Goal: Task Accomplishment & Management: Manage account settings

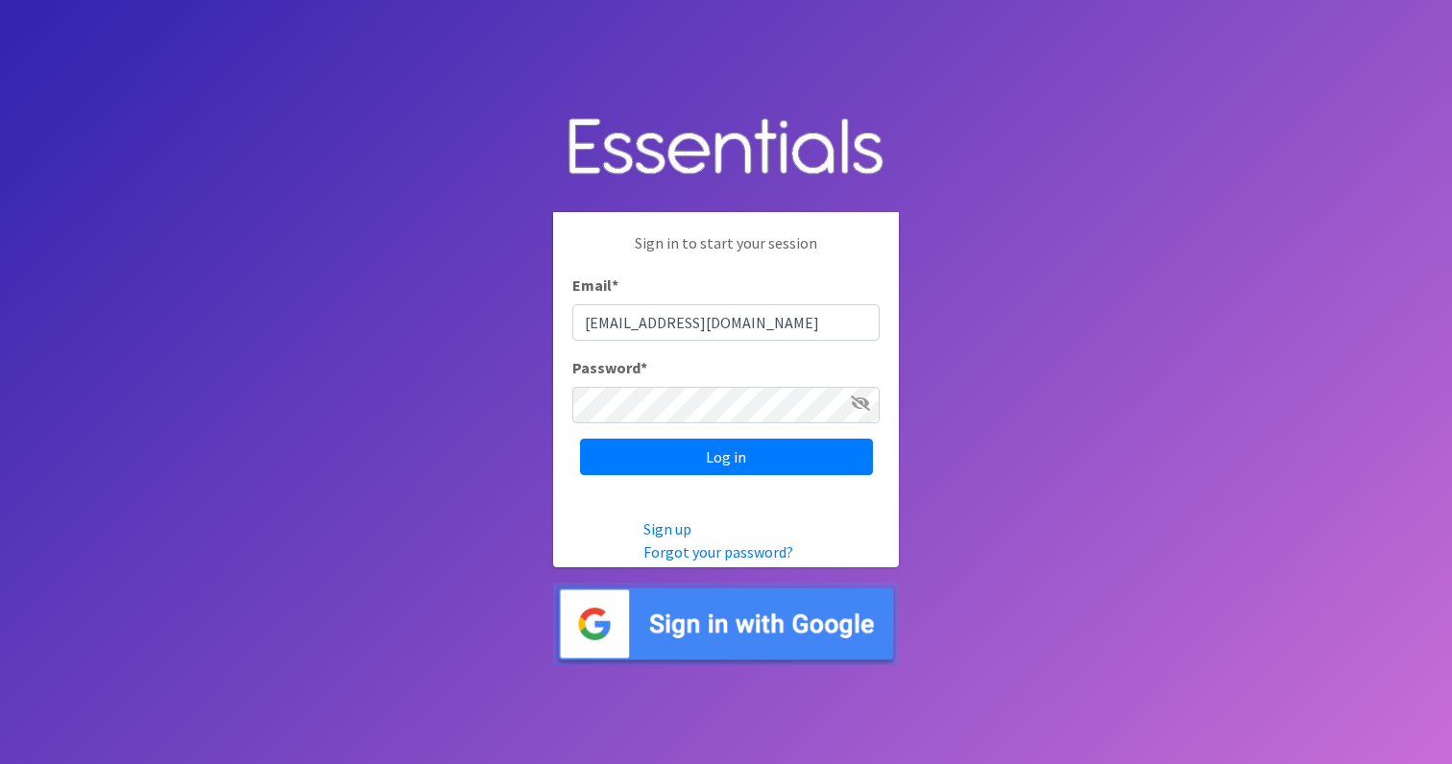
type input "elsiephipps@gmail.com"
click at [726, 456] on input "Log in" at bounding box center [726, 457] width 293 height 36
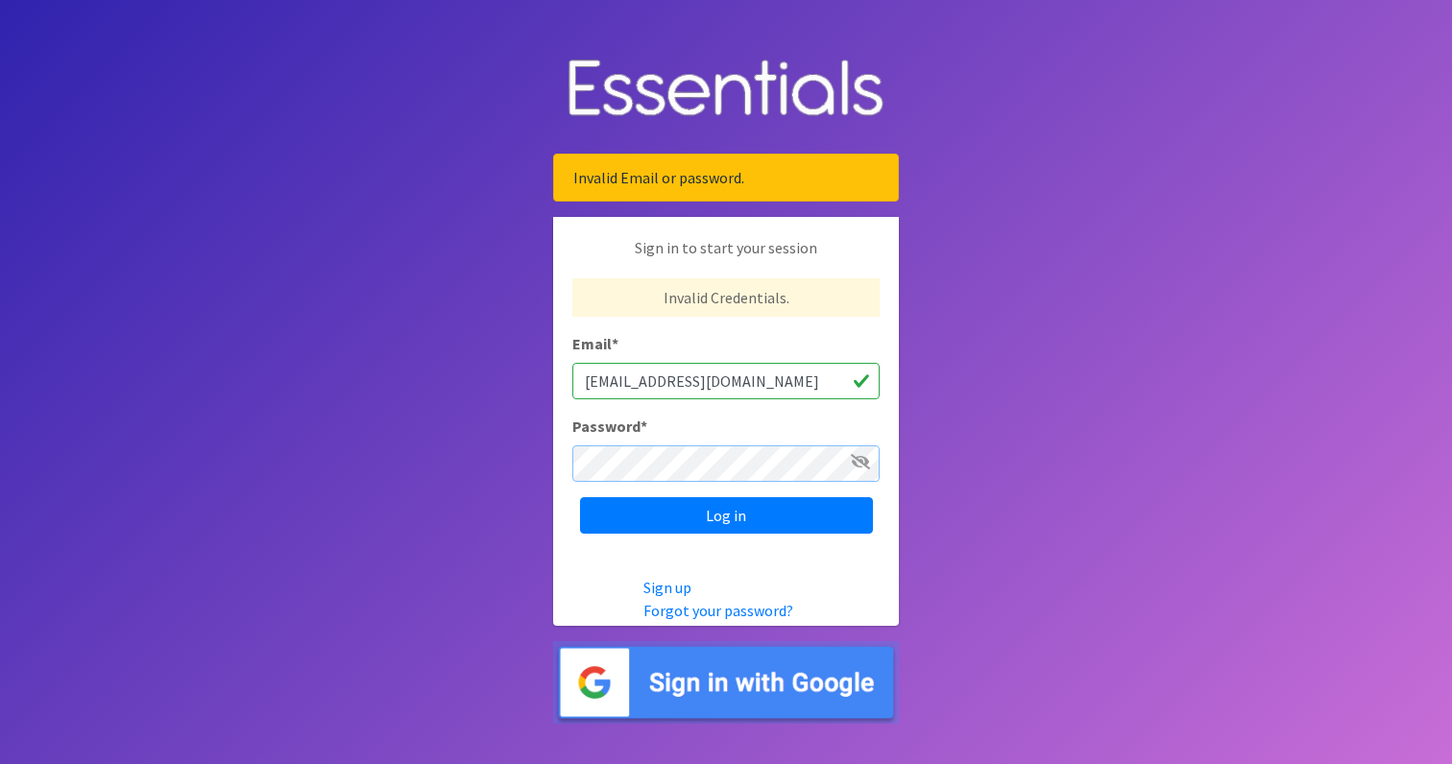
click at [726, 515] on input "Log in" at bounding box center [726, 515] width 293 height 36
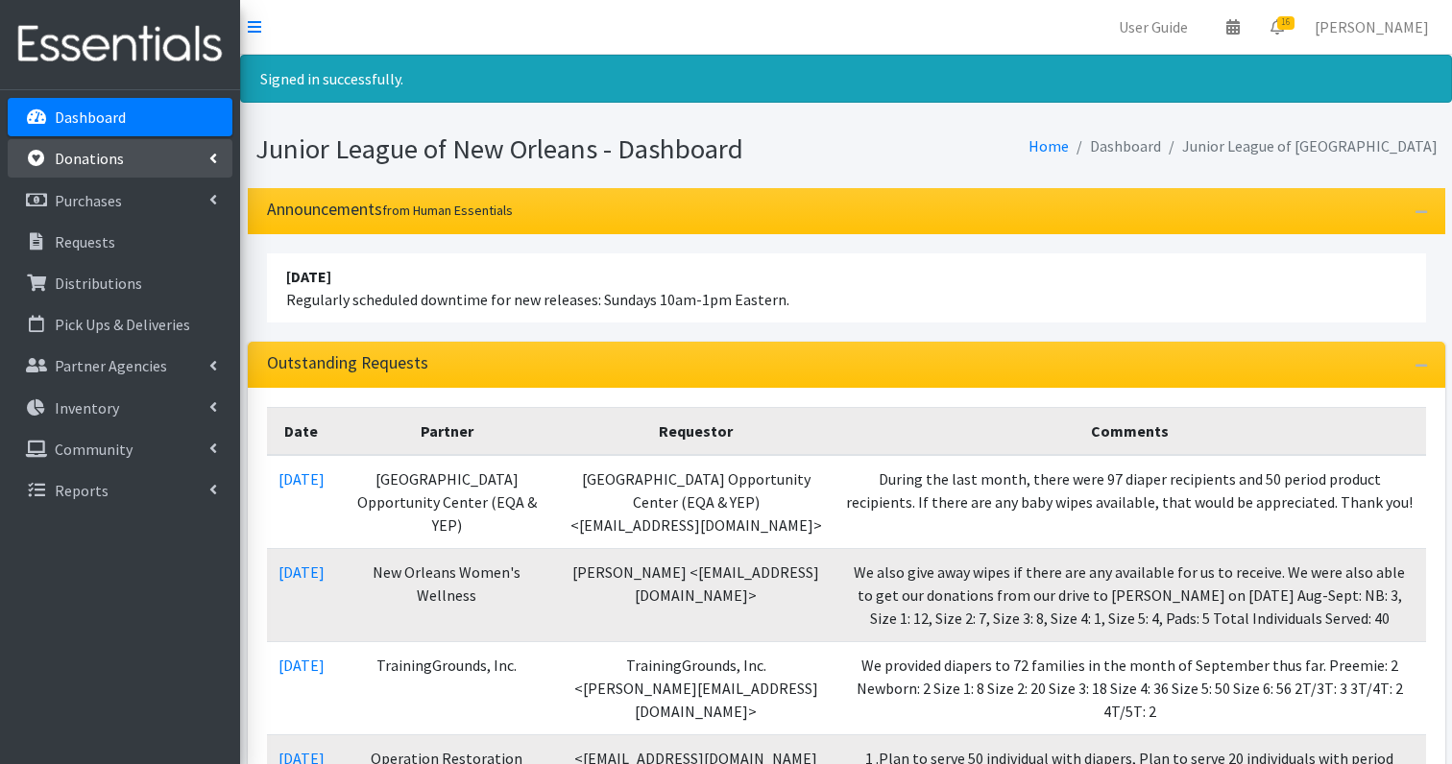
click at [91, 162] on p "Donations" at bounding box center [89, 158] width 69 height 19
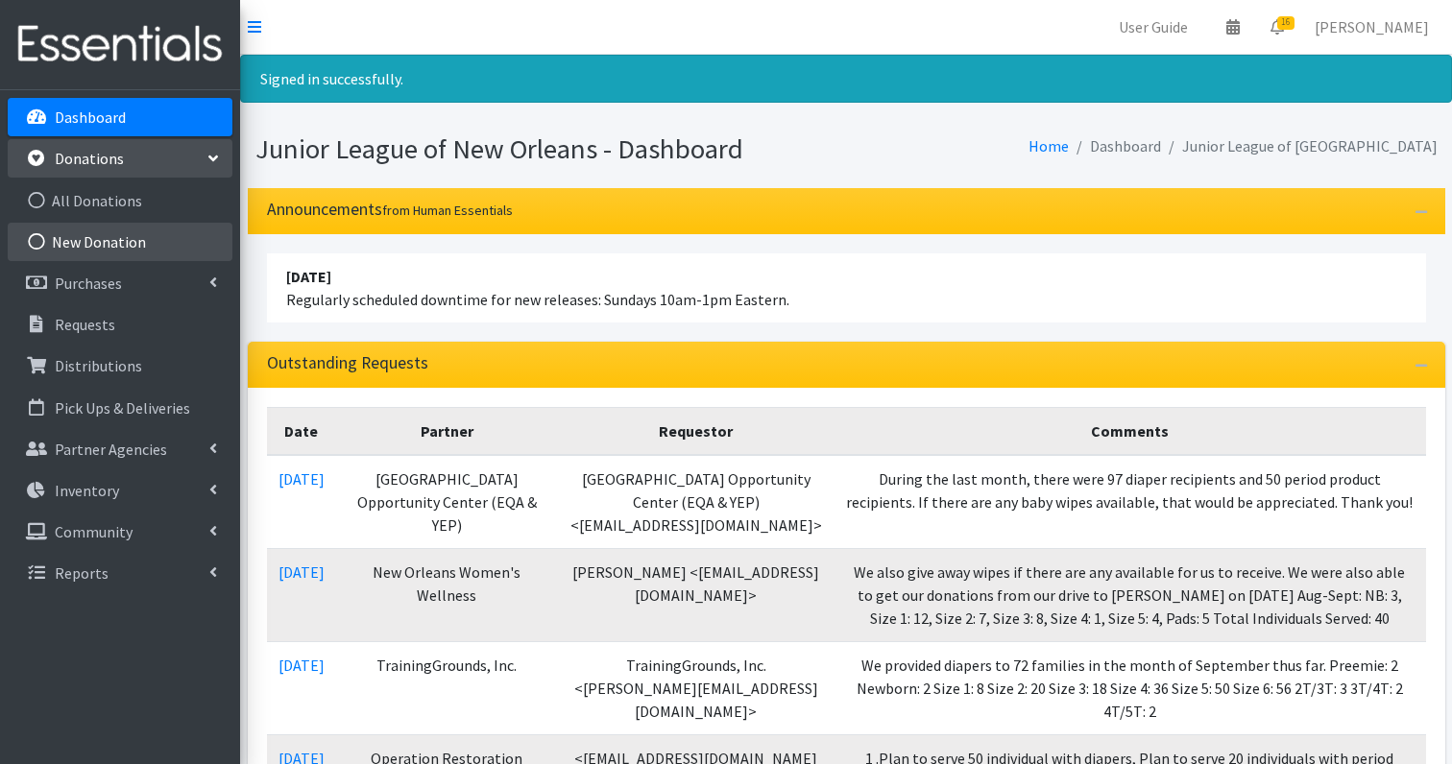
click at [97, 245] on link "New Donation" at bounding box center [120, 242] width 225 height 38
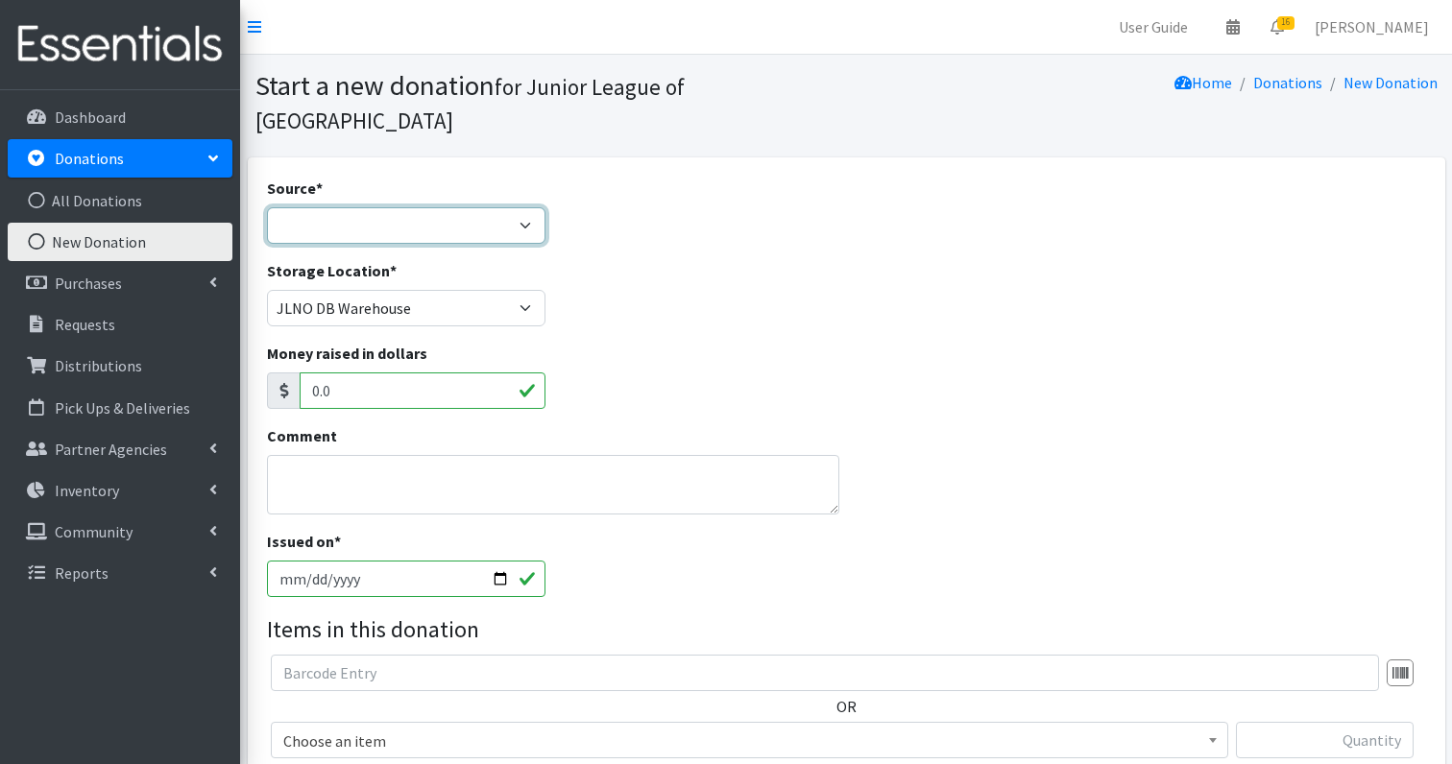
click at [337, 207] on select "Product Drive Manufacturer Donation Site Misc. Donation" at bounding box center [406, 225] width 279 height 36
select select "Misc. Donation"
click at [331, 455] on textarea "Comment" at bounding box center [553, 485] width 572 height 60
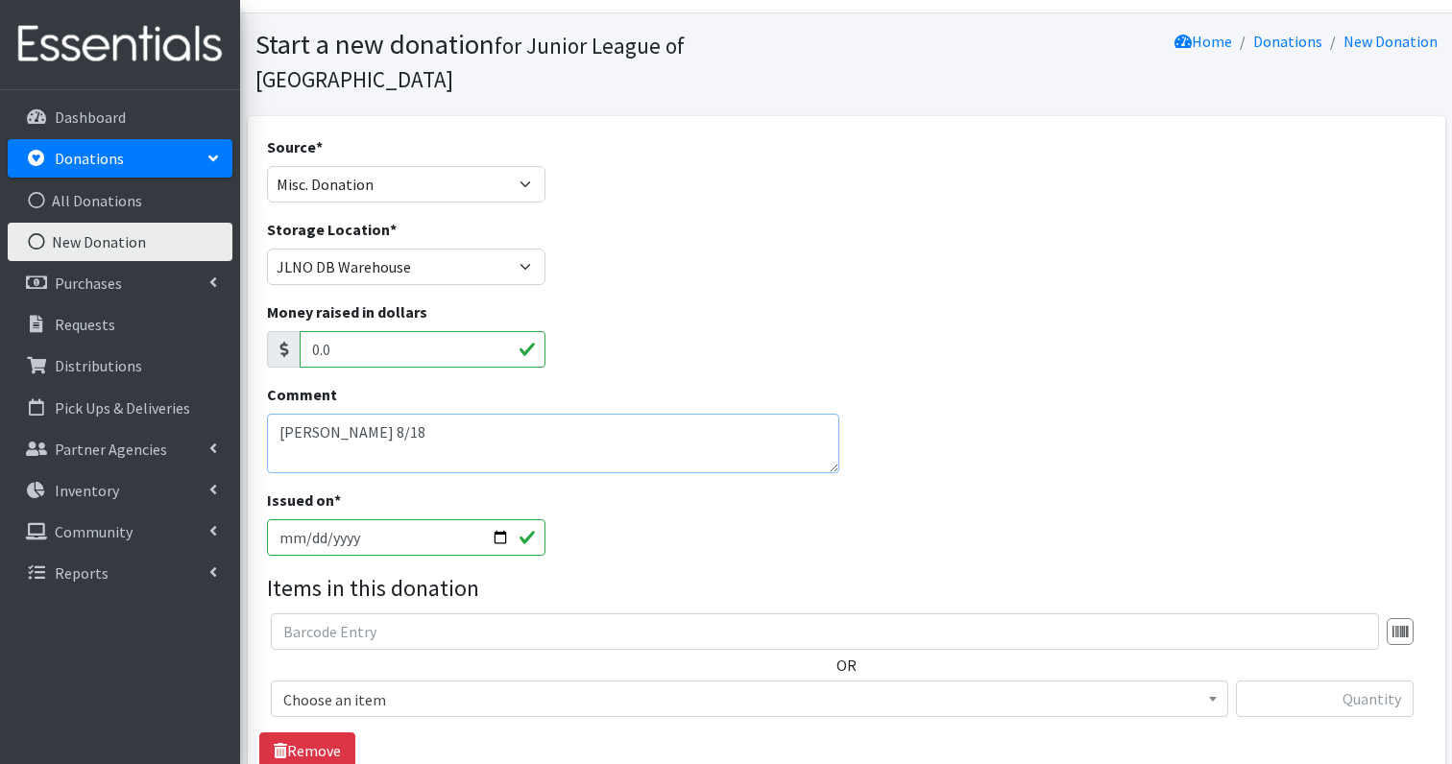
scroll to position [56, 0]
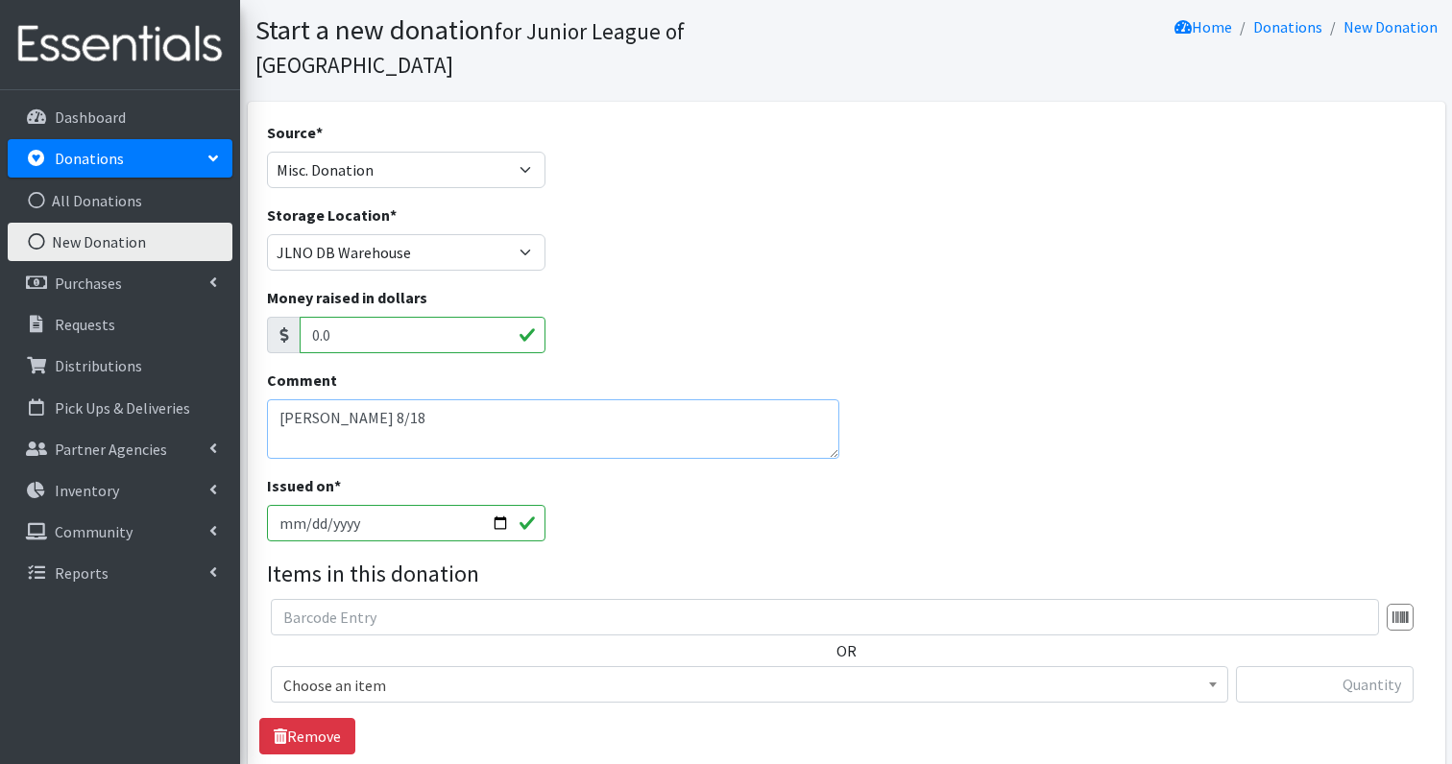
type textarea "[PERSON_NAME] 8/18"
click at [385, 599] on input "text" at bounding box center [825, 617] width 1108 height 36
type input "s"
click at [357, 599] on input "text" at bounding box center [825, 617] width 1108 height 36
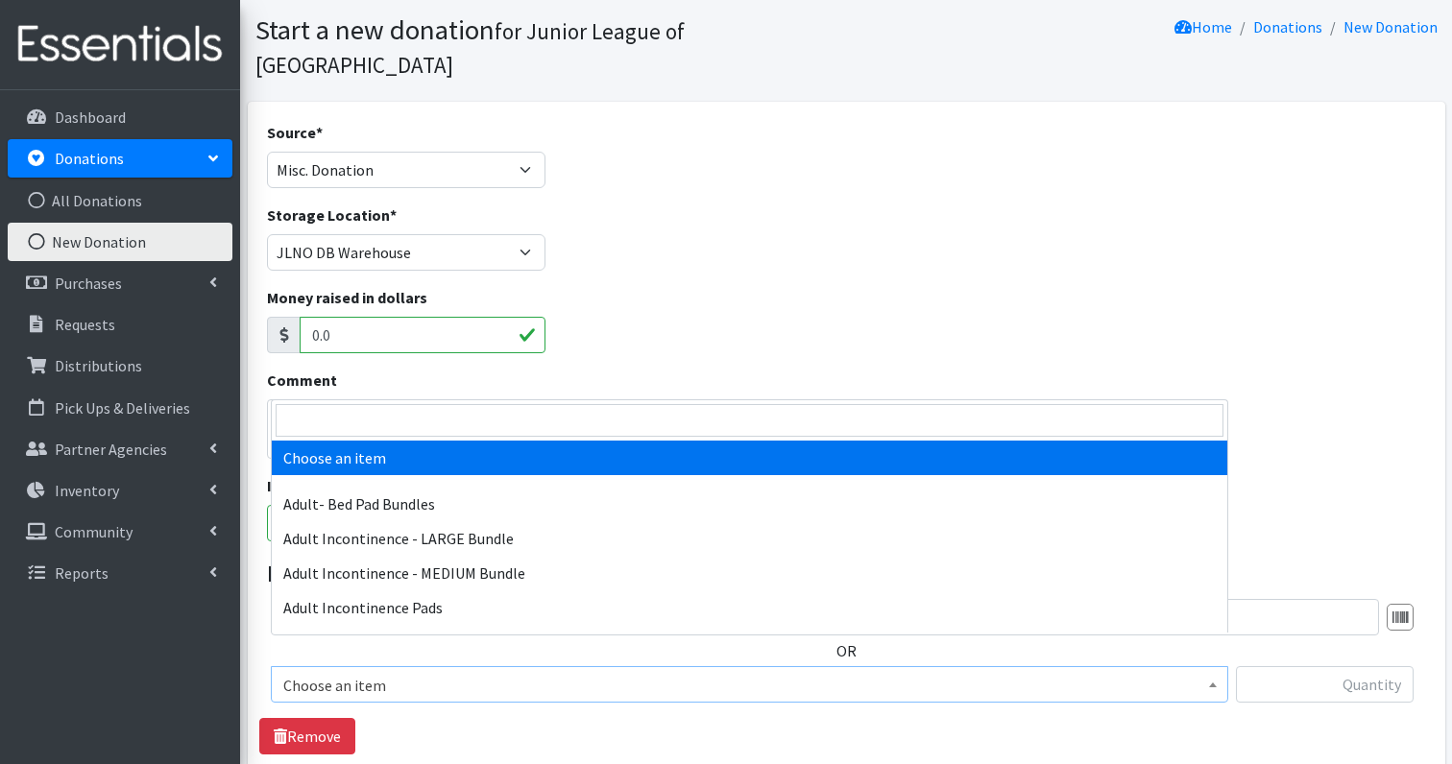
click at [355, 672] on span "Choose an item" at bounding box center [749, 685] width 932 height 27
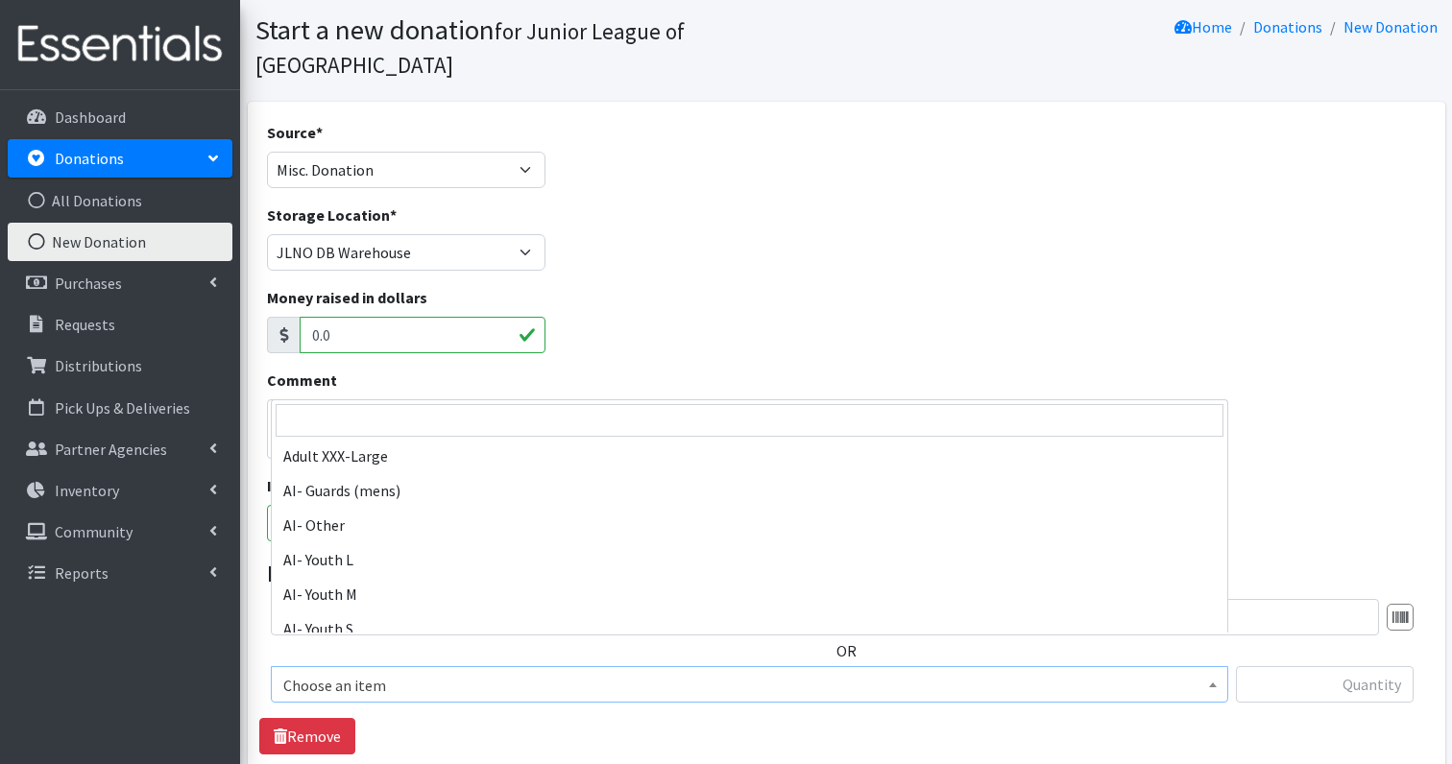
scroll to position [674, 0]
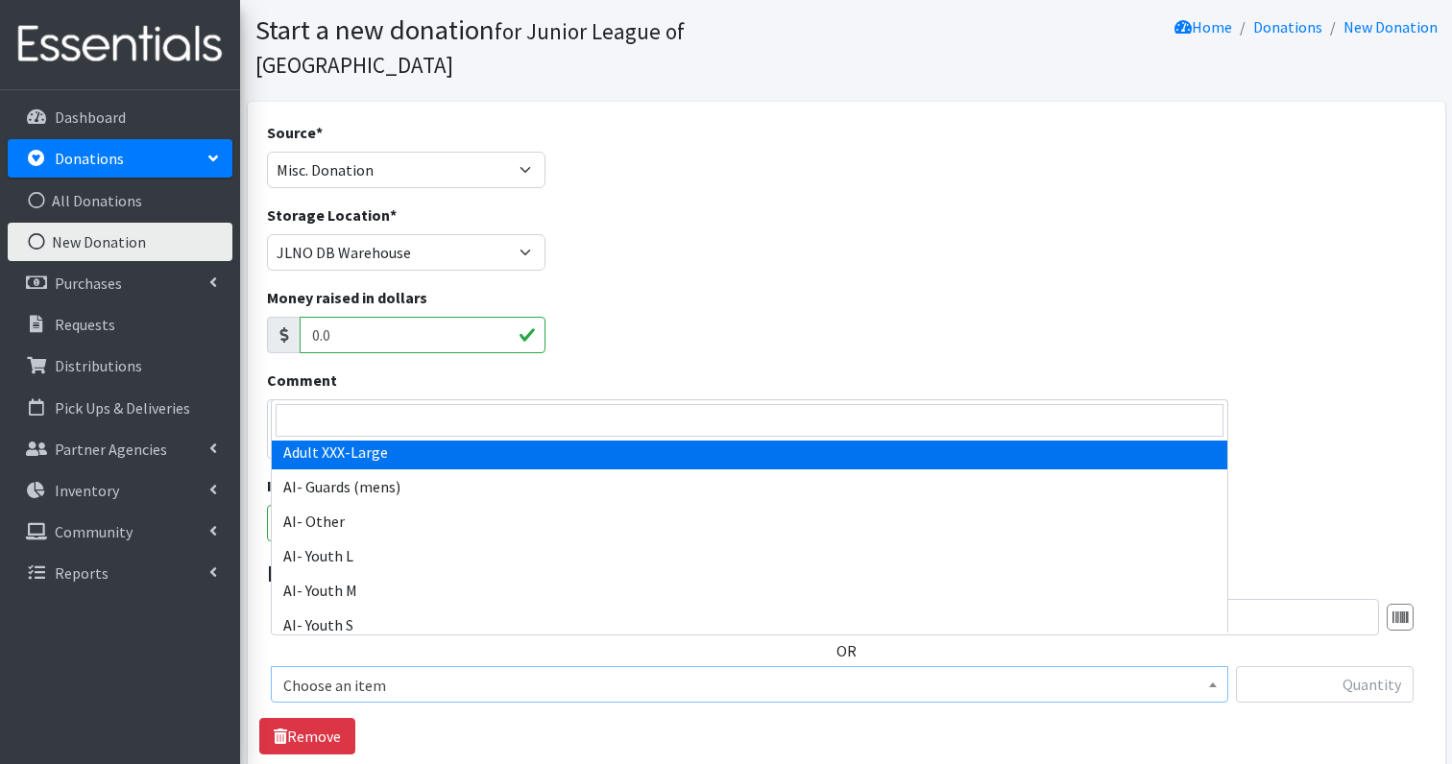
click at [983, 322] on div "Money raised in dollars 0.0" at bounding box center [846, 327] width 1174 height 83
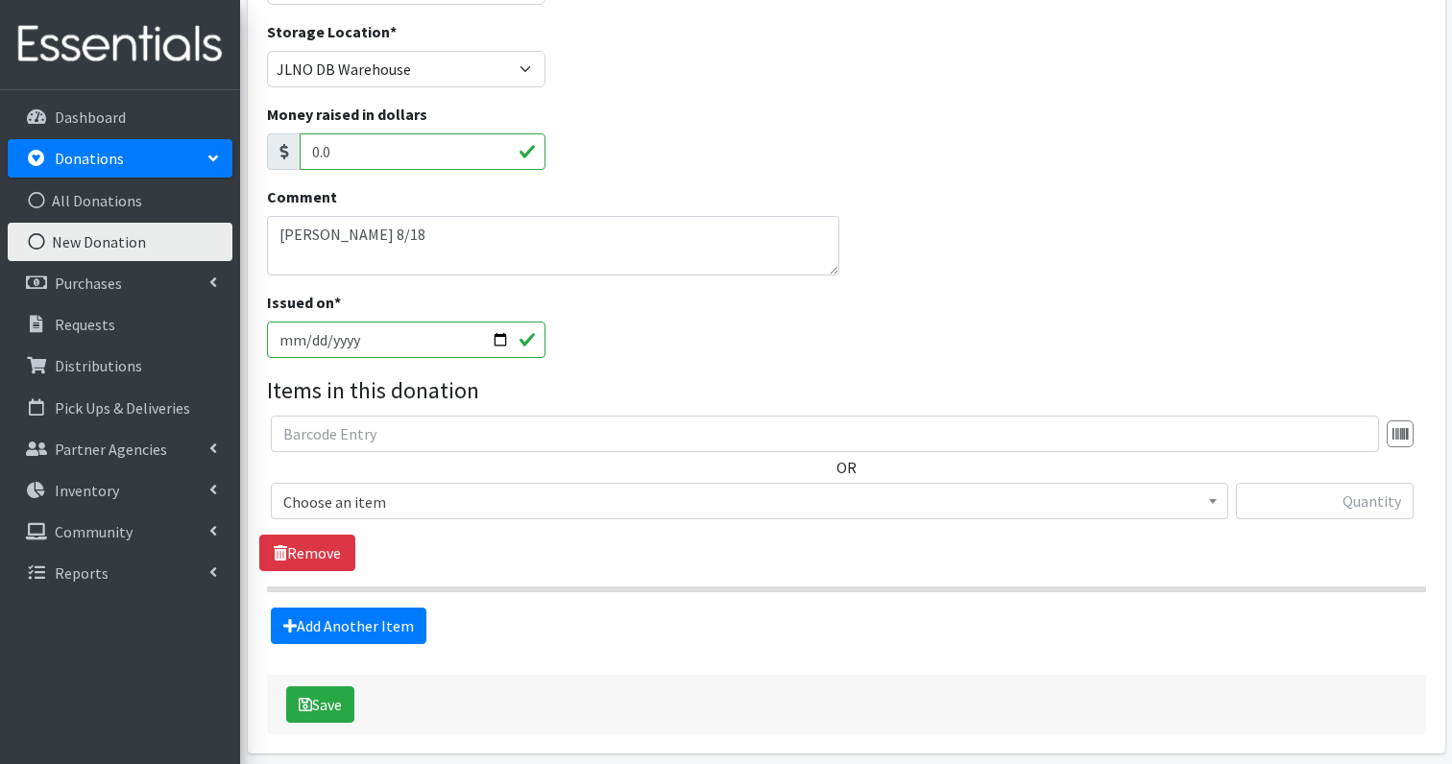
scroll to position [242, 0]
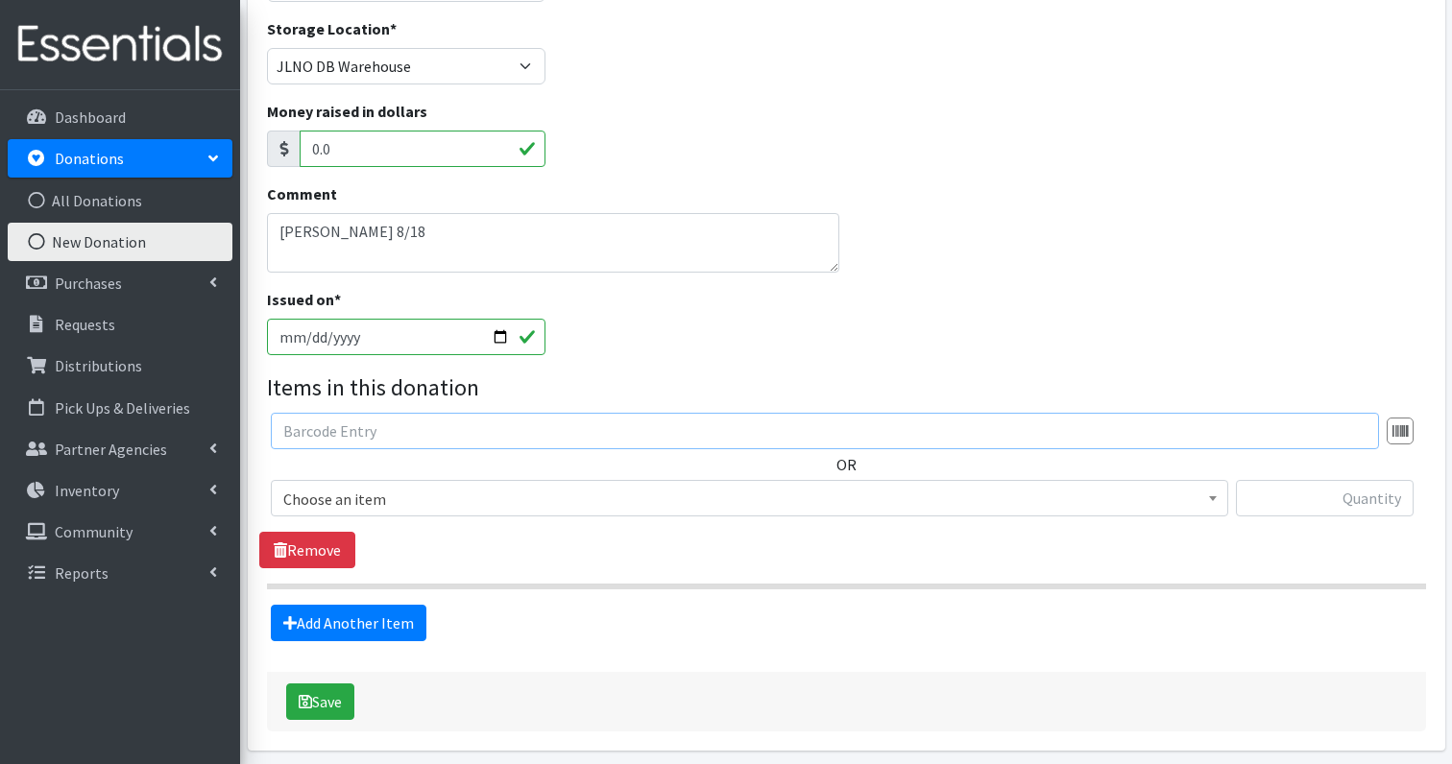
click at [548, 413] on input "text" at bounding box center [825, 431] width 1108 height 36
type input "s"
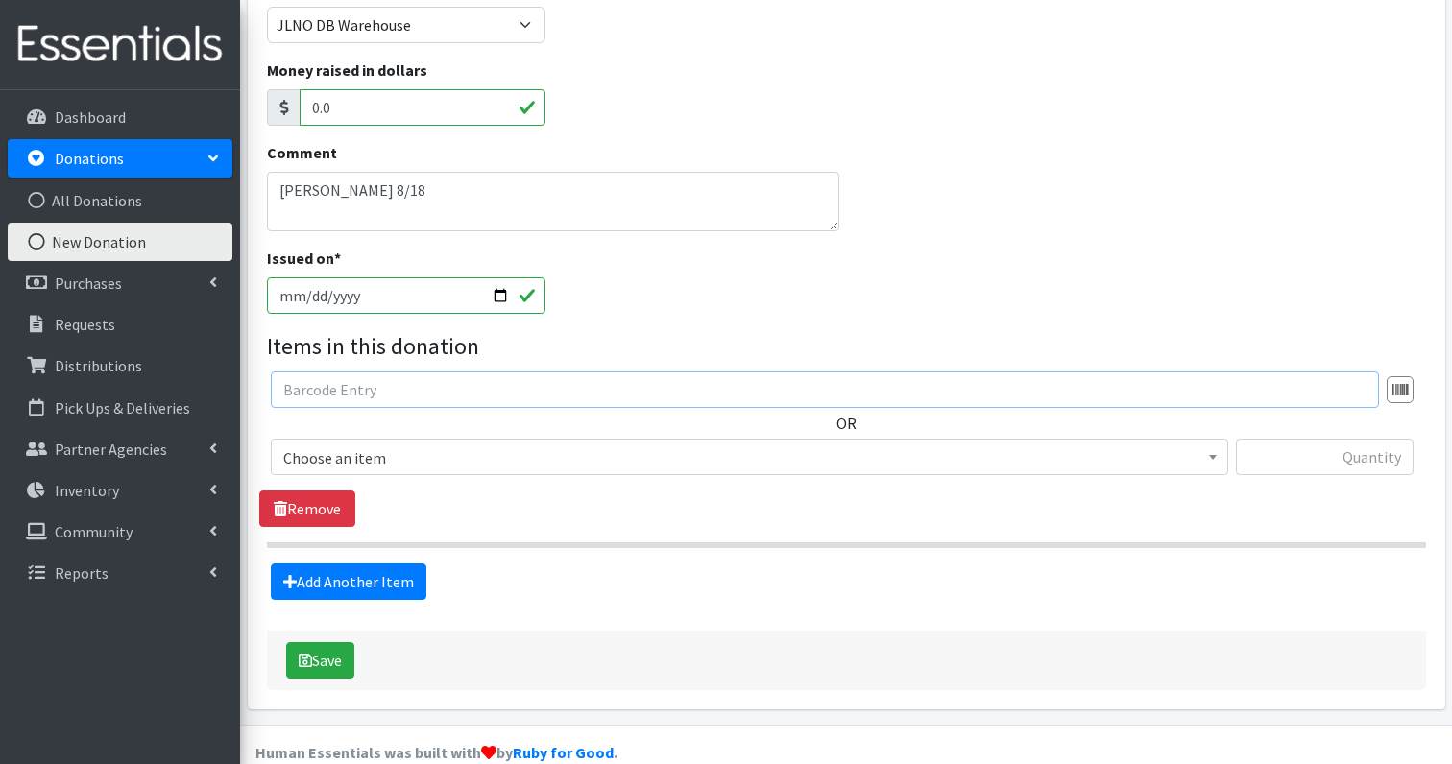
scroll to position [282, 0]
click at [1102, 460] on div "OR Choose an item Adult- Bed Pad Bundles Adult Incontinence - LARGE Bundle Adul…" at bounding box center [846, 451] width 1174 height 156
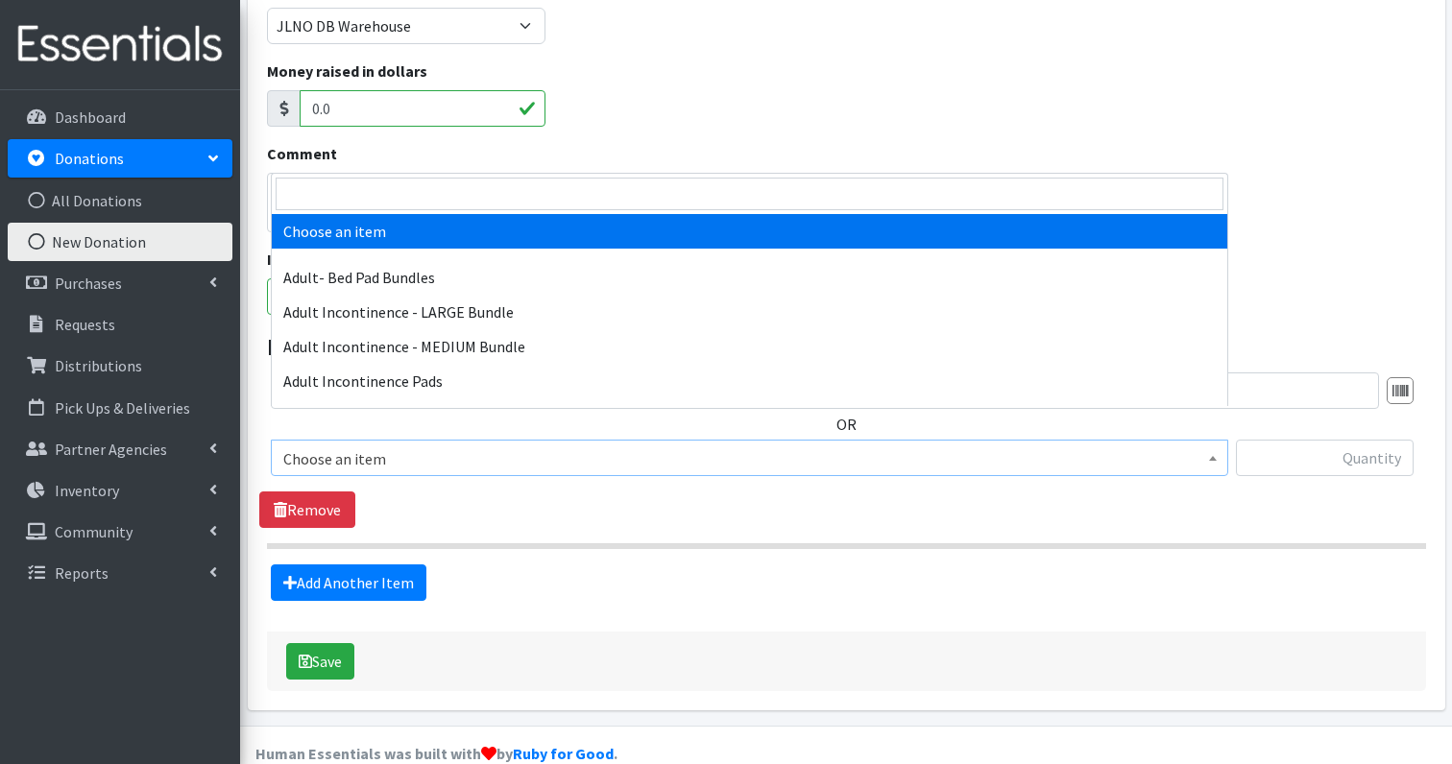
scroll to position [0, 0]
click at [1094, 446] on span "Choose an item" at bounding box center [749, 459] width 932 height 27
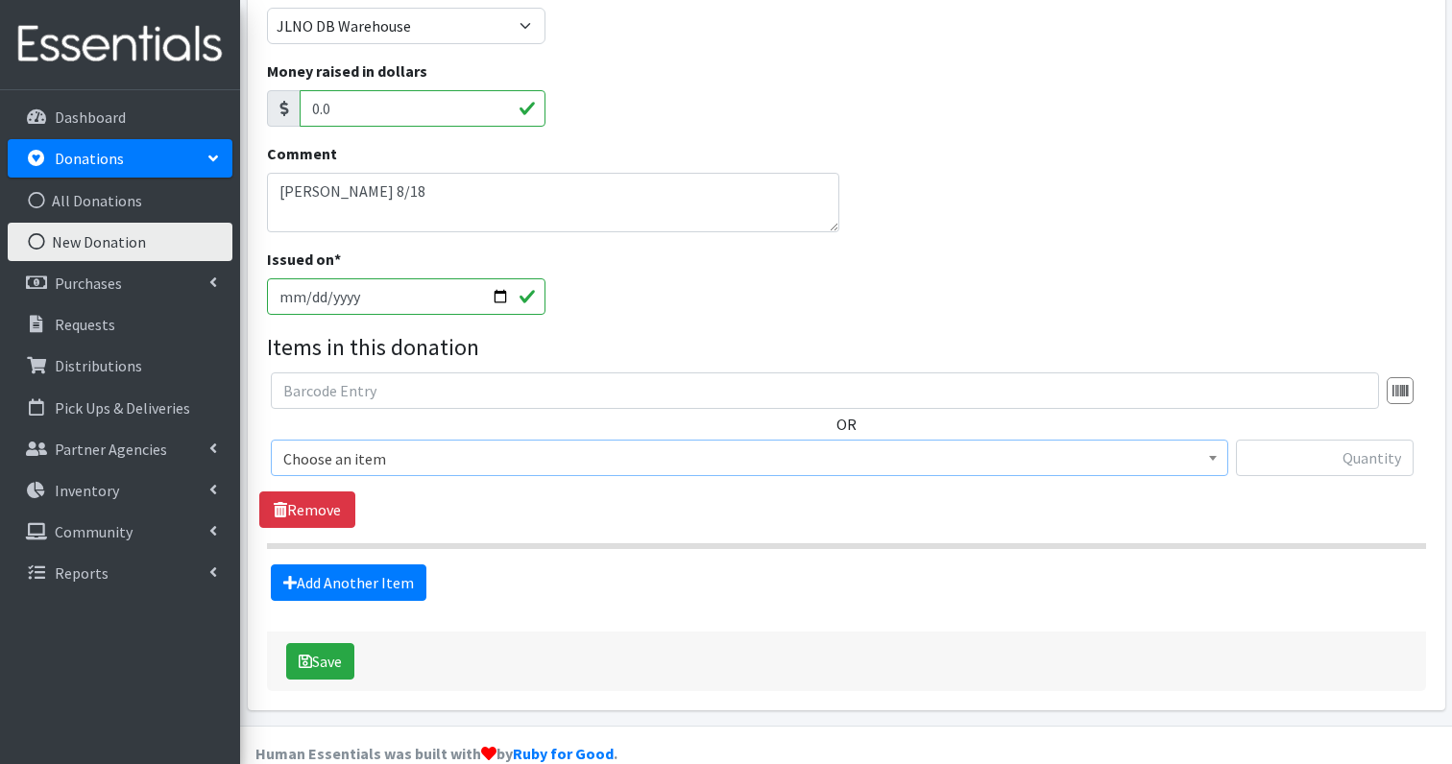
click at [835, 446] on span "Choose an item" at bounding box center [749, 459] width 932 height 27
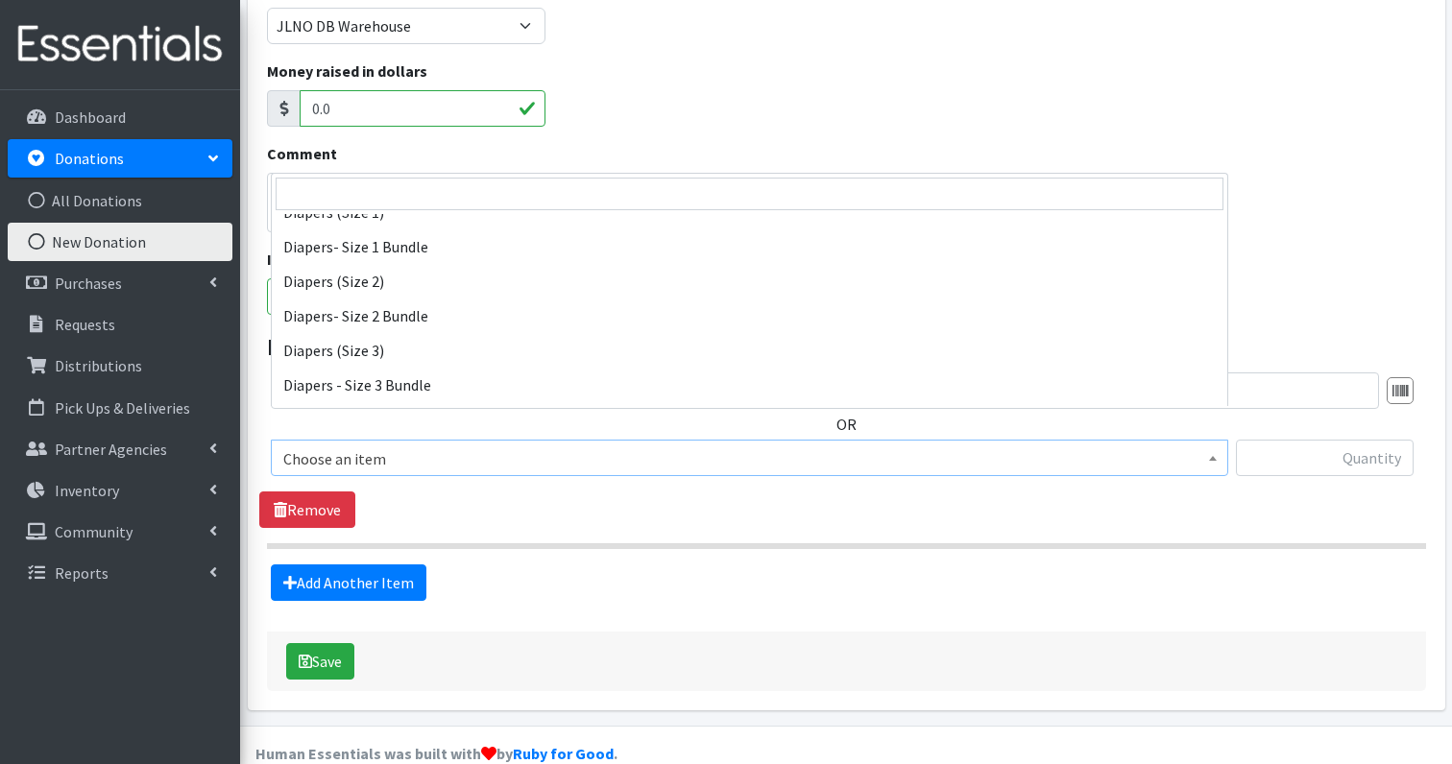
scroll to position [1144, 0]
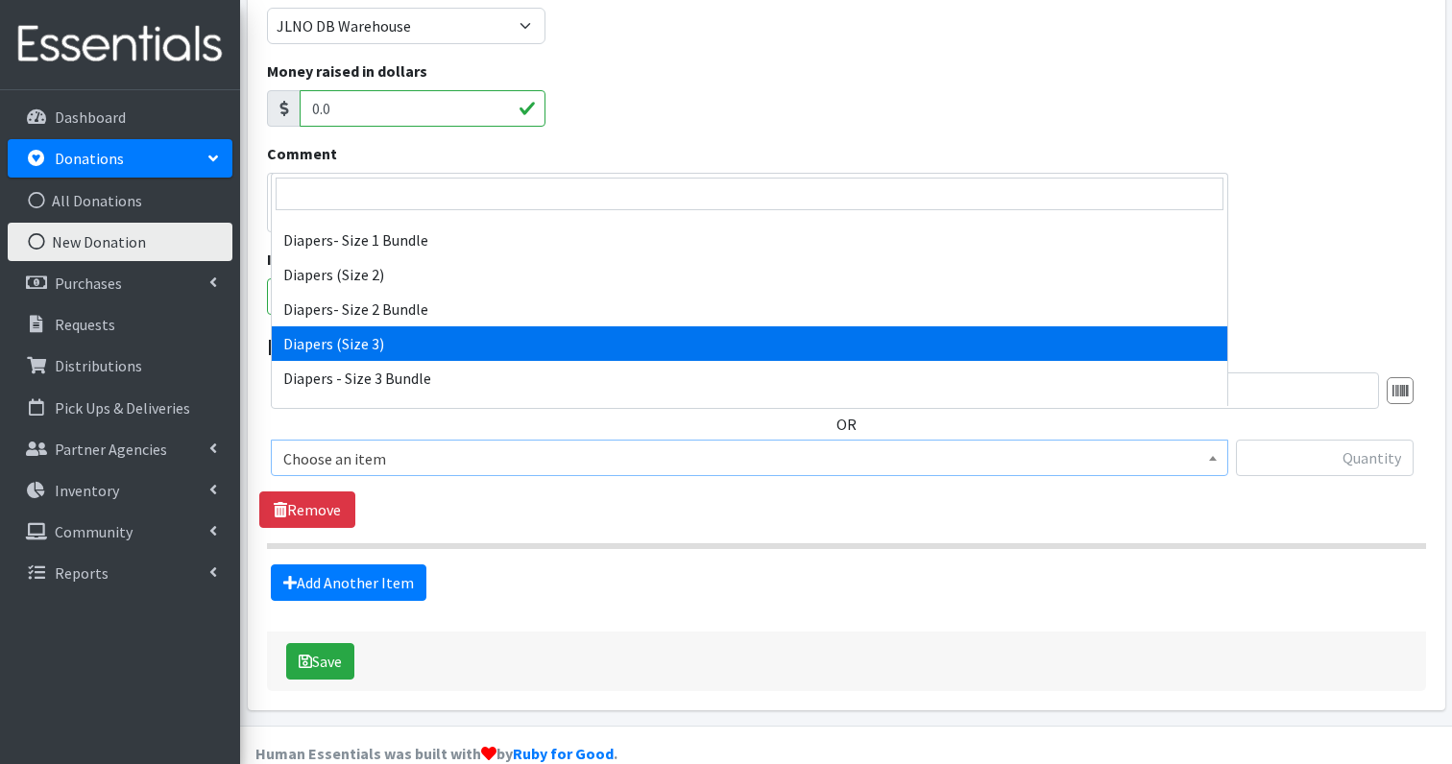
select select "1235"
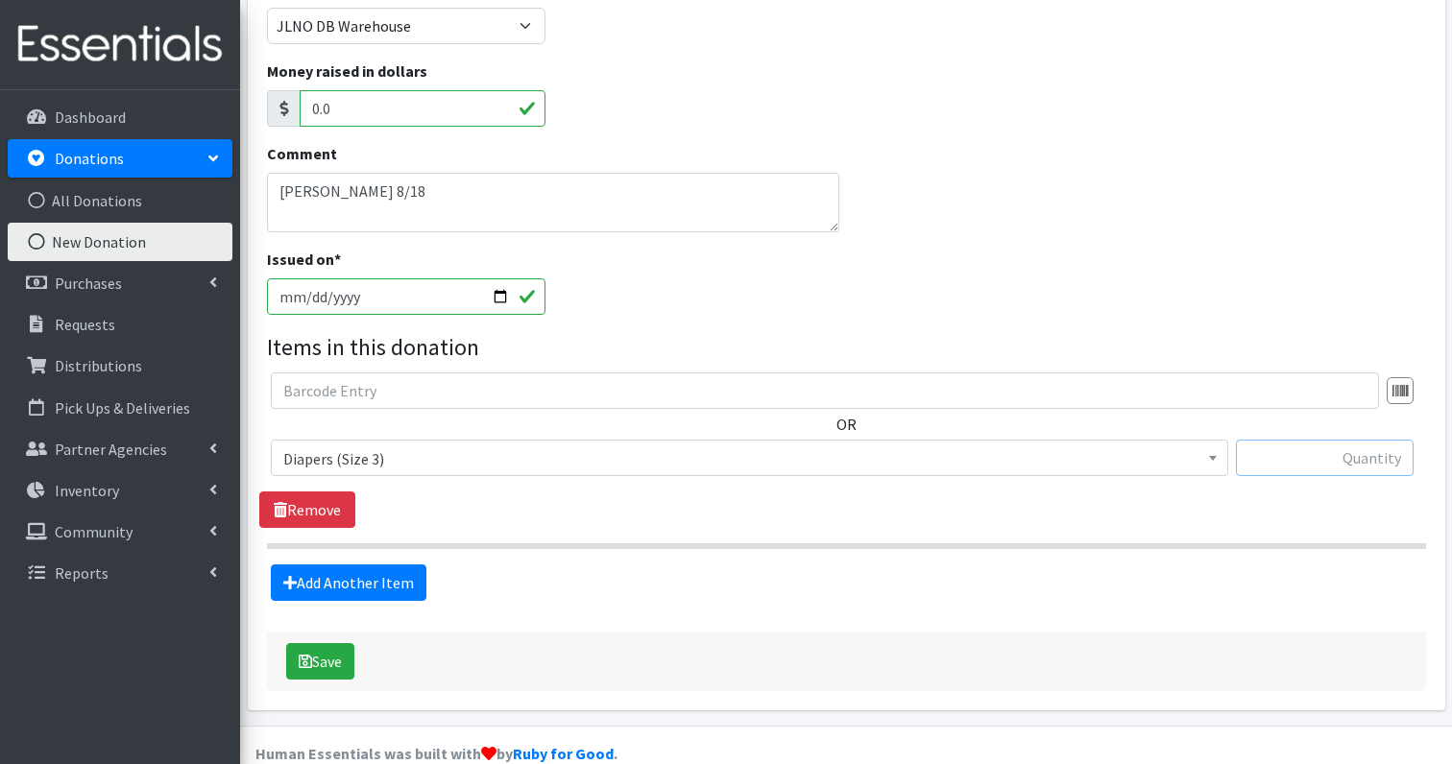
click at [1310, 440] on input "text" at bounding box center [1325, 458] width 178 height 36
type input "17"
click at [360, 565] on link "Add Another Item" at bounding box center [349, 583] width 156 height 36
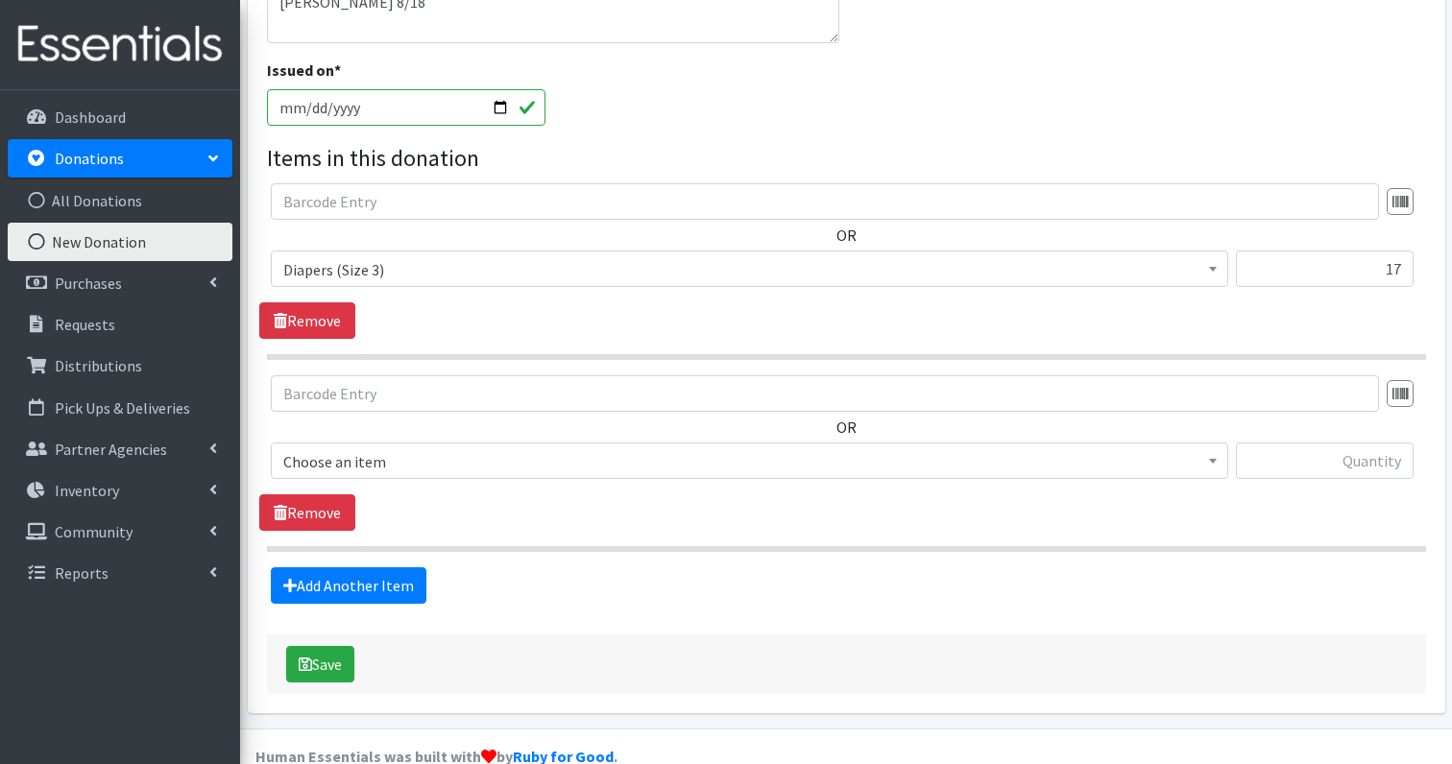
scroll to position [474, 0]
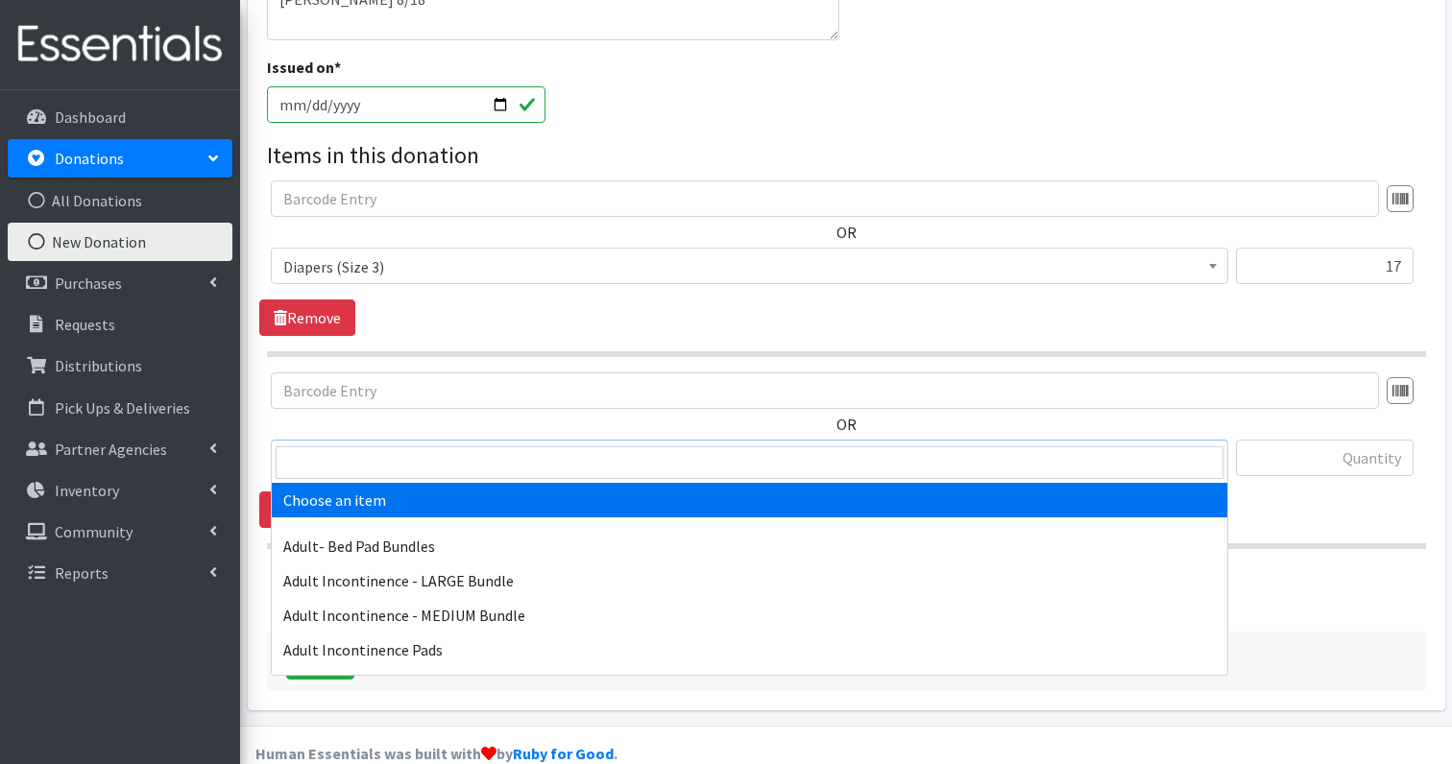
click at [355, 446] on span "Choose an item" at bounding box center [749, 459] width 932 height 27
click at [369, 452] on input "search" at bounding box center [750, 463] width 948 height 33
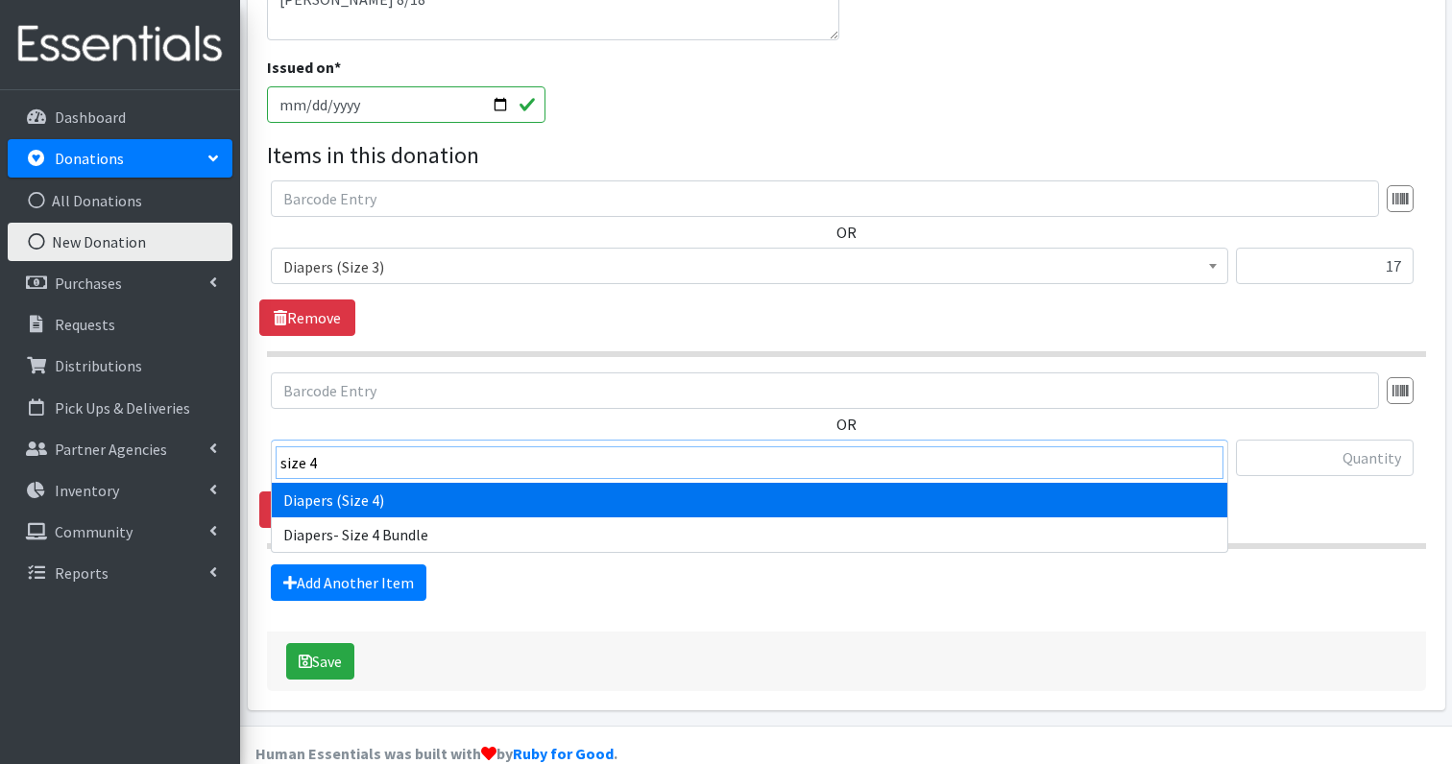
type input "size 4"
select select "1263"
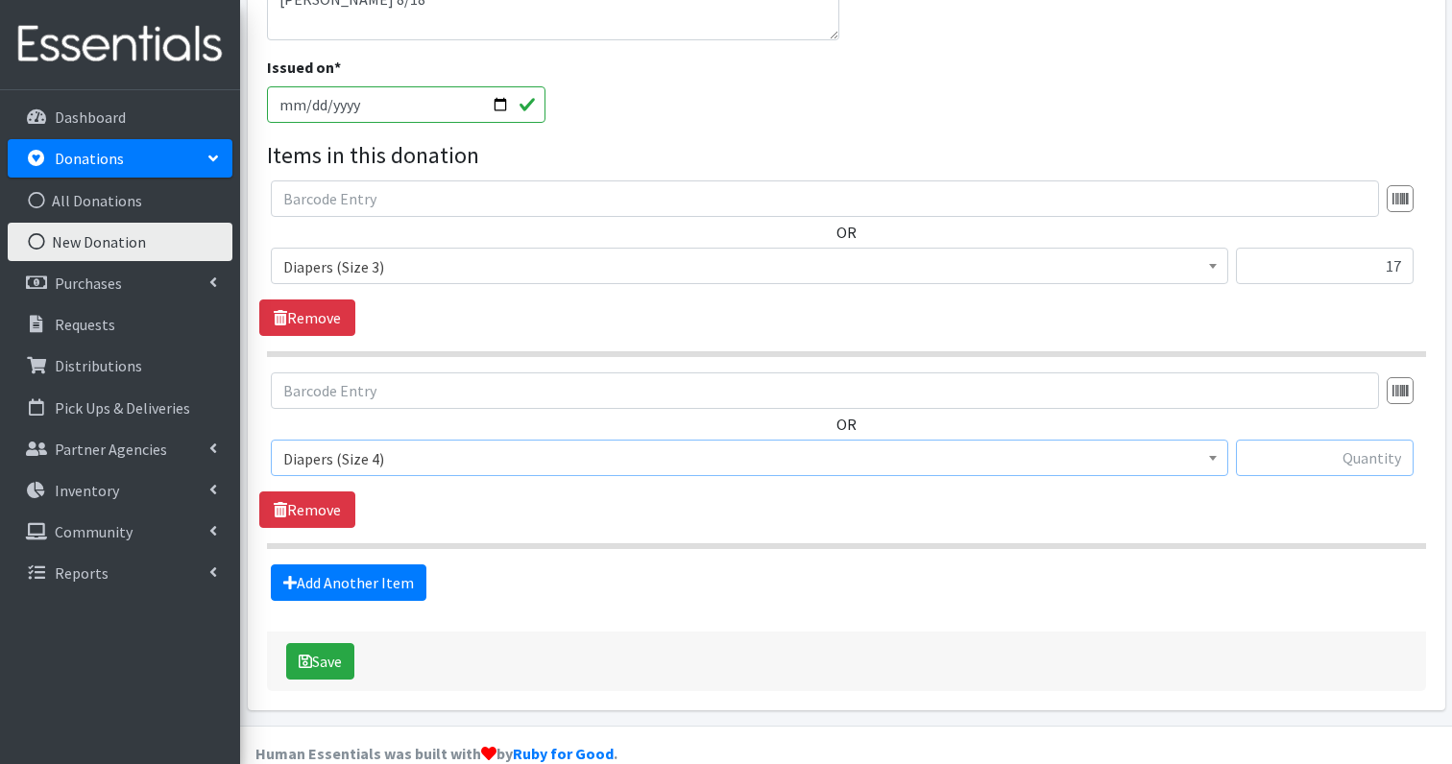
click at [1325, 440] on input "text" at bounding box center [1325, 458] width 178 height 36
type input "21"
click at [328, 643] on button "Save" at bounding box center [320, 661] width 68 height 36
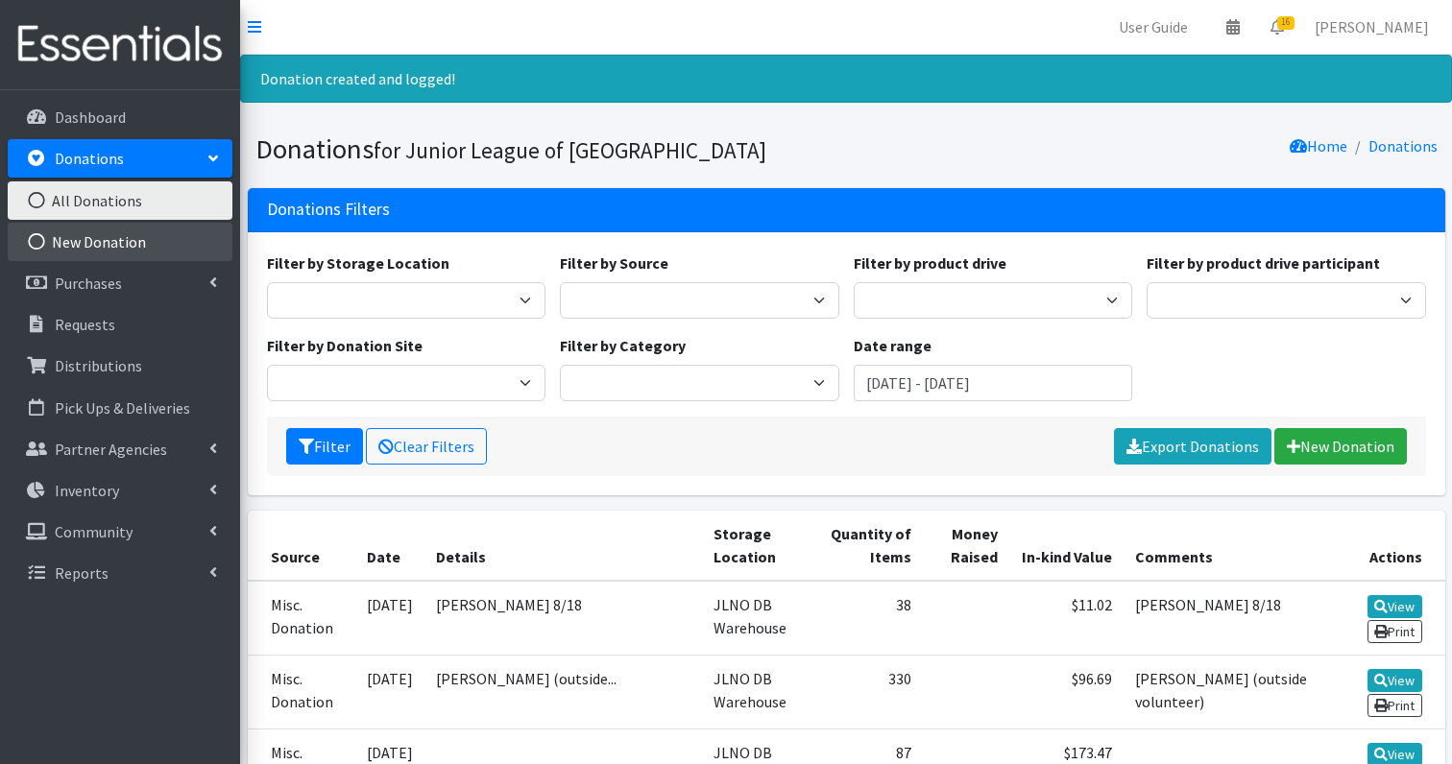
click at [105, 238] on link "New Donation" at bounding box center [120, 242] width 225 height 38
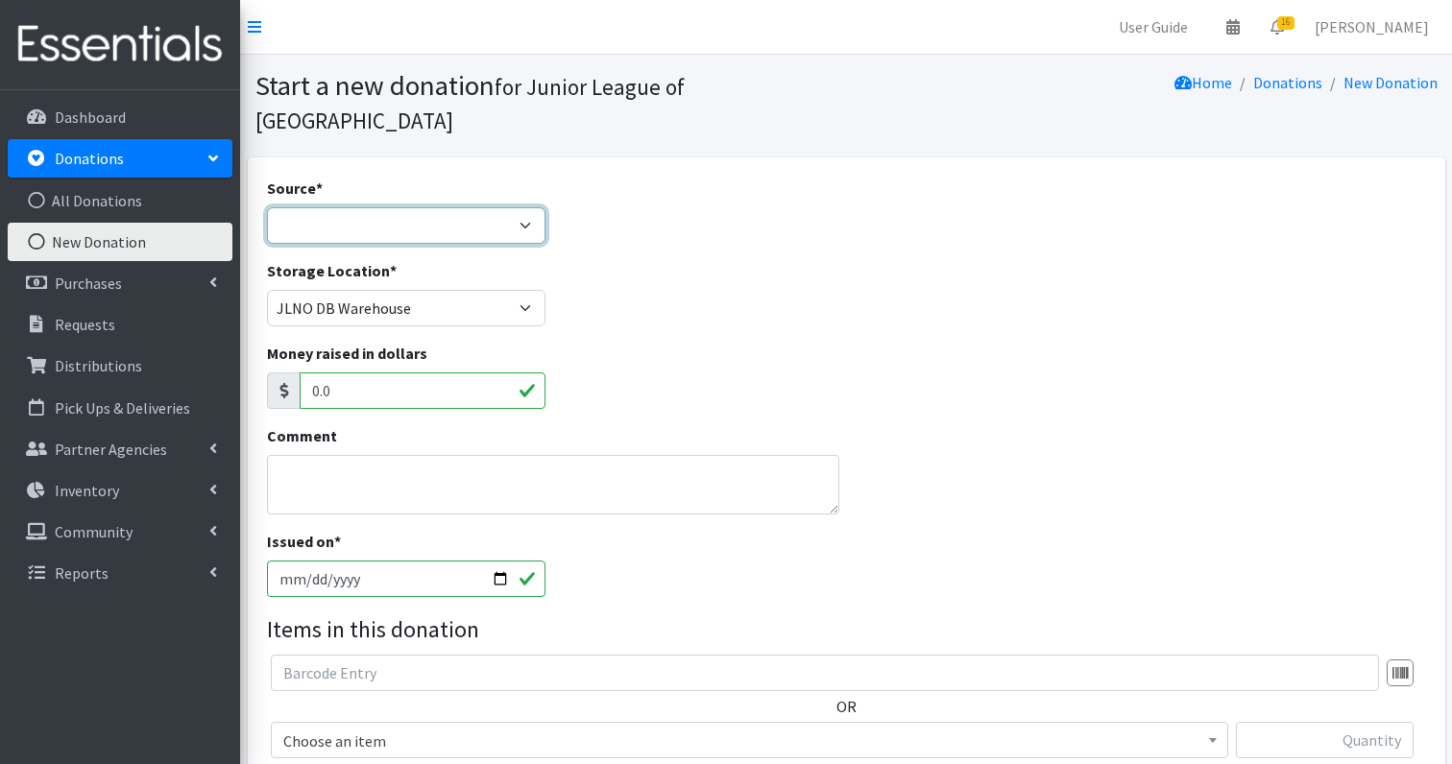
click at [335, 207] on select "Product Drive Manufacturer Donation Site Misc. Donation" at bounding box center [406, 225] width 279 height 36
select select "Misc. Donation"
click at [361, 460] on textarea "Comment" at bounding box center [553, 485] width 572 height 60
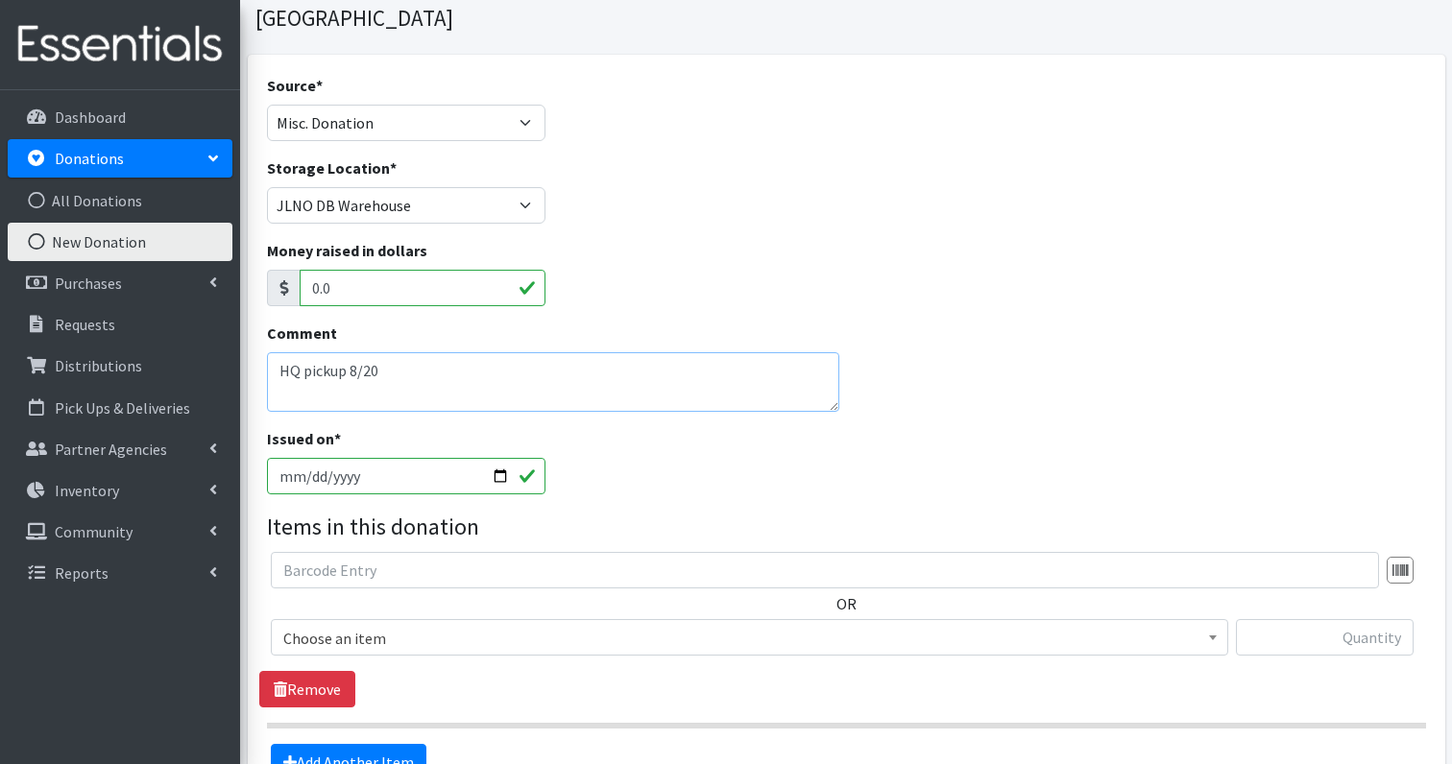
scroll to position [131, 0]
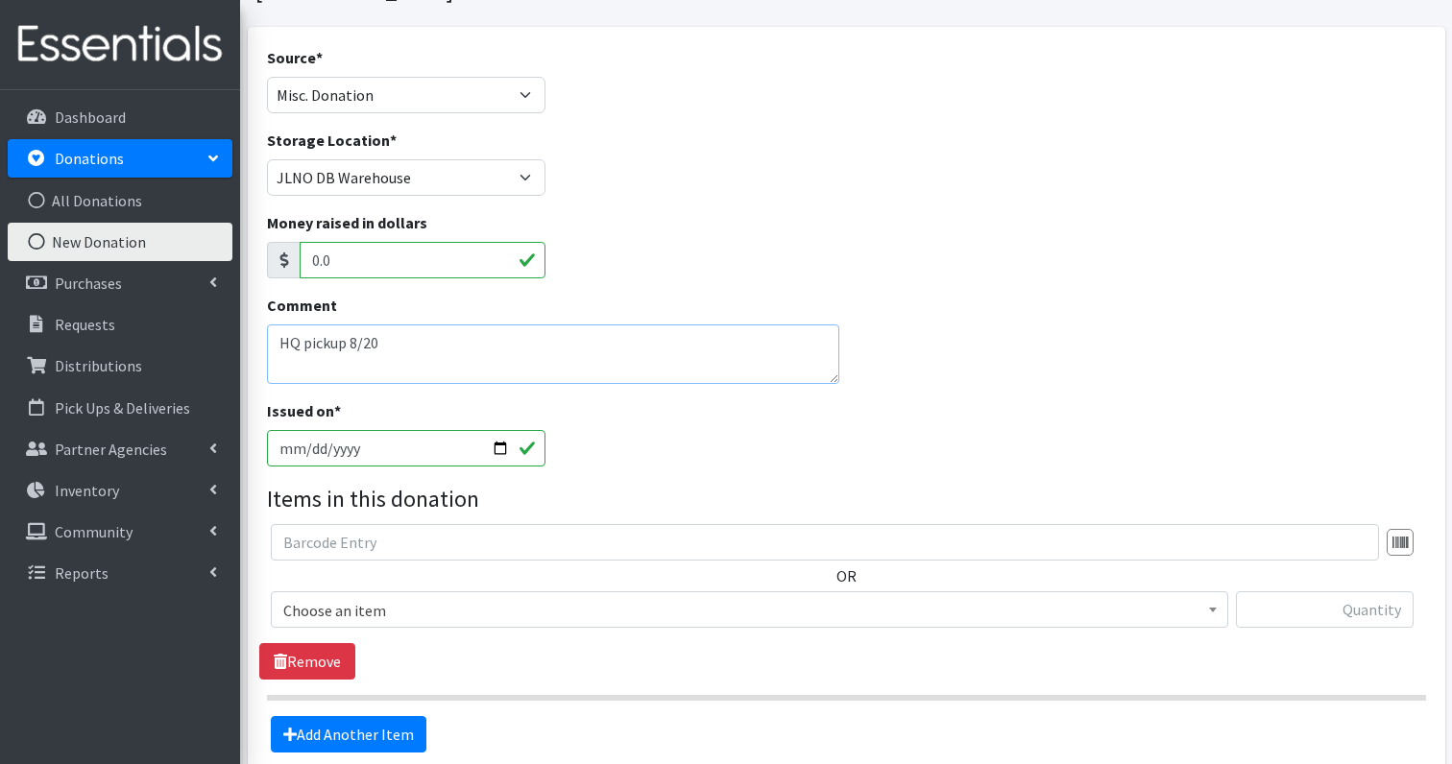
type textarea "HQ pickup 8/20"
click at [385, 597] on span "Choose an item" at bounding box center [749, 610] width 932 height 27
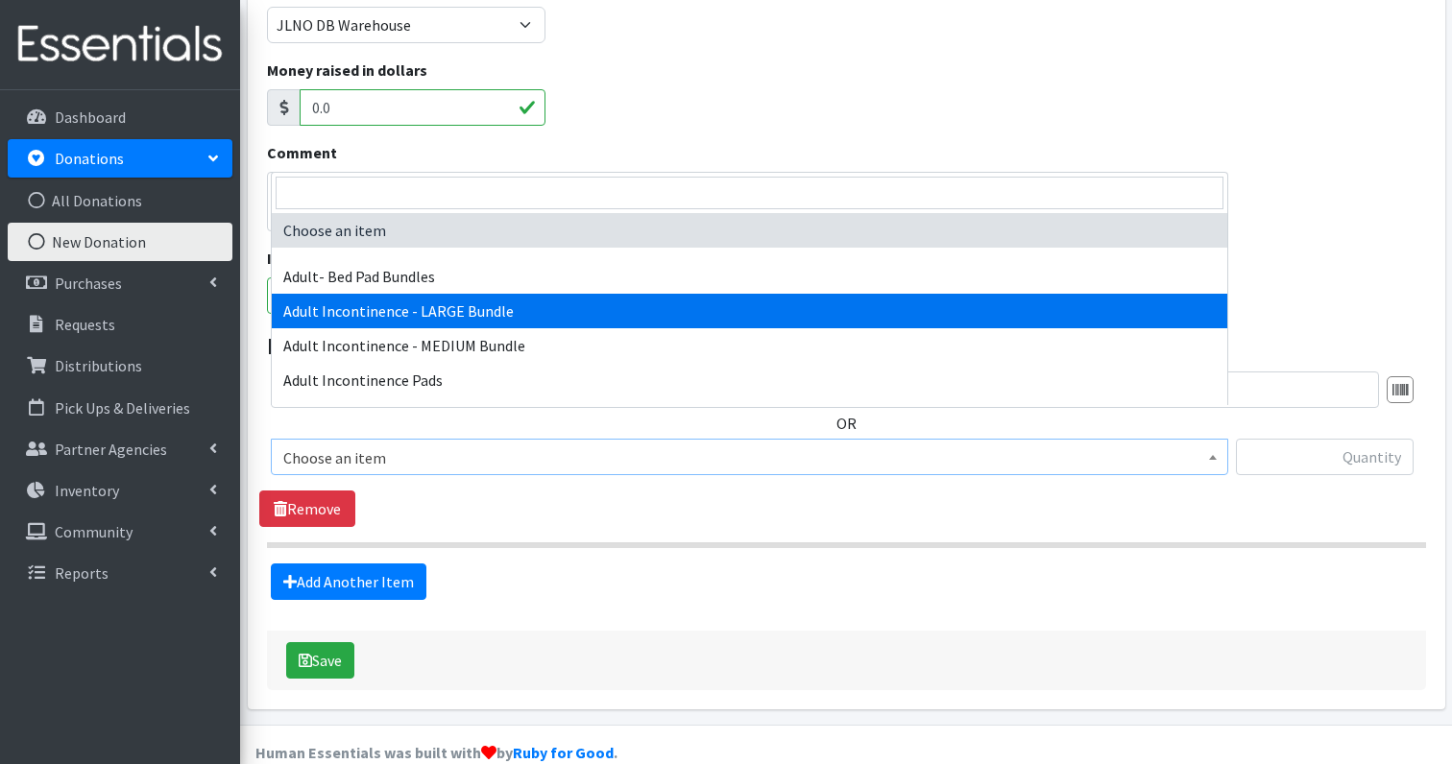
scroll to position [282, 0]
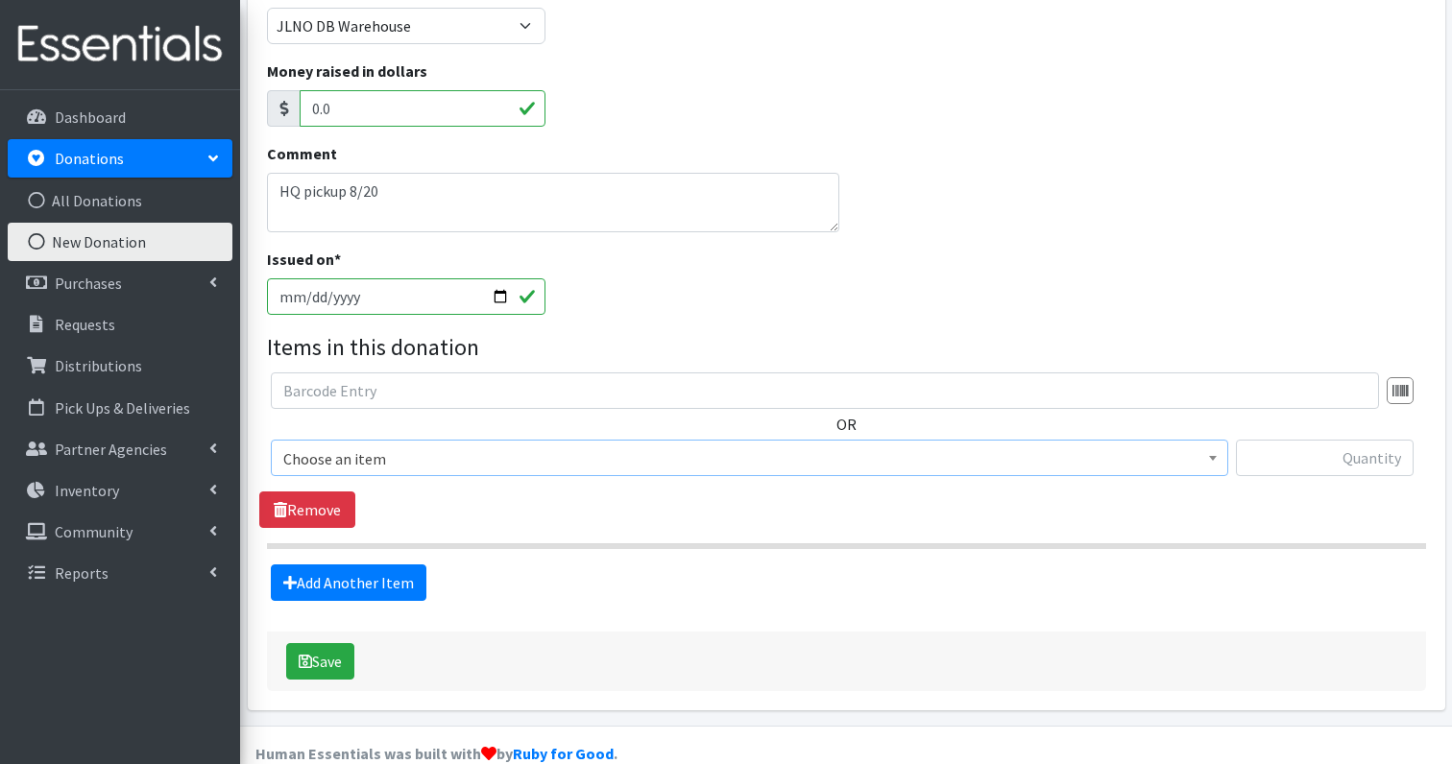
click at [410, 446] on span "Choose an item" at bounding box center [749, 459] width 932 height 27
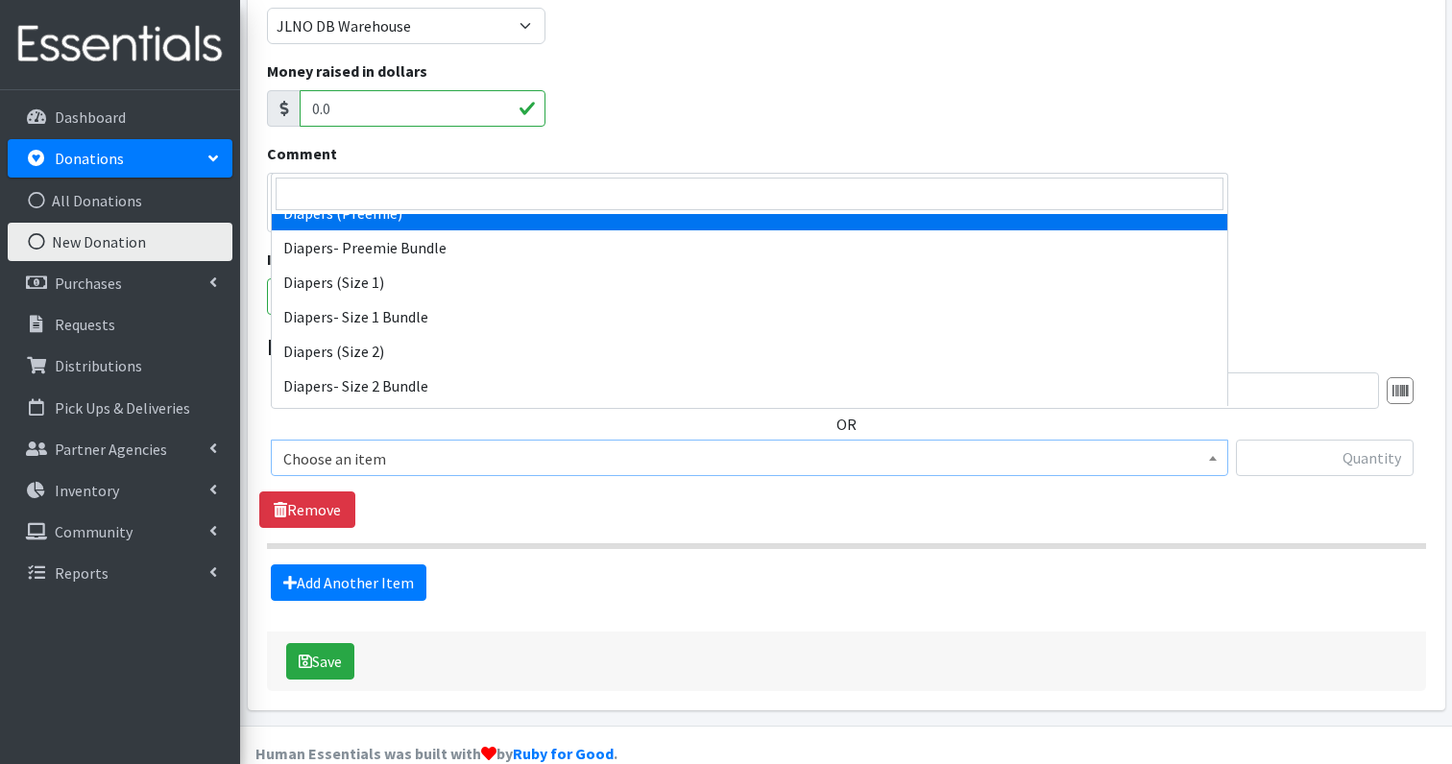
scroll to position [1069, 0]
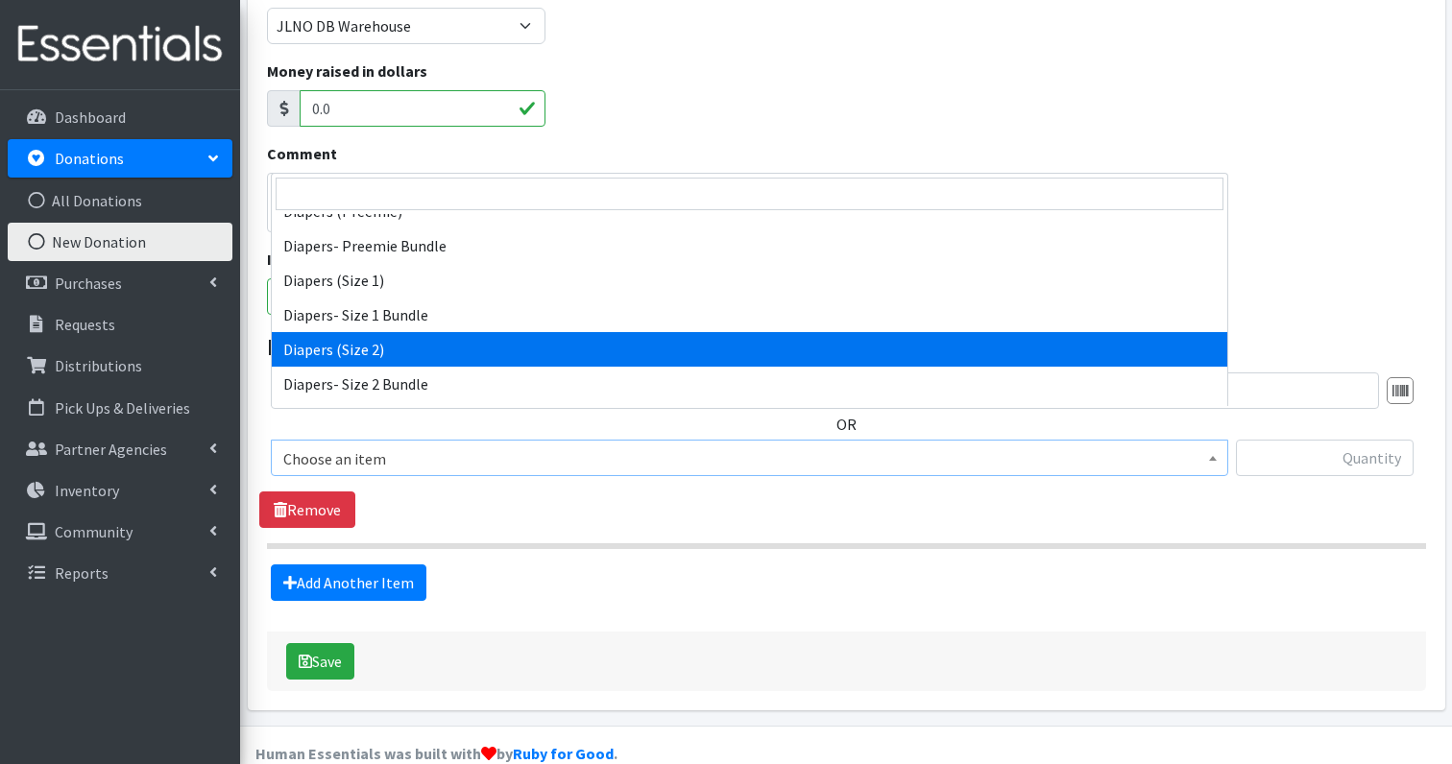
select select "1258"
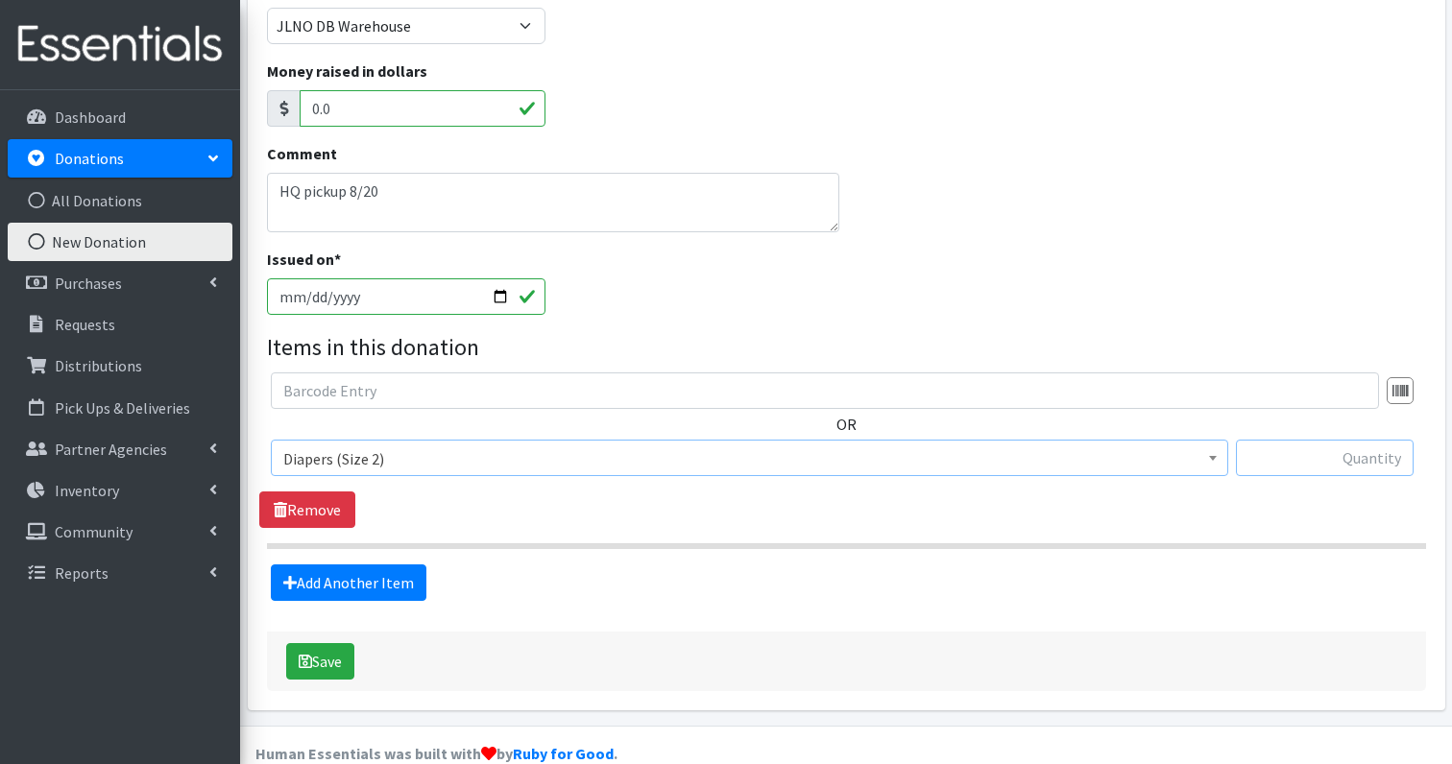
click at [1356, 440] on input "text" at bounding box center [1325, 458] width 178 height 36
type input "124"
click at [310, 565] on link "Add Another Item" at bounding box center [349, 583] width 156 height 36
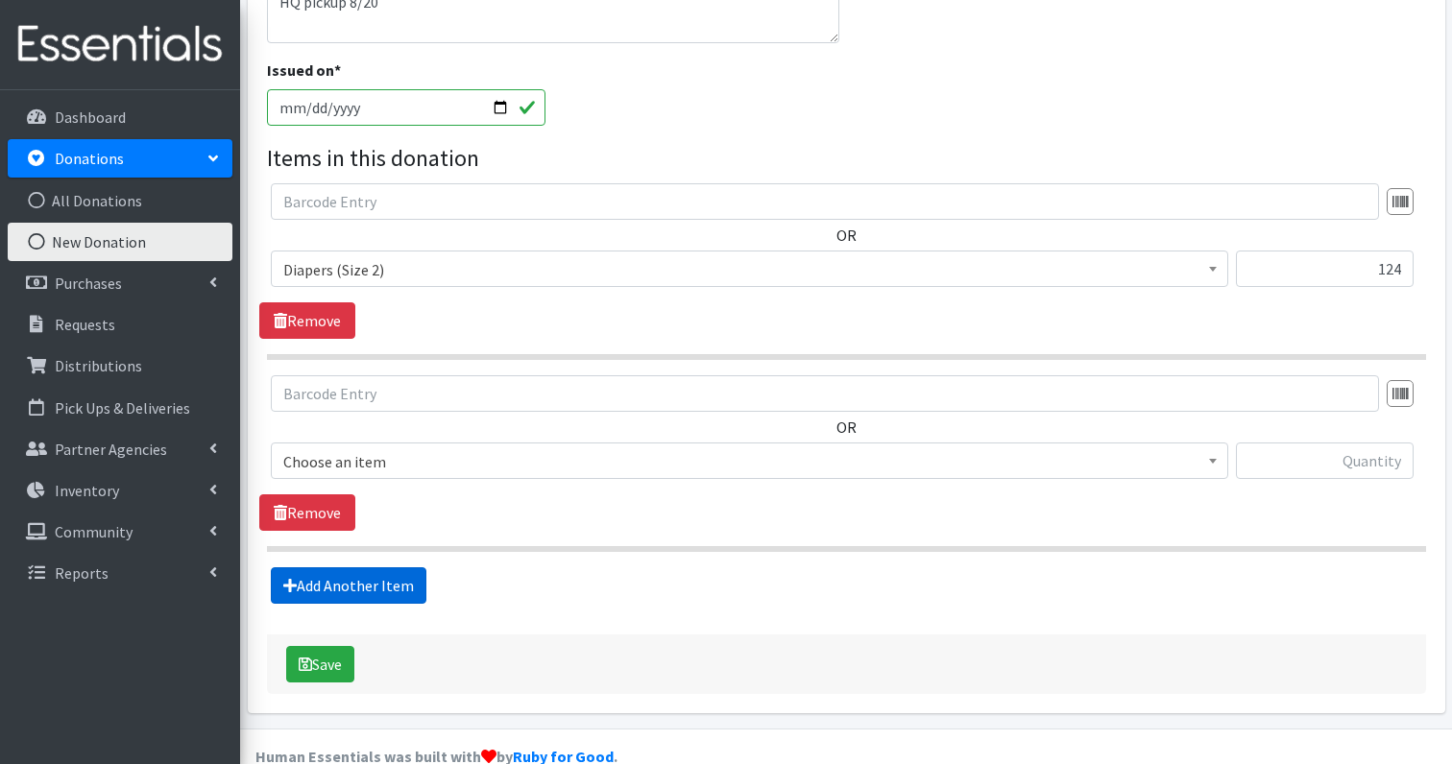
scroll to position [474, 0]
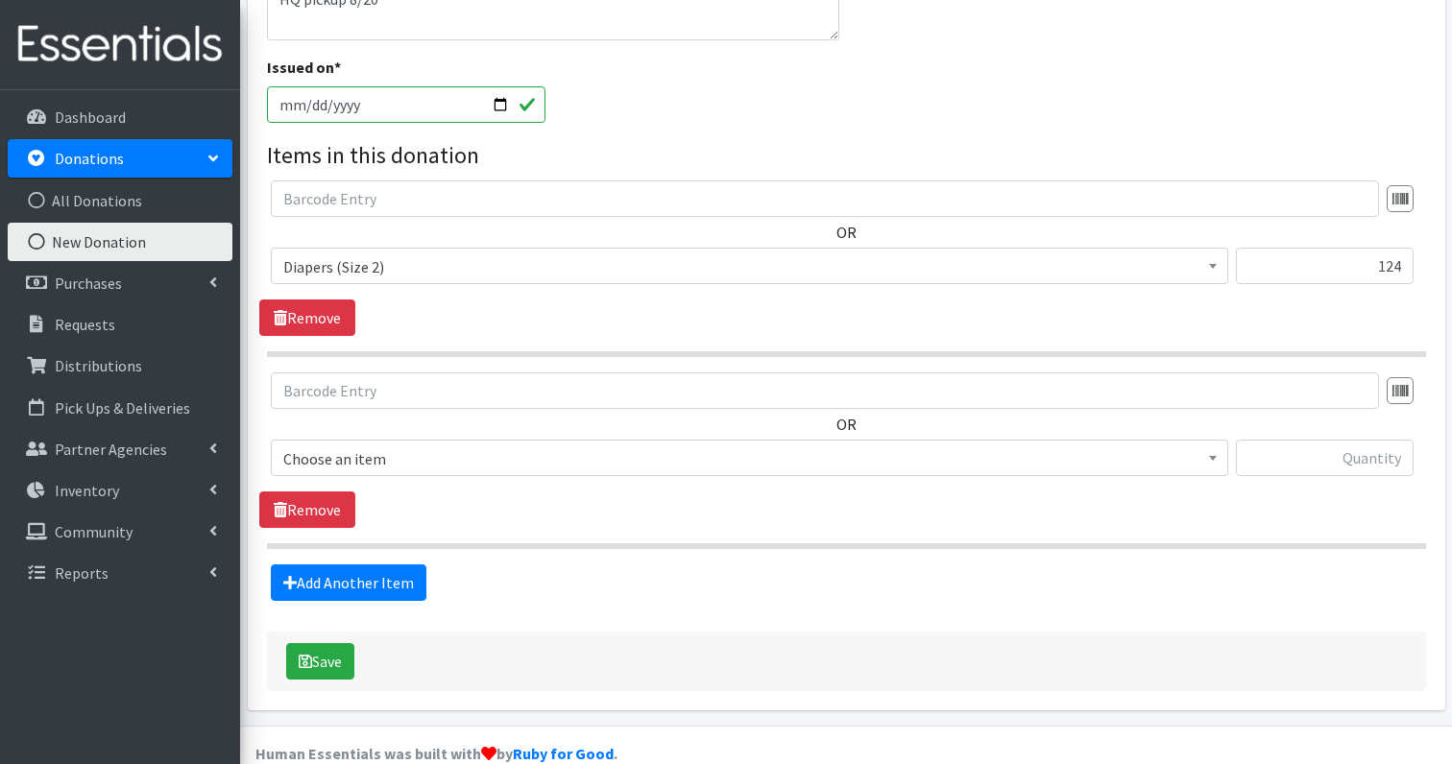
click at [414, 446] on span "Choose an item" at bounding box center [749, 459] width 932 height 27
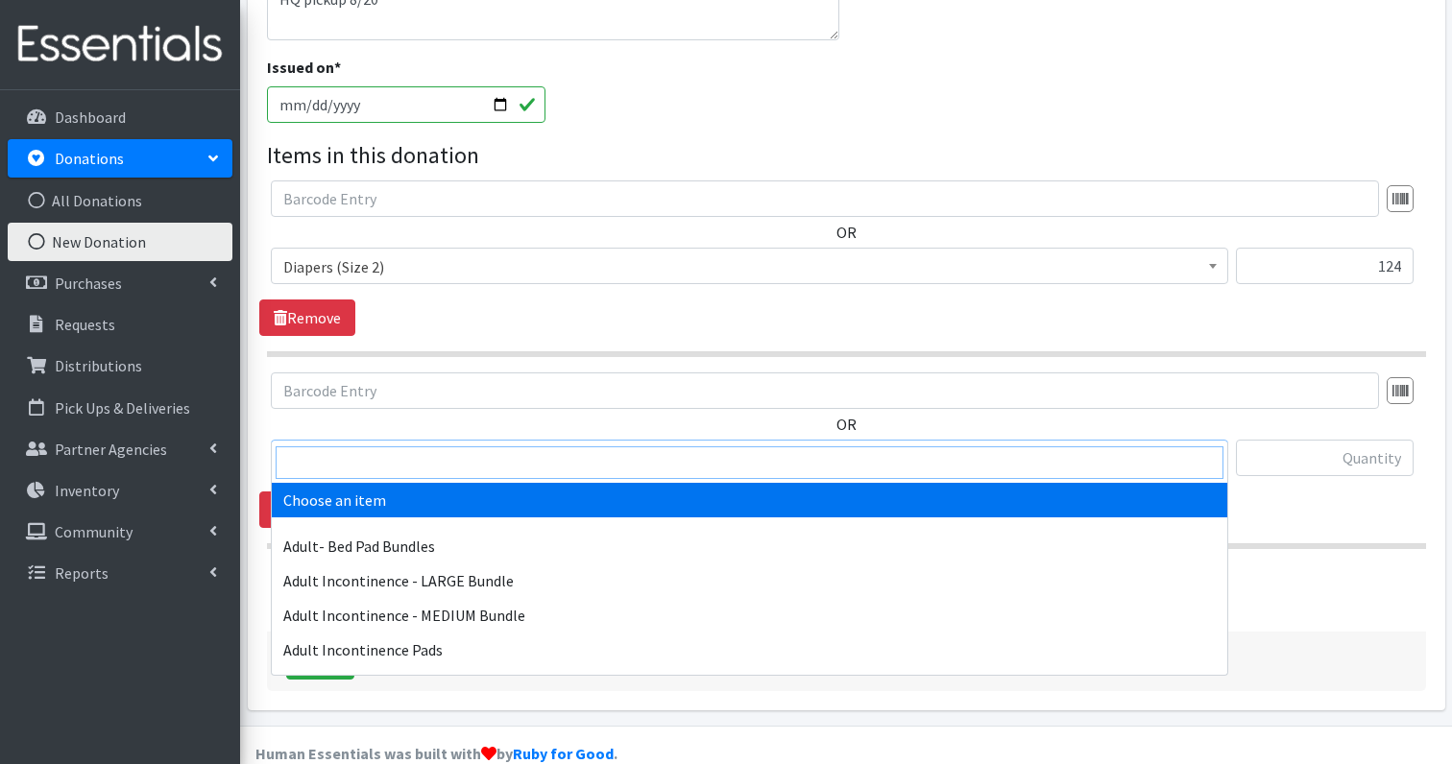
click at [410, 450] on input "search" at bounding box center [750, 463] width 948 height 33
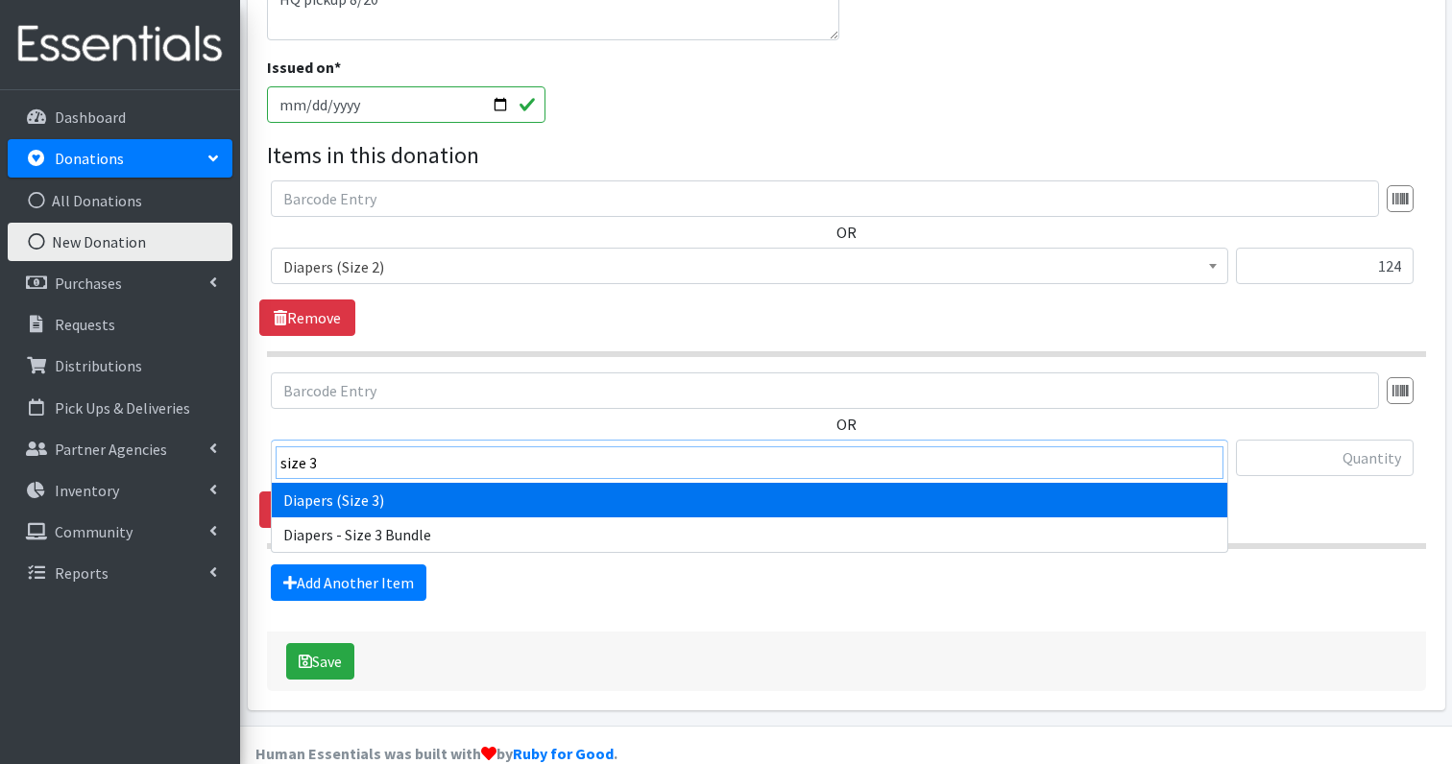
type input "size 3"
select select "1235"
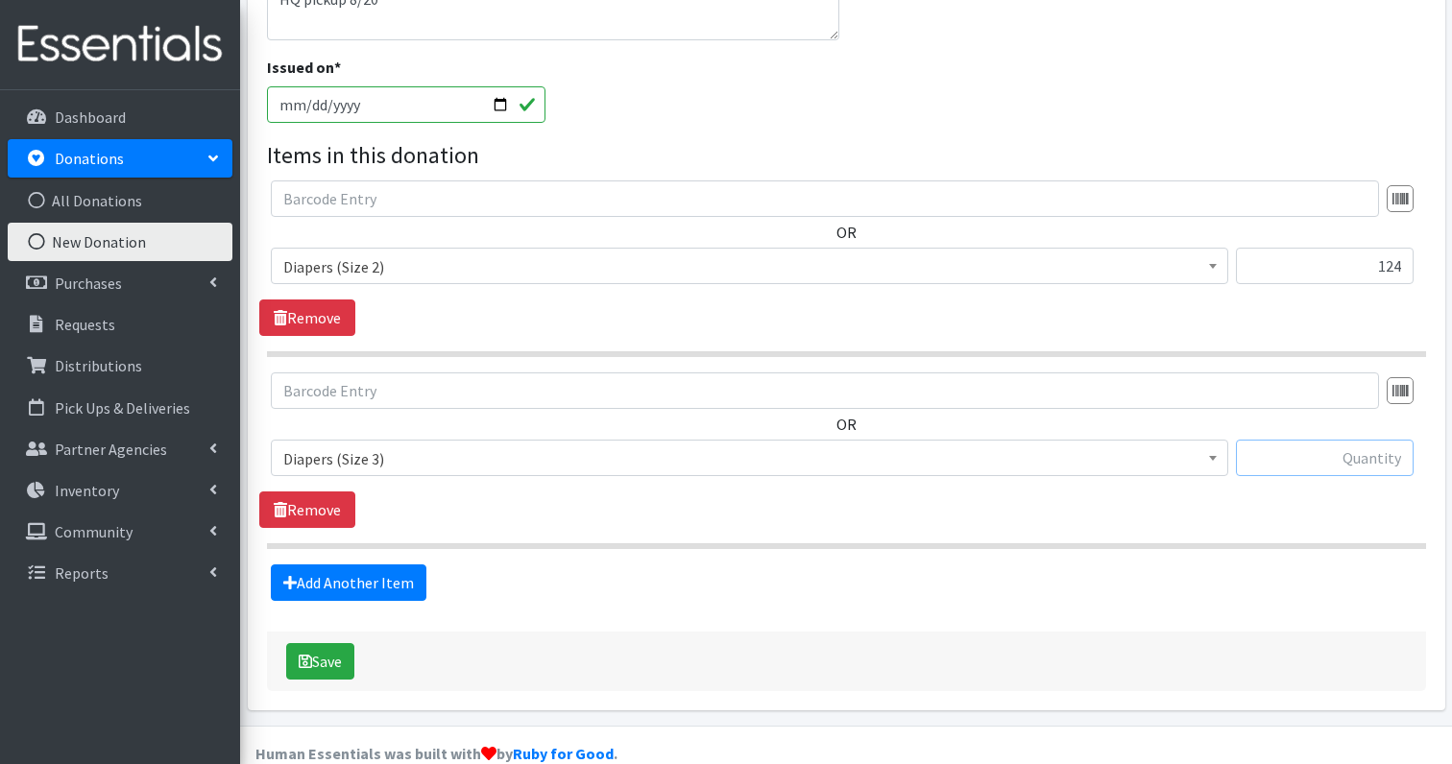
click at [1375, 440] on input "text" at bounding box center [1325, 458] width 178 height 36
type input "160"
click at [302, 565] on link "Add Another Item" at bounding box center [349, 583] width 156 height 36
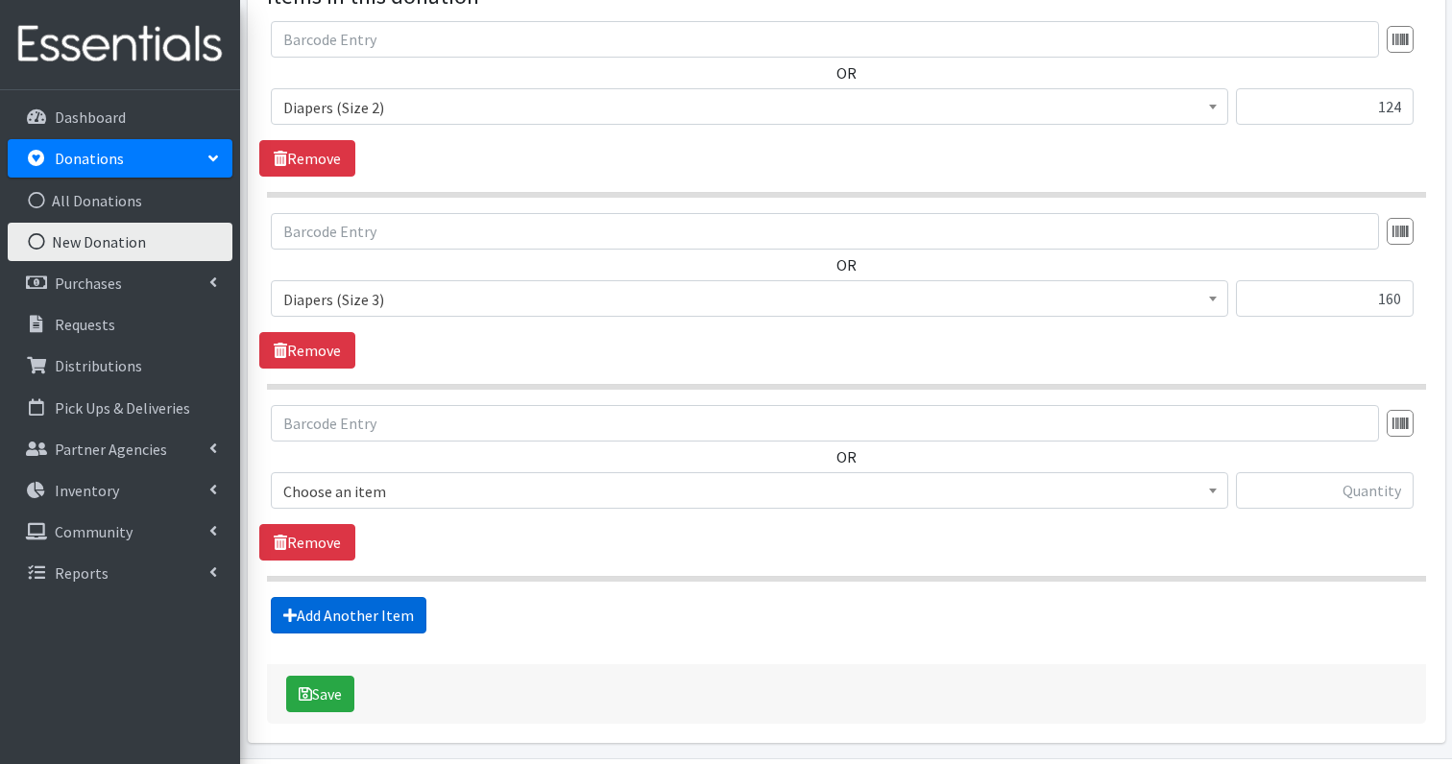
scroll to position [666, 0]
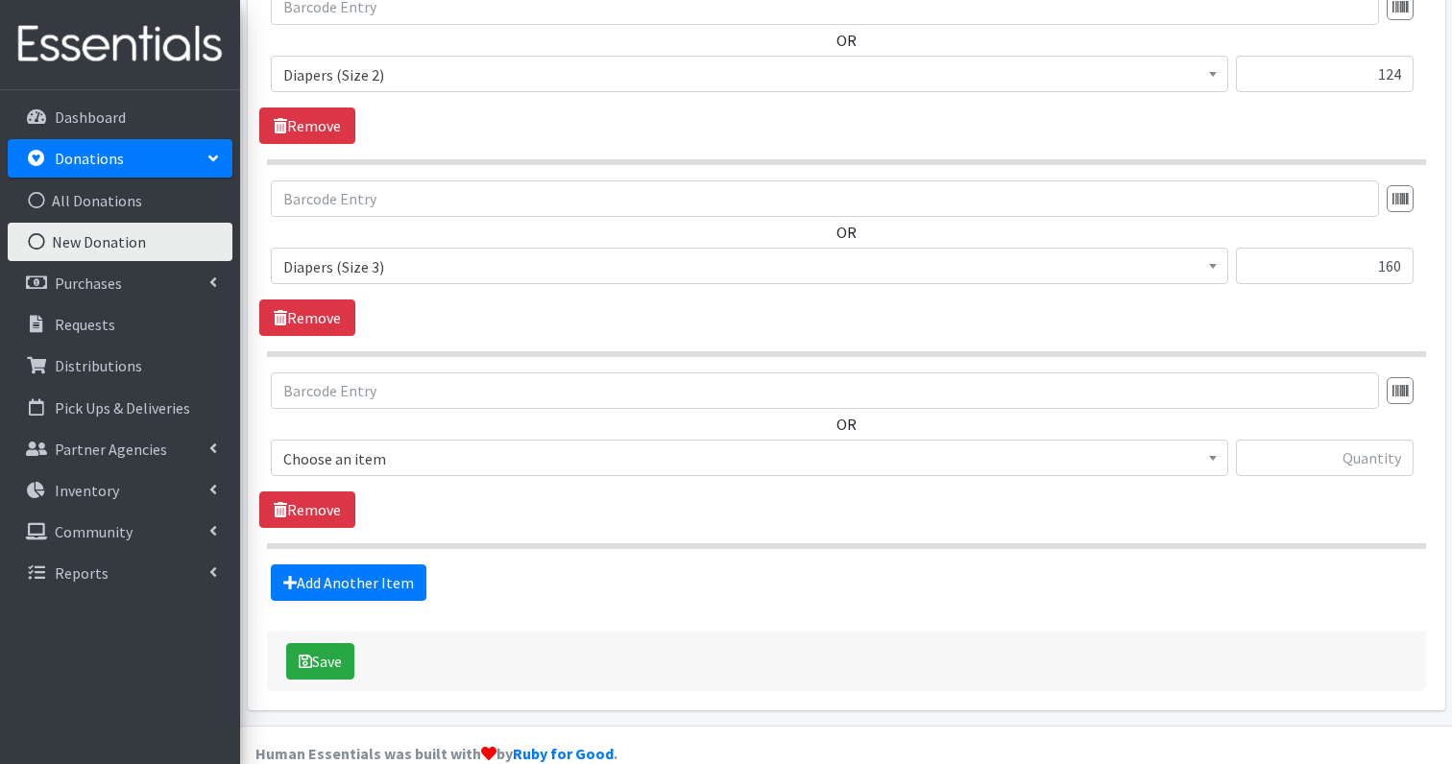
click at [374, 446] on span "Choose an item" at bounding box center [749, 459] width 932 height 27
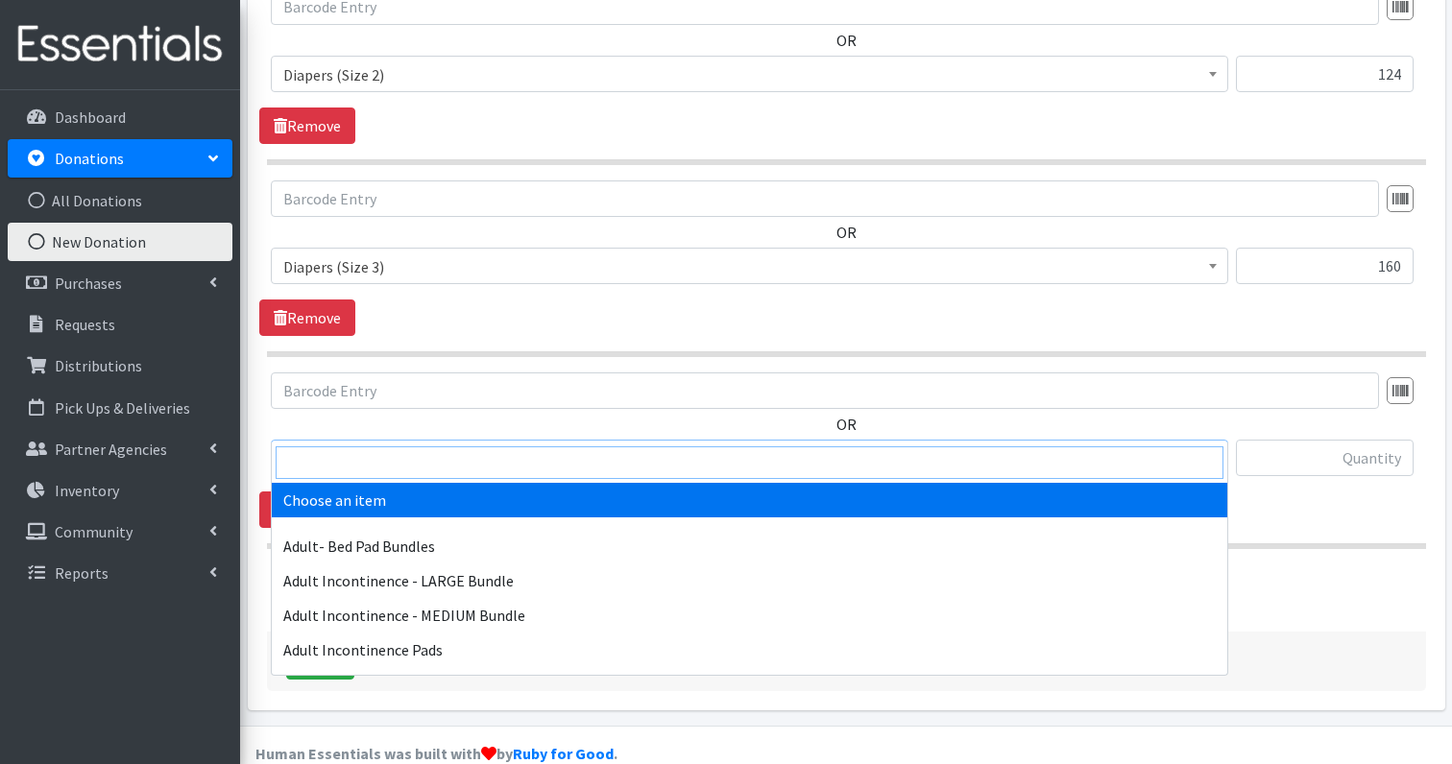
click at [377, 473] on input "search" at bounding box center [750, 463] width 948 height 33
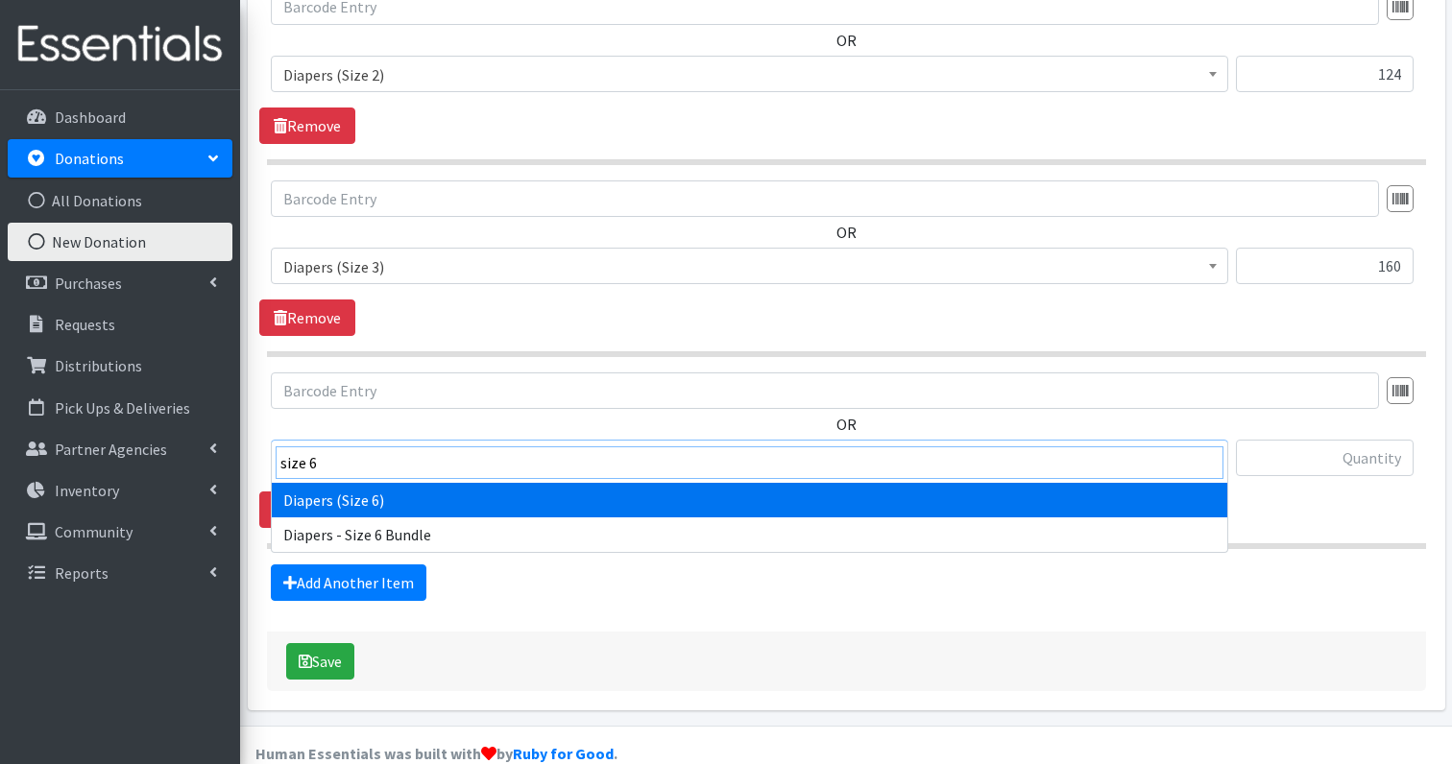
type input "size 6"
select select "1231"
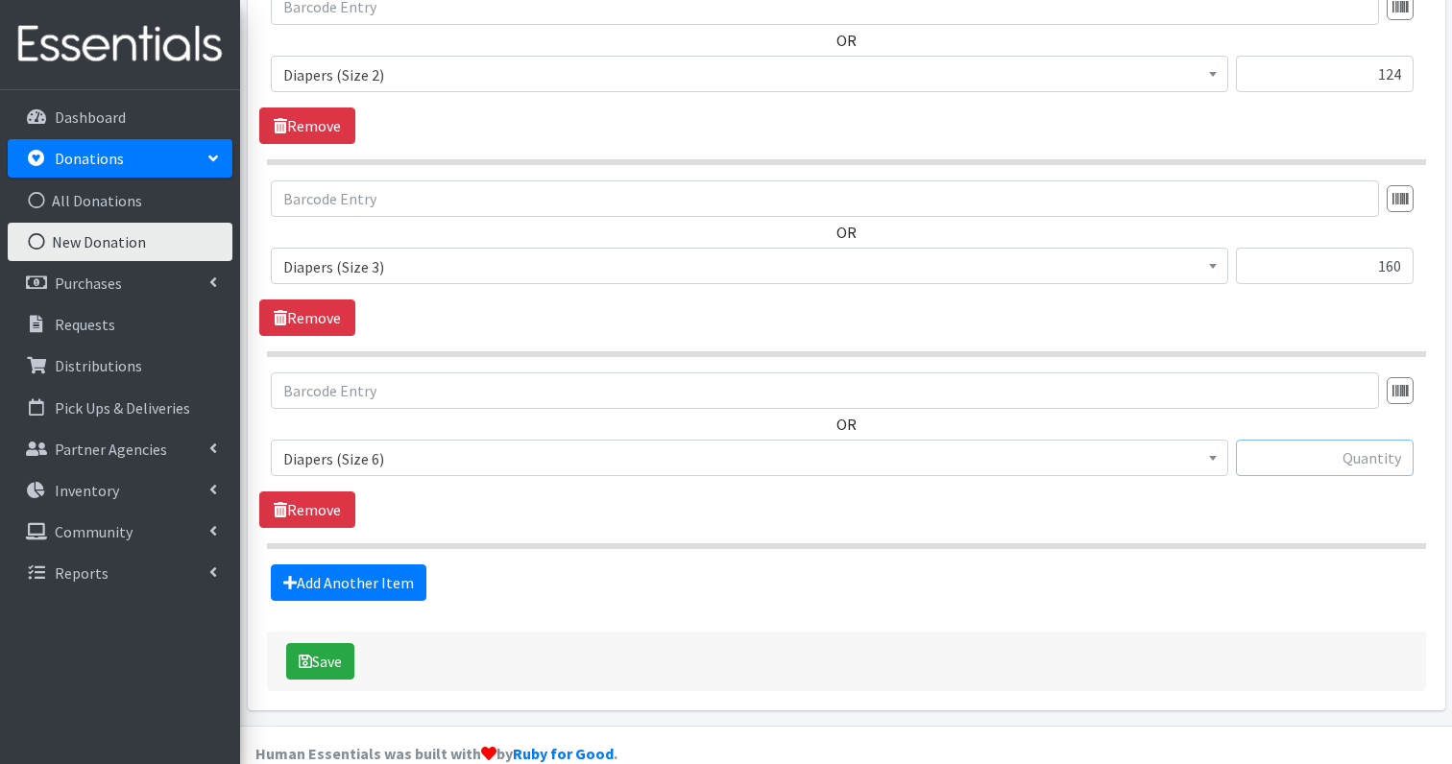
click at [1365, 440] on input "text" at bounding box center [1325, 458] width 178 height 36
type input "16"
click at [349, 565] on link "Add Another Item" at bounding box center [349, 583] width 156 height 36
click at [393, 446] on span "Choose an item" at bounding box center [749, 459] width 932 height 27
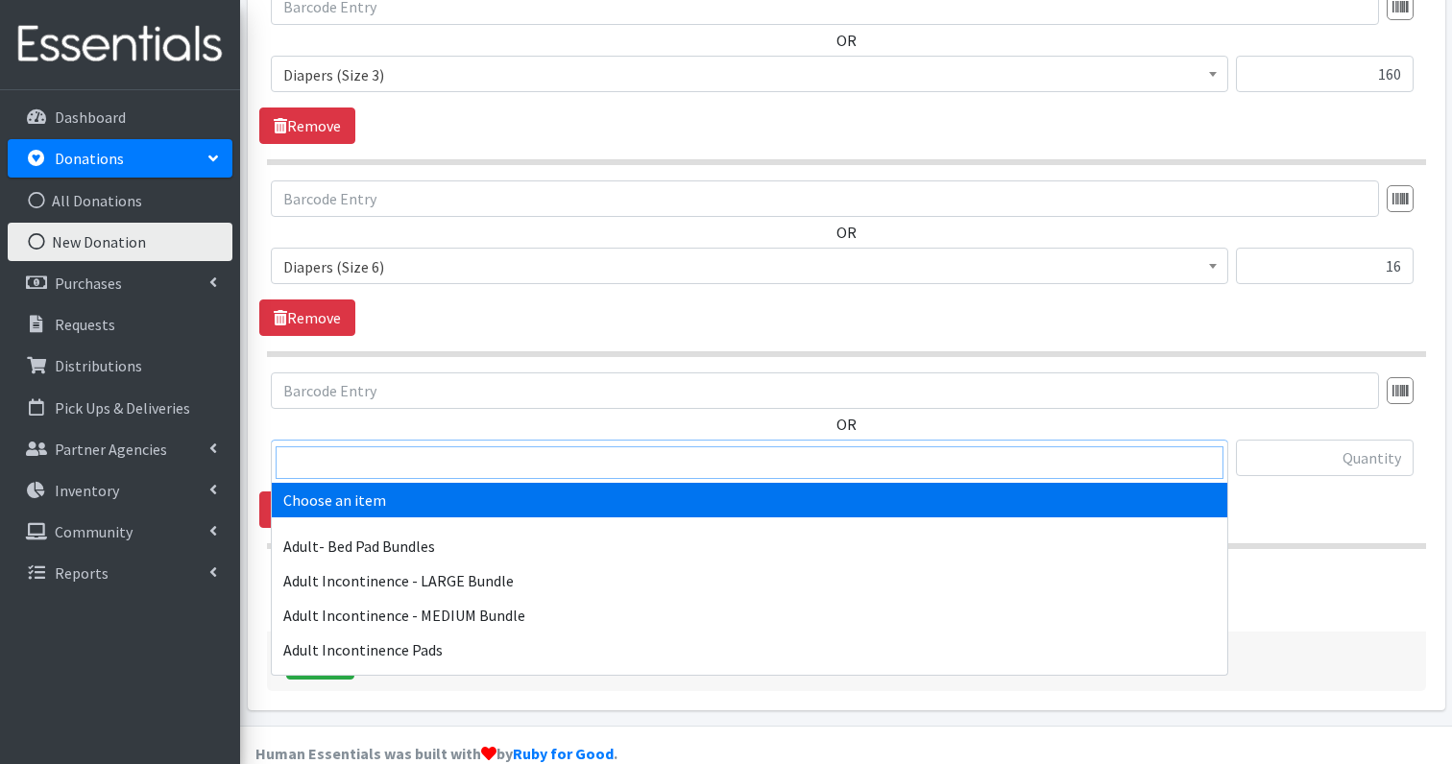
click at [373, 461] on input "search" at bounding box center [750, 463] width 948 height 33
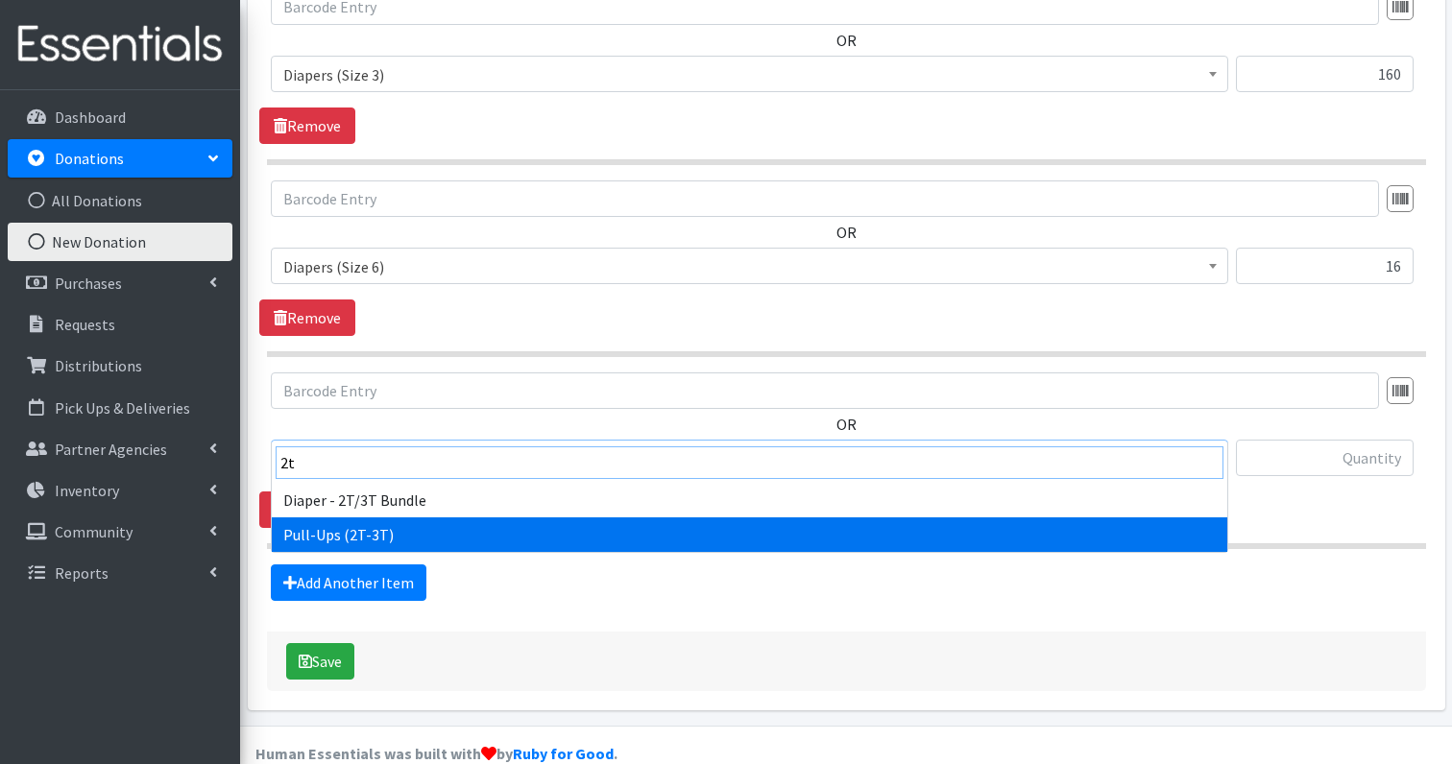
type input "2t"
select select "1238"
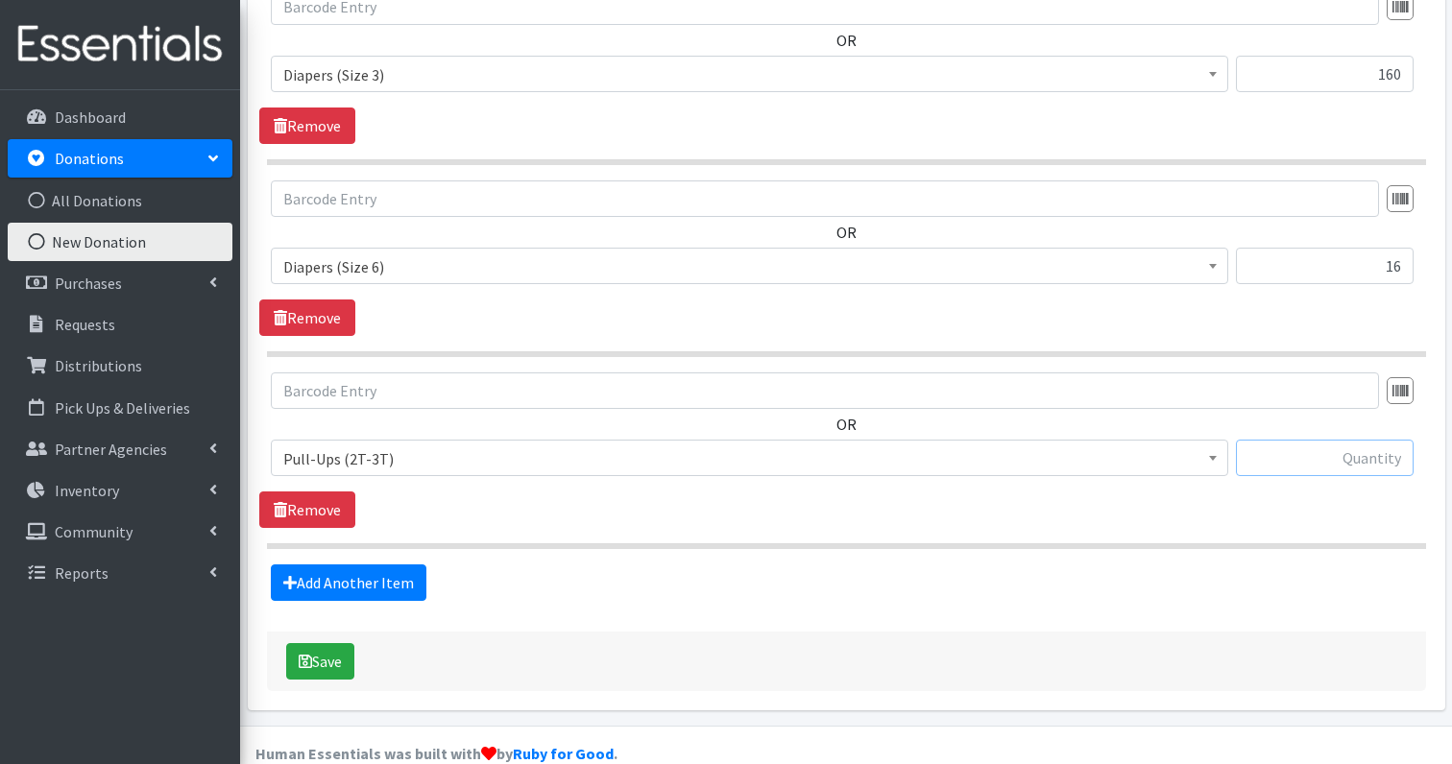
click at [1358, 440] on input "text" at bounding box center [1325, 458] width 178 height 36
type input "12"
click at [395, 565] on link "Add Another Item" at bounding box center [349, 583] width 156 height 36
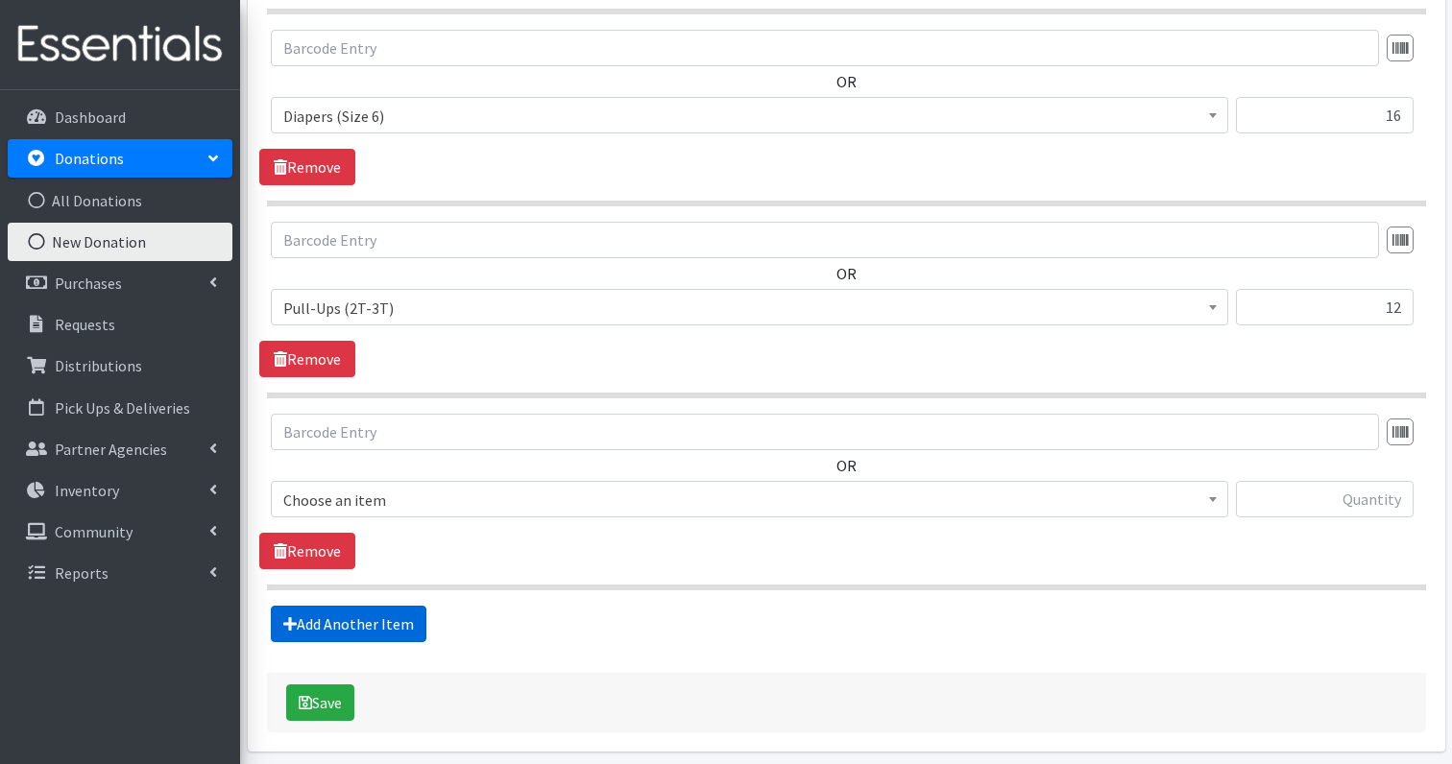
scroll to position [1051, 0]
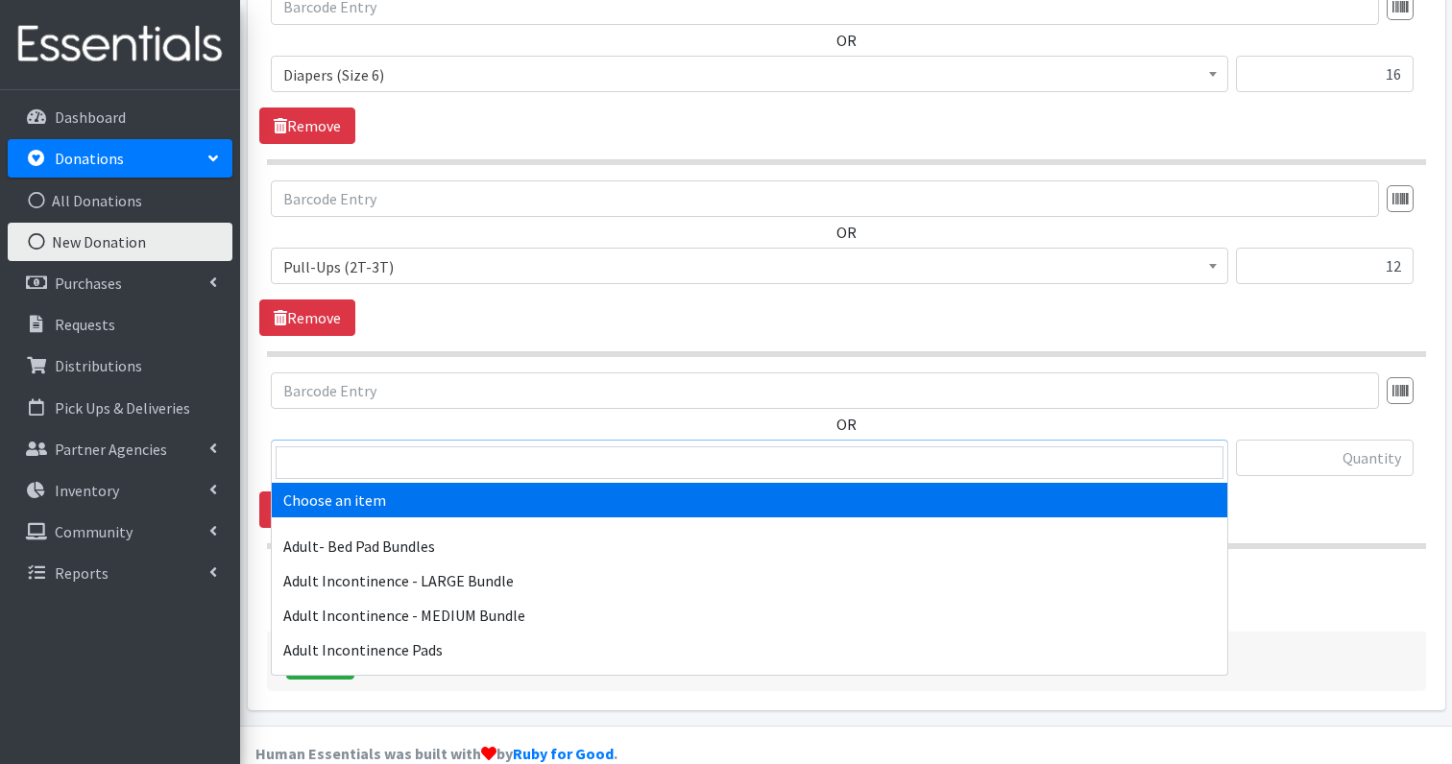
click at [381, 446] on span "Choose an item" at bounding box center [749, 459] width 932 height 27
click at [373, 465] on input "search" at bounding box center [750, 463] width 948 height 33
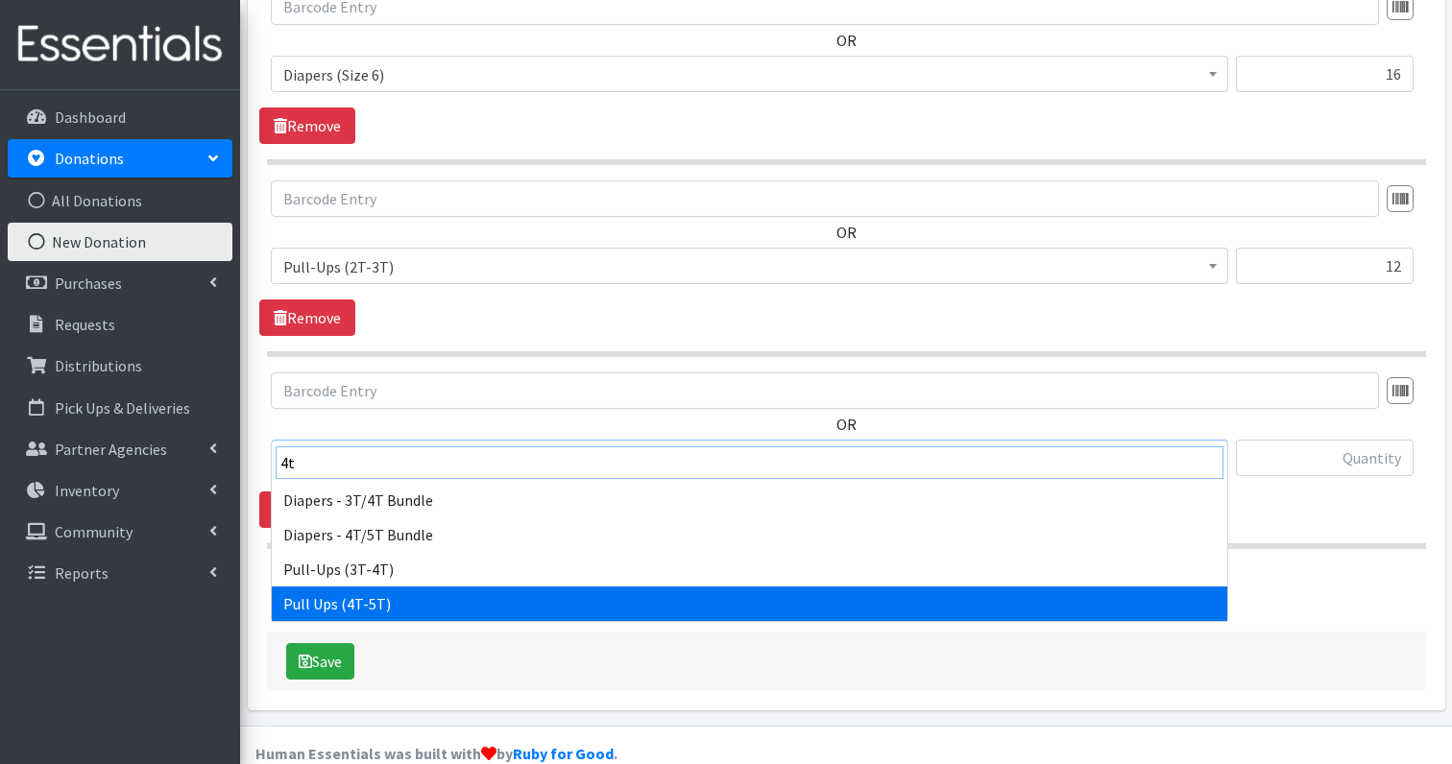
type input "4t"
select select "1259"
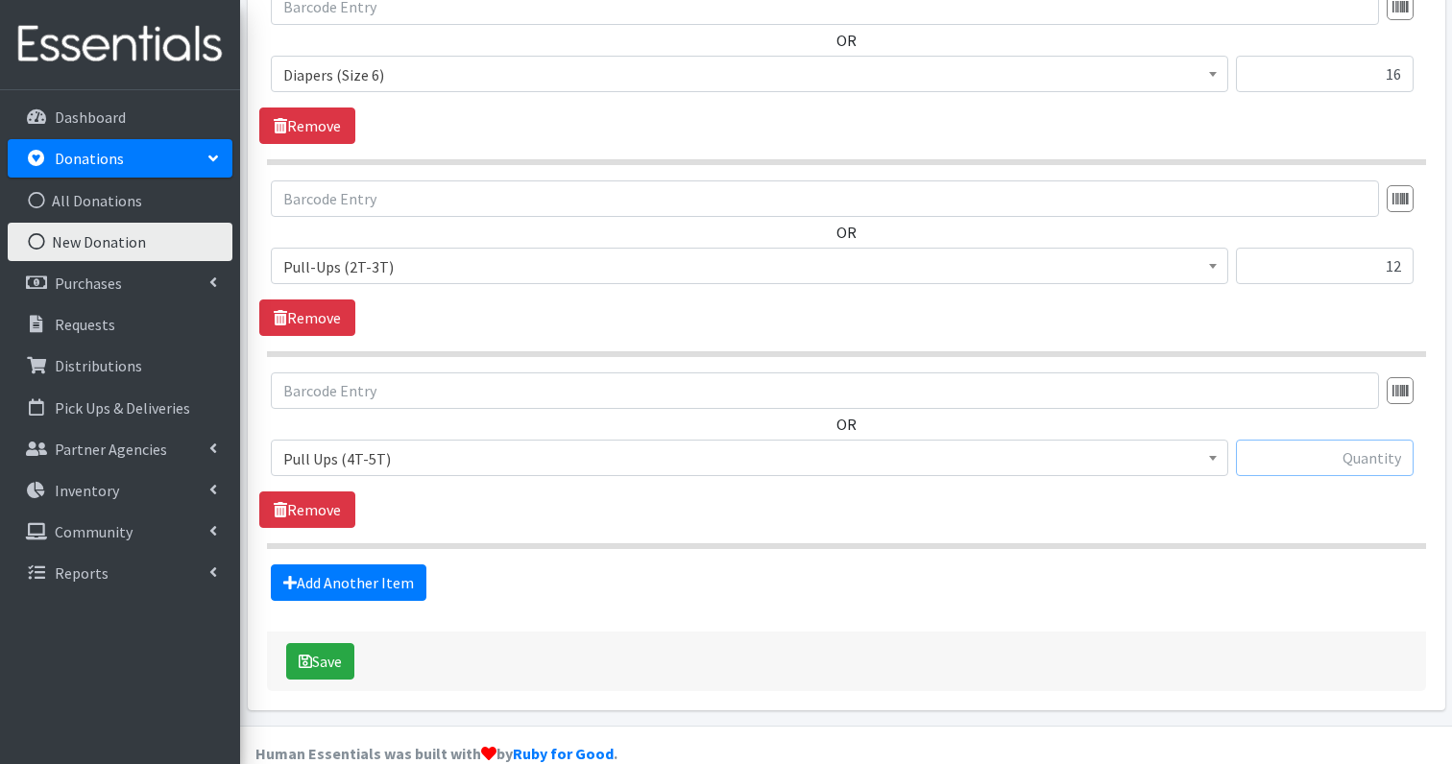
click at [1376, 440] on input "text" at bounding box center [1325, 458] width 178 height 36
type input "46"
click at [371, 565] on link "Add Another Item" at bounding box center [349, 583] width 156 height 36
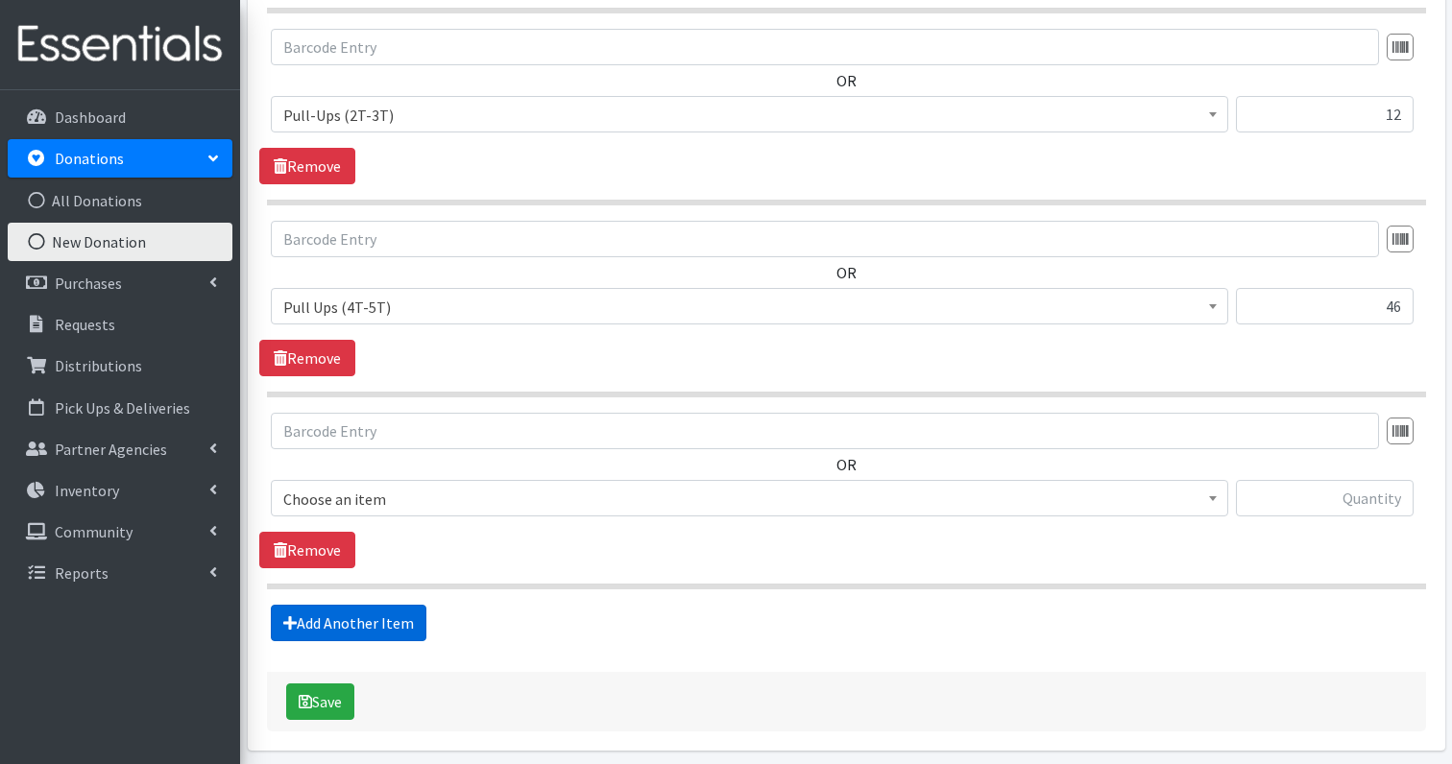
scroll to position [1243, 0]
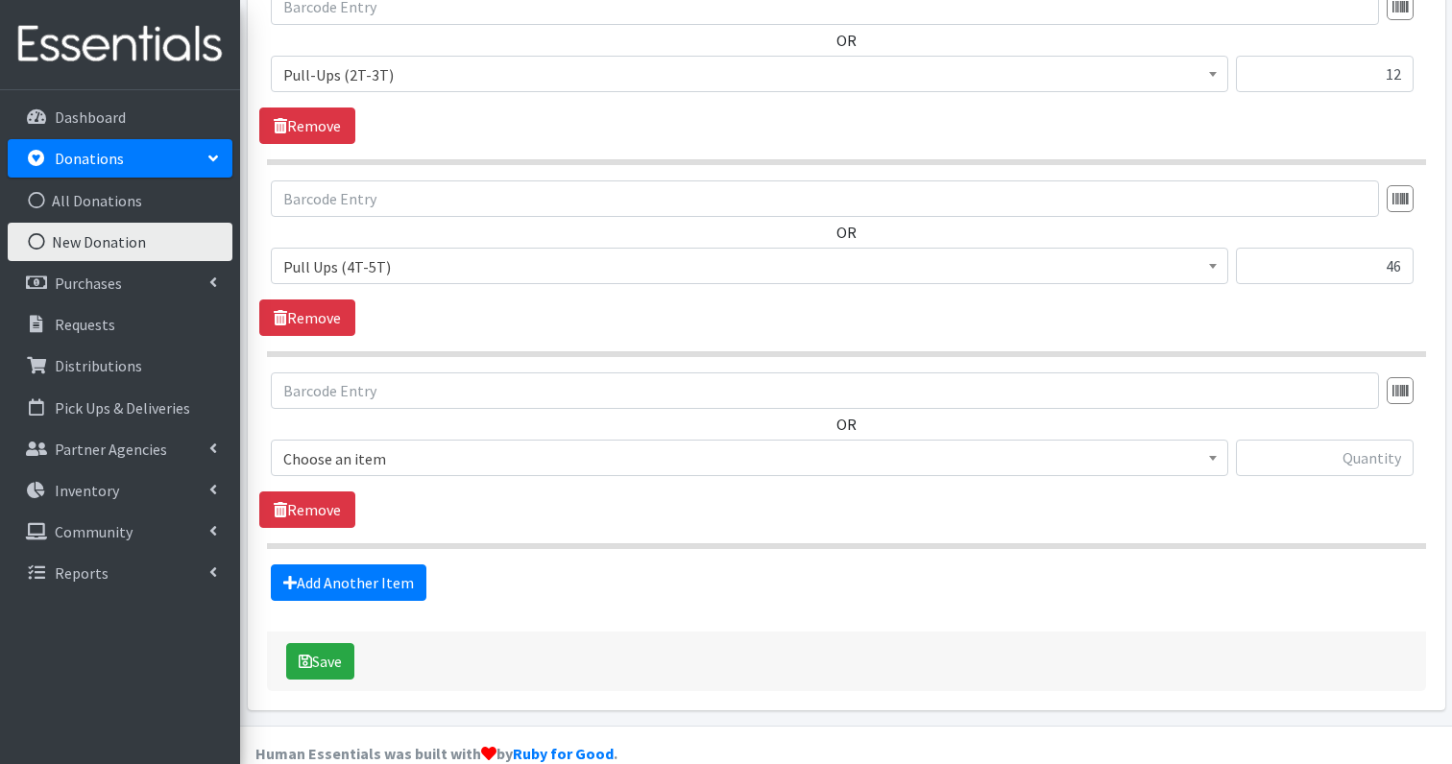
drag, startPoint x: 391, startPoint y: 398, endPoint x: 391, endPoint y: 409, distance: 11.5
click at [391, 400] on div "OR Choose an item Adult- Bed Pad Bundles Adult Incontinence - LARGE Bundle Adul…" at bounding box center [846, 432] width 1174 height 119
click at [391, 446] on span "Choose an item" at bounding box center [749, 459] width 932 height 27
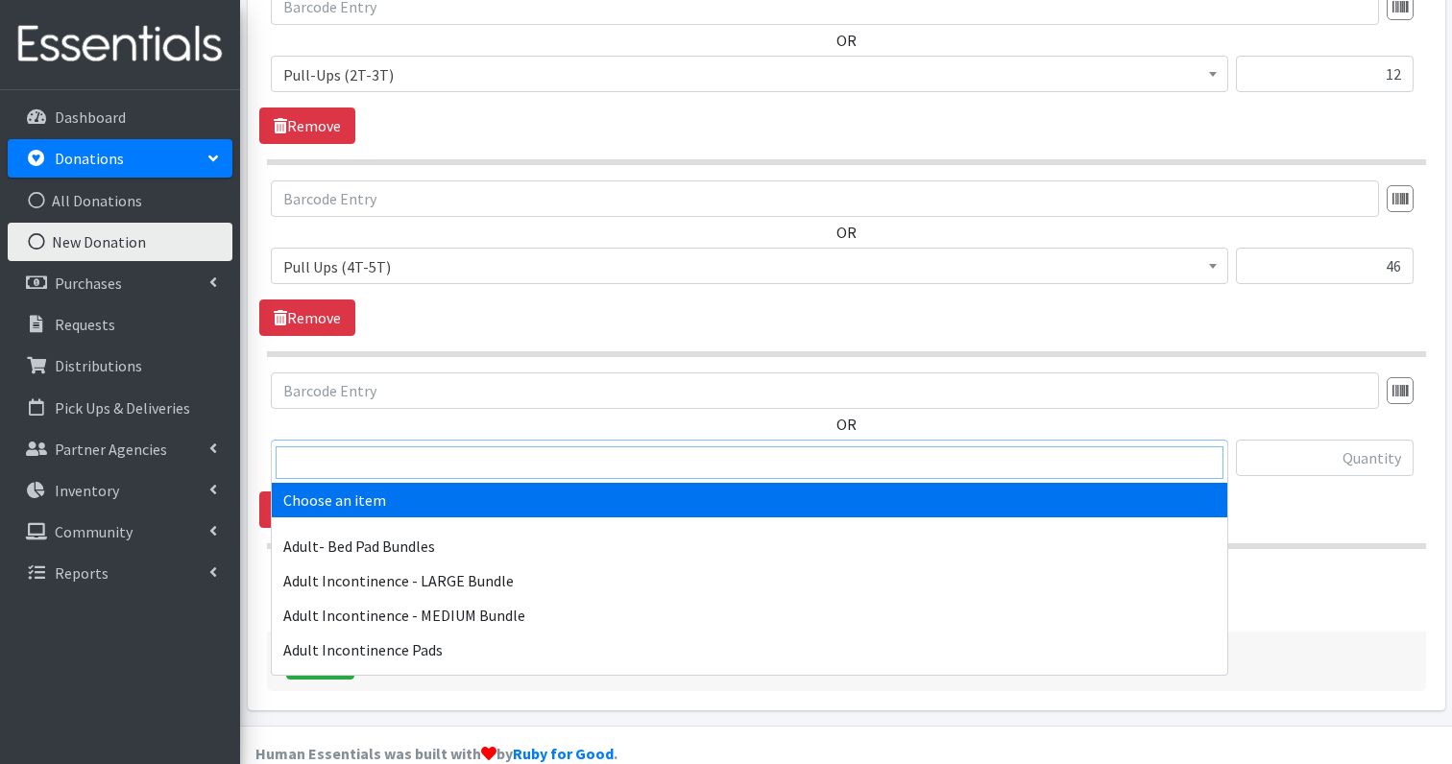
click at [378, 453] on input "search" at bounding box center [750, 463] width 948 height 33
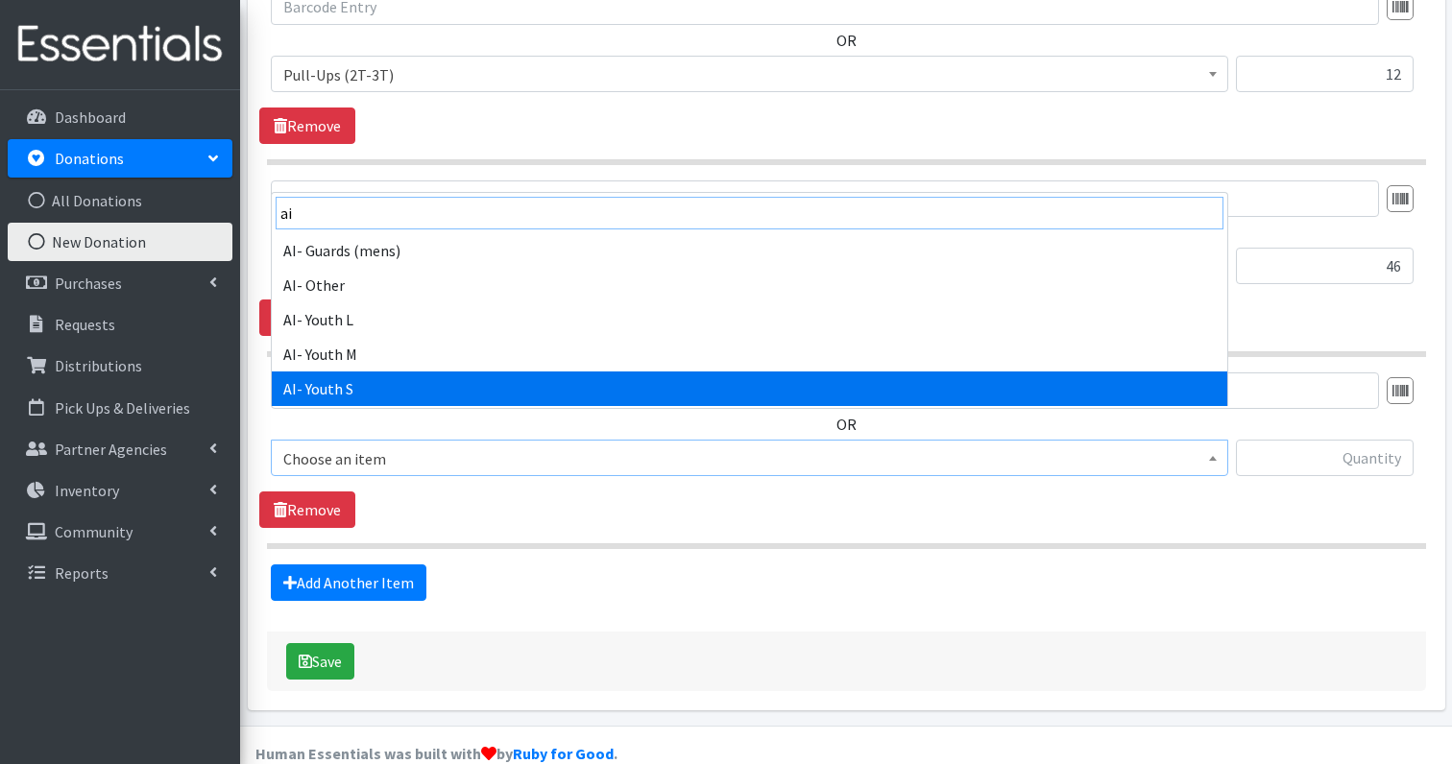
type input "ai"
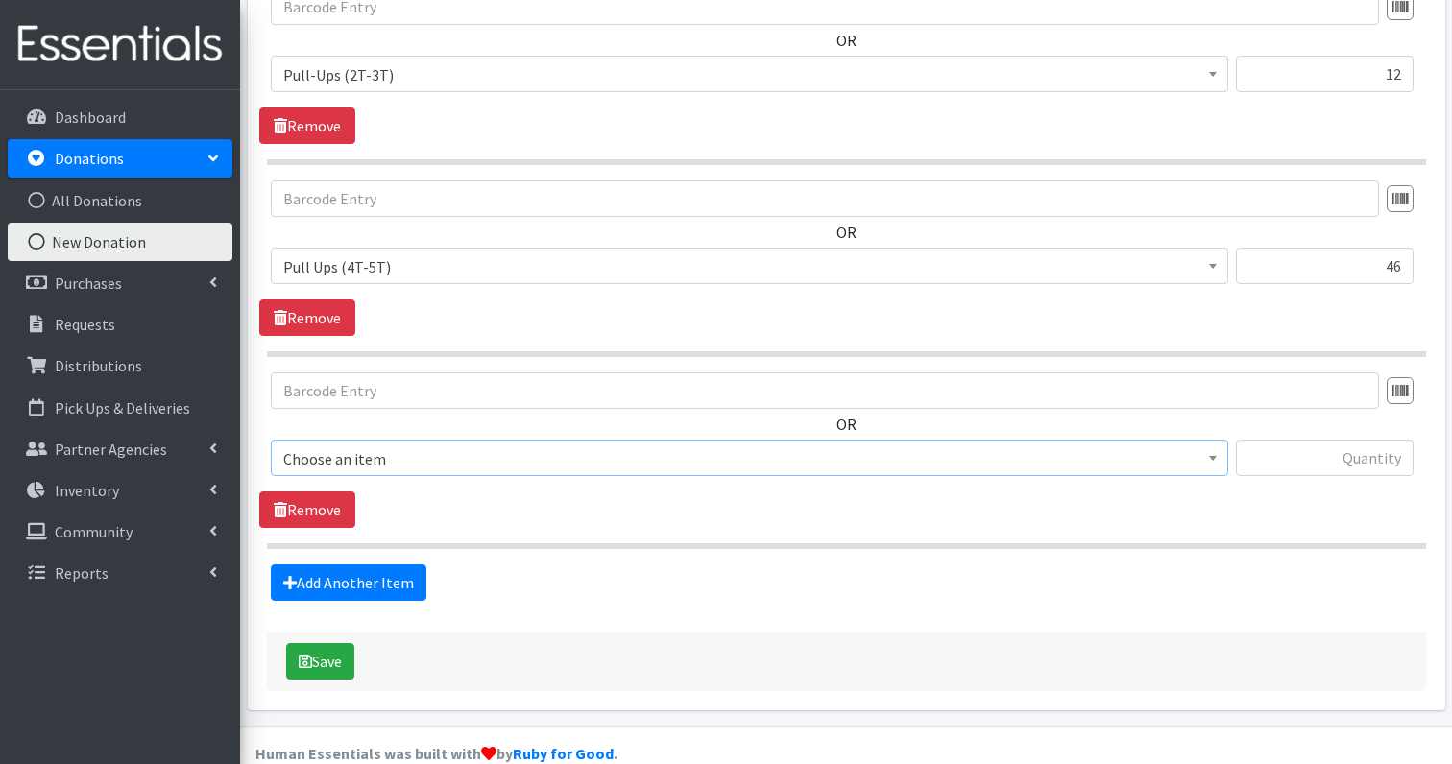
click at [465, 446] on span "Choose an item" at bounding box center [749, 459] width 932 height 27
click at [448, 446] on span "Choose an item" at bounding box center [749, 459] width 932 height 27
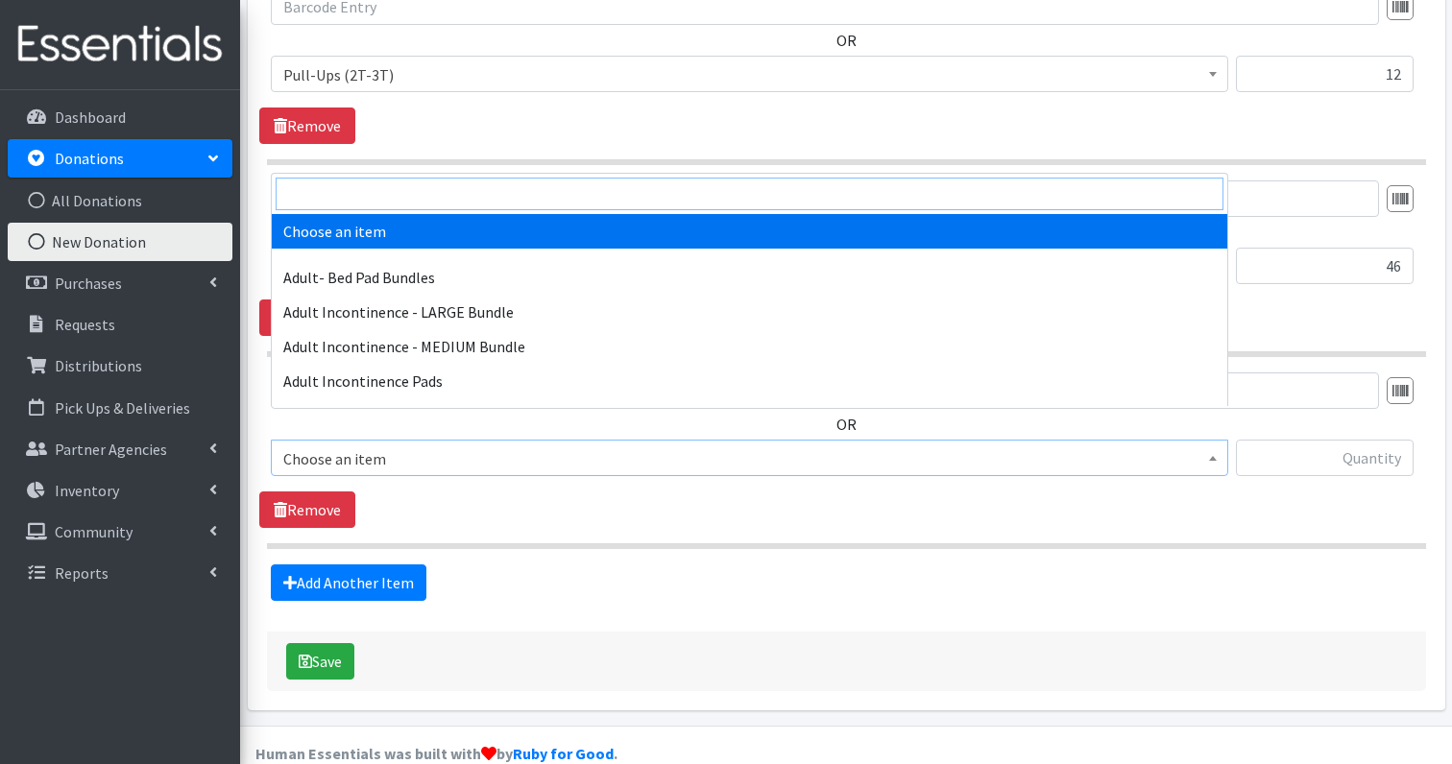
click at [401, 188] on input "search" at bounding box center [750, 194] width 948 height 33
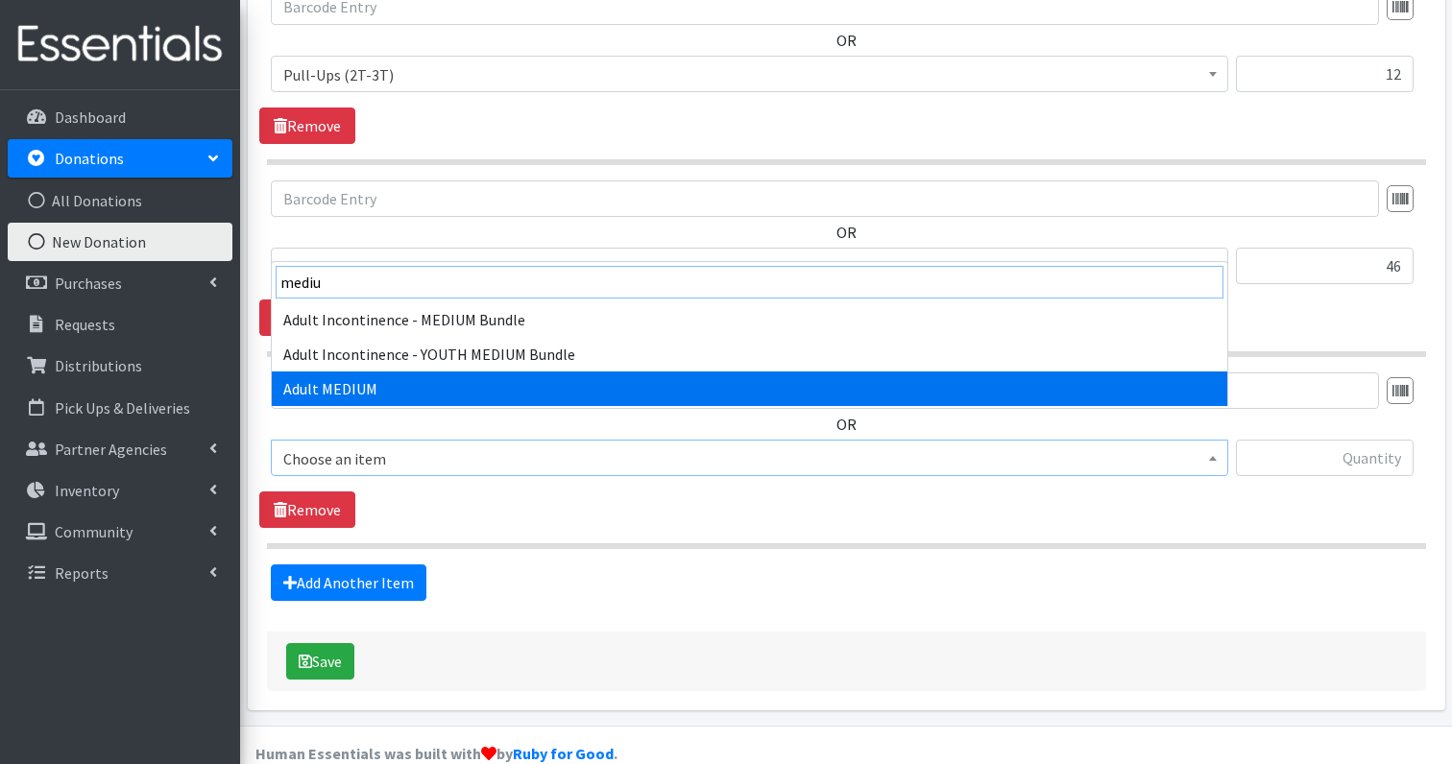
type input "mediu"
select select "4719"
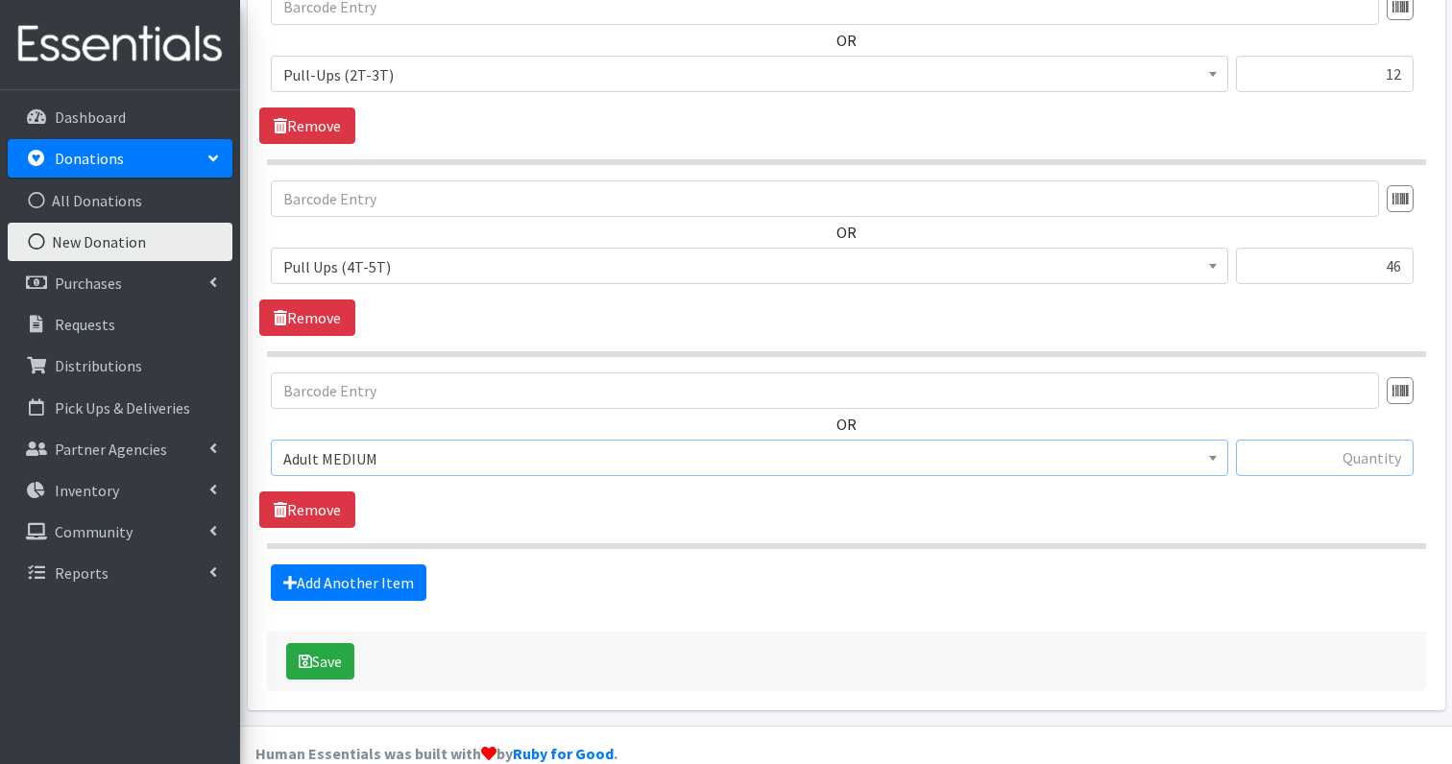
click at [1354, 440] on input "text" at bounding box center [1325, 458] width 178 height 36
type input "24"
click at [403, 565] on link "Add Another Item" at bounding box center [349, 583] width 156 height 36
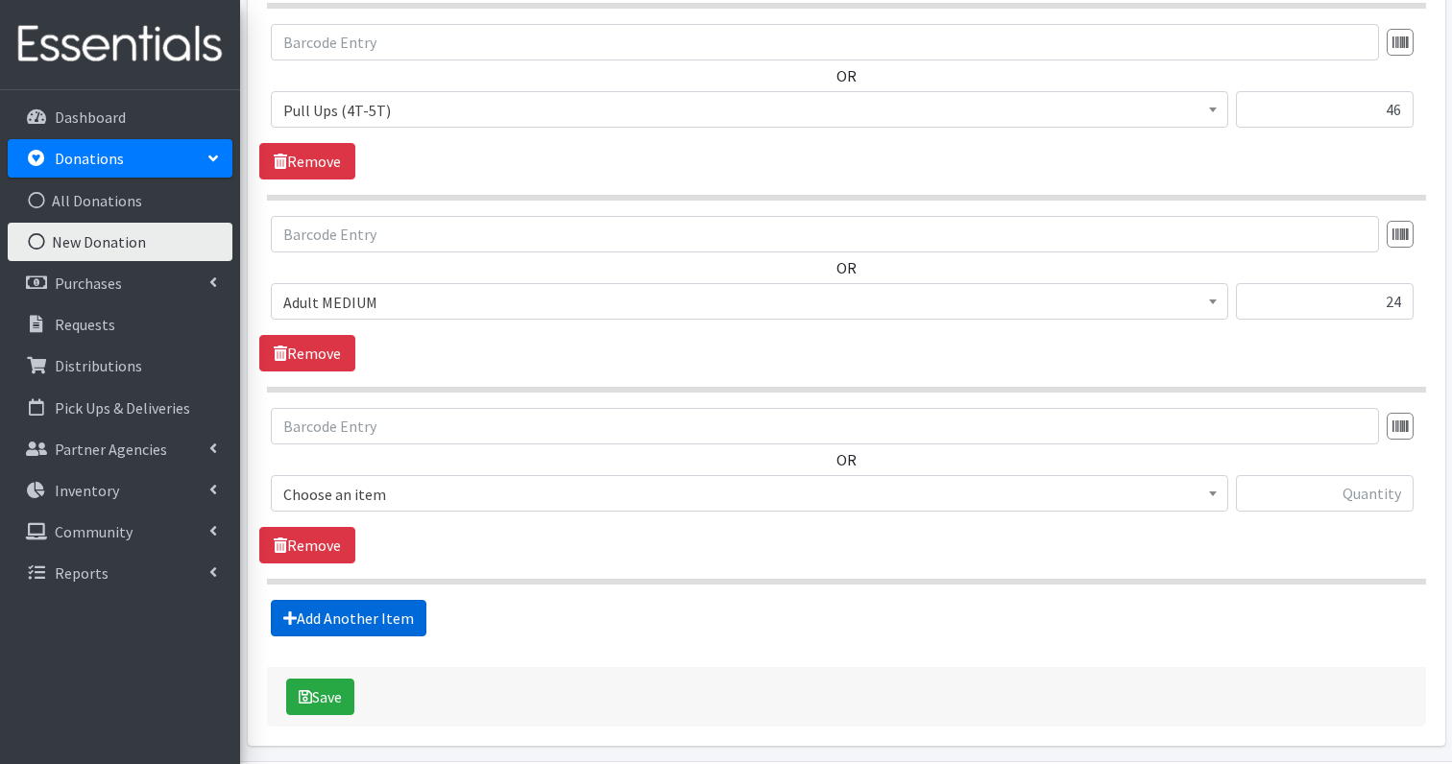
scroll to position [1435, 0]
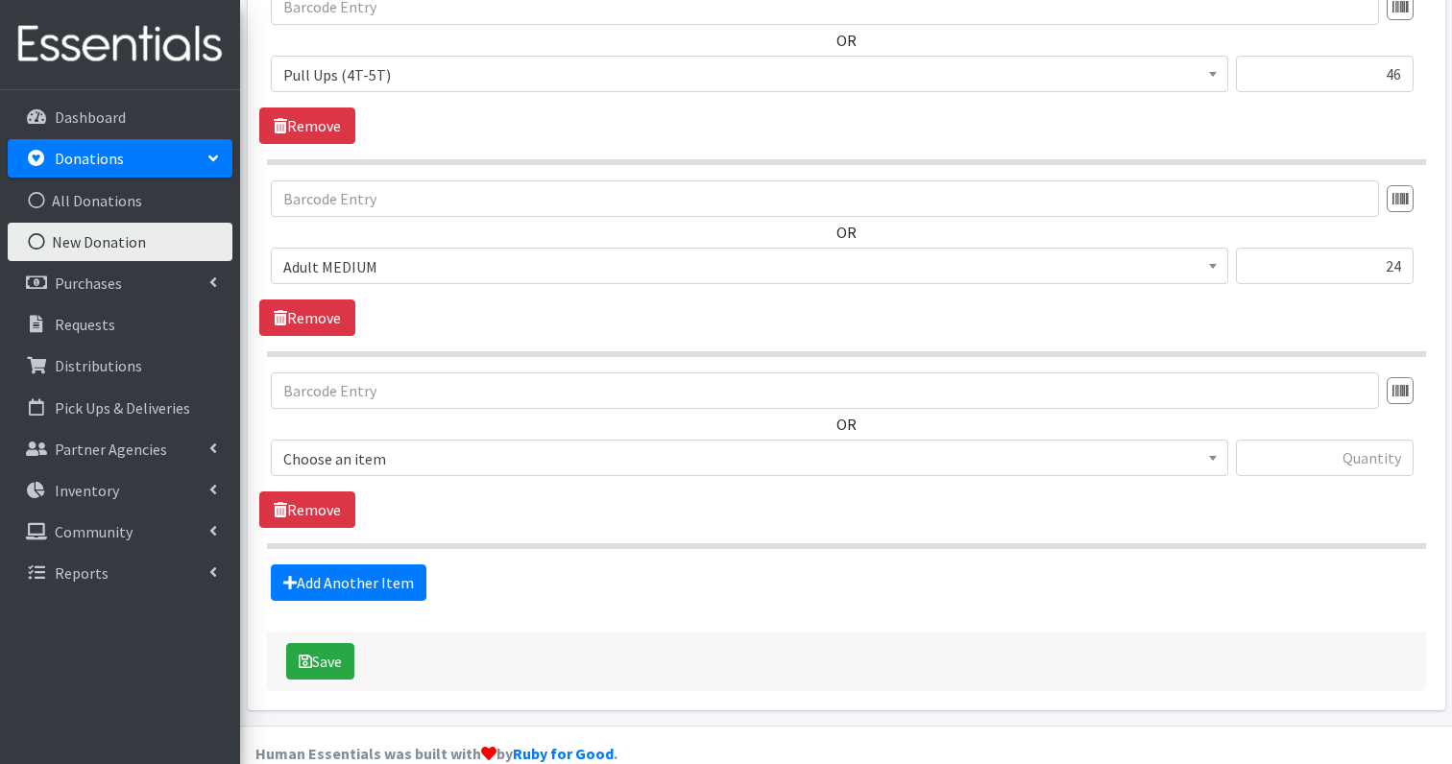
click at [354, 446] on span "Choose an item" at bounding box center [749, 459] width 932 height 27
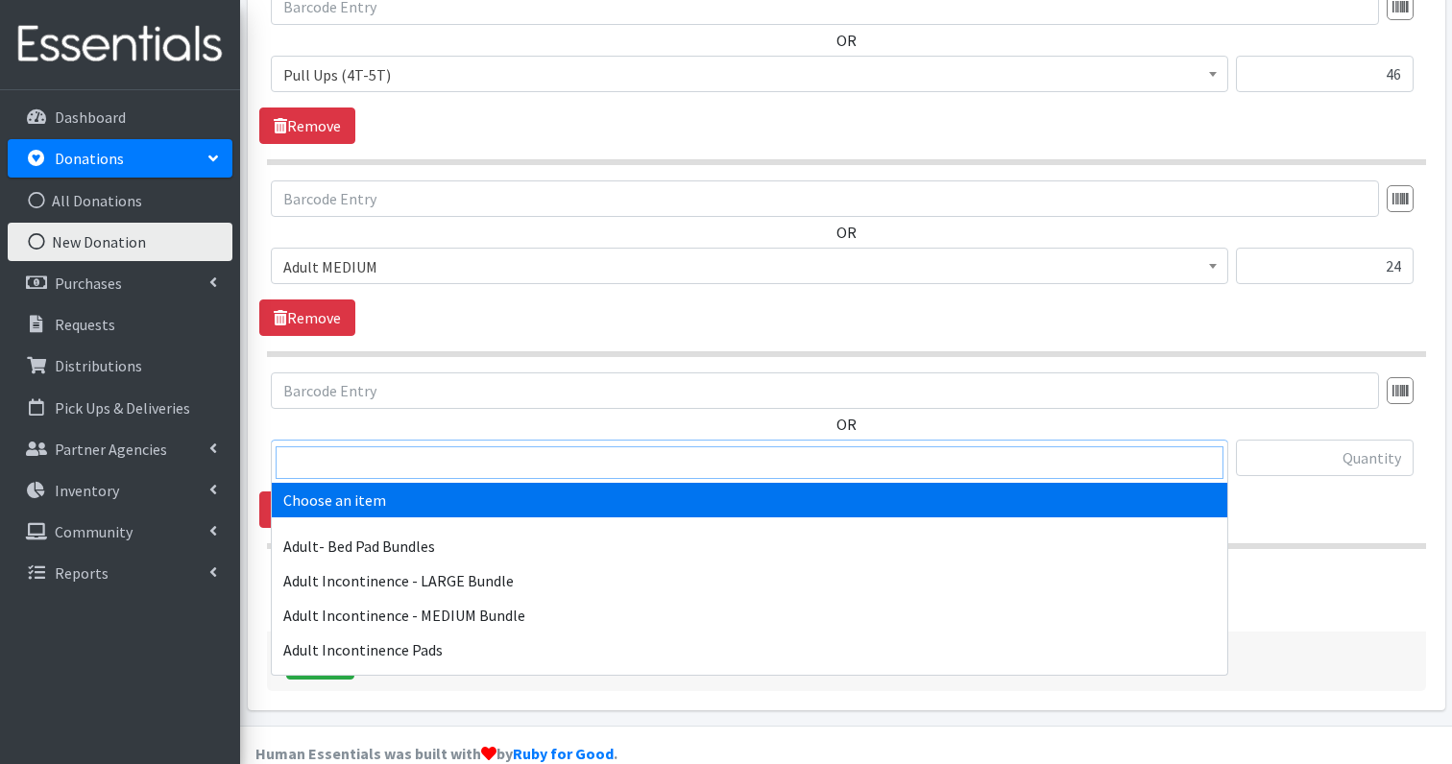
click at [351, 459] on input "search" at bounding box center [750, 463] width 948 height 33
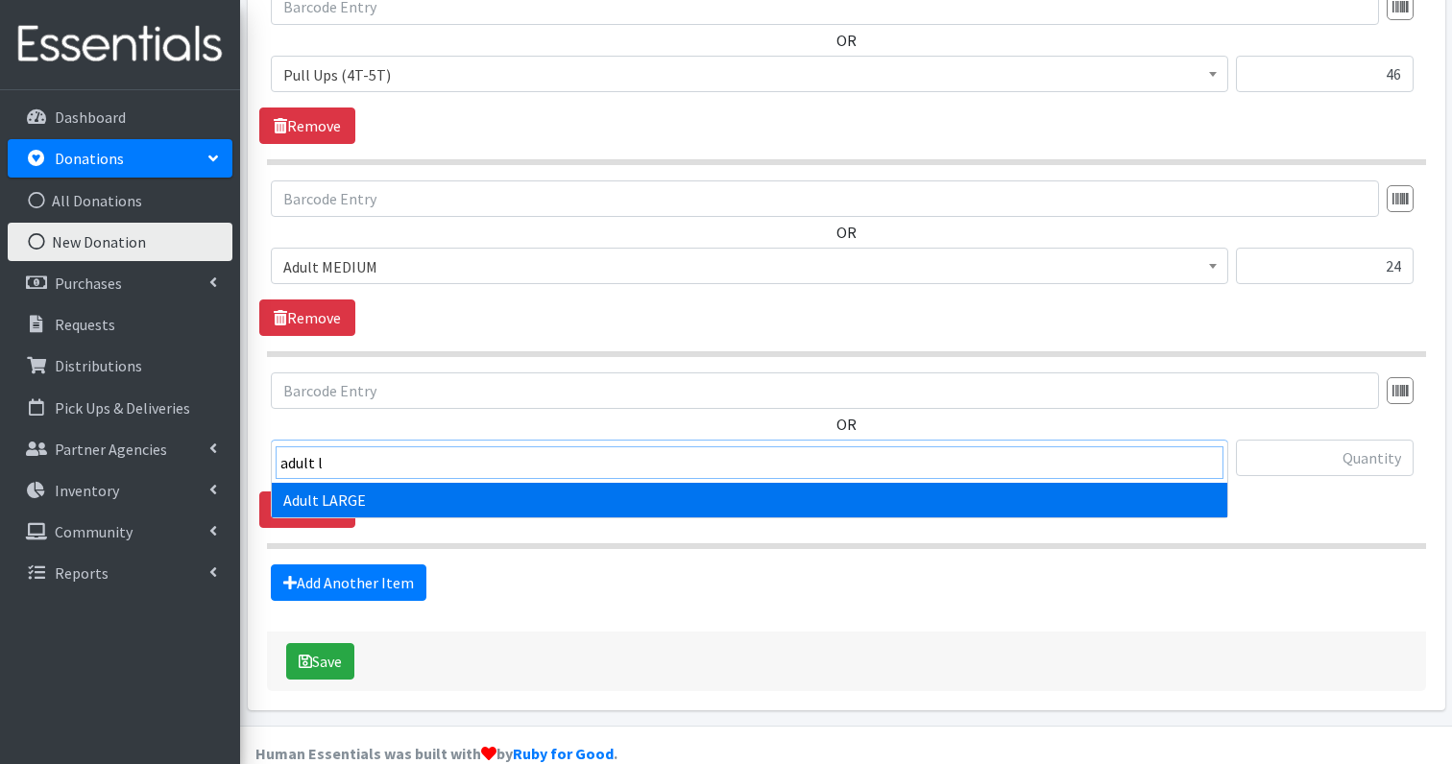
type input "adult l"
select select "4720"
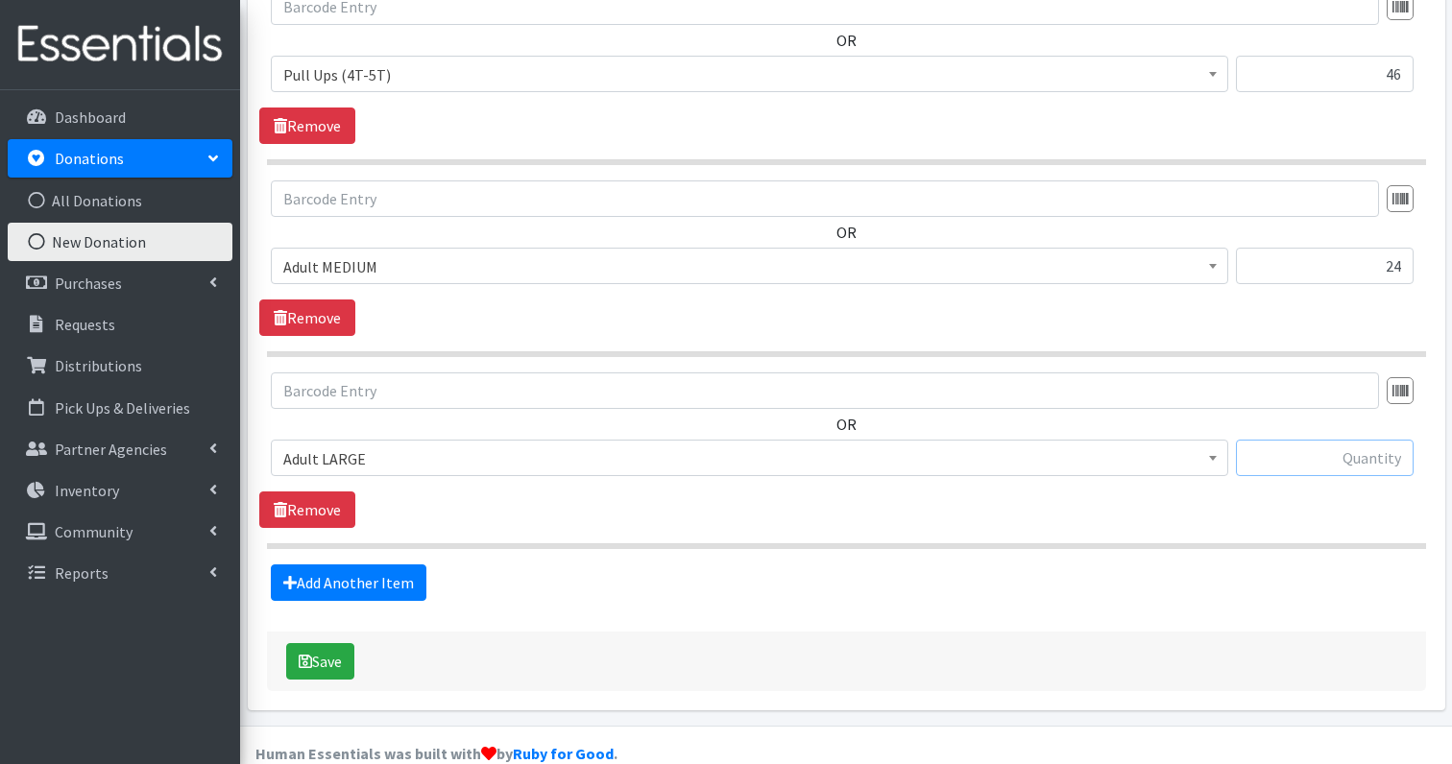
click at [1379, 440] on input "text" at bounding box center [1325, 458] width 178 height 36
type input "141"
click at [323, 565] on link "Add Another Item" at bounding box center [349, 583] width 156 height 36
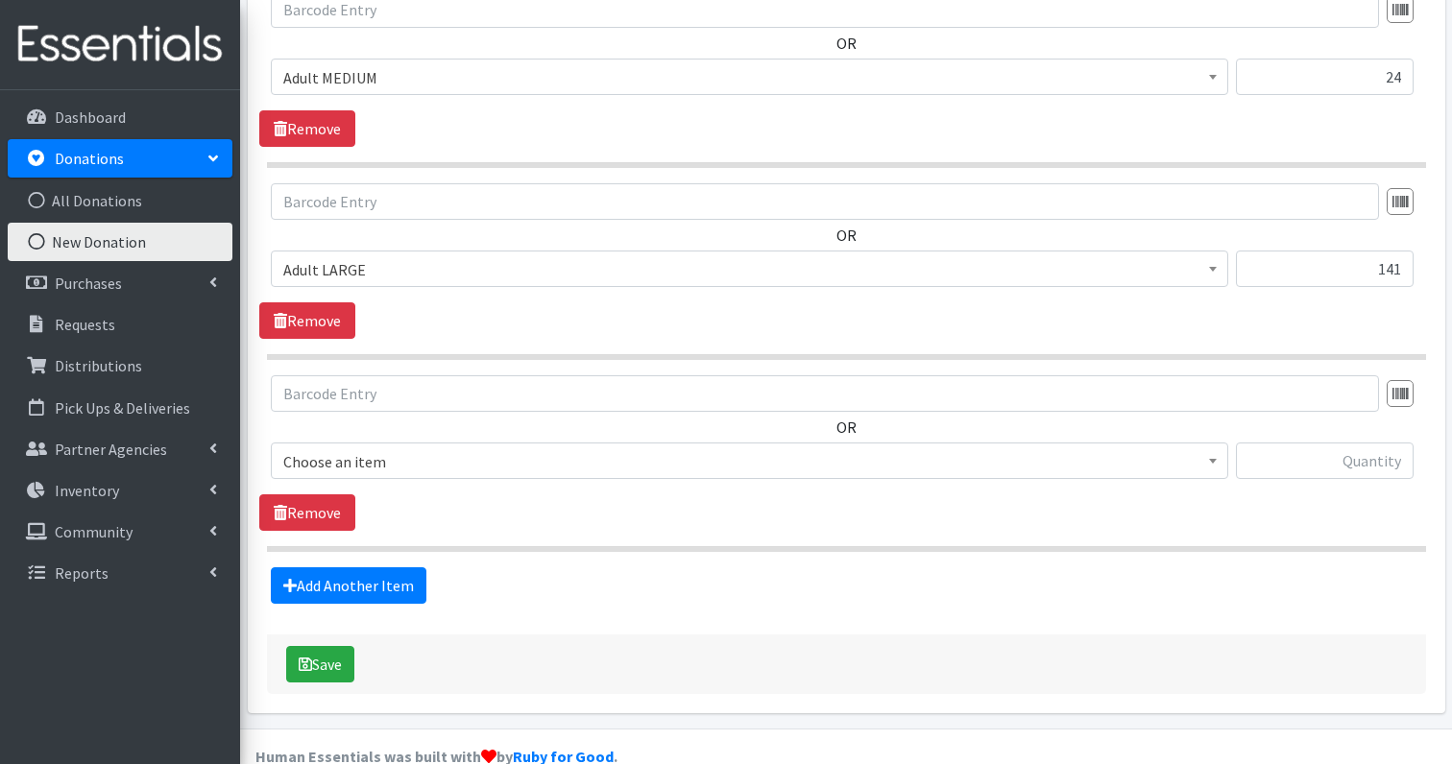
scroll to position [1627, 0]
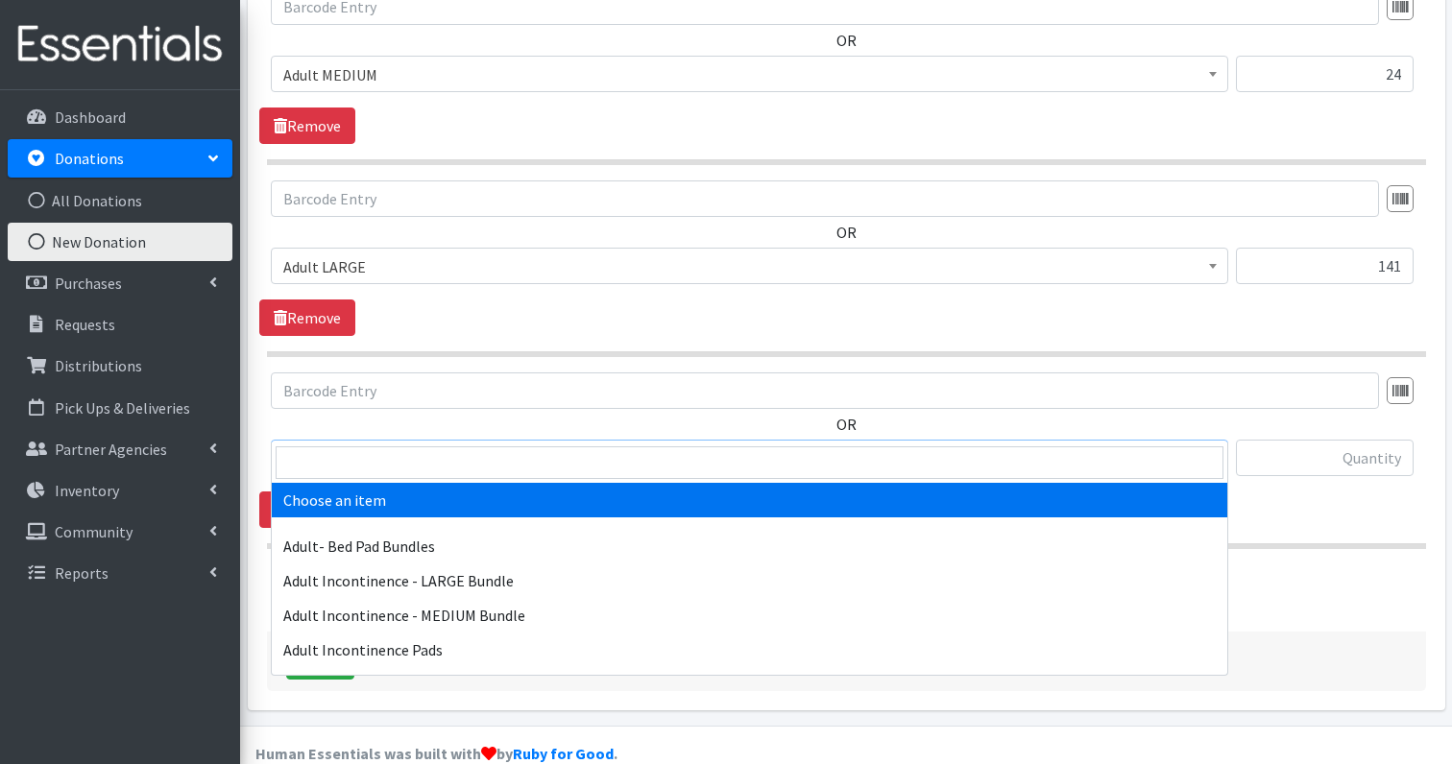
click at [389, 446] on span "Choose an item" at bounding box center [749, 459] width 932 height 27
click at [372, 474] on input "search" at bounding box center [750, 463] width 948 height 33
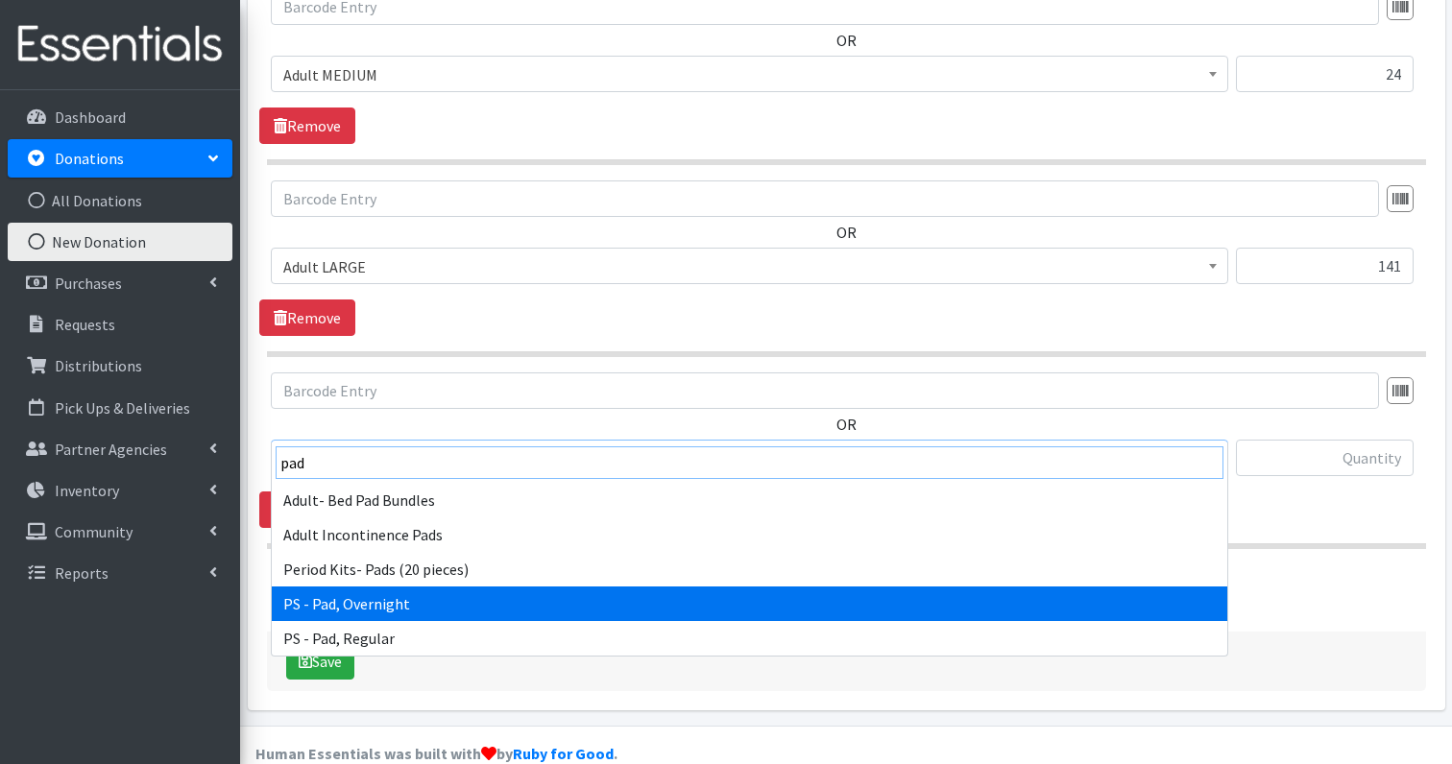
type input "pad"
select select "1635"
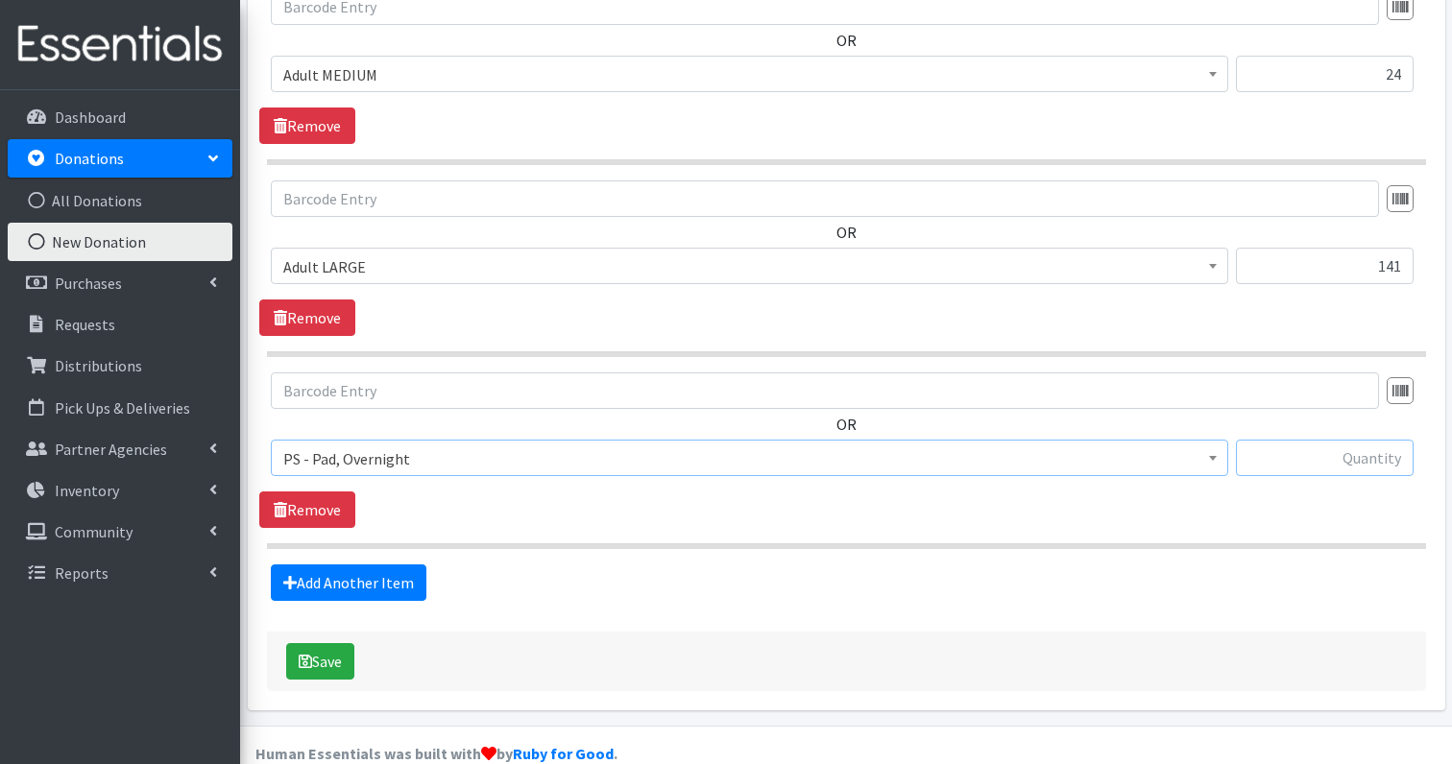
click at [1394, 440] on input "text" at bounding box center [1325, 458] width 178 height 36
type input "2"
click at [343, 565] on link "Add Another Item" at bounding box center [349, 583] width 156 height 36
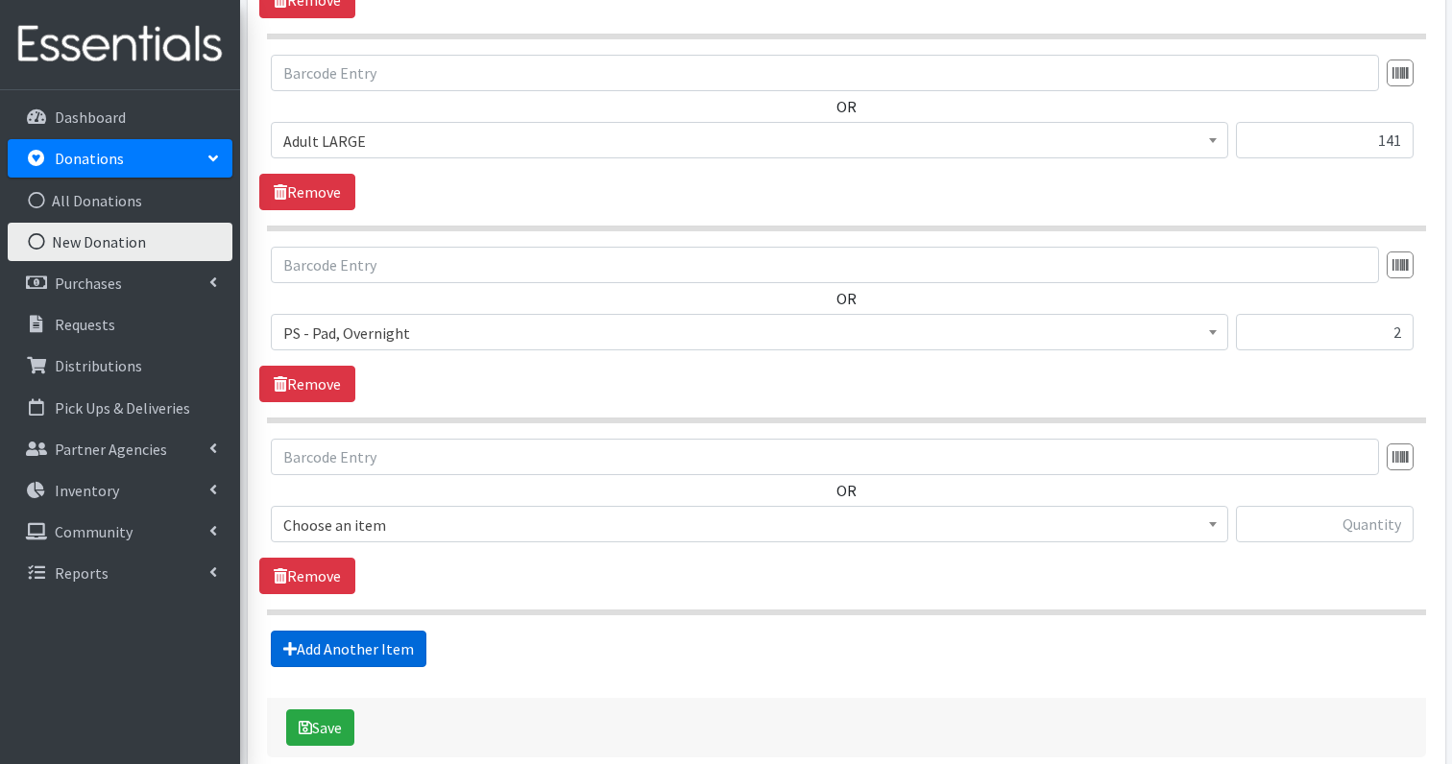
scroll to position [1819, 0]
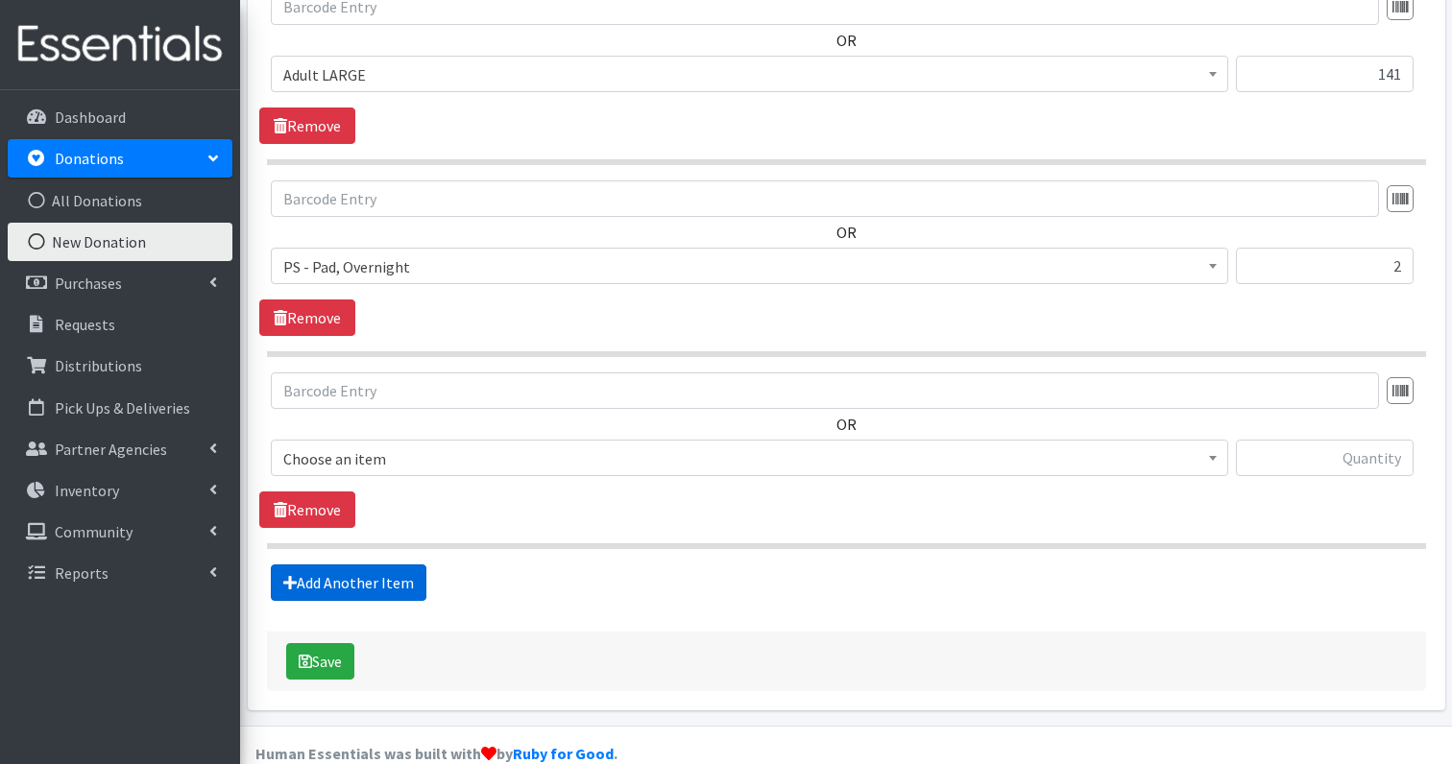
click at [377, 565] on link "Add Another Item" at bounding box center [349, 583] width 156 height 36
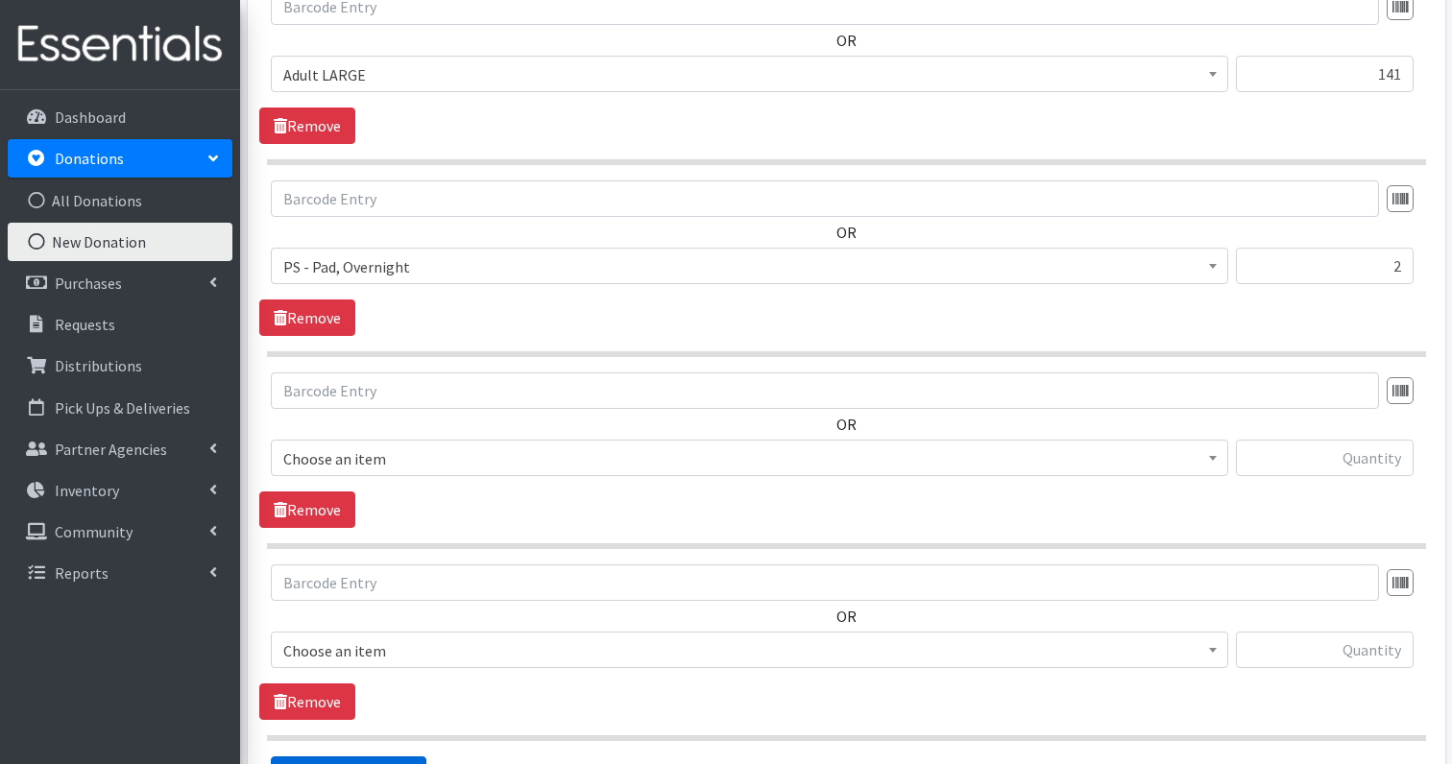
scroll to position [2011, 0]
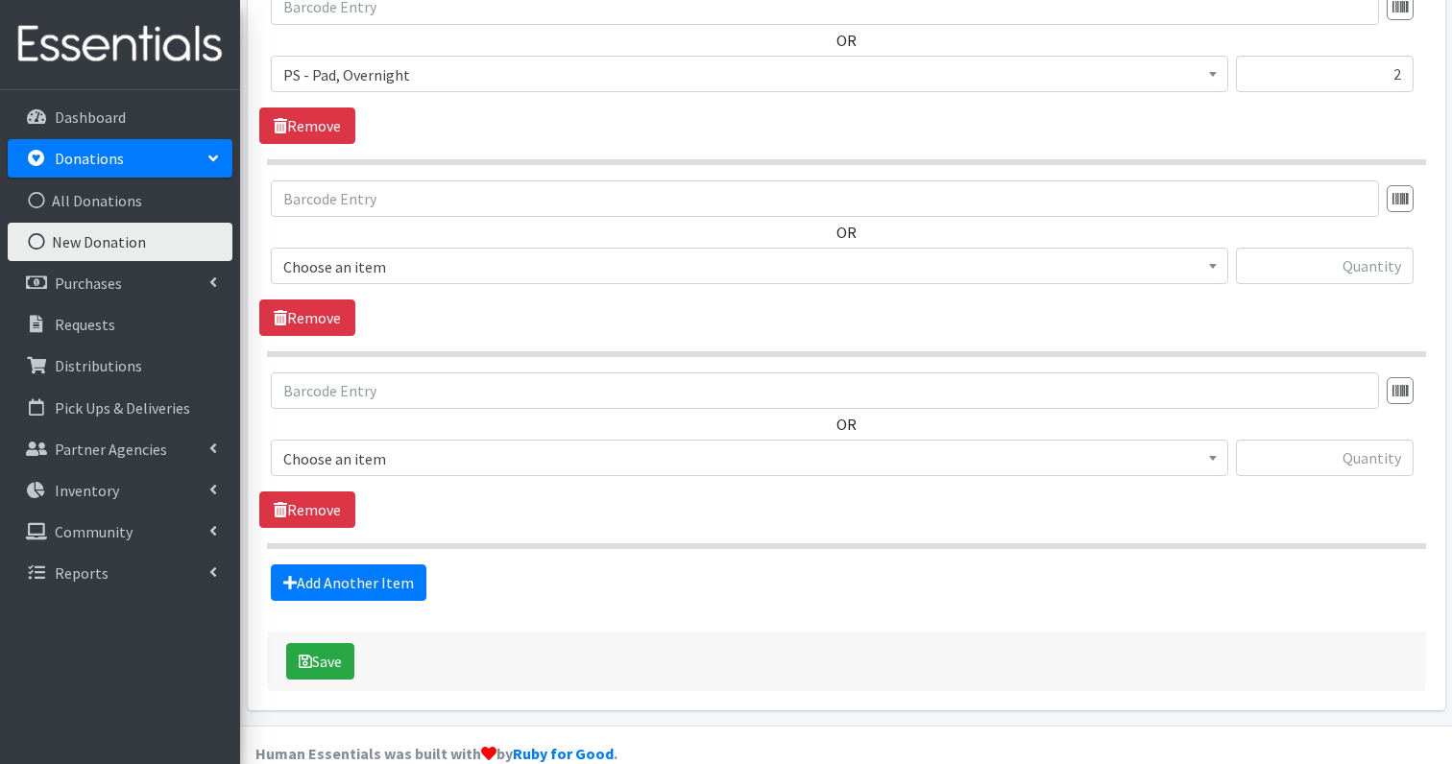
click at [373, 446] on span "Choose an item" at bounding box center [749, 459] width 932 height 27
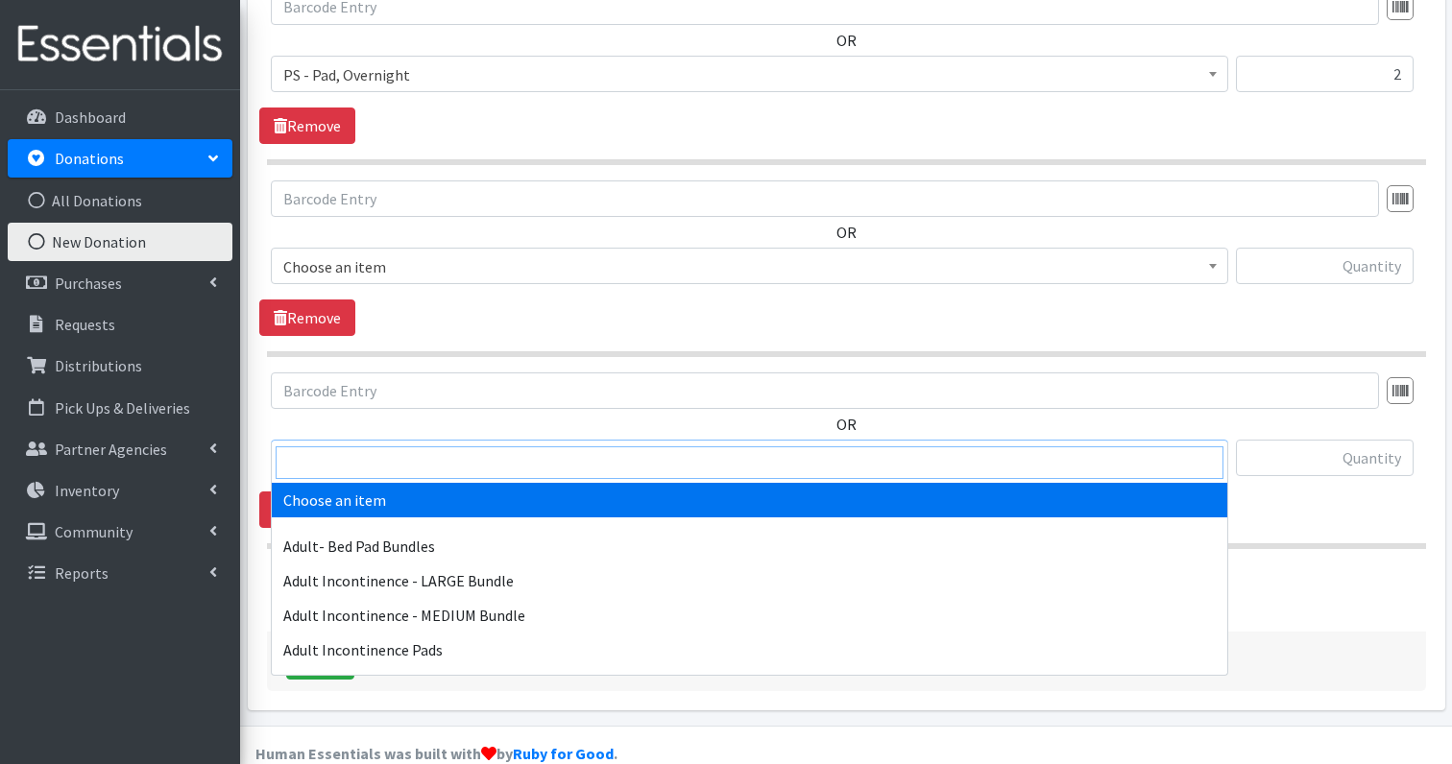
click at [349, 455] on input "search" at bounding box center [750, 463] width 948 height 33
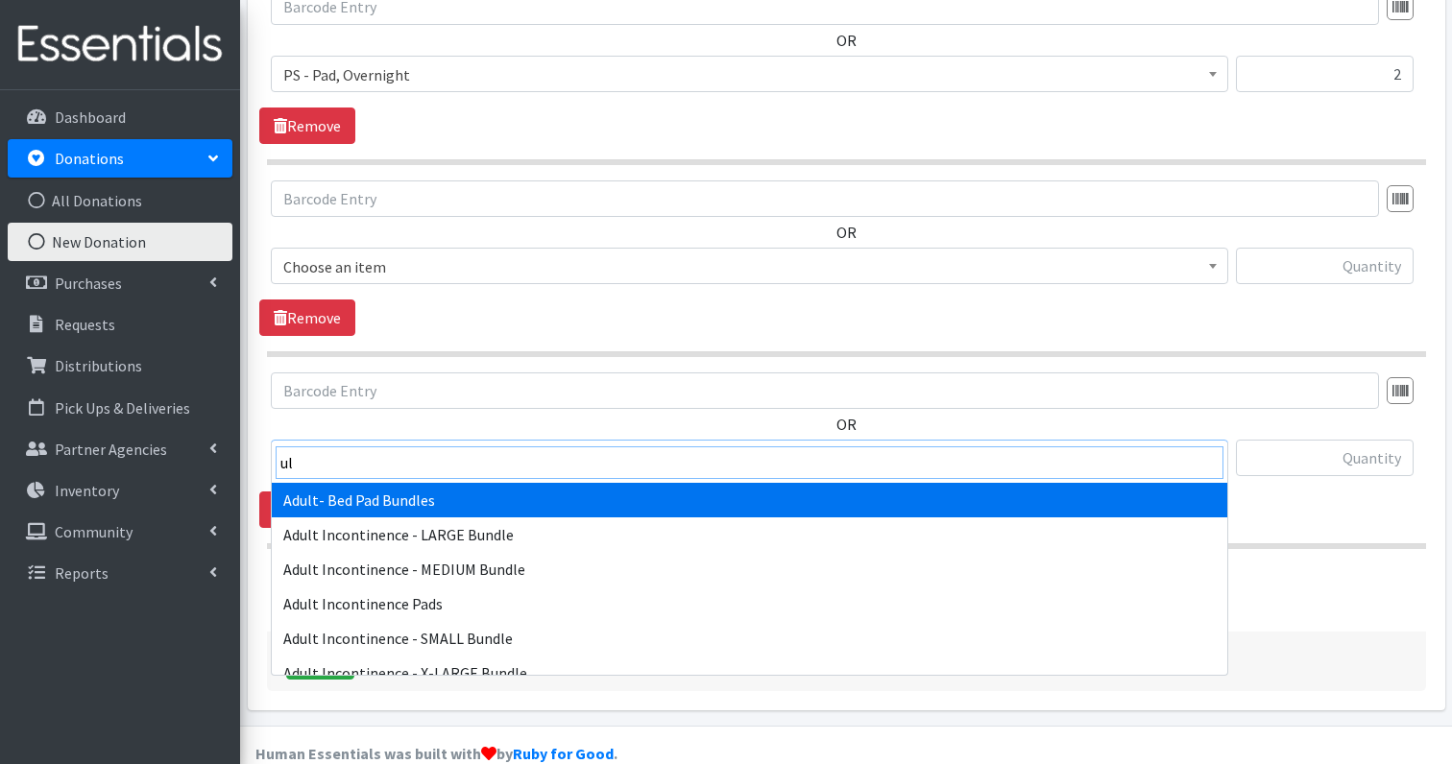
type input "u"
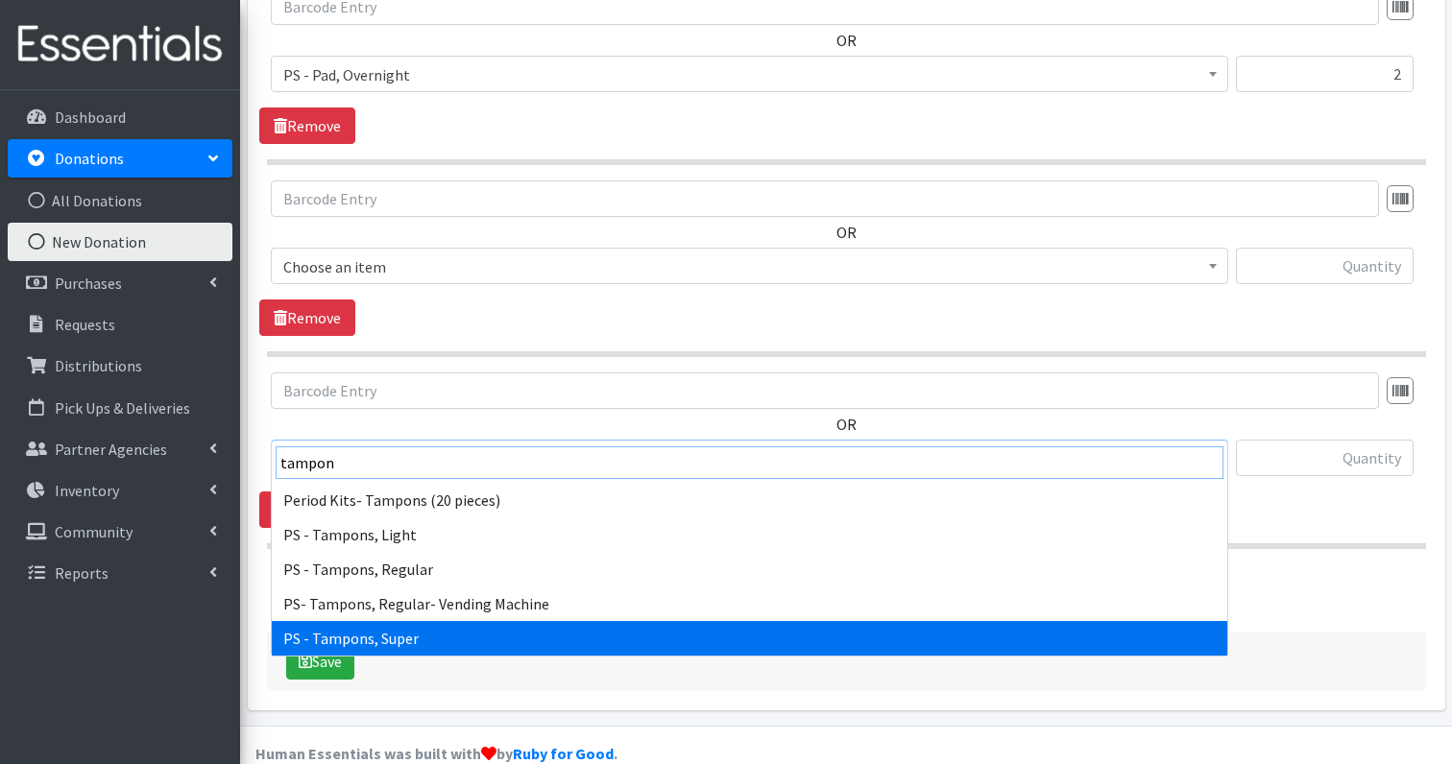
type input "tampon"
select select "2201"
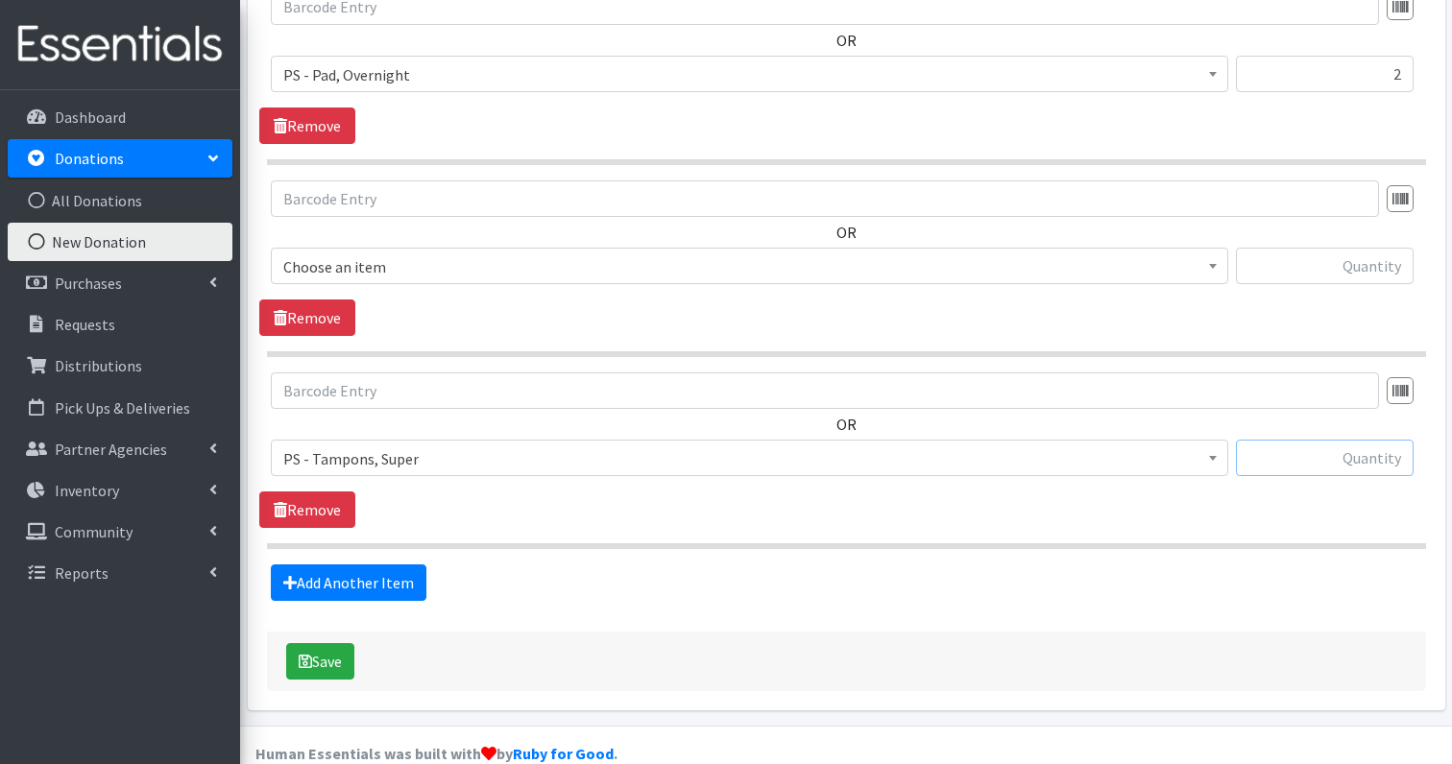
click at [1387, 440] on input "text" at bounding box center [1325, 458] width 178 height 36
type input "137"
click at [369, 565] on link "Add Another Item" at bounding box center [349, 583] width 156 height 36
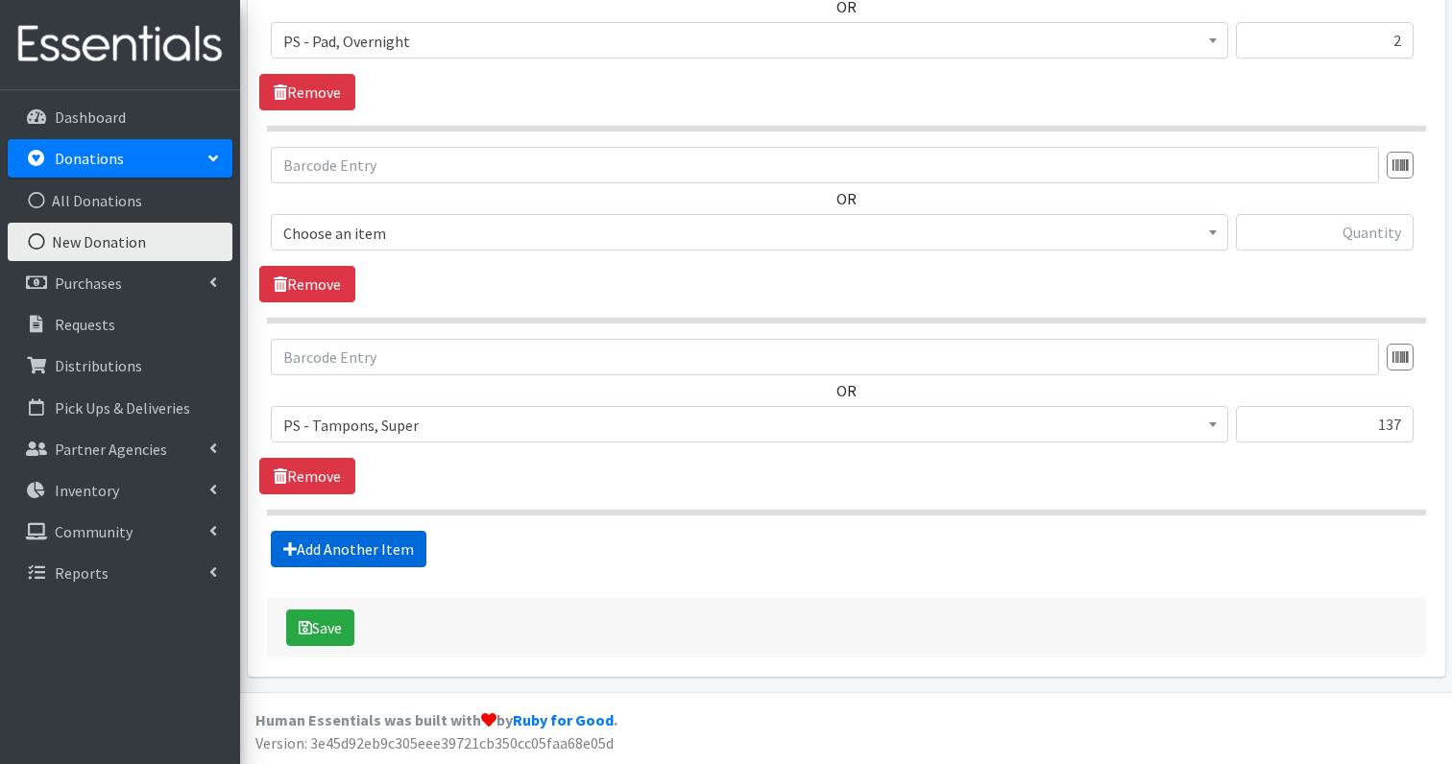
scroll to position [2203, 0]
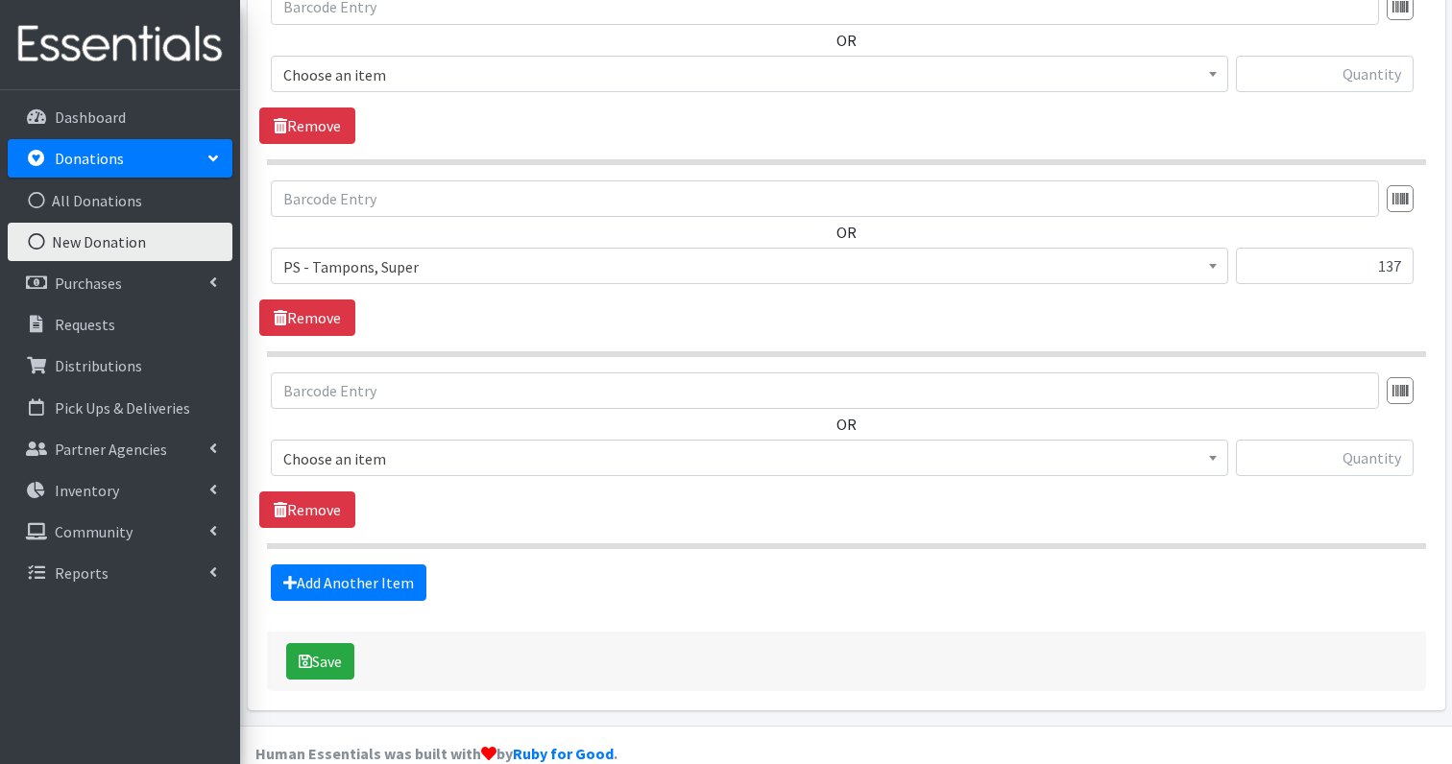
click at [329, 446] on span "Choose an item" at bounding box center [749, 459] width 932 height 27
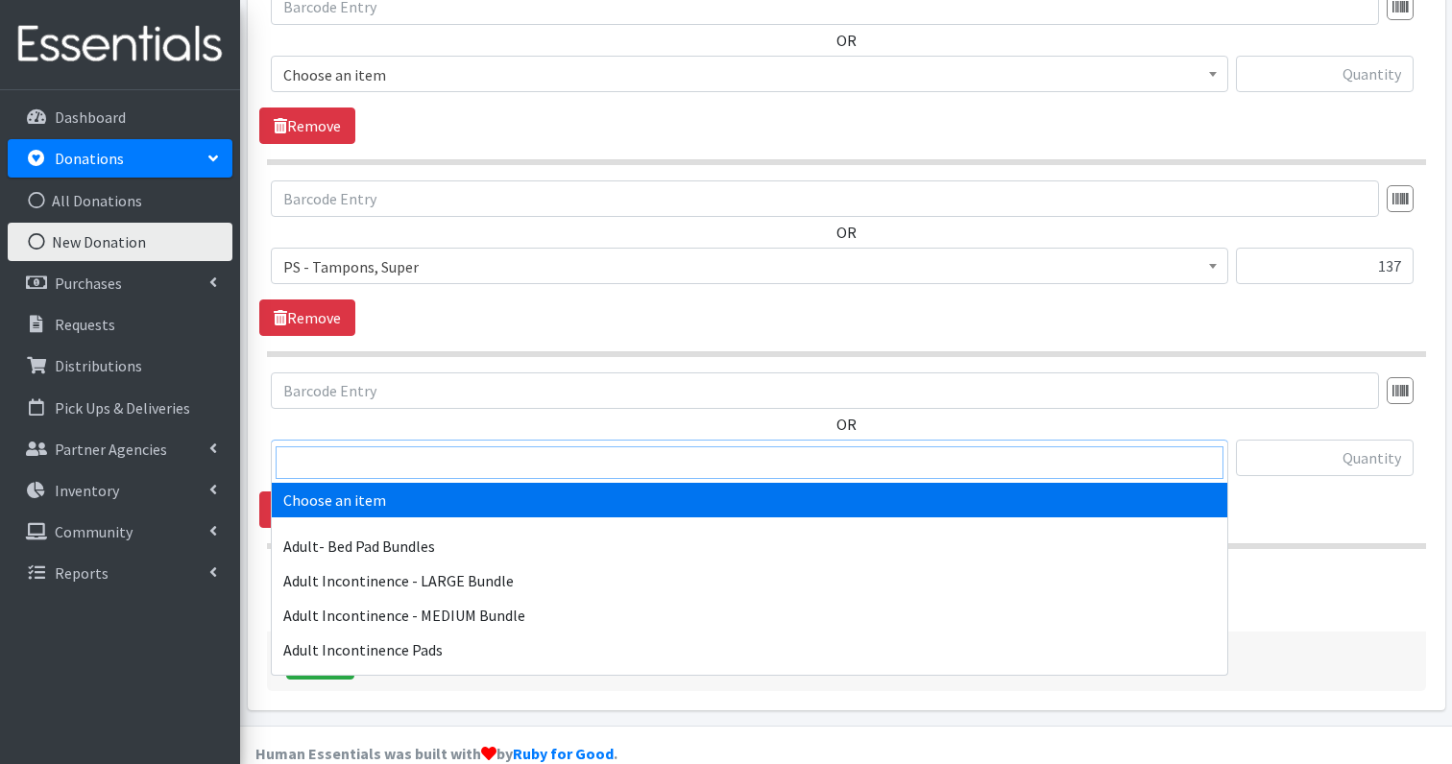
click at [334, 454] on input "search" at bounding box center [750, 463] width 948 height 33
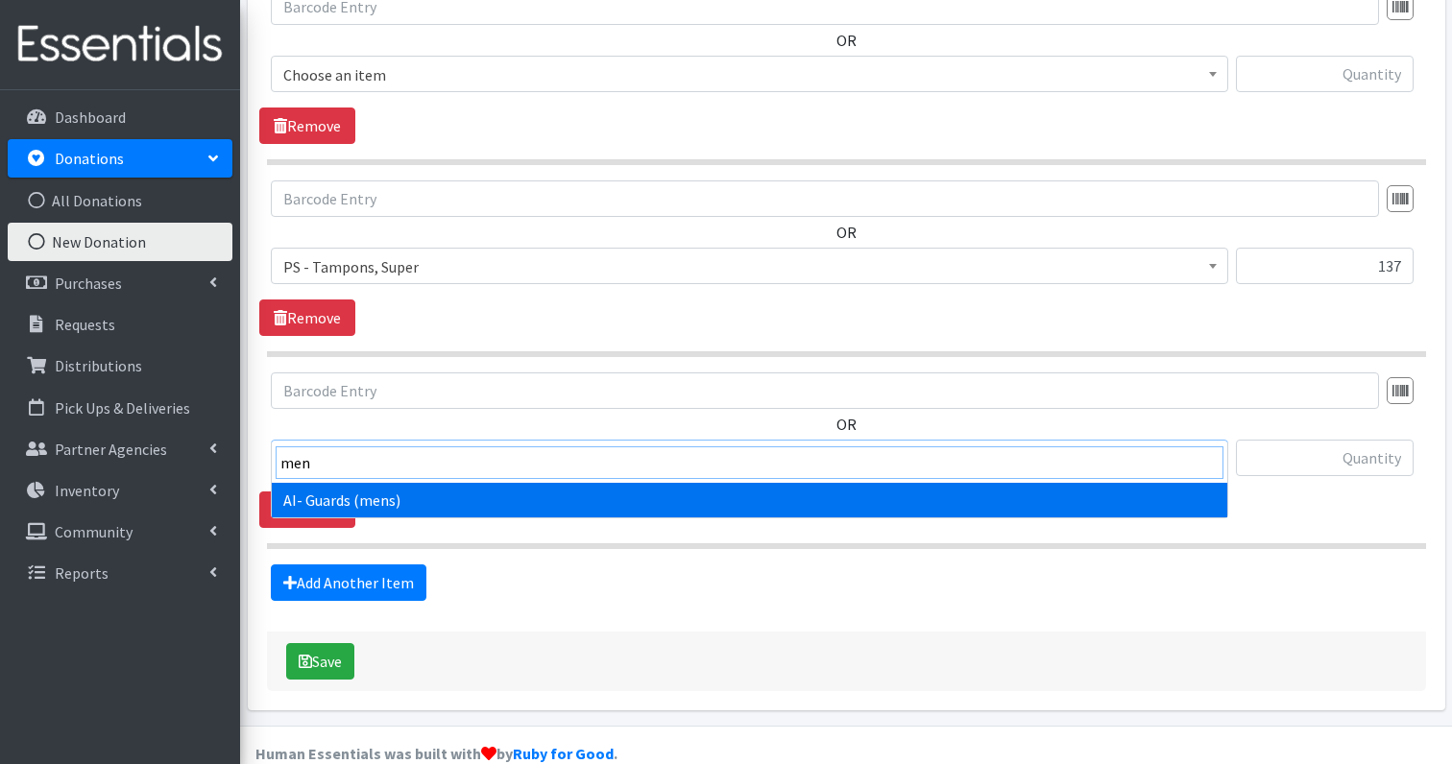
type input "men"
select select "14616"
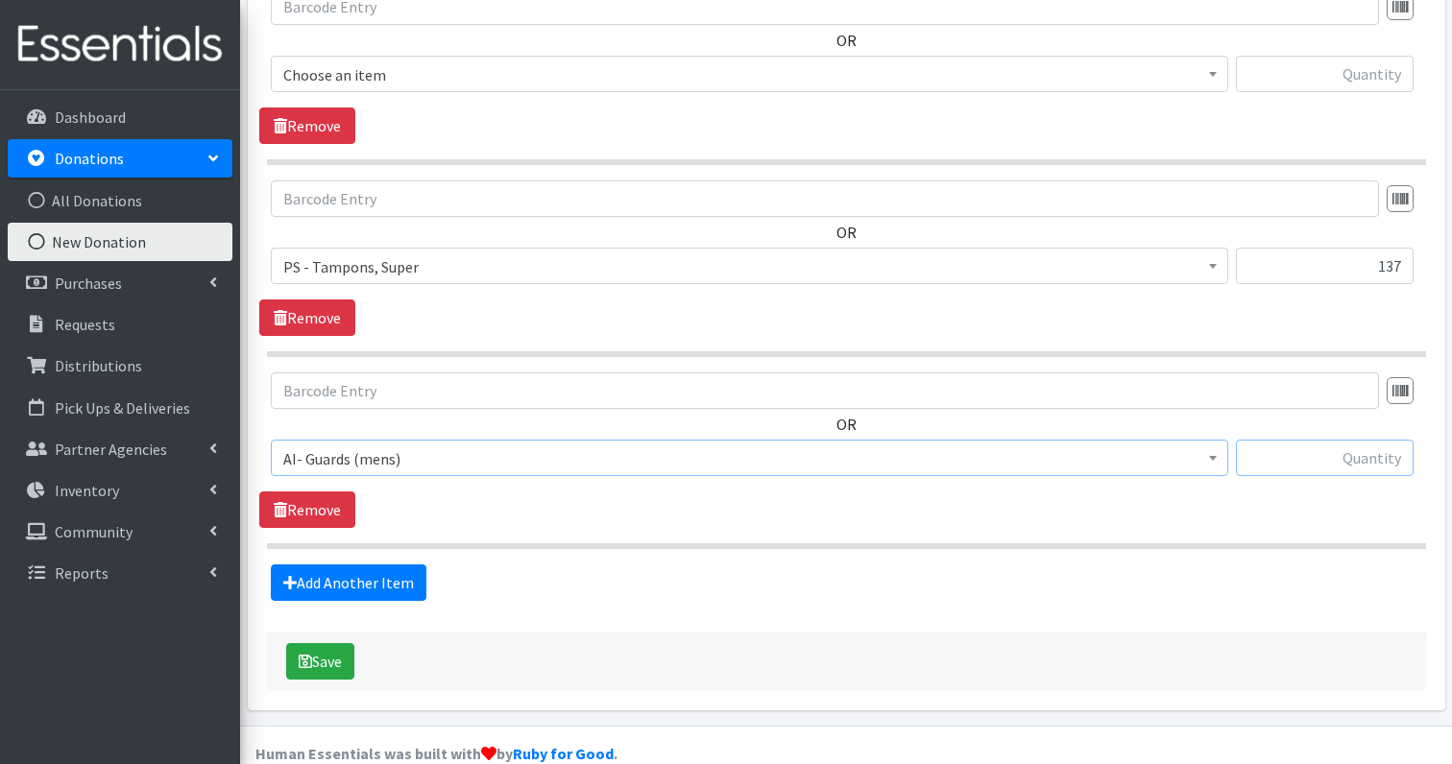
click at [1343, 440] on input "text" at bounding box center [1325, 458] width 178 height 36
type input "39"
click at [373, 565] on link "Add Another Item" at bounding box center [349, 583] width 156 height 36
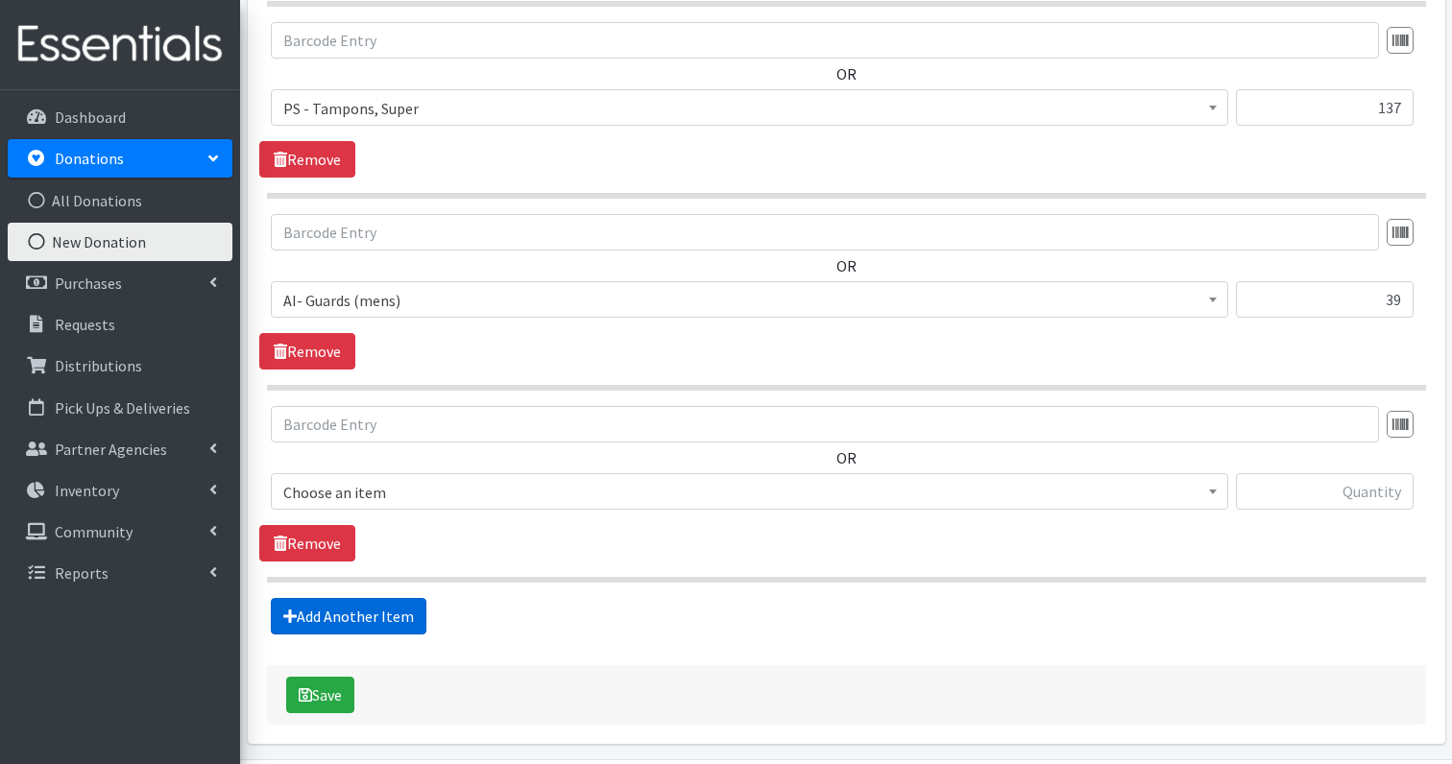
scroll to position [2395, 0]
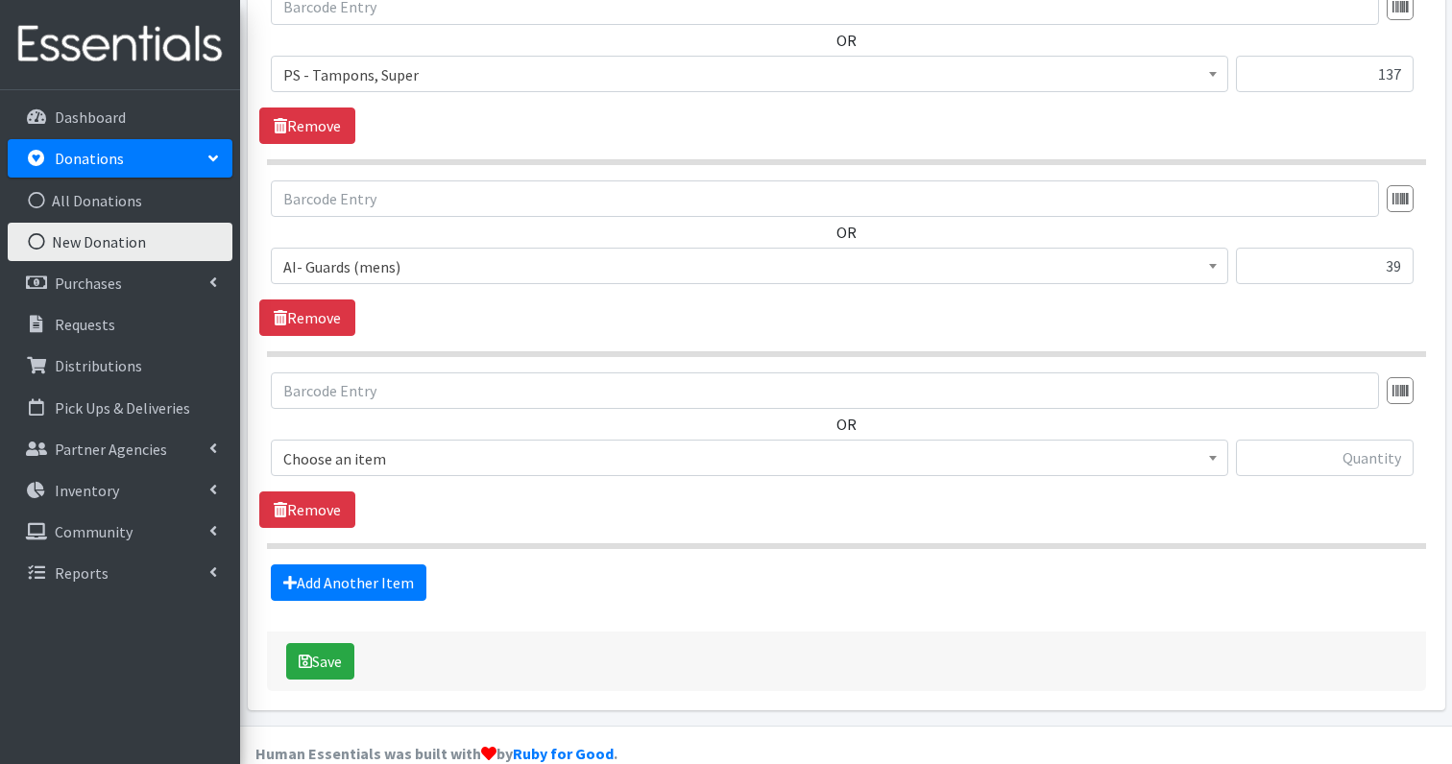
click at [361, 440] on span "Choose an item" at bounding box center [749, 458] width 957 height 36
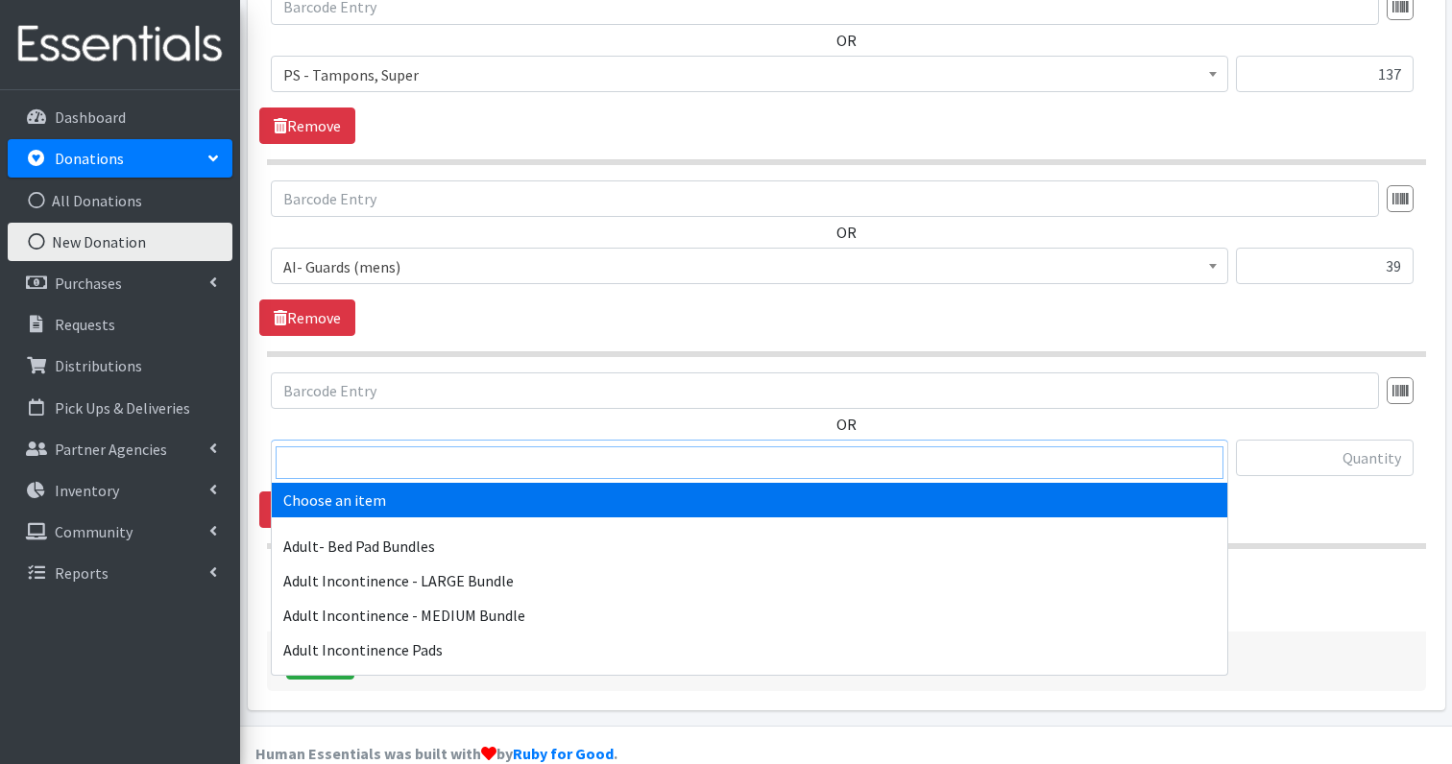
click at [360, 455] on input "search" at bounding box center [750, 463] width 948 height 33
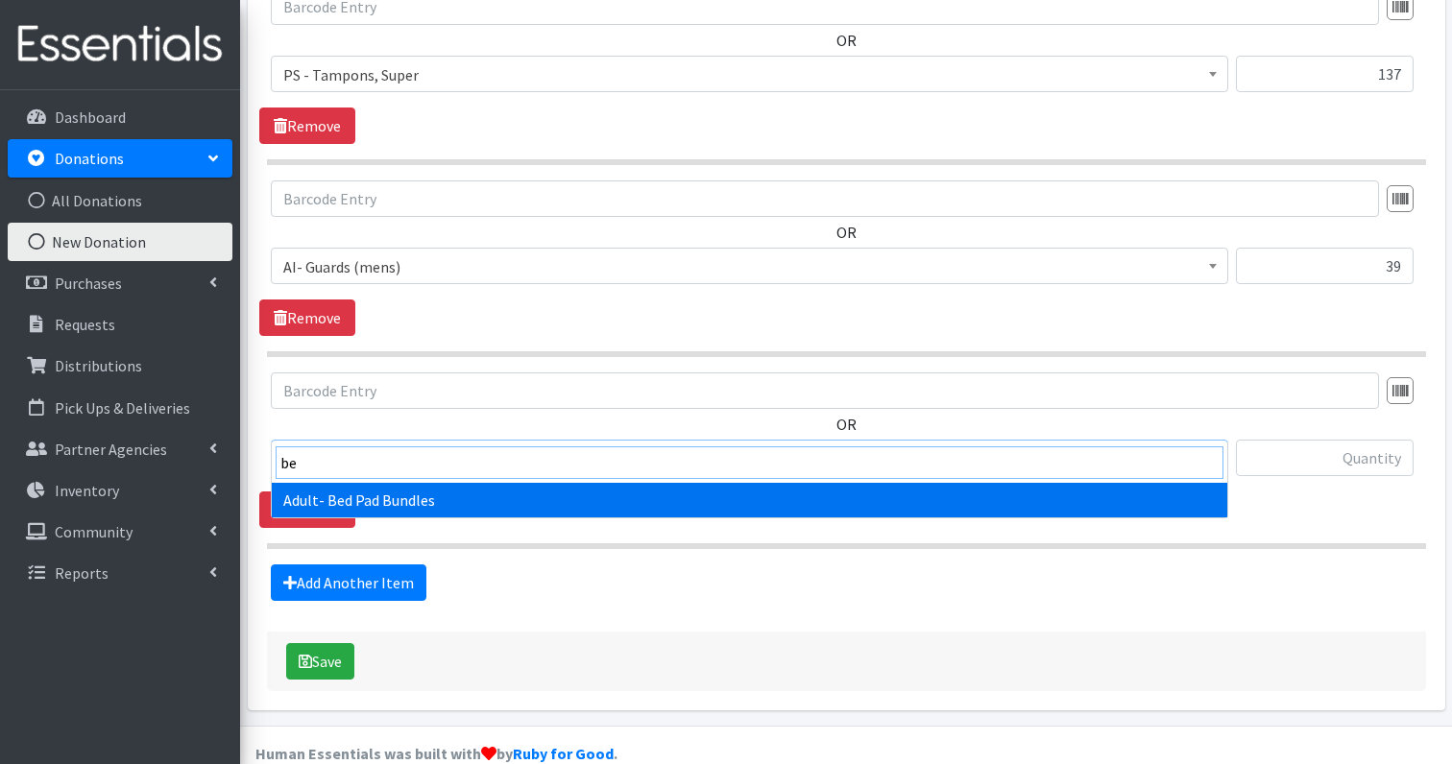
type input "b"
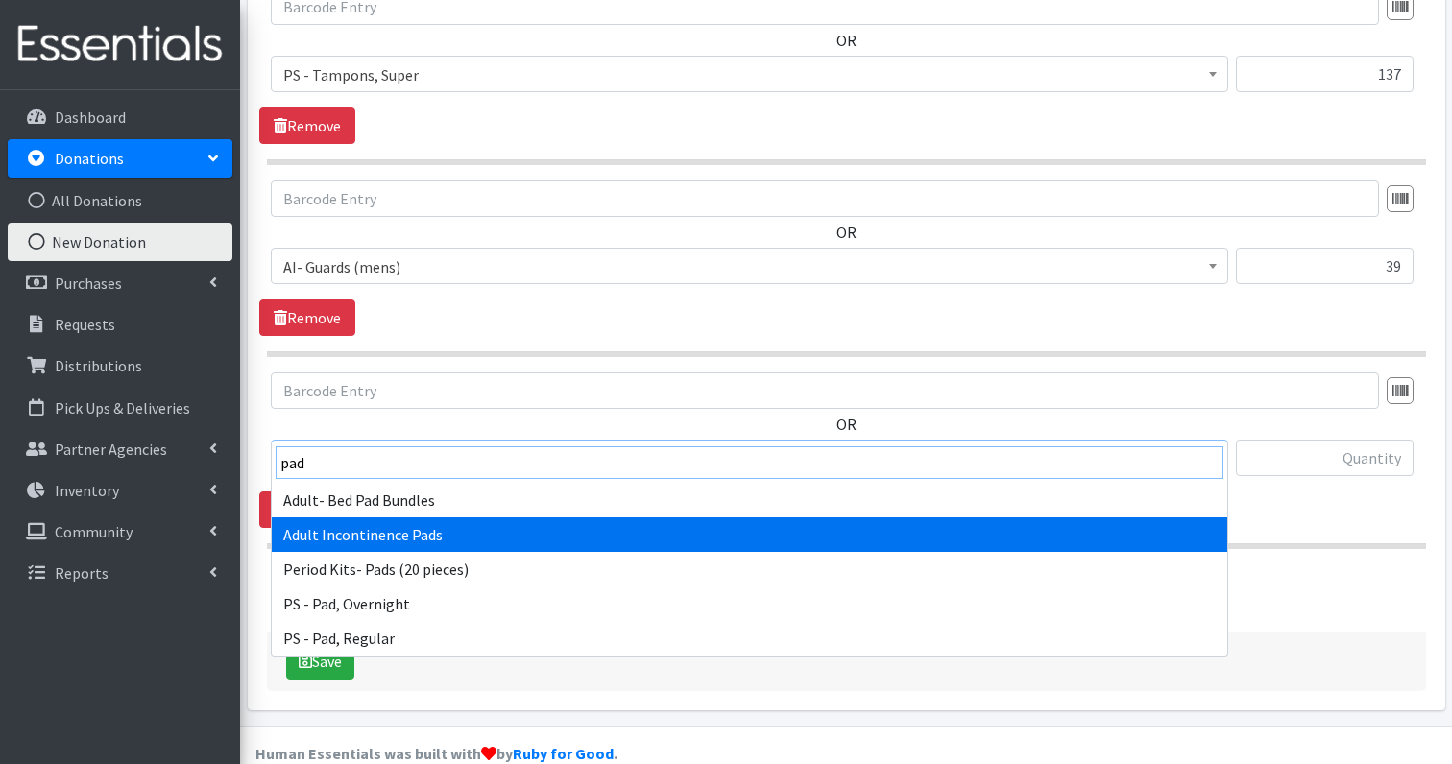
type input "pad"
select select "1255"
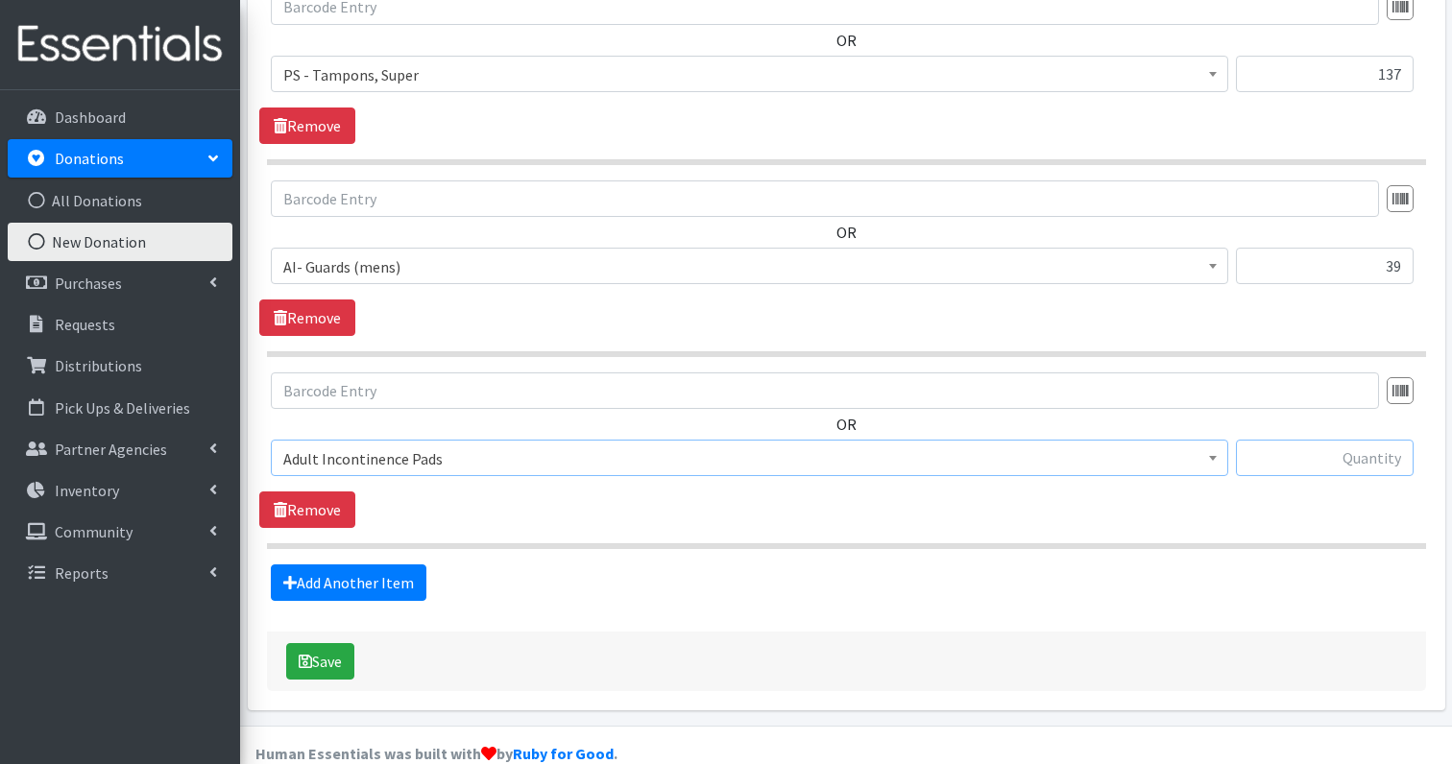
click at [1349, 440] on input "text" at bounding box center [1325, 458] width 178 height 36
type input "26"
click at [327, 565] on link "Add Another Item" at bounding box center [349, 583] width 156 height 36
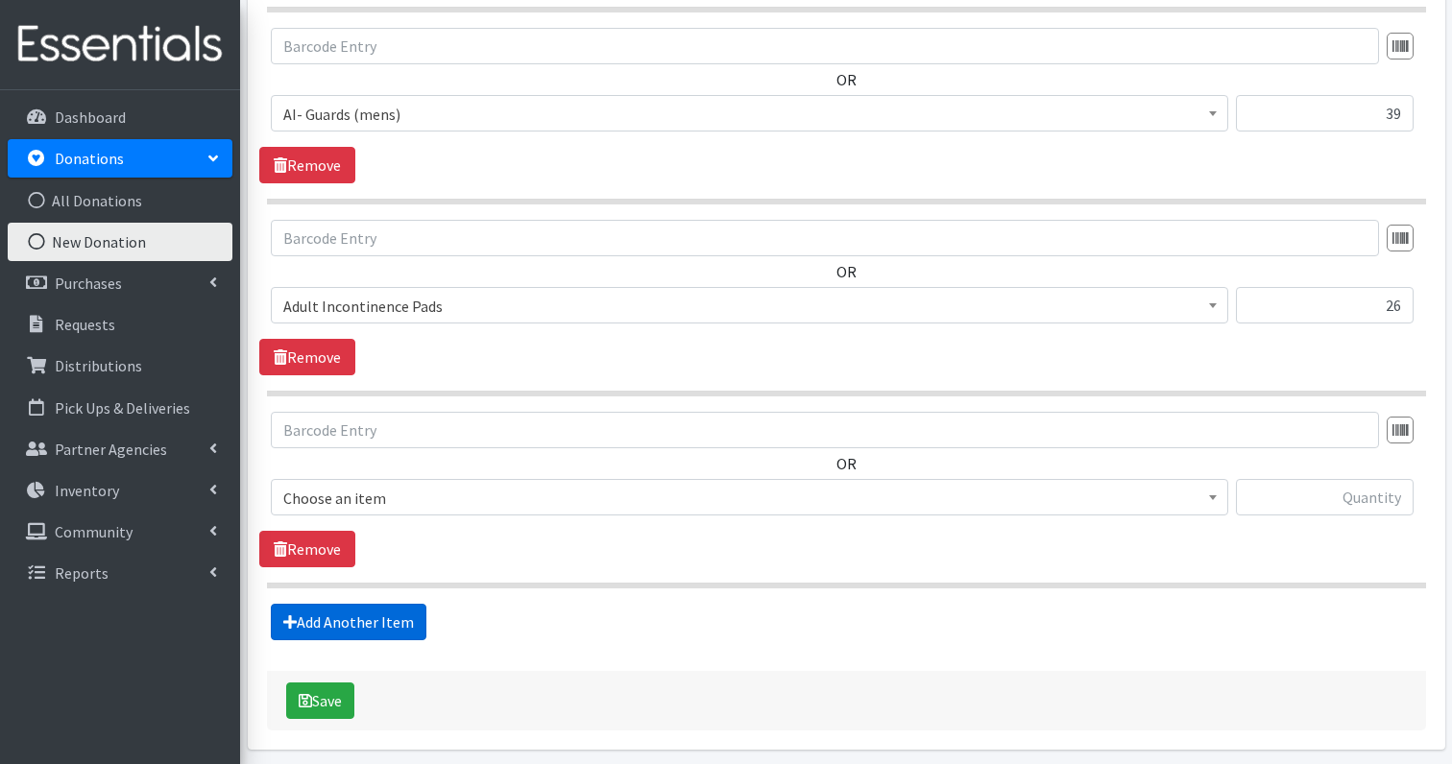
scroll to position [2587, 0]
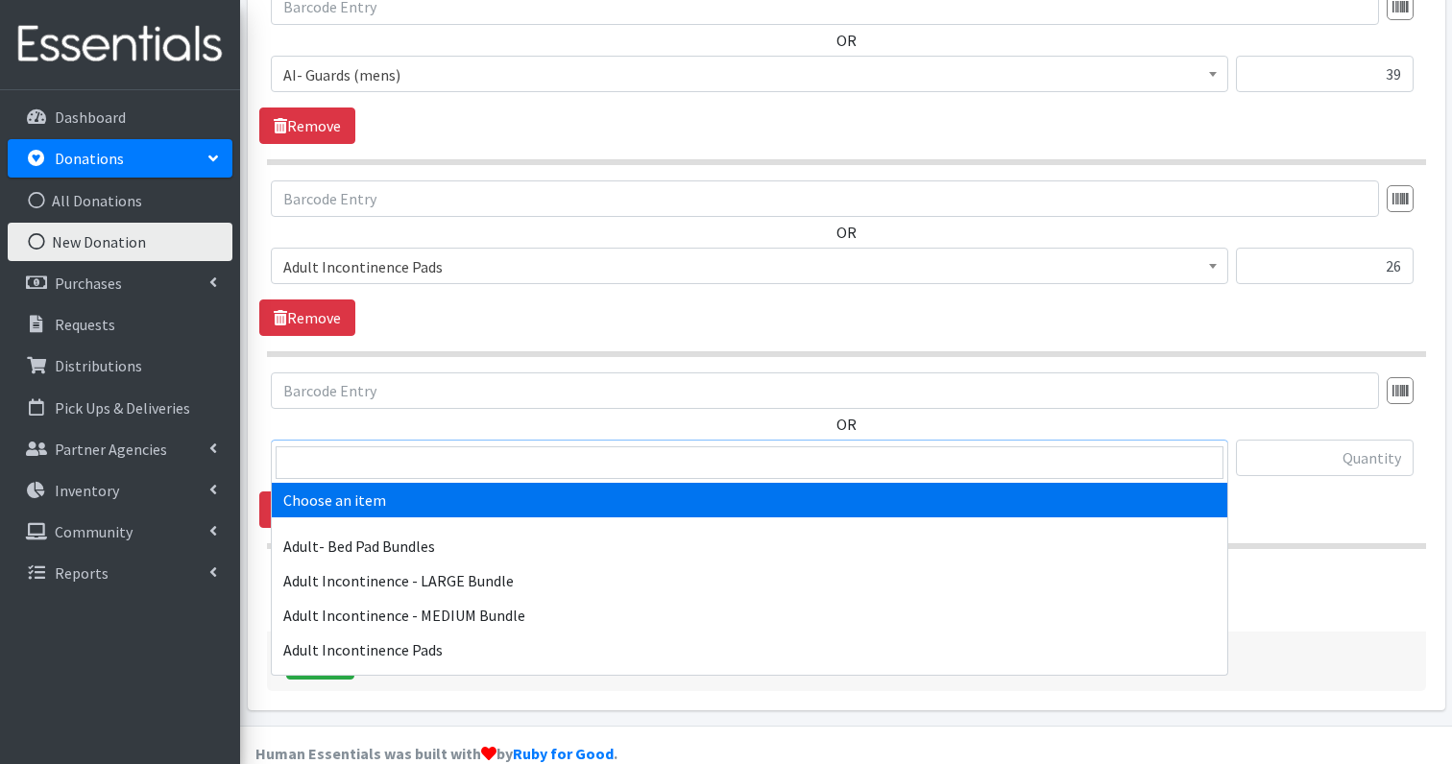
click at [373, 440] on span "Choose an item" at bounding box center [749, 458] width 957 height 36
click at [348, 453] on input "search" at bounding box center [750, 463] width 948 height 33
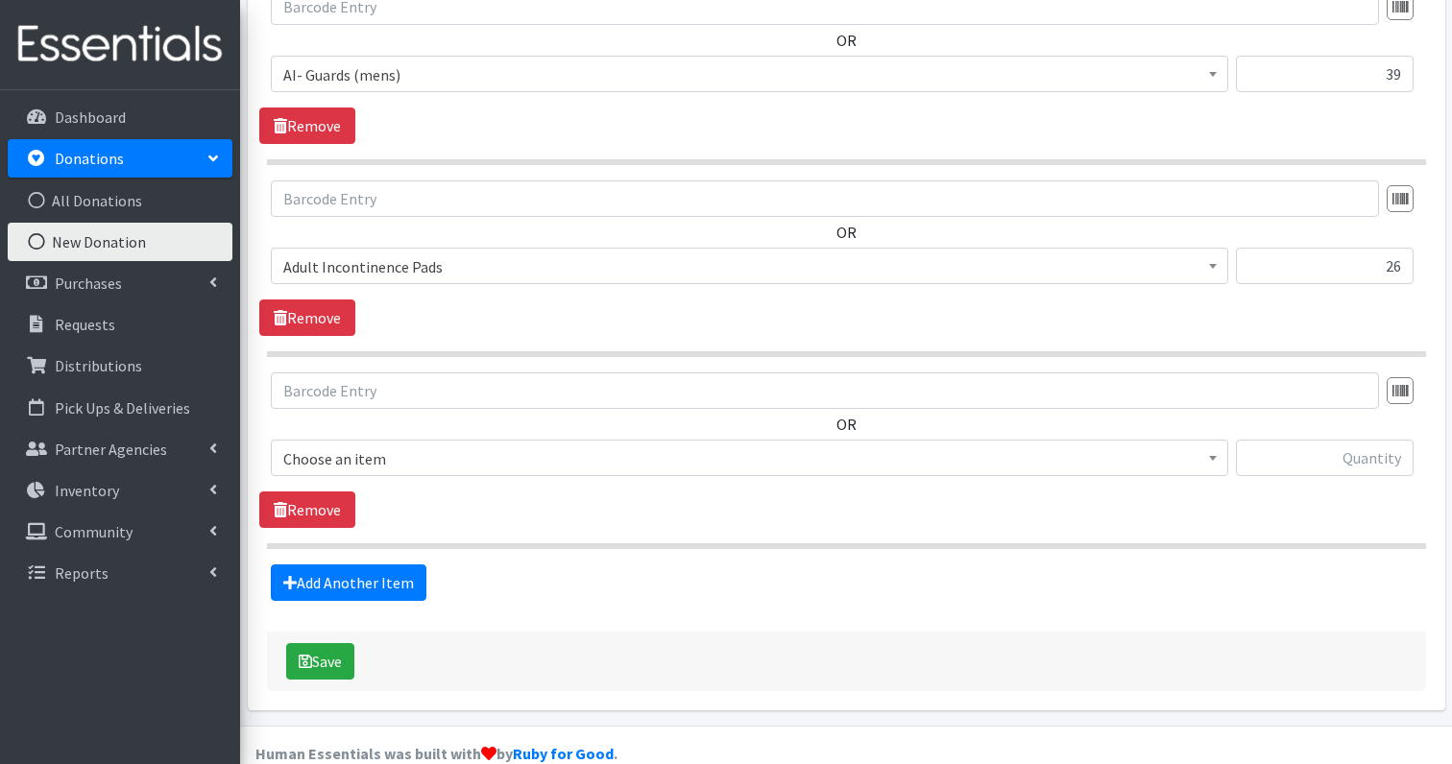
click at [267, 632] on div "Save" at bounding box center [846, 662] width 1159 height 60
click at [401, 565] on link "Add Another Item" at bounding box center [349, 583] width 156 height 36
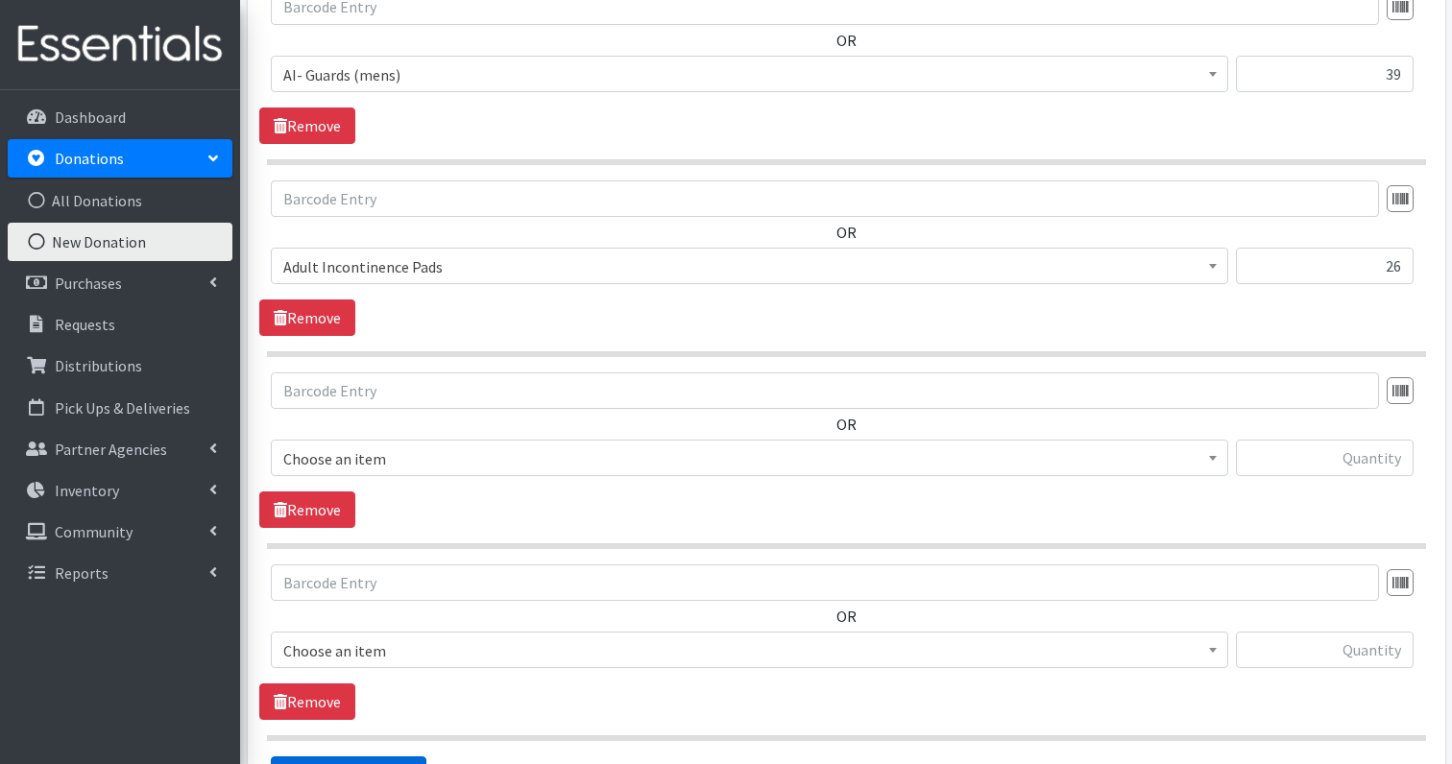
scroll to position [2779, 0]
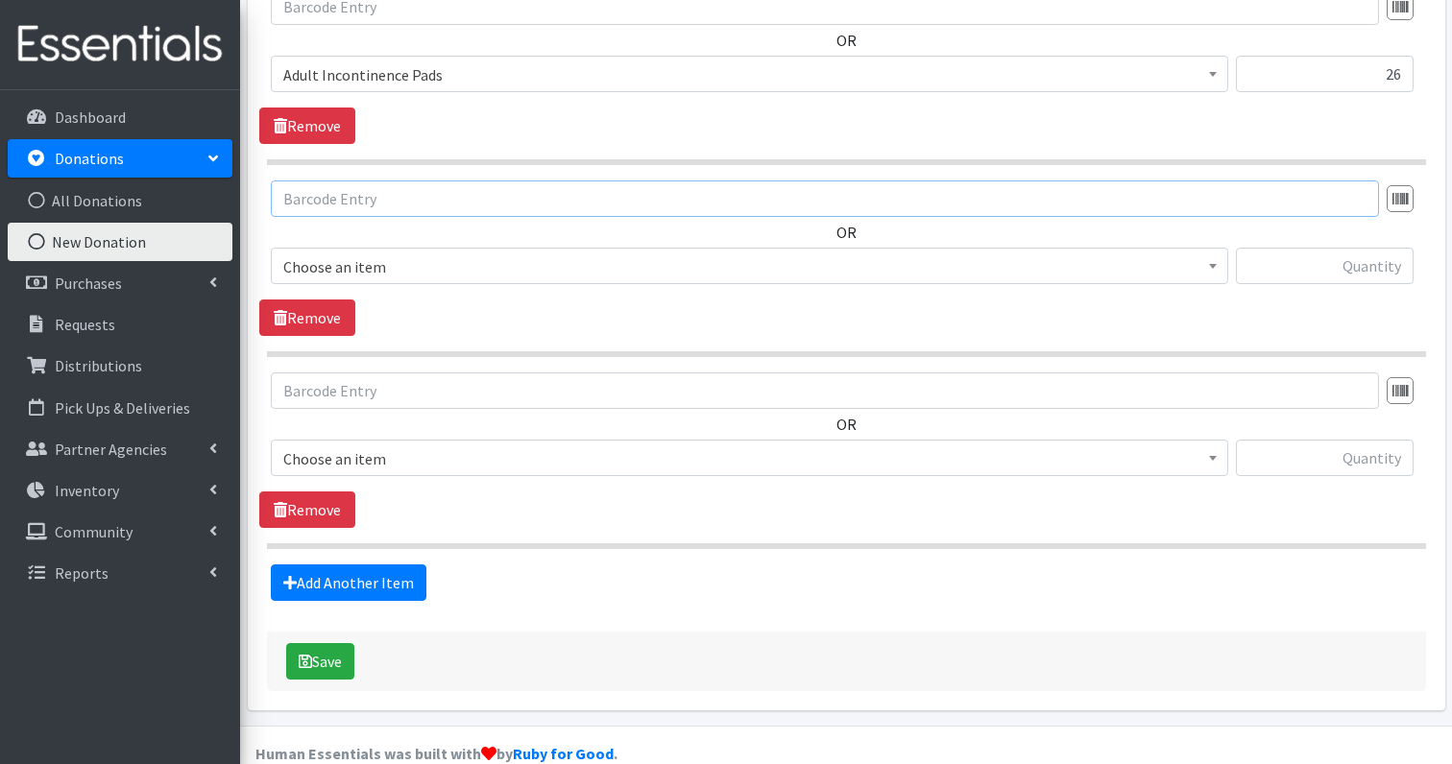
click at [762, 181] on input "text" at bounding box center [825, 199] width 1108 height 36
click at [627, 254] on span "Choose an item" at bounding box center [749, 267] width 932 height 27
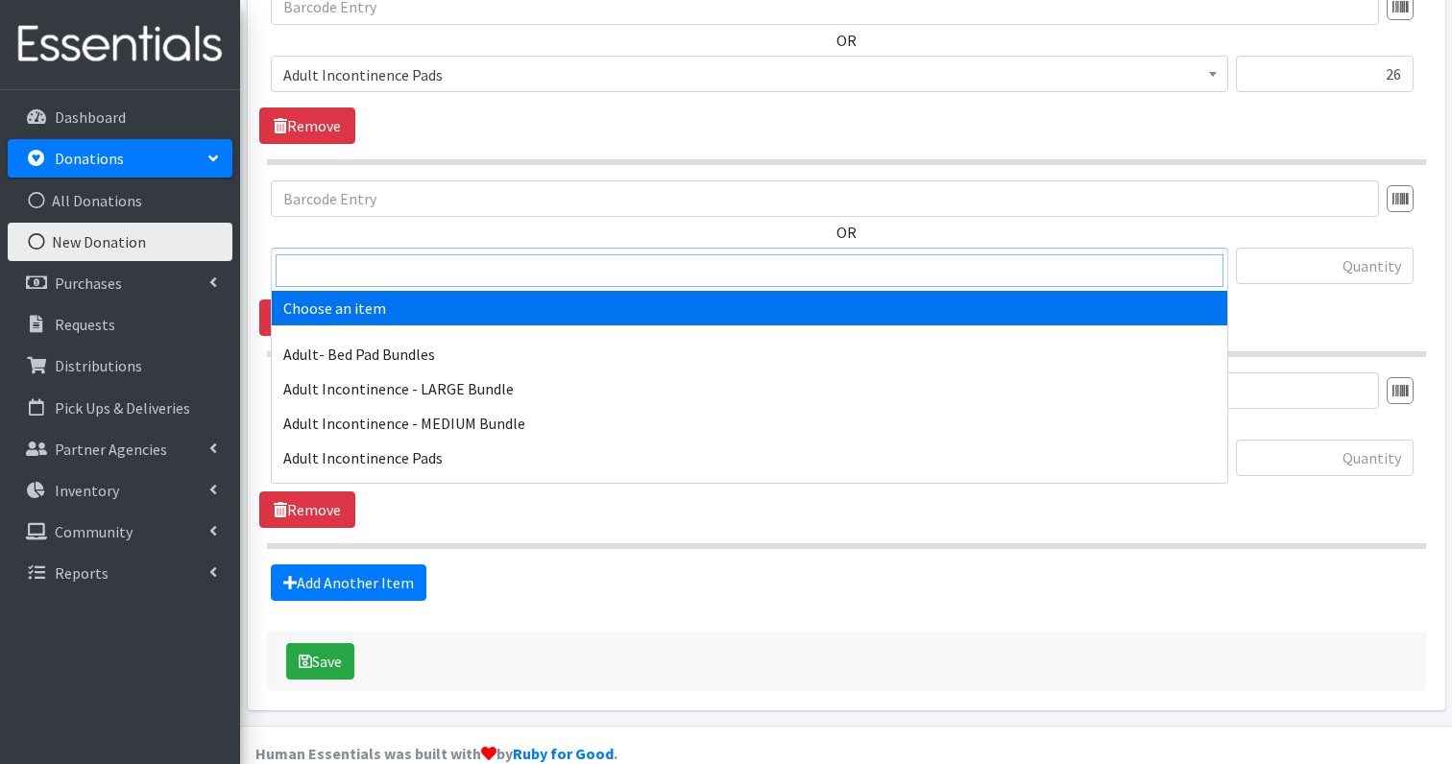
click at [494, 271] on input "search" at bounding box center [750, 270] width 948 height 33
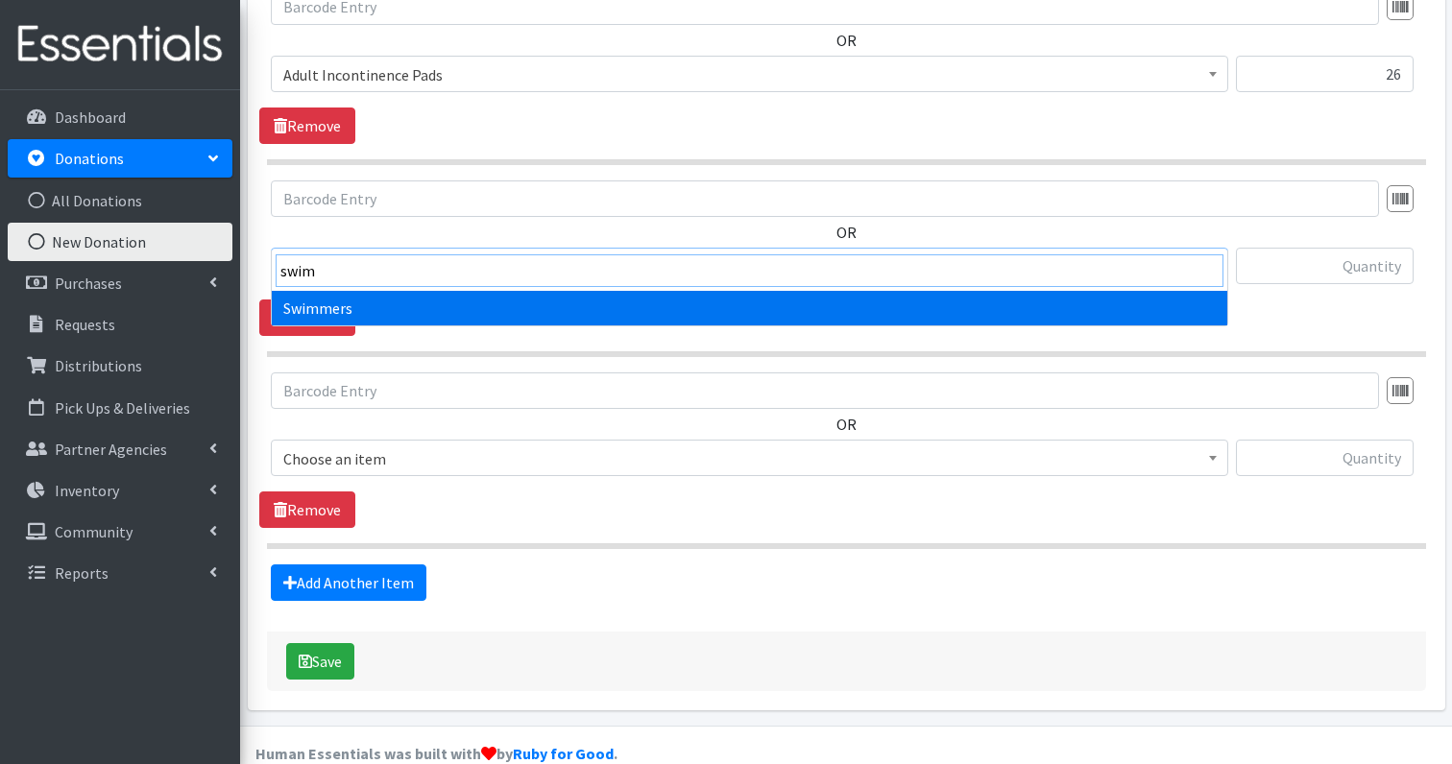
type input "swim"
select select "1261"
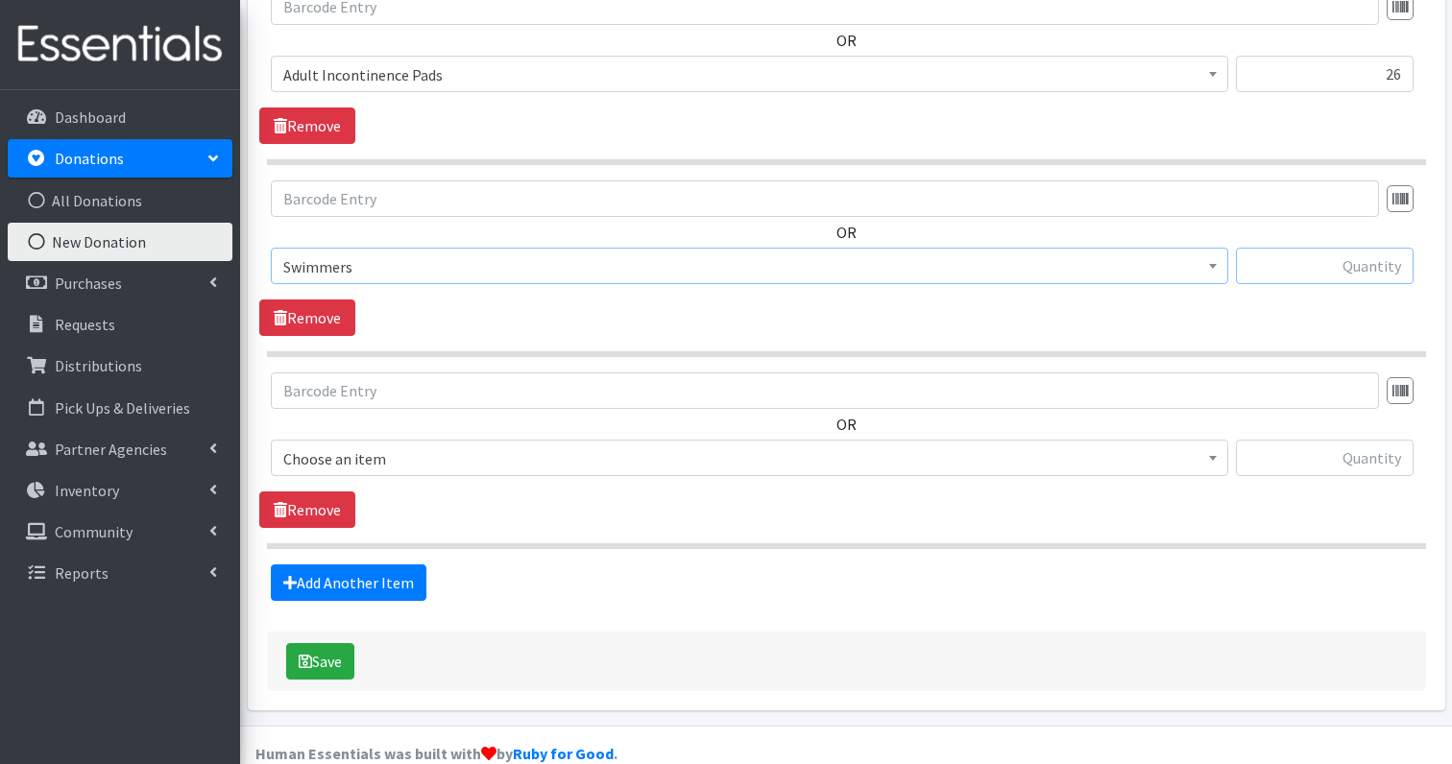
click at [1379, 248] on input "text" at bounding box center [1325, 266] width 178 height 36
type input "28"
click at [322, 492] on link "Remove" at bounding box center [307, 510] width 96 height 36
click at [321, 643] on button "Save" at bounding box center [320, 661] width 68 height 36
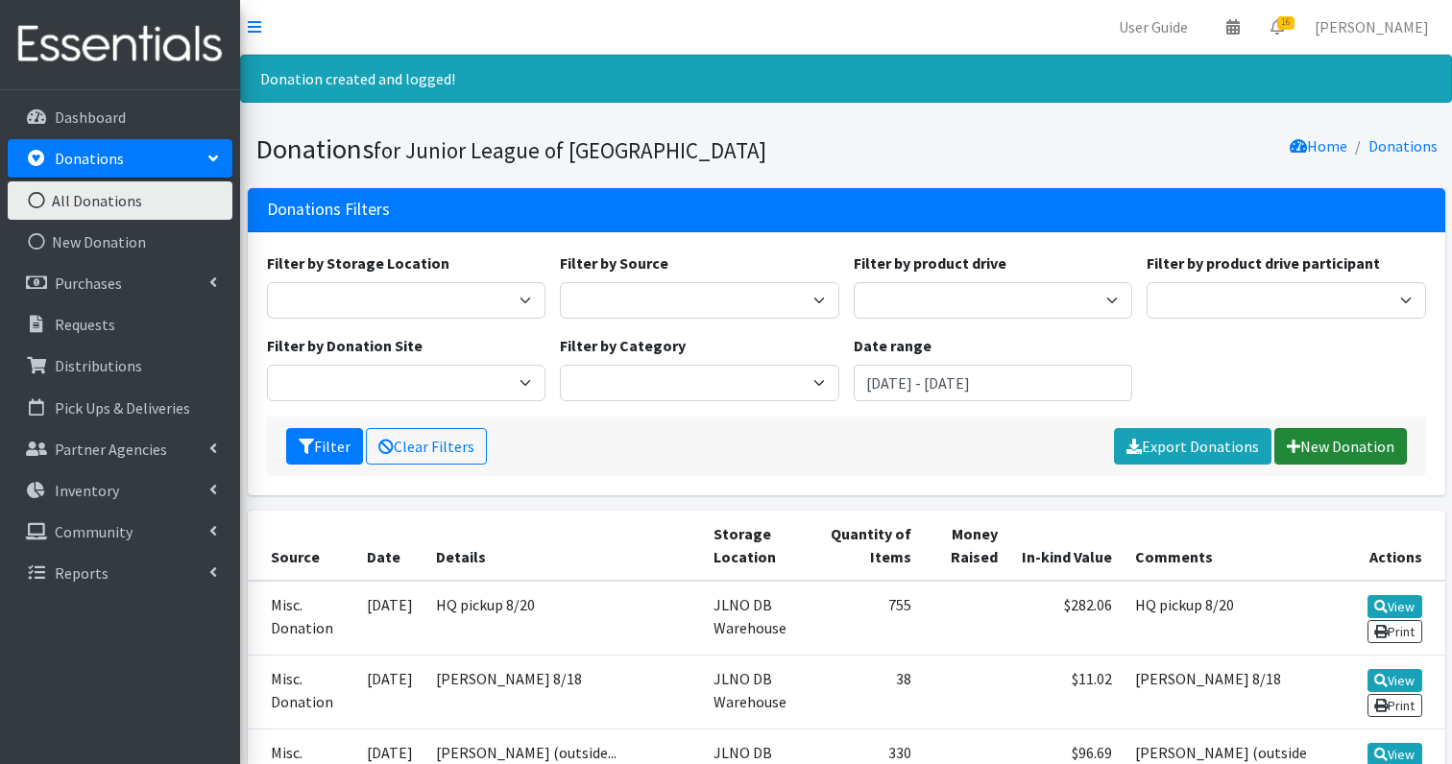
click at [1375, 446] on link "New Donation" at bounding box center [1340, 446] width 133 height 36
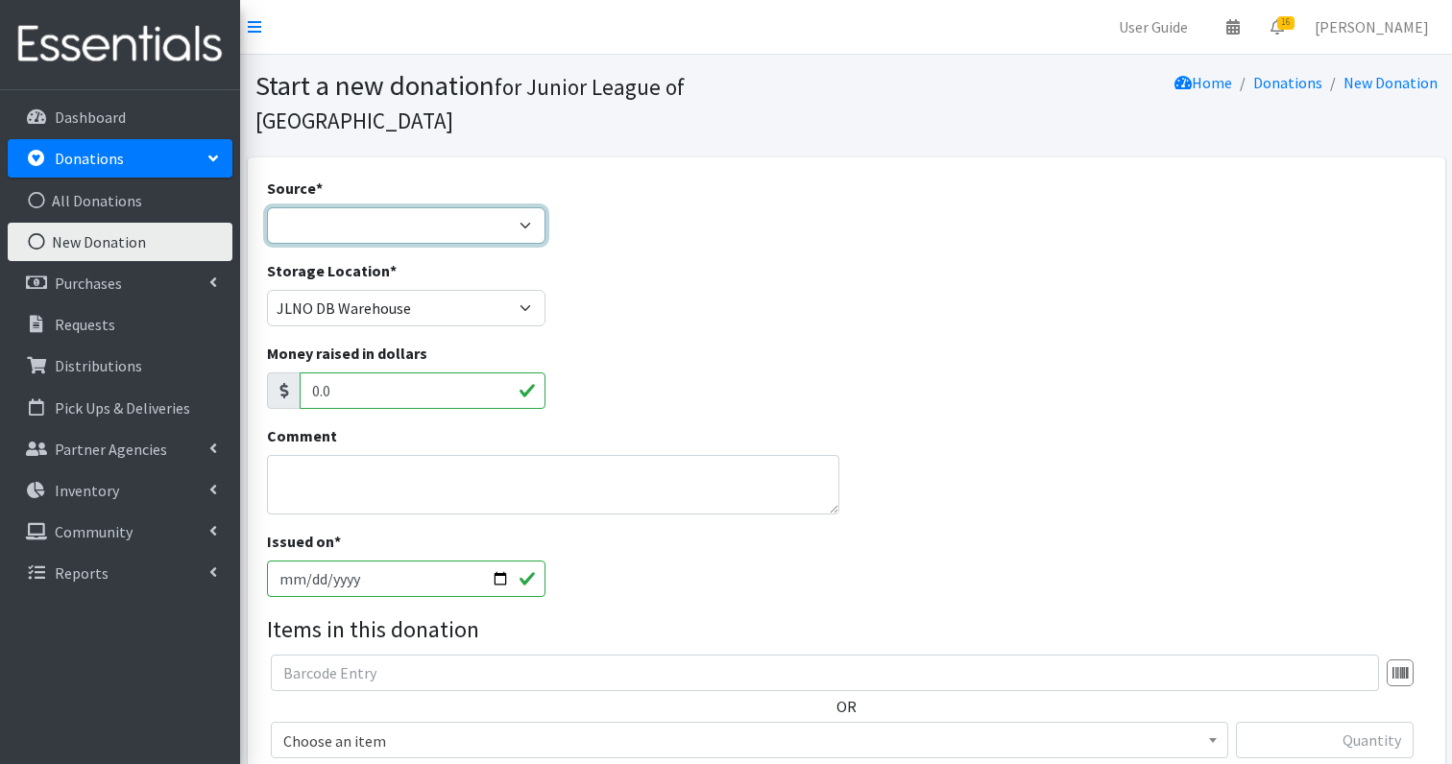
click at [318, 208] on select "Product Drive Manufacturer Donation Site Misc. Donation" at bounding box center [406, 225] width 279 height 36
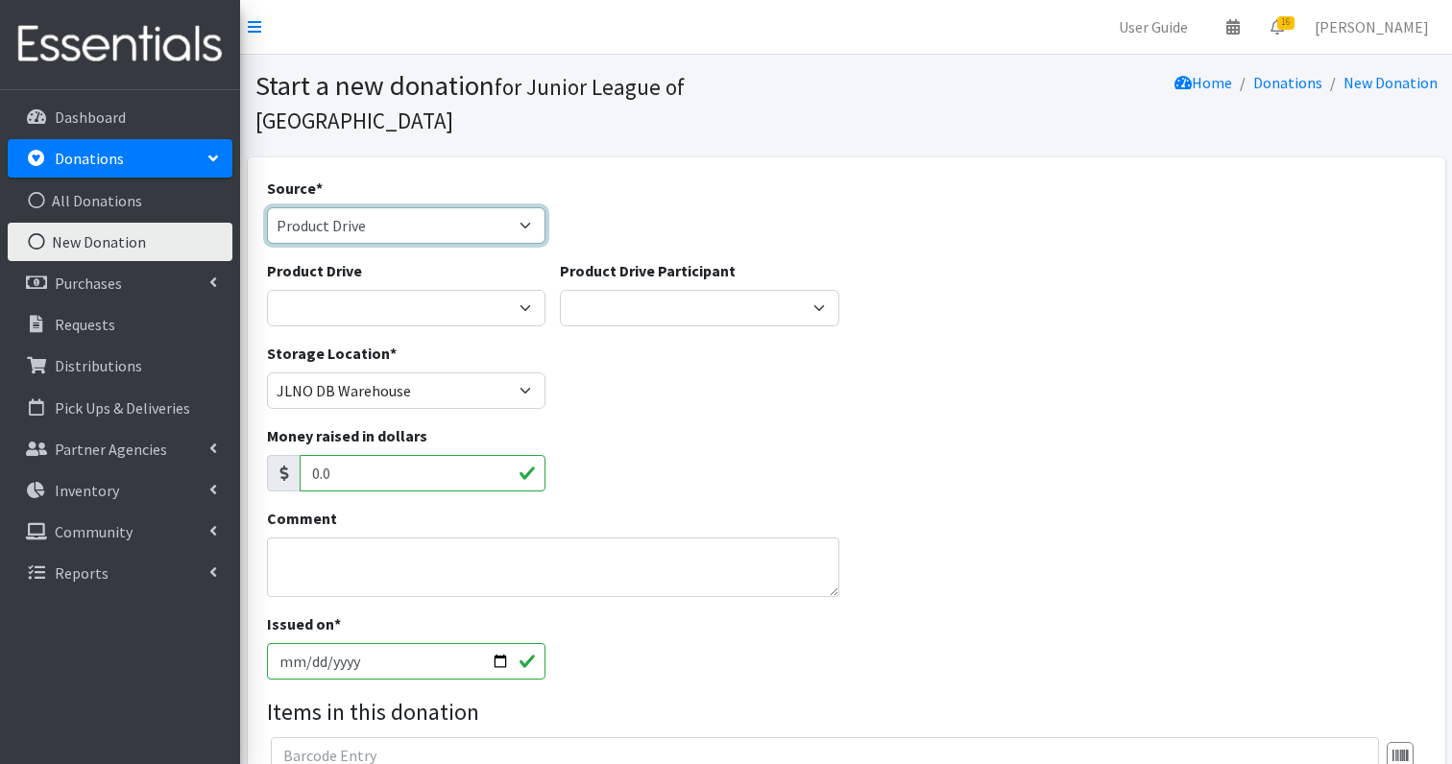
select select "Donation Site"
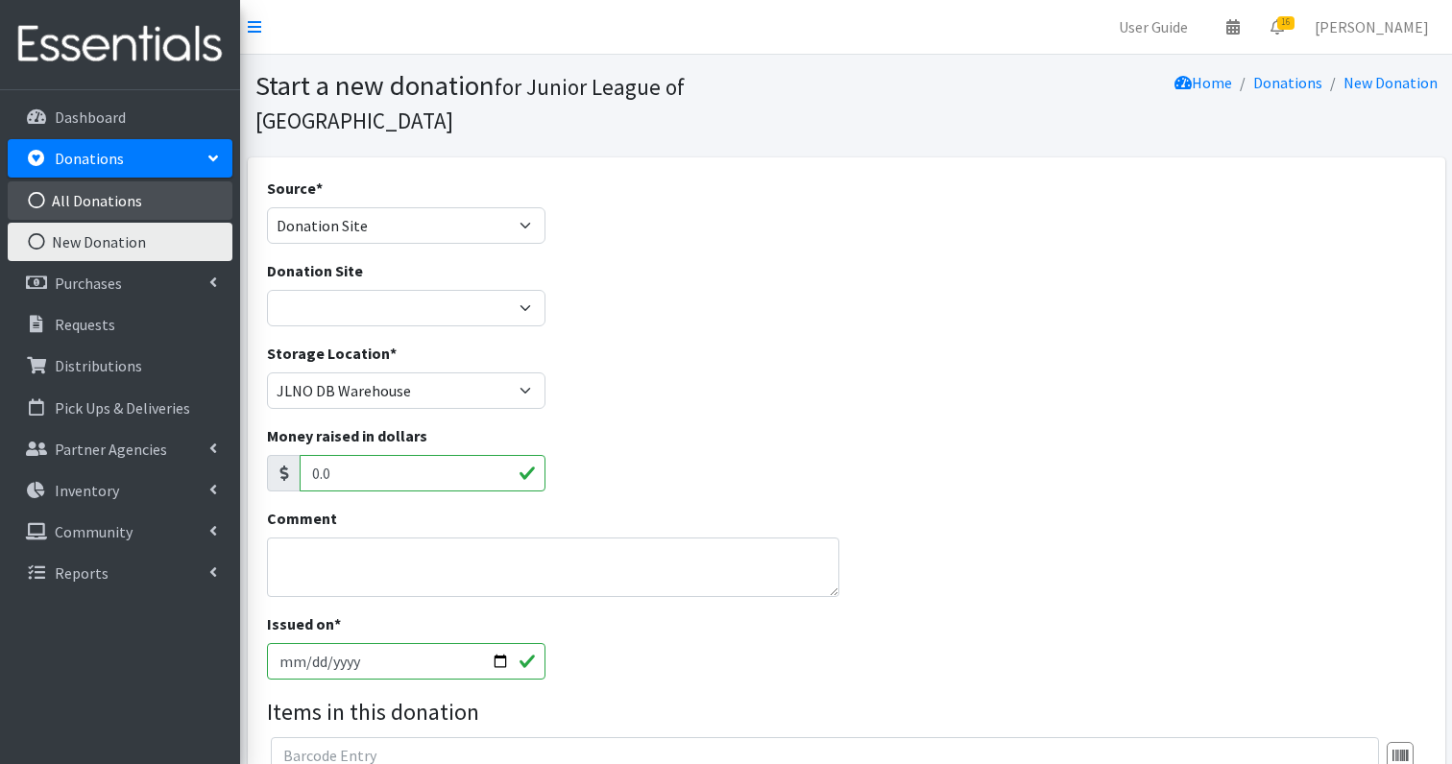
click at [97, 210] on link "All Donations" at bounding box center [120, 201] width 225 height 38
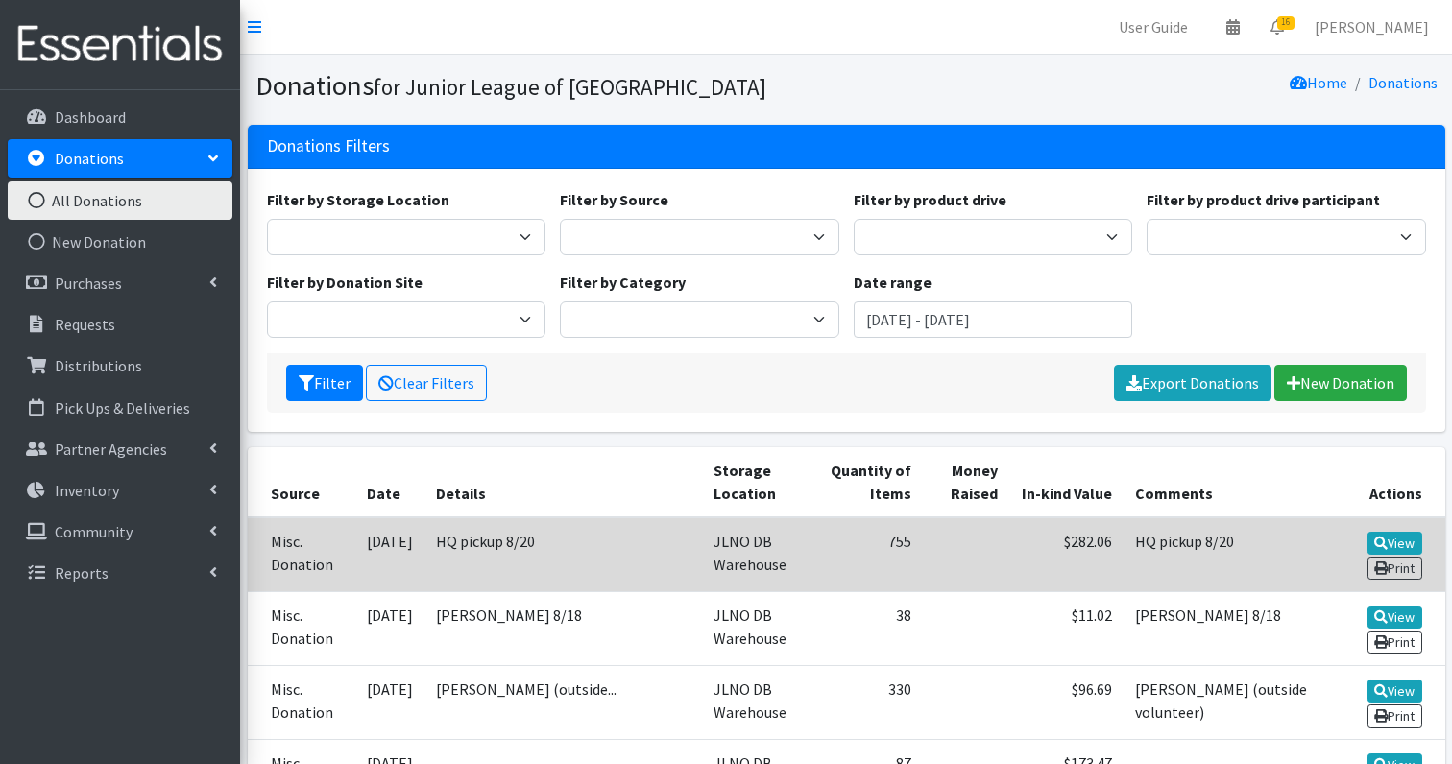
click at [432, 546] on td "HQ pickup 8/20" at bounding box center [562, 555] width 277 height 75
click at [1384, 540] on icon at bounding box center [1380, 543] width 13 height 13
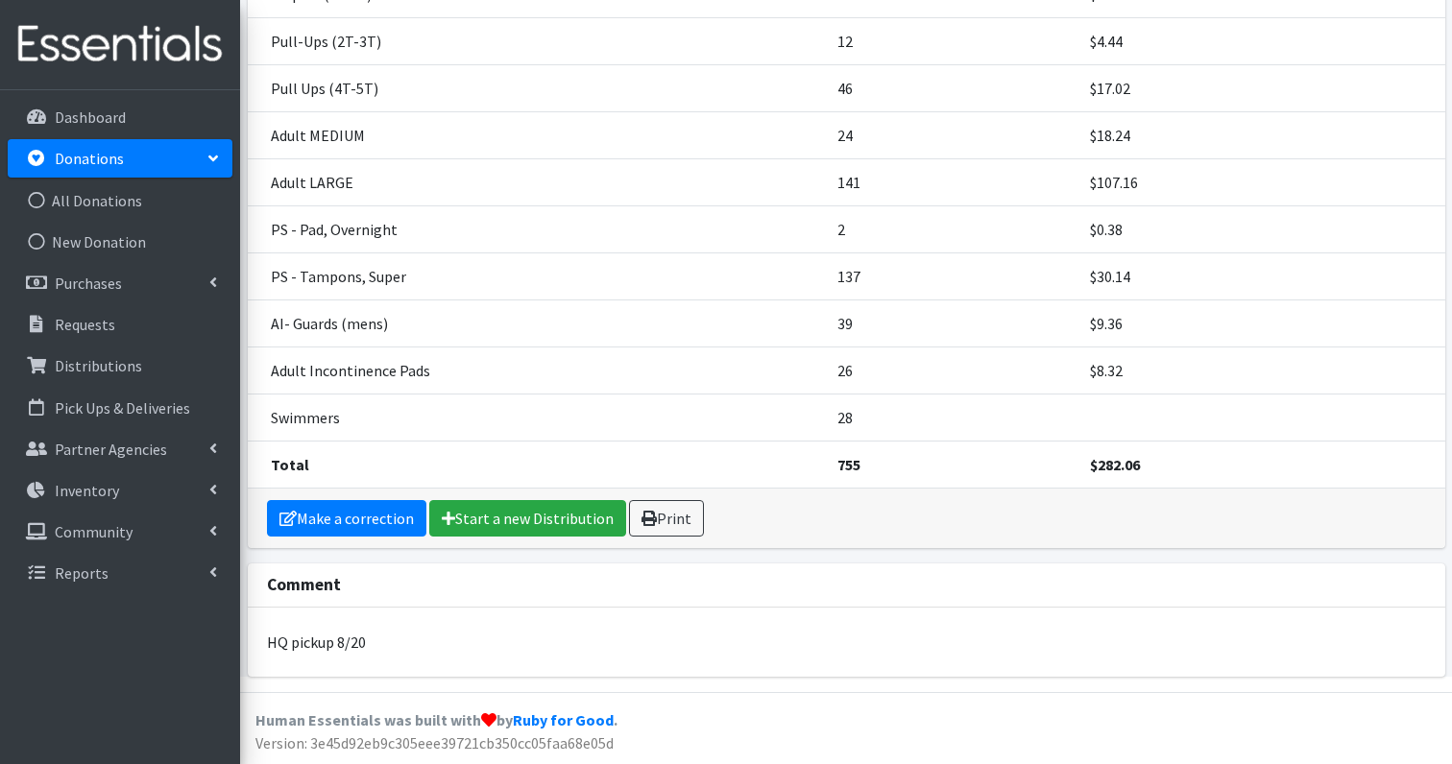
scroll to position [405, 0]
click at [351, 516] on link "Make a correction" at bounding box center [346, 519] width 159 height 36
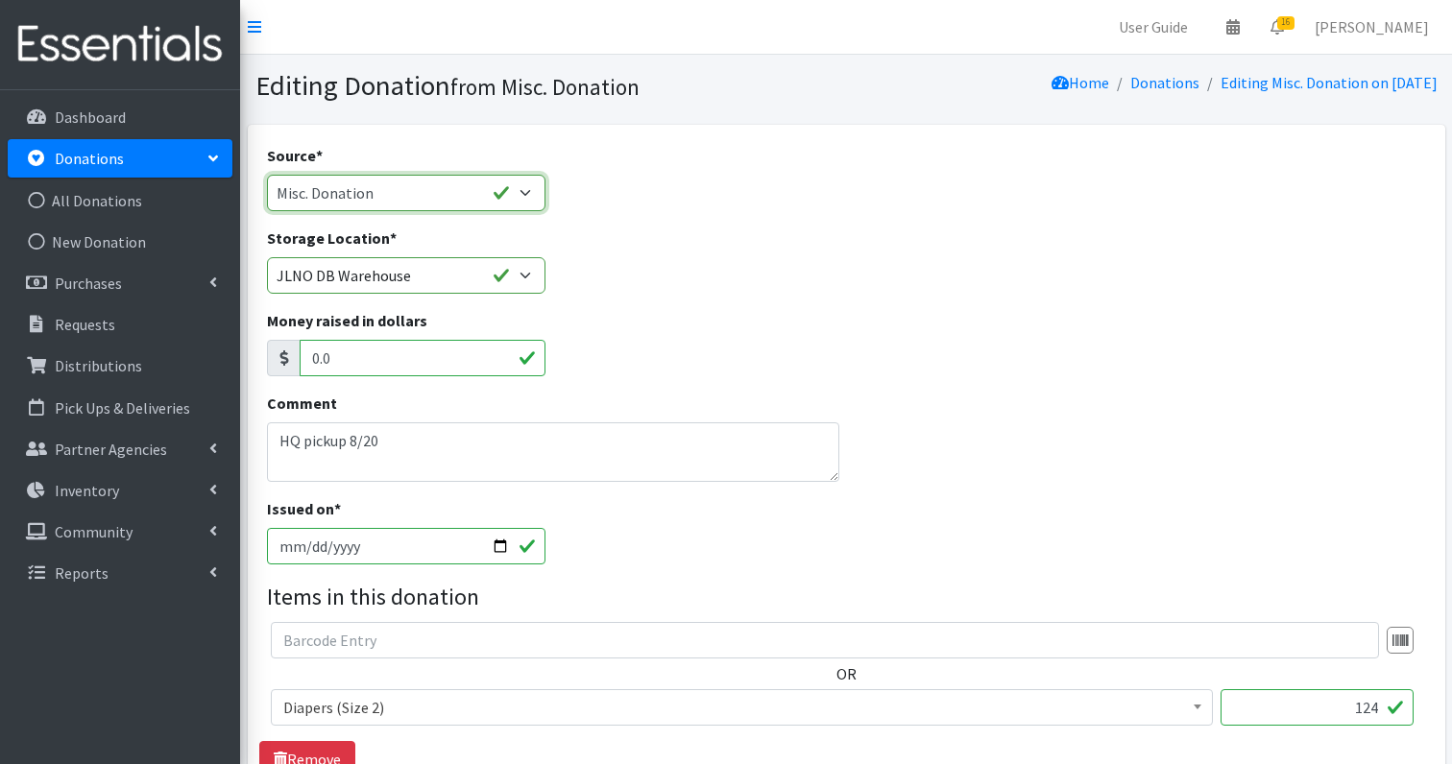
select select "Donation Site"
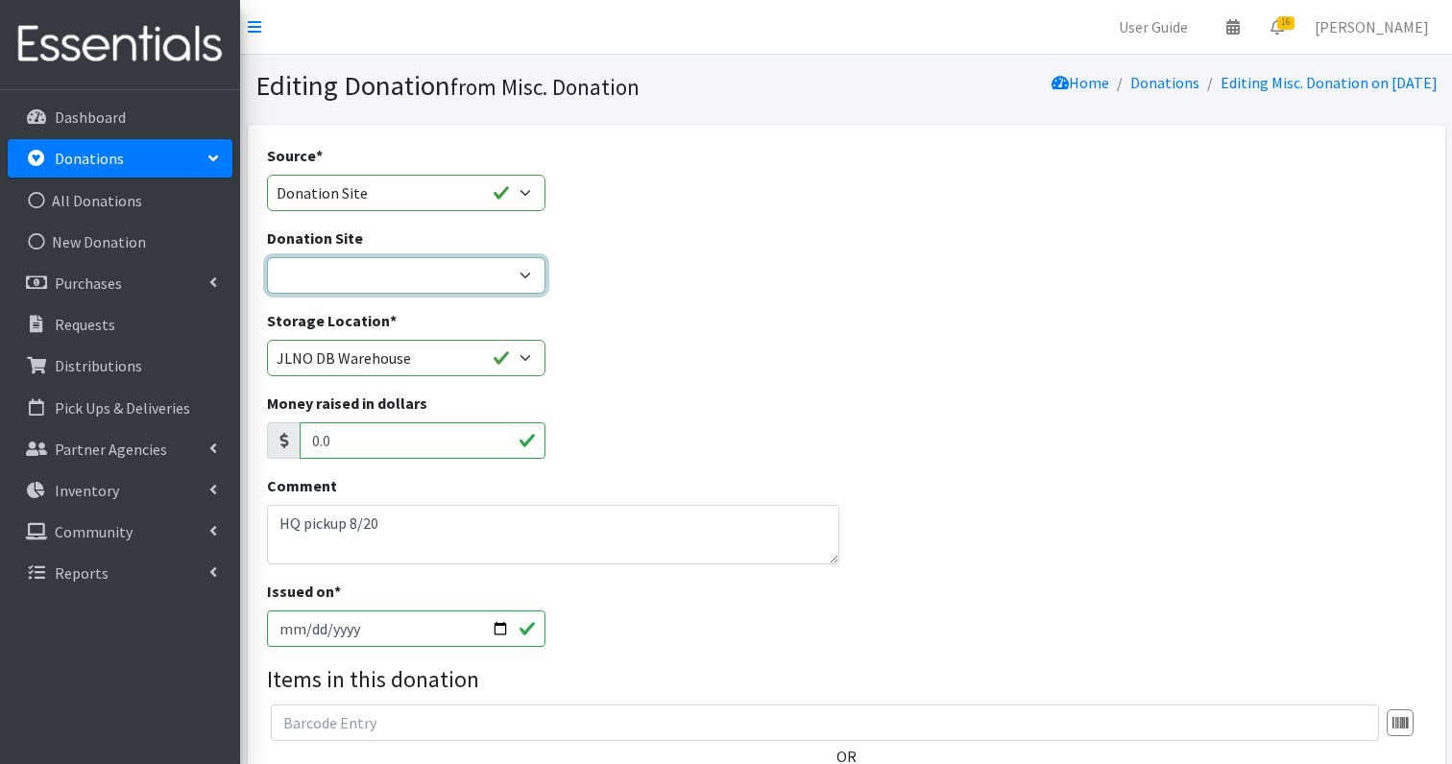
select select "46"
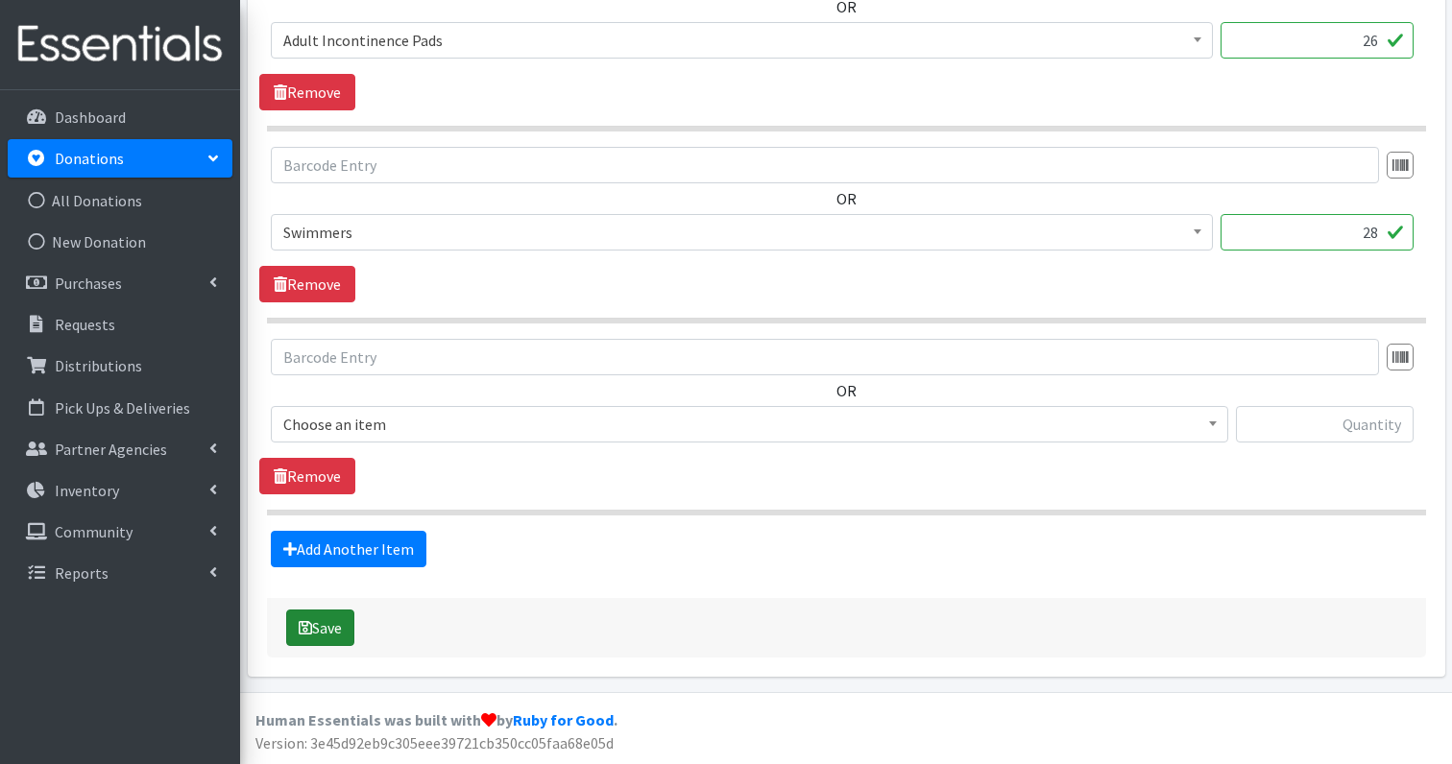
scroll to position [2670, 0]
click at [311, 638] on button "Save" at bounding box center [320, 629] width 68 height 36
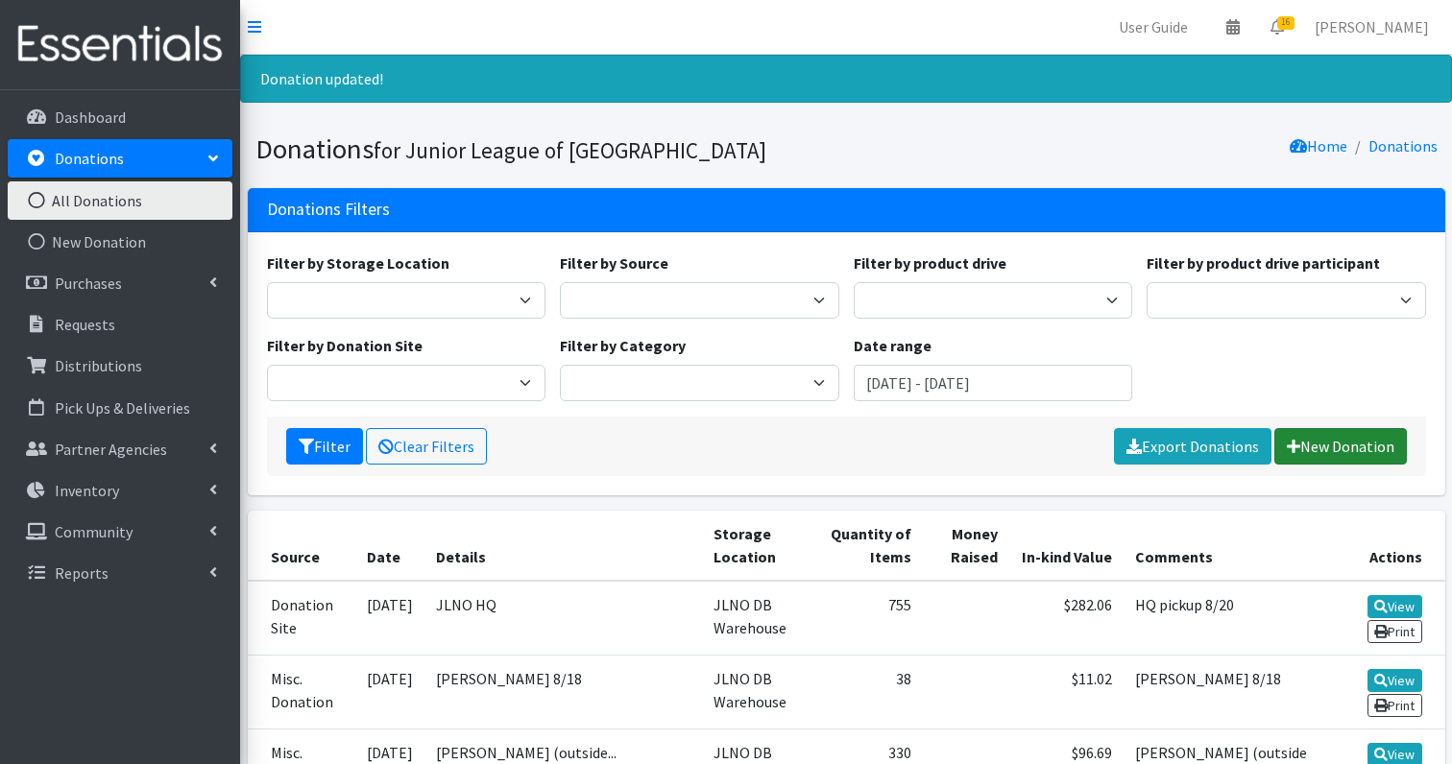
click at [1358, 449] on link "New Donation" at bounding box center [1340, 446] width 133 height 36
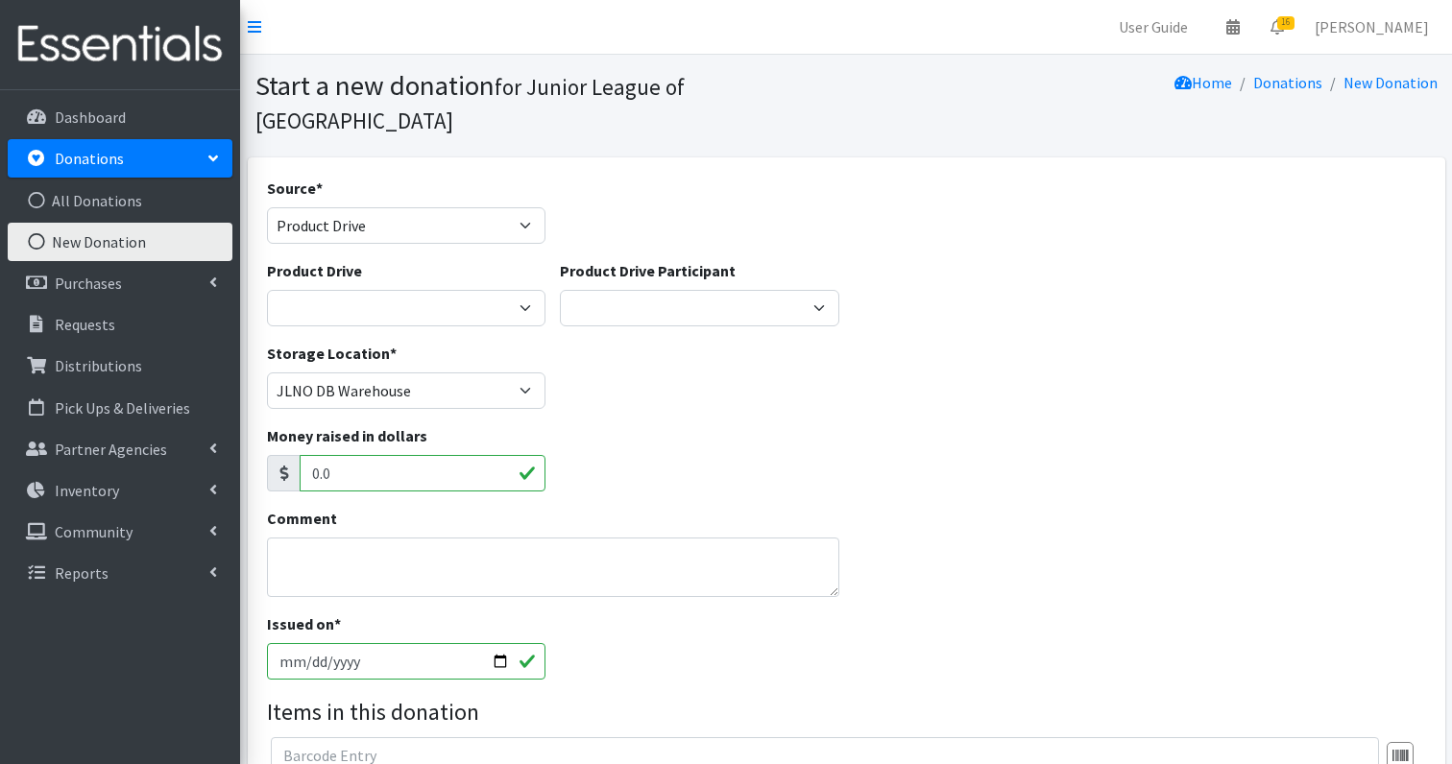
click at [785, 259] on div "Product Drive Participant JLNO New Member Group Lockheed [PERSON_NAME] Leadersh…" at bounding box center [699, 292] width 279 height 67
select select "Misc. Donation"
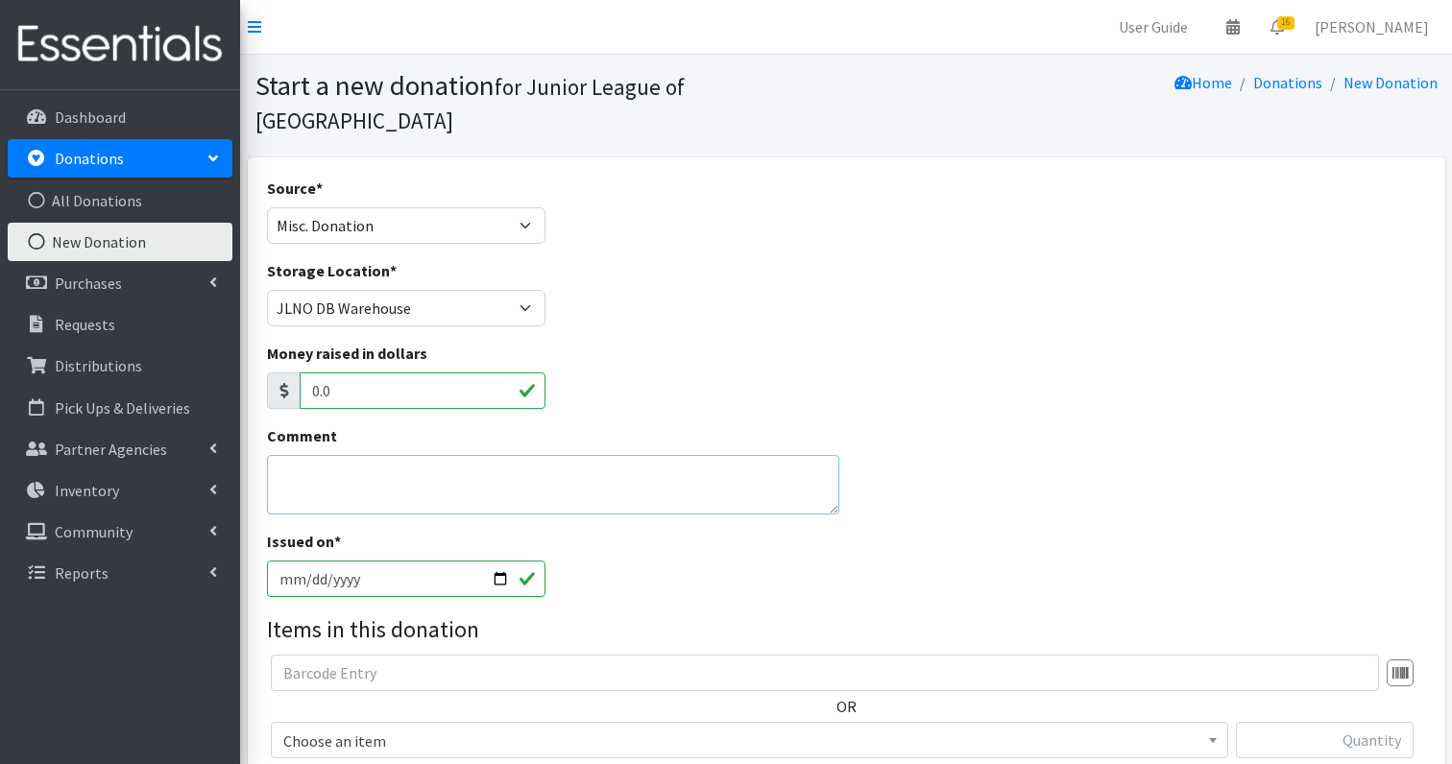
click at [343, 455] on textarea "Comment" at bounding box center [553, 485] width 572 height 60
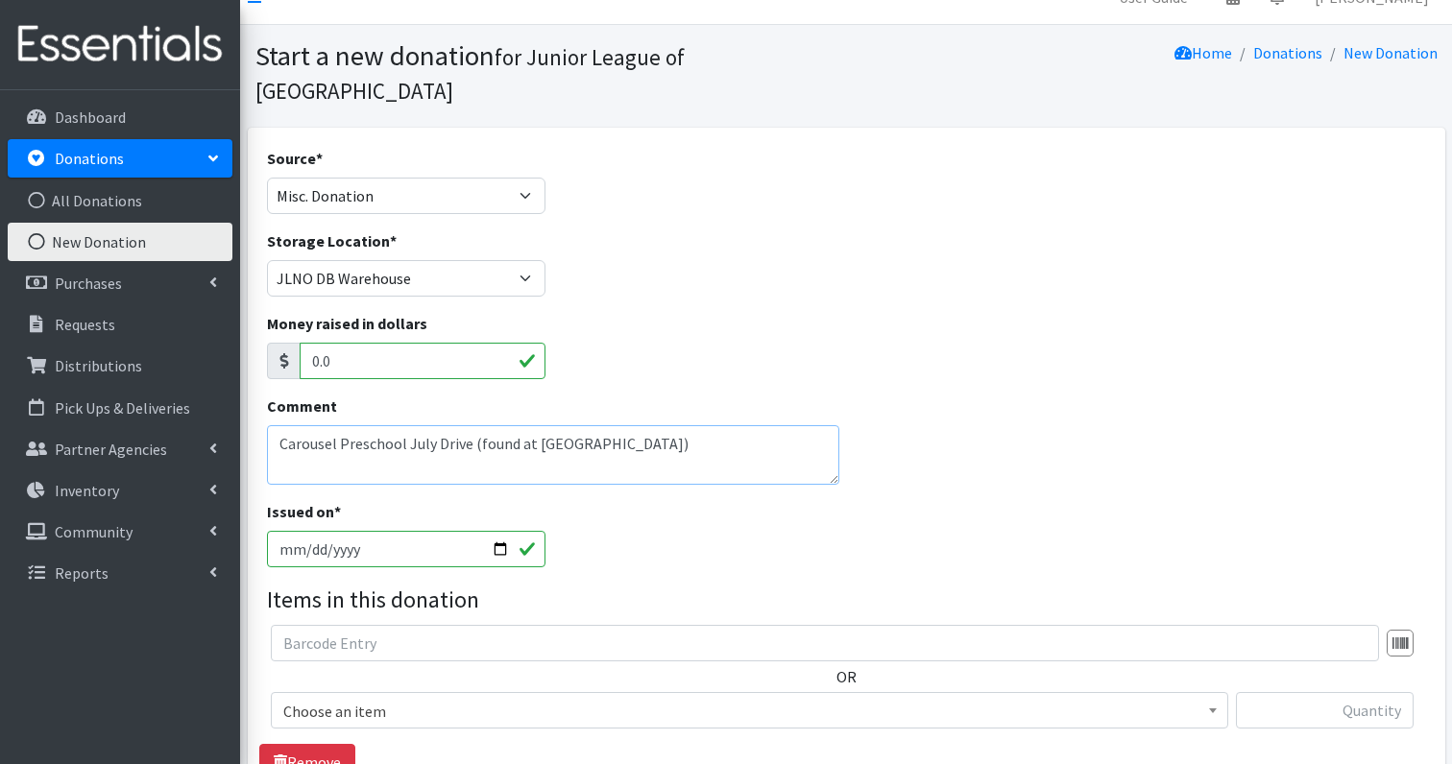
scroll to position [36, 0]
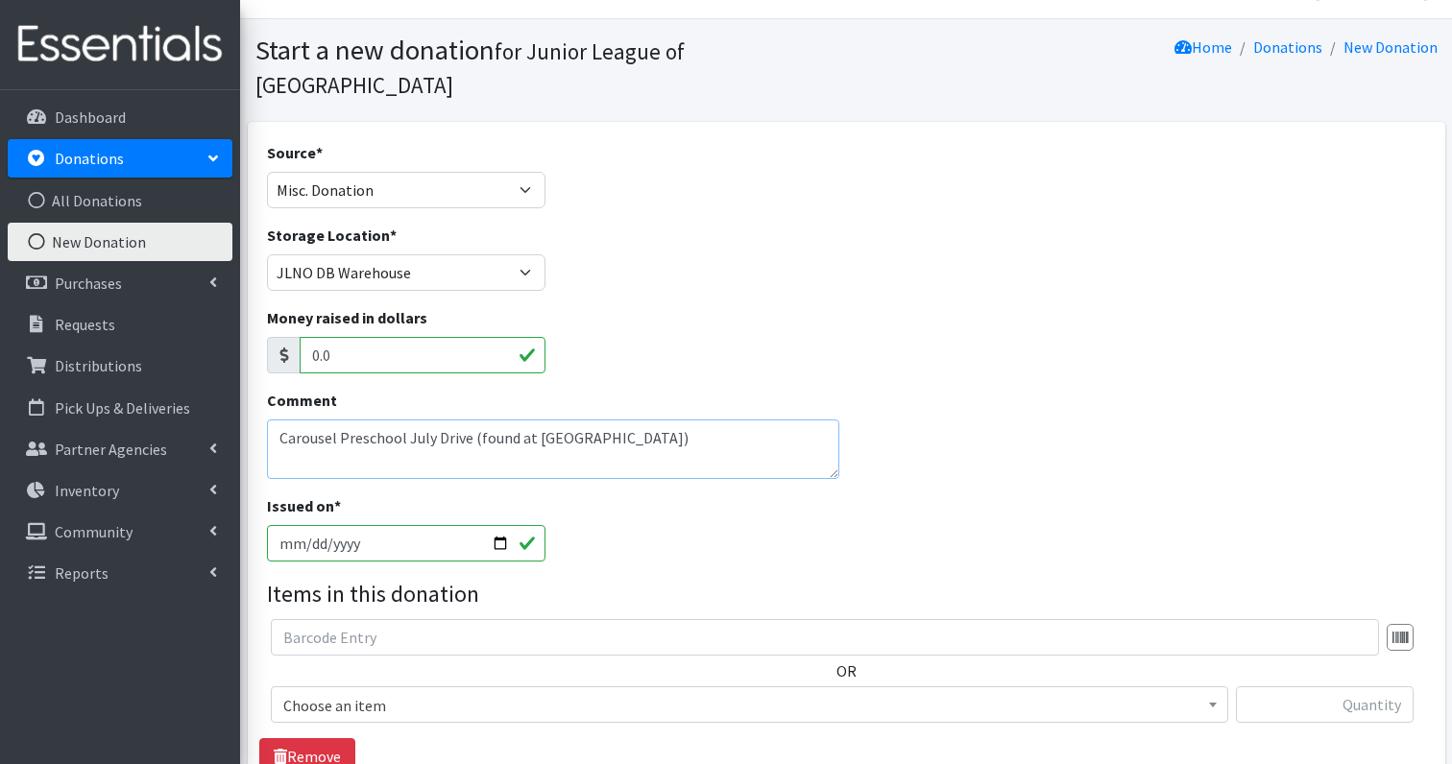
type textarea "Carousel Preschool July Drive (found at [GEOGRAPHIC_DATA])"
click at [536, 619] on input "text" at bounding box center [825, 637] width 1108 height 36
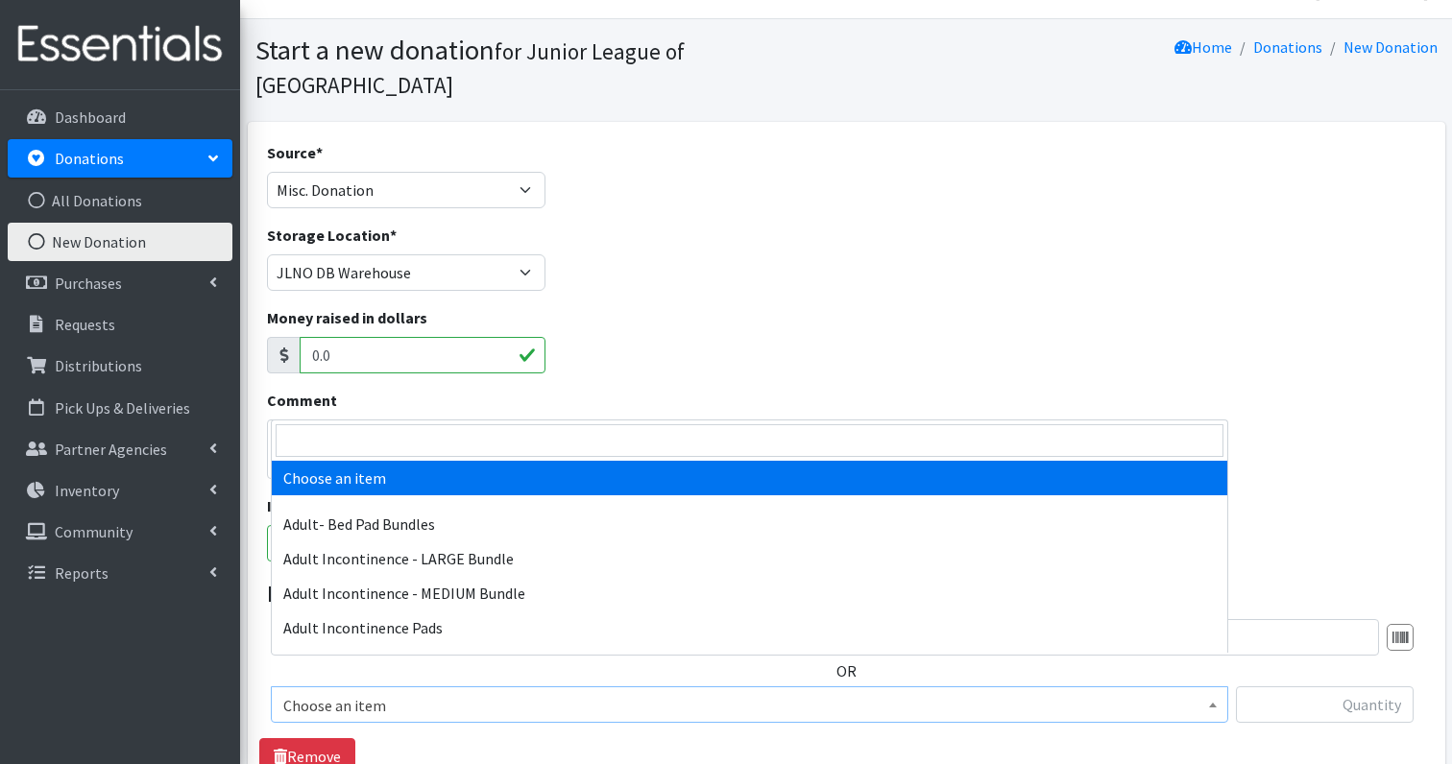
click at [382, 692] on span "Choose an item" at bounding box center [749, 705] width 932 height 27
click at [393, 441] on input "search" at bounding box center [750, 440] width 948 height 33
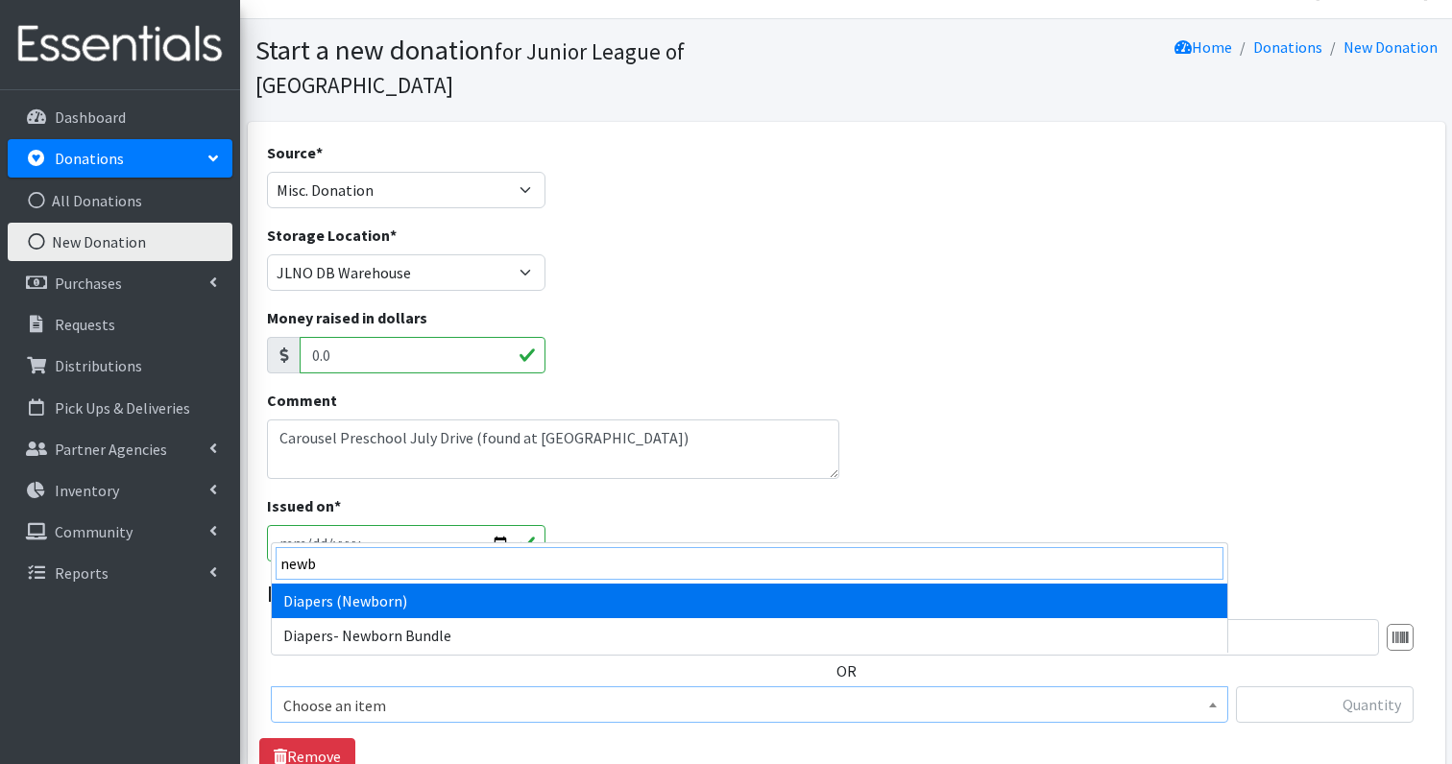
type input "newb"
select select "1236"
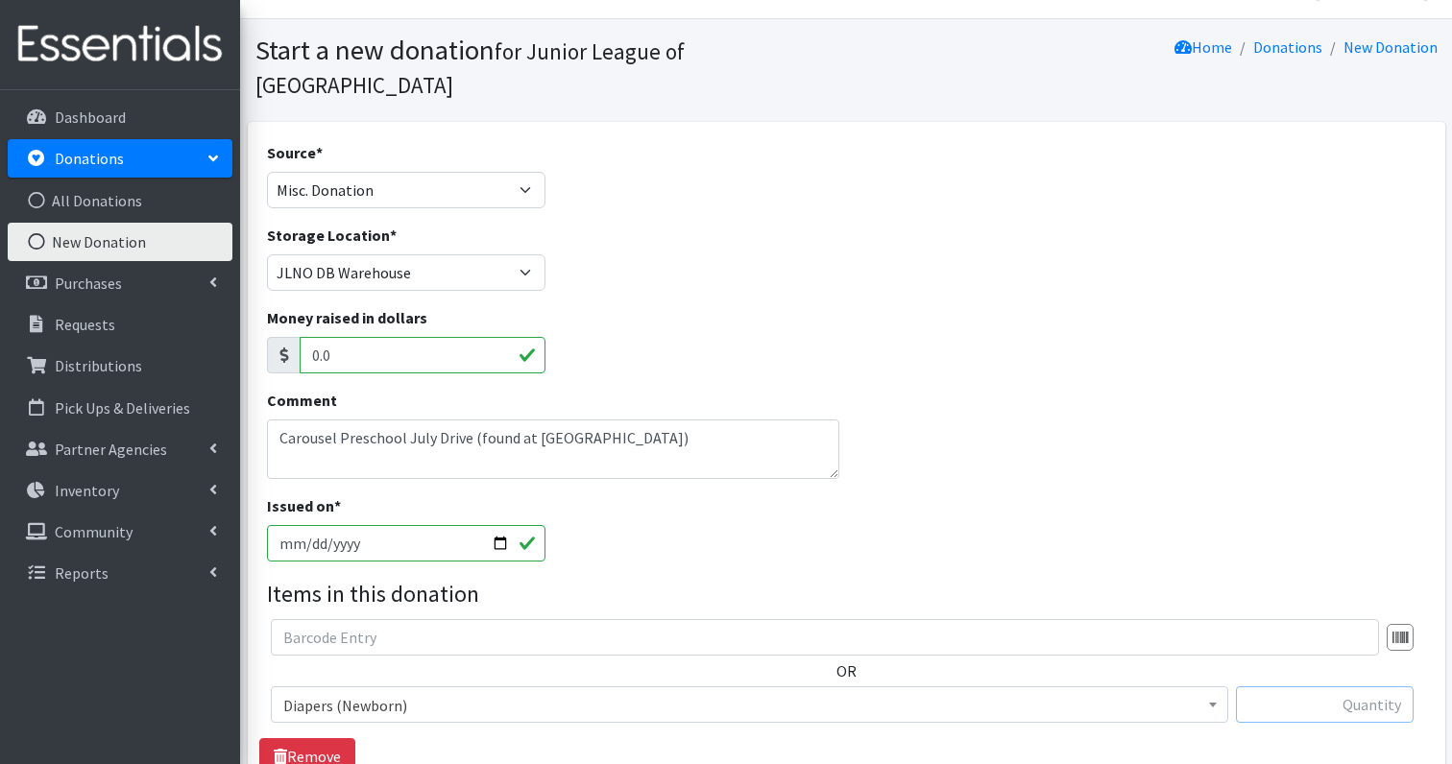
click at [1305, 687] on input "text" at bounding box center [1325, 705] width 178 height 36
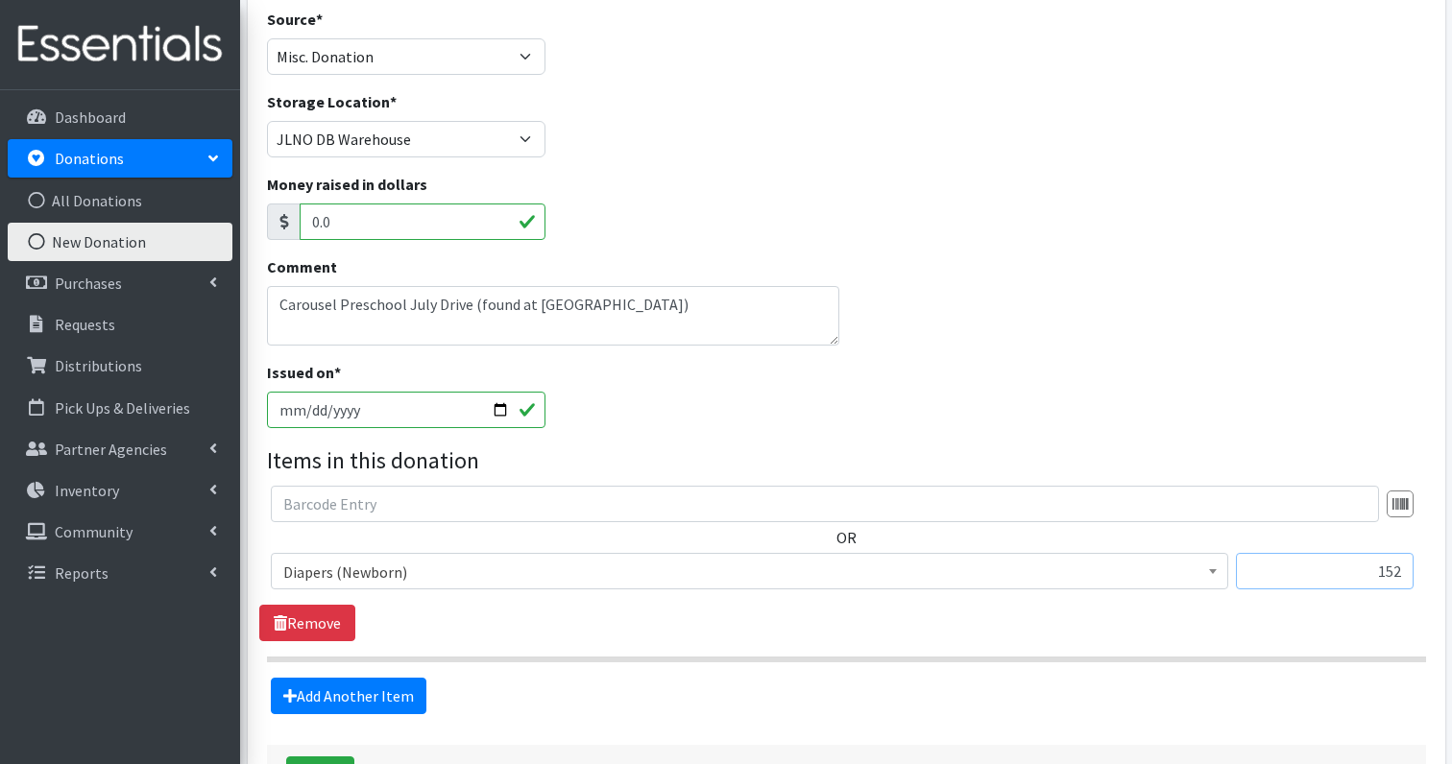
scroll to position [204, 0]
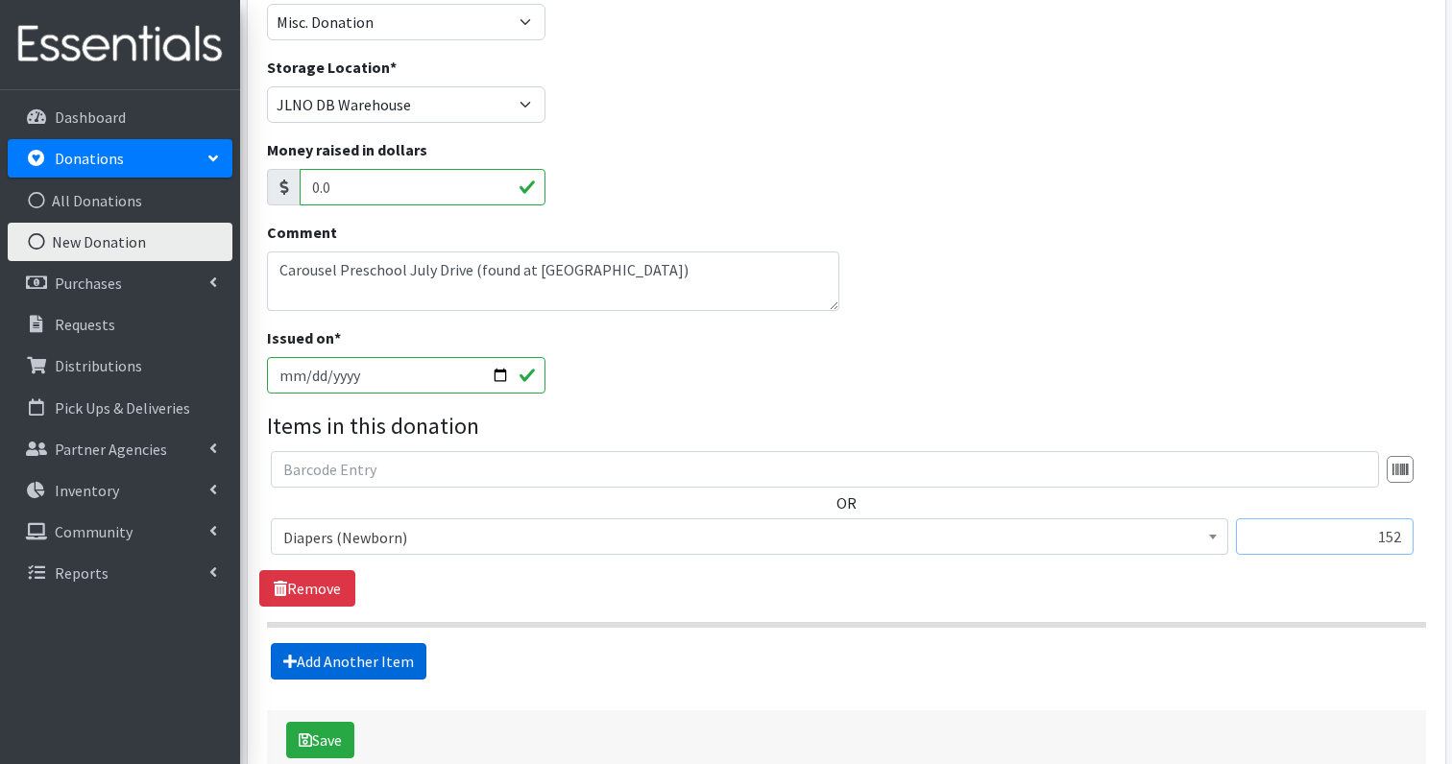
type input "152"
click at [413, 643] on link "Add Another Item" at bounding box center [349, 661] width 156 height 36
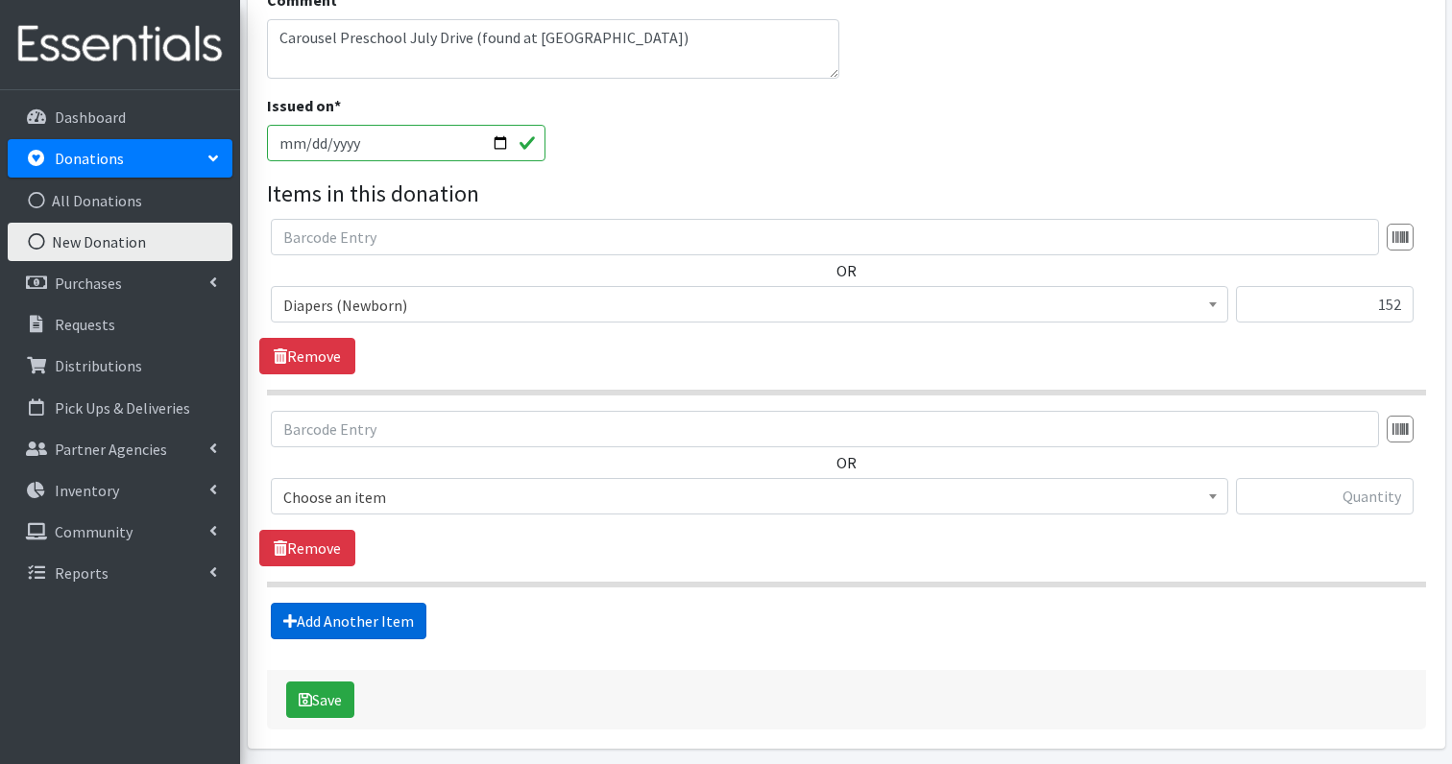
scroll to position [474, 0]
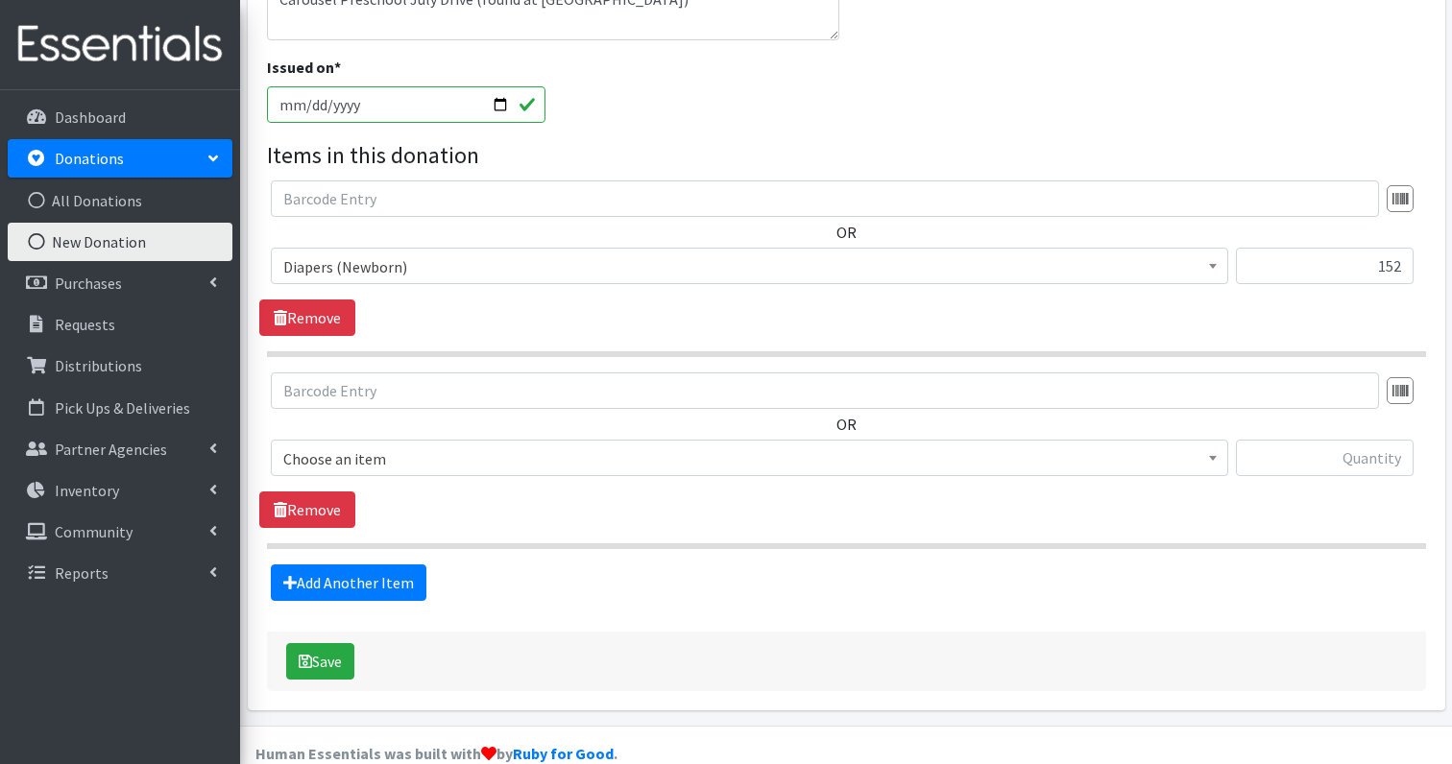
click at [336, 440] on span "Choose an item" at bounding box center [749, 458] width 957 height 36
click at [335, 441] on span "Choose an item" at bounding box center [749, 458] width 957 height 36
click at [333, 446] on span "Choose an item" at bounding box center [749, 459] width 932 height 27
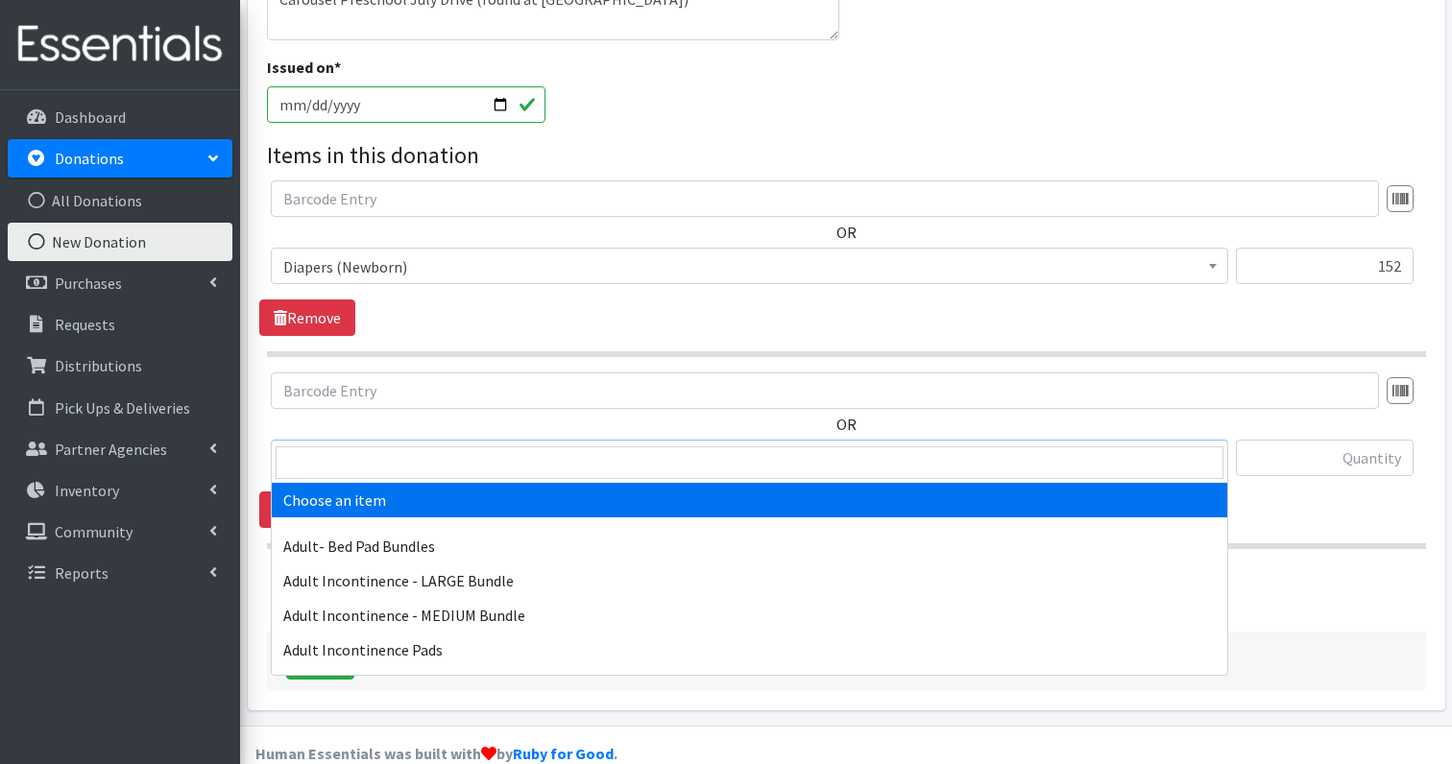
click at [331, 480] on span at bounding box center [750, 463] width 956 height 40
click at [330, 471] on input "search" at bounding box center [750, 463] width 948 height 33
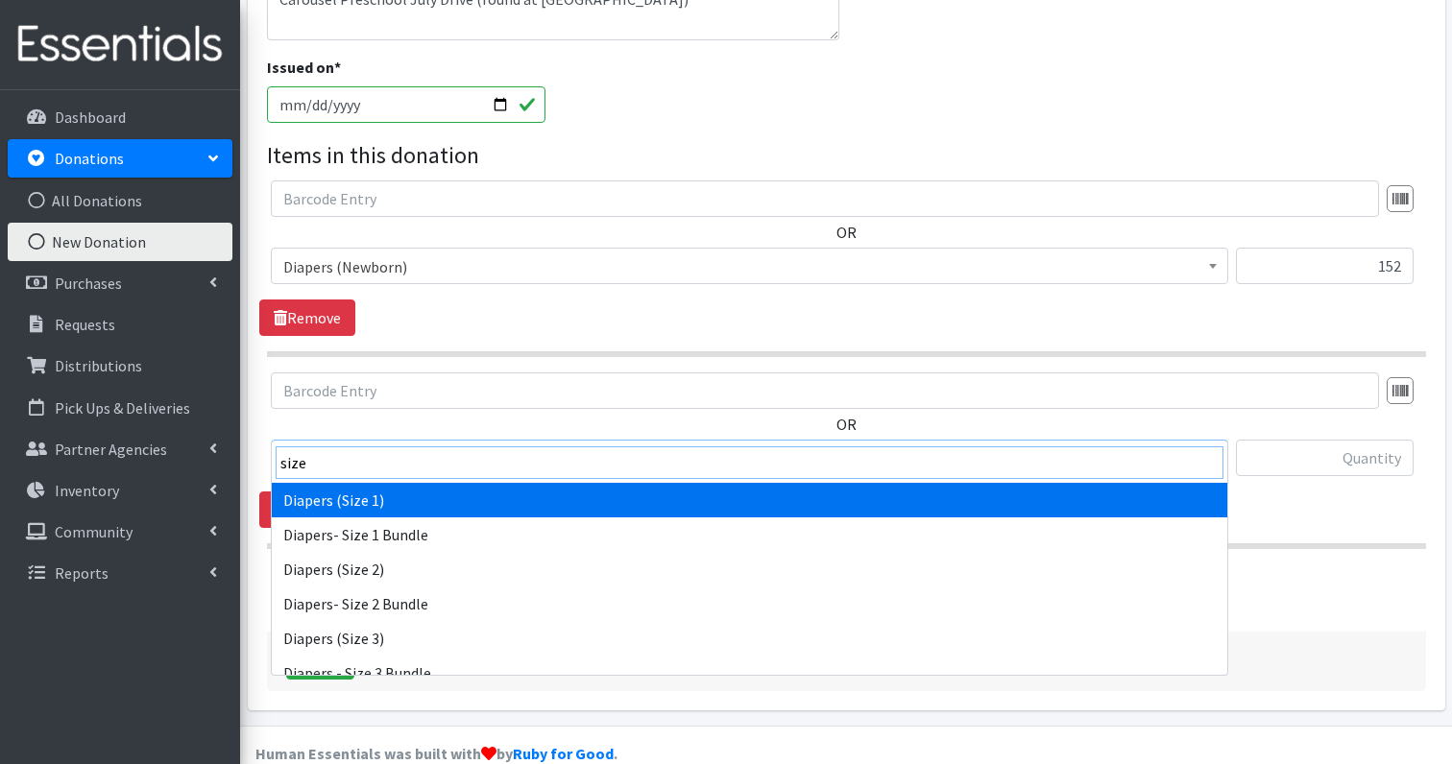
type input "size"
select select "1257"
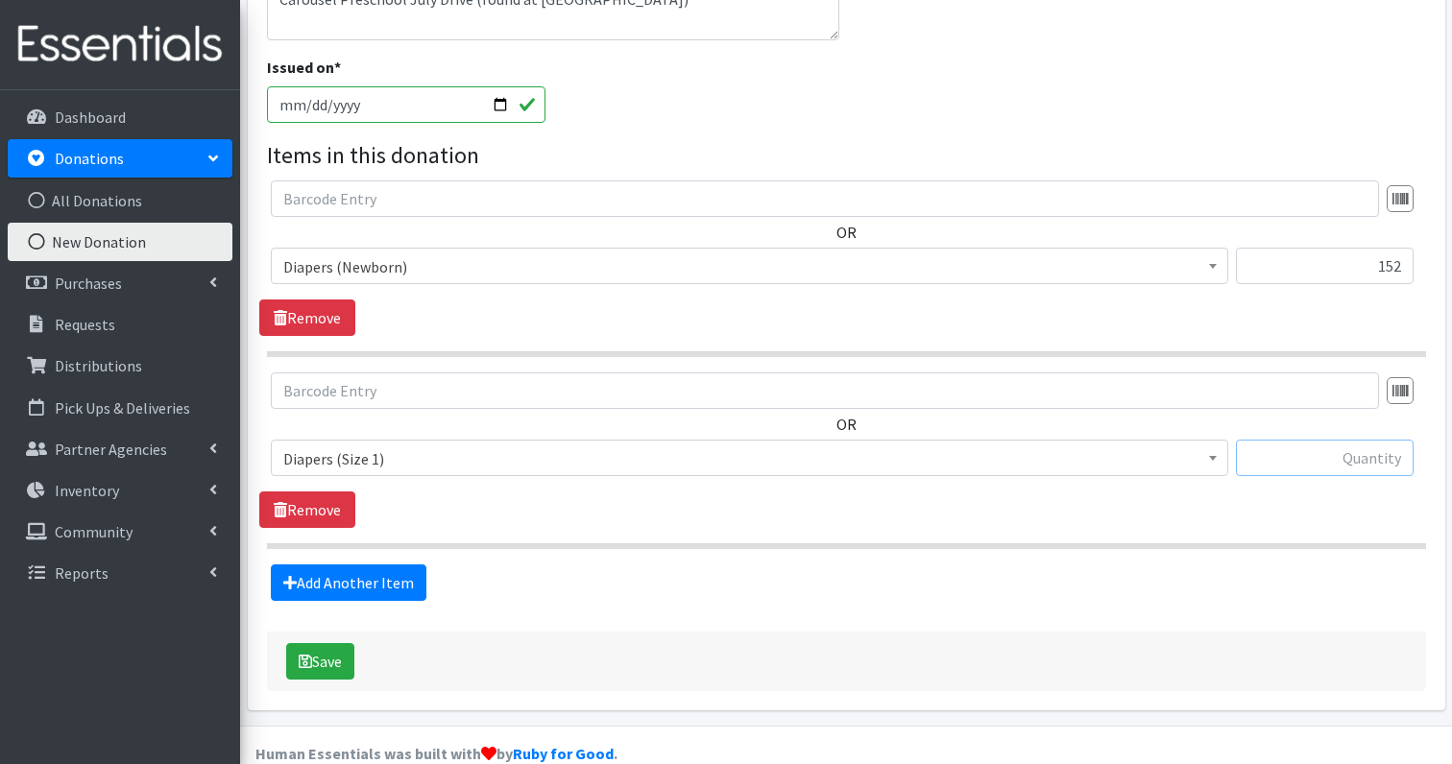
click at [1358, 440] on input "text" at bounding box center [1325, 458] width 178 height 36
type input "713"
click at [389, 565] on link "Add Another Item" at bounding box center [349, 583] width 156 height 36
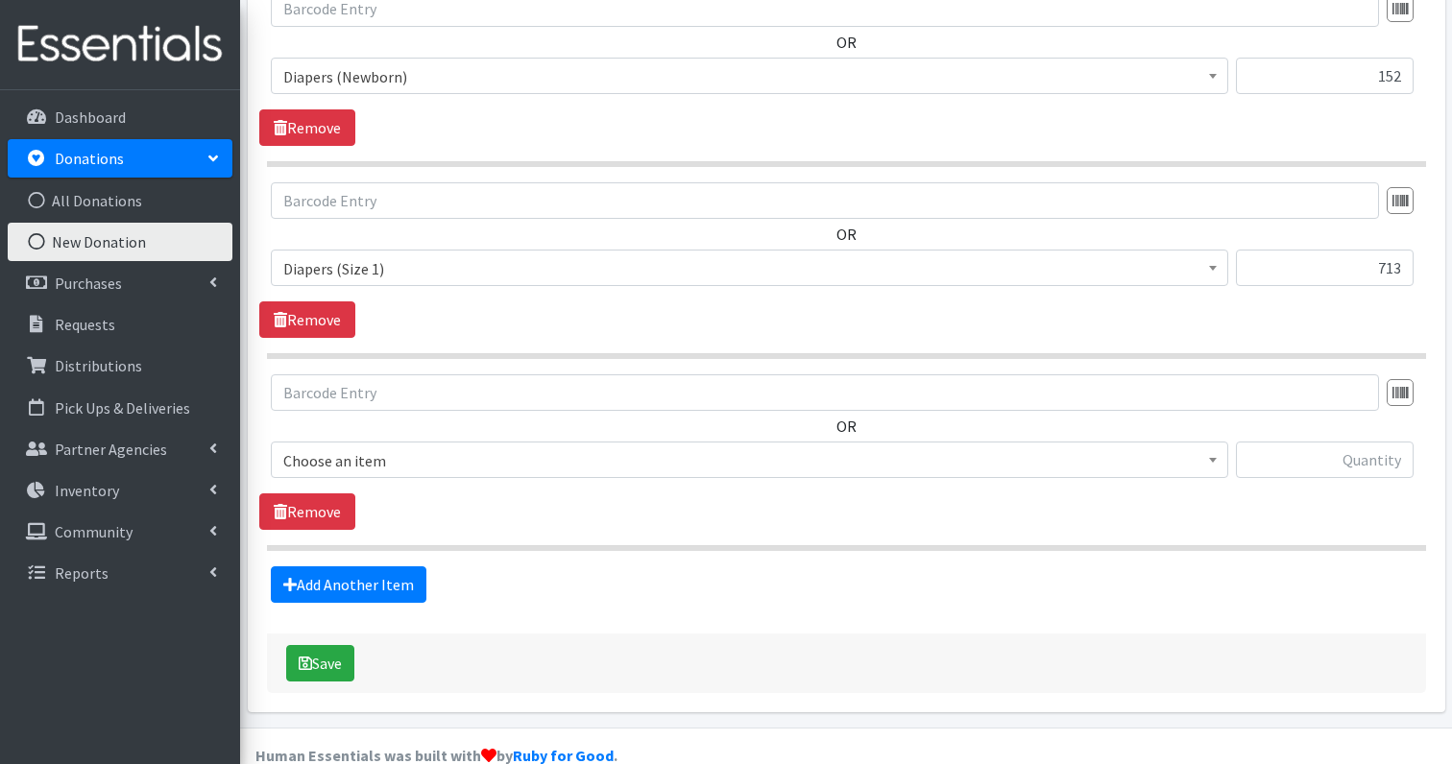
scroll to position [666, 0]
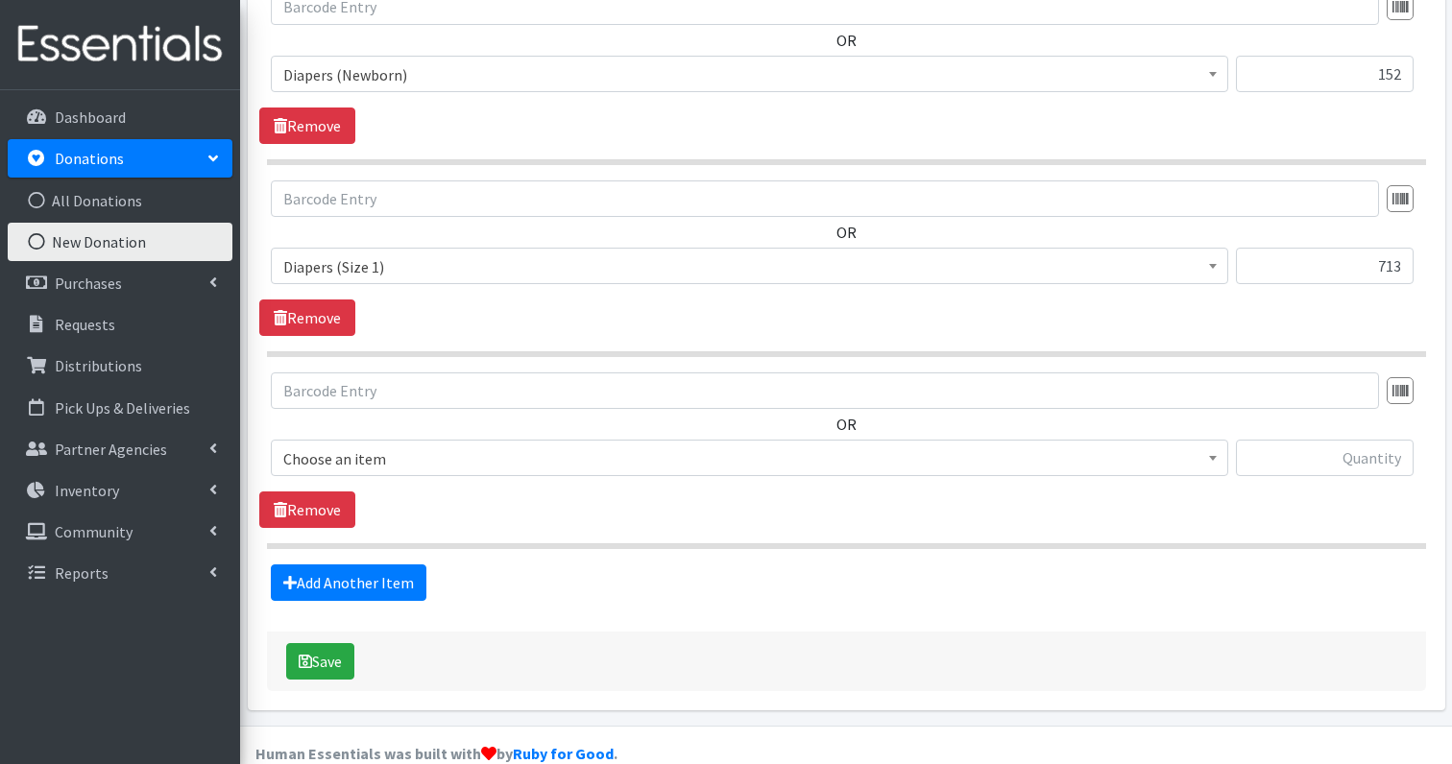
click at [398, 446] on span "Choose an item" at bounding box center [749, 459] width 932 height 27
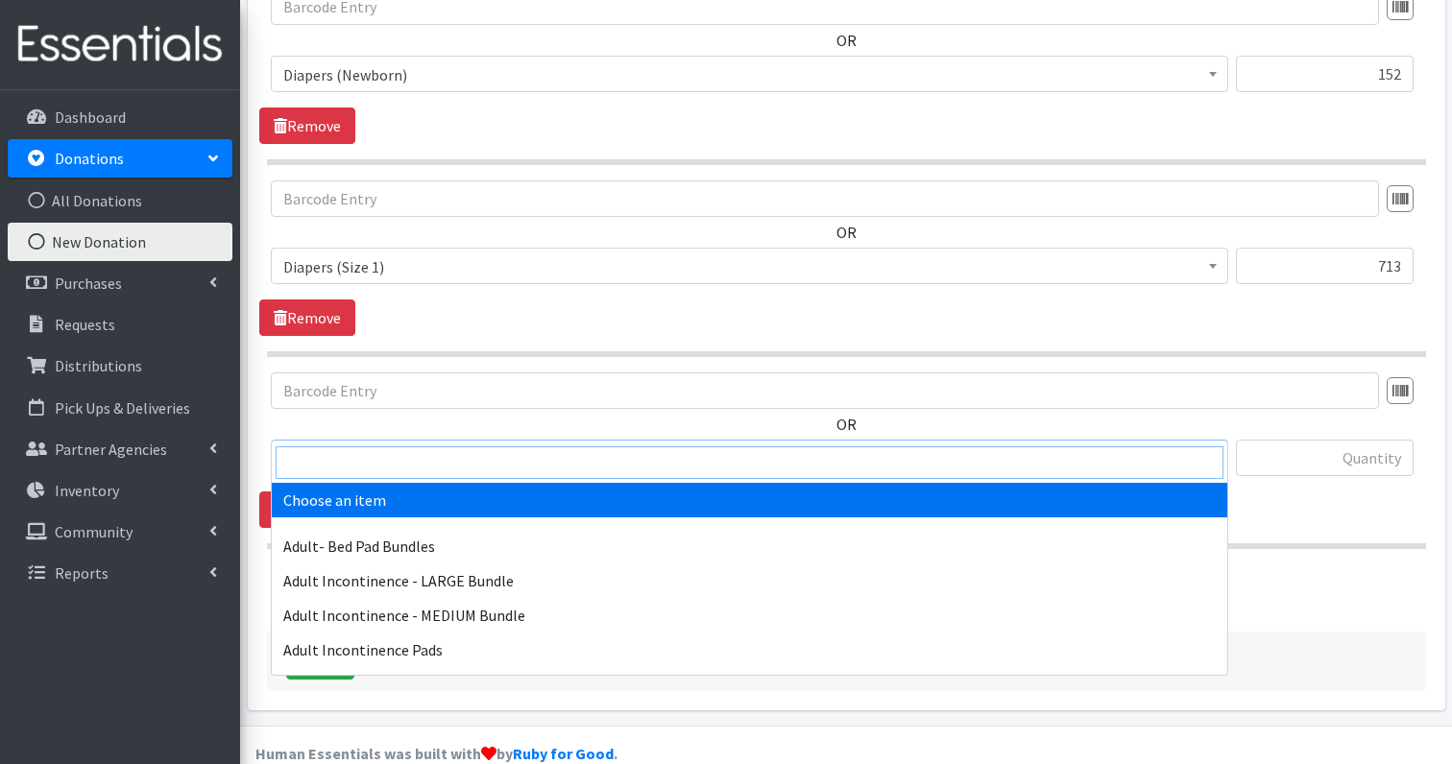
click at [394, 460] on input "search" at bounding box center [750, 463] width 948 height 33
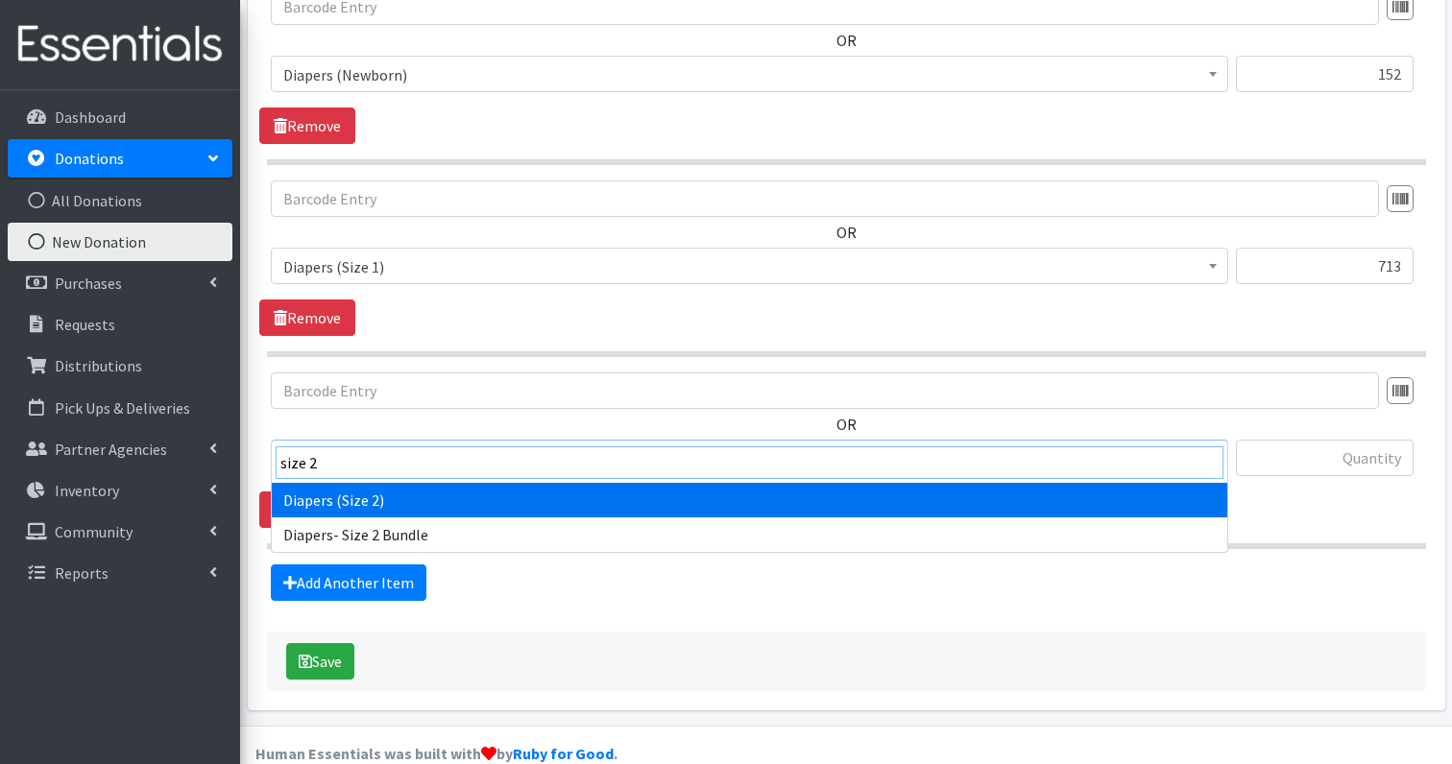
type input "size 2"
select select "1258"
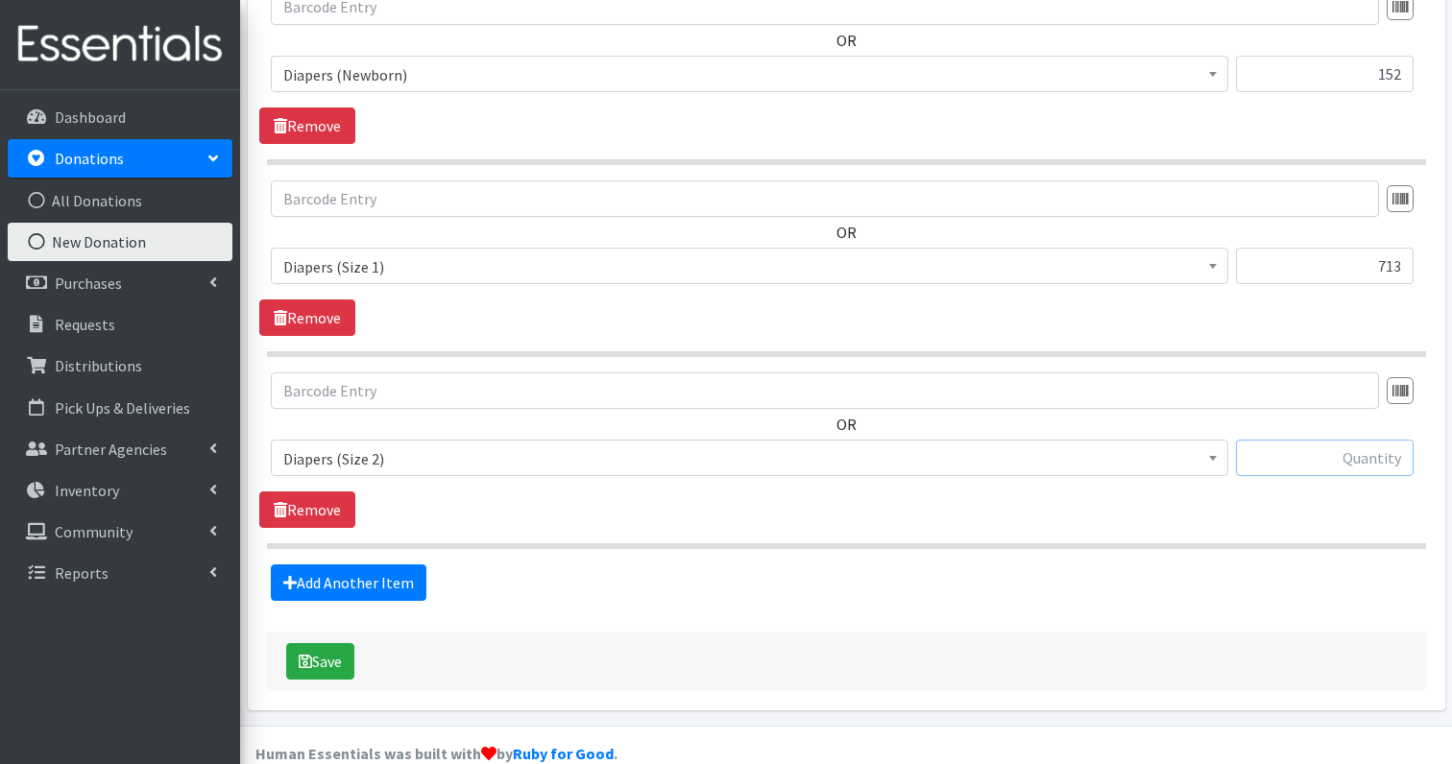
click at [1374, 440] on input "text" at bounding box center [1325, 458] width 178 height 36
type input "428"
click at [354, 565] on link "Add Another Item" at bounding box center [349, 583] width 156 height 36
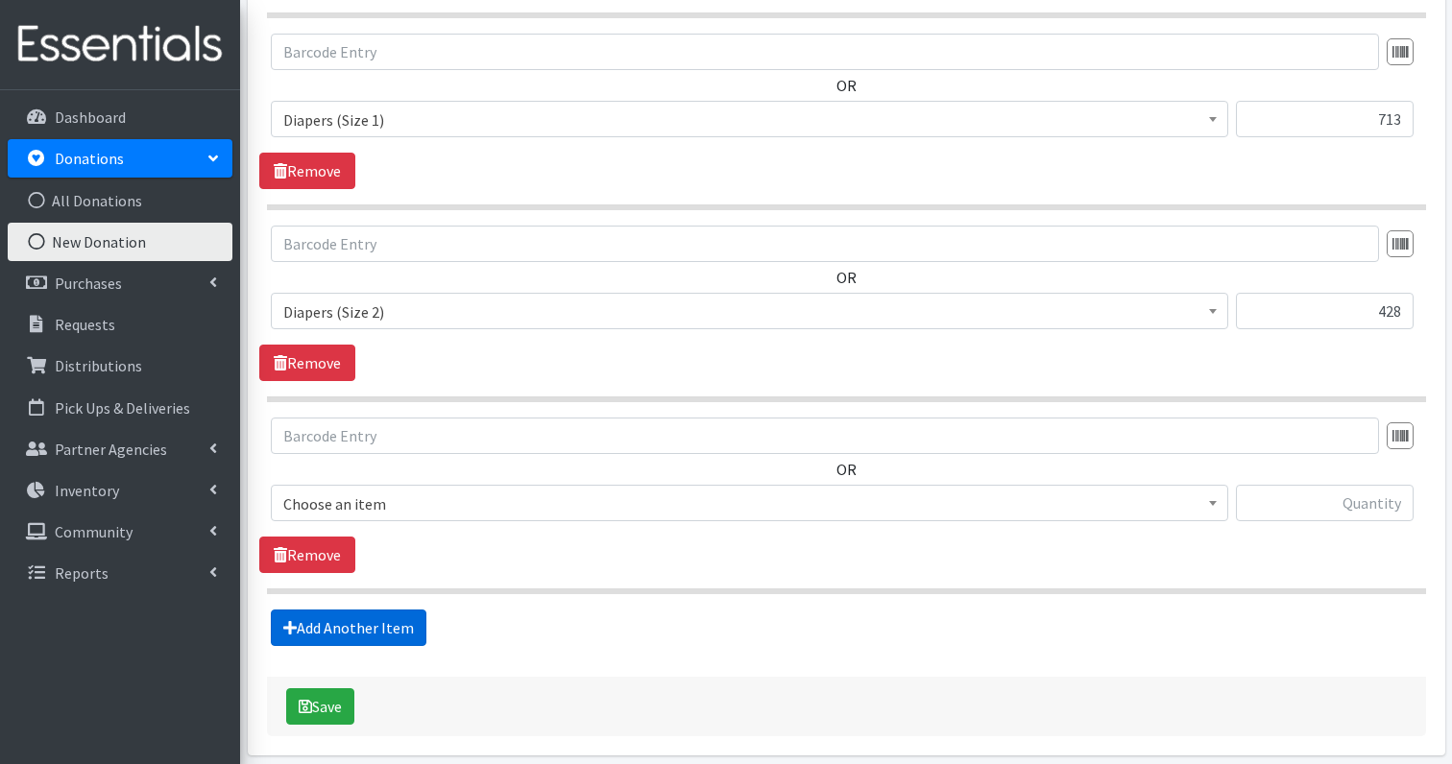
scroll to position [859, 0]
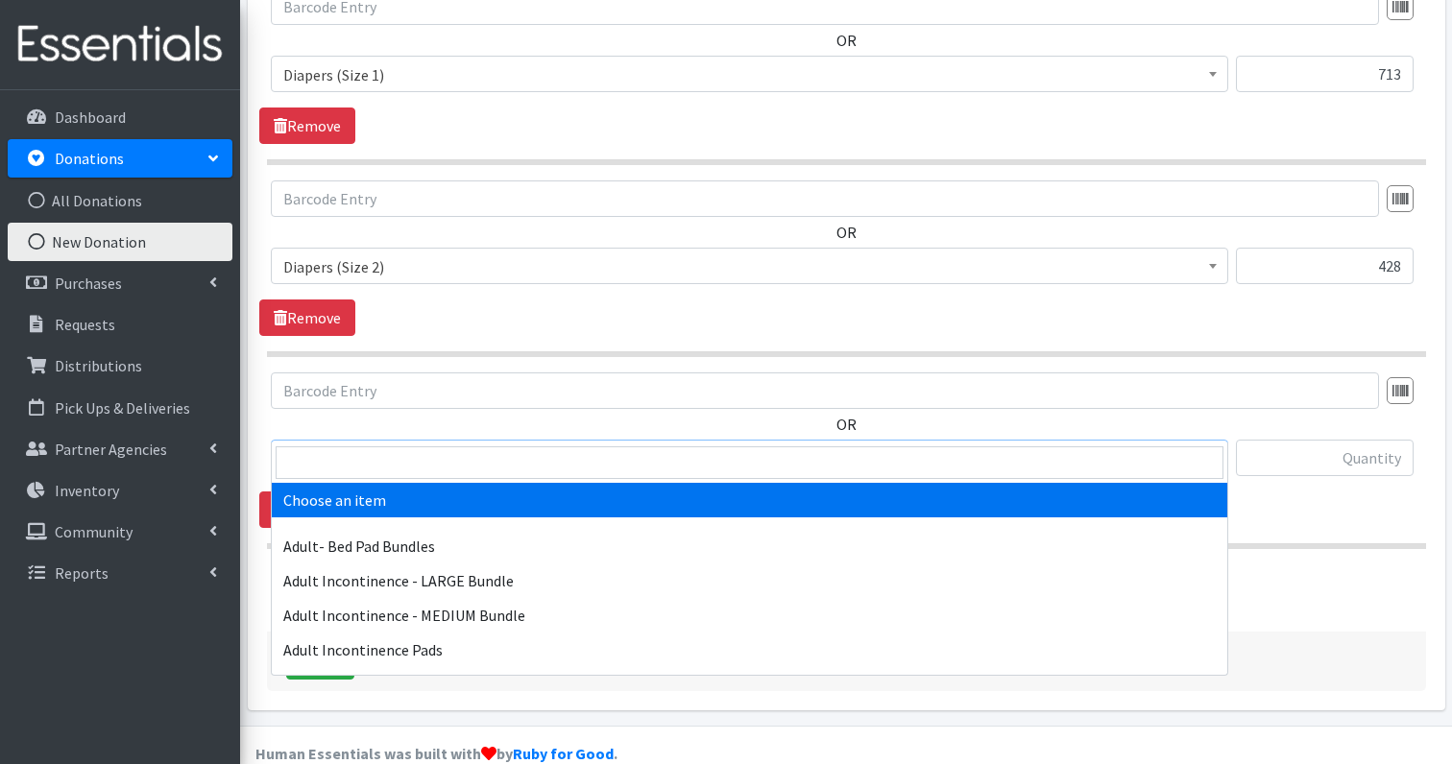
click at [359, 446] on span "Choose an item" at bounding box center [749, 459] width 932 height 27
click at [359, 453] on input "search" at bounding box center [750, 463] width 948 height 33
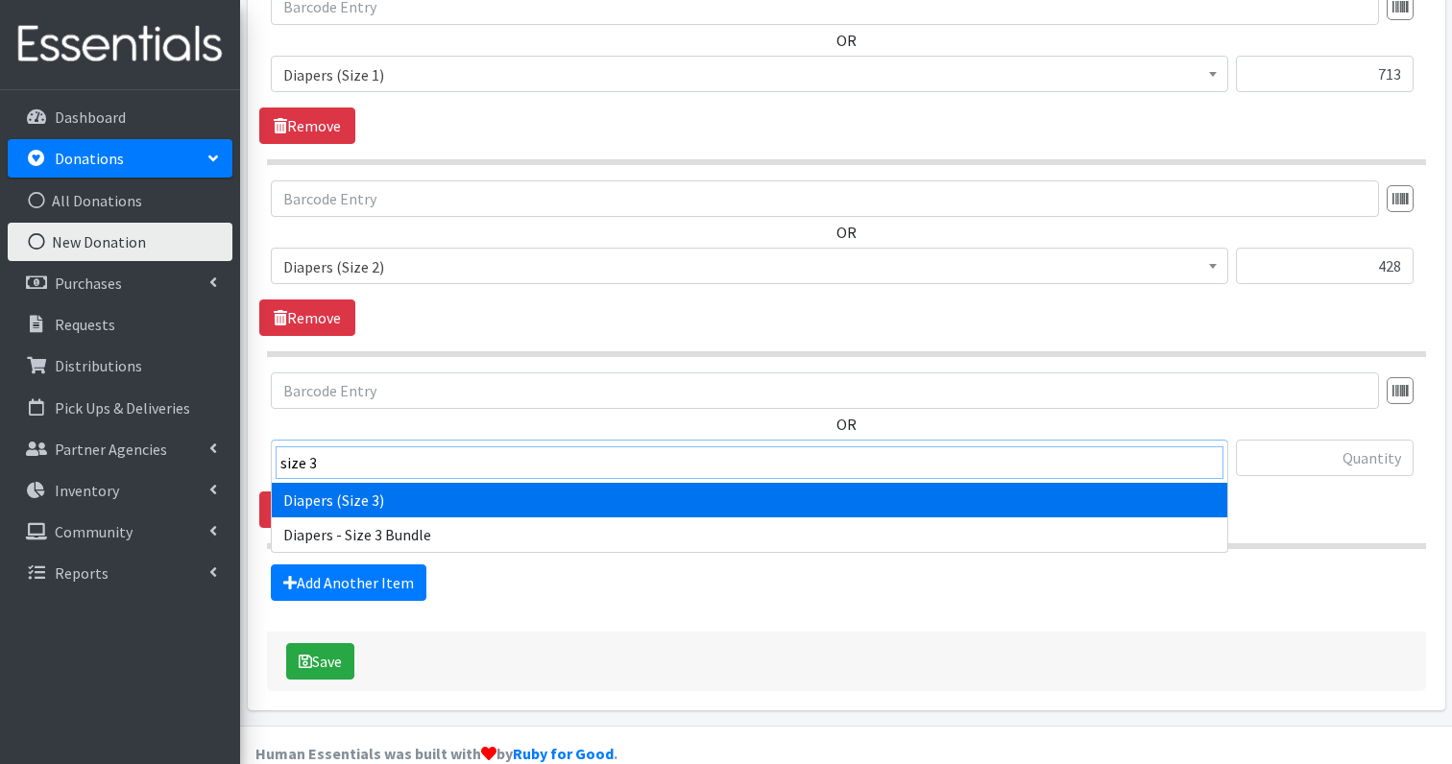
type input "size 3"
select select "1235"
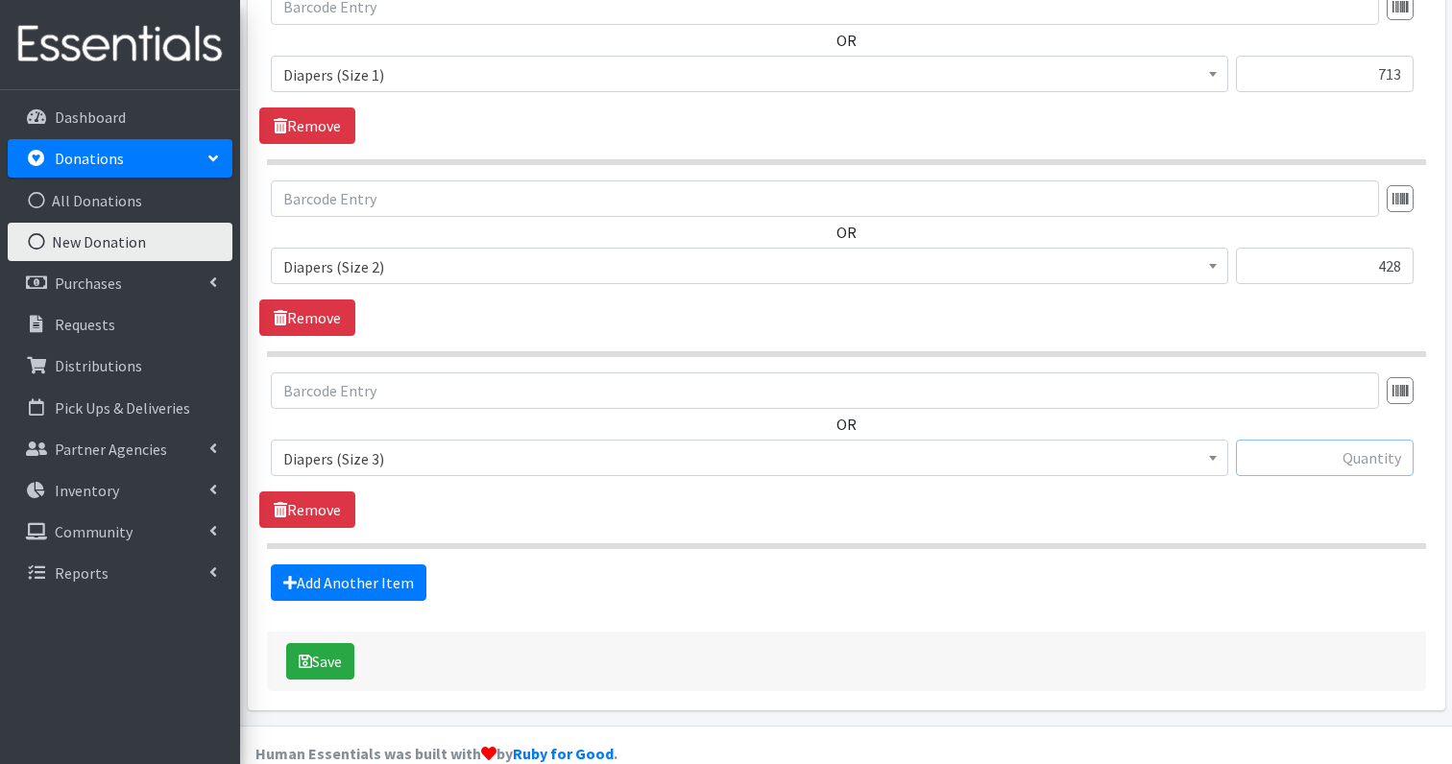
click at [1383, 440] on input "text" at bounding box center [1325, 458] width 178 height 36
type input "71"
click at [318, 565] on link "Add Another Item" at bounding box center [349, 583] width 156 height 36
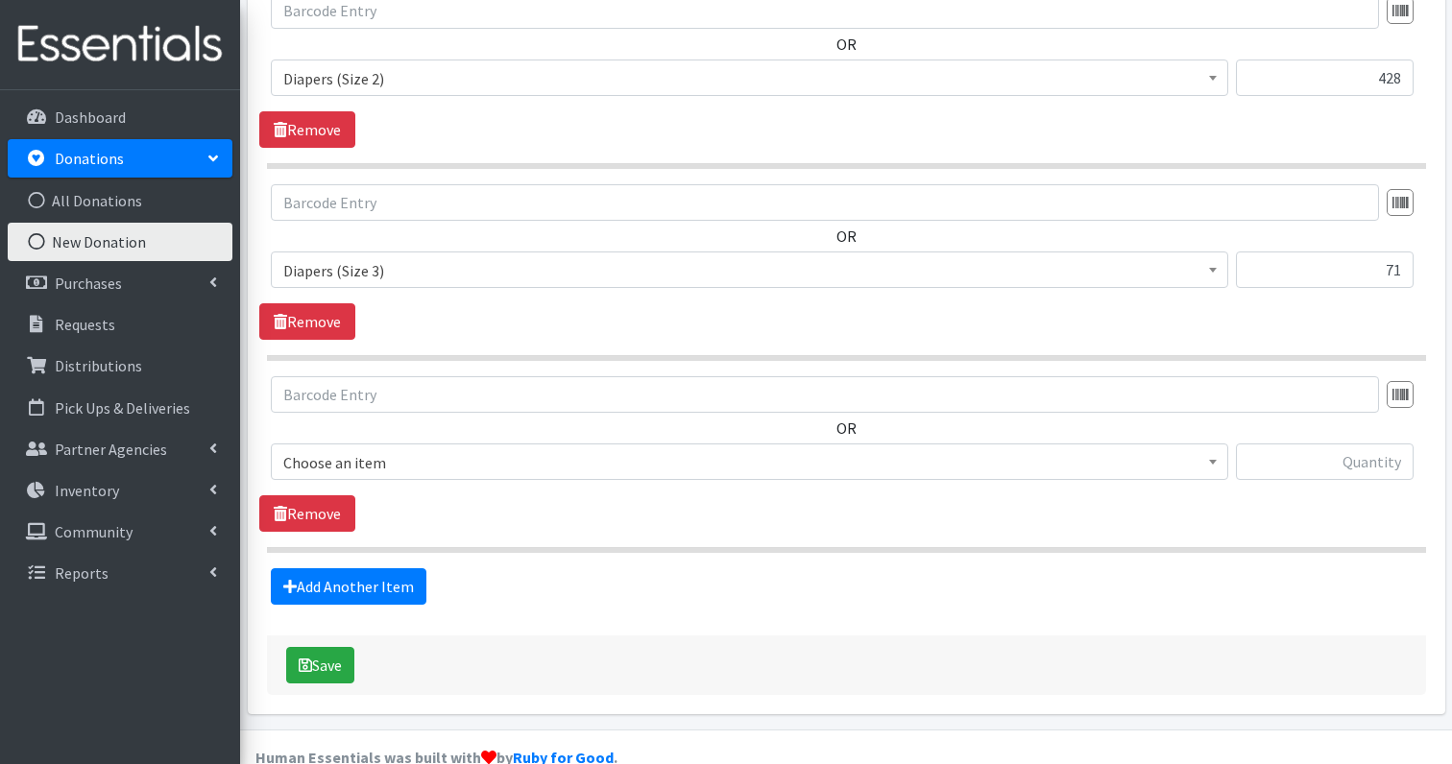
scroll to position [1051, 0]
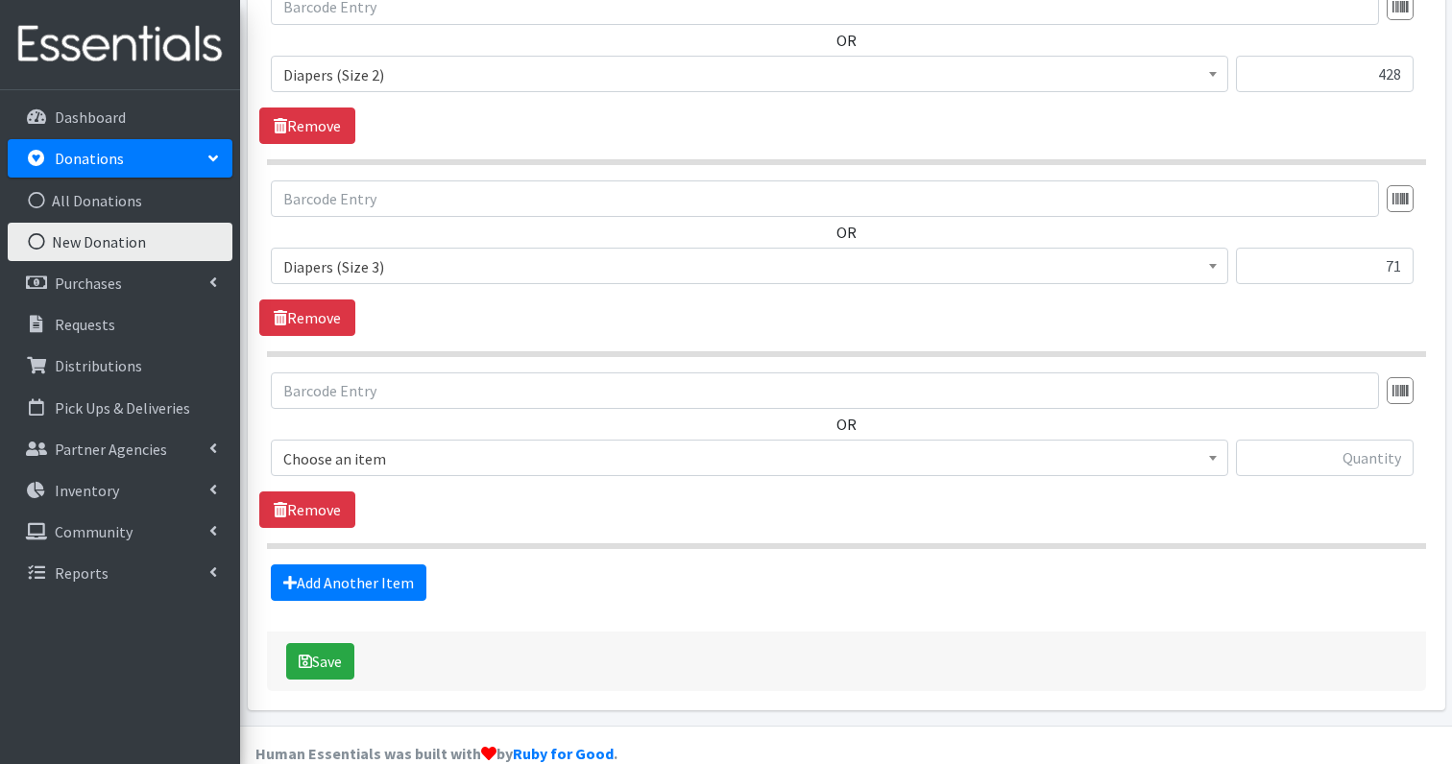
click at [557, 446] on span "Choose an item" at bounding box center [749, 459] width 932 height 27
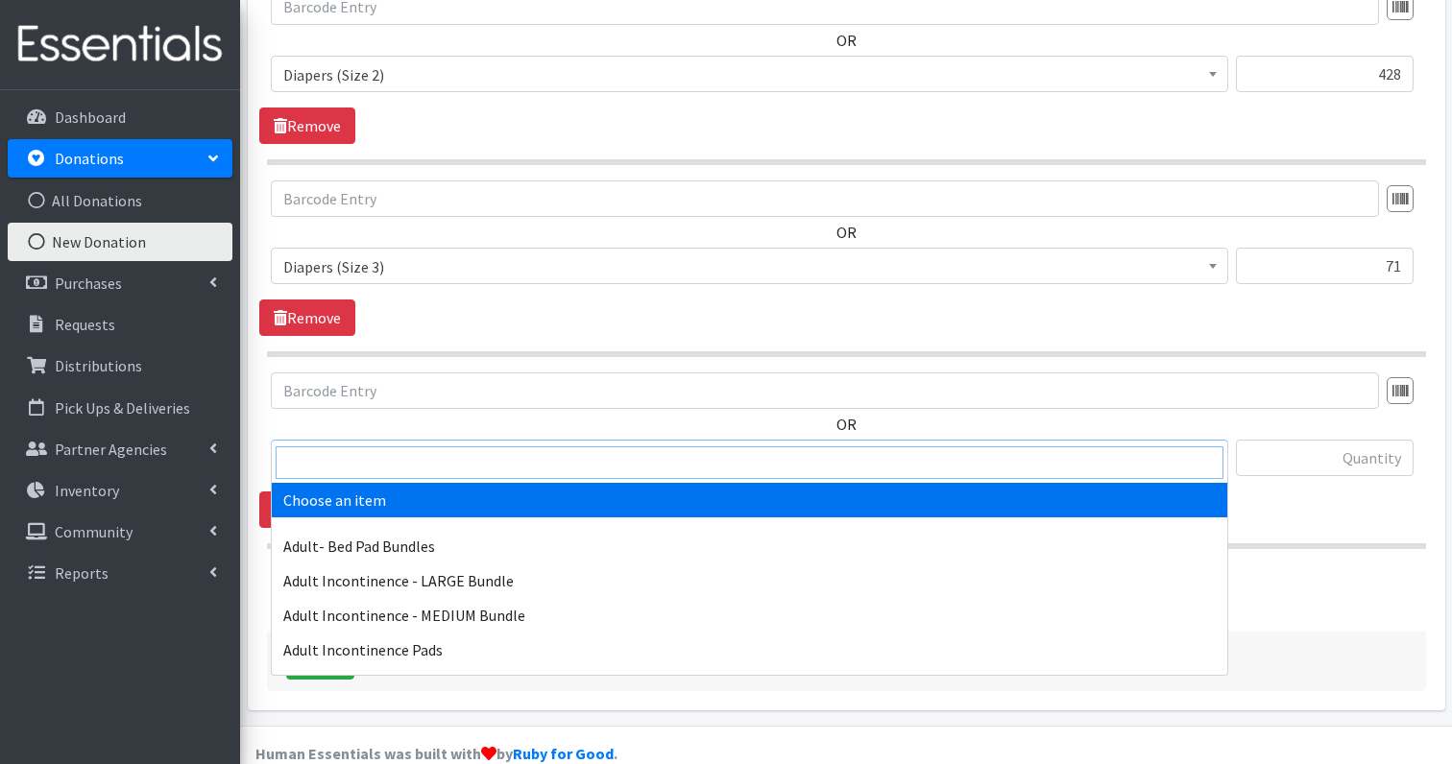
click at [457, 455] on input "search" at bounding box center [750, 463] width 948 height 33
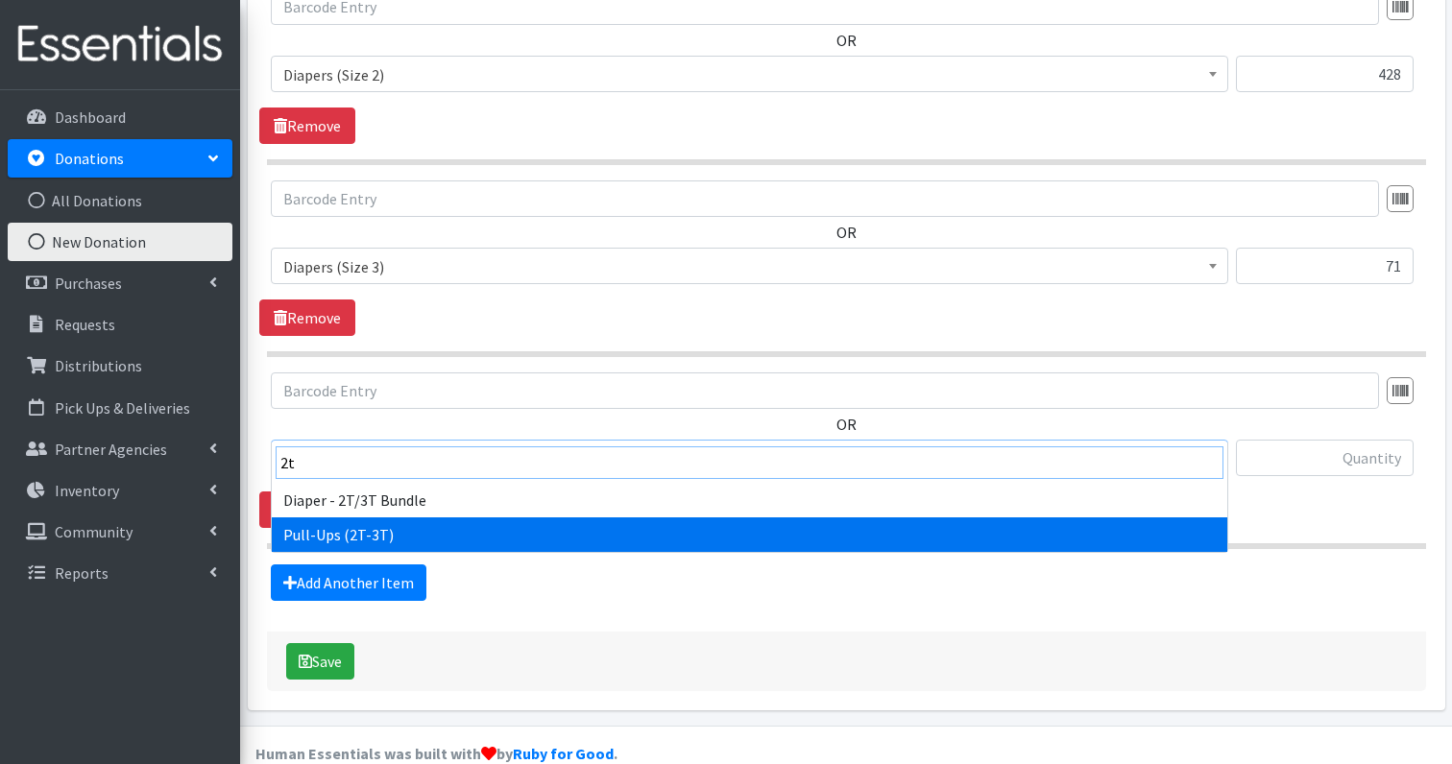
type input "2t"
select select "1238"
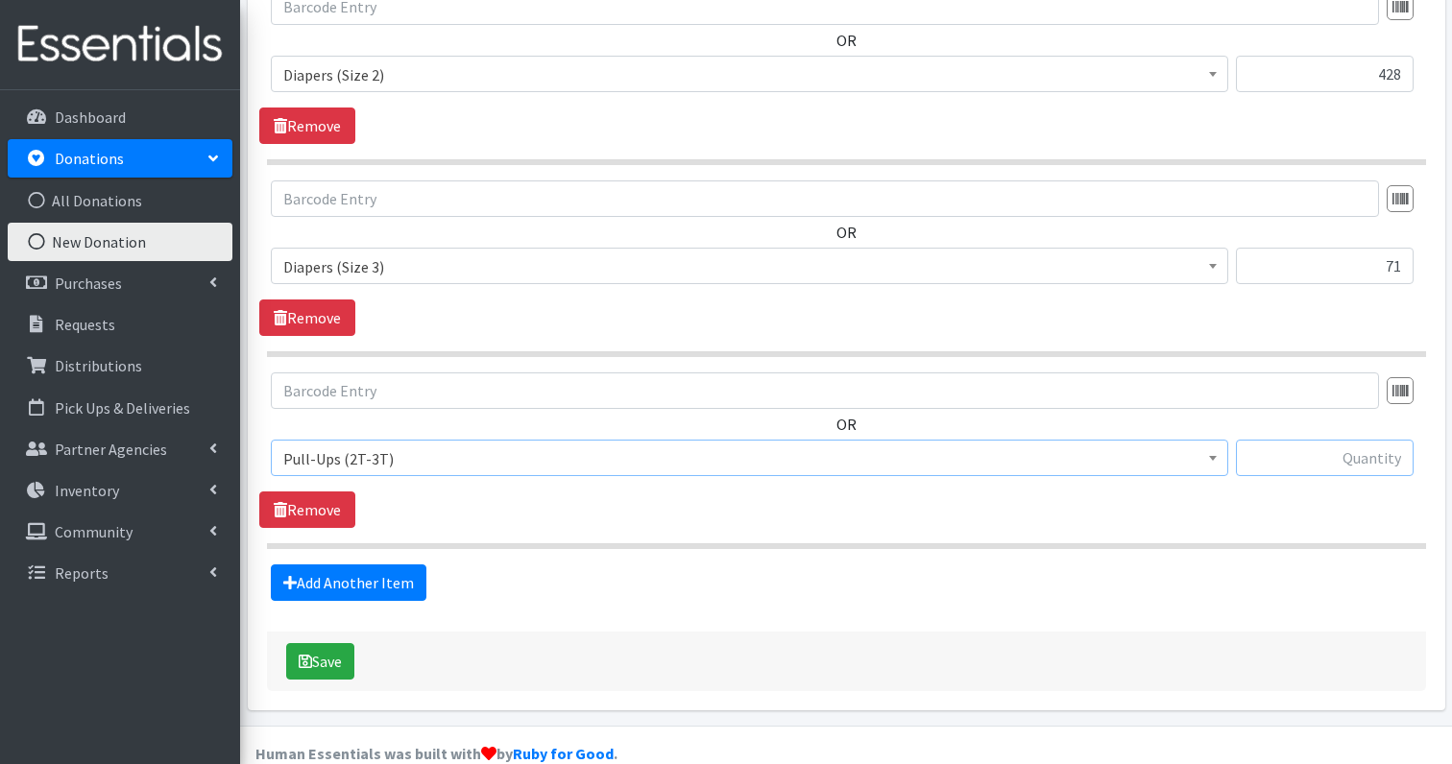
click at [1395, 440] on input "text" at bounding box center [1325, 458] width 178 height 36
type input "36"
click at [352, 565] on link "Add Another Item" at bounding box center [349, 583] width 156 height 36
click at [398, 446] on span "Choose an item" at bounding box center [749, 459] width 932 height 27
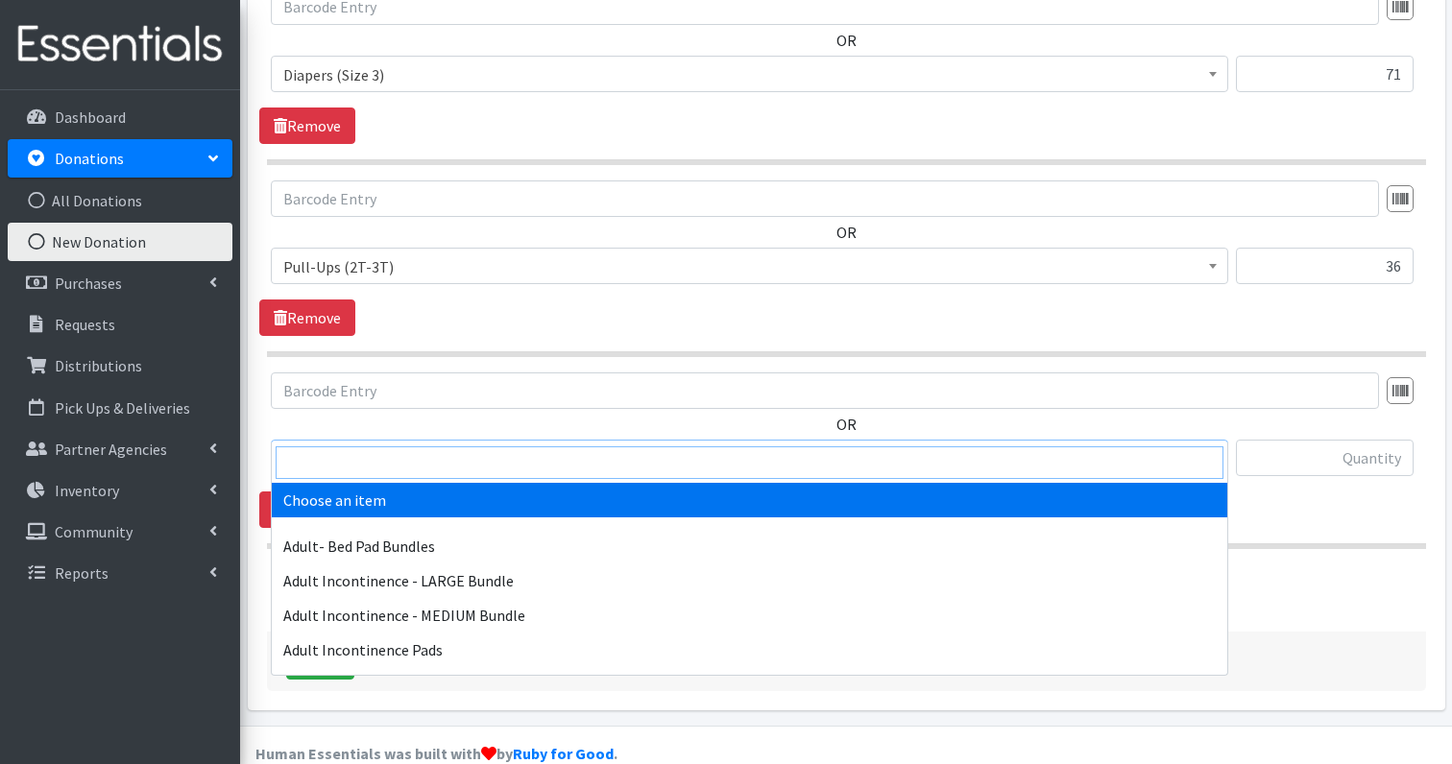
click at [400, 454] on input "search" at bounding box center [750, 463] width 948 height 33
type input "f"
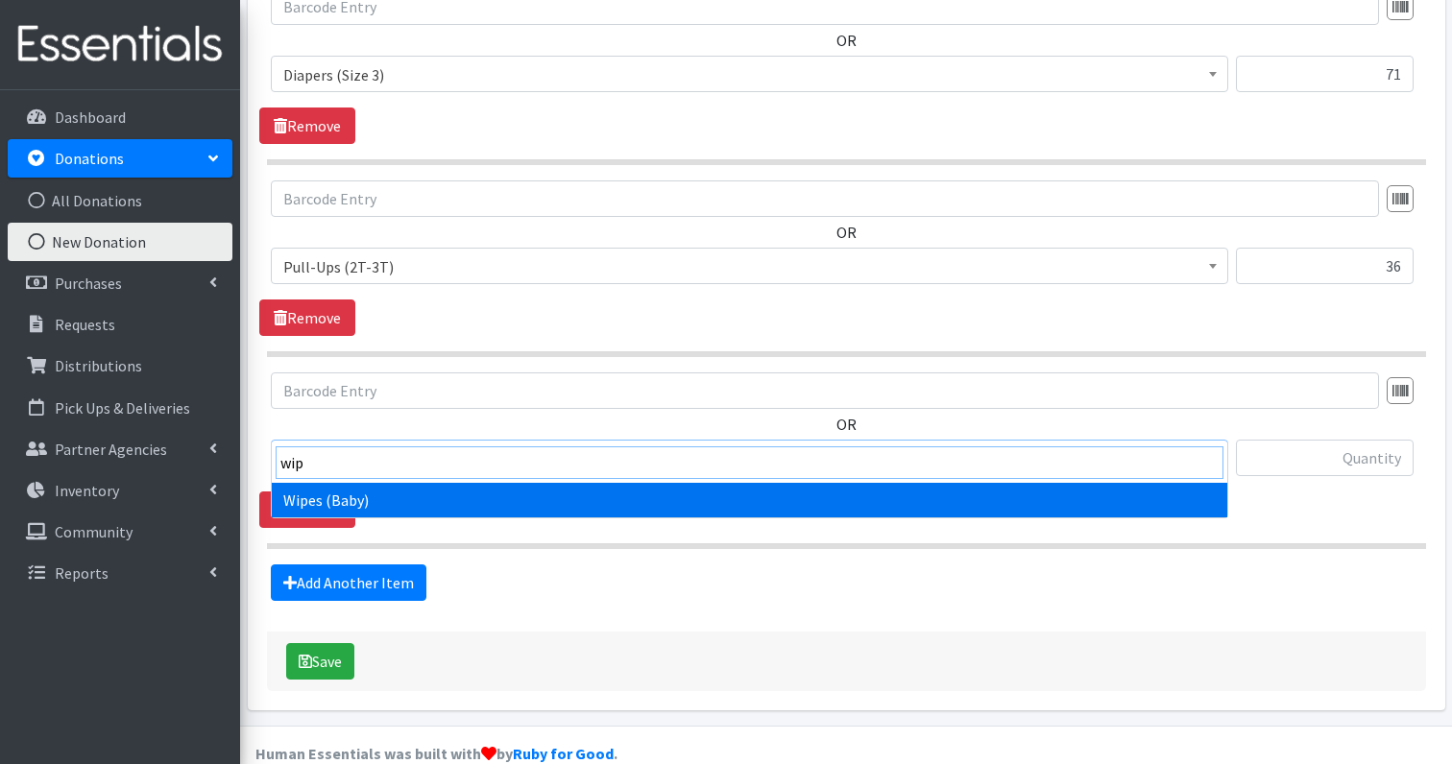
type input "wip"
select select "1260"
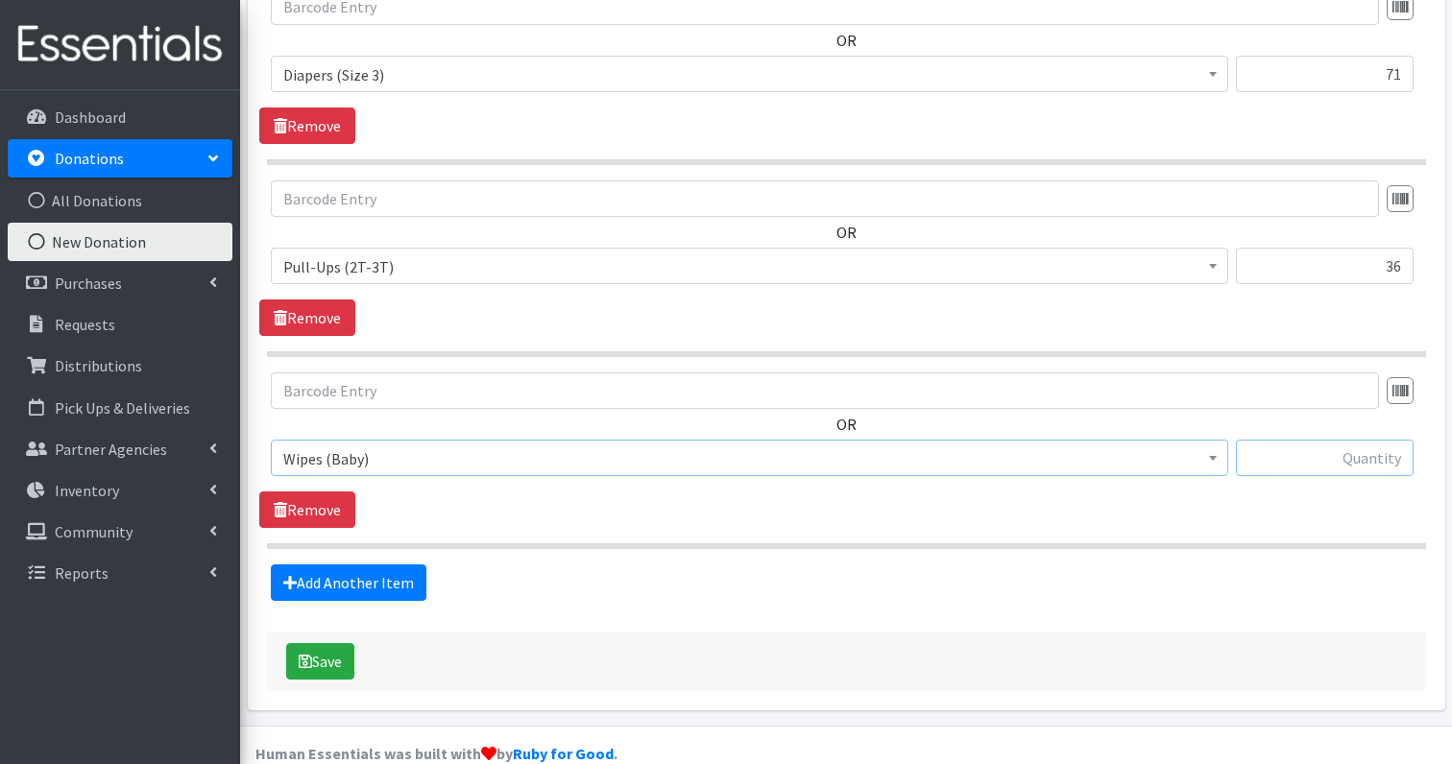
click at [1334, 440] on input "text" at bounding box center [1325, 458] width 178 height 36
type input "1"
click at [336, 643] on button "Save" at bounding box center [320, 661] width 68 height 36
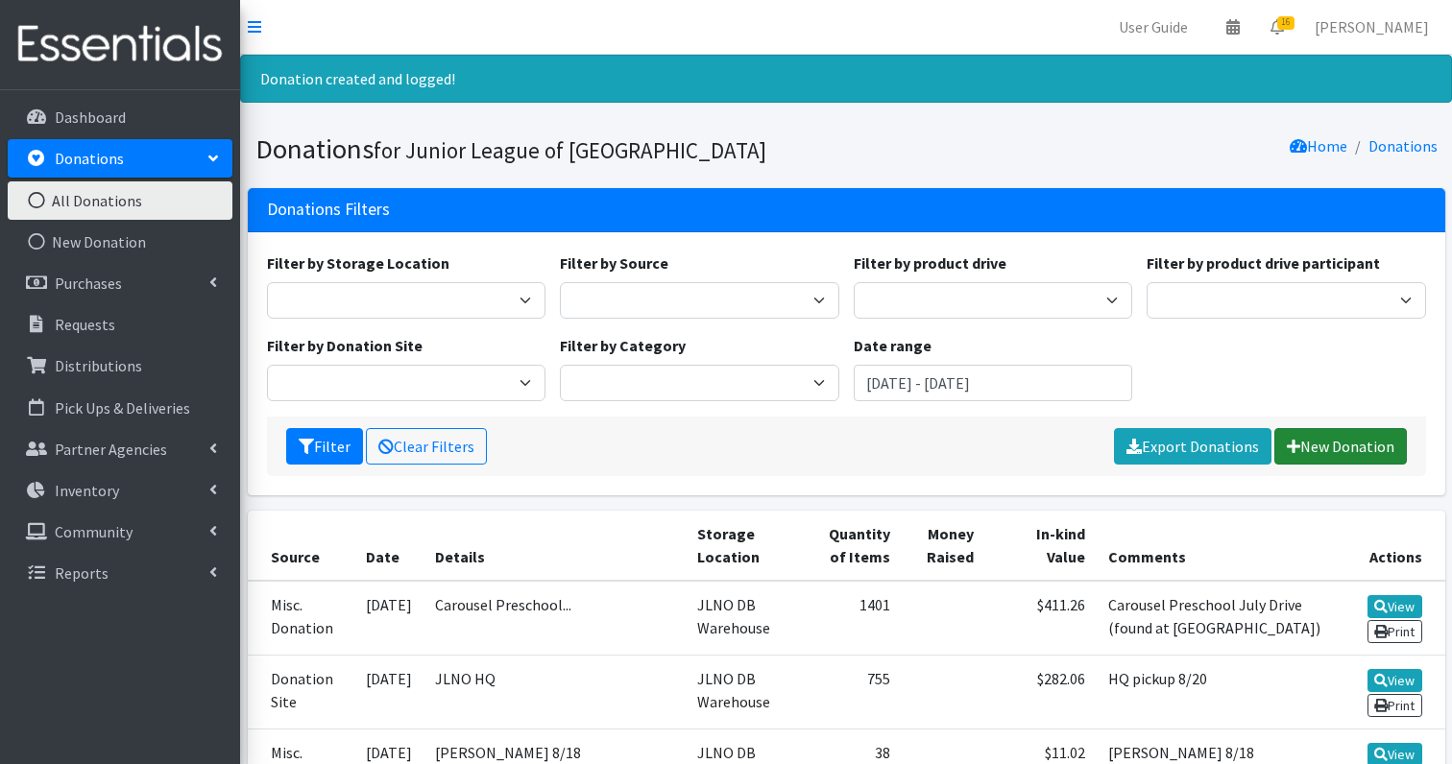
click at [1355, 448] on link "New Donation" at bounding box center [1340, 446] width 133 height 36
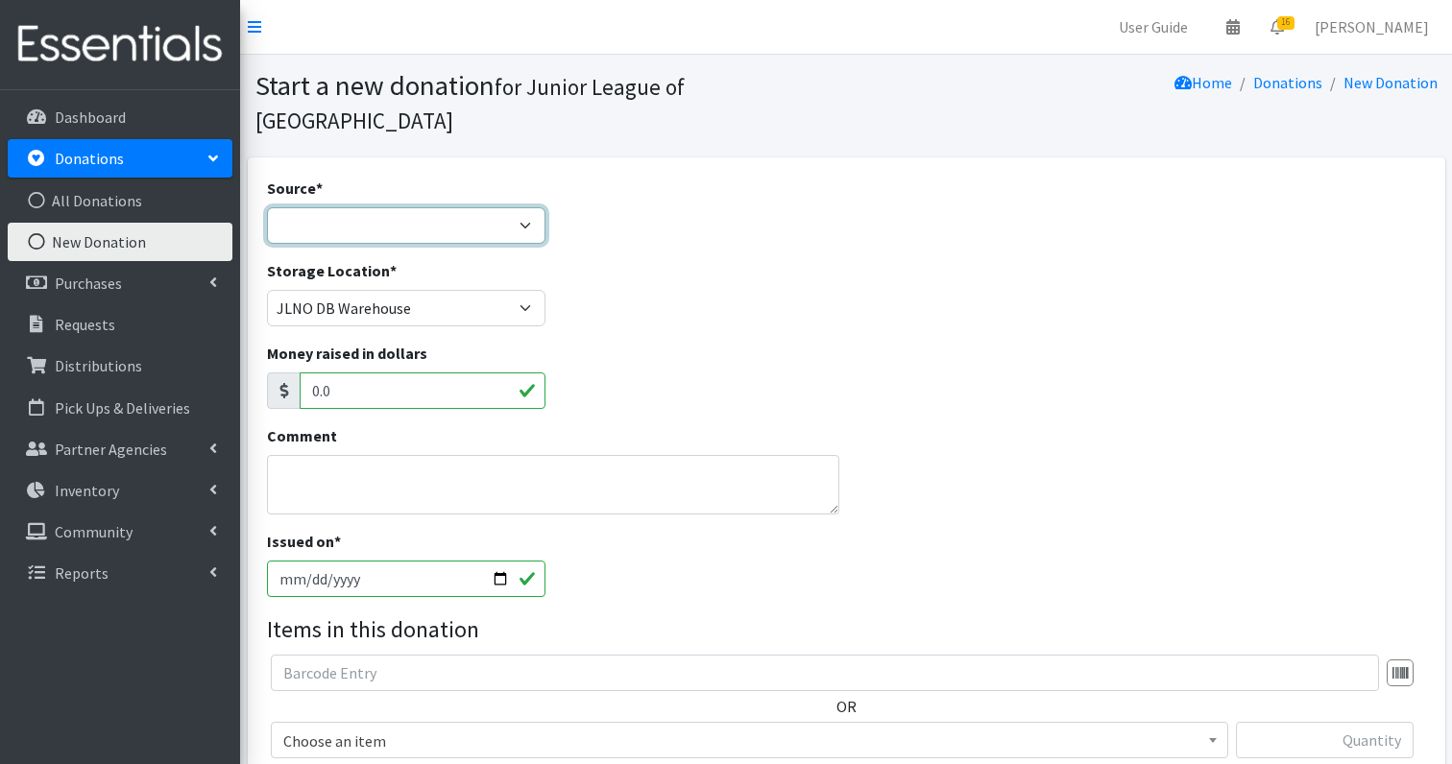
select select "Misc. Donation"
click at [352, 481] on div "Comment" at bounding box center [552, 477] width 587 height 106
click at [352, 480] on textarea "Comment" at bounding box center [553, 485] width 572 height 60
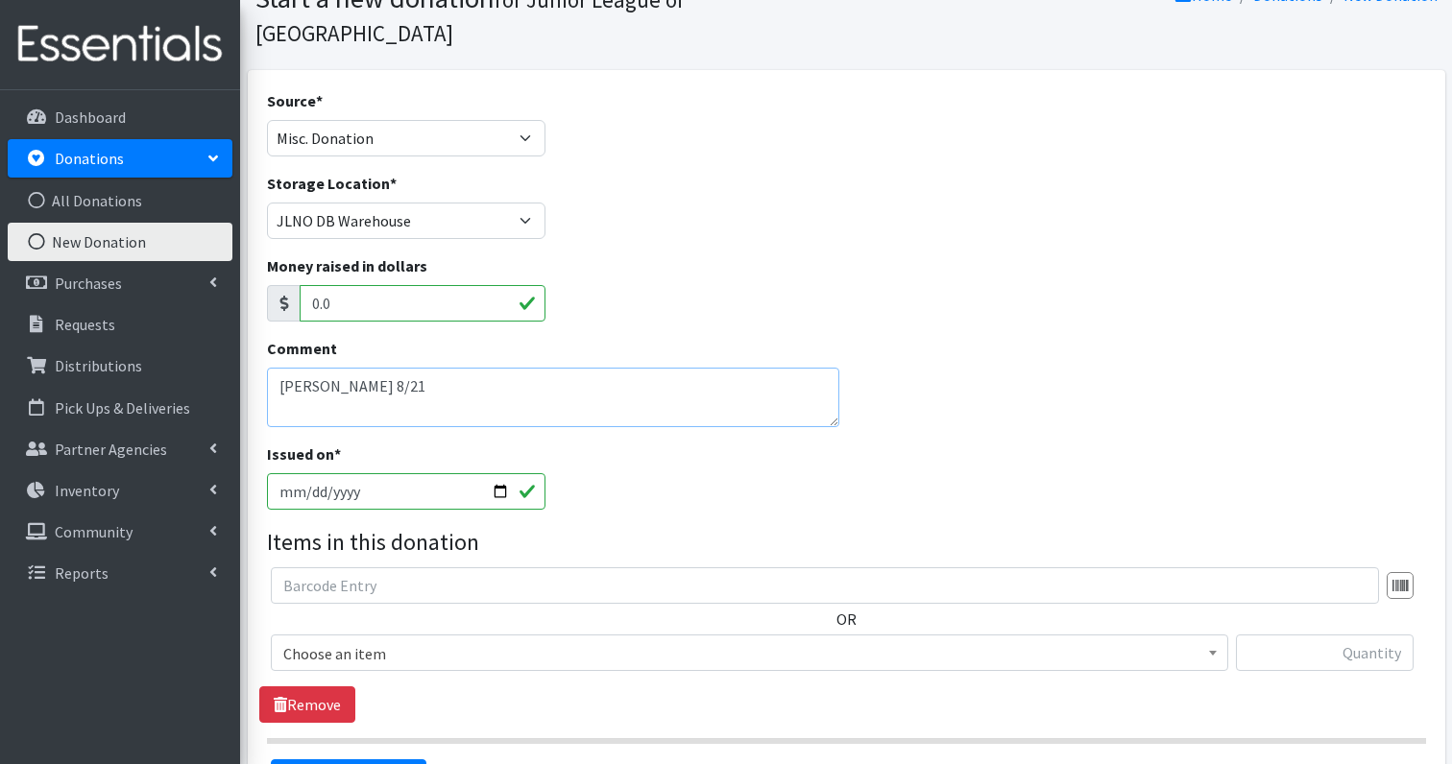
scroll to position [90, 0]
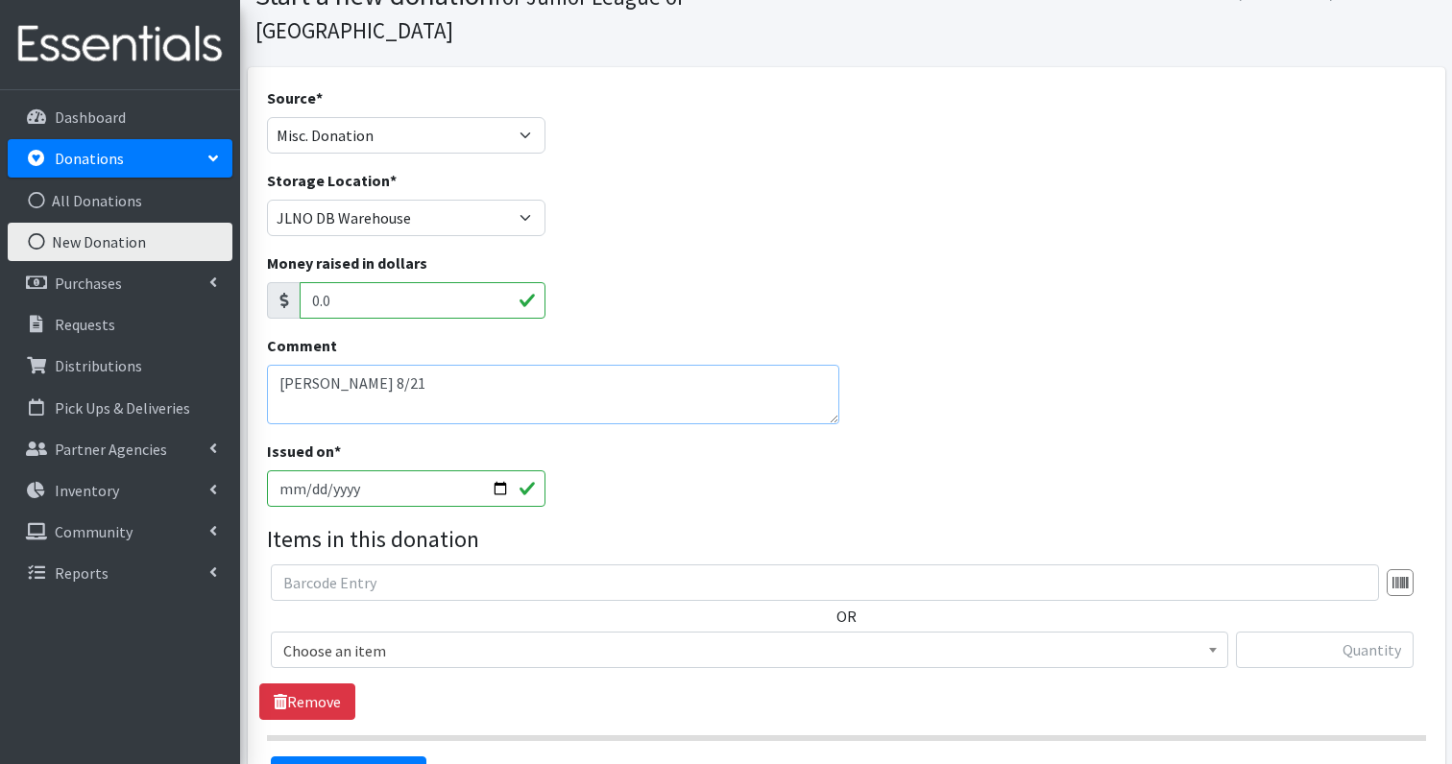
type textarea "[PERSON_NAME] 8/21"
click at [365, 565] on input "text" at bounding box center [825, 583] width 1108 height 36
click at [369, 471] on input "2025-09-15" at bounding box center [406, 489] width 279 height 36
click at [742, 440] on div "Issued on * 2025-09-15" at bounding box center [846, 481] width 1174 height 83
click at [343, 638] on span "Choose an item" at bounding box center [749, 651] width 932 height 27
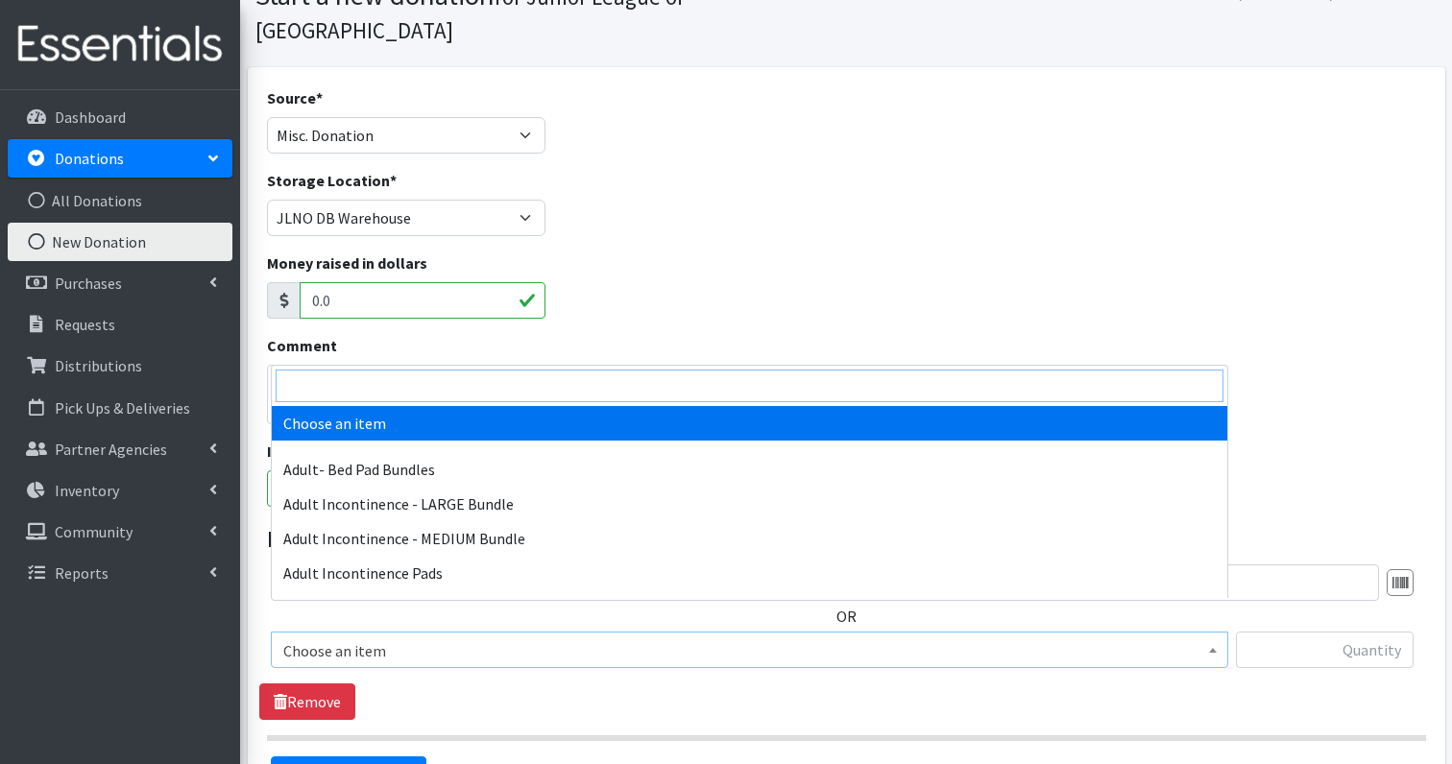
click at [365, 396] on input "search" at bounding box center [750, 386] width 948 height 33
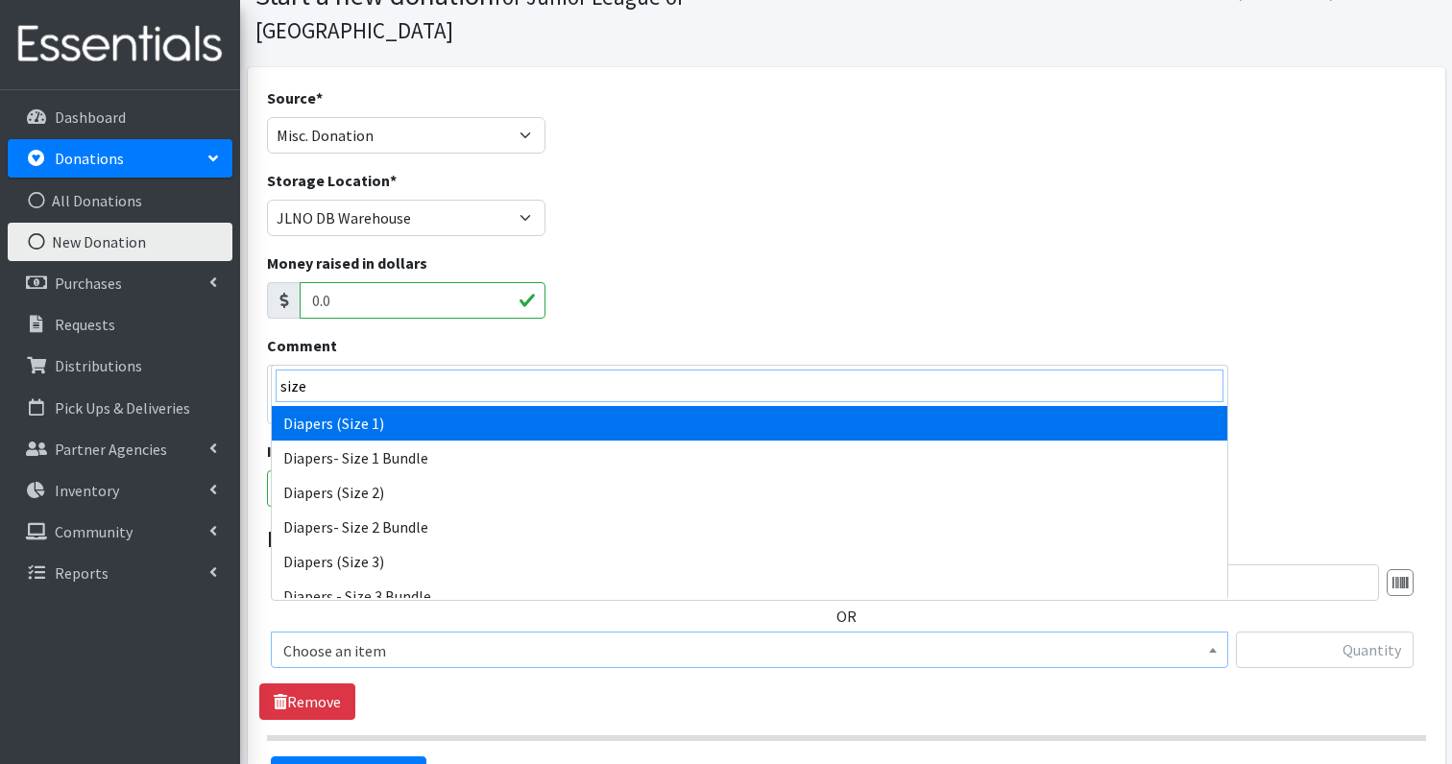
type input "size"
select select "1257"
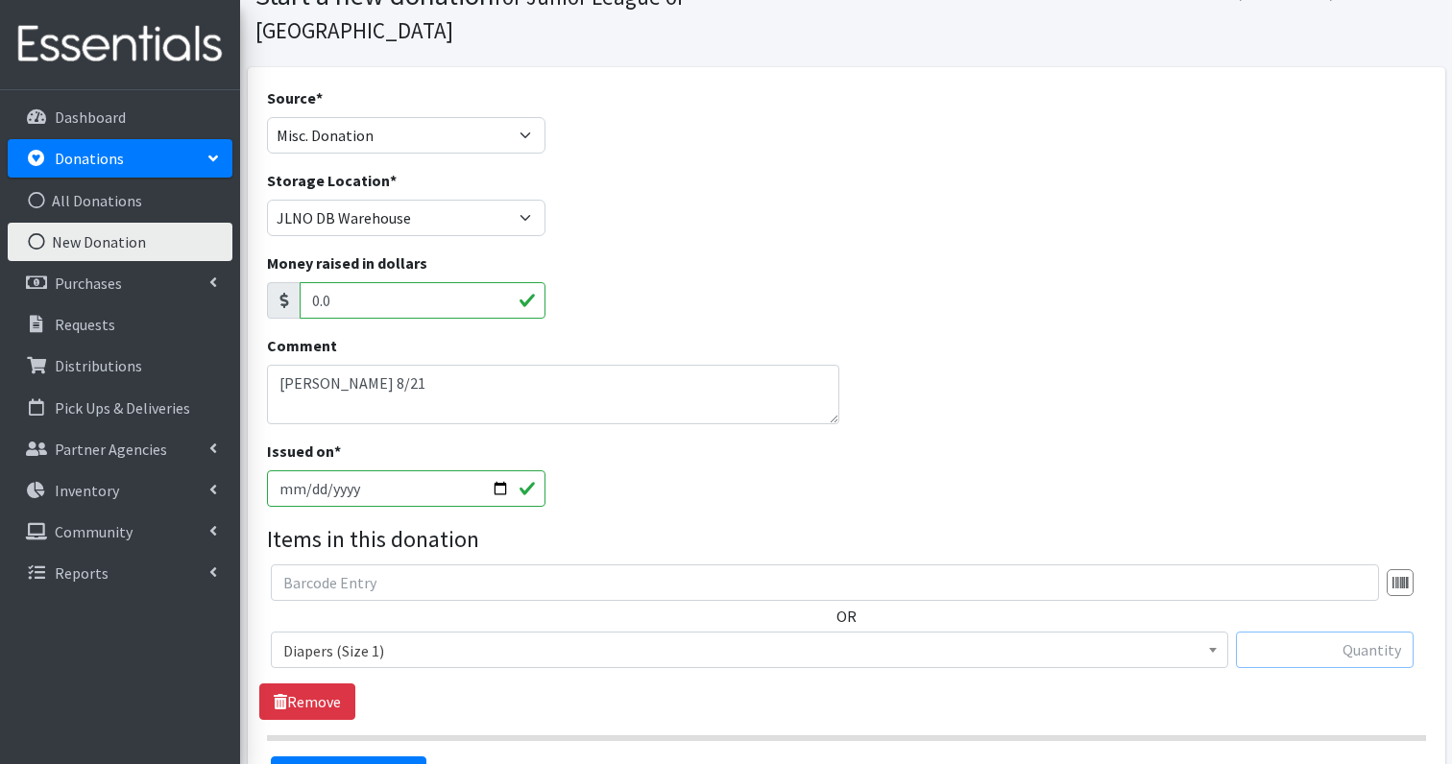
click at [1370, 632] on input "text" at bounding box center [1325, 650] width 178 height 36
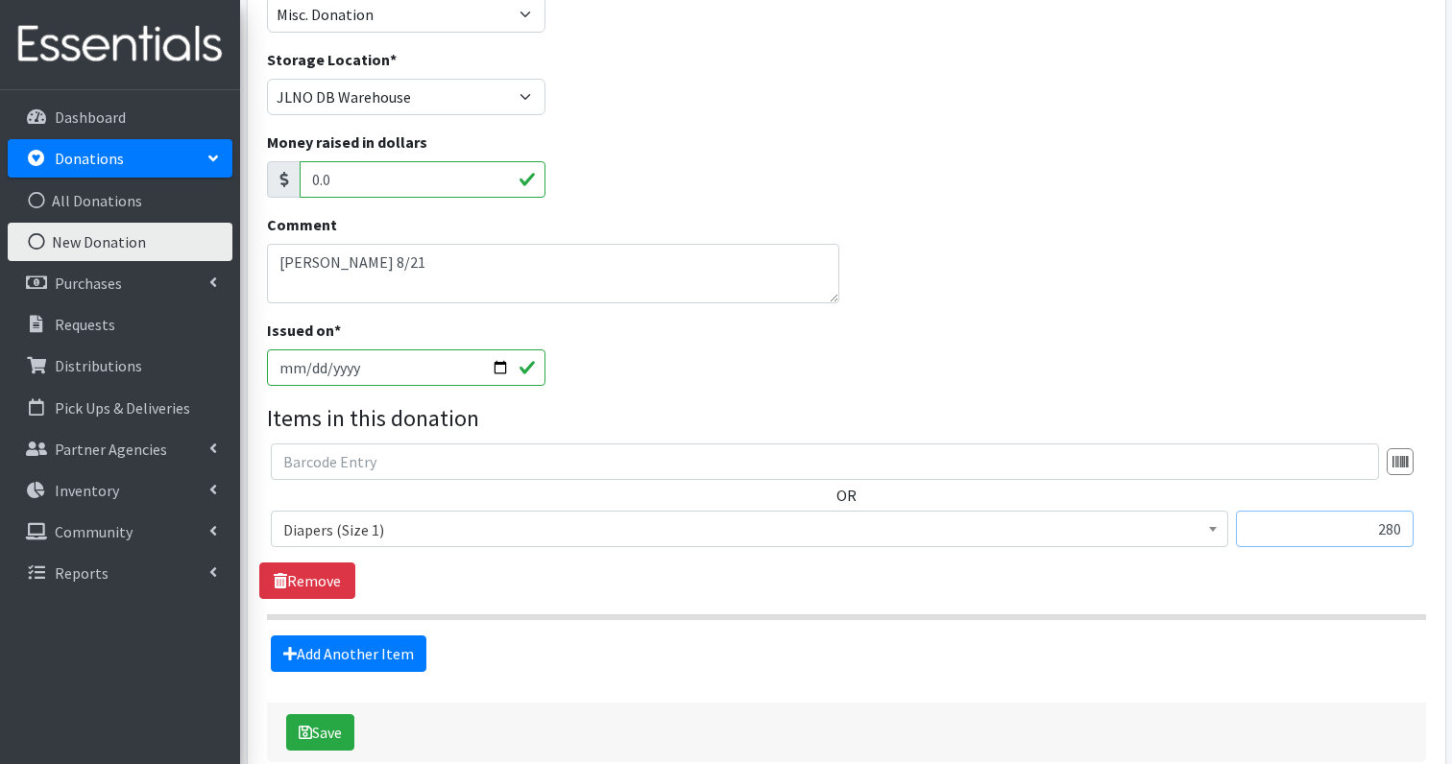
scroll to position [251, 0]
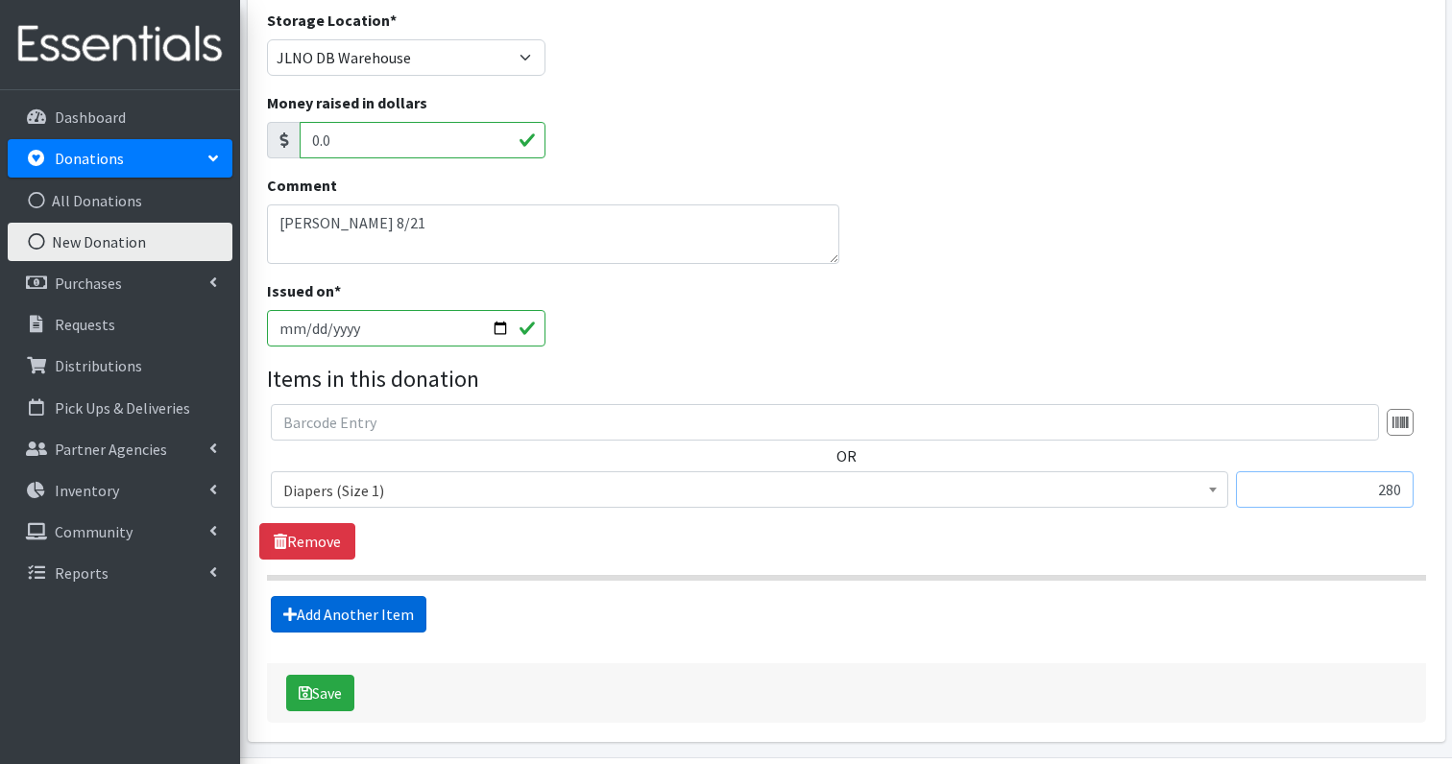
type input "280"
click at [392, 596] on link "Add Another Item" at bounding box center [349, 614] width 156 height 36
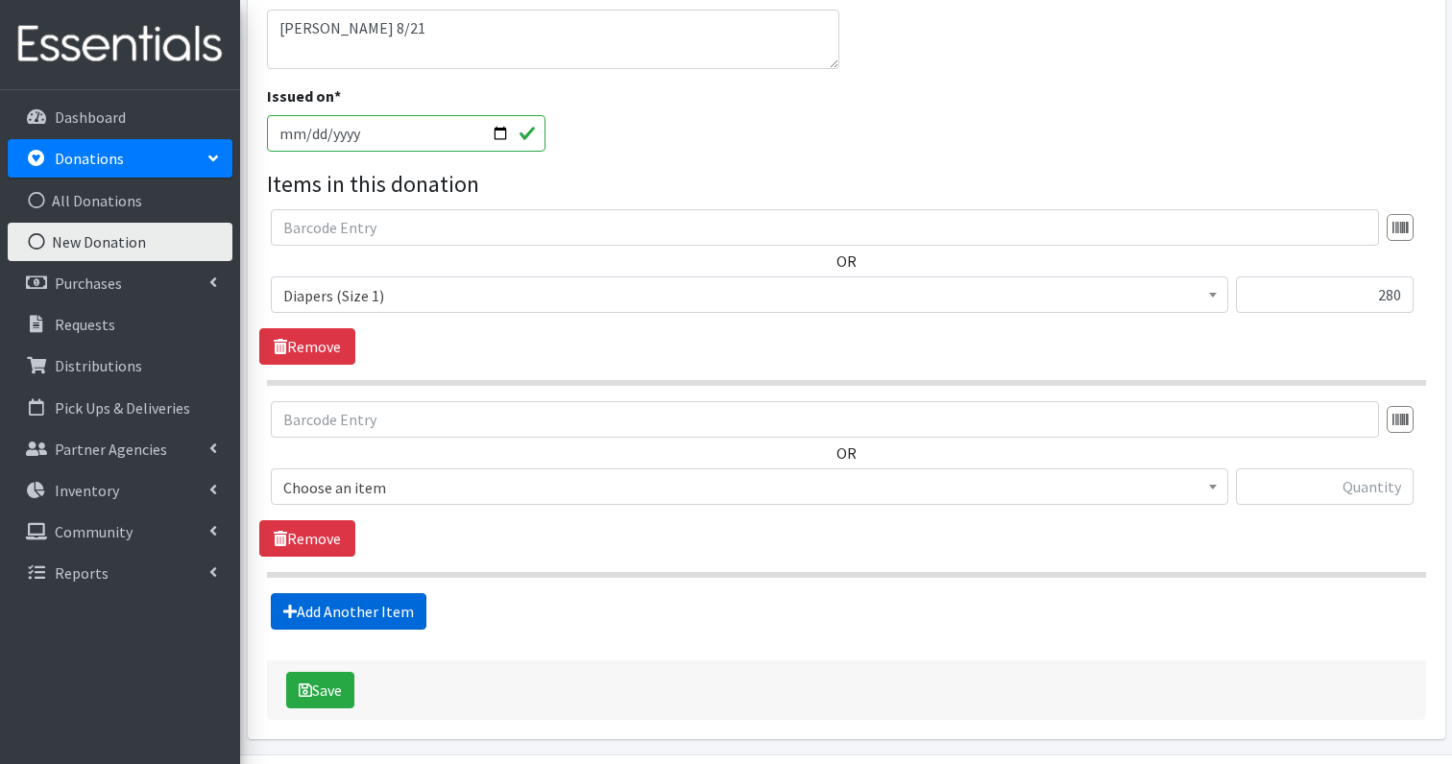
scroll to position [474, 0]
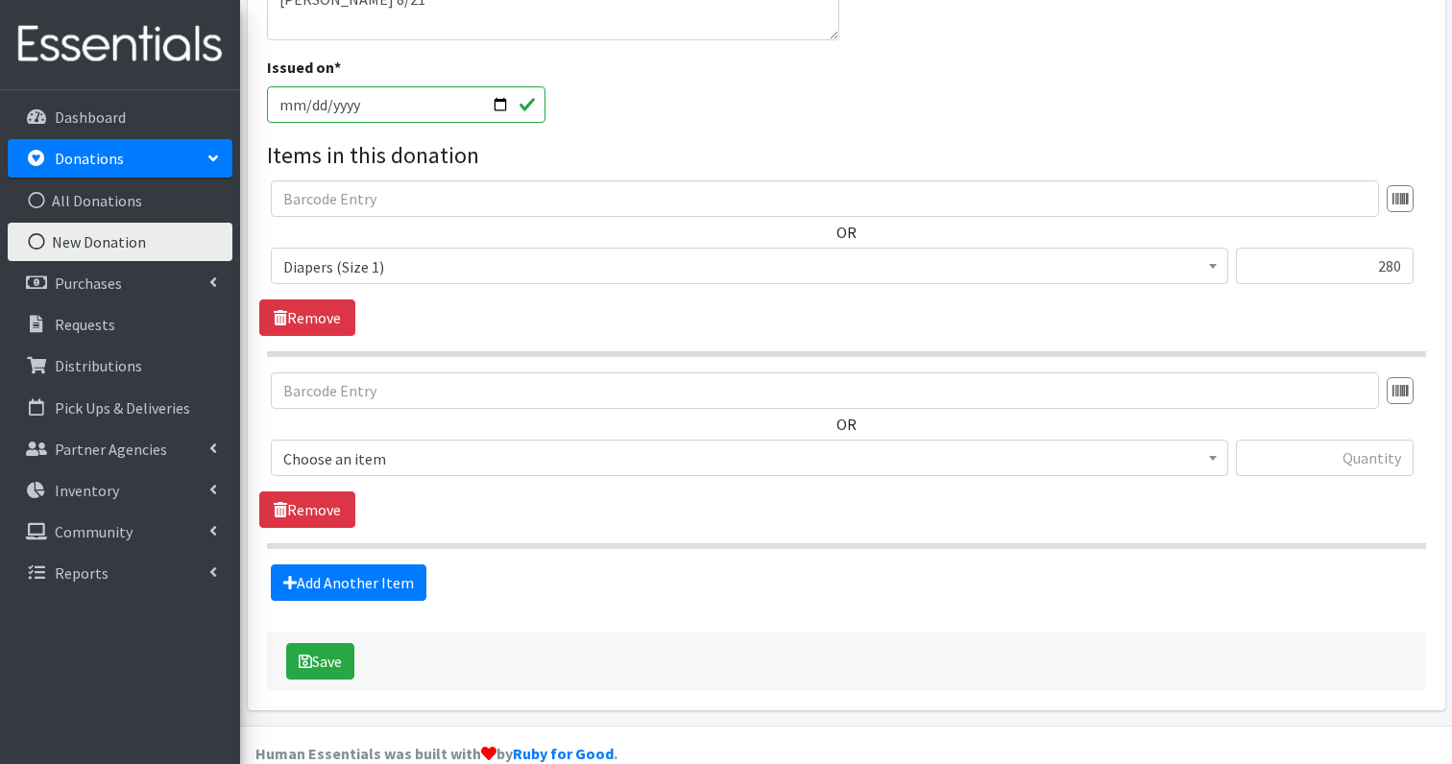
click at [362, 446] on span "Choose an item" at bounding box center [749, 459] width 932 height 27
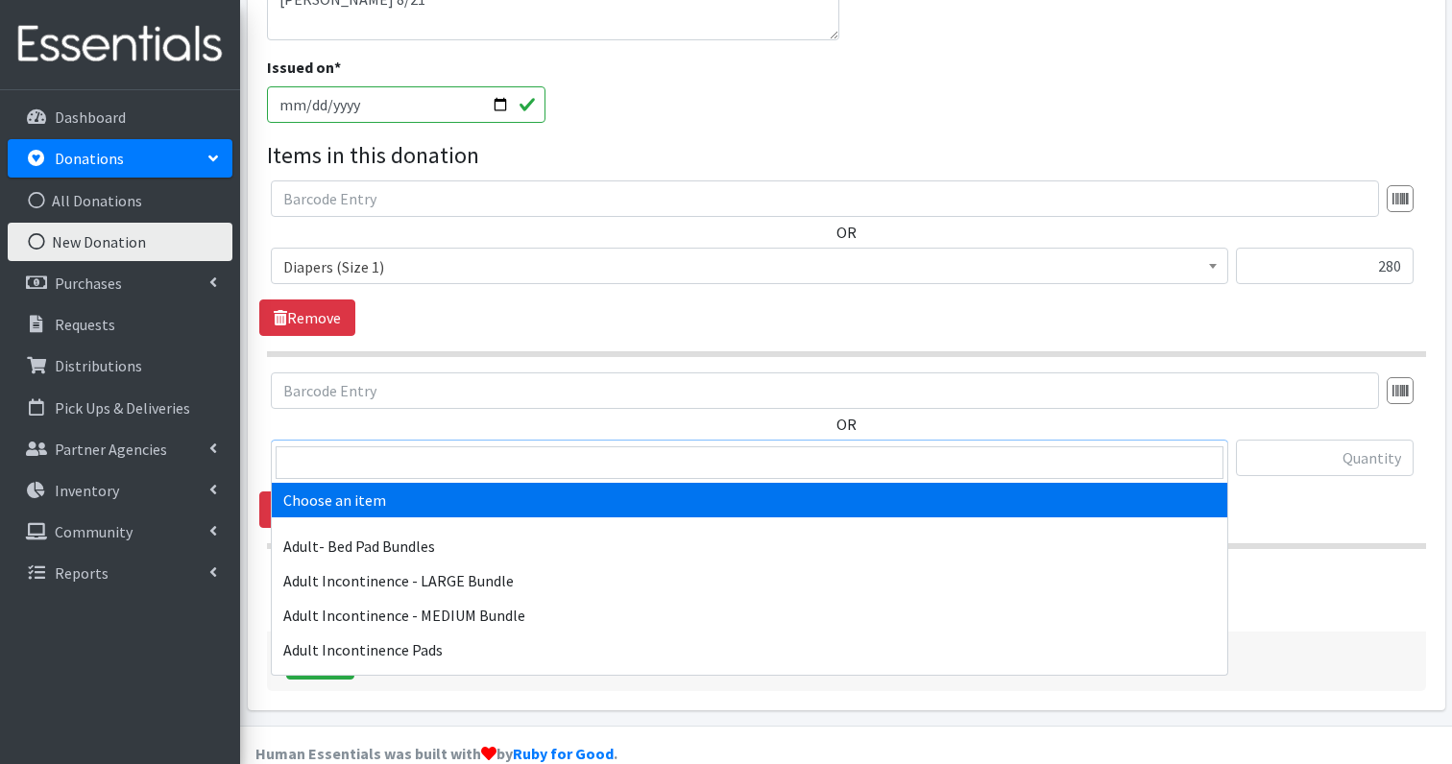
click at [362, 443] on span at bounding box center [750, 463] width 956 height 40
click at [362, 448] on input "search" at bounding box center [750, 463] width 948 height 33
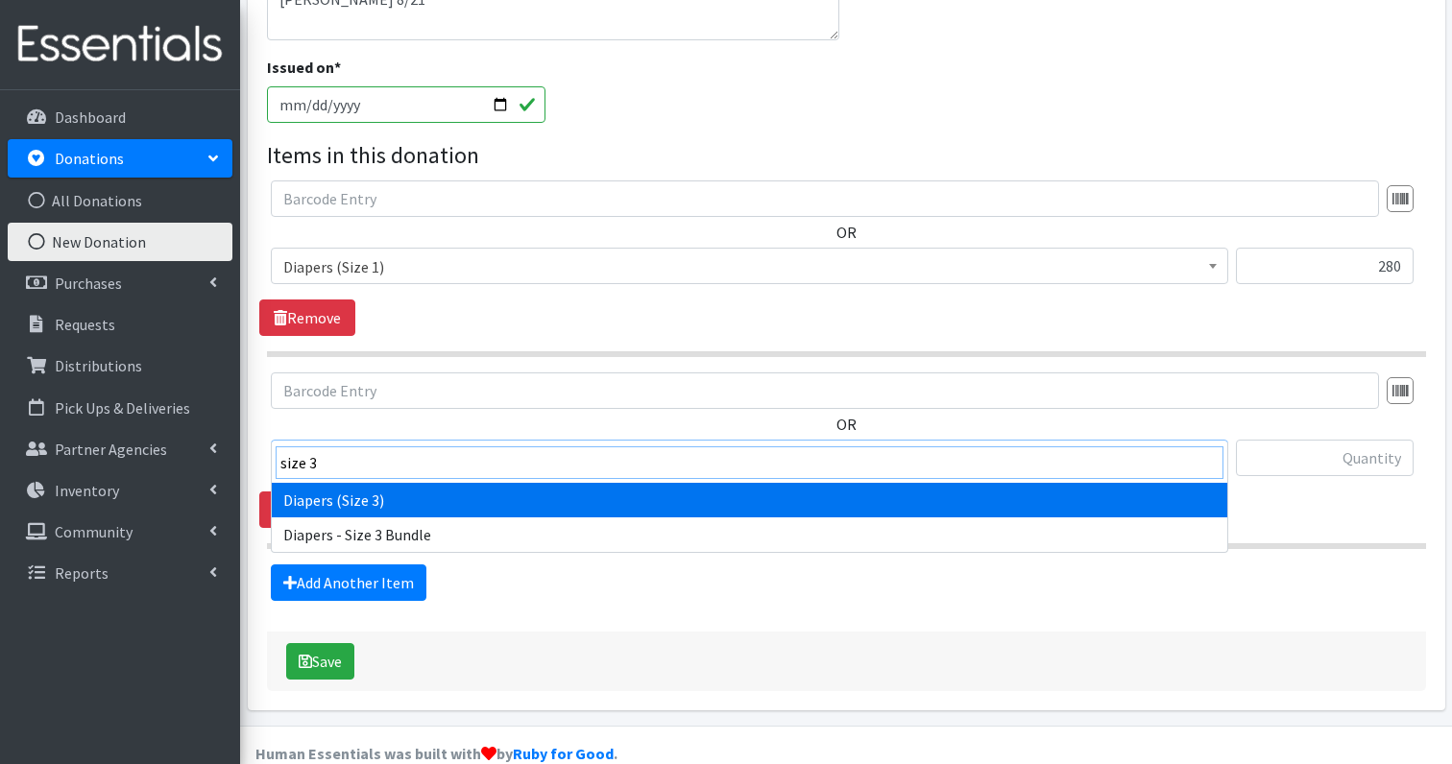
type input "size 3"
select select "1235"
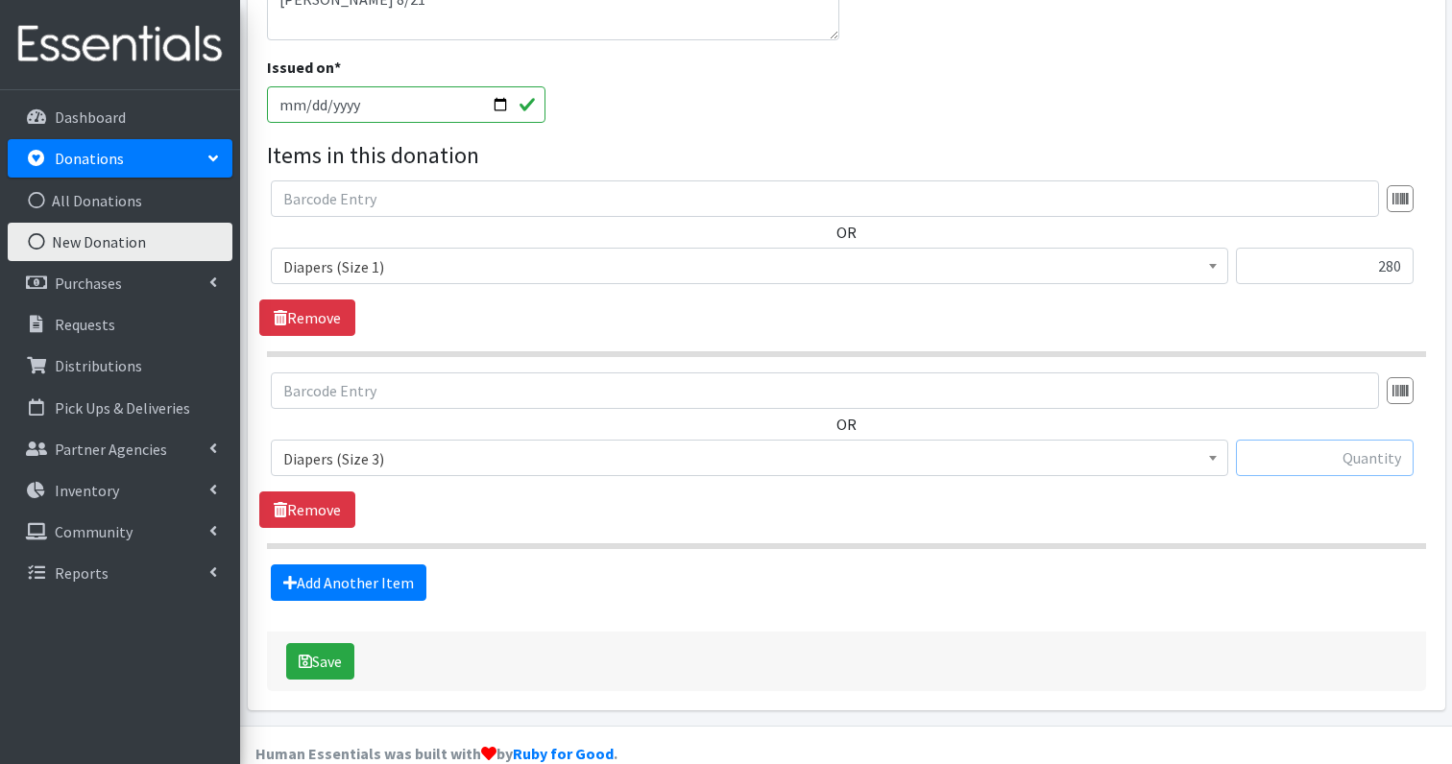
click at [1404, 440] on input "text" at bounding box center [1325, 458] width 178 height 36
type input "68"
click at [327, 643] on button "Save" at bounding box center [320, 661] width 68 height 36
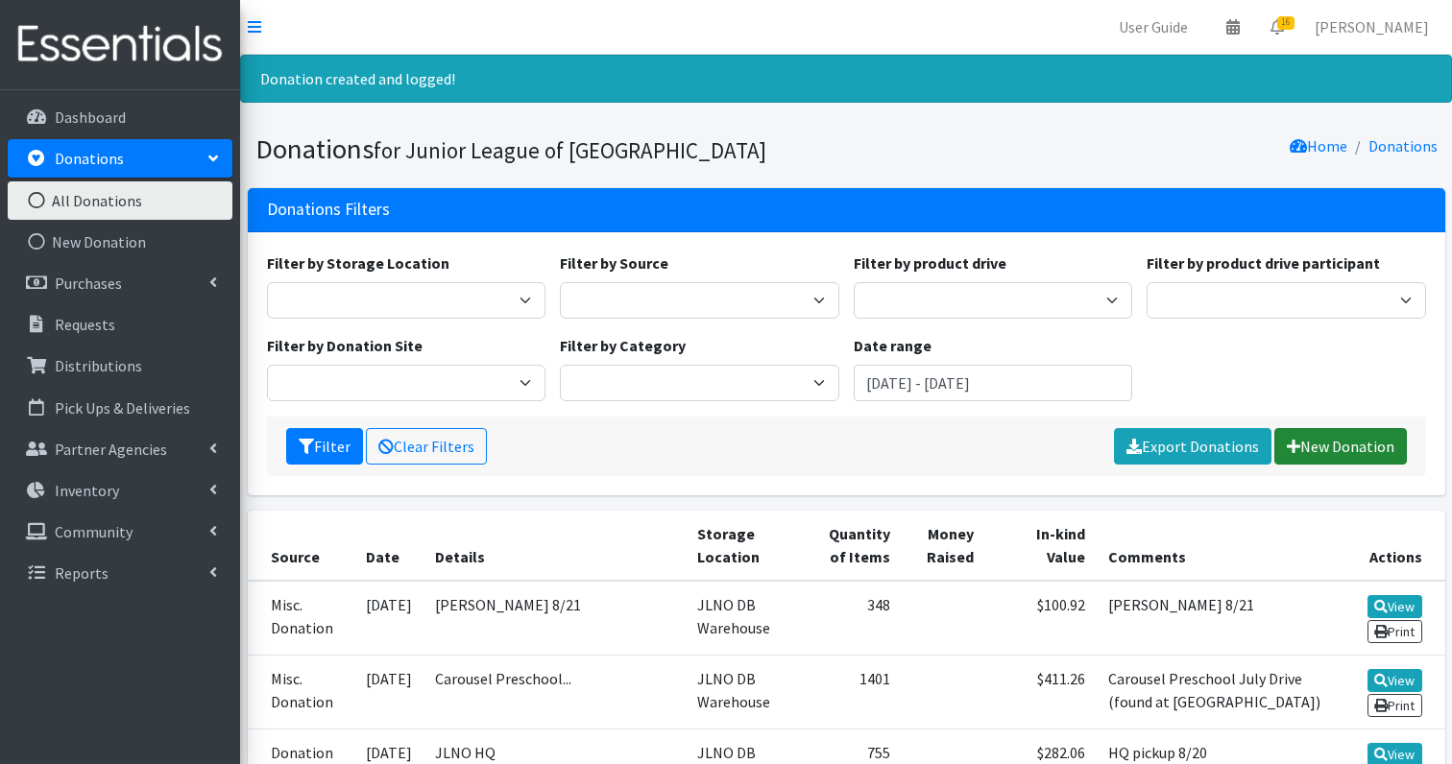
click at [1346, 441] on link "New Donation" at bounding box center [1340, 446] width 133 height 36
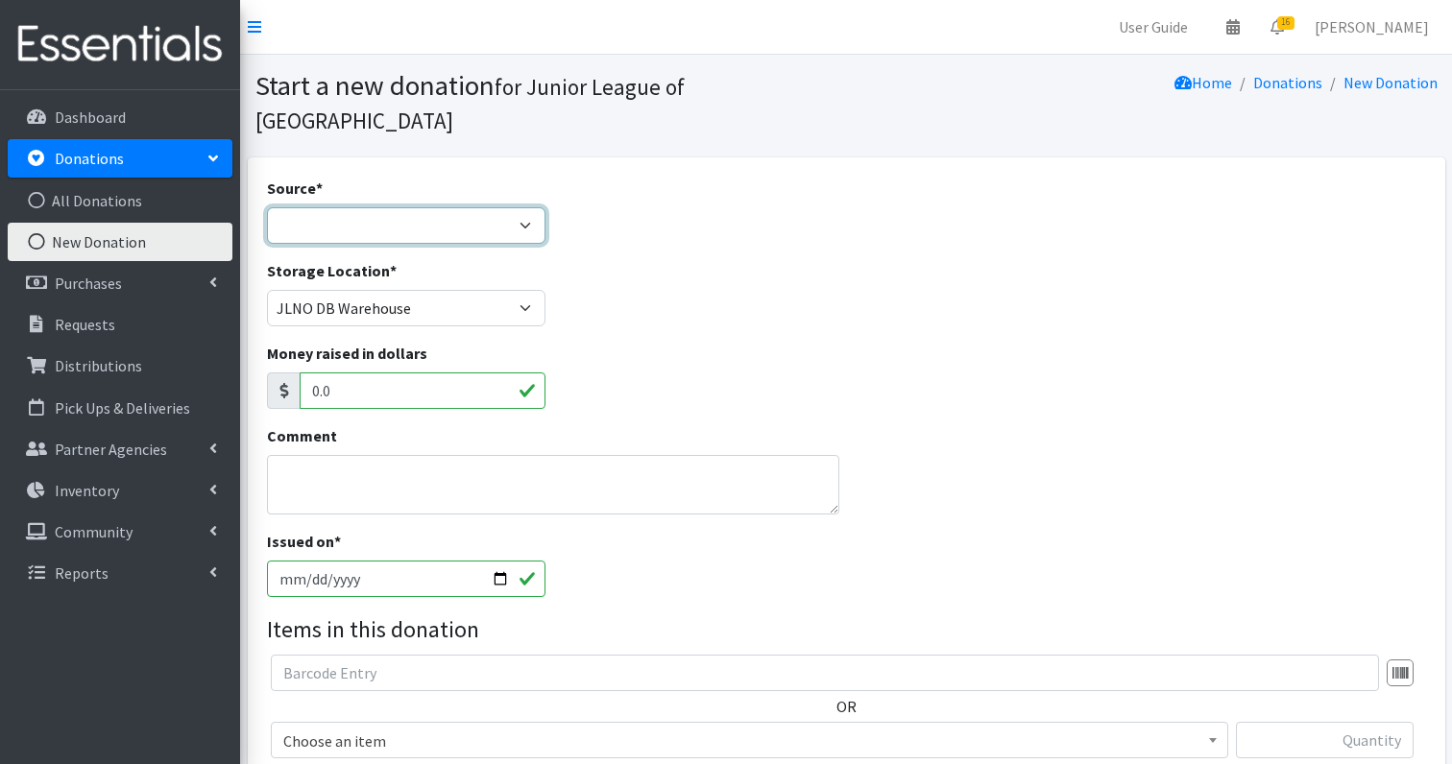
select select "Misc. Donation"
click at [307, 457] on textarea "Comment" at bounding box center [553, 485] width 572 height 60
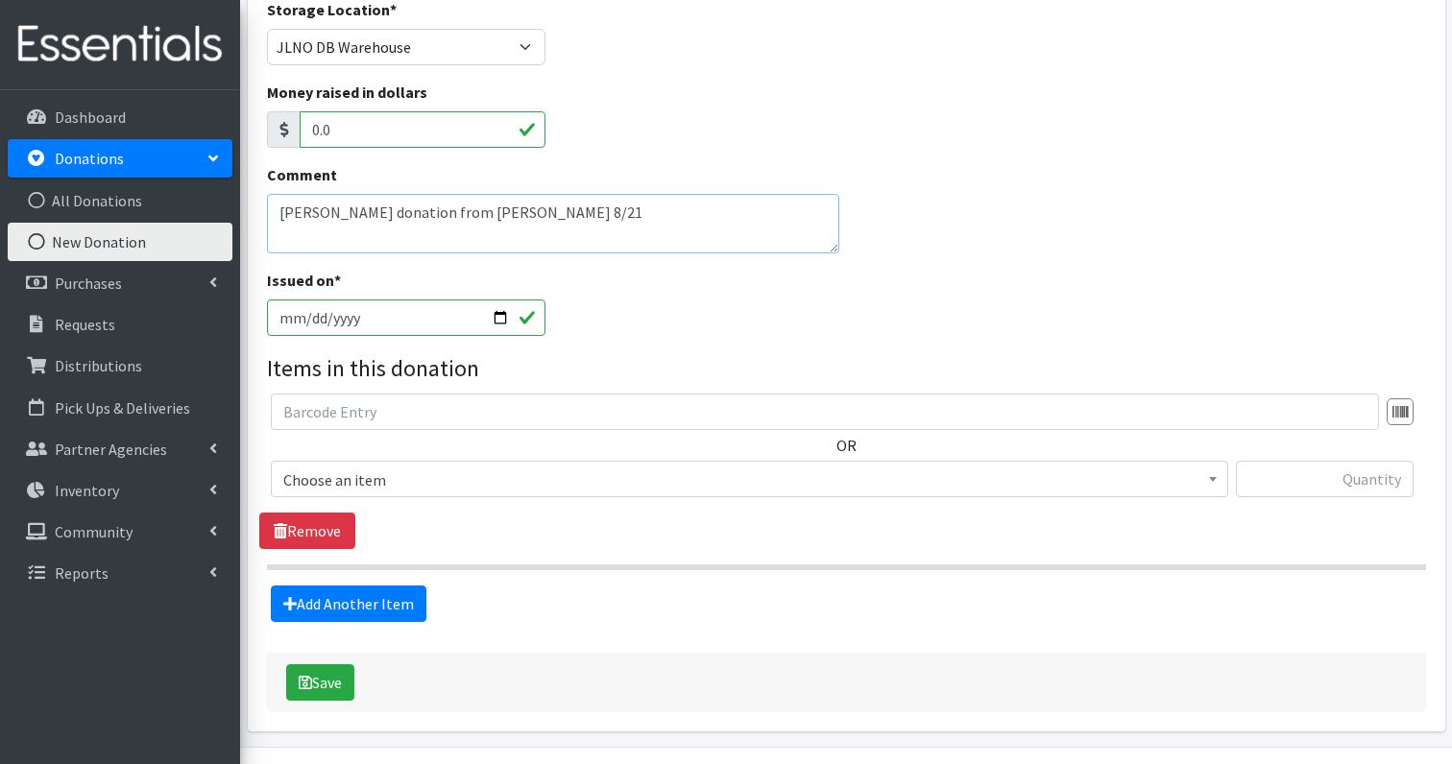
scroll to position [267, 0]
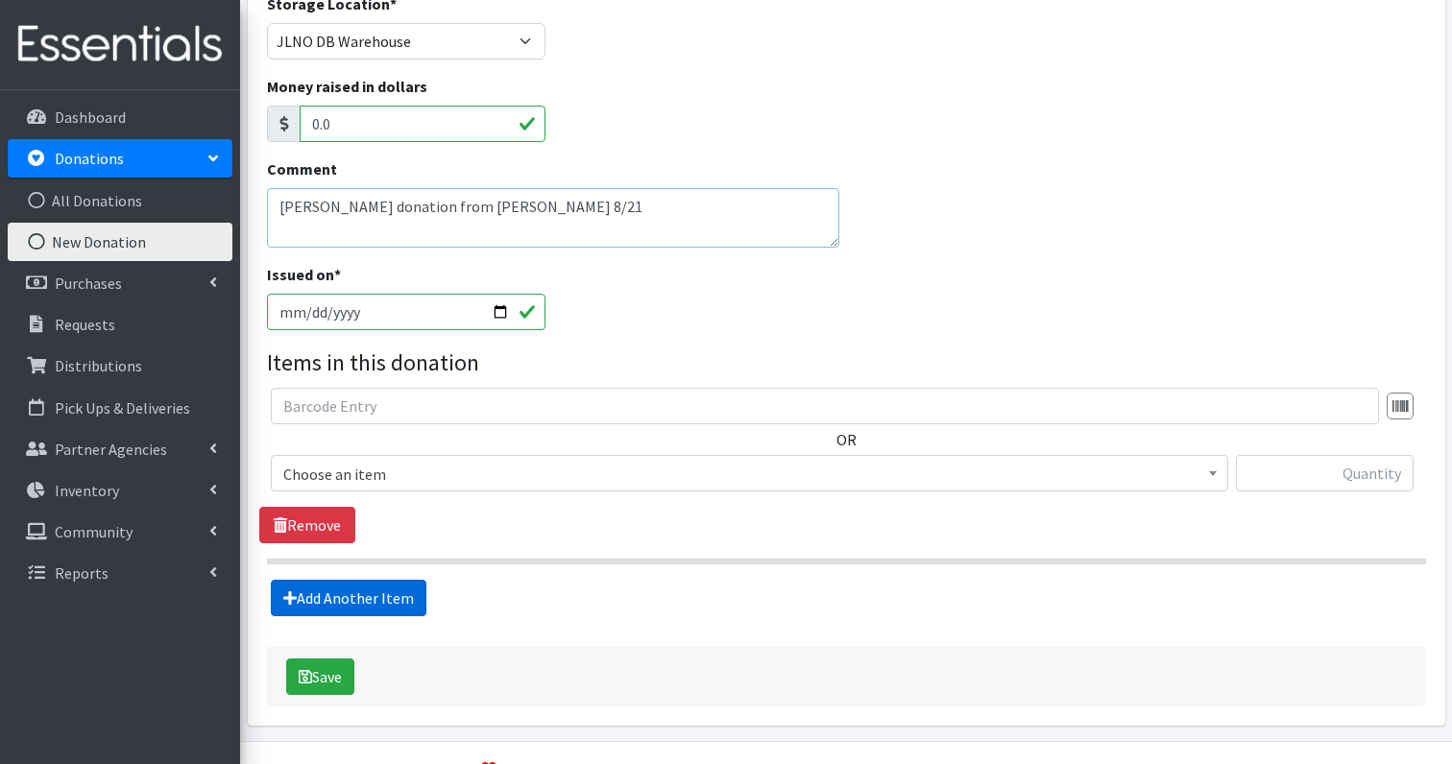
type textarea "[PERSON_NAME] donation from [PERSON_NAME] 8/21"
click at [341, 580] on link "Add Another Item" at bounding box center [349, 598] width 156 height 36
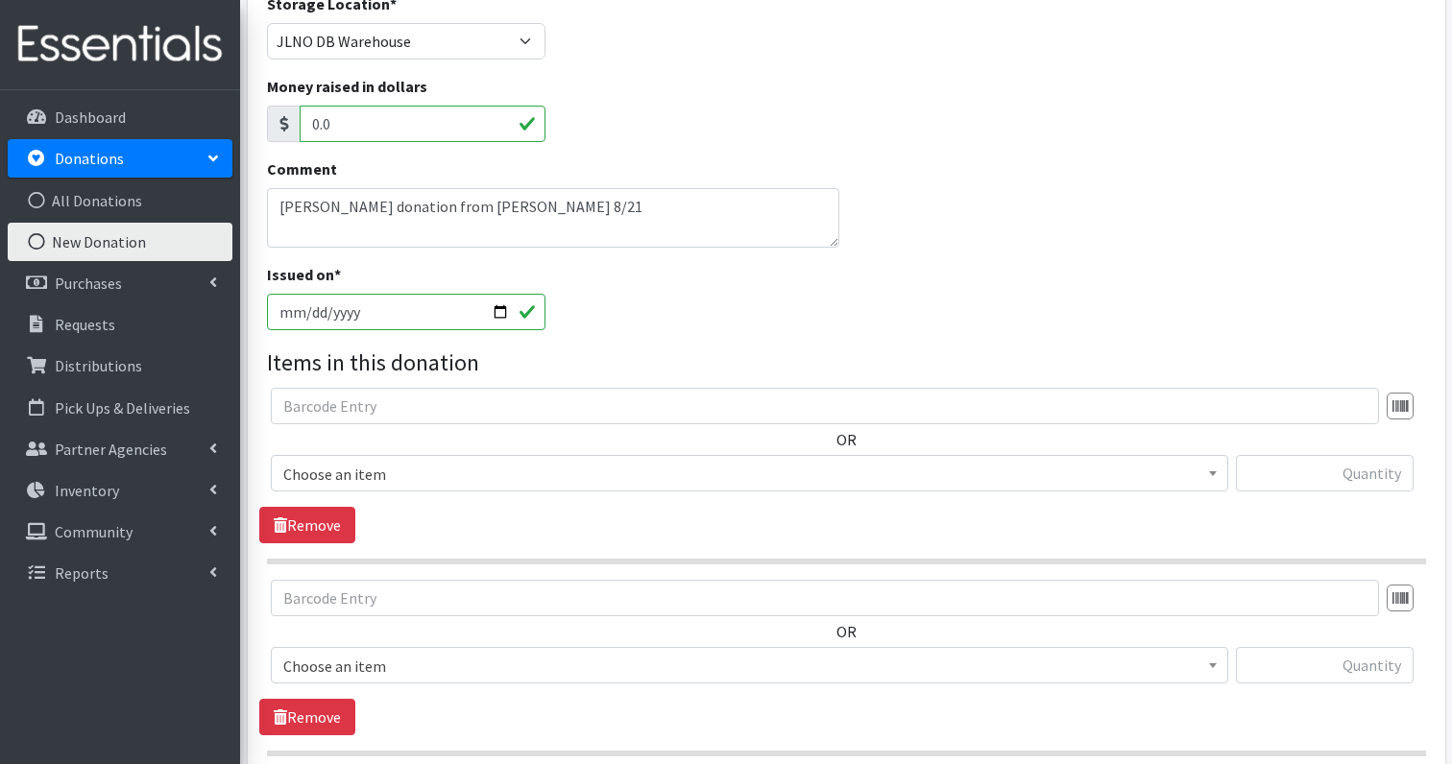
scroll to position [474, 0]
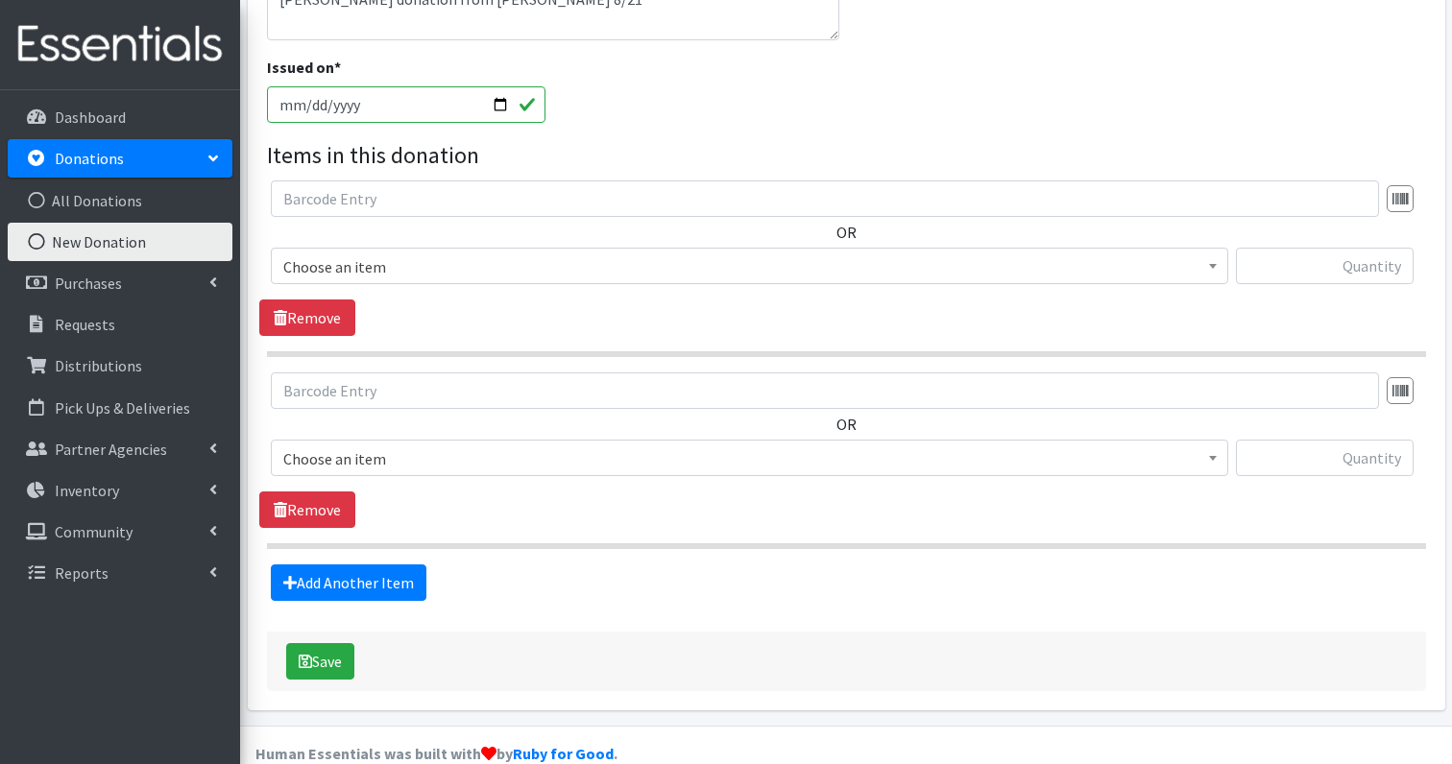
click at [370, 212] on div "OR Choose an item Adult- Bed Pad Bundles Adult Incontinence - LARGE Bundle Adul…" at bounding box center [846, 240] width 1174 height 119
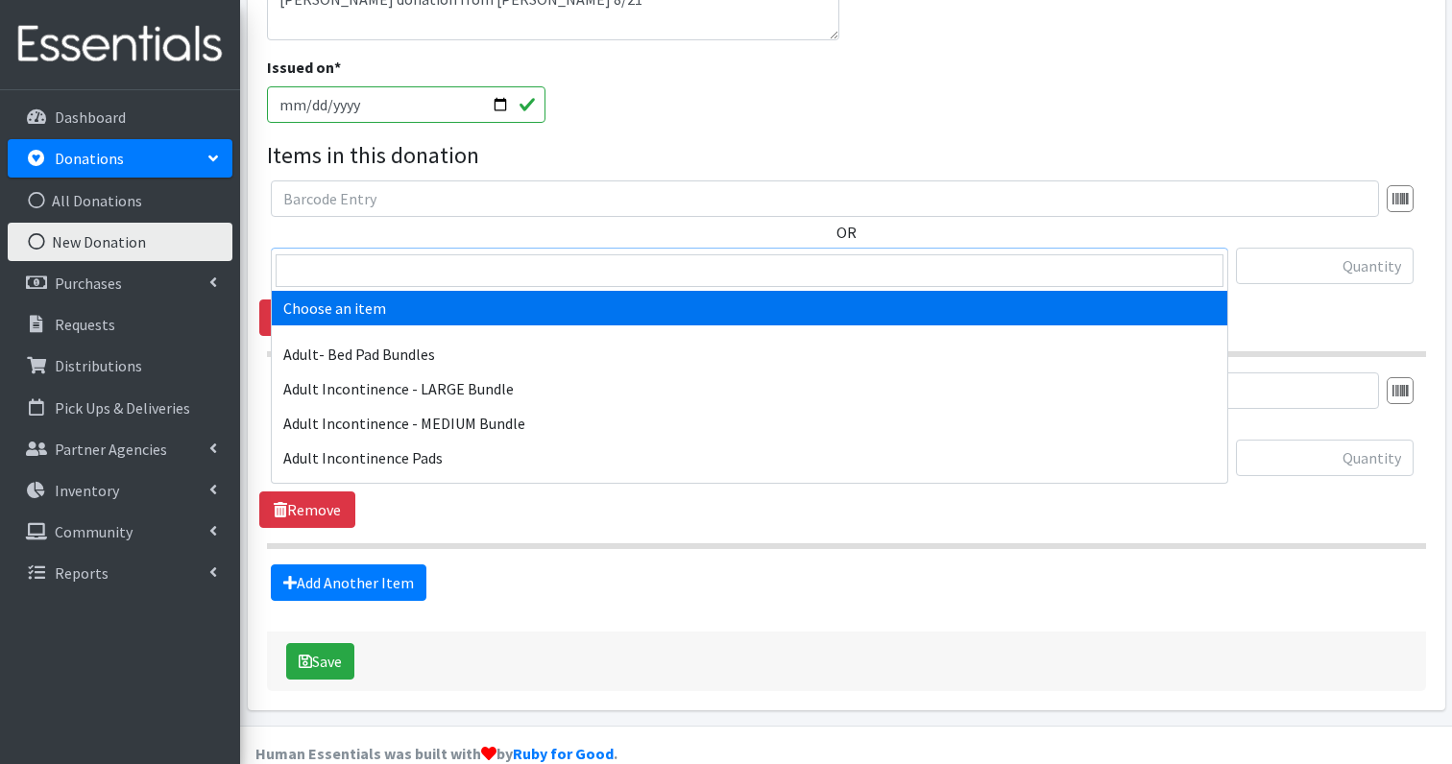
click at [367, 254] on span "Choose an item" at bounding box center [749, 267] width 932 height 27
click at [348, 267] on input "search" at bounding box center [750, 270] width 948 height 33
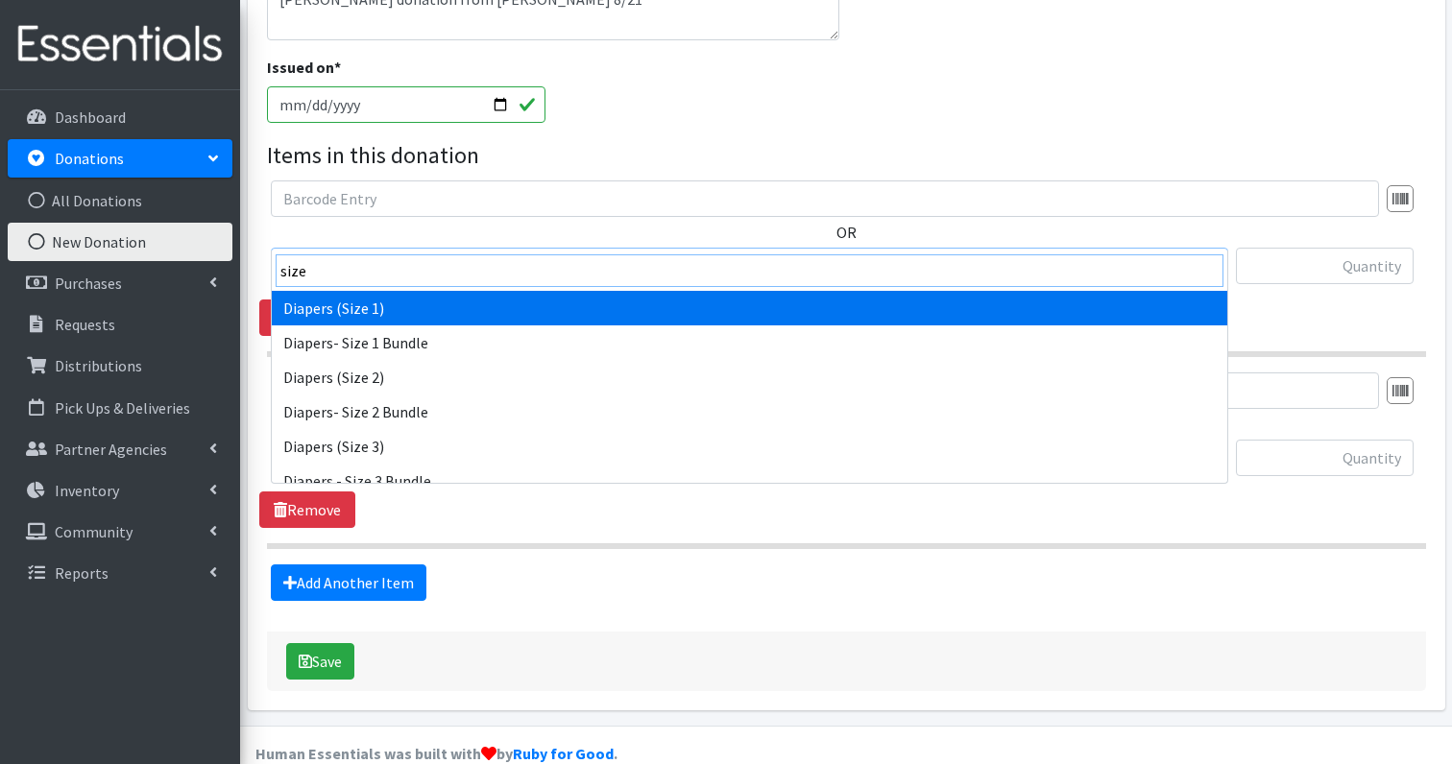
type input "size"
select select "1257"
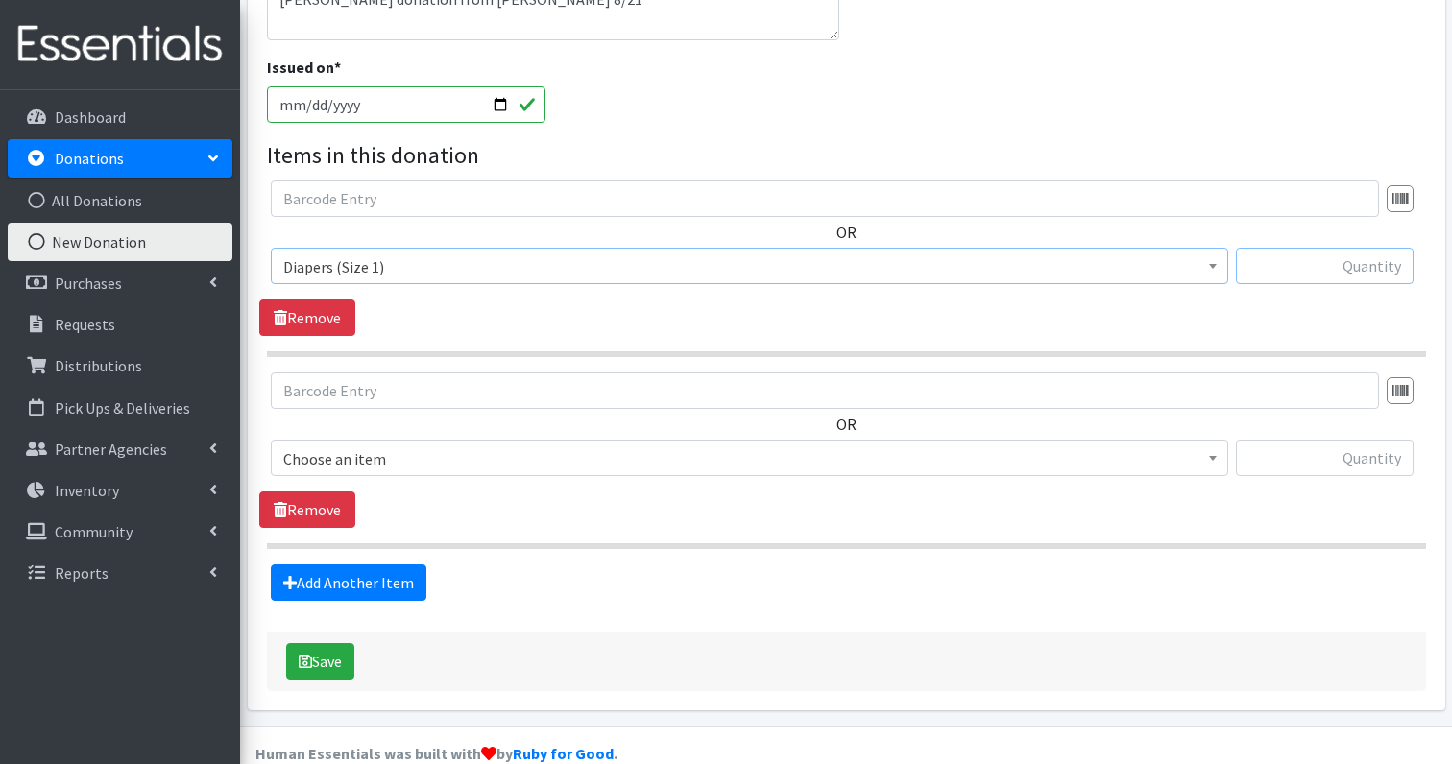
click at [1360, 248] on input "text" at bounding box center [1325, 266] width 178 height 36
type input "280"
click at [379, 446] on span "Choose an item" at bounding box center [749, 459] width 932 height 27
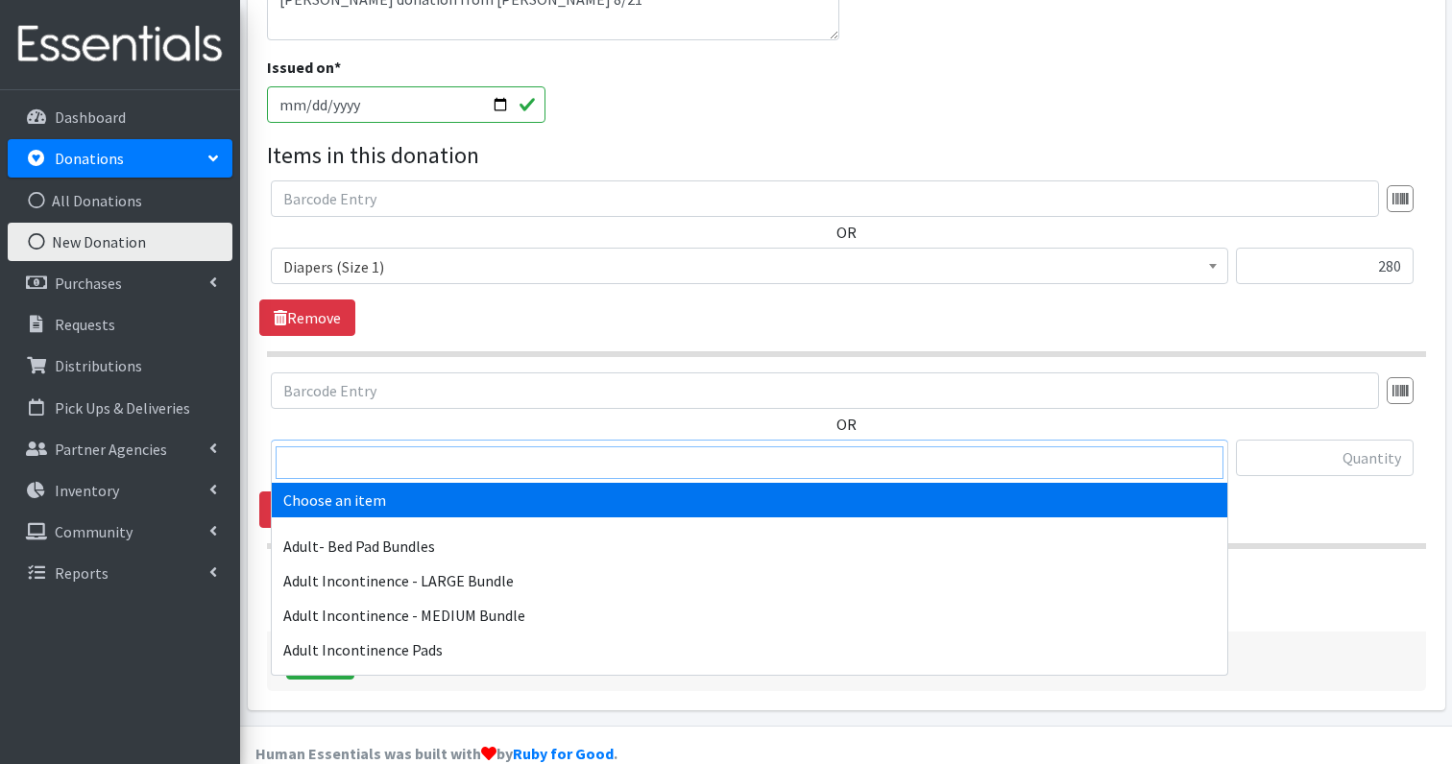
click at [354, 459] on input "search" at bounding box center [750, 463] width 948 height 33
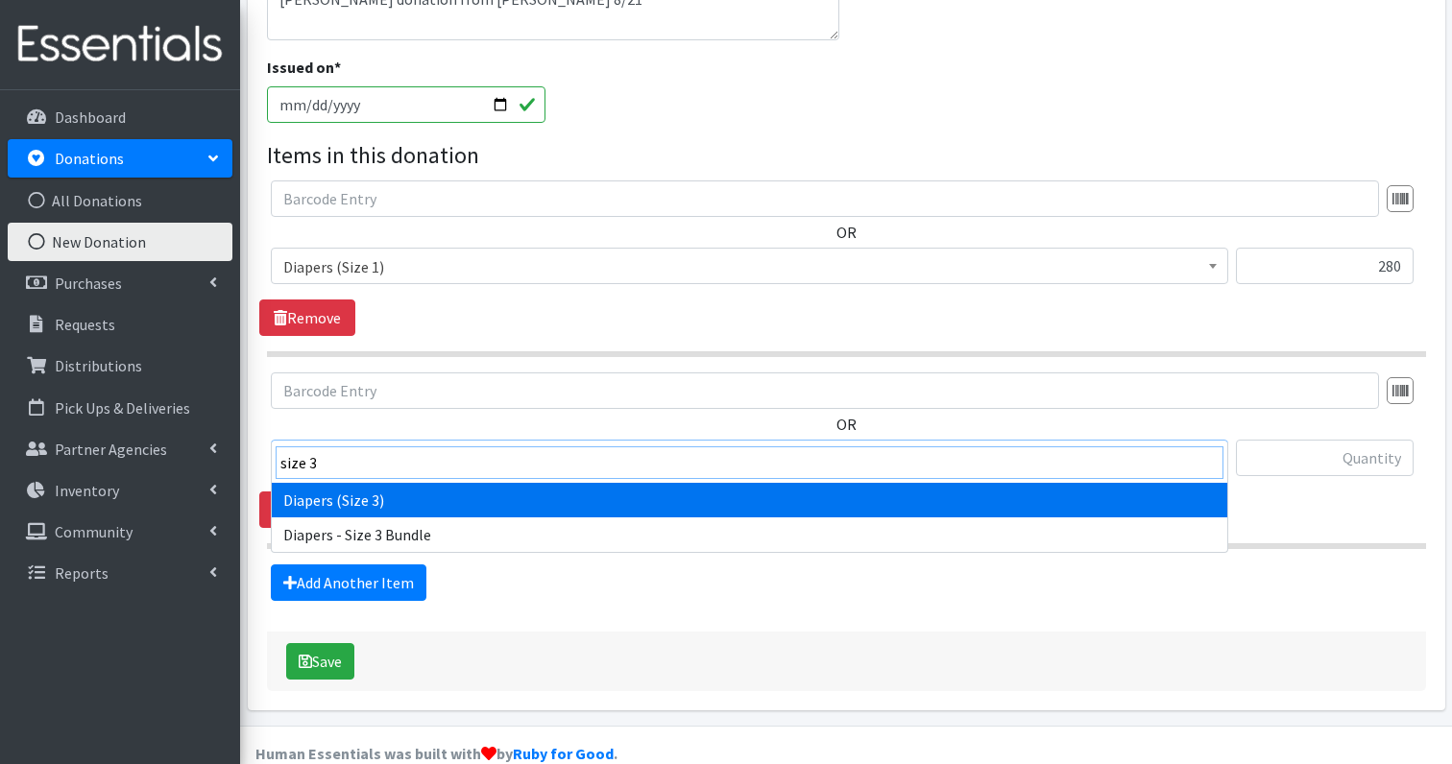
type input "size 3"
select select "1235"
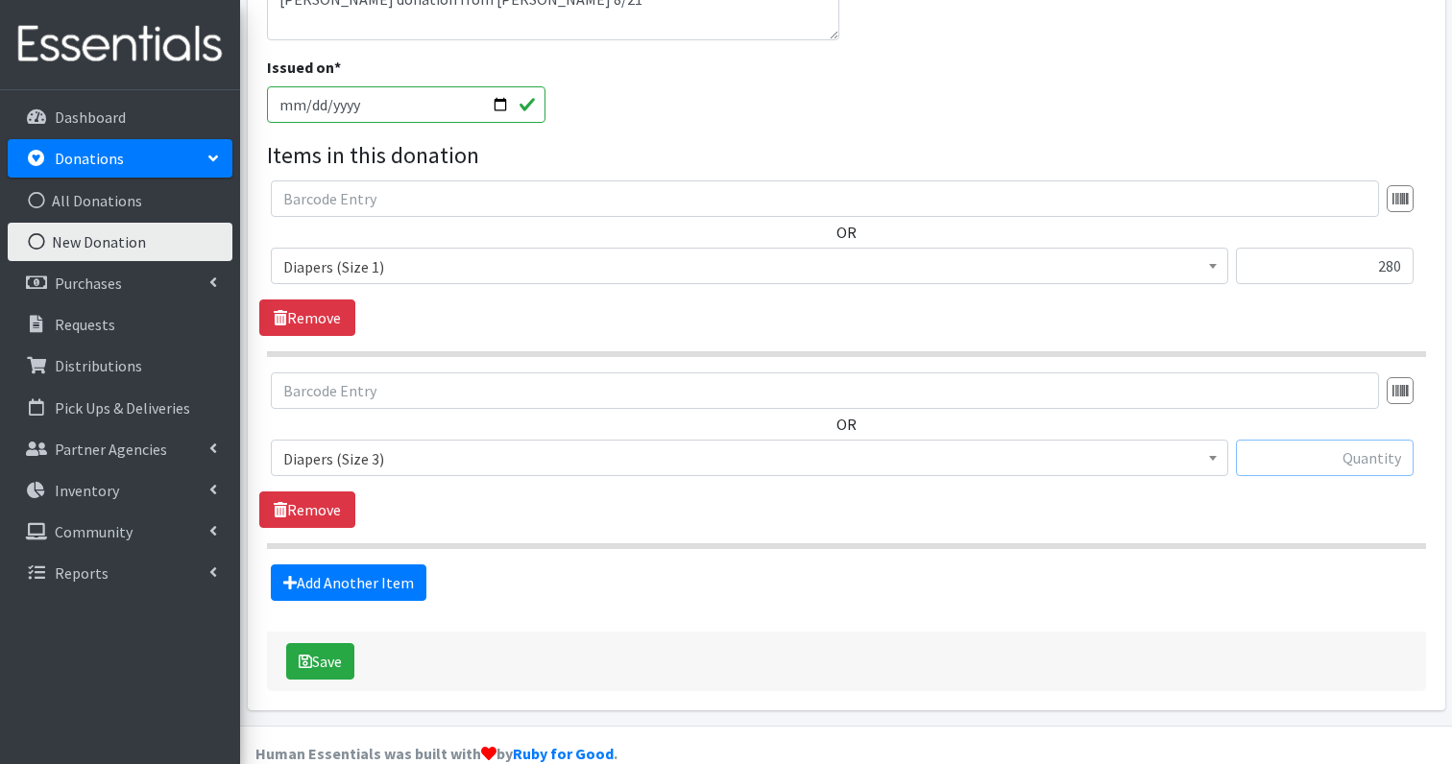
click at [1377, 440] on input "text" at bounding box center [1325, 458] width 178 height 36
type input "68"
click at [917, 254] on span "Diapers (Size 1)" at bounding box center [749, 267] width 932 height 27
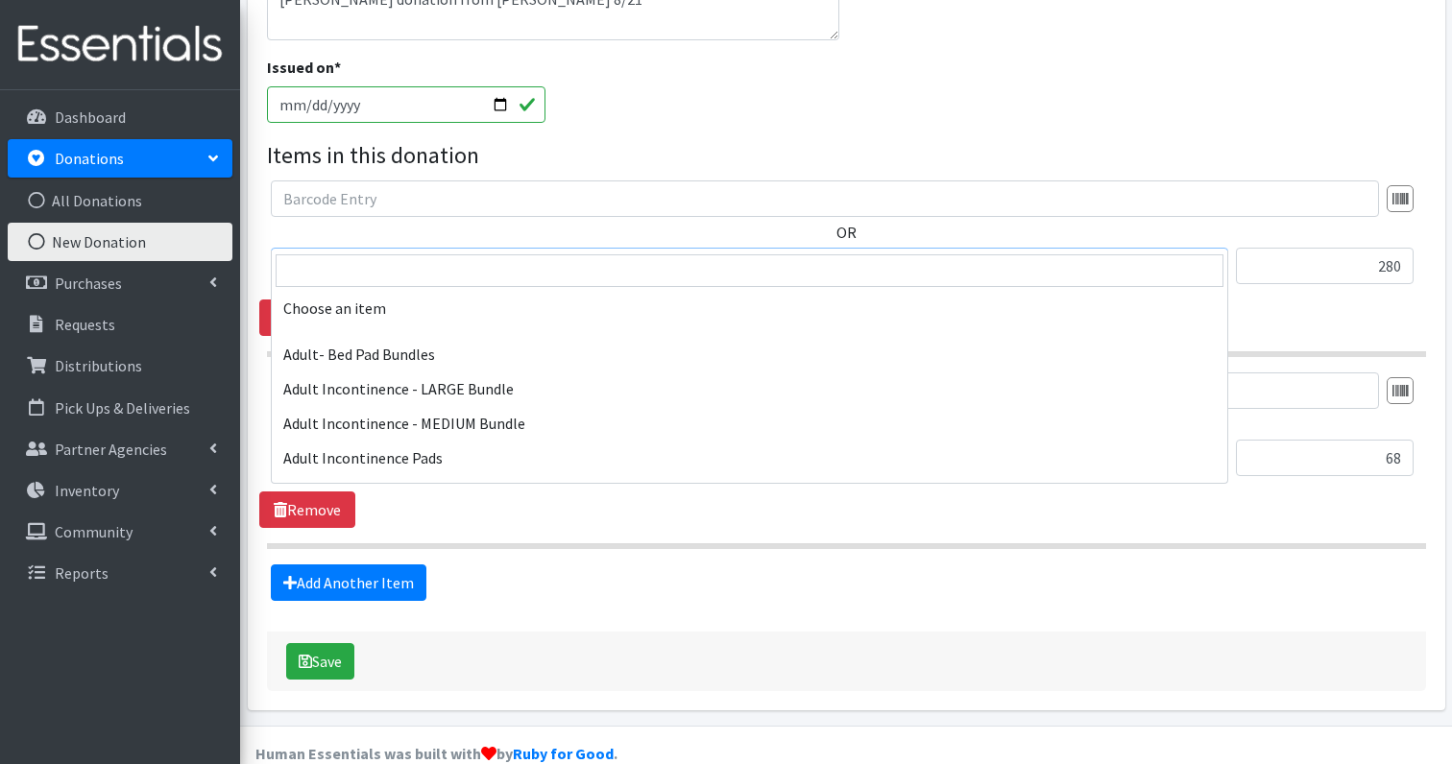
scroll to position [1049, 0]
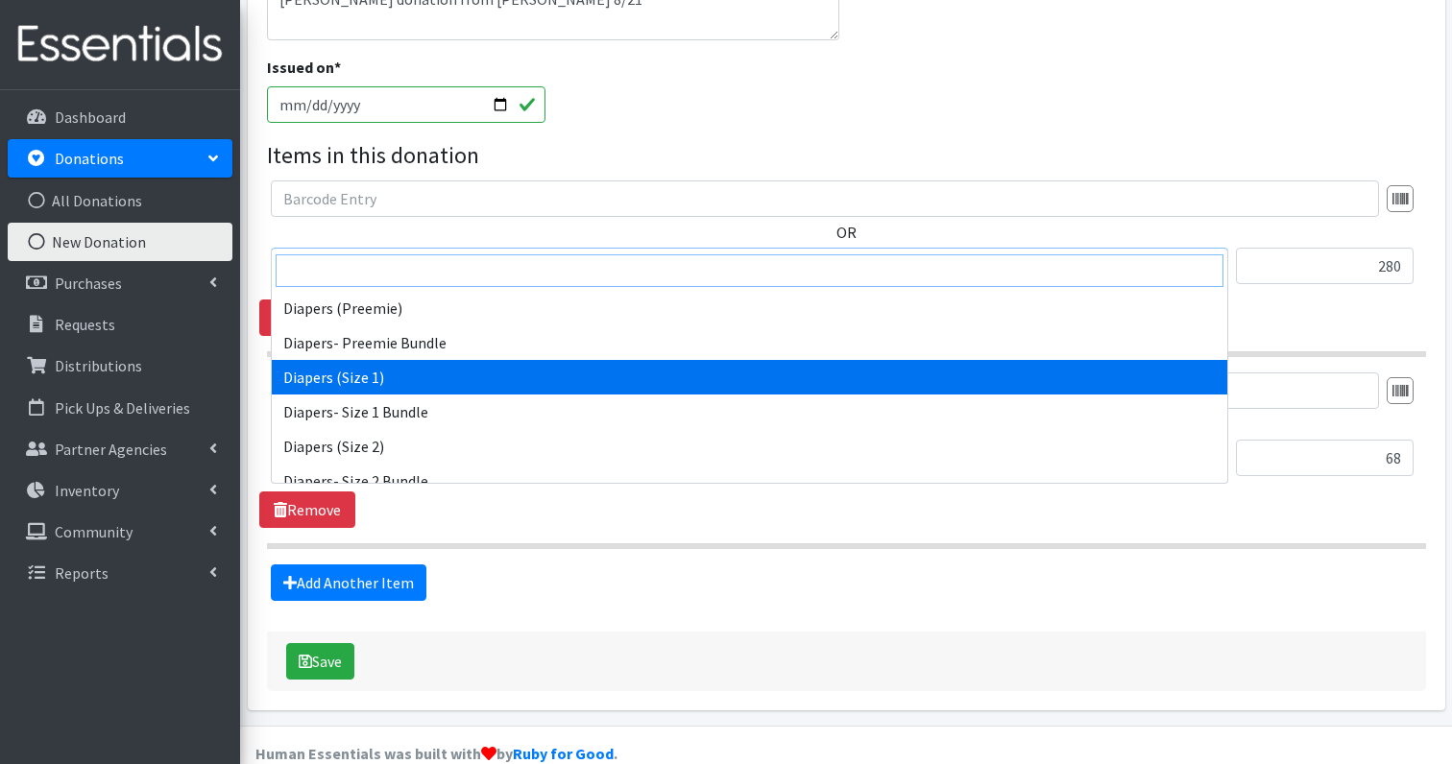
click at [381, 271] on input "search" at bounding box center [750, 270] width 948 height 33
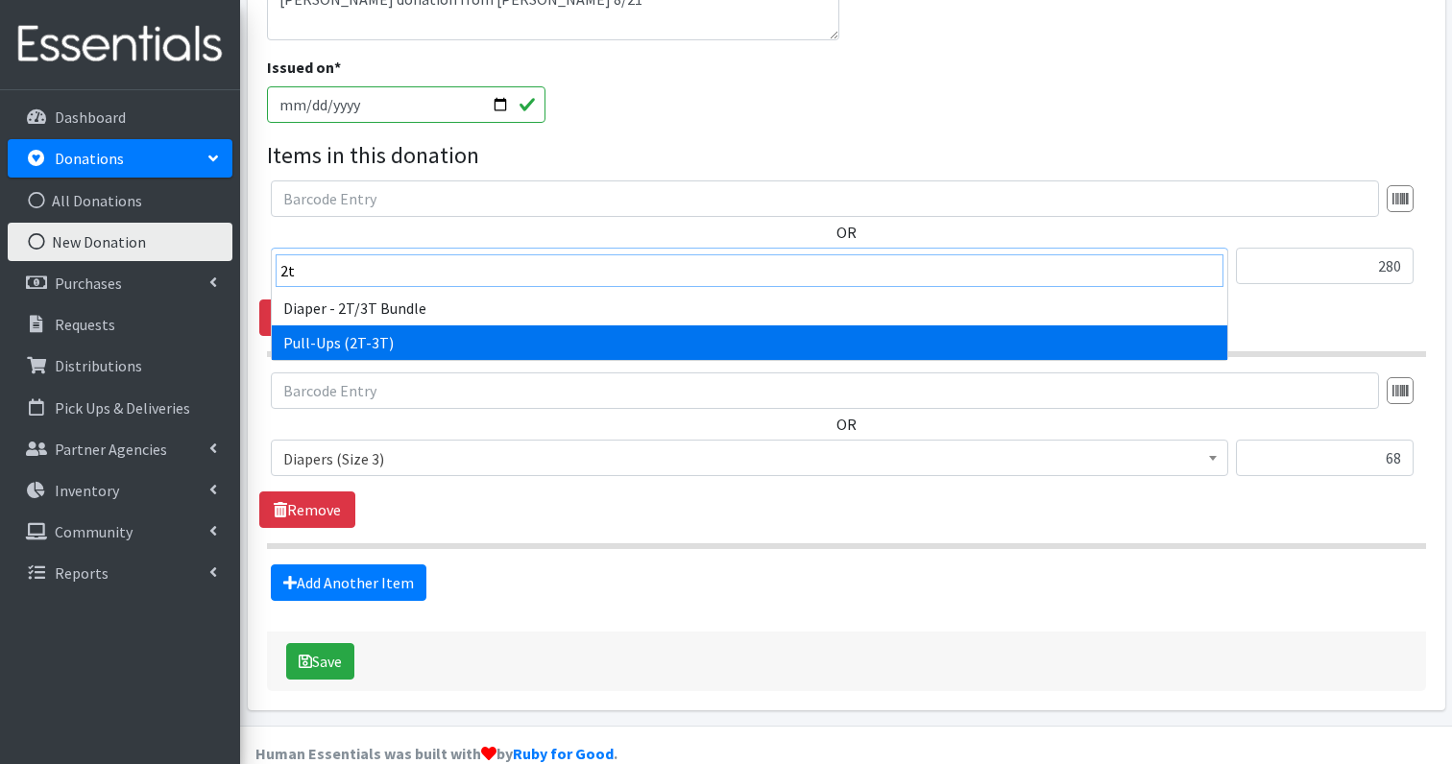
type input "2t"
select select "1238"
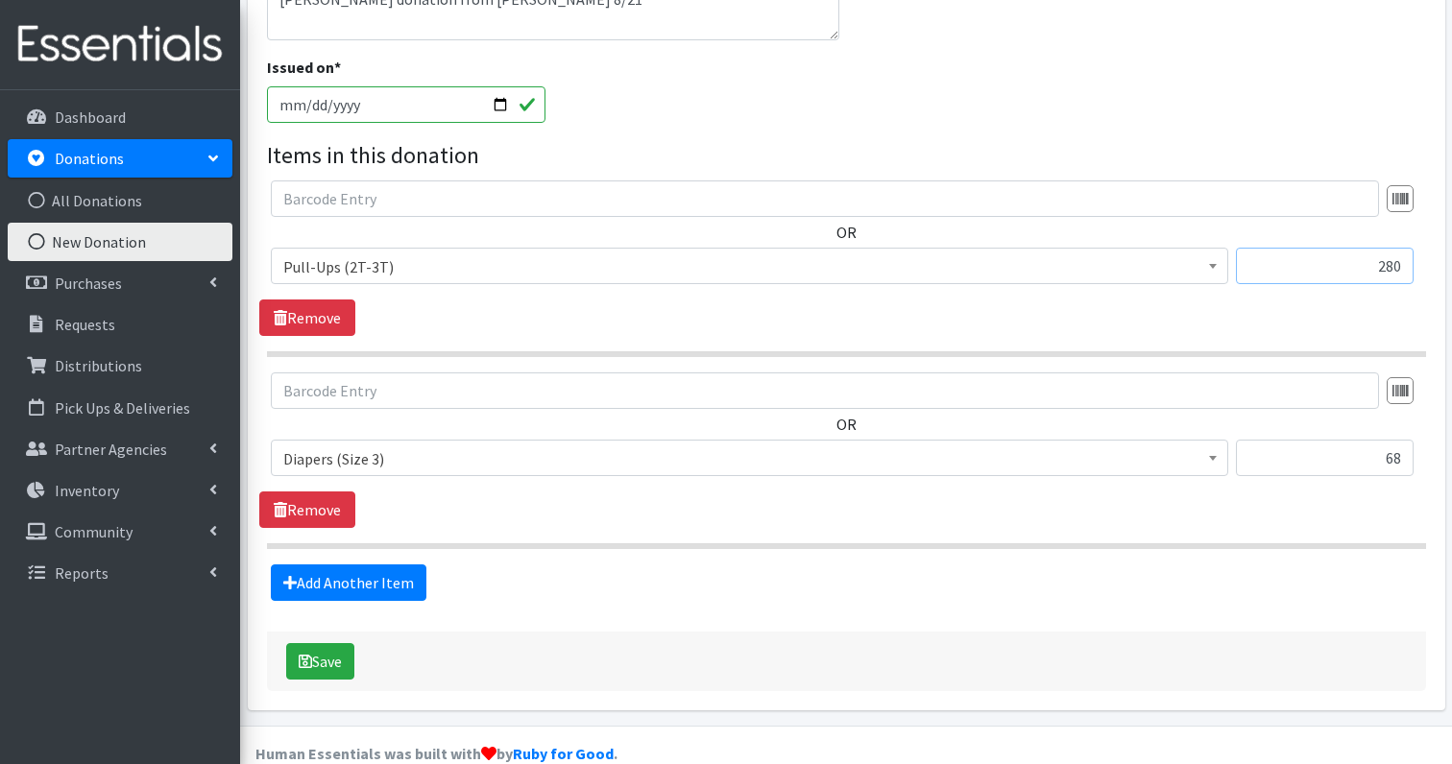
click at [1387, 248] on input "280" at bounding box center [1325, 266] width 178 height 36
type input "272"
click at [311, 492] on link "Remove" at bounding box center [307, 510] width 96 height 36
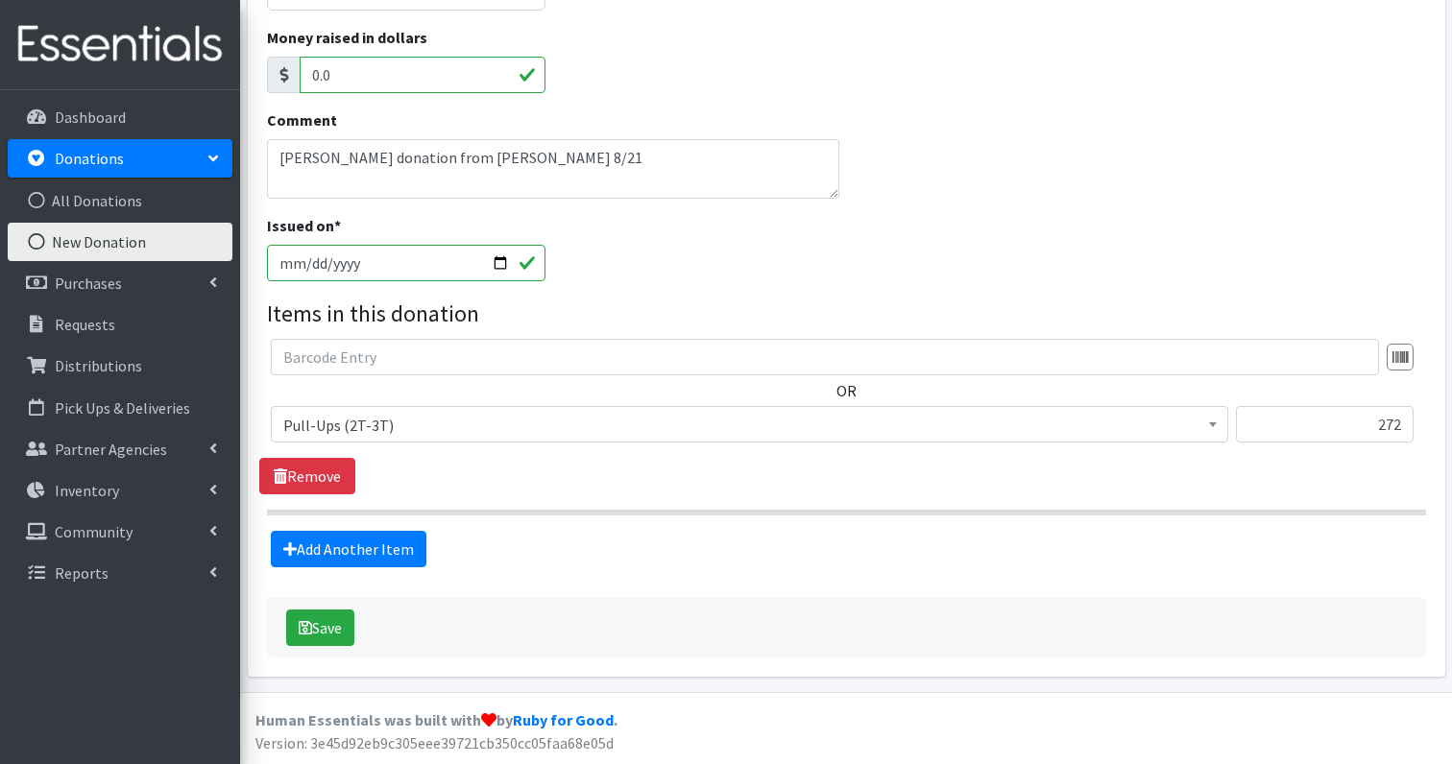
scroll to position [282, 0]
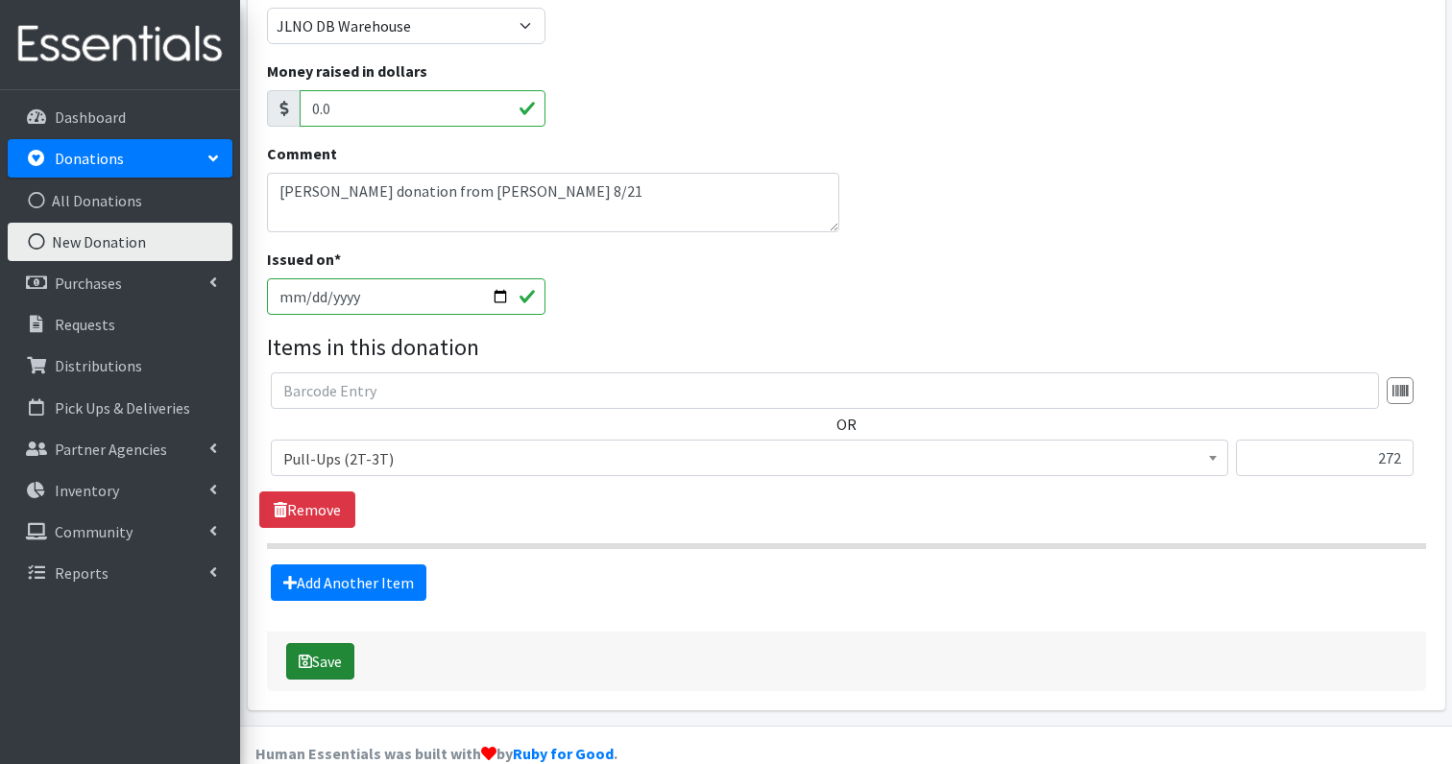
click at [334, 643] on button "Save" at bounding box center [320, 661] width 68 height 36
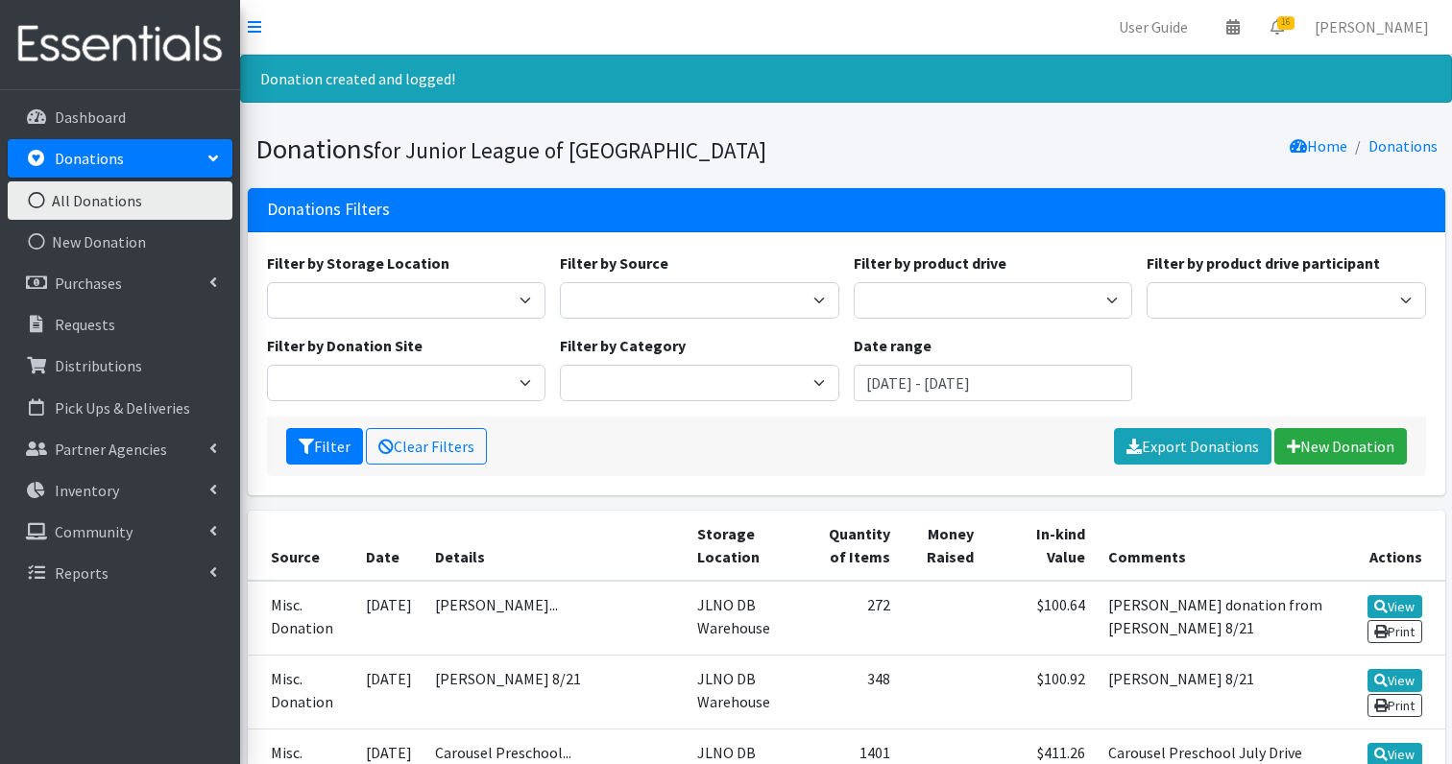
scroll to position [85, 0]
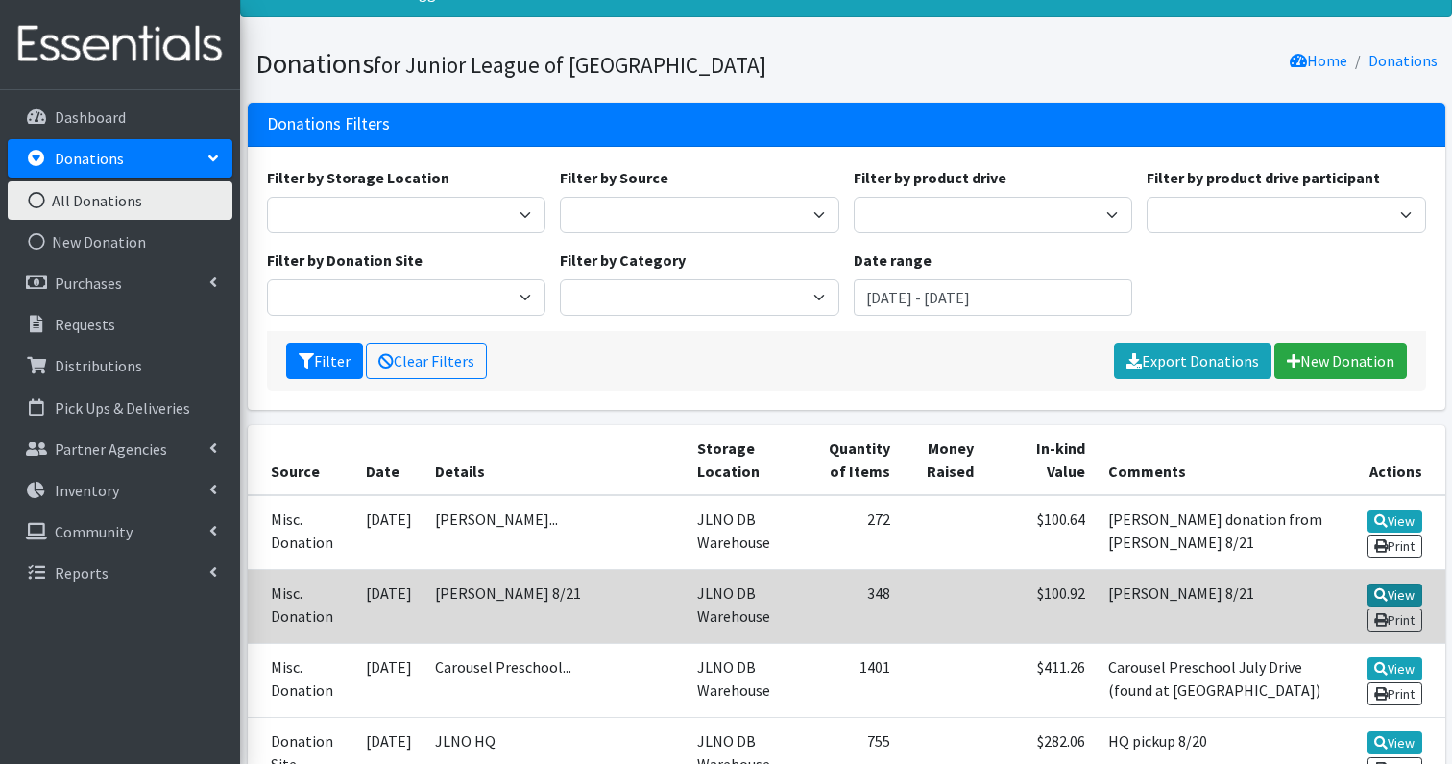
click at [1394, 588] on link "View" at bounding box center [1395, 595] width 55 height 23
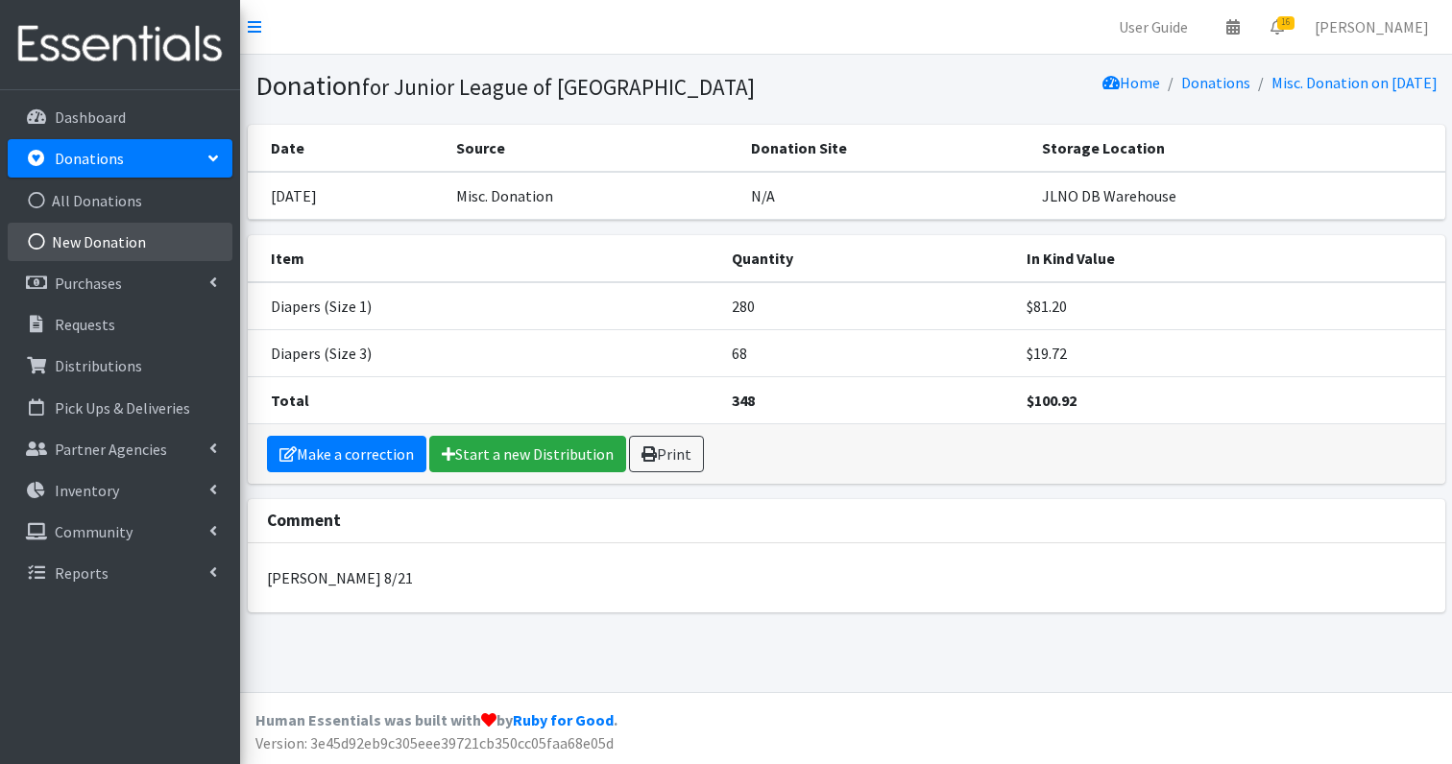
click at [81, 247] on link "New Donation" at bounding box center [120, 242] width 225 height 38
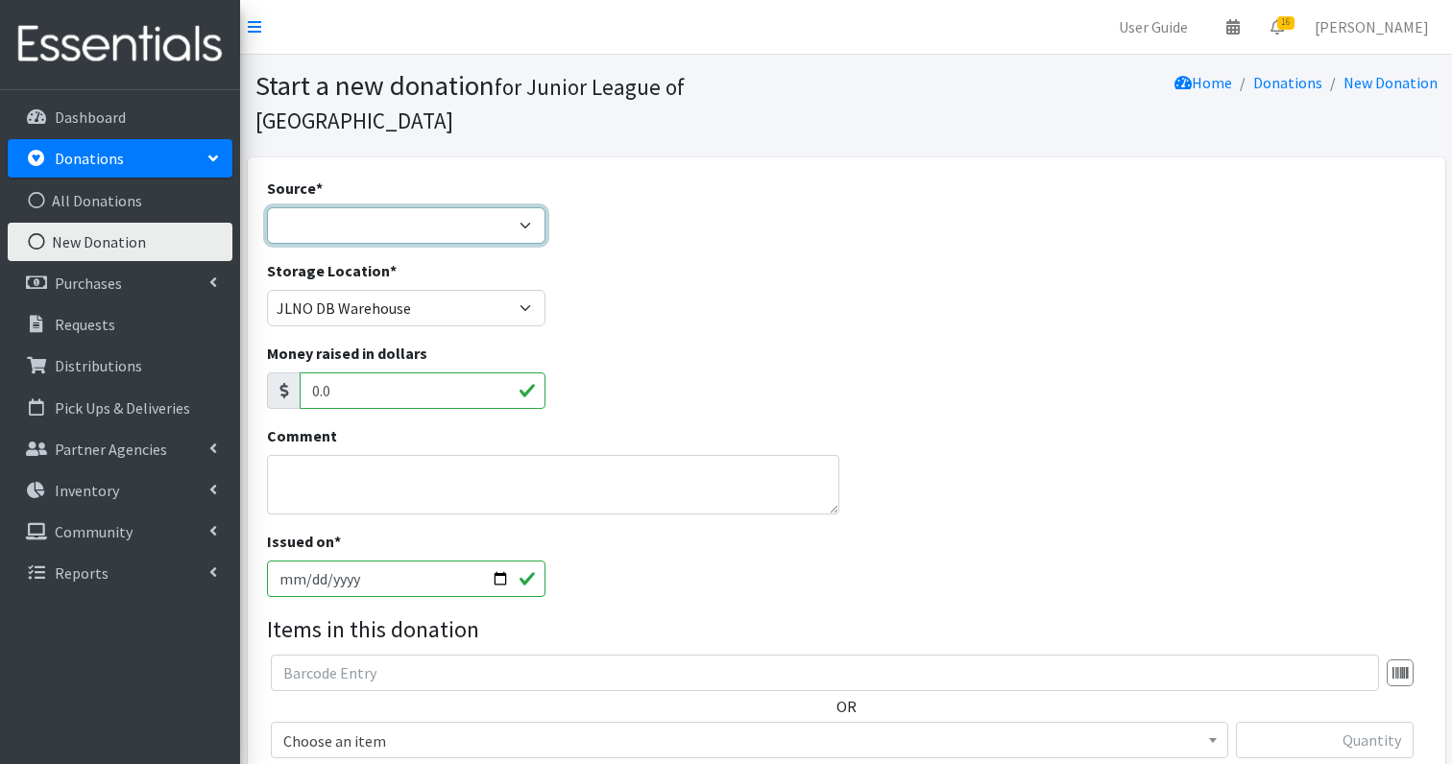
click at [343, 207] on select "Product Drive Manufacturer Donation Site Misc. Donation" at bounding box center [406, 225] width 279 height 36
select select "Misc. Donation"
click at [327, 460] on textarea "Comment" at bounding box center [553, 485] width 572 height 60
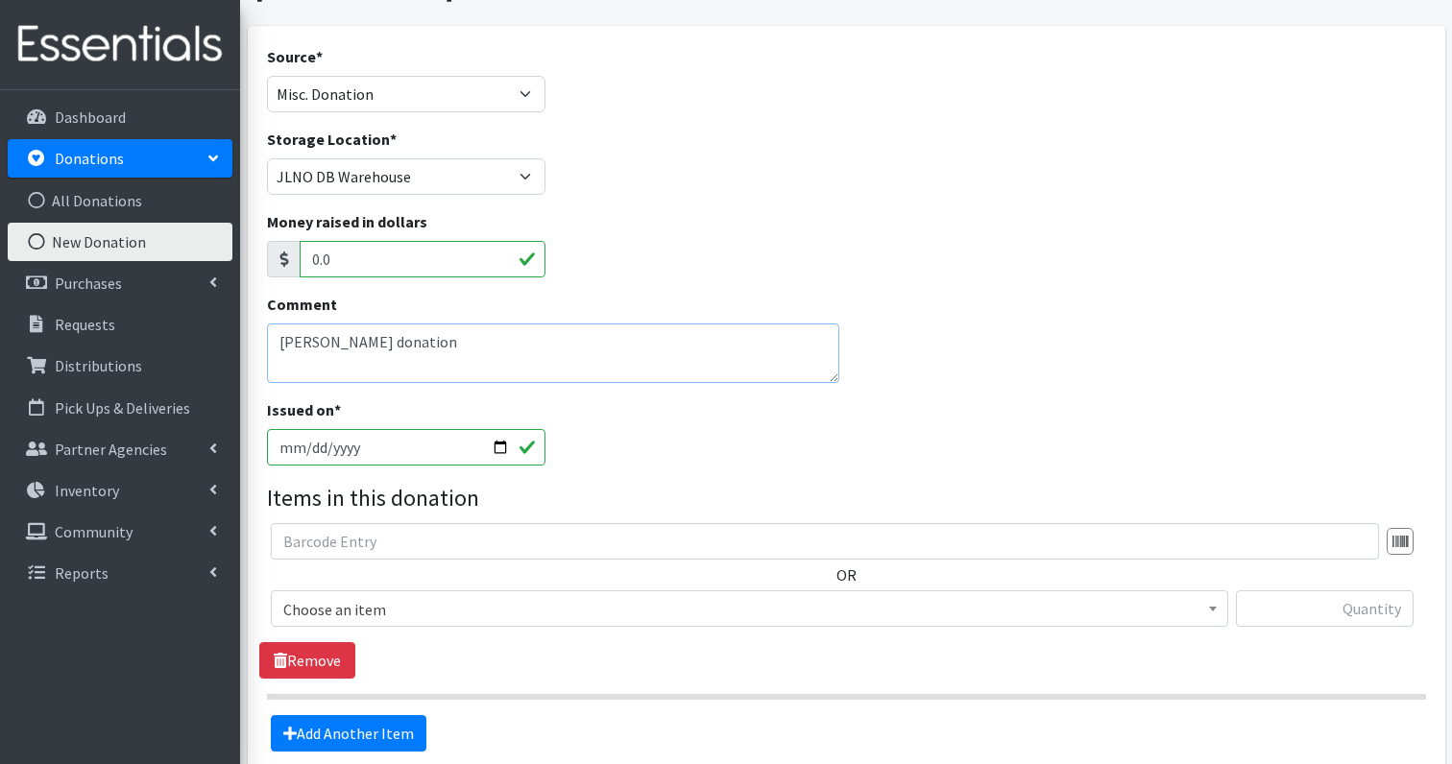
scroll to position [139, 0]
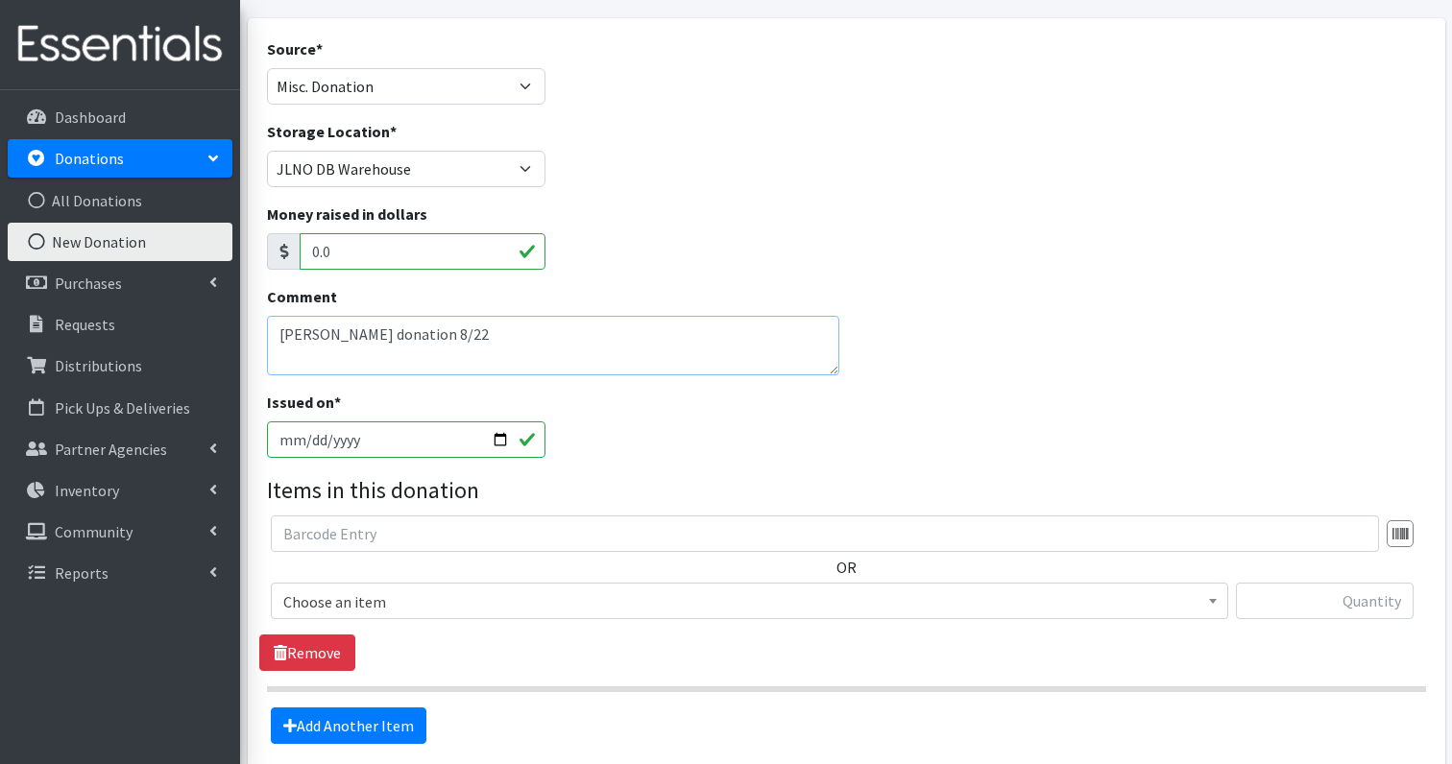
type textarea "[PERSON_NAME] donation 8/22"
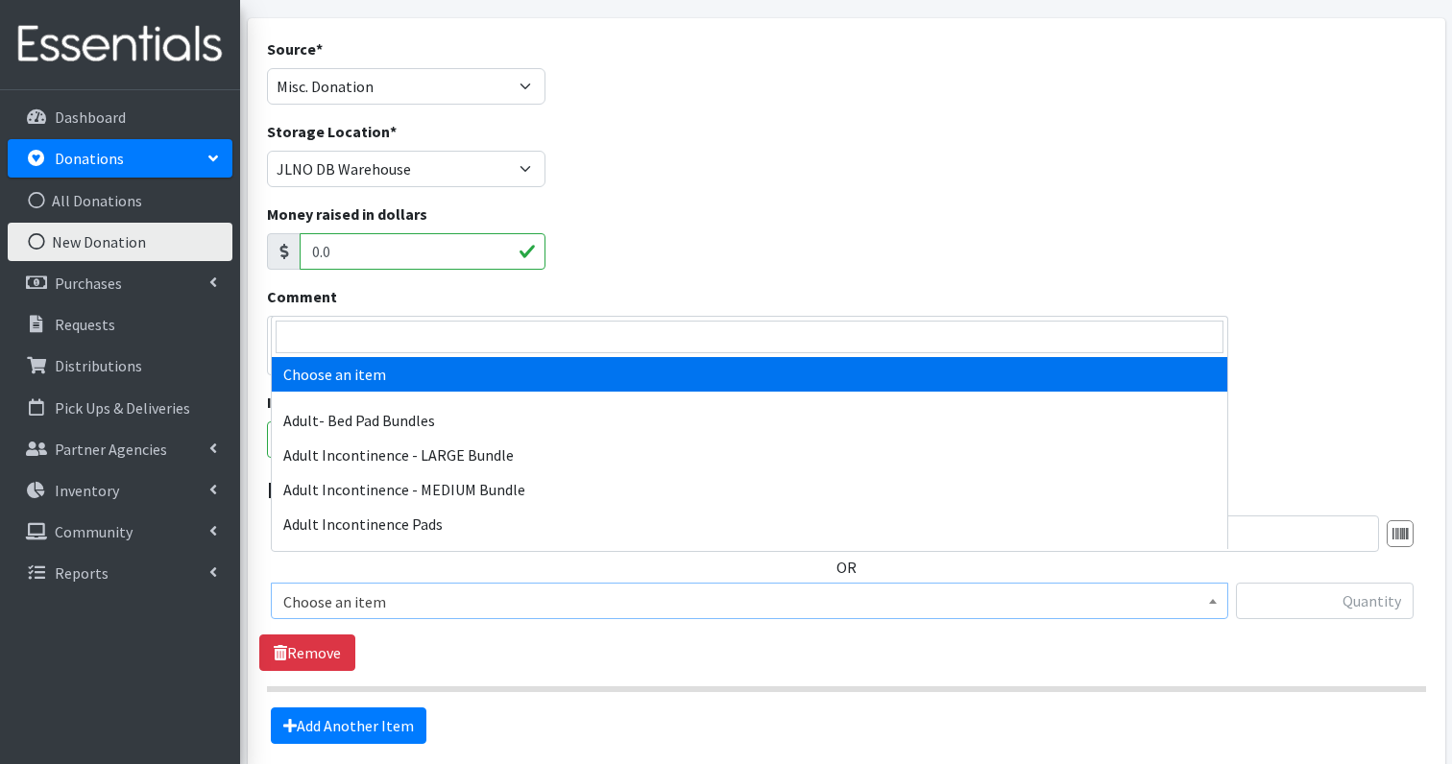
click at [441, 589] on span "Choose an item" at bounding box center [749, 602] width 932 height 27
click at [350, 344] on input "search" at bounding box center [750, 337] width 948 height 33
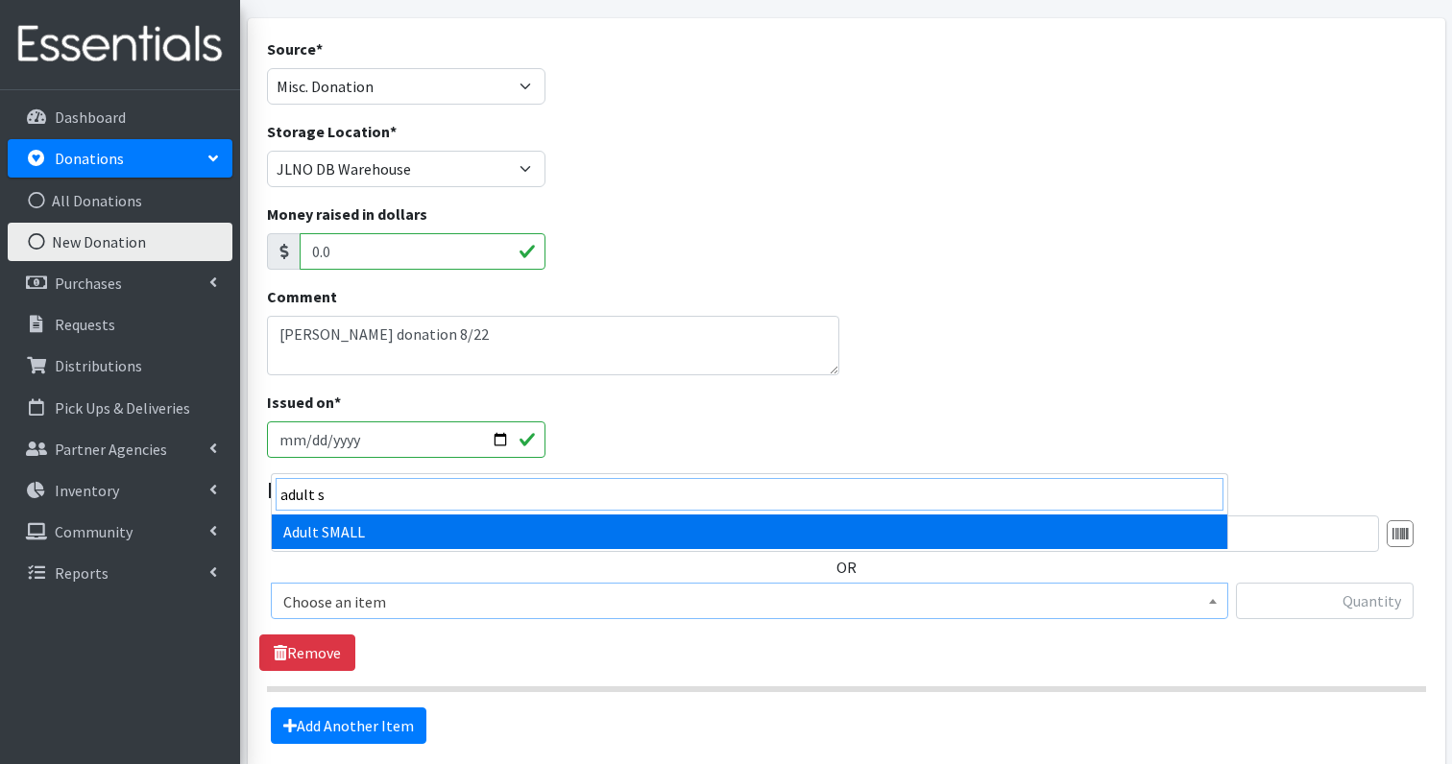
type input "adult s"
select select "4718"
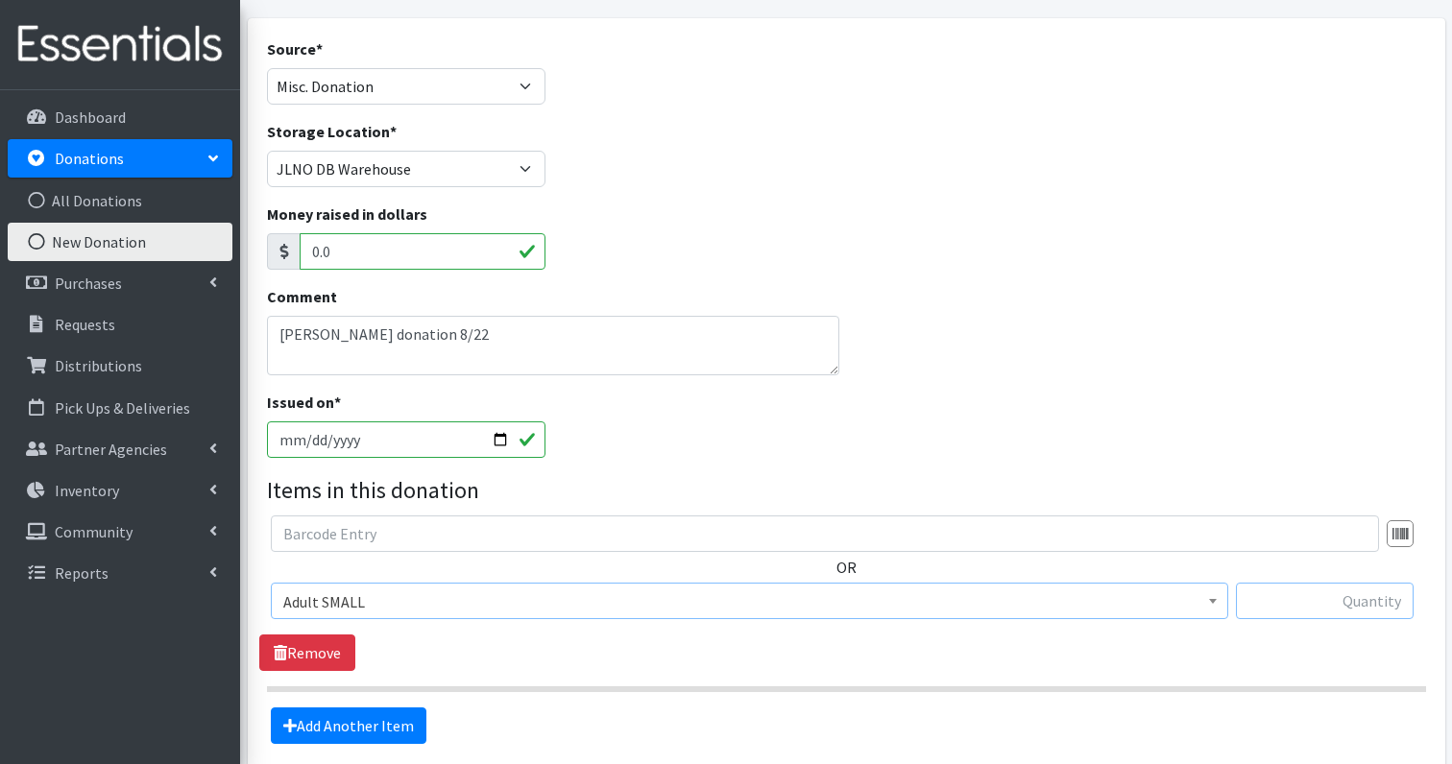
click at [1342, 583] on input "text" at bounding box center [1325, 601] width 178 height 36
type input "29"
click at [385, 708] on link "Add Another Item" at bounding box center [349, 726] width 156 height 36
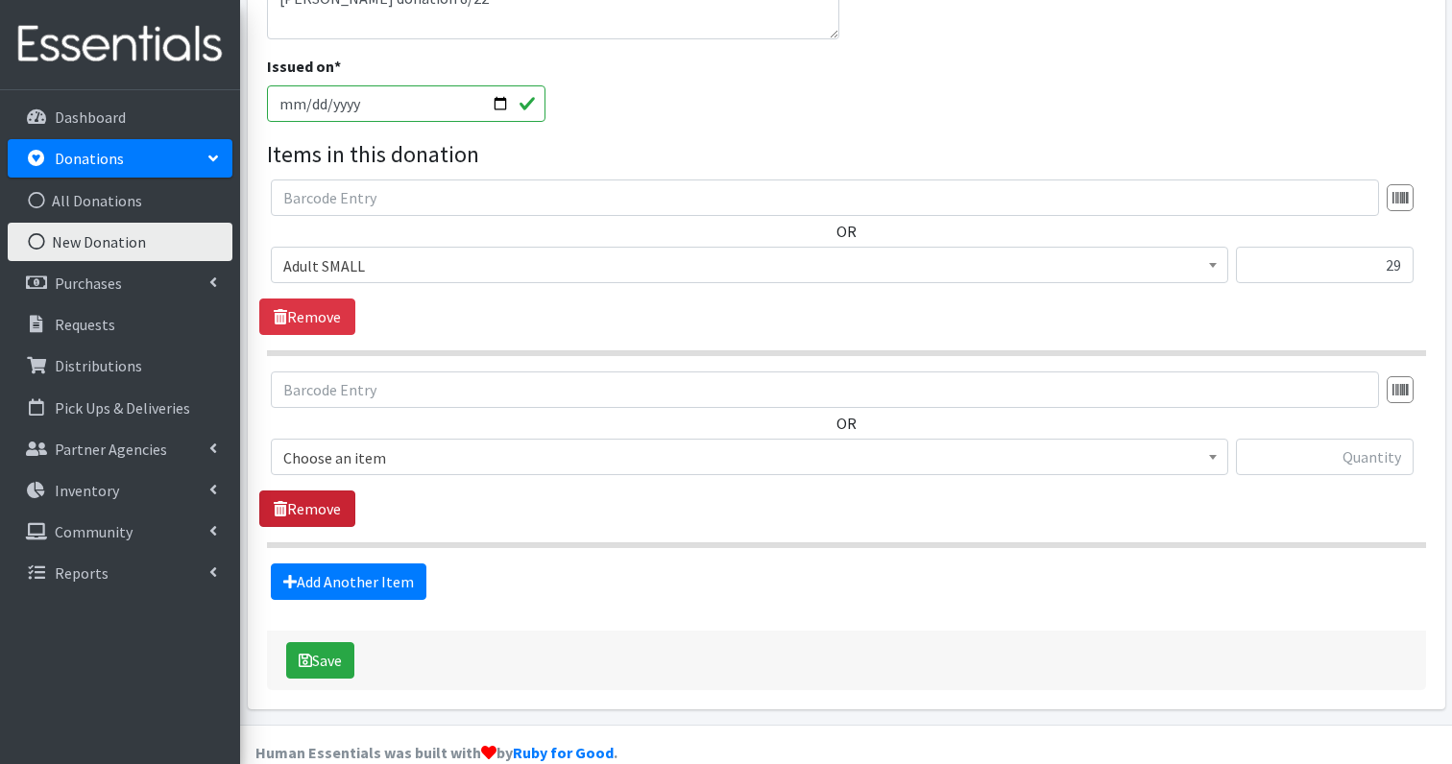
scroll to position [474, 0]
click at [344, 405] on div "OR Choose an item Adult- Bed Pad Bundles Adult Incontinence - LARGE Bundle Adul…" at bounding box center [846, 432] width 1174 height 119
click at [344, 446] on span "Choose an item" at bounding box center [749, 459] width 932 height 27
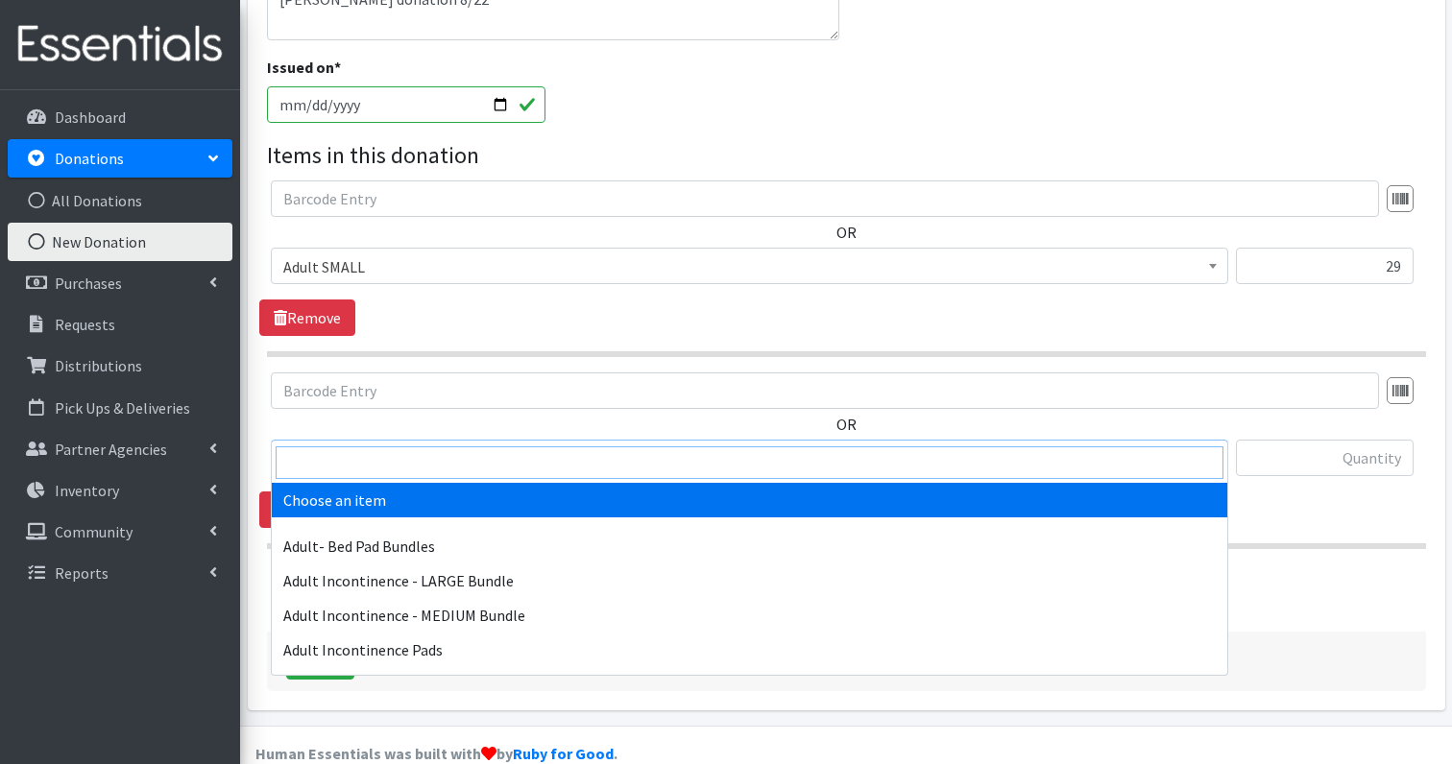
click at [344, 452] on input "search" at bounding box center [750, 463] width 948 height 33
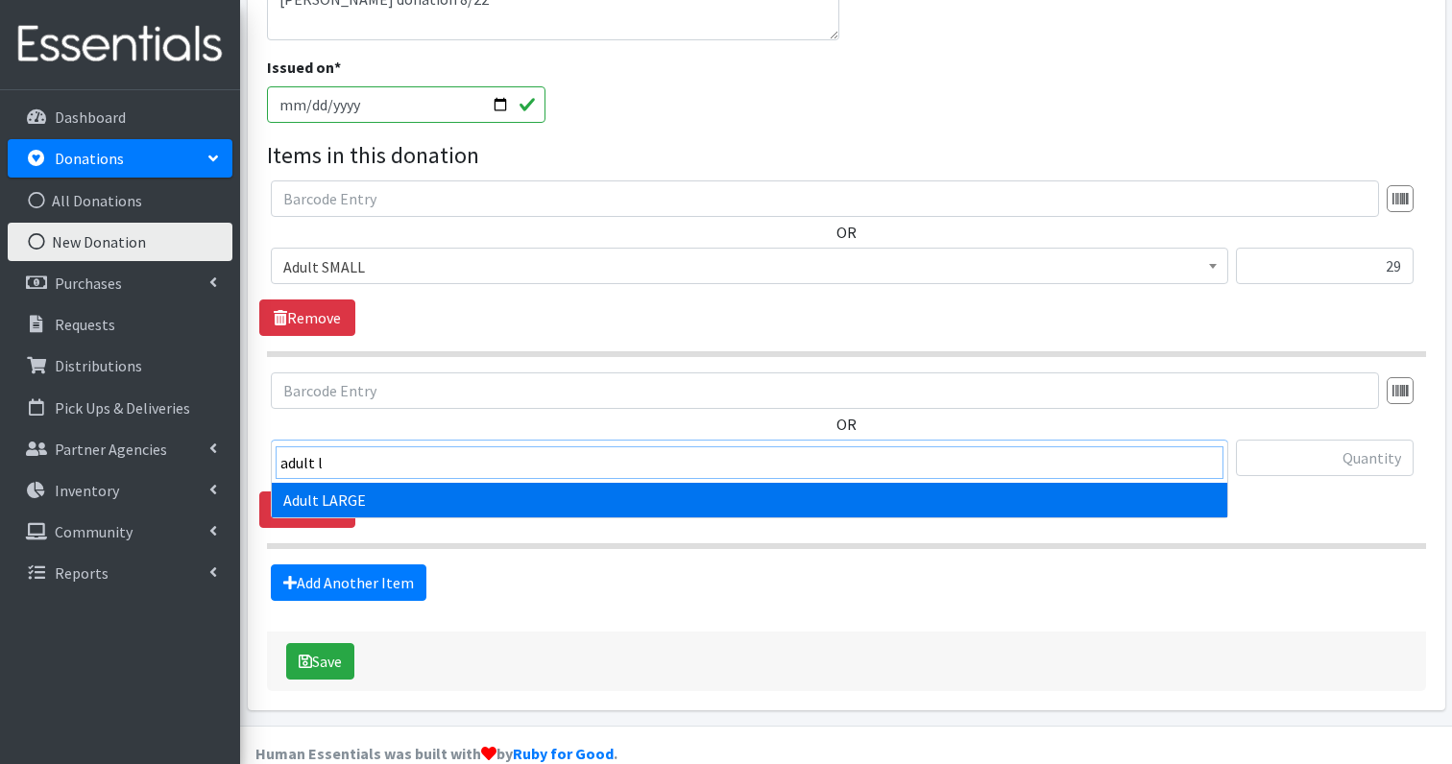
type input "adult l"
select select "4720"
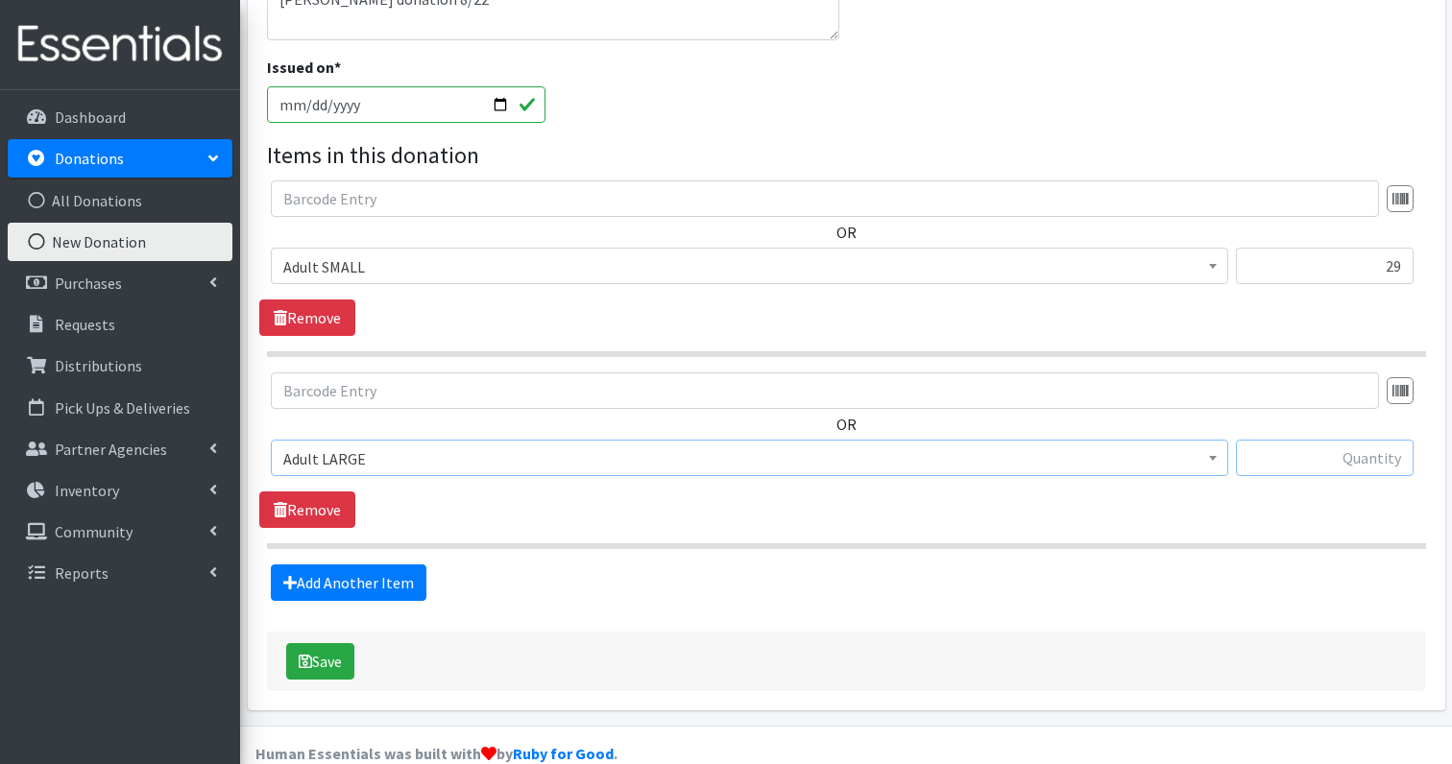
click at [1385, 440] on input "text" at bounding box center [1325, 458] width 178 height 36
type input "2"
type input "48"
click at [361, 565] on link "Add Another Item" at bounding box center [349, 583] width 156 height 36
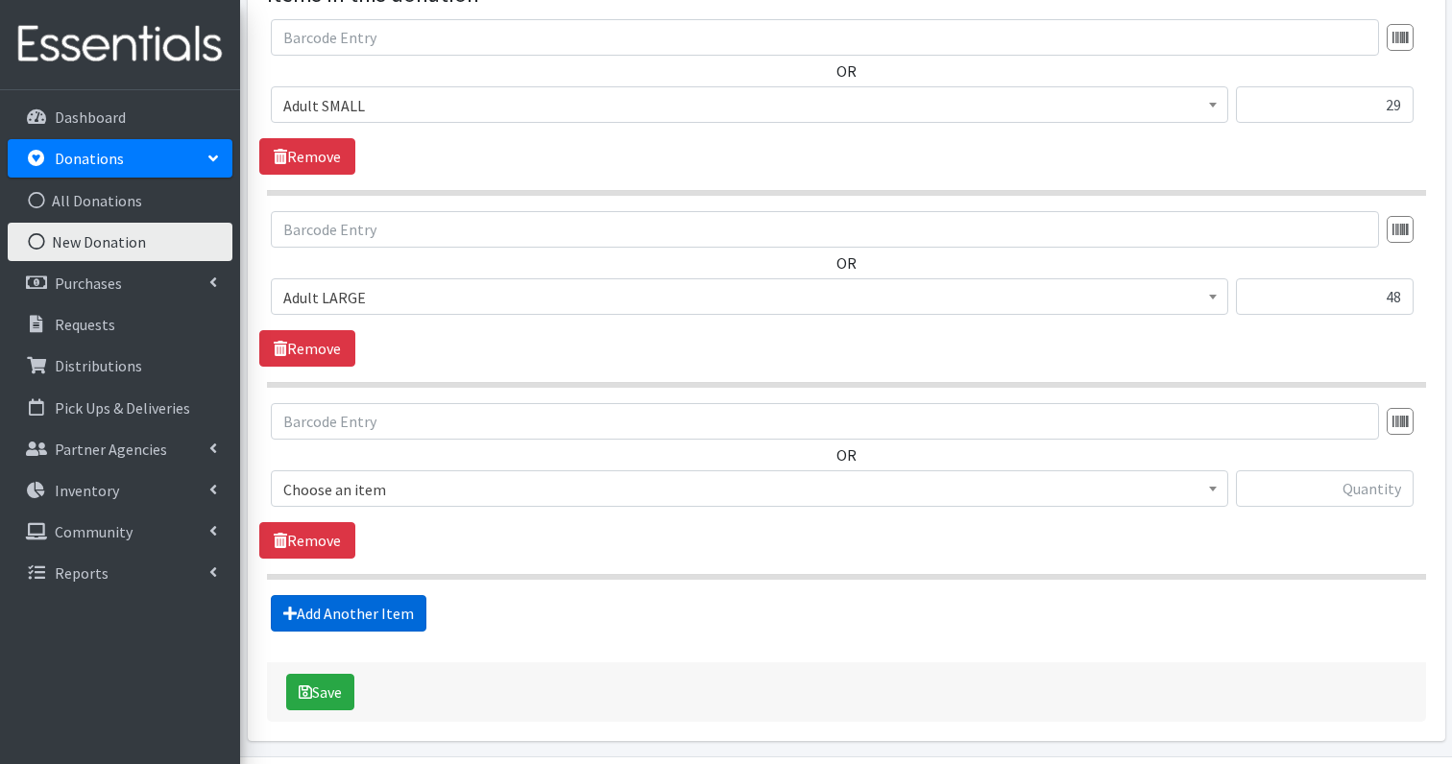
scroll to position [666, 0]
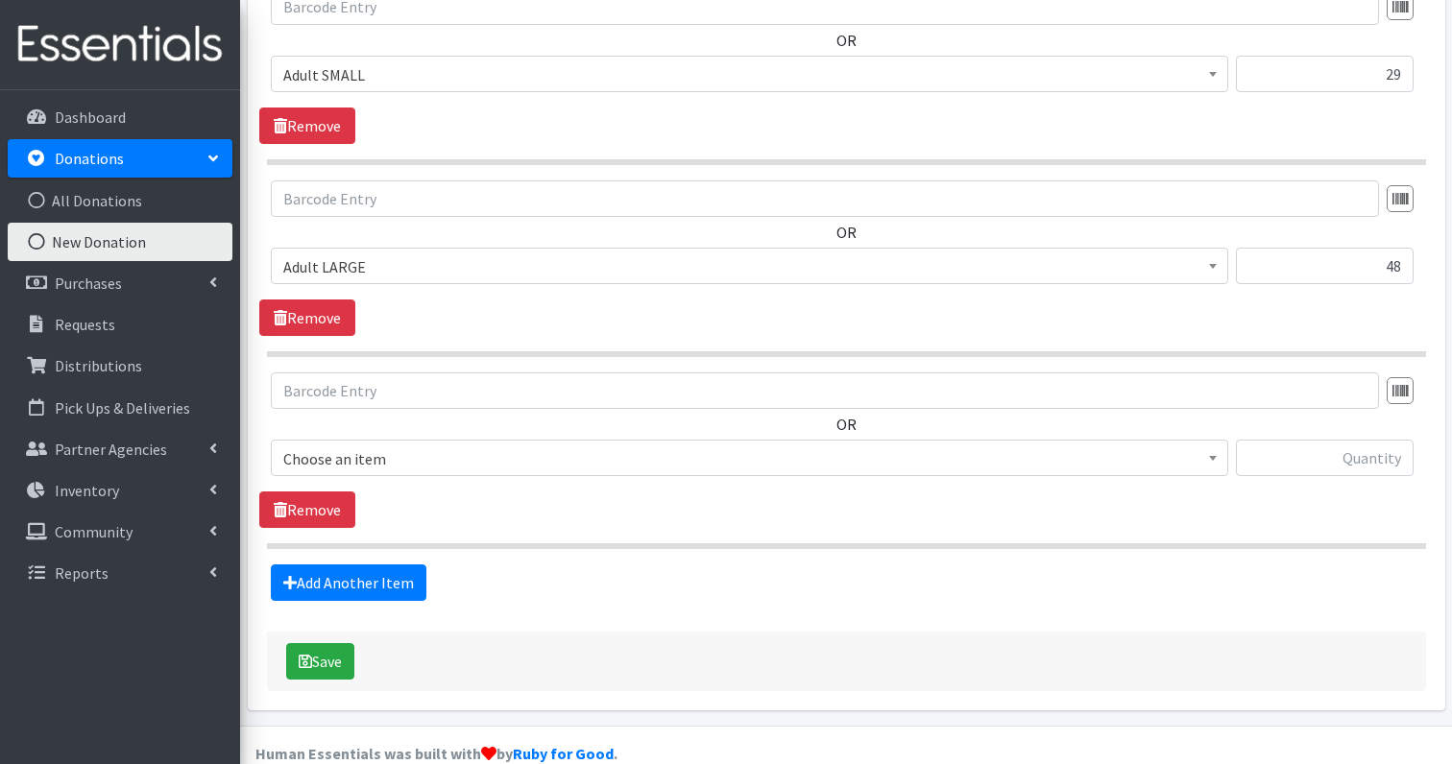
click at [373, 446] on span "Choose an item" at bounding box center [749, 459] width 932 height 27
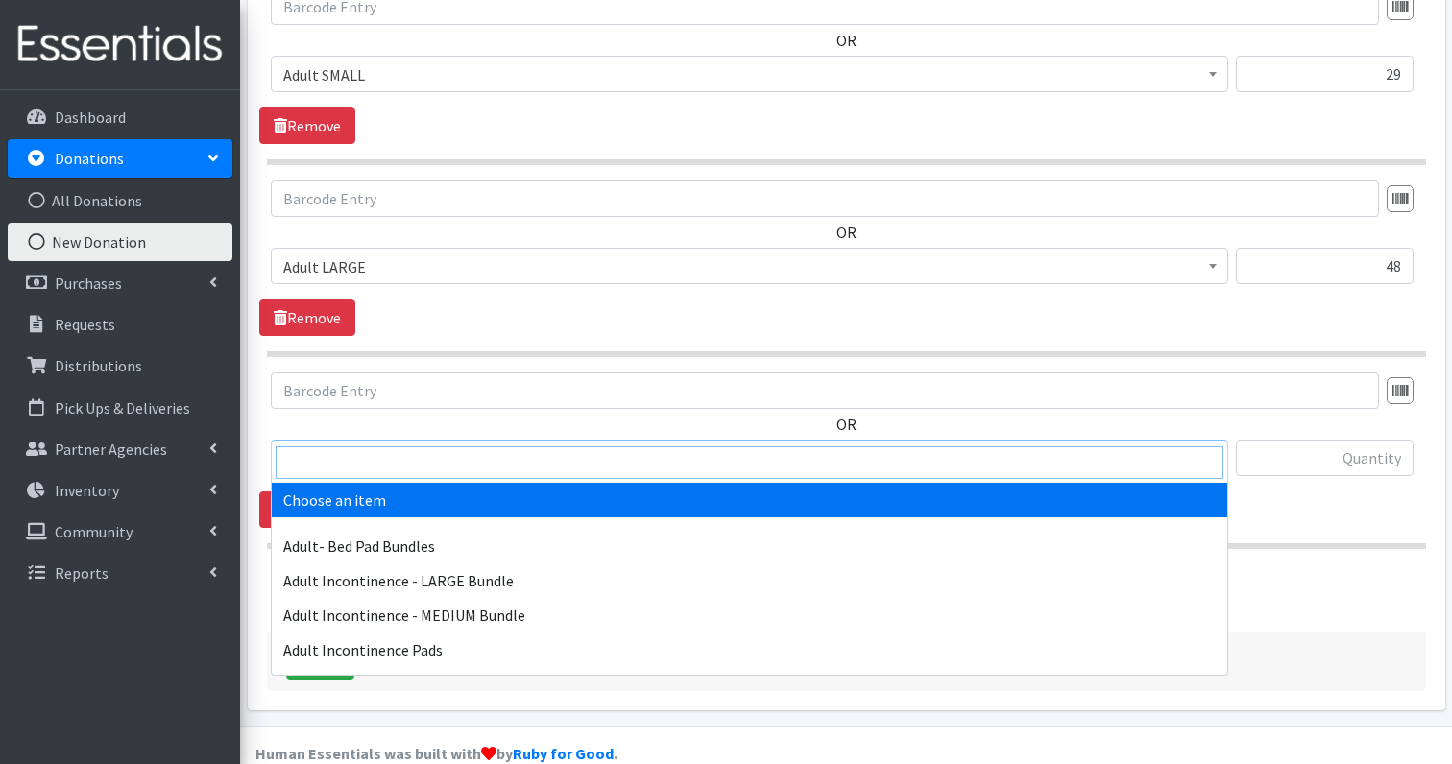
click at [359, 462] on input "search" at bounding box center [750, 463] width 948 height 33
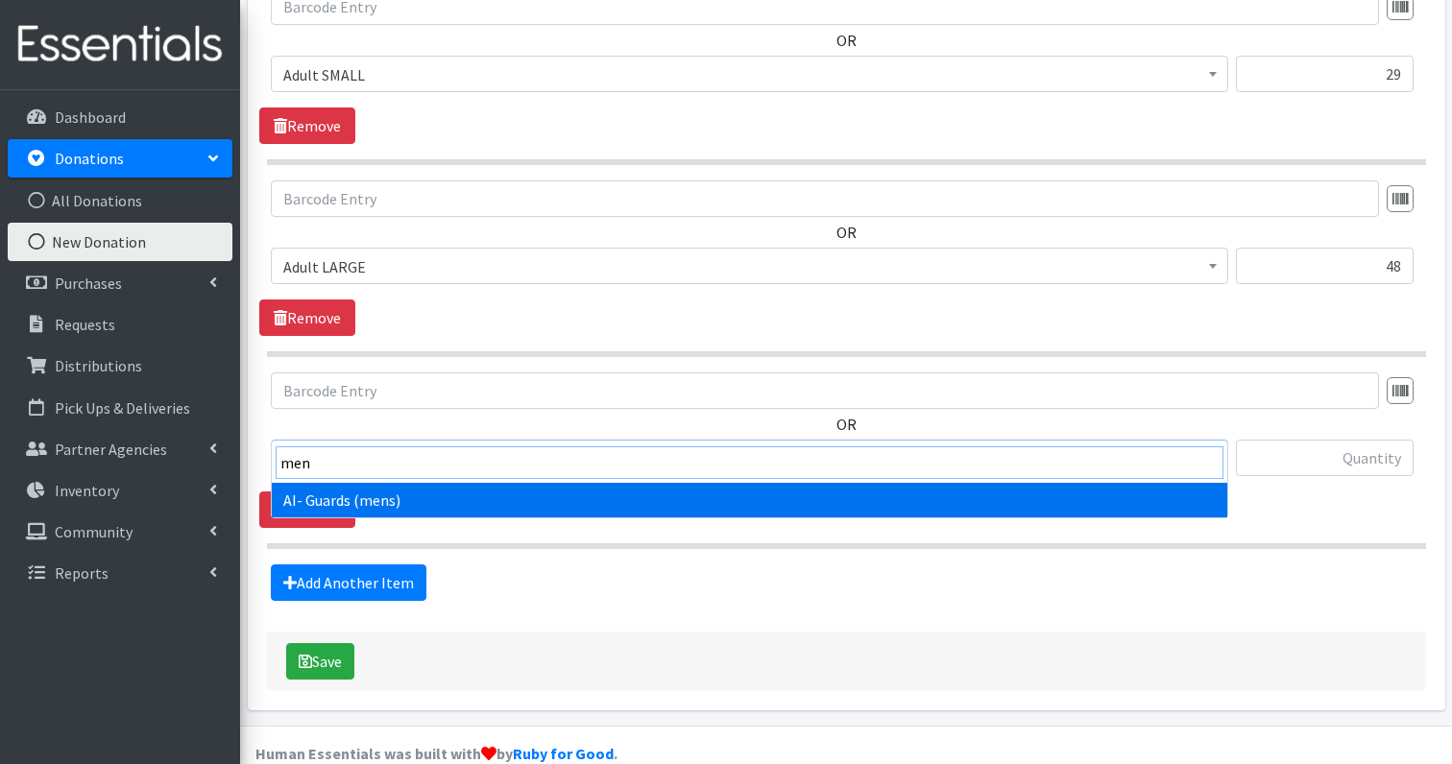
type input "men"
select select "14616"
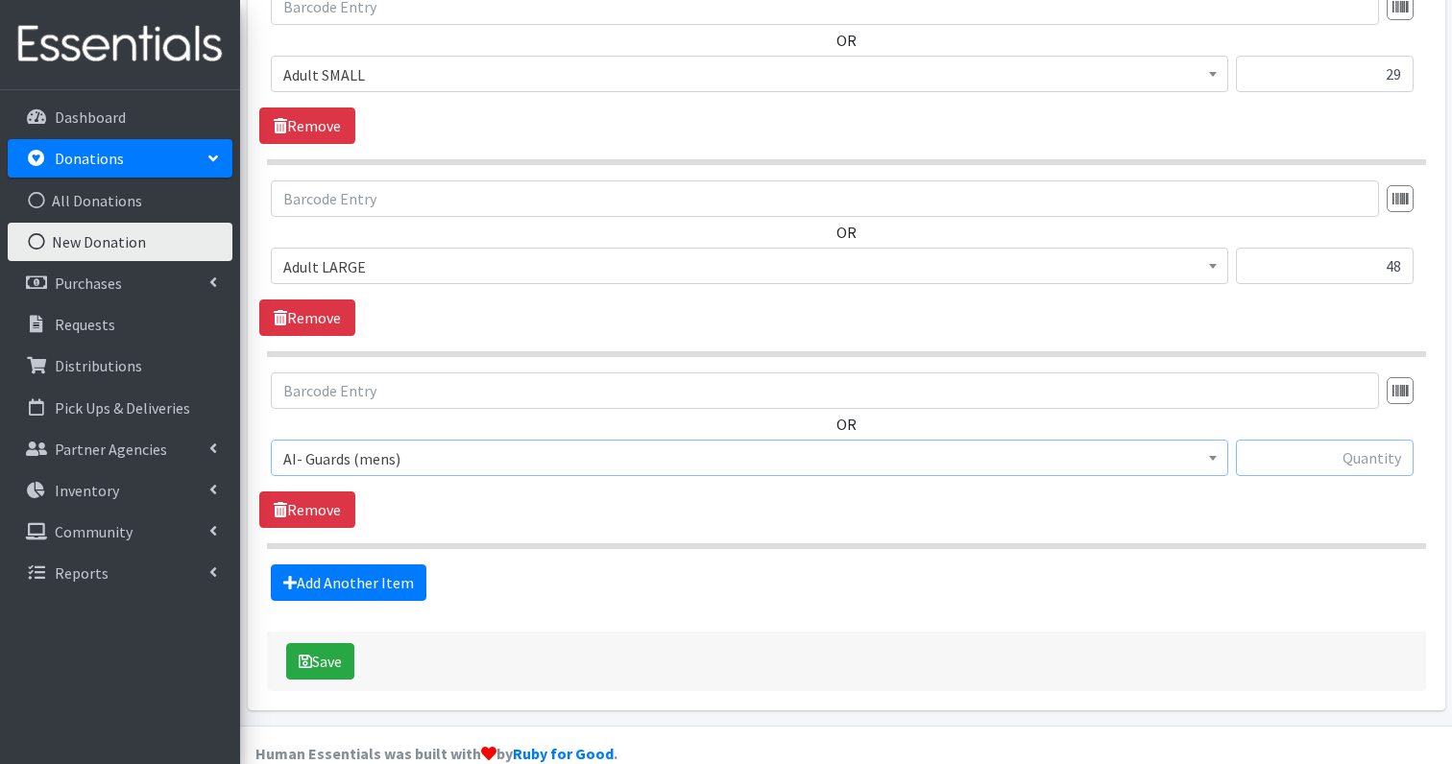
click at [1375, 440] on input "text" at bounding box center [1325, 458] width 178 height 36
type input "48"
click at [338, 643] on button "Save" at bounding box center [320, 661] width 68 height 36
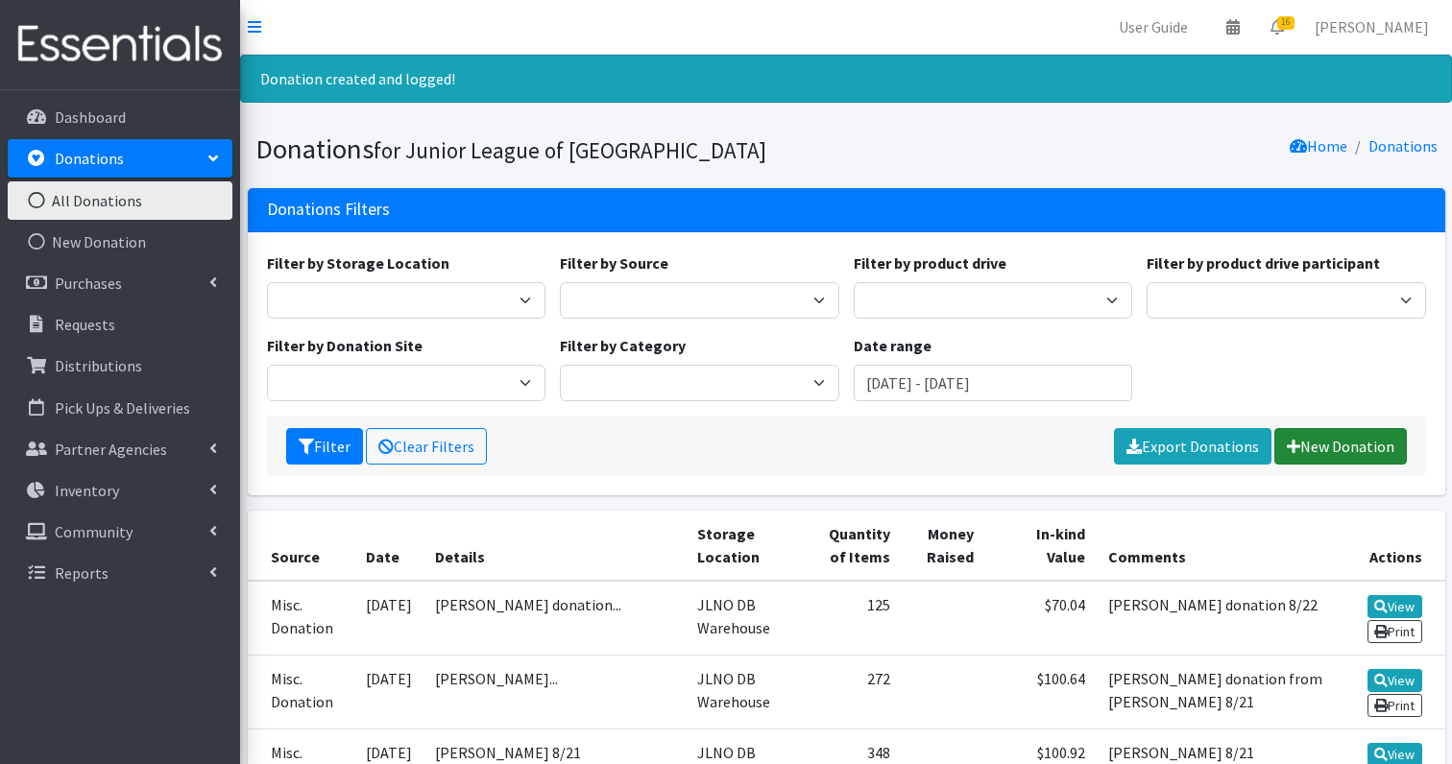
click at [1362, 444] on link "New Donation" at bounding box center [1340, 446] width 133 height 36
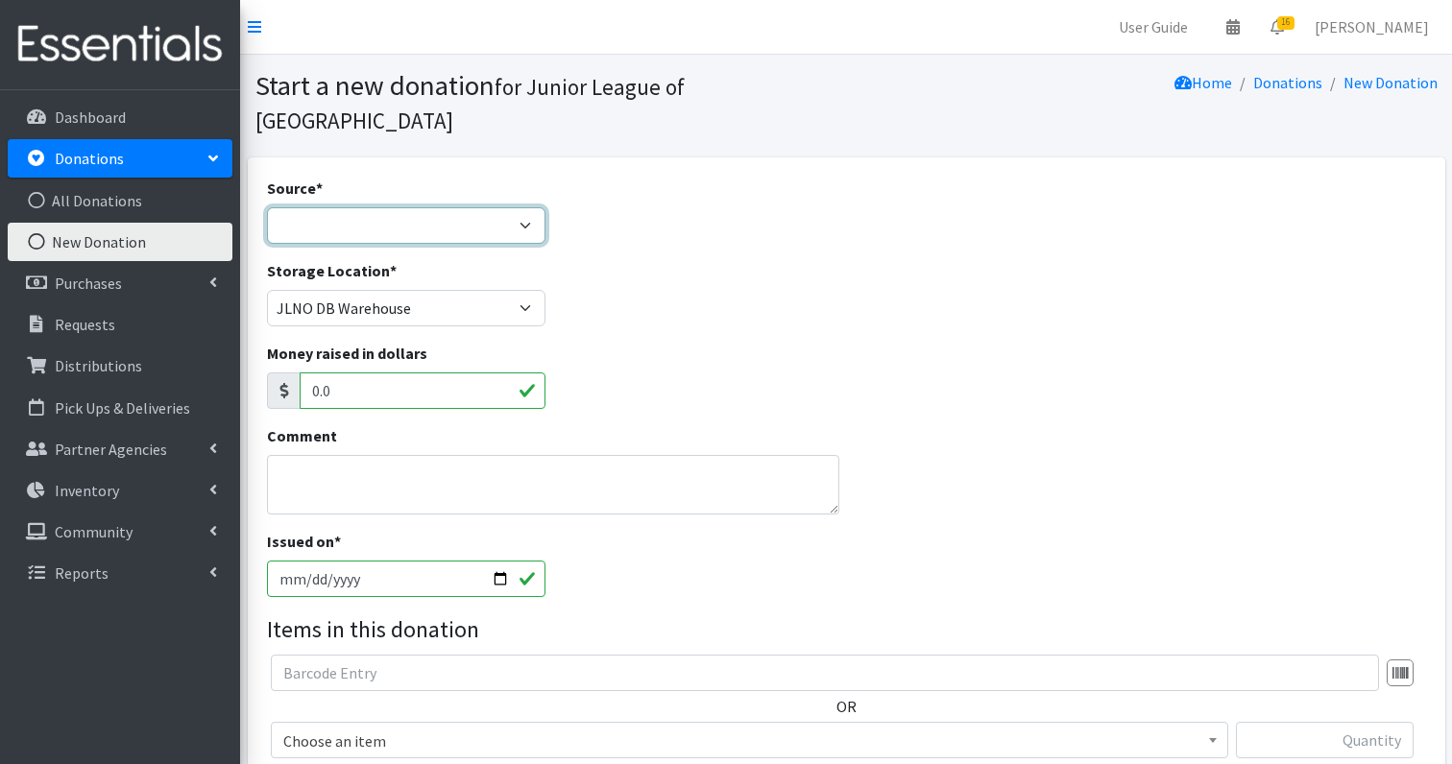
click at [385, 207] on select "Product Drive Manufacturer Donation Site Misc. Donation" at bounding box center [406, 225] width 279 height 36
select select "Donation Site"
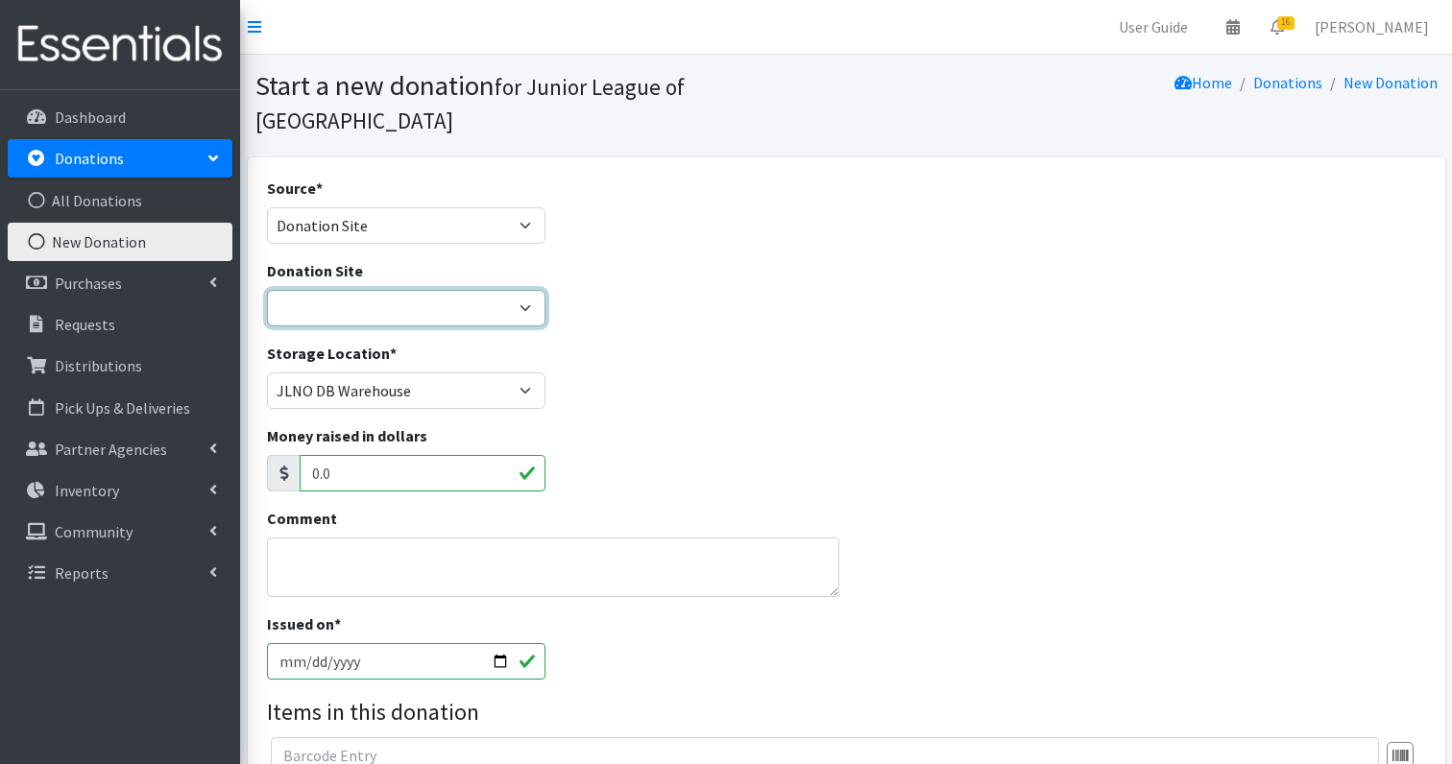
select select "46"
click at [366, 538] on textarea "Comment" at bounding box center [553, 568] width 572 height 60
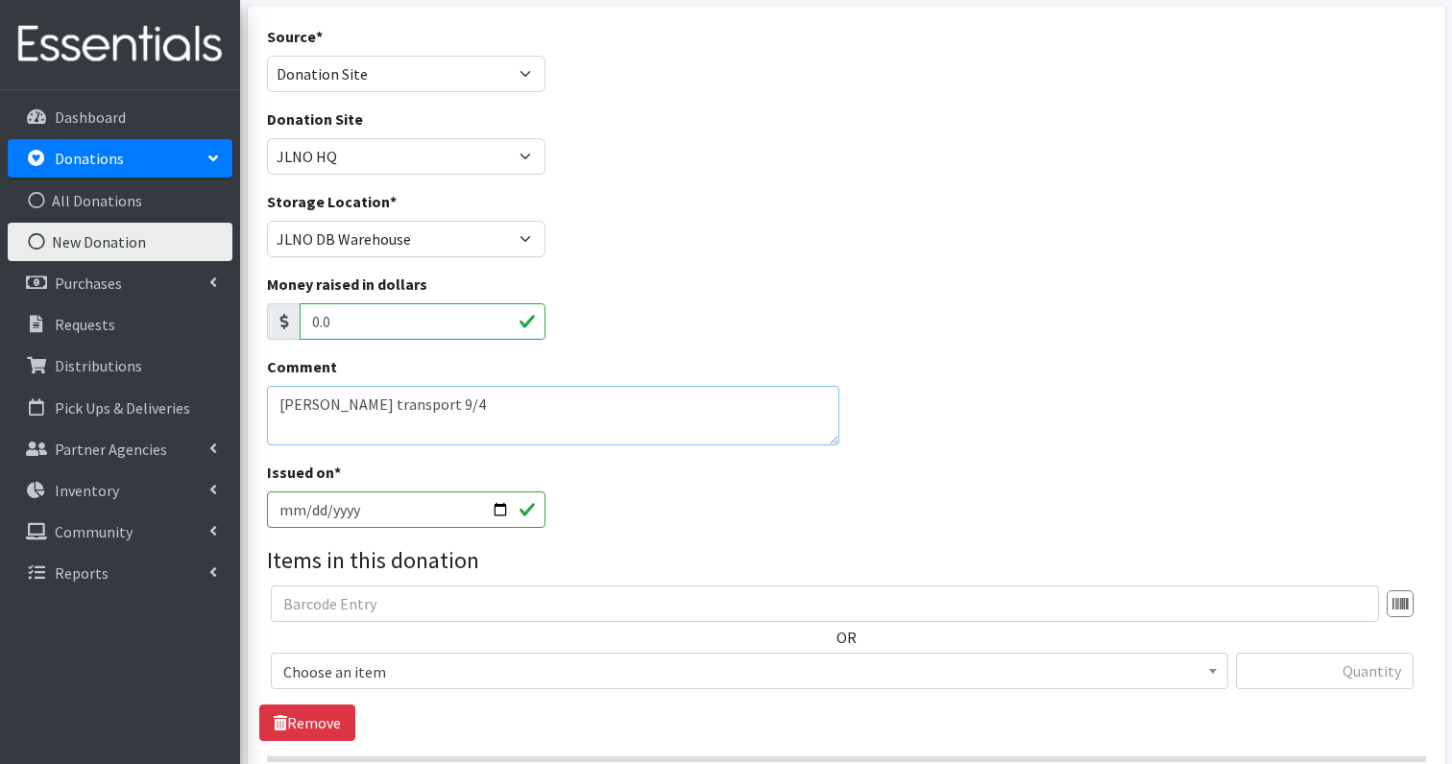
scroll to position [154, 0]
type textarea "Libby Phipps transport 9/4"
click at [387, 584] on input "text" at bounding box center [825, 602] width 1108 height 36
click at [340, 657] on span "Choose an item" at bounding box center [749, 670] width 932 height 27
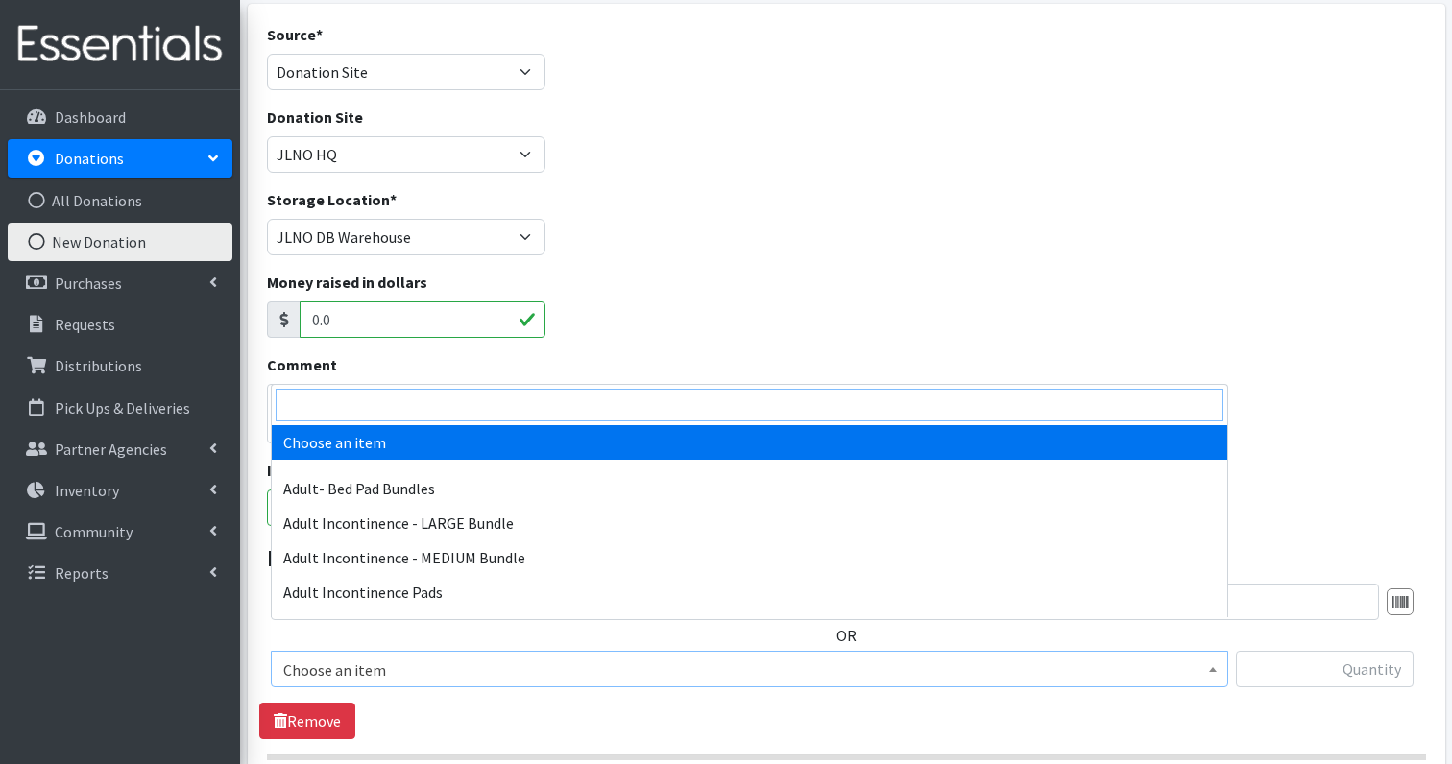
click at [363, 410] on input "search" at bounding box center [750, 405] width 948 height 33
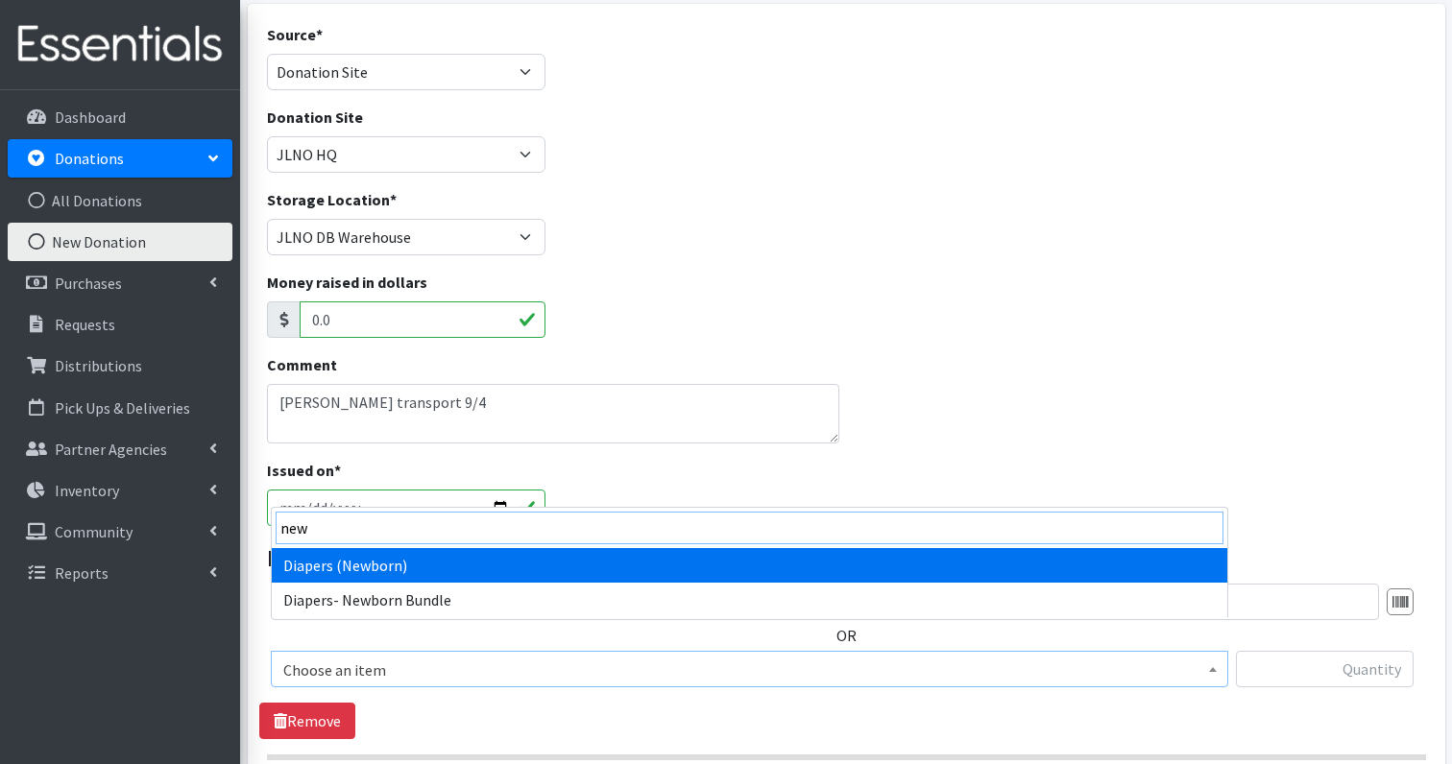
type input "new"
select select "1236"
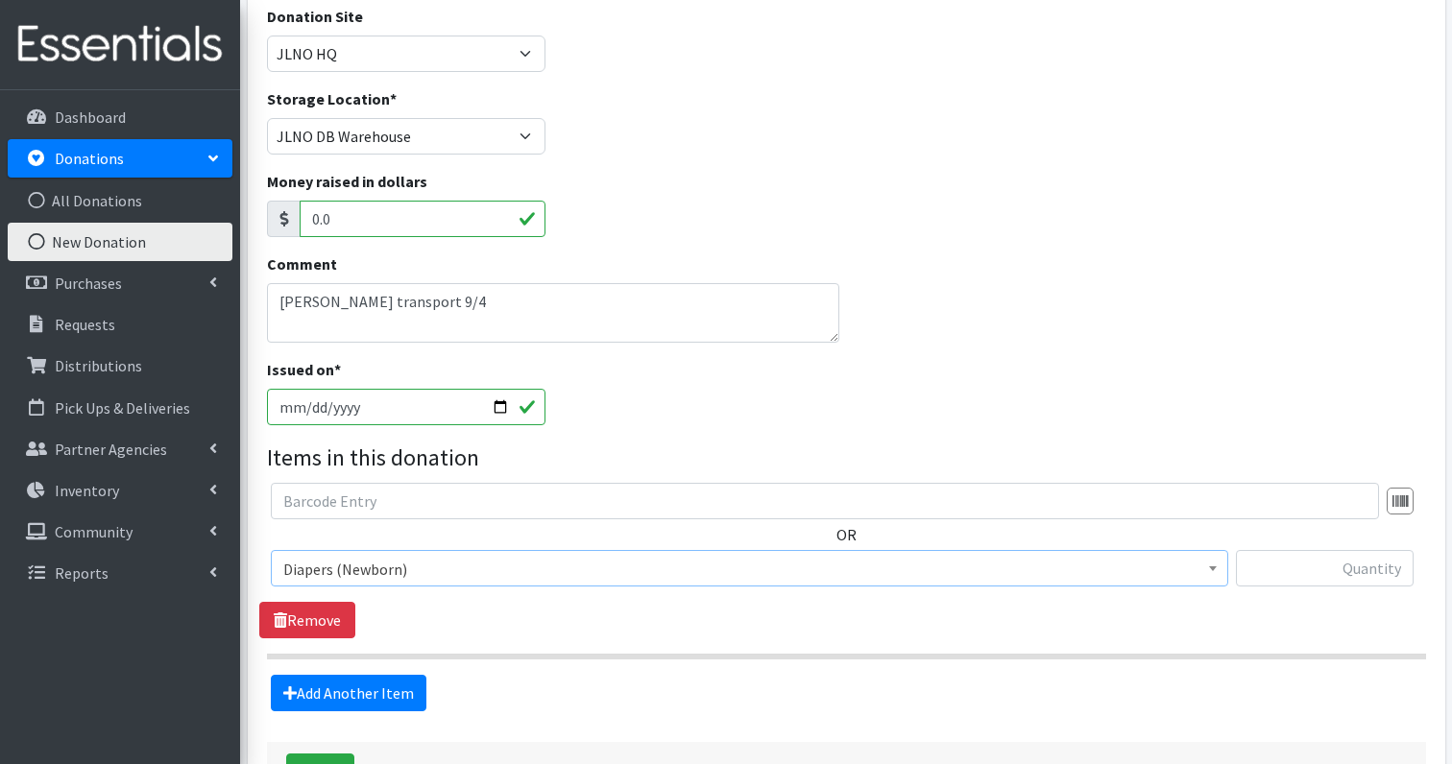
scroll to position [269, 0]
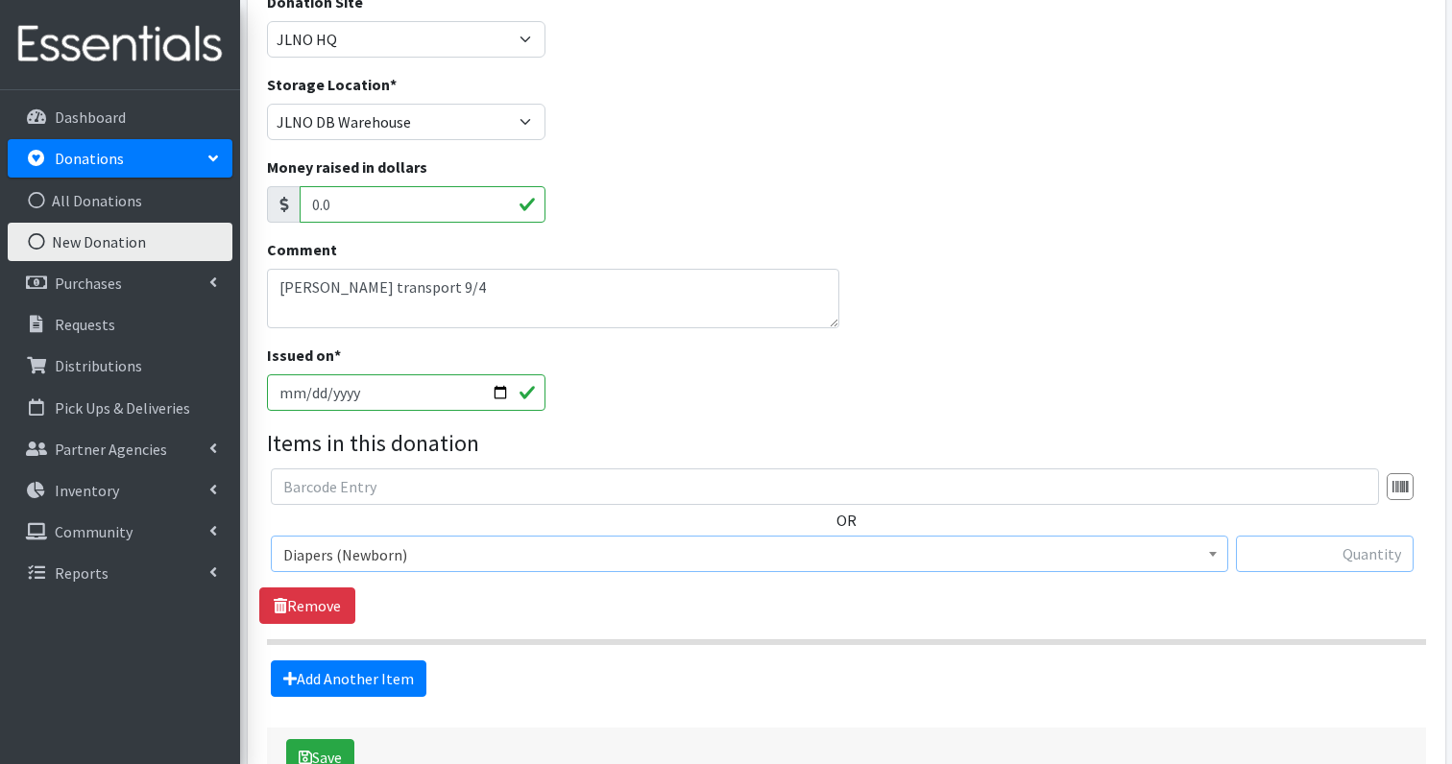
click at [1374, 536] on input "text" at bounding box center [1325, 554] width 178 height 36
type input "40"
click at [386, 661] on link "Add Another Item" at bounding box center [349, 679] width 156 height 36
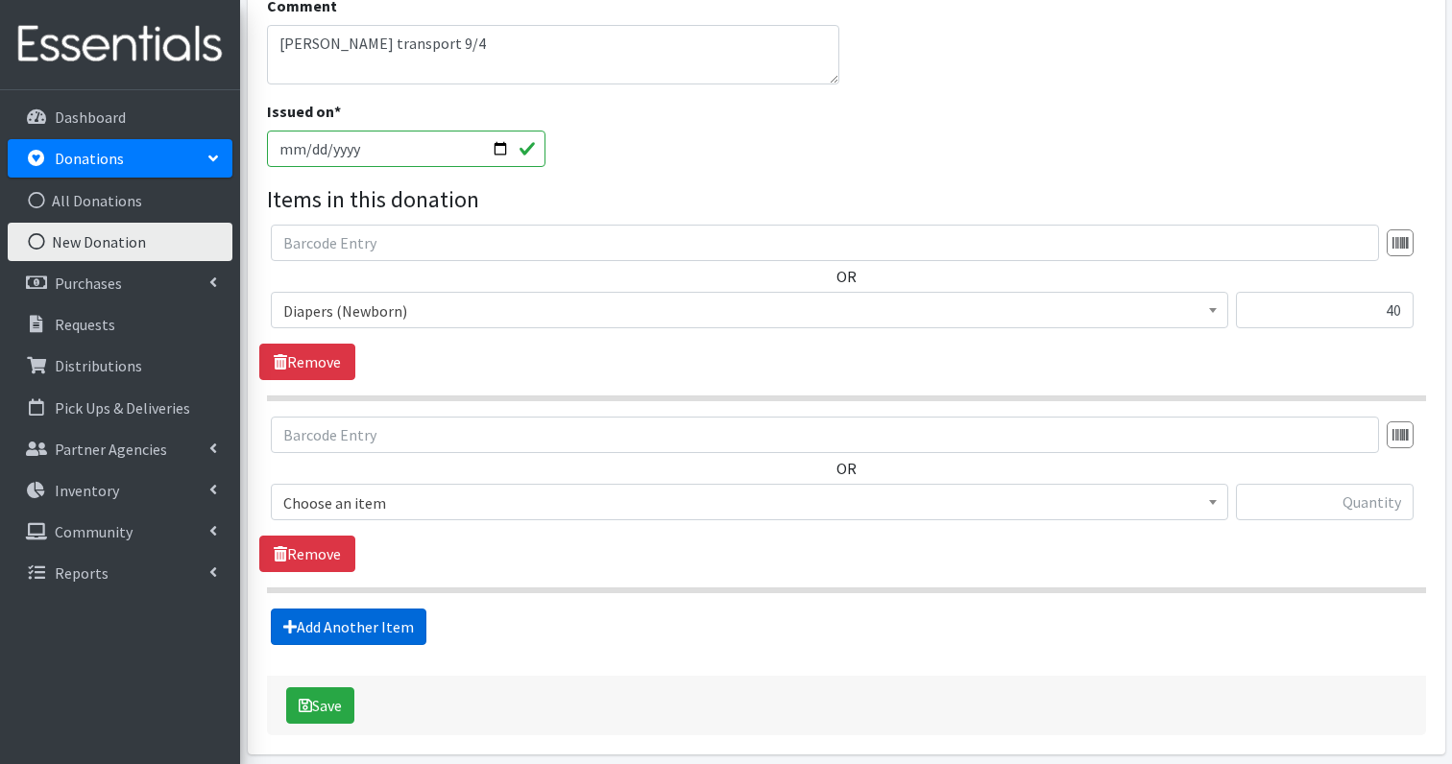
scroll to position [557, 0]
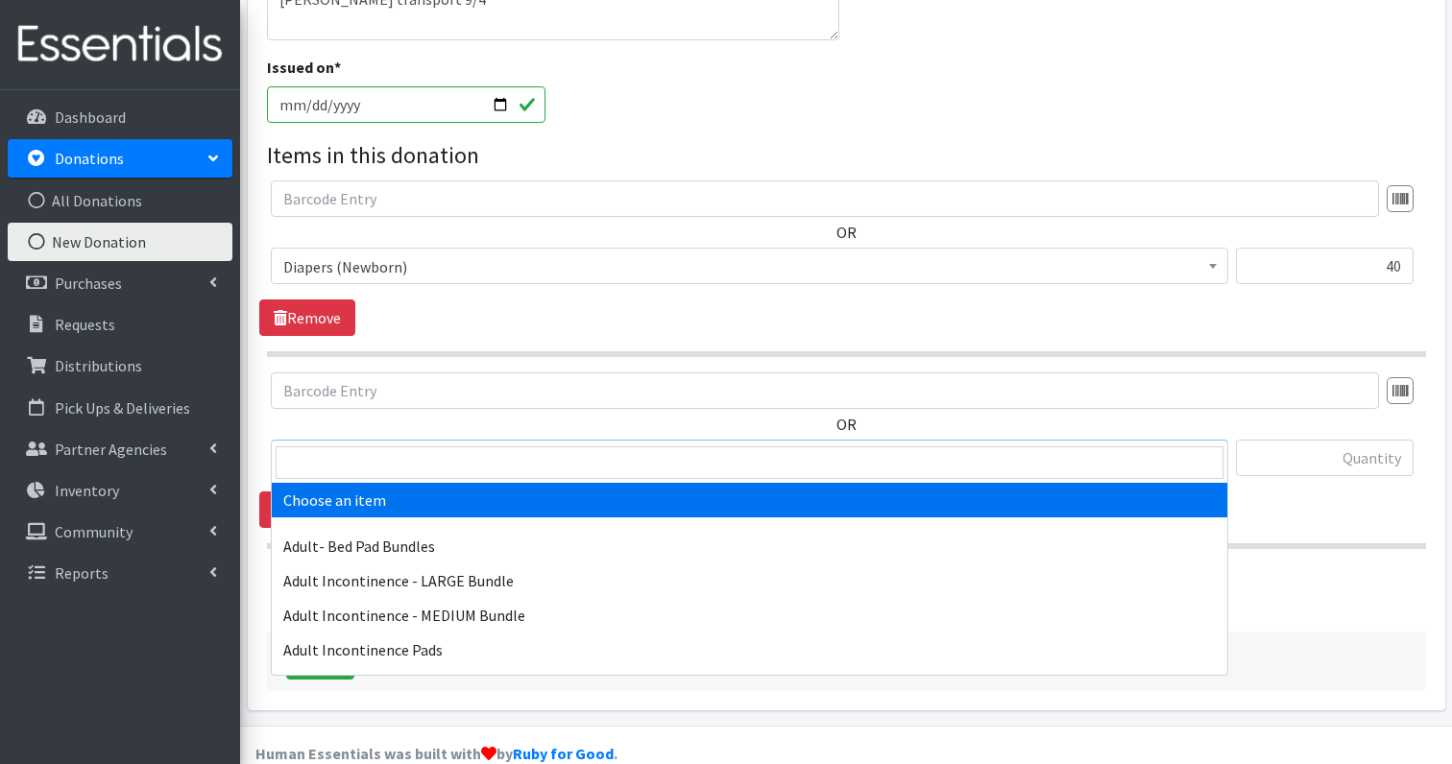
click at [345, 446] on span "Choose an item" at bounding box center [749, 459] width 932 height 27
click at [346, 459] on input "search" at bounding box center [750, 463] width 948 height 33
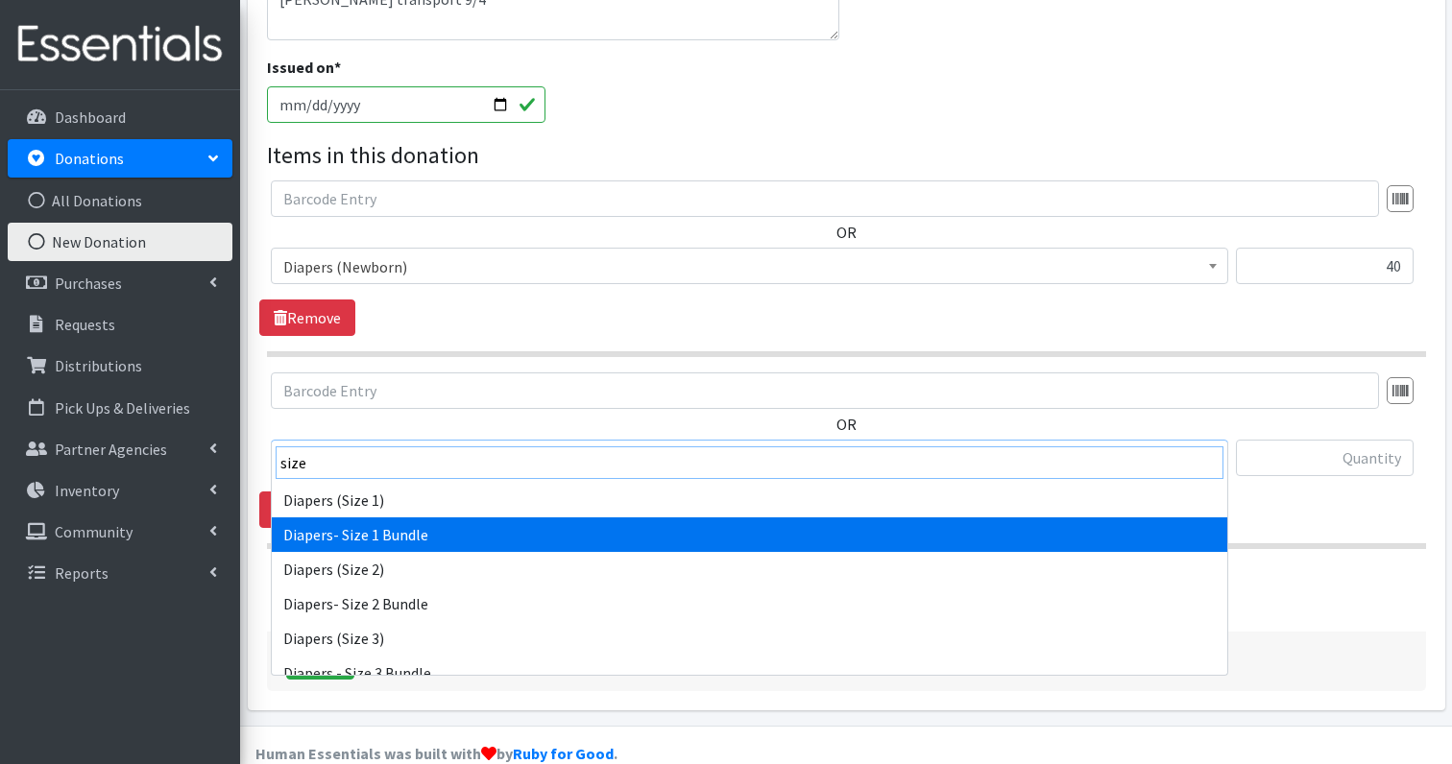
type input "size"
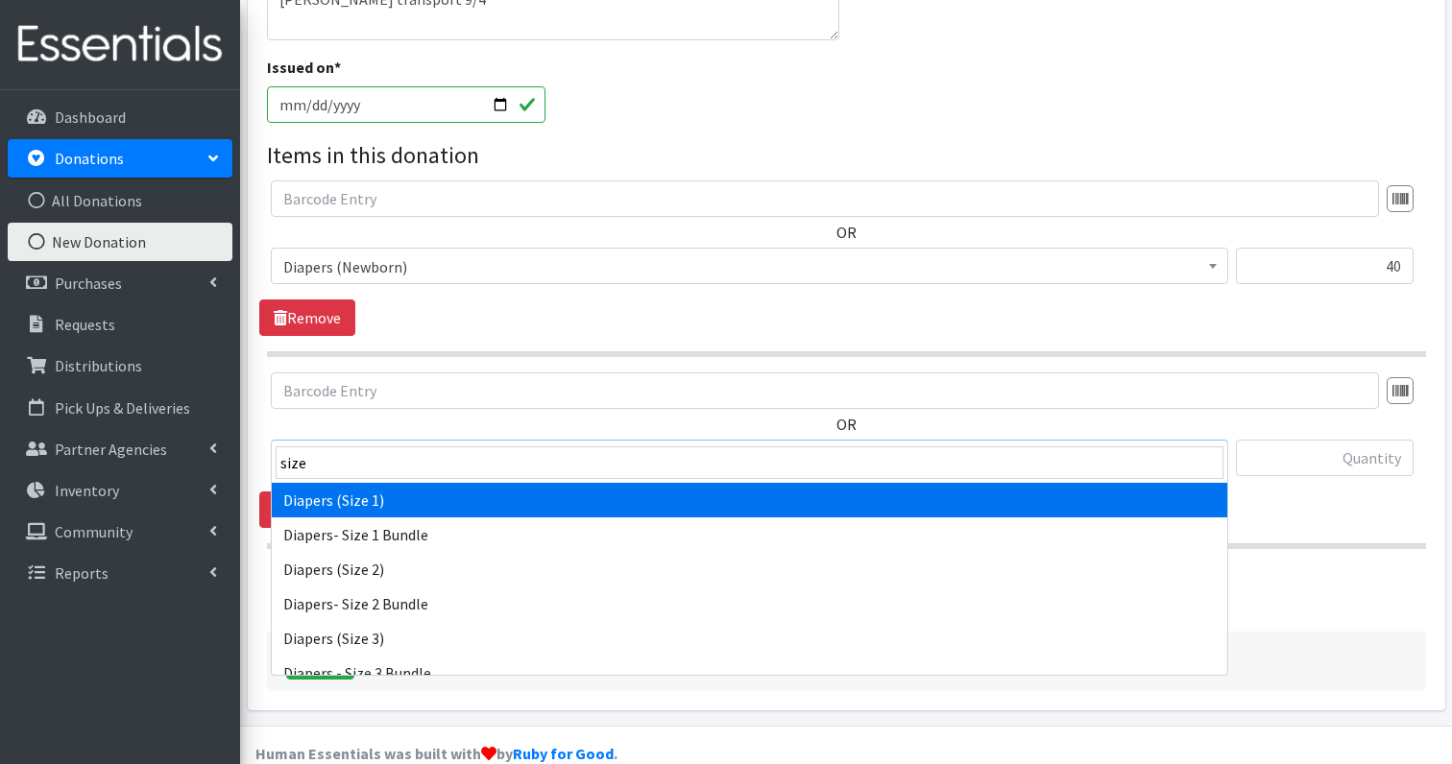
select select "1257"
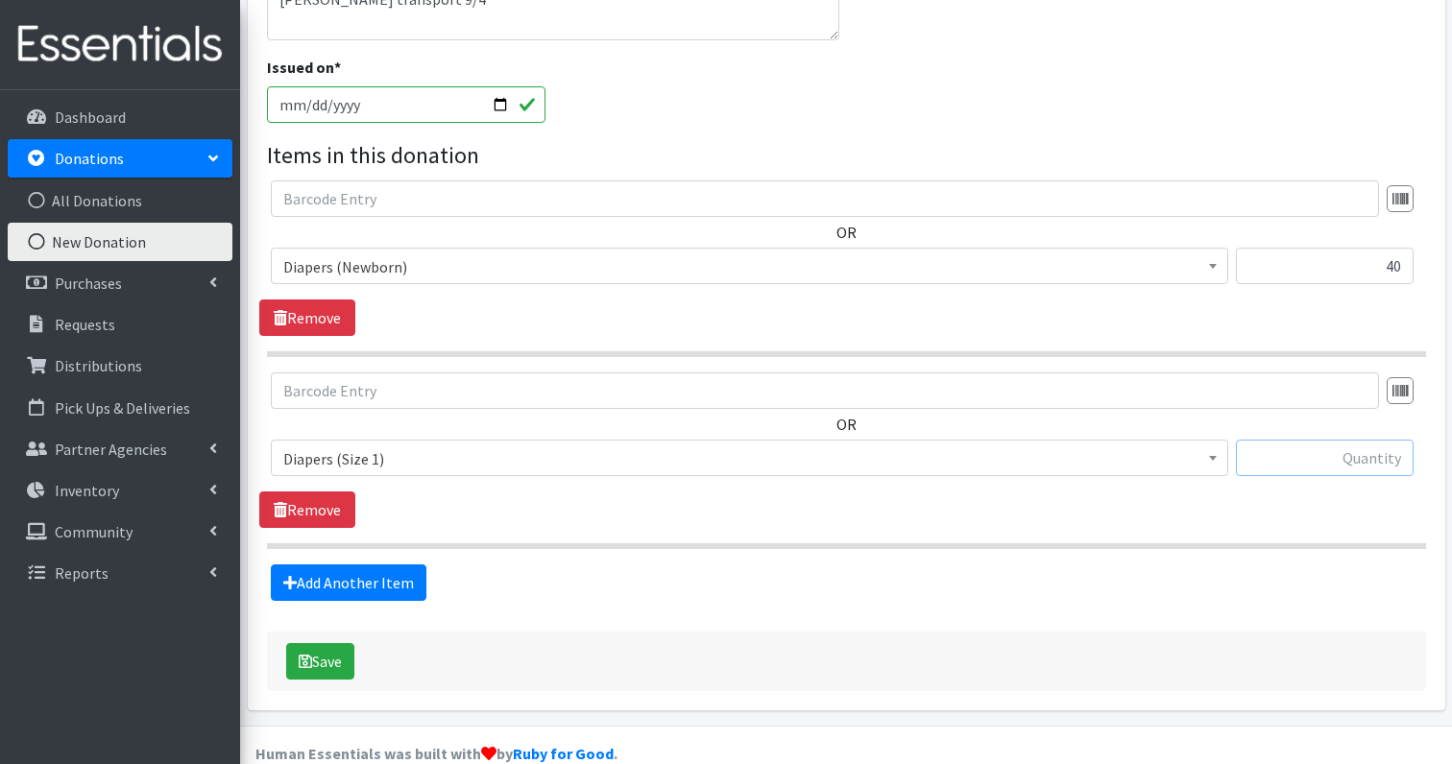
click at [1390, 440] on input "text" at bounding box center [1325, 458] width 178 height 36
type input "3"
click at [367, 565] on link "Add Another Item" at bounding box center [349, 583] width 156 height 36
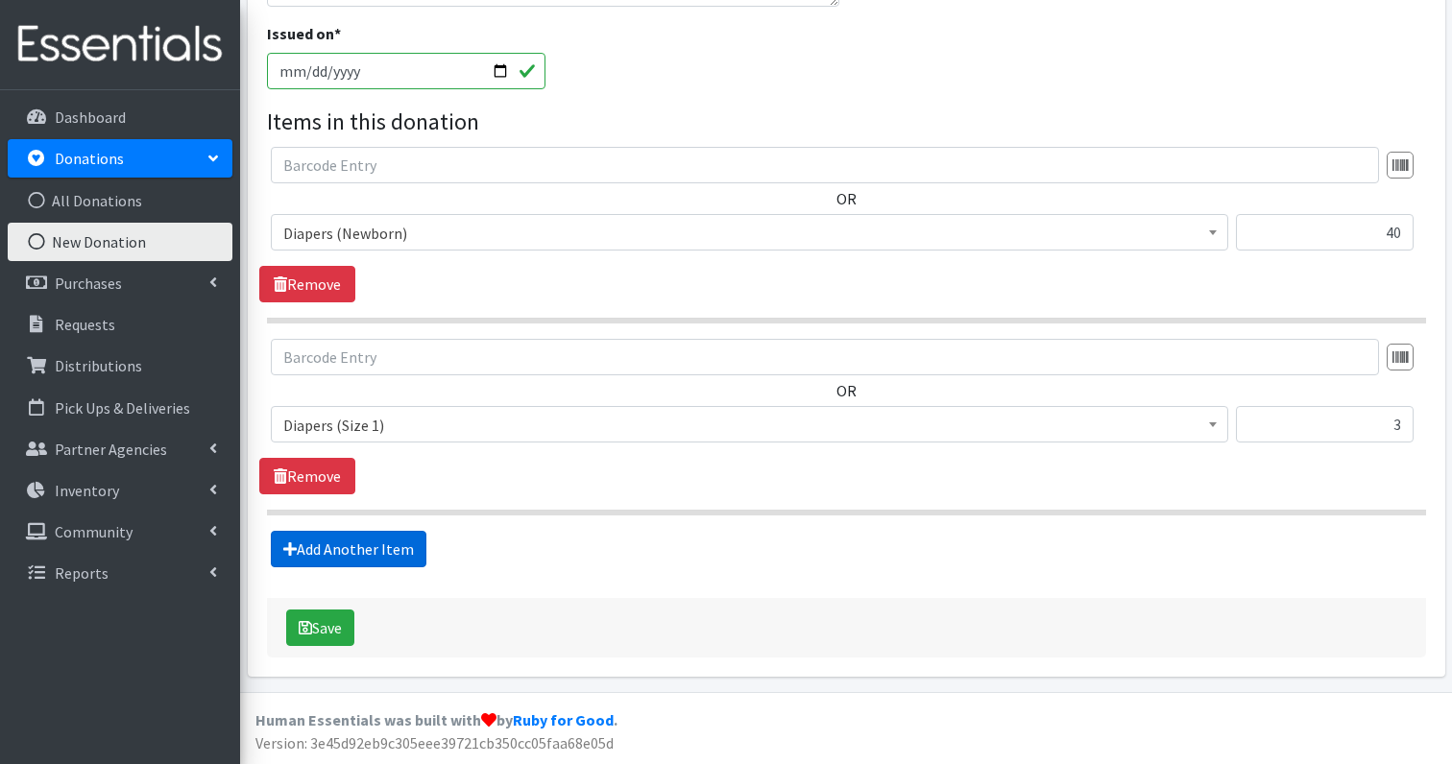
scroll to position [749, 0]
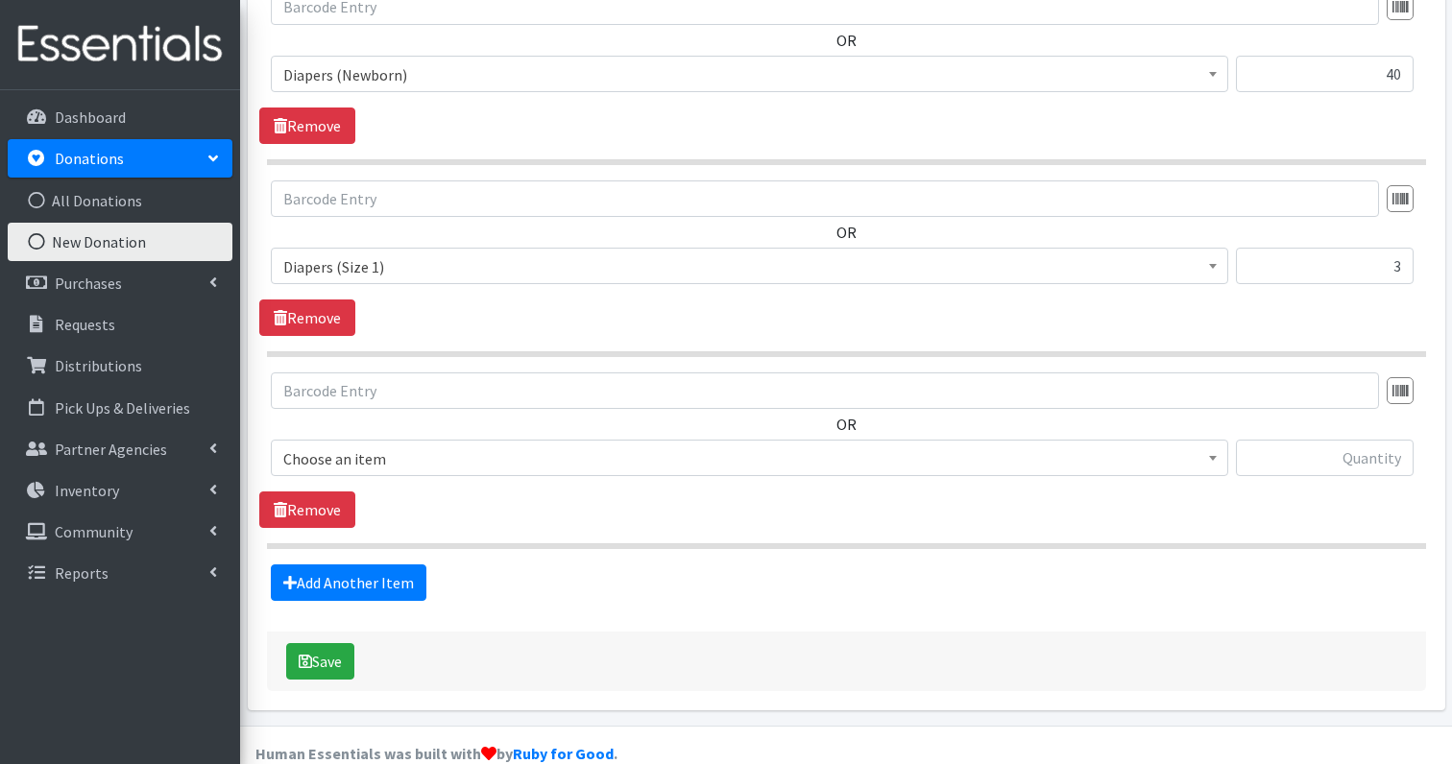
click at [404, 446] on span "Choose an item" at bounding box center [749, 459] width 932 height 27
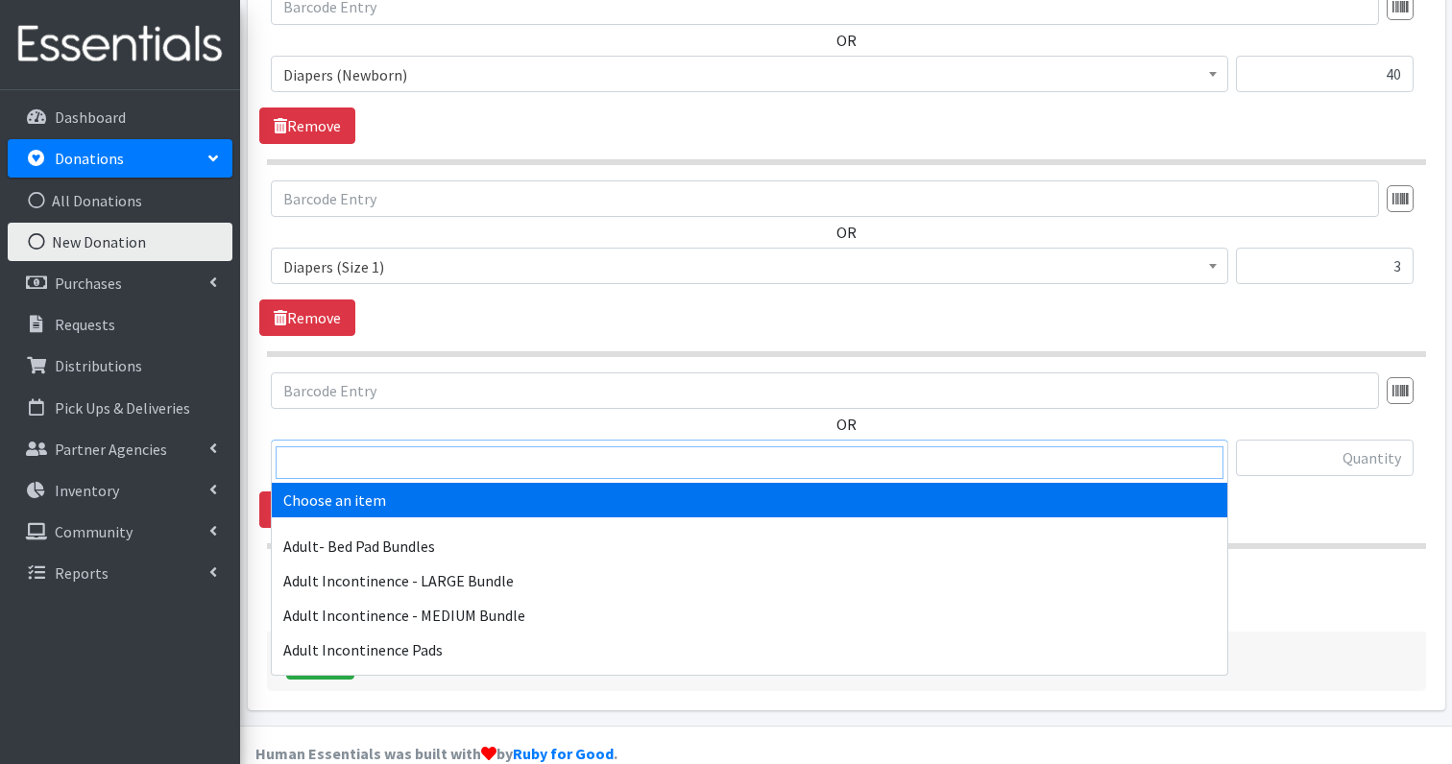
click at [384, 468] on input "search" at bounding box center [750, 463] width 948 height 33
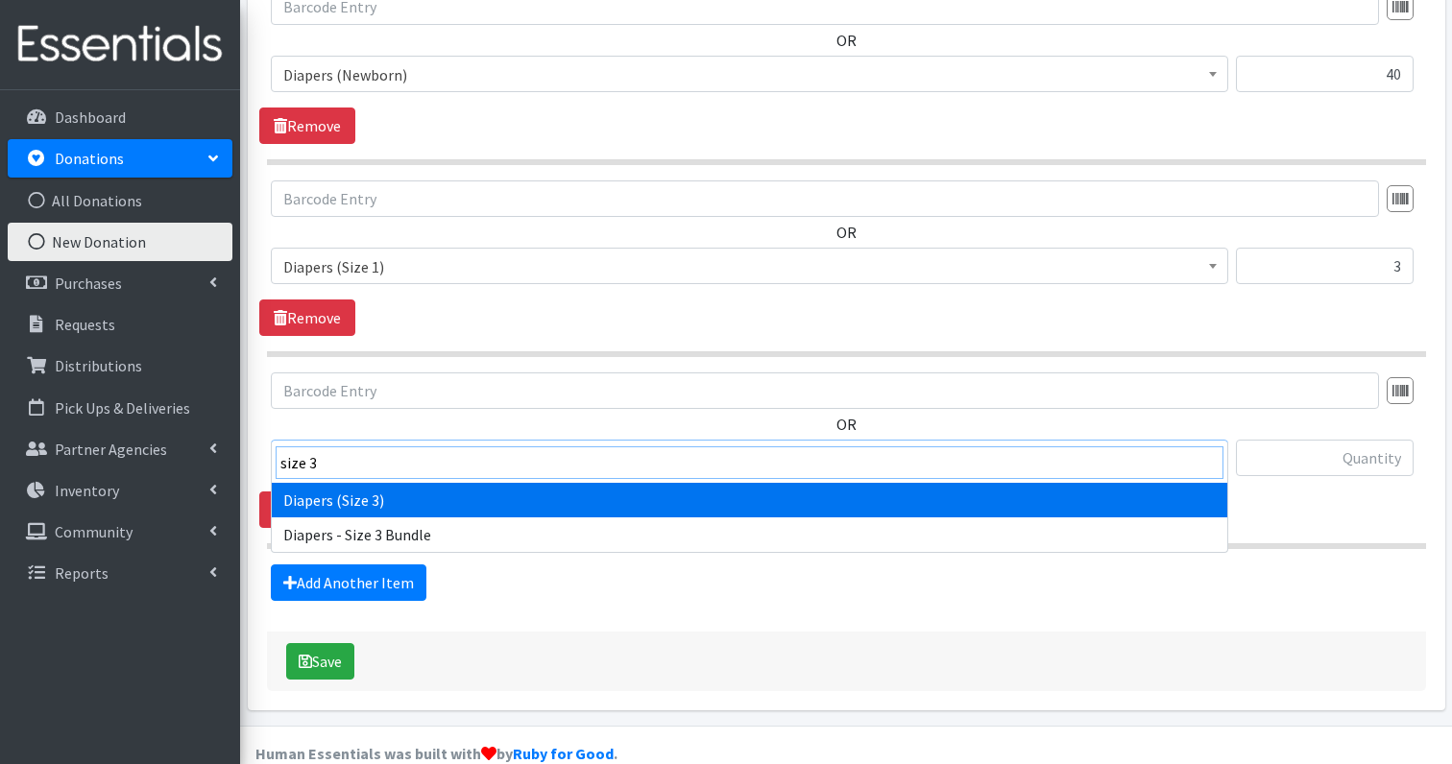
type input "size 3"
select select "1235"
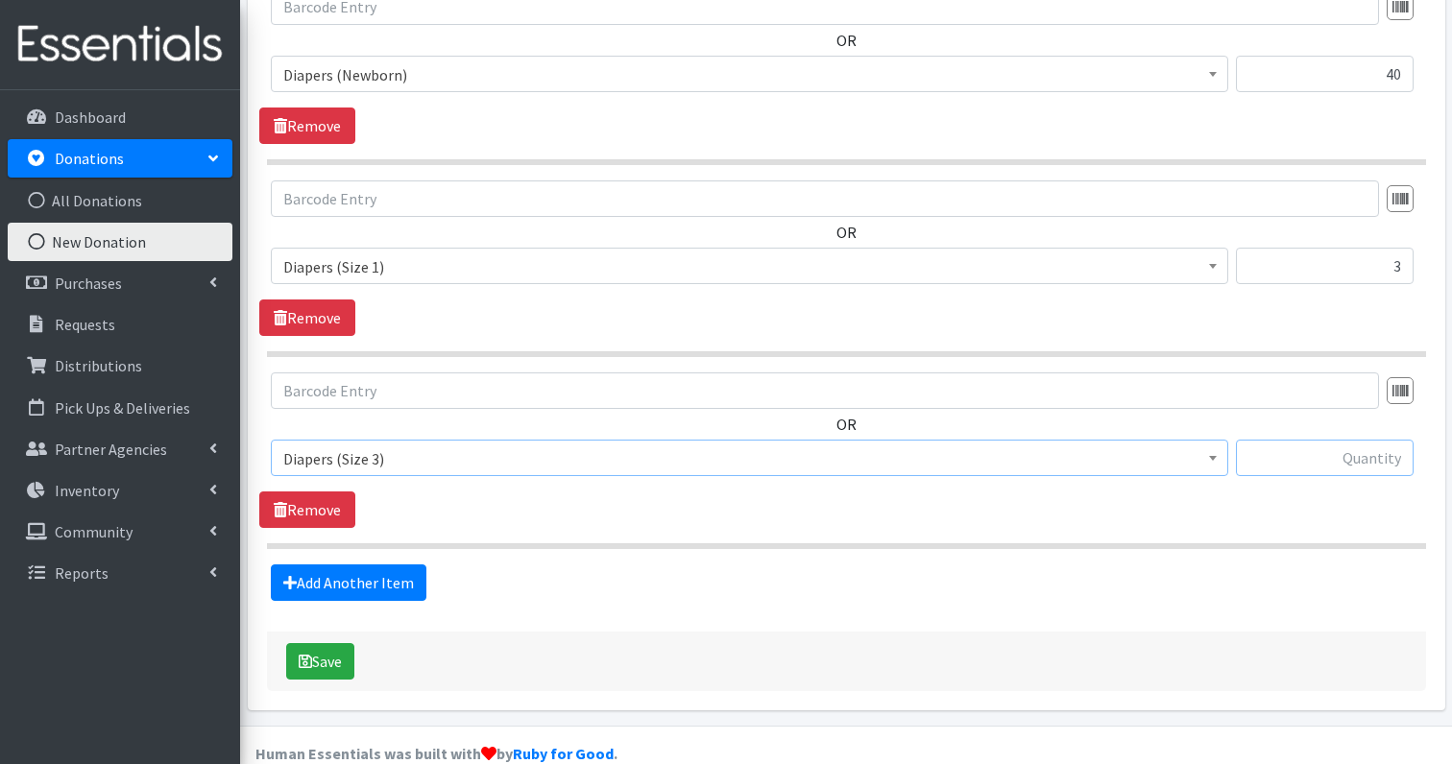
click at [1361, 440] on input "text" at bounding box center [1325, 458] width 178 height 36
type input "63"
click at [325, 565] on link "Add Another Item" at bounding box center [349, 583] width 156 height 36
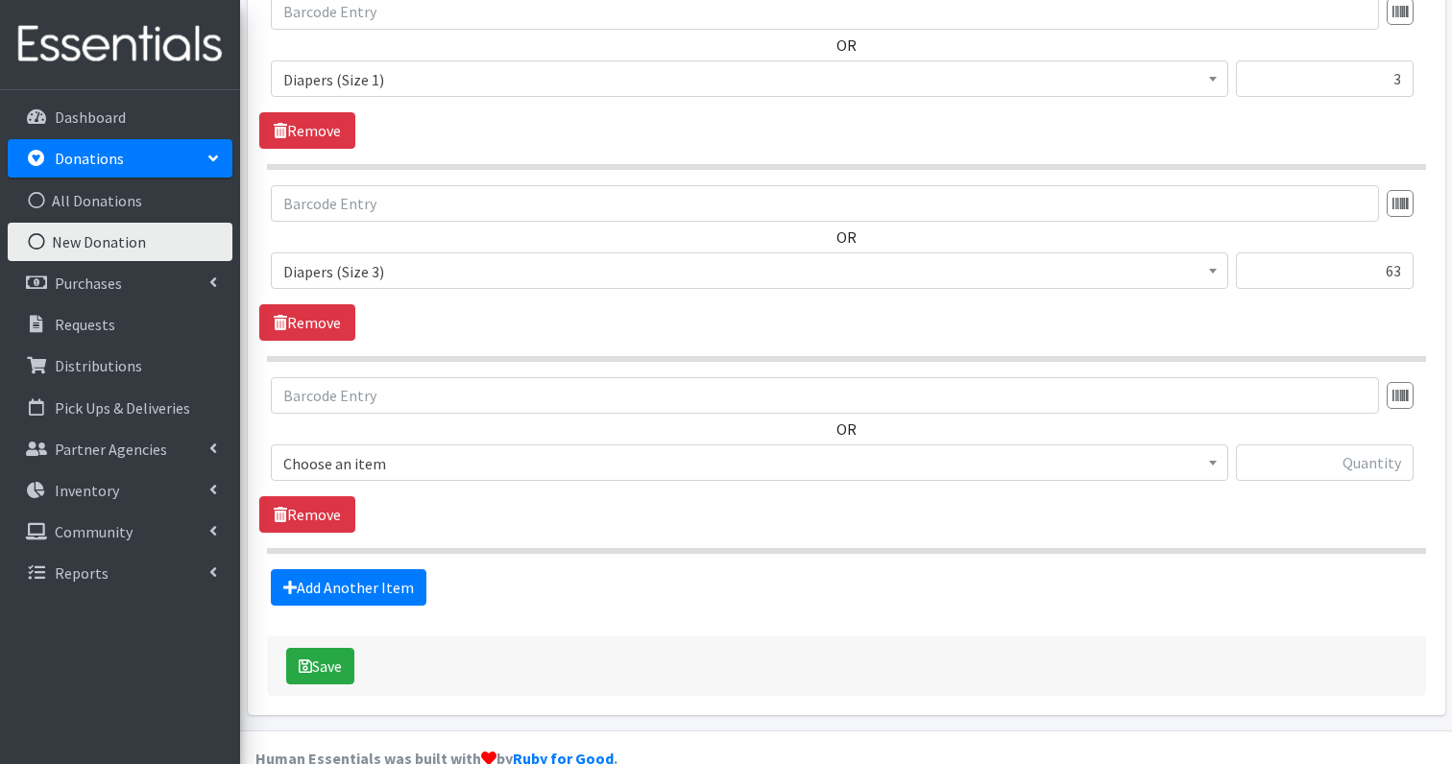
scroll to position [941, 0]
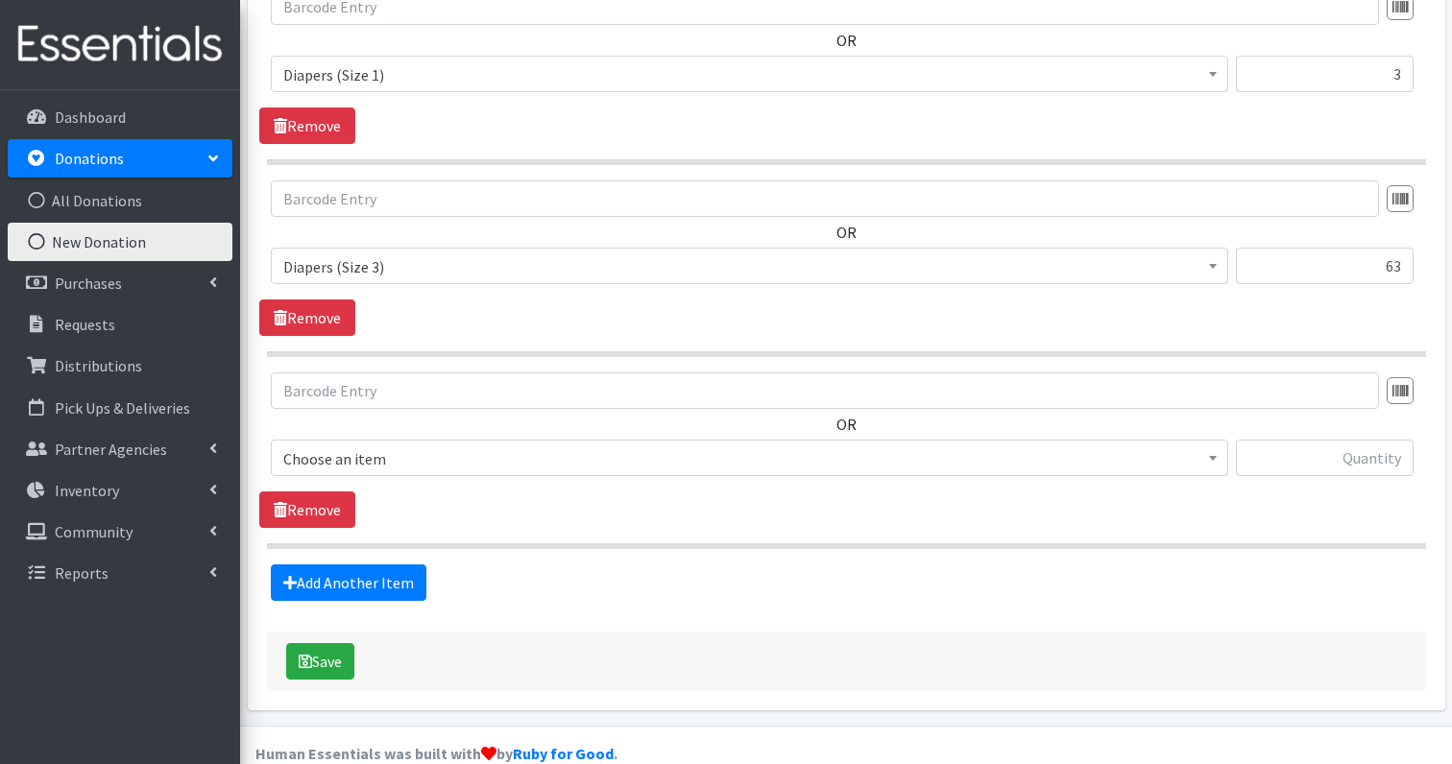
click at [439, 440] on span "Choose an item" at bounding box center [749, 458] width 957 height 36
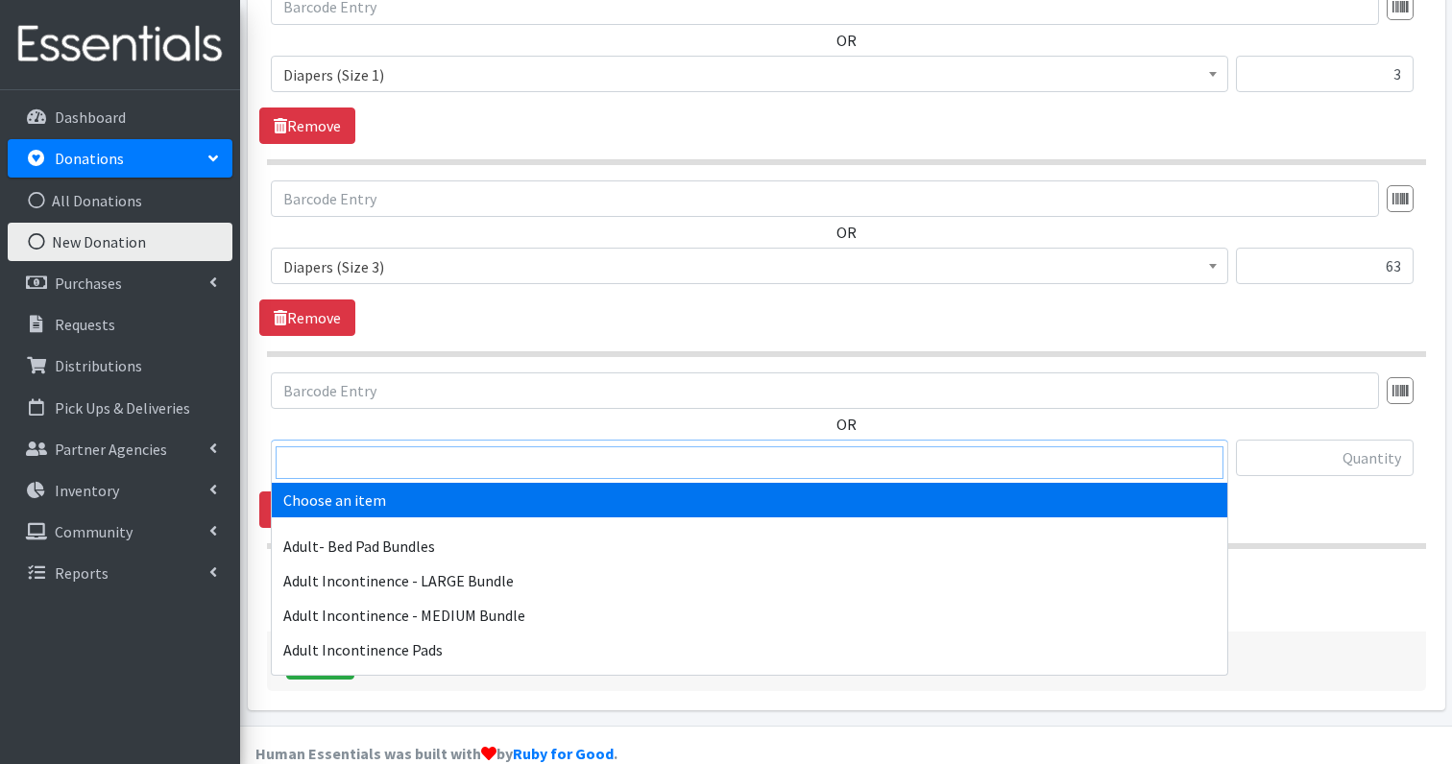
click at [411, 467] on input "search" at bounding box center [750, 463] width 948 height 33
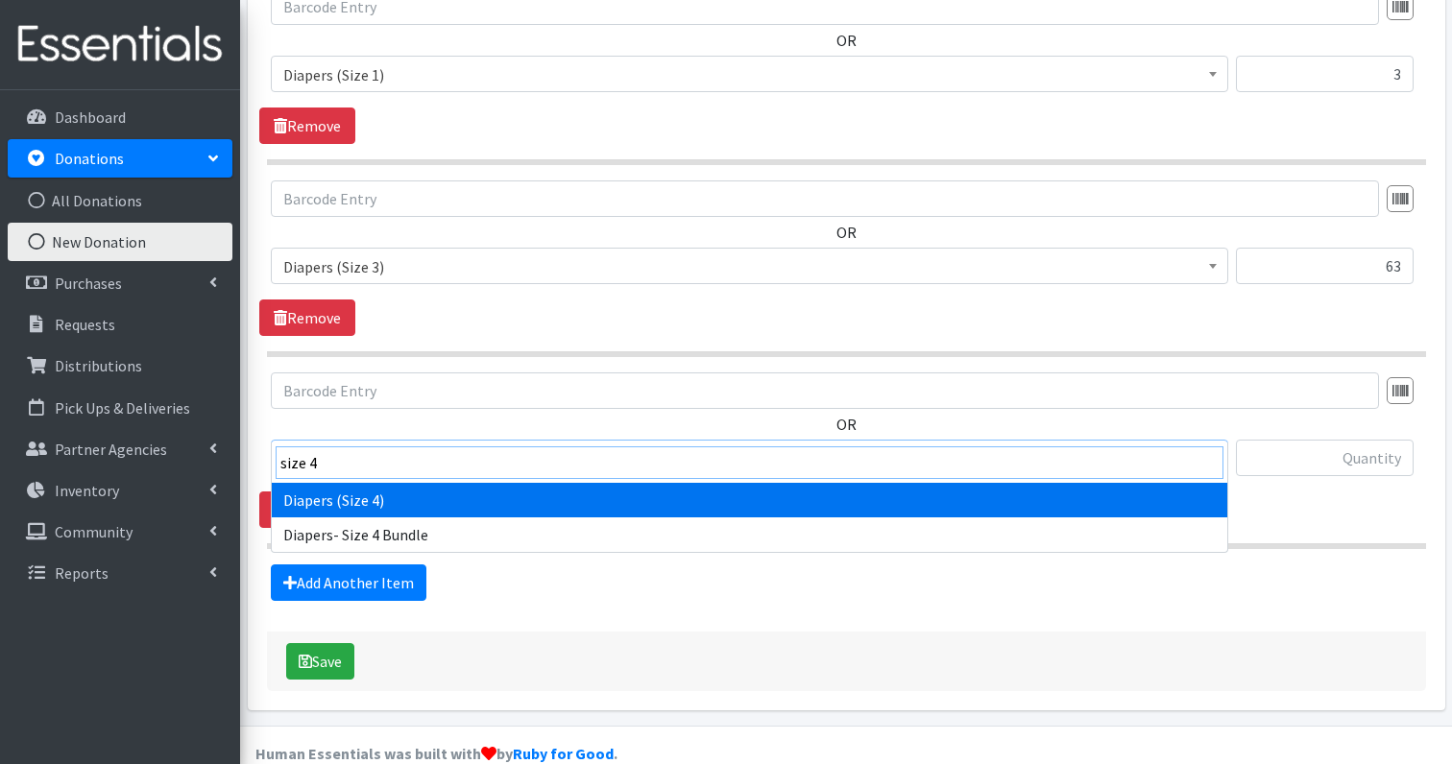
type input "size 4"
select select "1263"
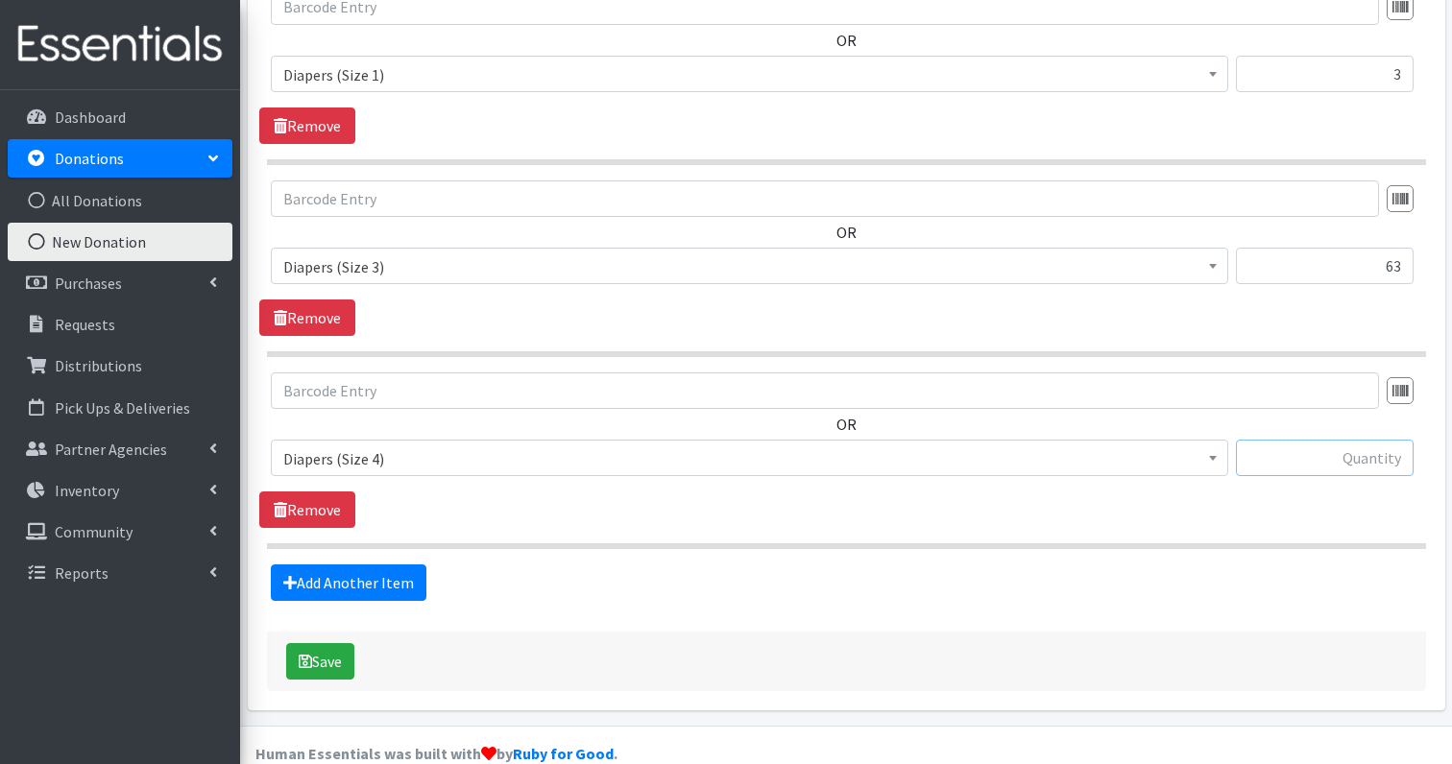
click at [1400, 440] on input "text" at bounding box center [1325, 458] width 178 height 36
type input "56"
click at [364, 565] on link "Add Another Item" at bounding box center [349, 583] width 156 height 36
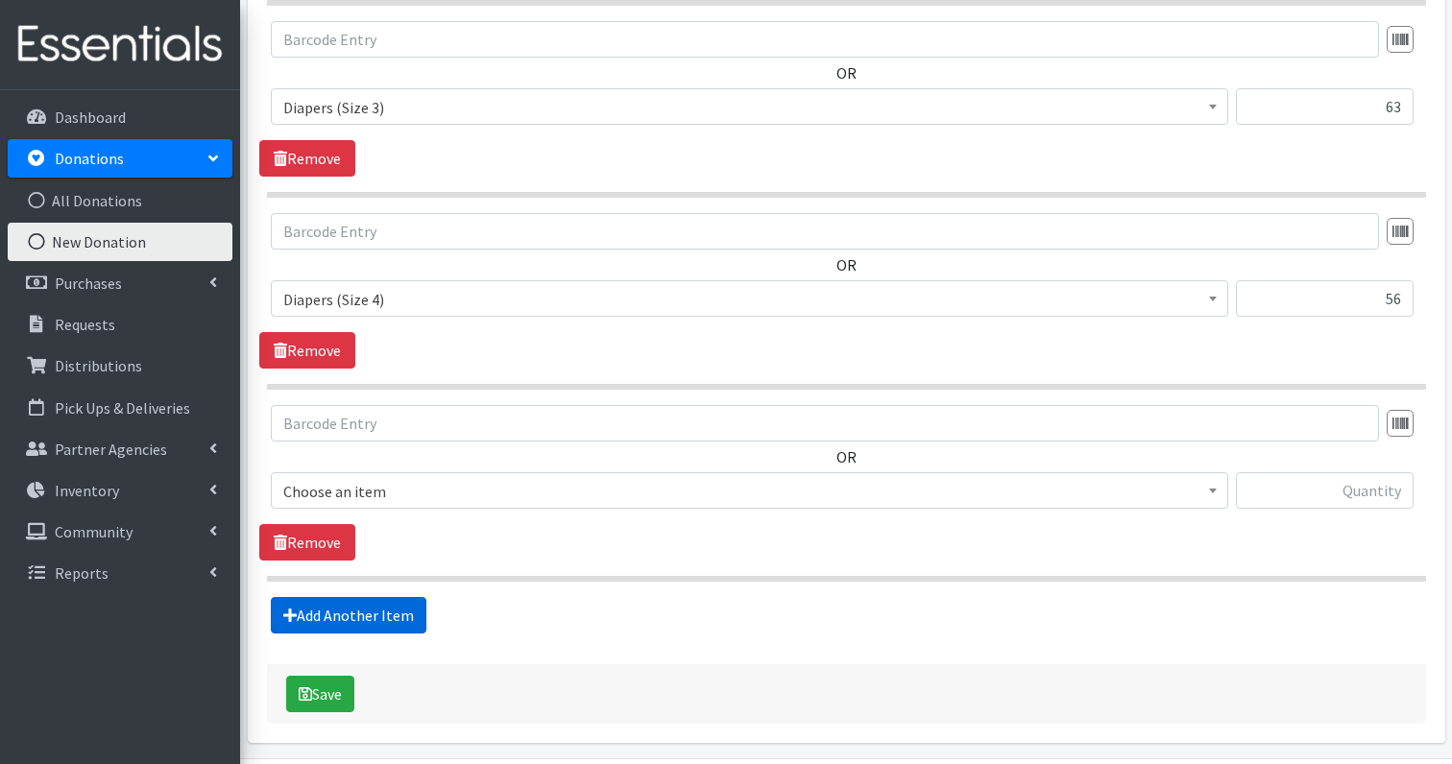
scroll to position [1133, 0]
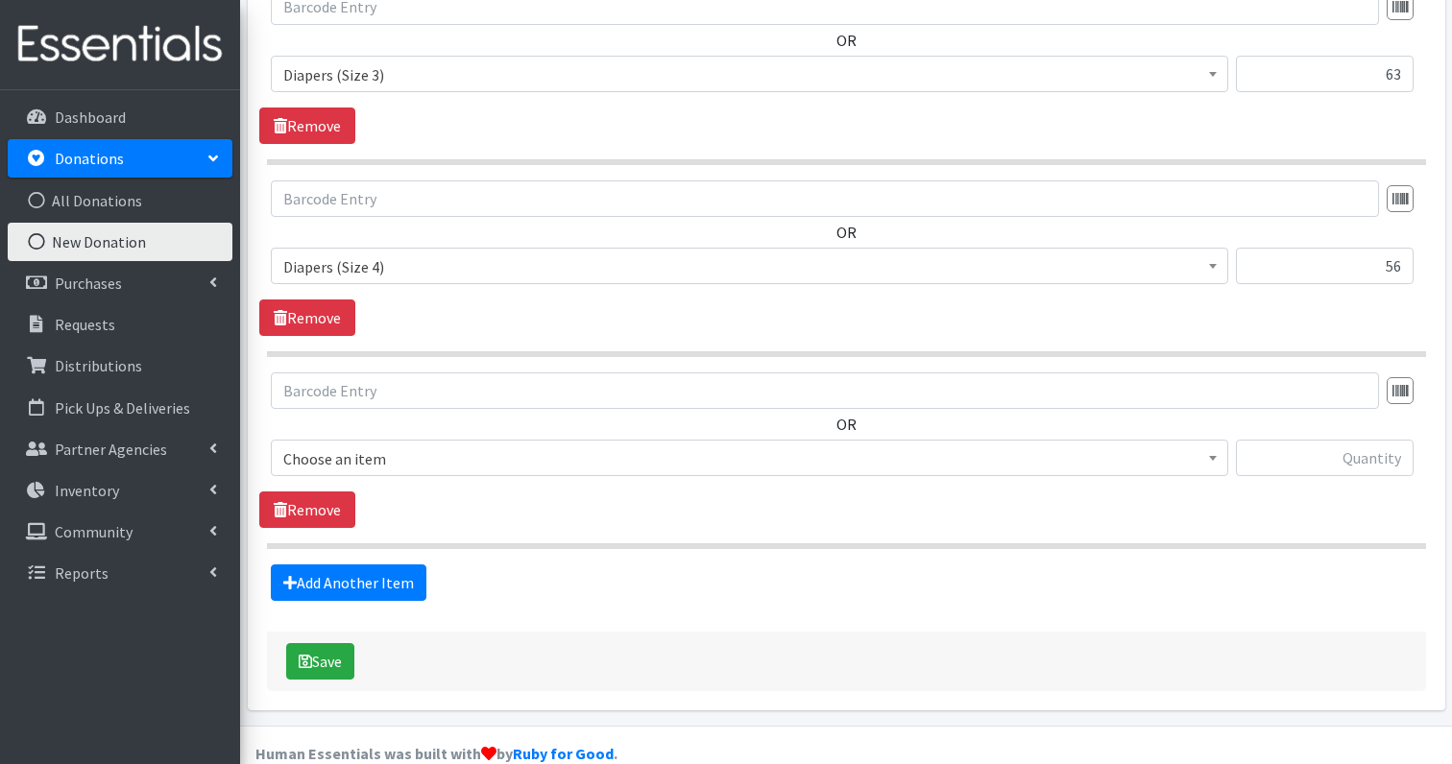
click at [398, 446] on span "Choose an item" at bounding box center [749, 459] width 932 height 27
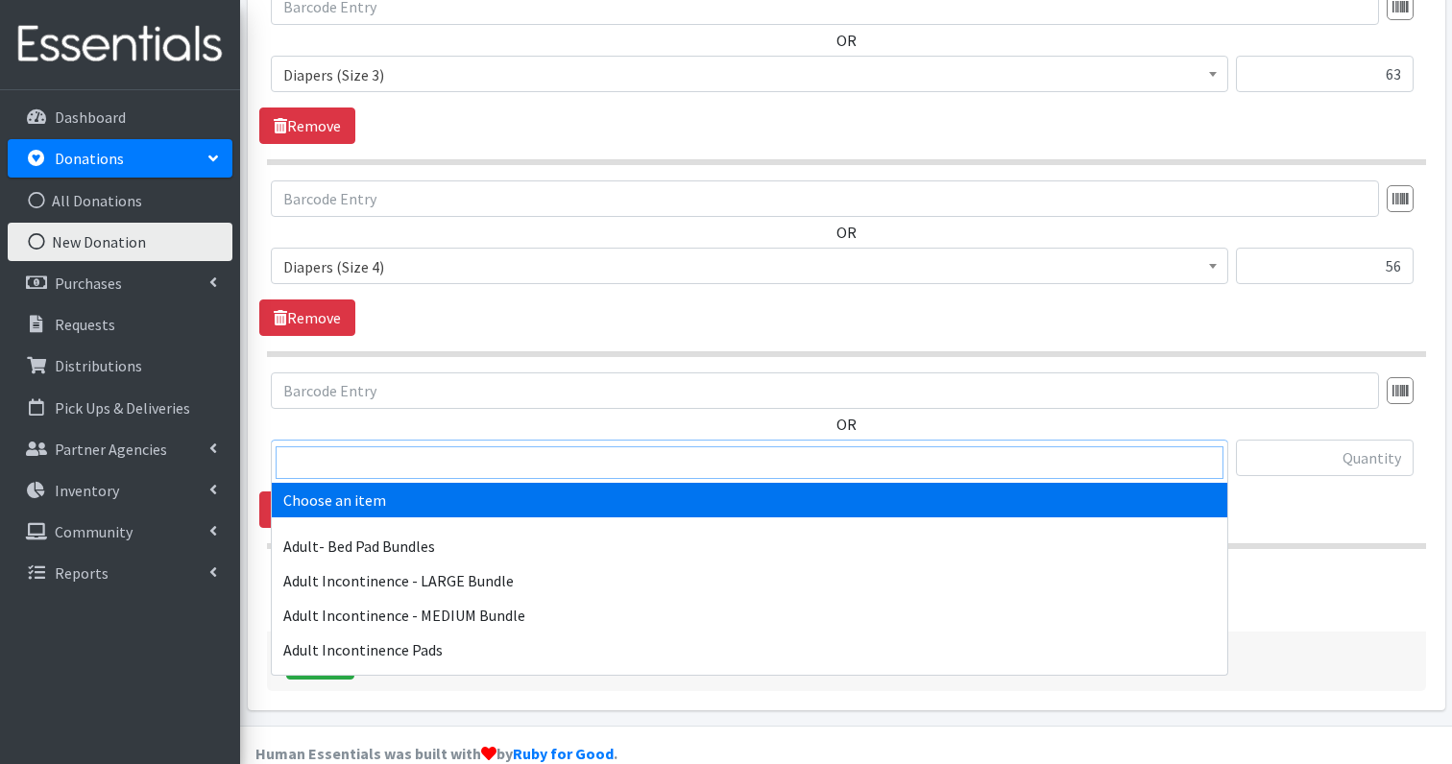
click at [397, 452] on input "search" at bounding box center [750, 463] width 948 height 33
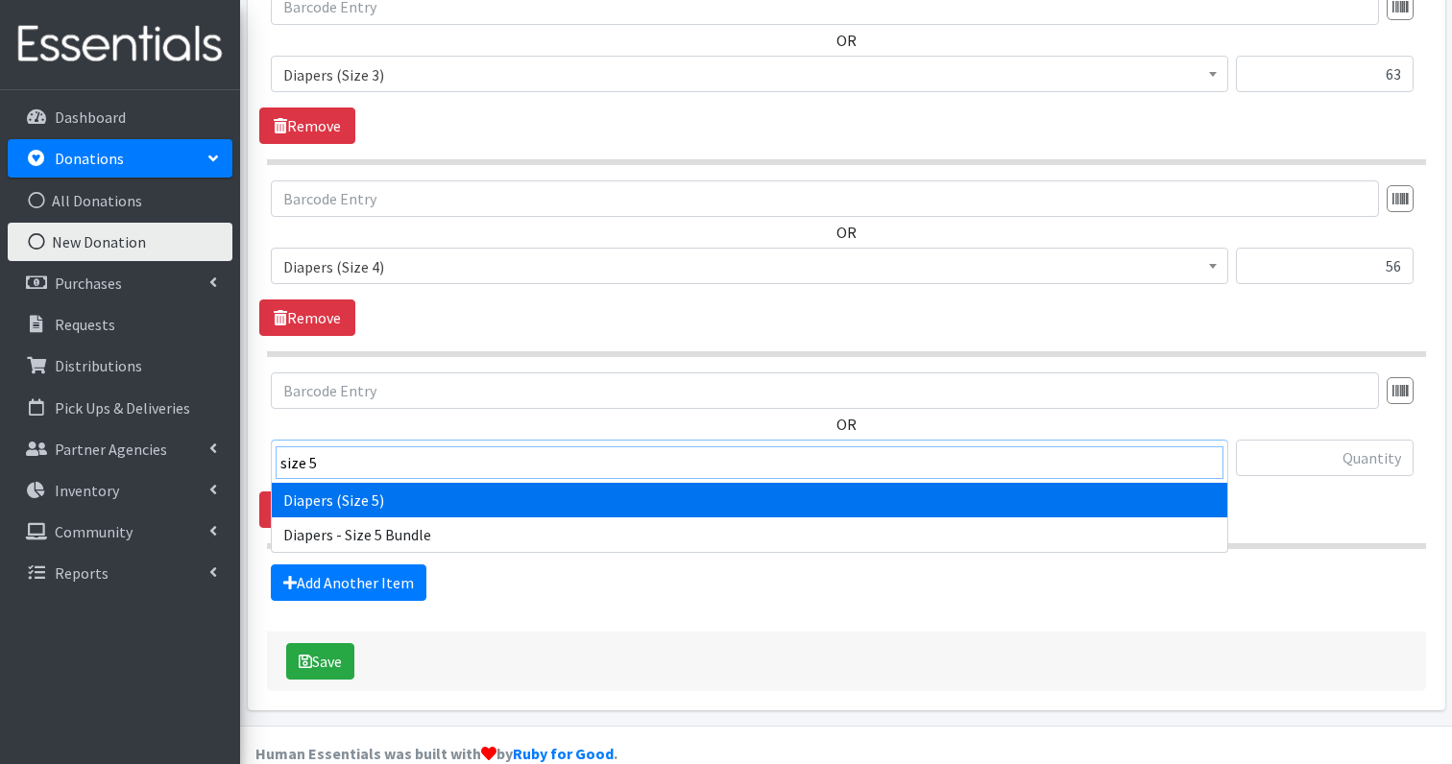
type input "size 5"
select select "1230"
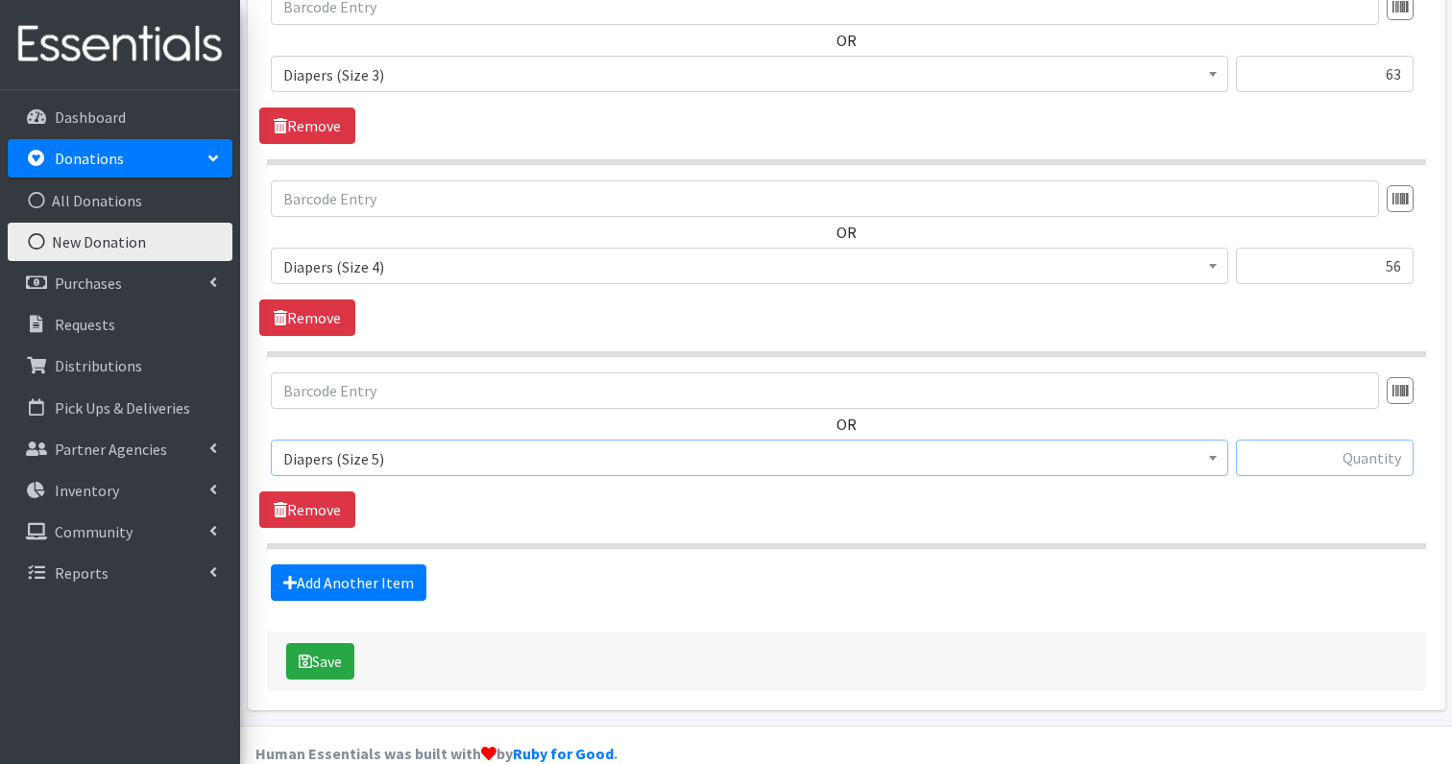
click at [1372, 440] on input "text" at bounding box center [1325, 458] width 178 height 36
type input "86"
click at [343, 565] on link "Add Another Item" at bounding box center [349, 583] width 156 height 36
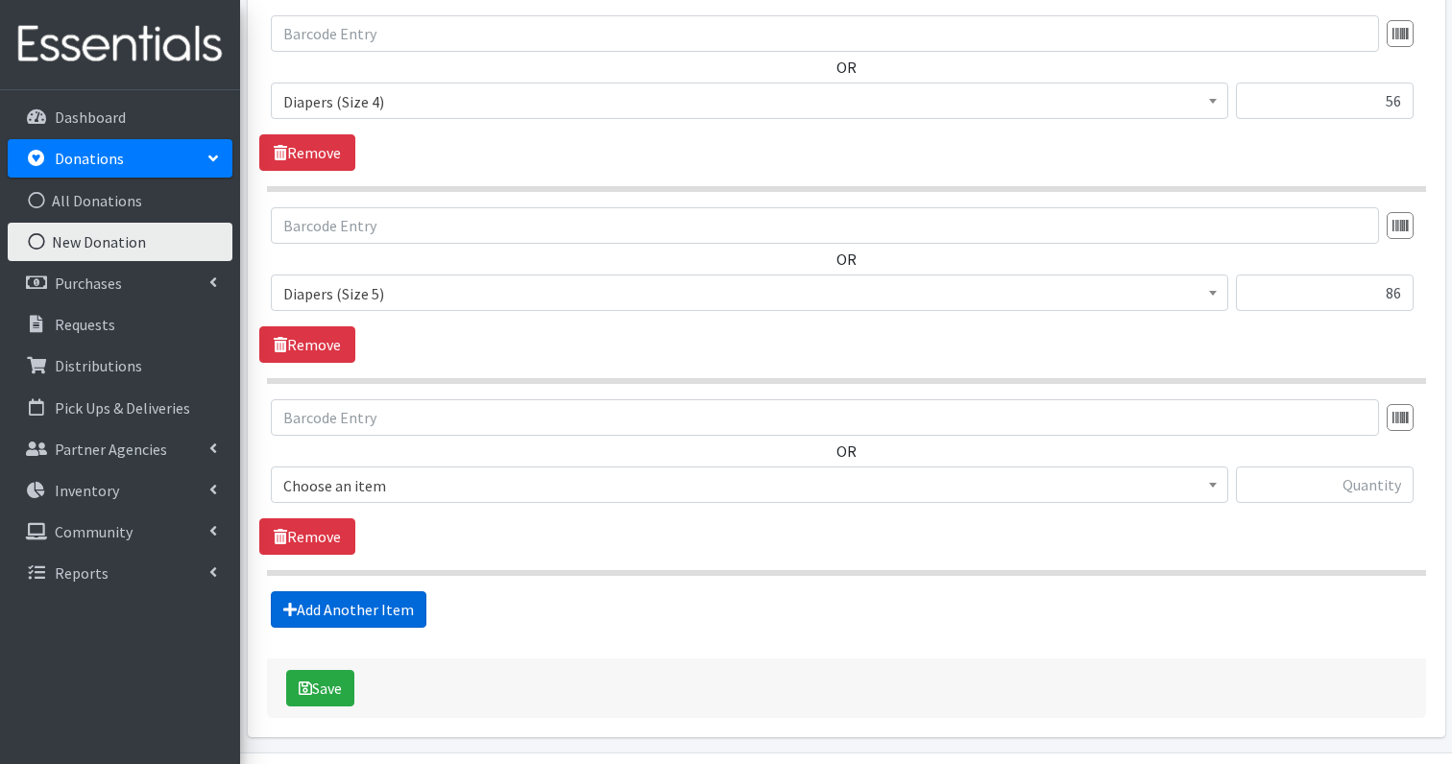
scroll to position [1325, 0]
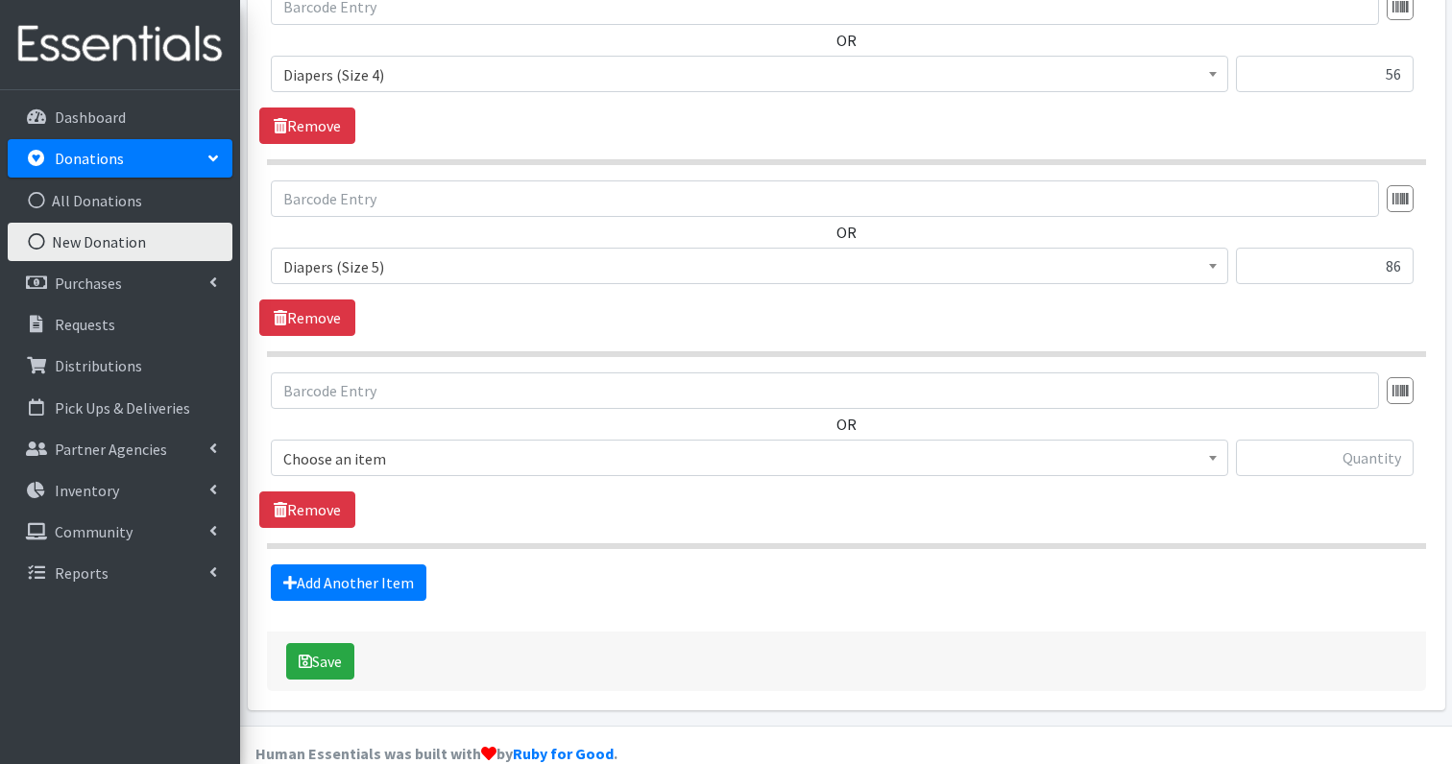
click at [379, 446] on span "Choose an item" at bounding box center [749, 459] width 932 height 27
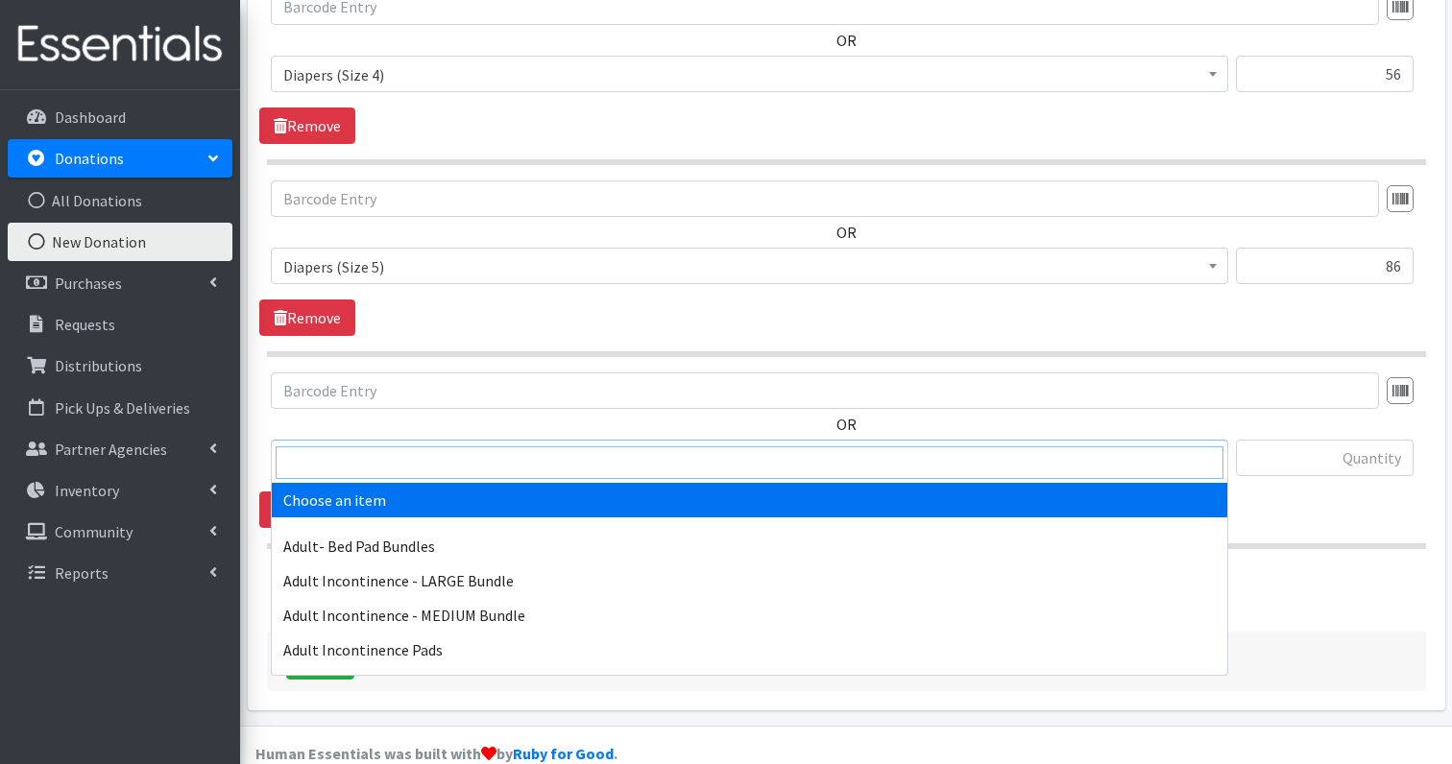
click at [378, 456] on input "search" at bounding box center [750, 463] width 948 height 33
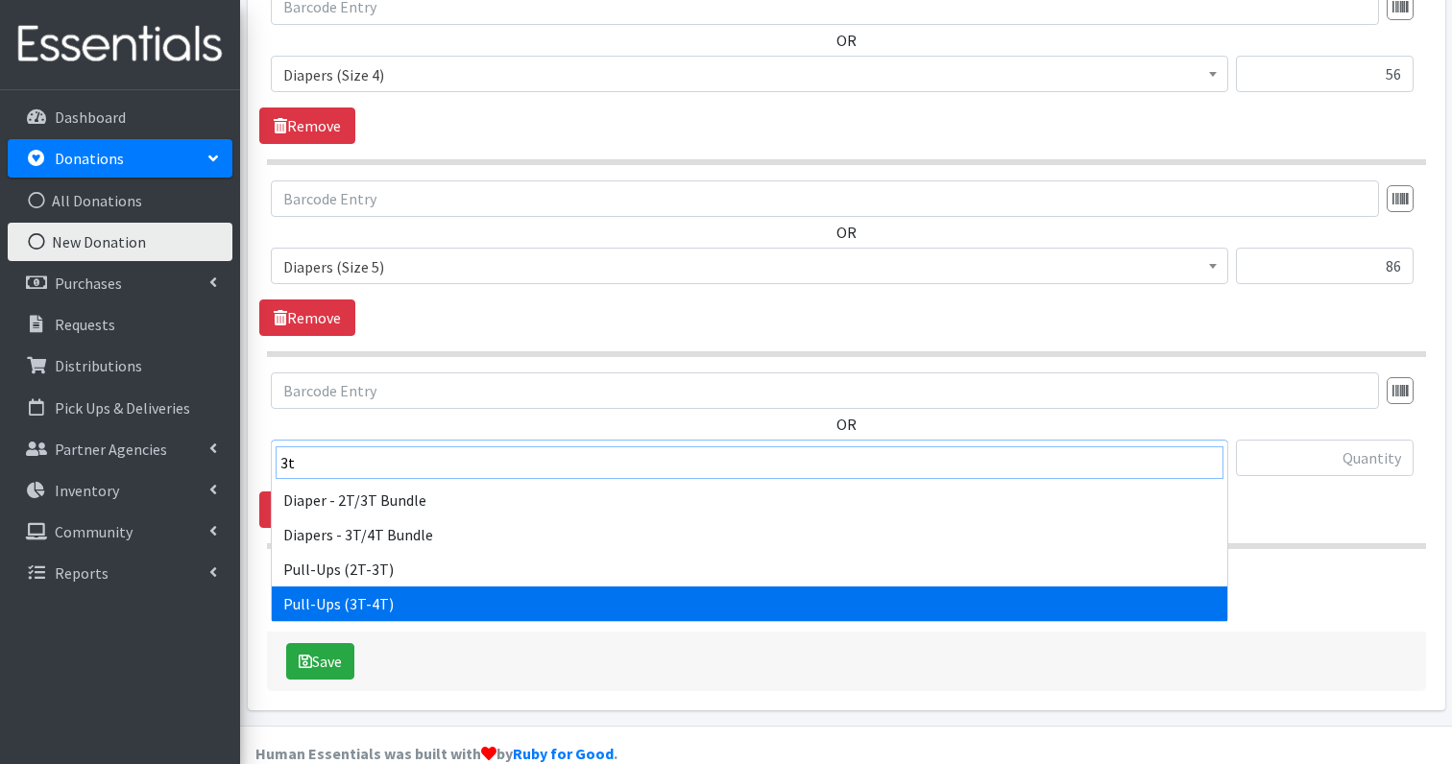
type input "3t"
select select "1252"
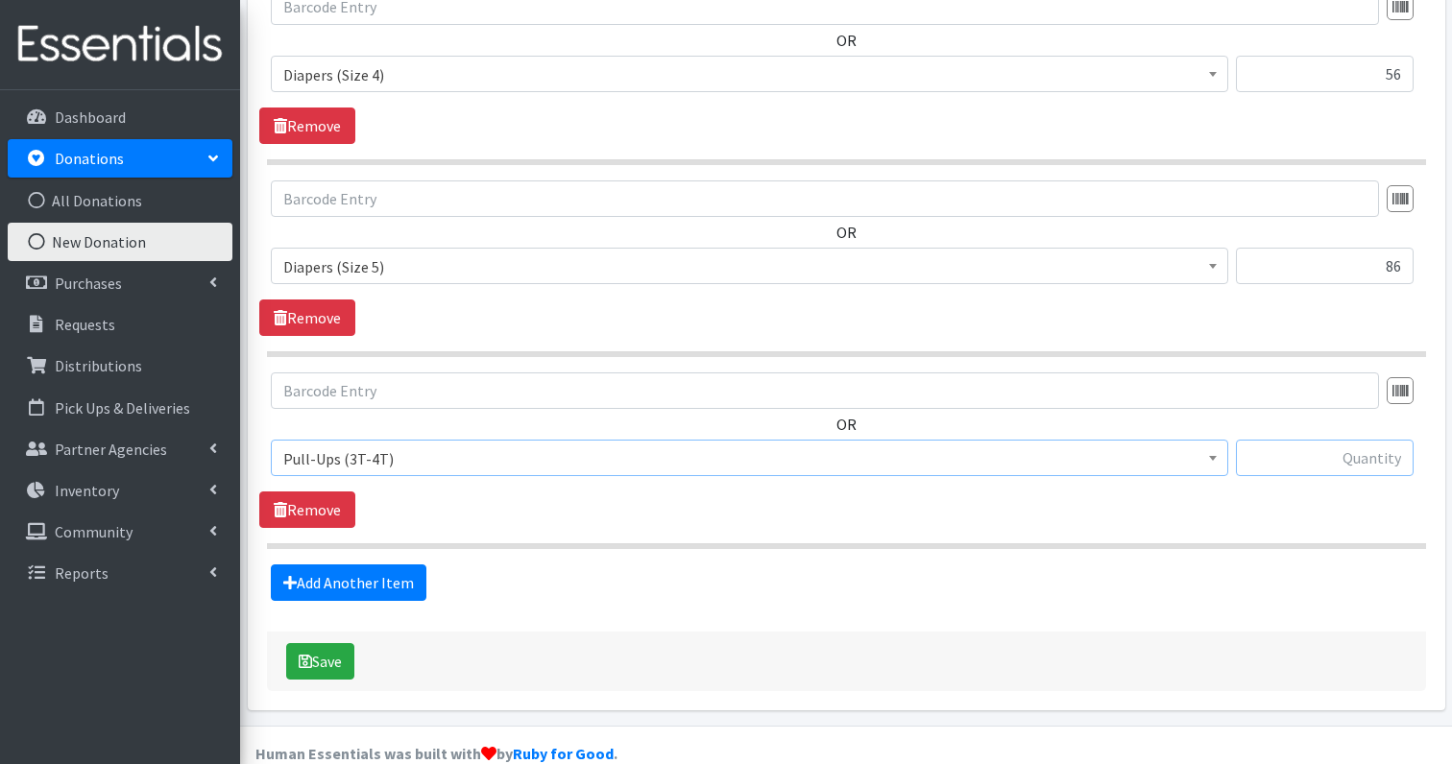
click at [1383, 440] on input "text" at bounding box center [1325, 458] width 178 height 36
type input "53"
click at [369, 565] on link "Add Another Item" at bounding box center [349, 583] width 156 height 36
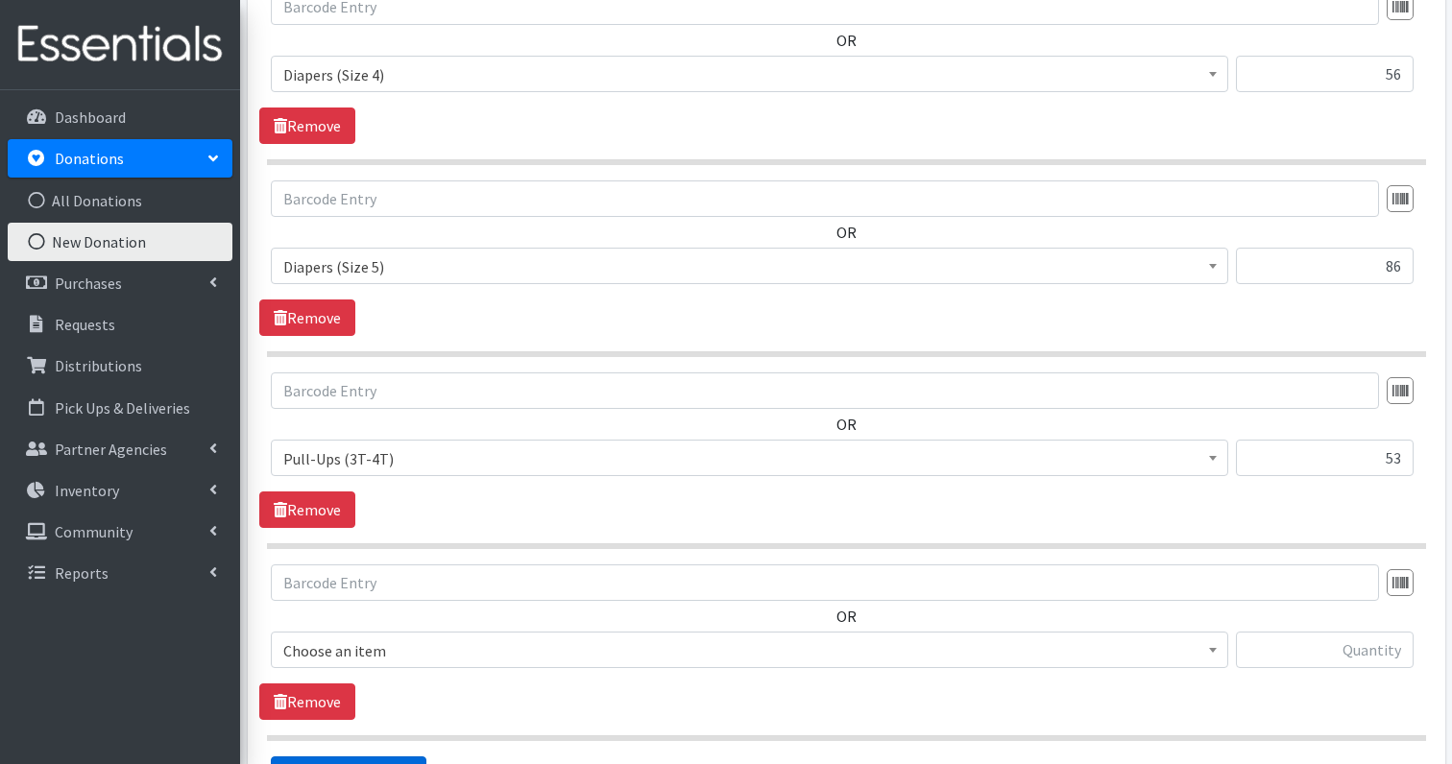
scroll to position [1517, 0]
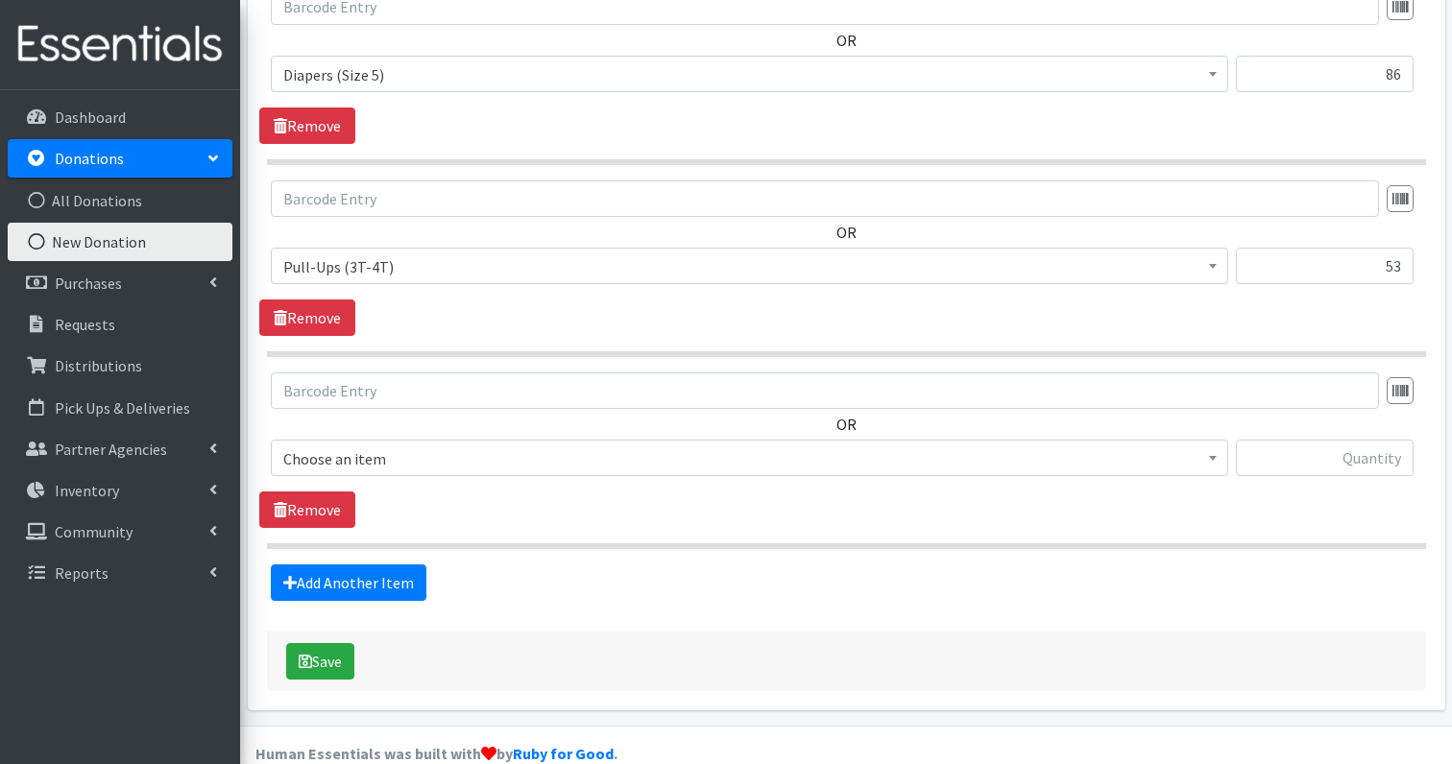
click at [372, 441] on span "Choose an item" at bounding box center [749, 458] width 957 height 36
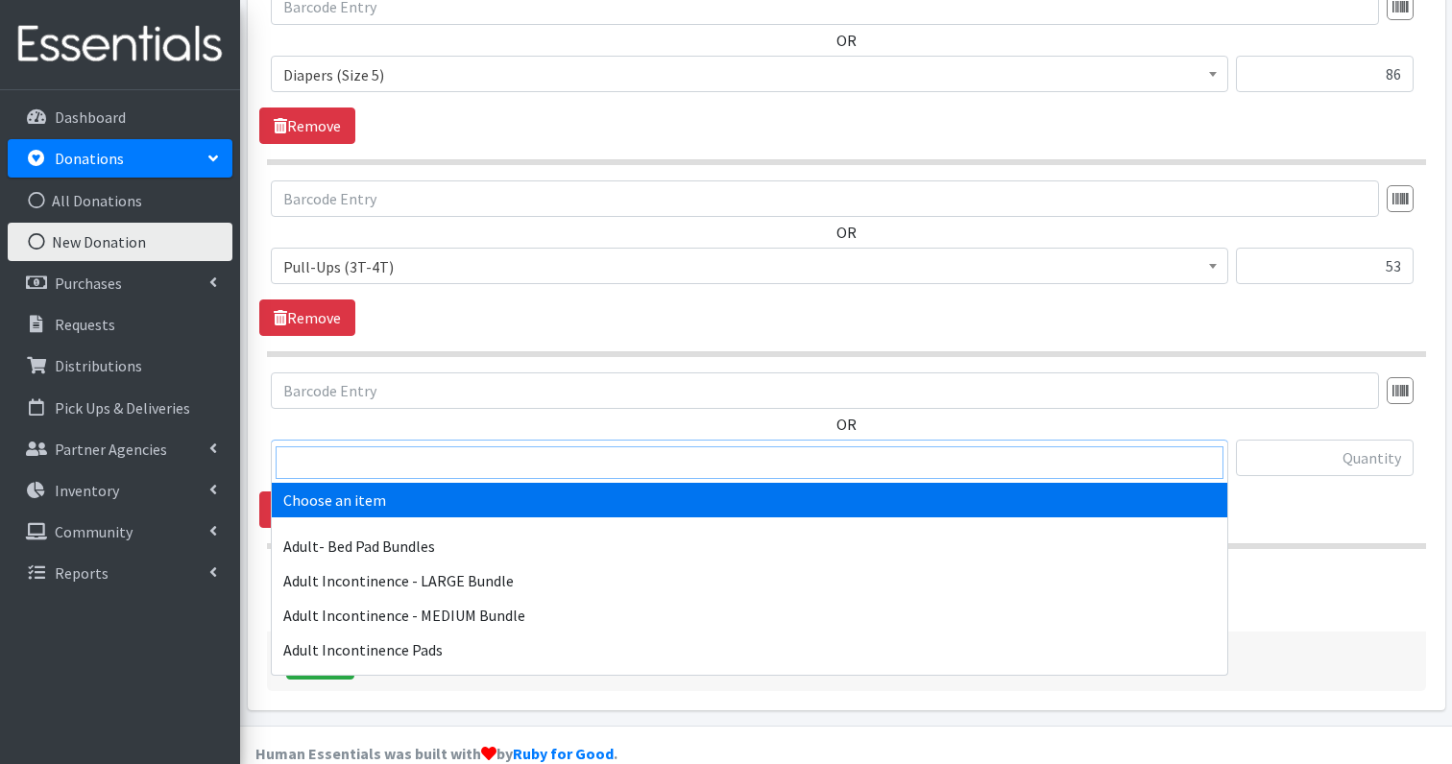
click at [371, 456] on input "search" at bounding box center [750, 463] width 948 height 33
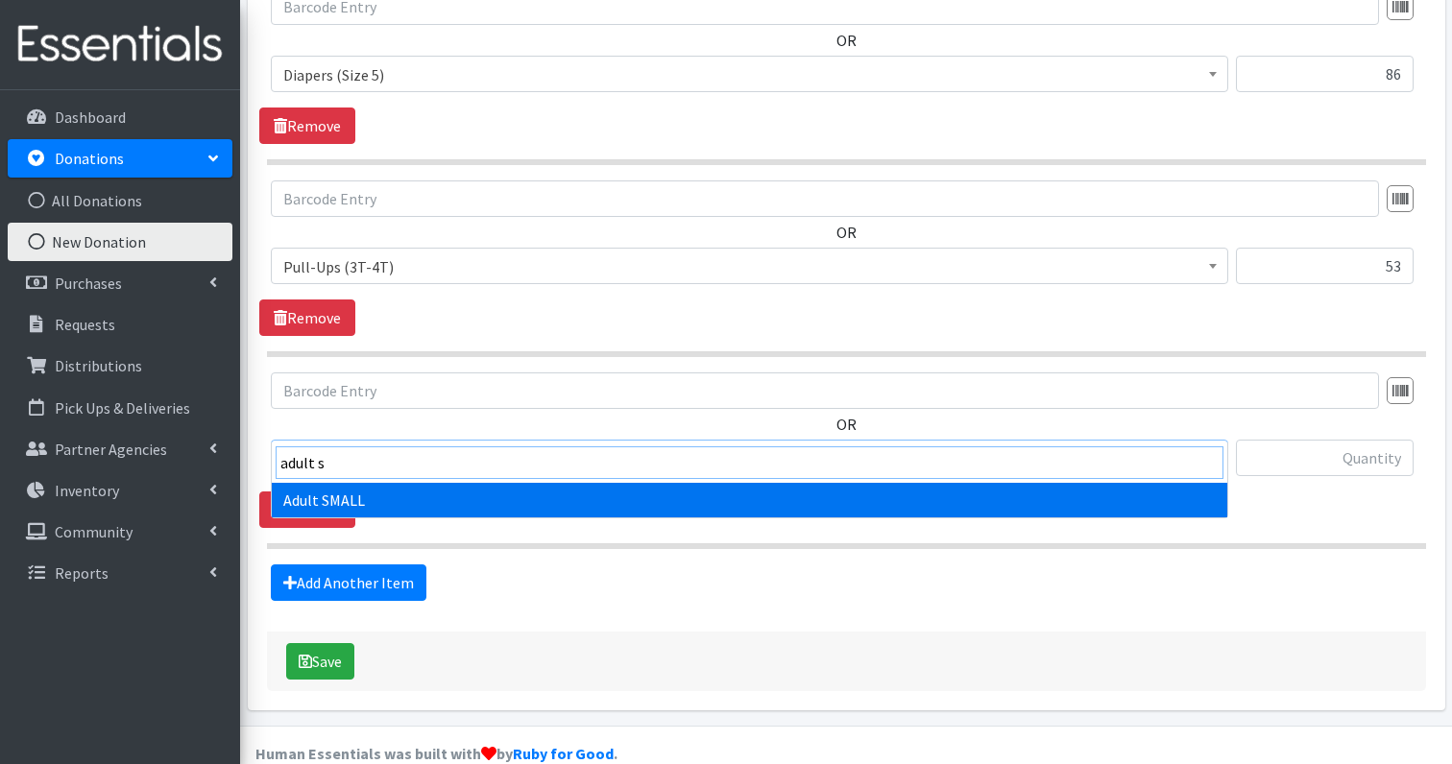
type input "adult s"
select select "4718"
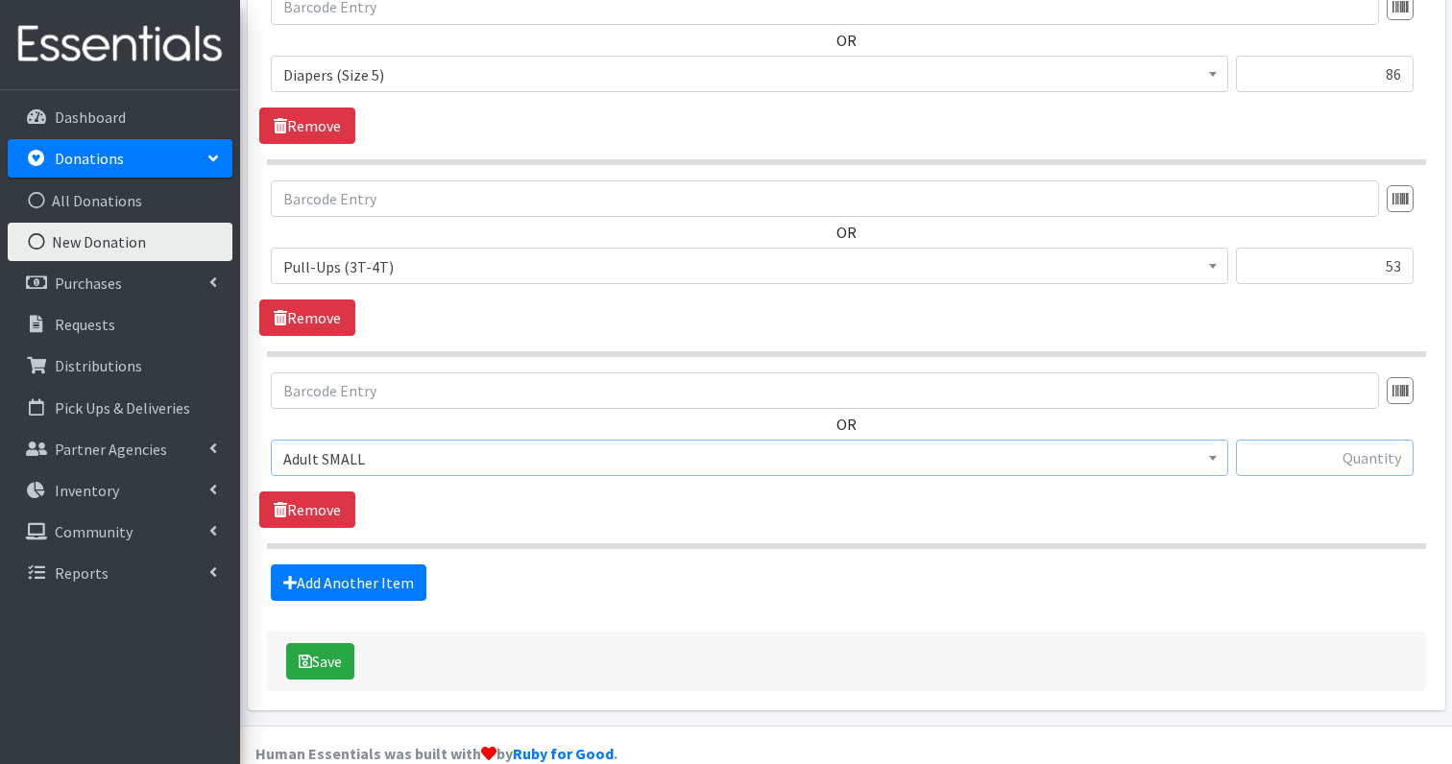
click at [1375, 440] on input "text" at bounding box center [1325, 458] width 178 height 36
type input "10"
click at [358, 565] on link "Add Another Item" at bounding box center [349, 583] width 156 height 36
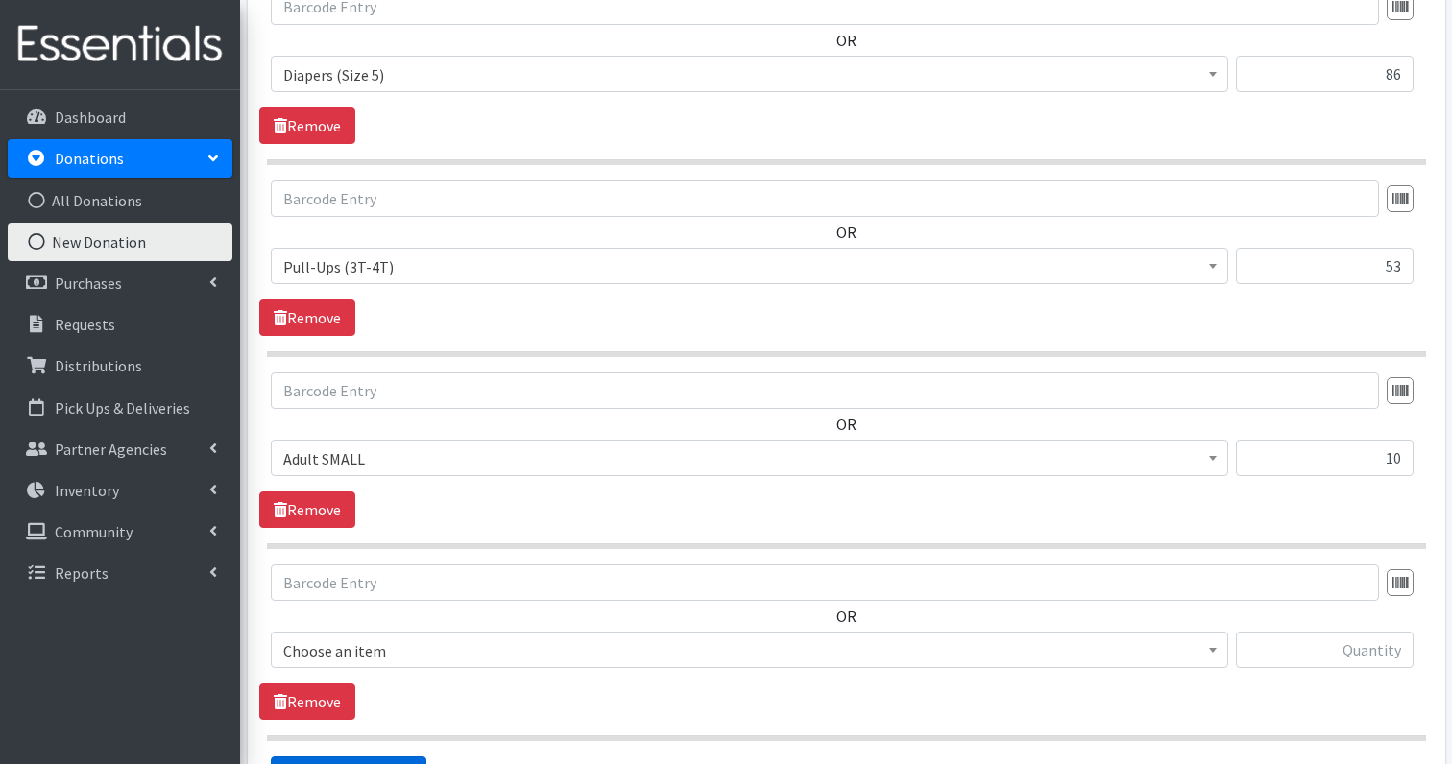
scroll to position [1709, 0]
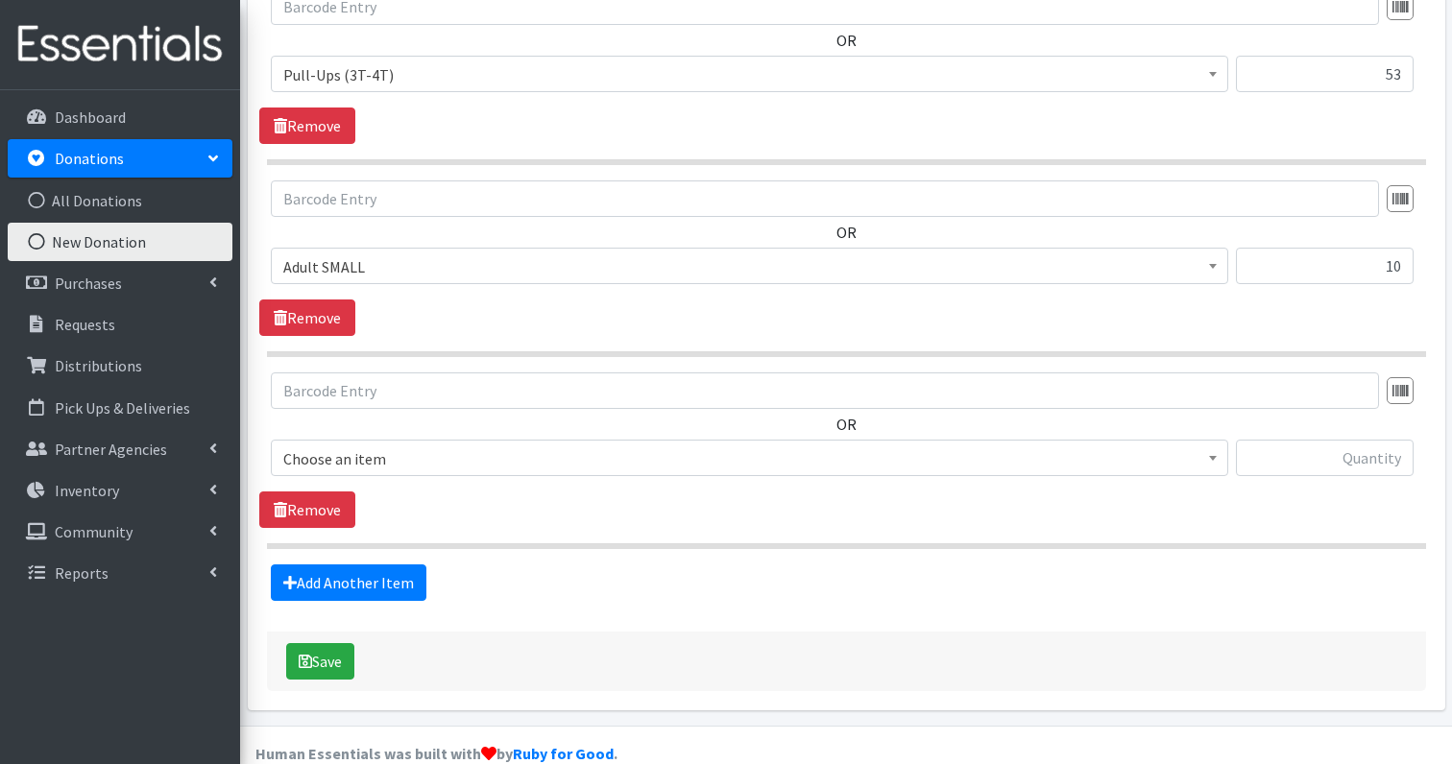
click at [729, 446] on span "Choose an item" at bounding box center [749, 459] width 932 height 27
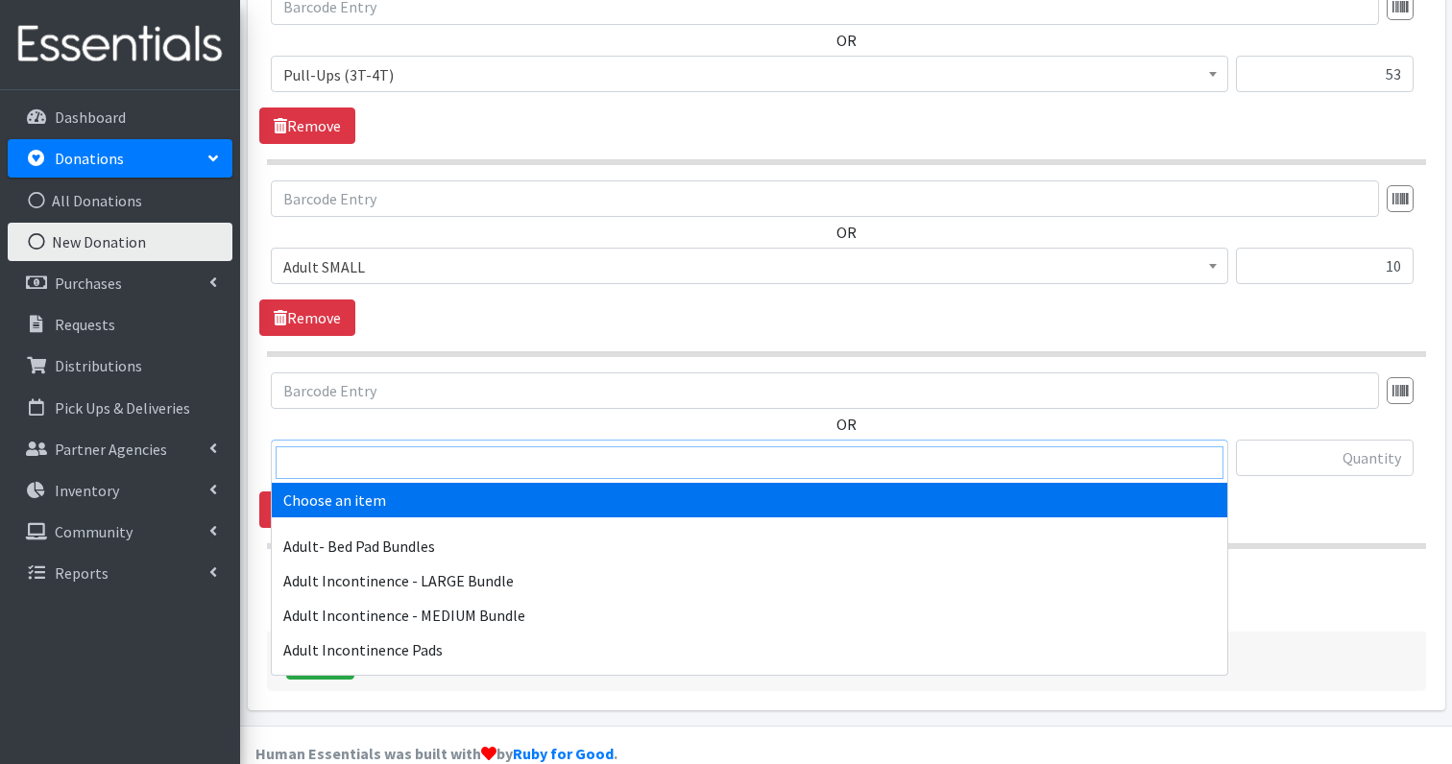
click at [587, 449] on input "search" at bounding box center [750, 463] width 948 height 33
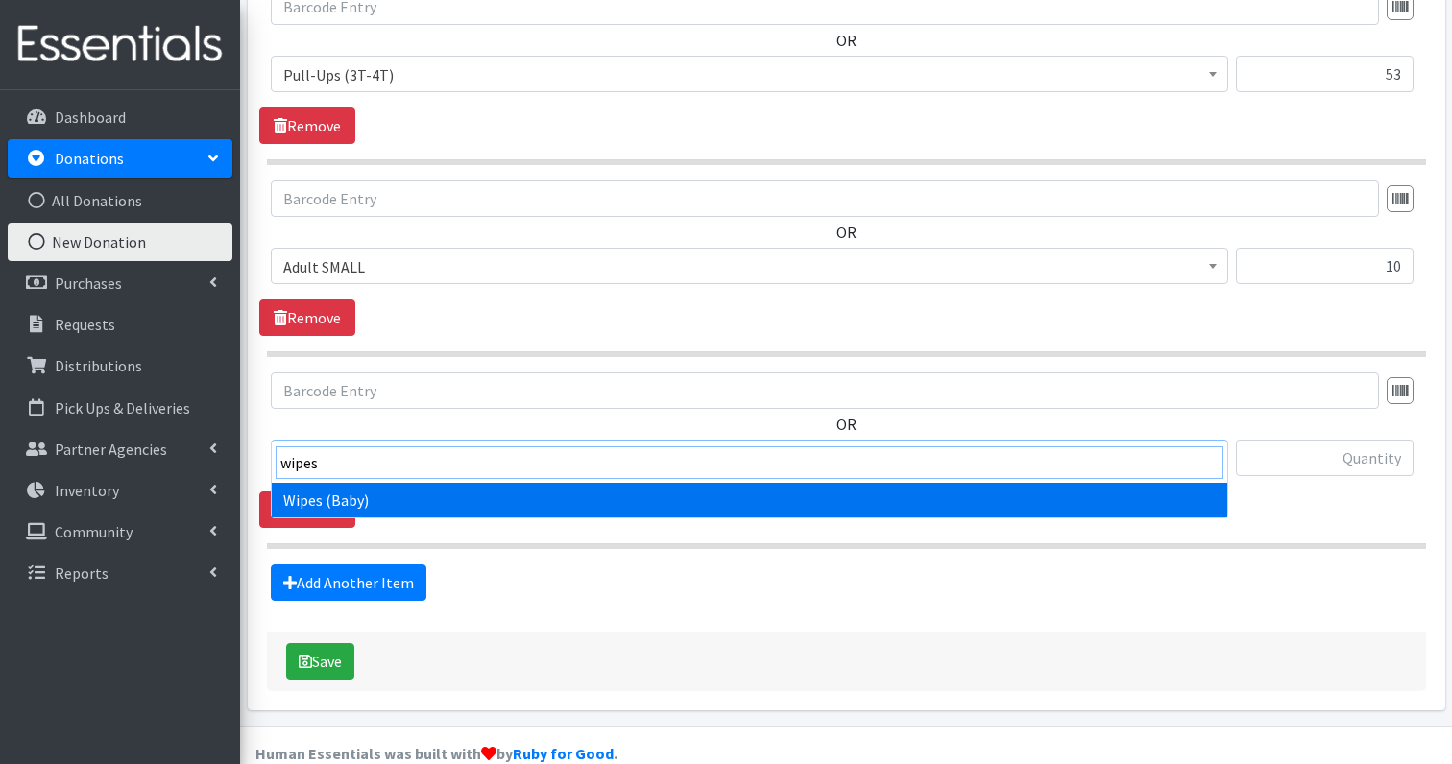
type input "wipes"
select select "1260"
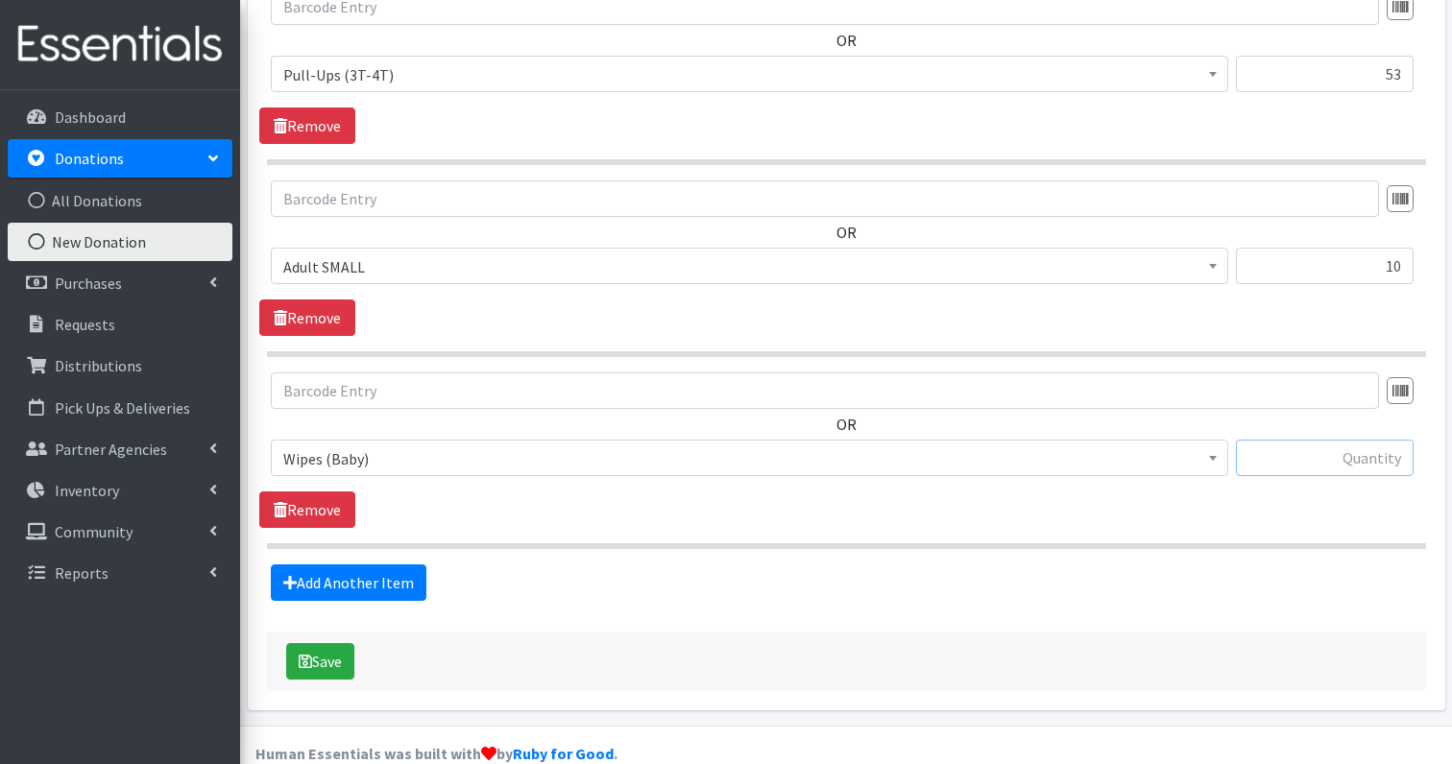
click at [1361, 440] on input "text" at bounding box center [1325, 458] width 178 height 36
type input "8"
click at [313, 643] on button "Save" at bounding box center [320, 661] width 68 height 36
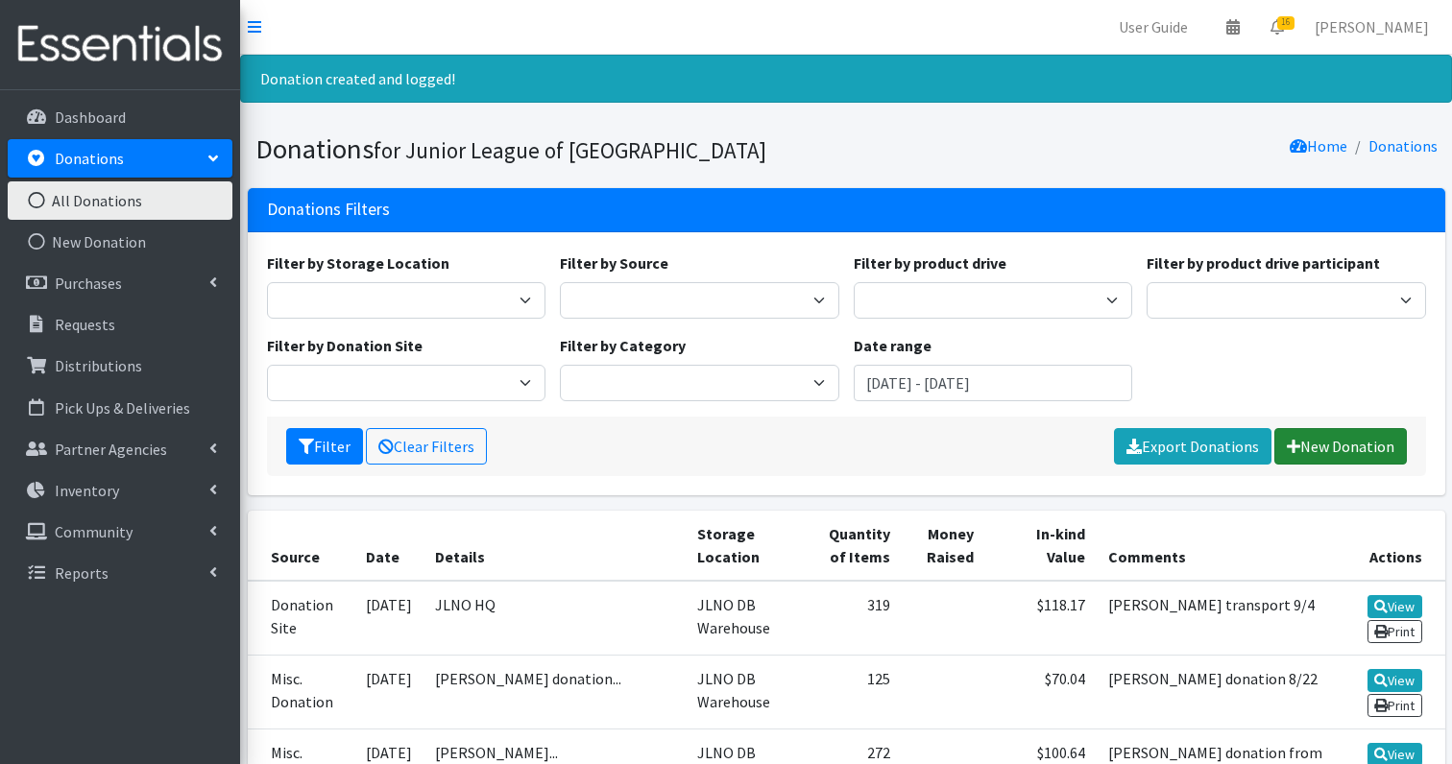
click at [1310, 454] on link "New Donation" at bounding box center [1340, 446] width 133 height 36
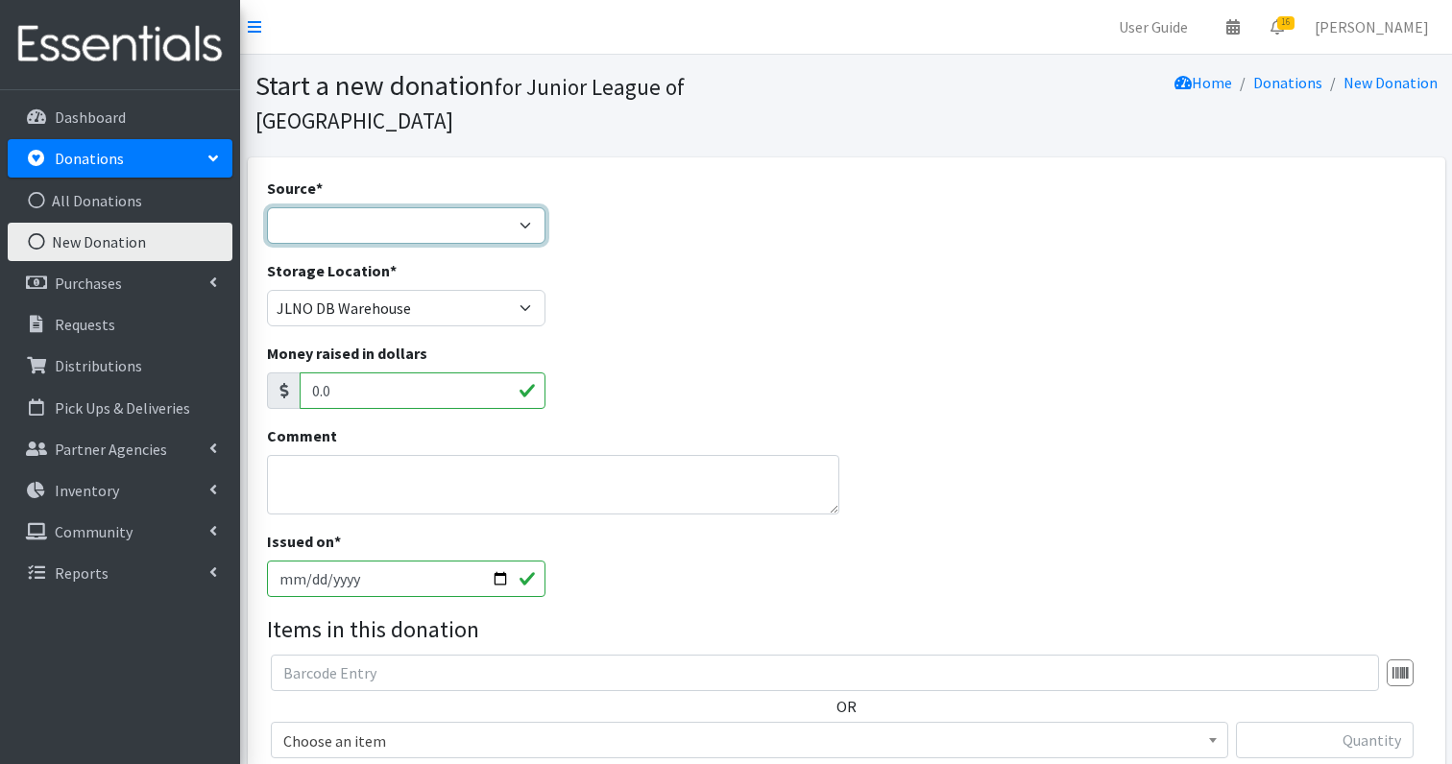
select select "Misc. Donation"
click at [364, 455] on textarea "Comment" at bounding box center [553, 485] width 572 height 60
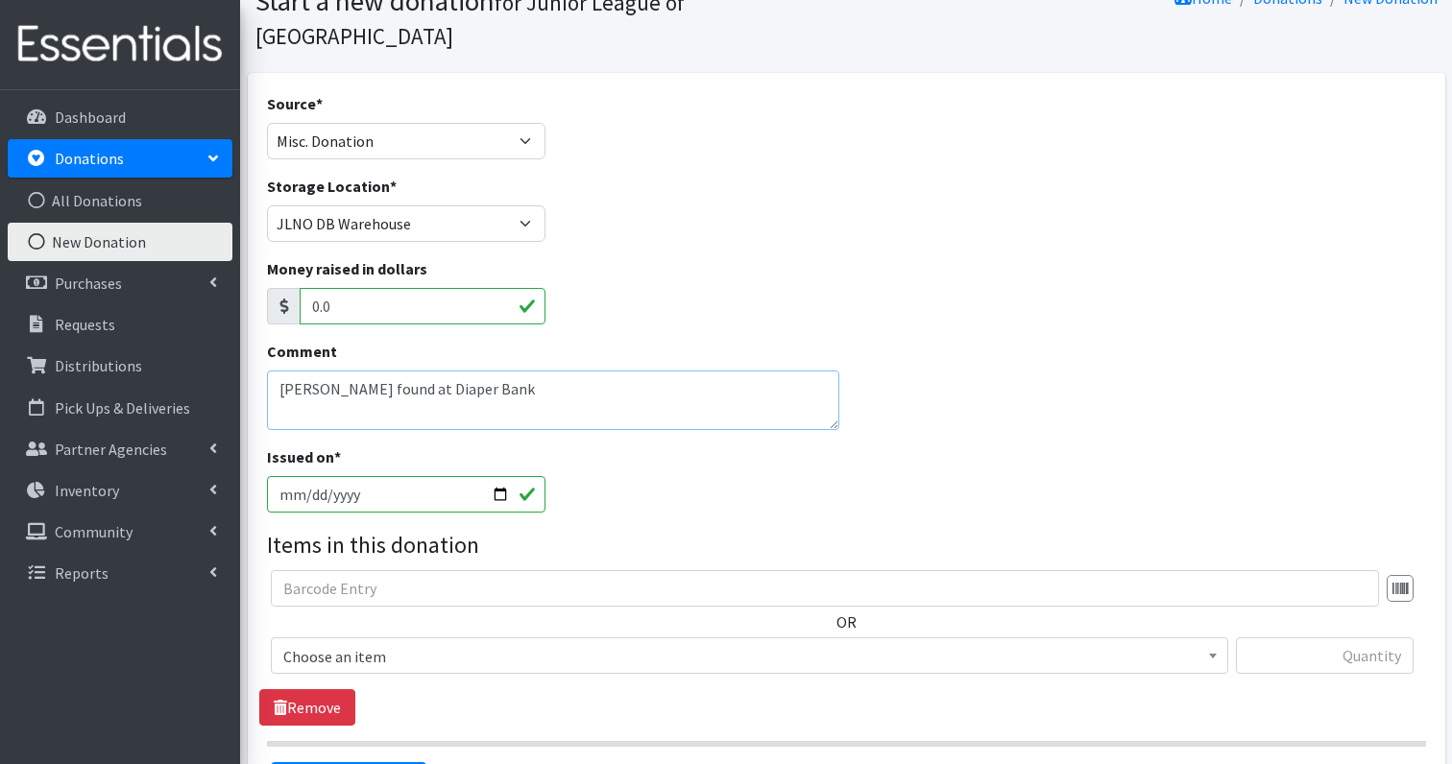
scroll to position [86, 0]
type textarea "Emma found at Diaper Bank 9/4"
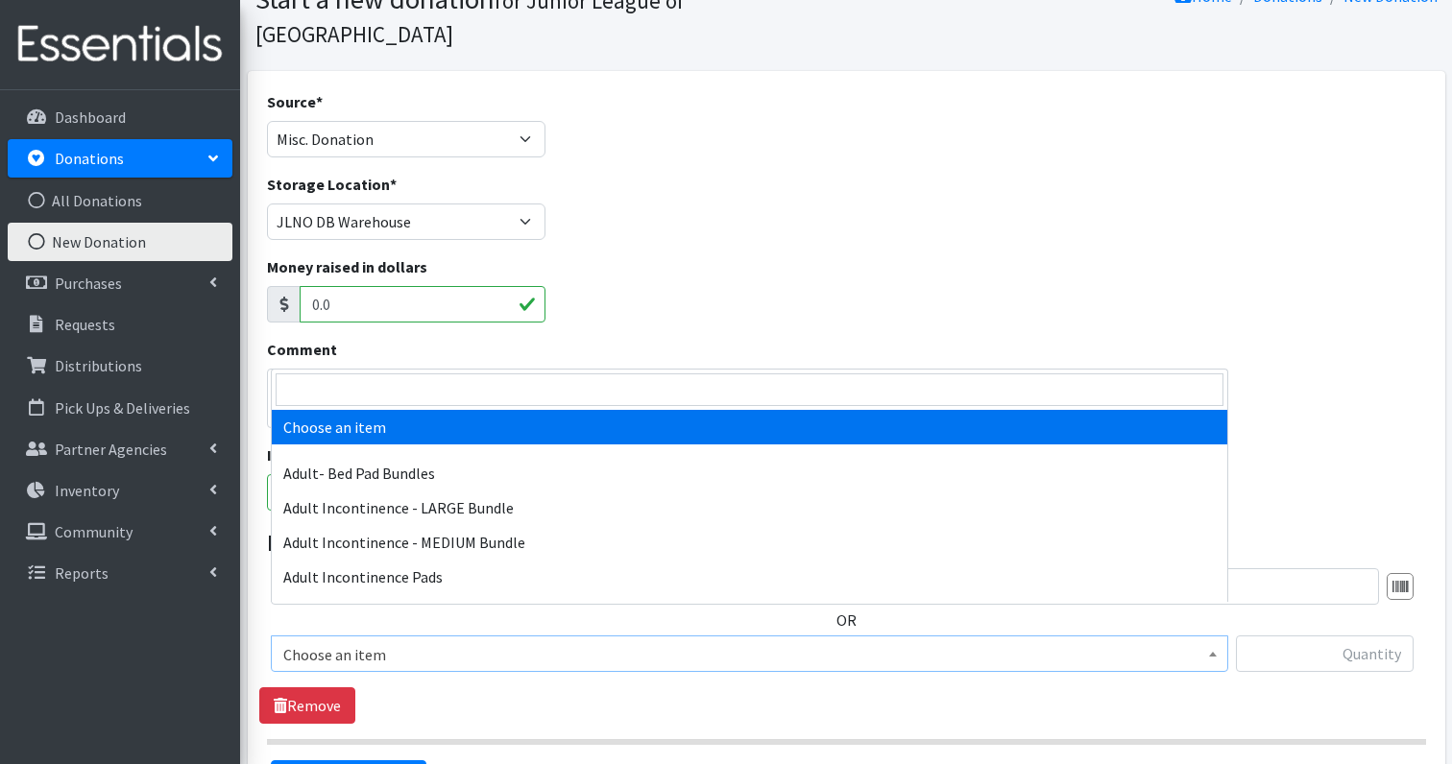
click at [326, 642] on span "Choose an item" at bounding box center [749, 655] width 932 height 27
click at [358, 394] on input "search" at bounding box center [750, 390] width 948 height 33
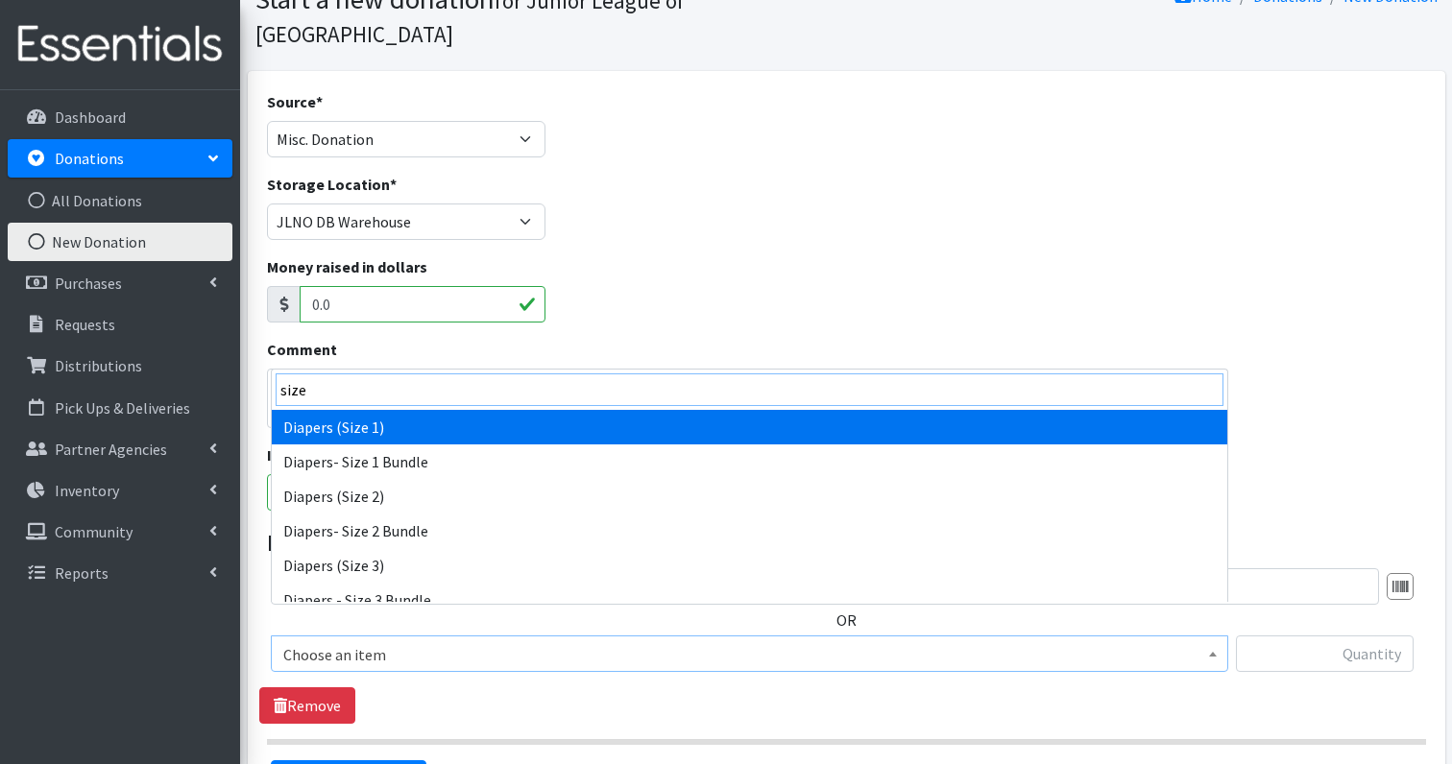
type input "size"
select select "1257"
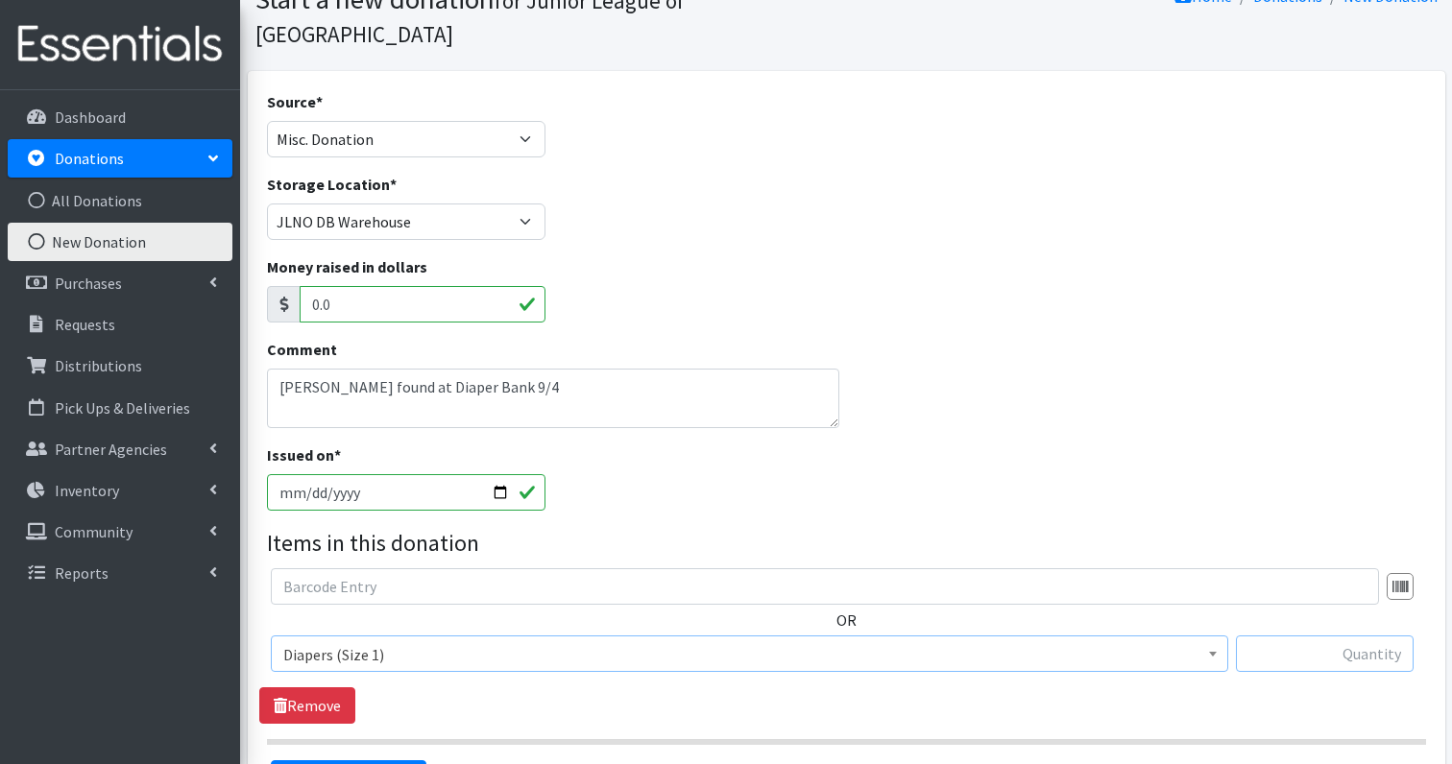
click at [1356, 636] on input "text" at bounding box center [1325, 654] width 178 height 36
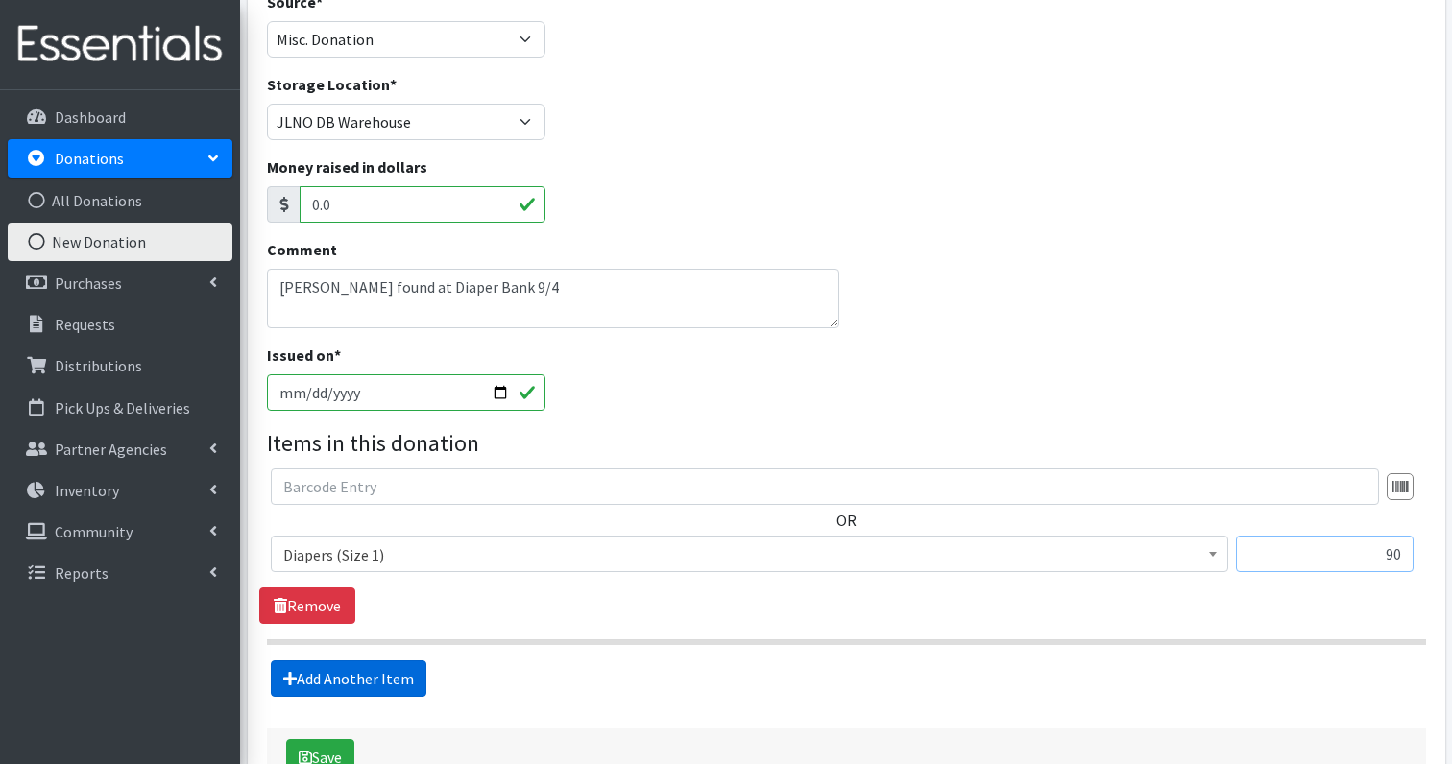
type input "90"
click at [379, 661] on link "Add Another Item" at bounding box center [349, 679] width 156 height 36
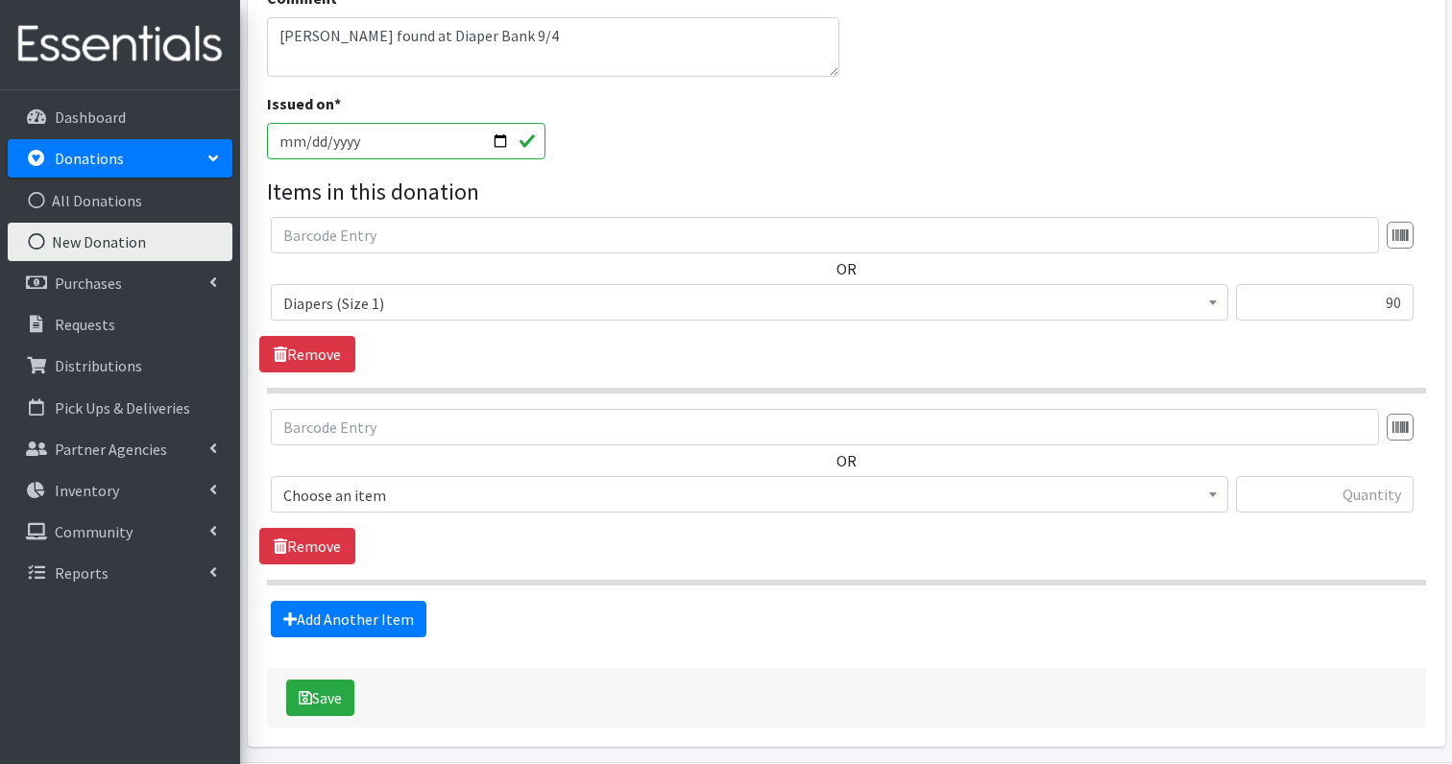
scroll to position [474, 0]
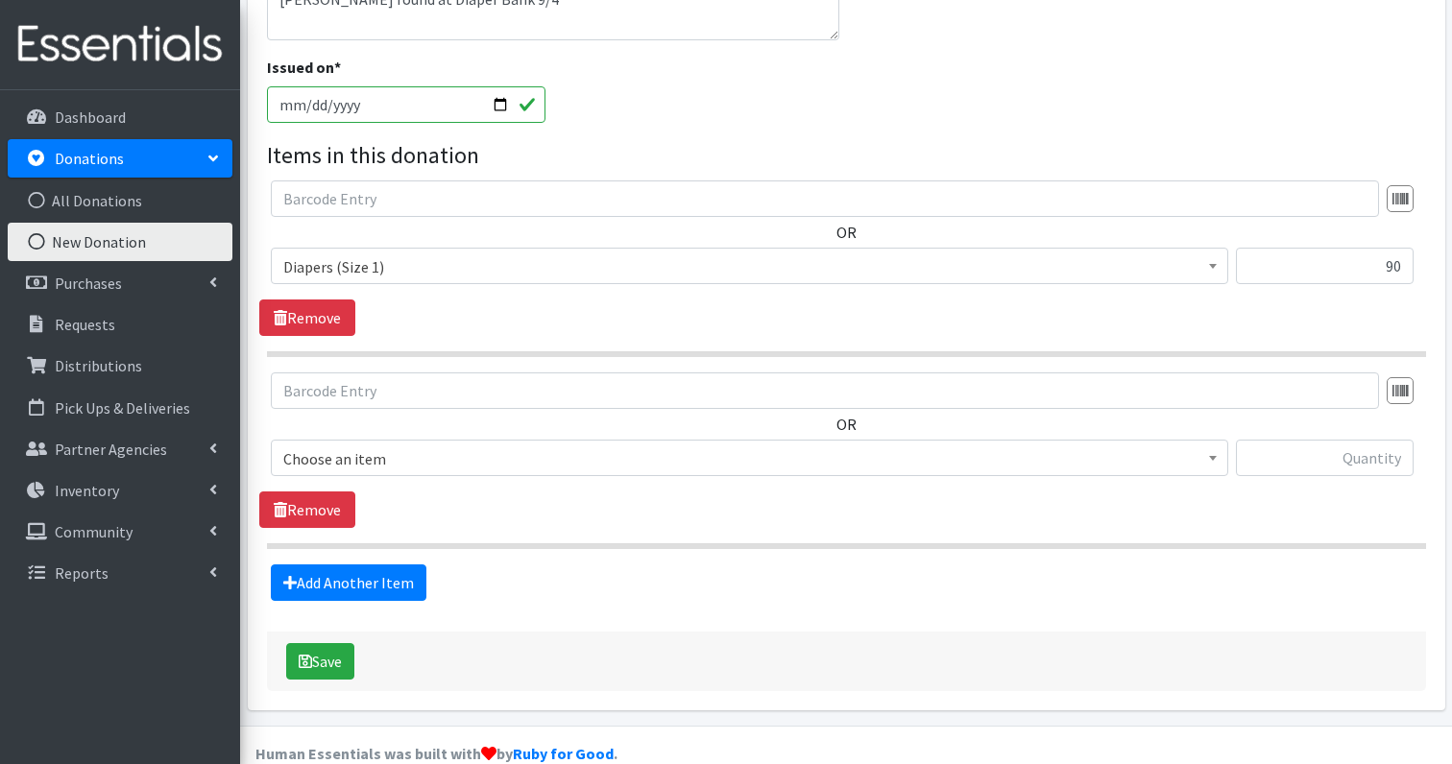
click at [396, 446] on span "Choose an item" at bounding box center [749, 459] width 932 height 27
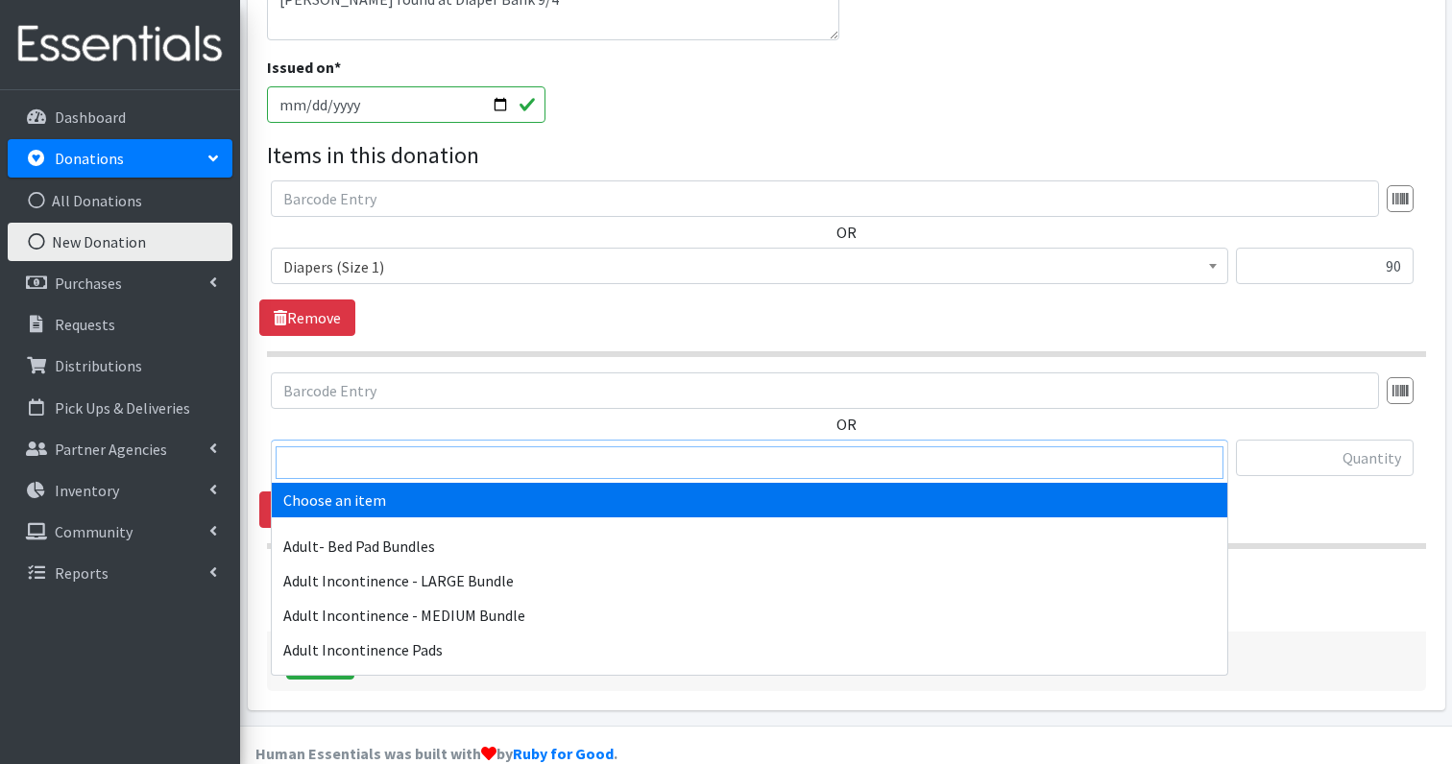
click at [360, 463] on input "search" at bounding box center [750, 463] width 948 height 33
click at [361, 390] on div "OR Choose an item Adult- Bed Pad Bundles Adult Incontinence - LARGE Bundle Adul…" at bounding box center [846, 432] width 1174 height 119
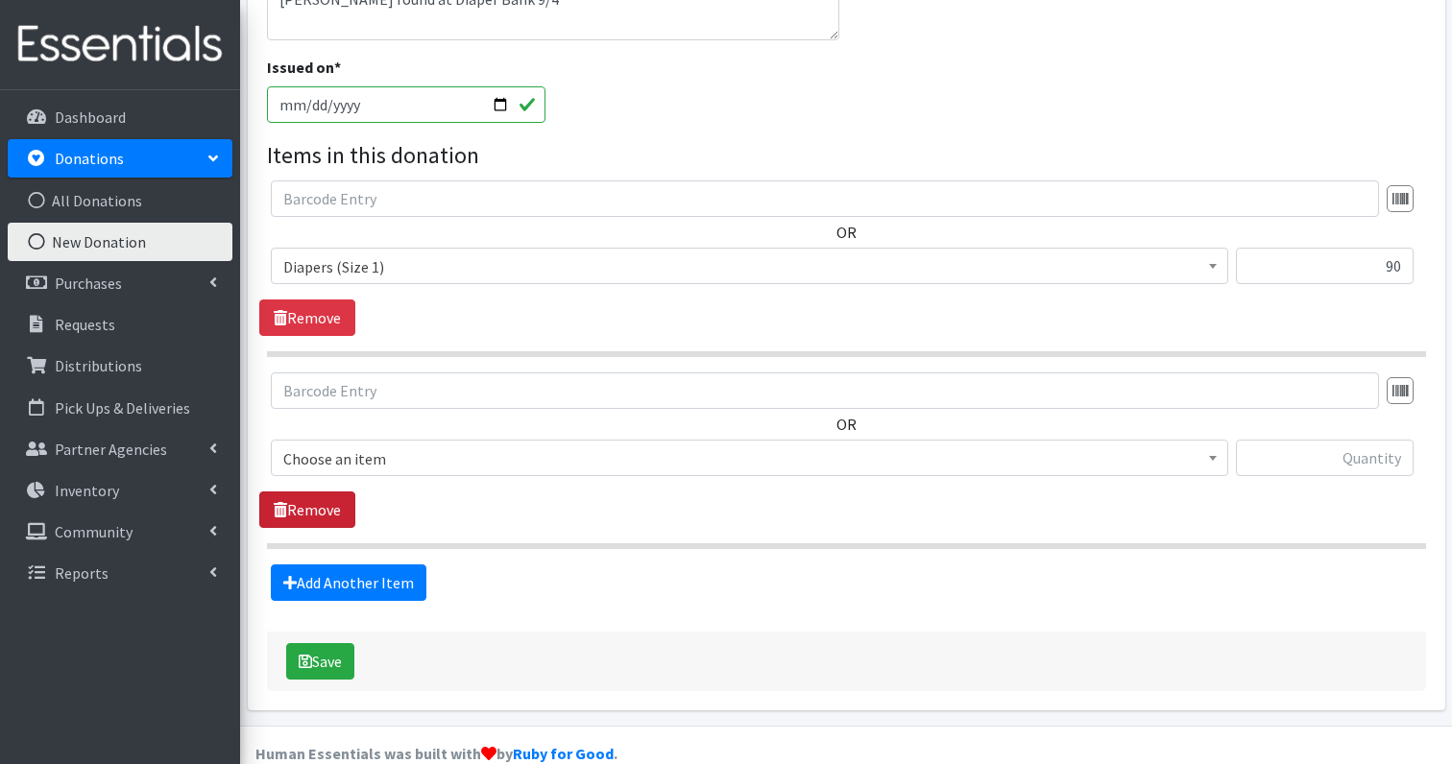
click at [328, 492] on link "Remove" at bounding box center [307, 510] width 96 height 36
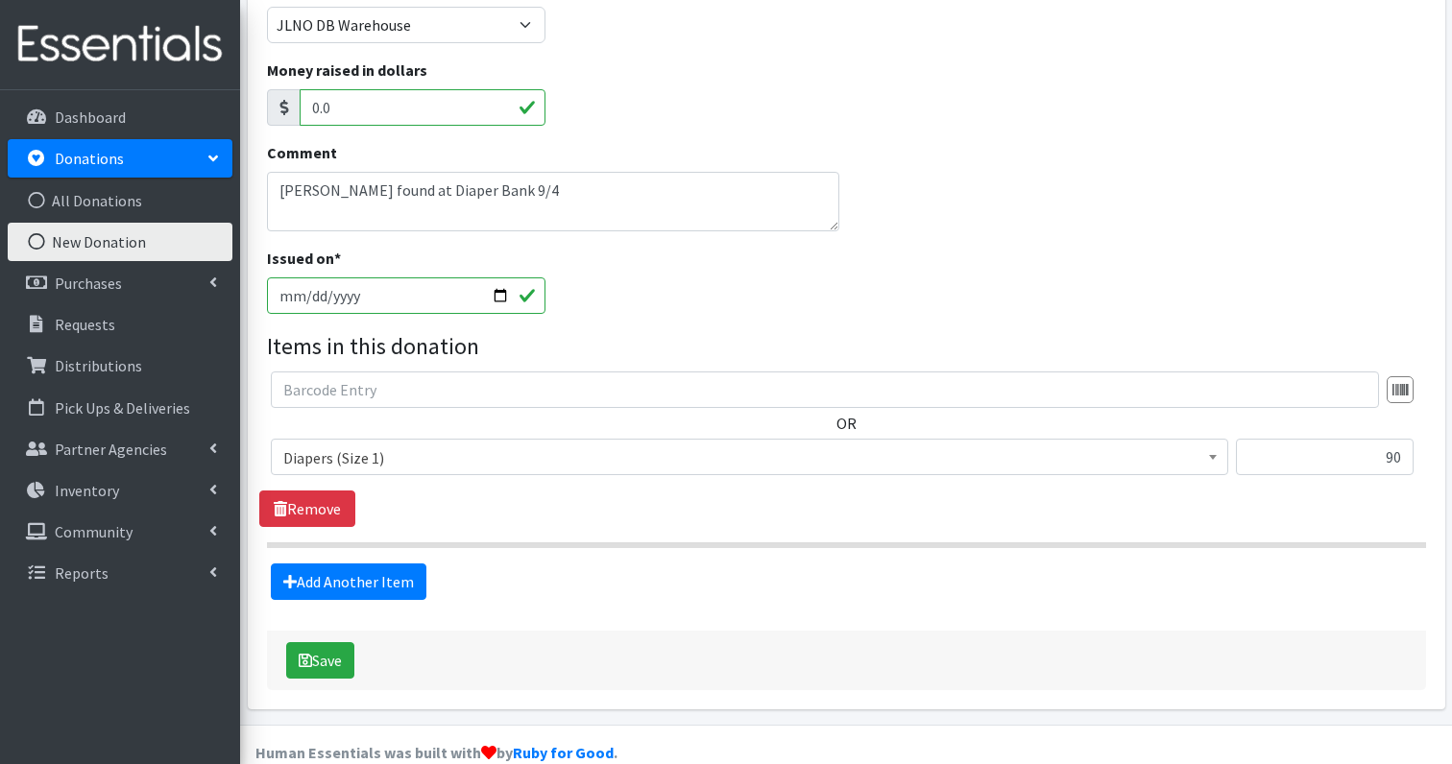
scroll to position [282, 0]
click at [331, 643] on button "Save" at bounding box center [320, 661] width 68 height 36
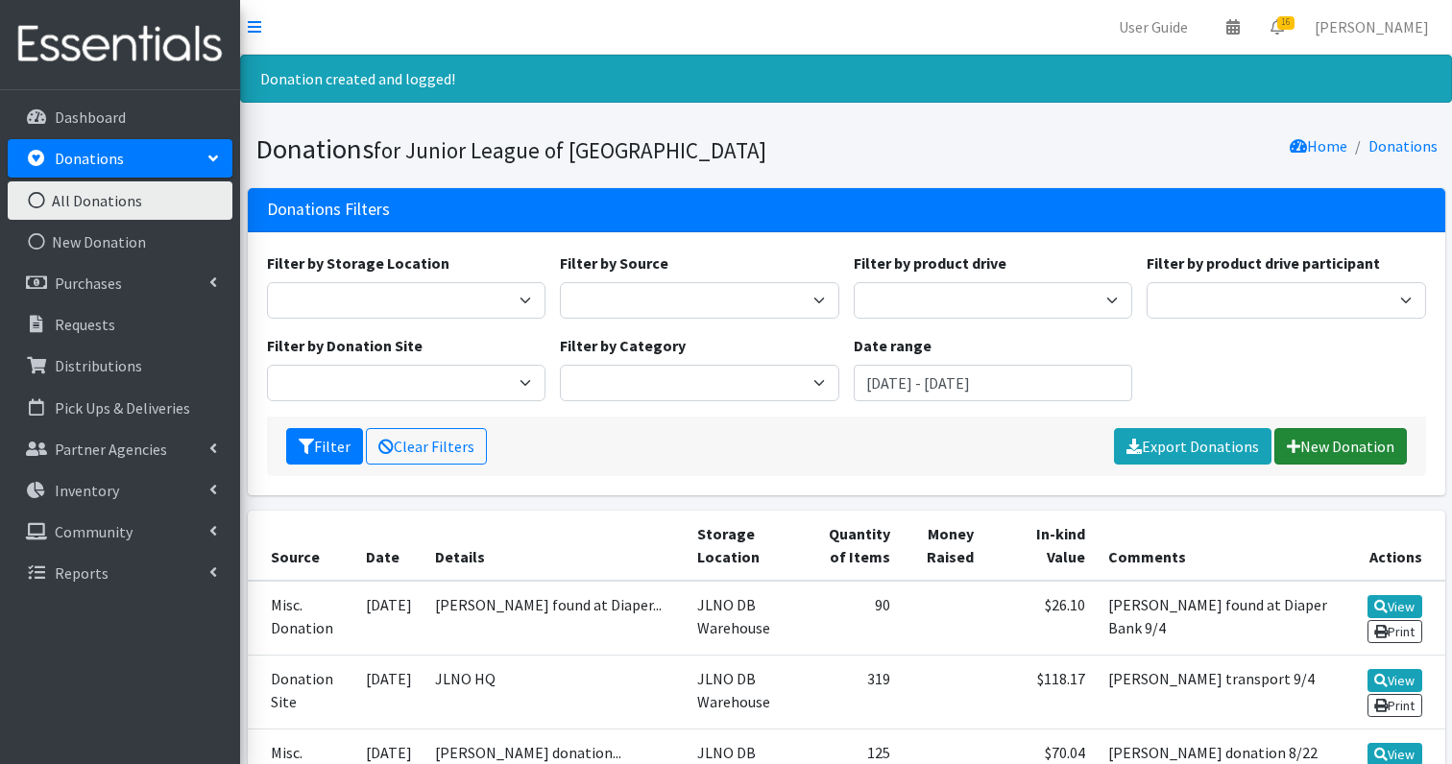
click at [1346, 431] on link "New Donation" at bounding box center [1340, 446] width 133 height 36
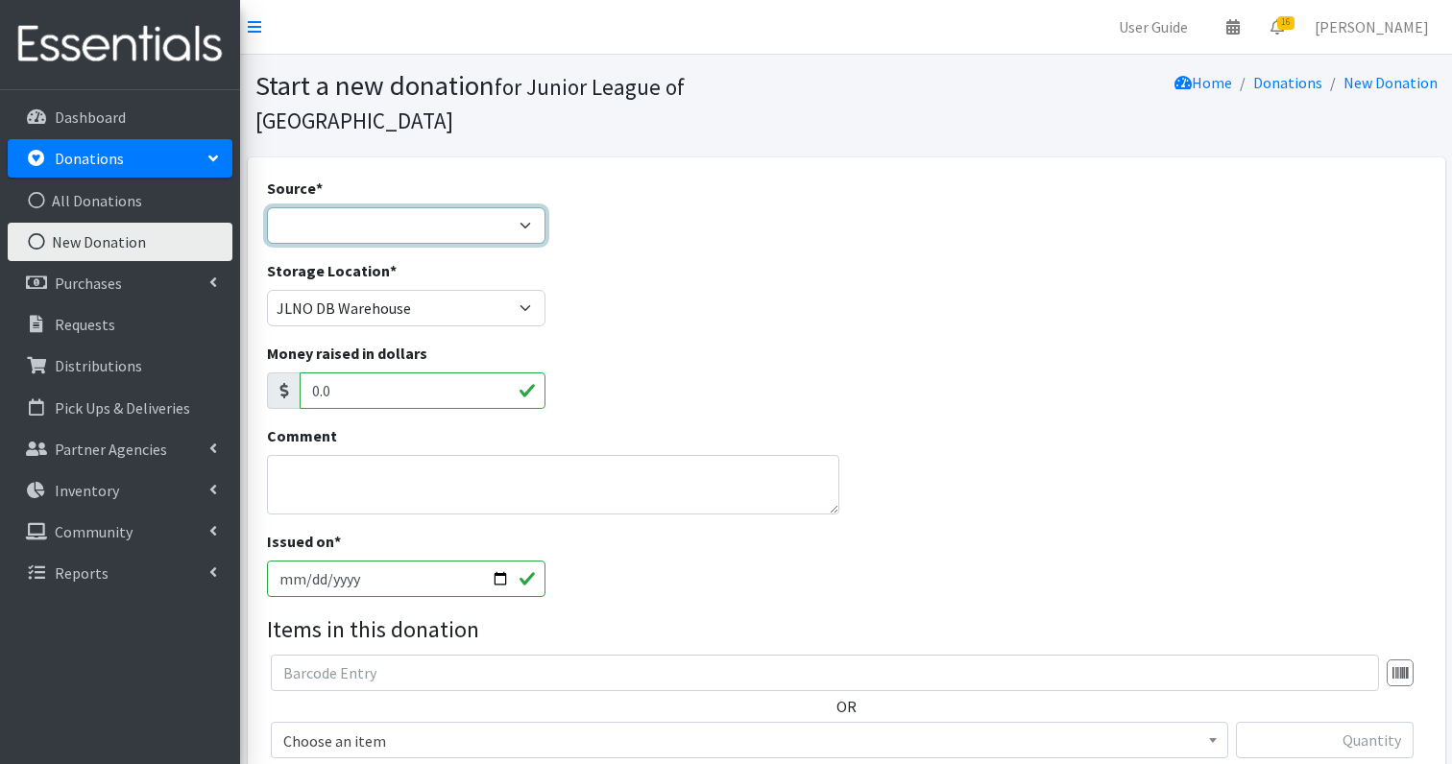
select select "Donation Site"
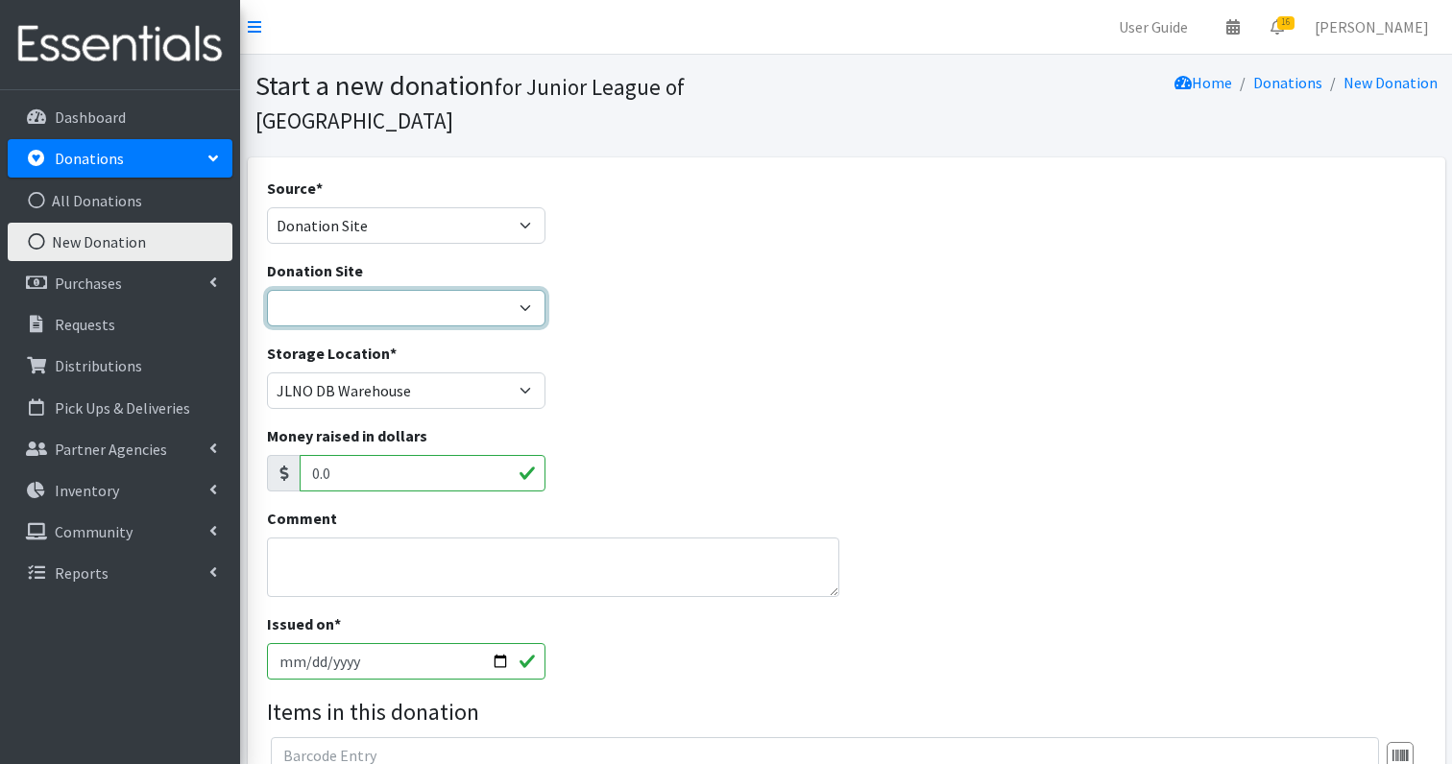
select select "46"
click at [353, 538] on textarea "Comment" at bounding box center [553, 568] width 572 height 60
click at [398, 538] on textarea "Christing Maristany HQ transport" at bounding box center [553, 568] width 572 height 60
click at [548, 538] on textarea "Christing Maristany HQ transport" at bounding box center [553, 568] width 572 height 60
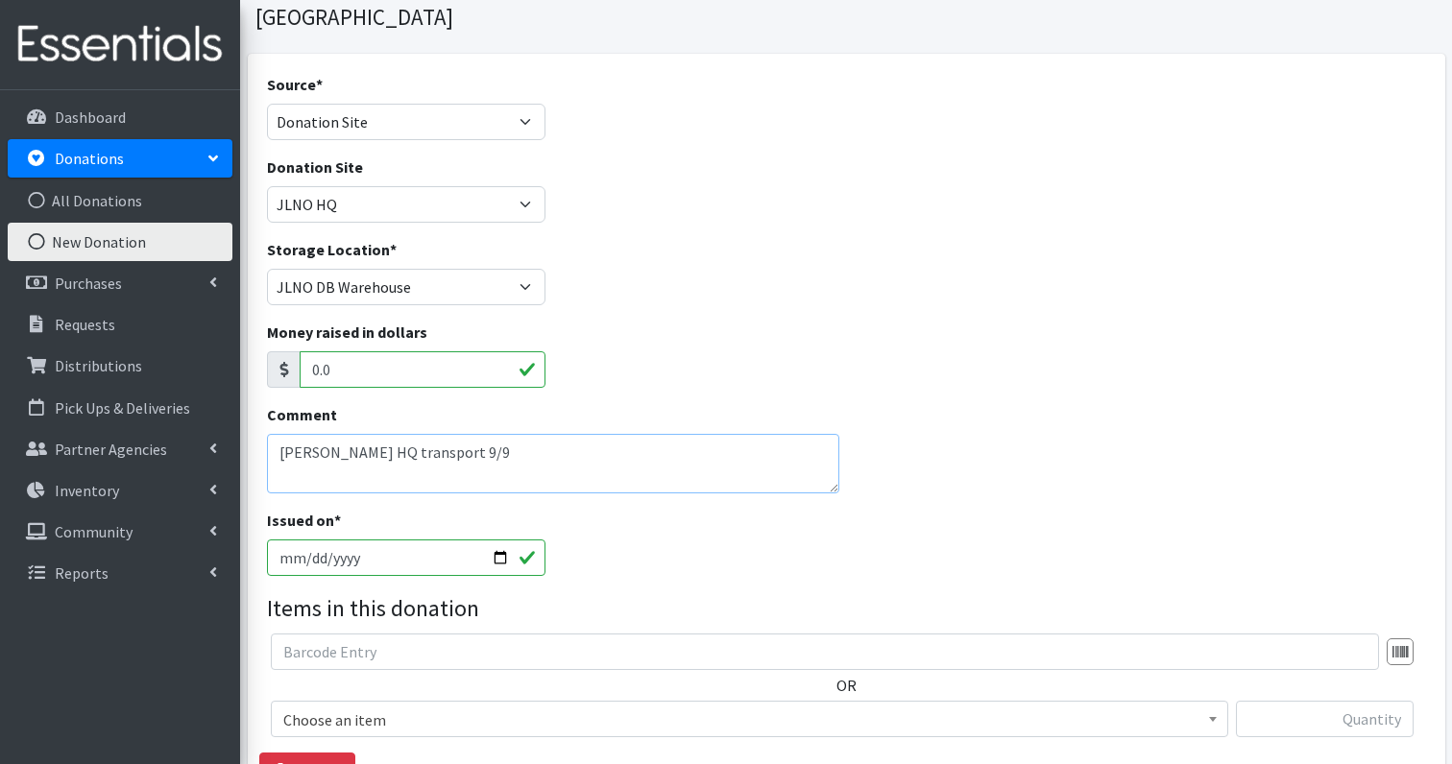
scroll to position [106, 0]
type textarea "Christing Maristany HQ transport 9/9"
click at [398, 632] on input "text" at bounding box center [825, 650] width 1108 height 36
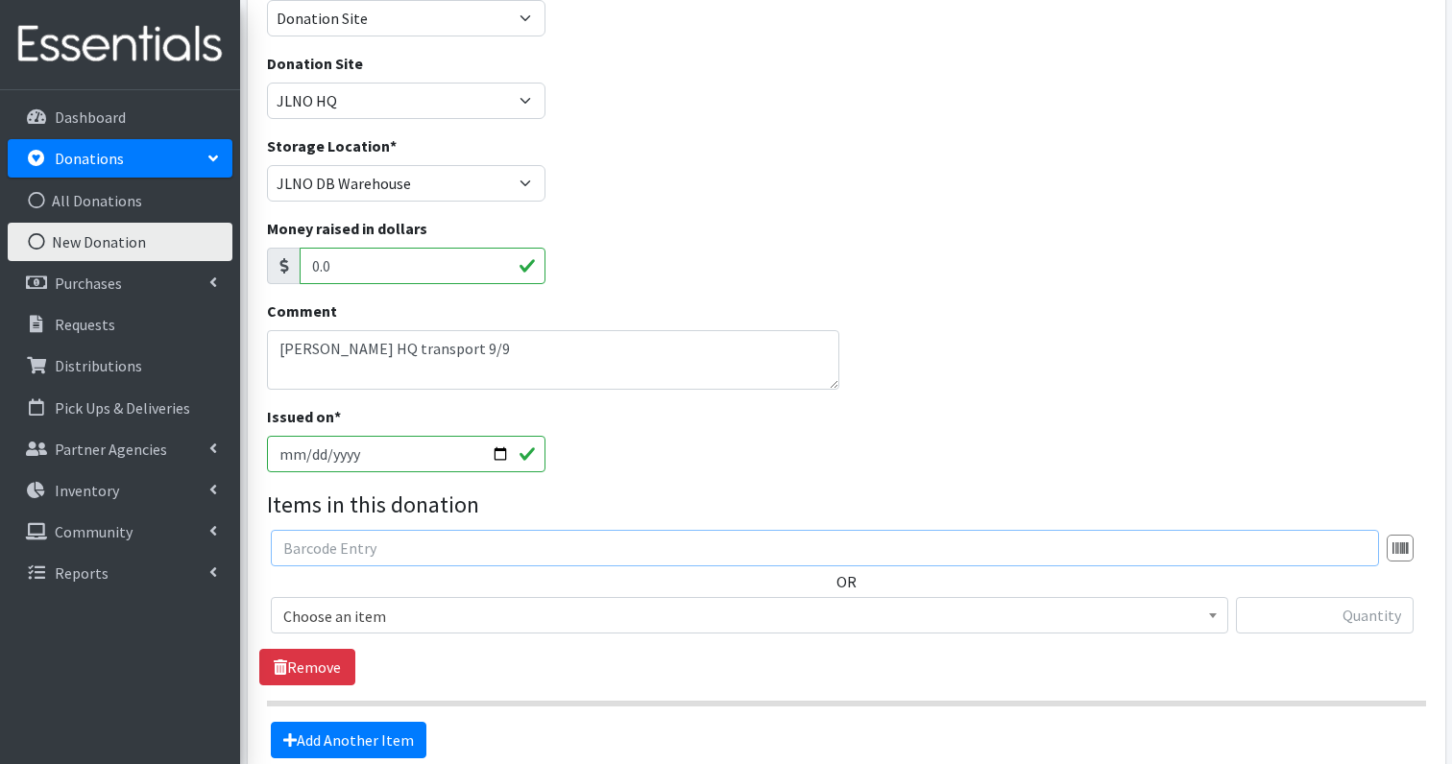
scroll to position [222, 0]
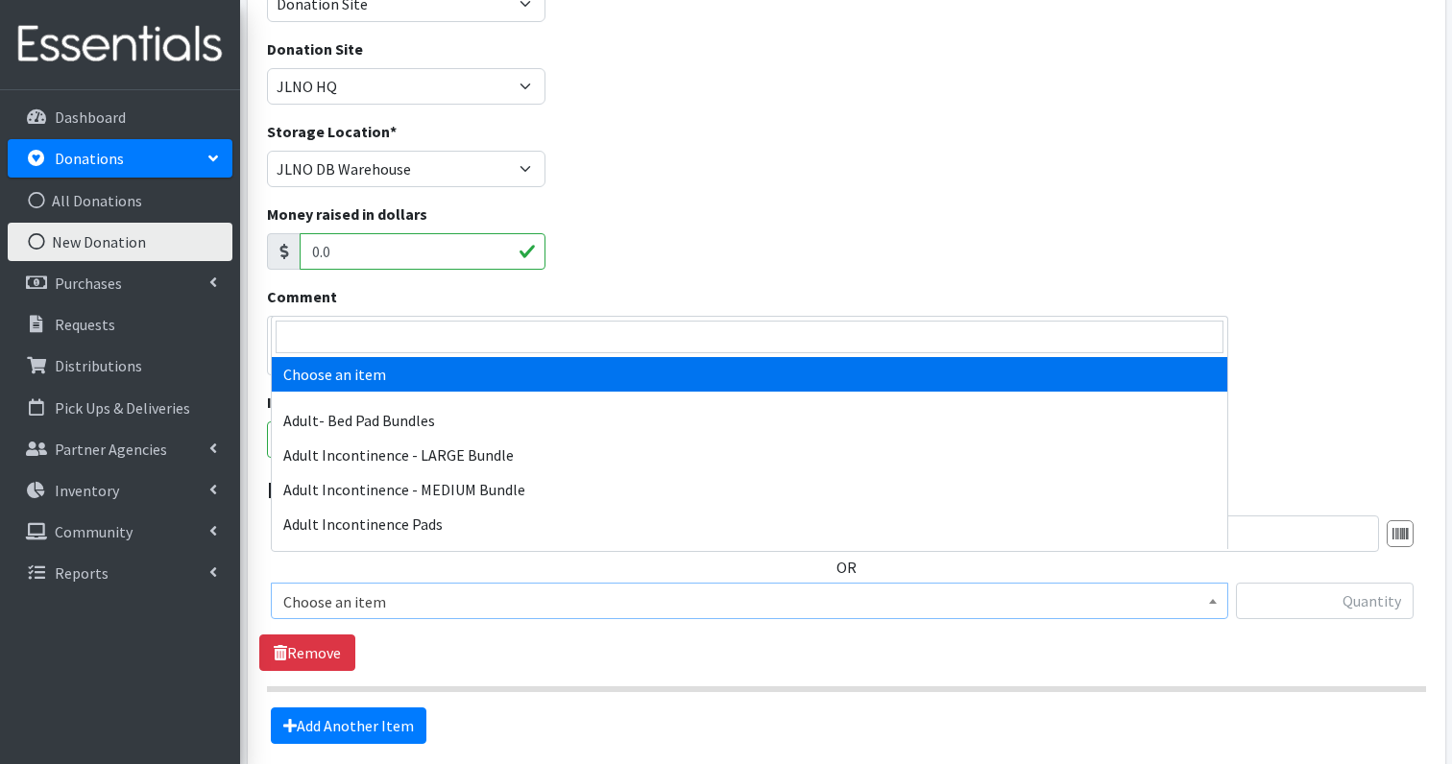
click at [394, 589] on span "Choose an item" at bounding box center [749, 602] width 932 height 27
click at [385, 329] on input "search" at bounding box center [750, 337] width 948 height 33
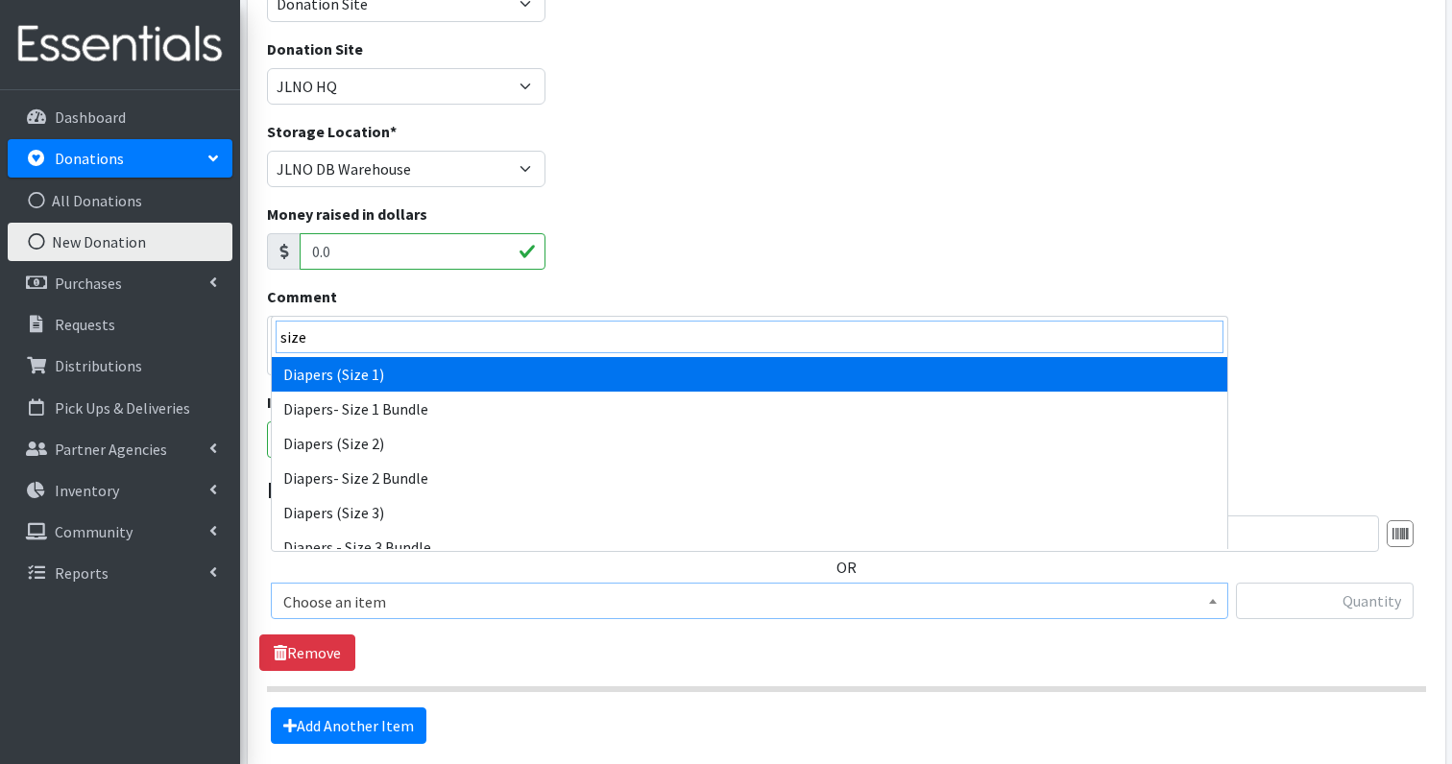
type input "size"
select select "1257"
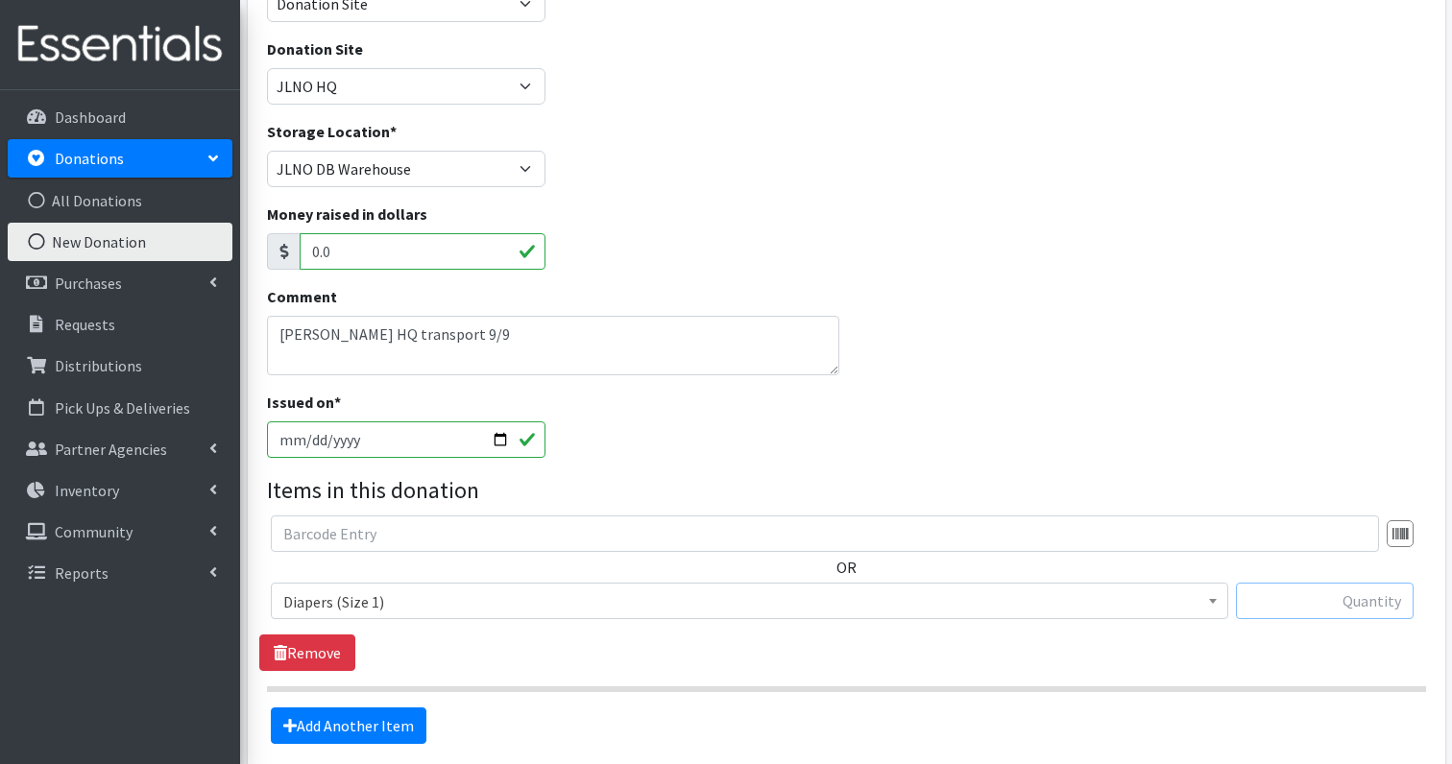
click at [1349, 583] on input "text" at bounding box center [1325, 601] width 178 height 36
type input "380"
click at [387, 708] on link "Add Another Item" at bounding box center [349, 726] width 156 height 36
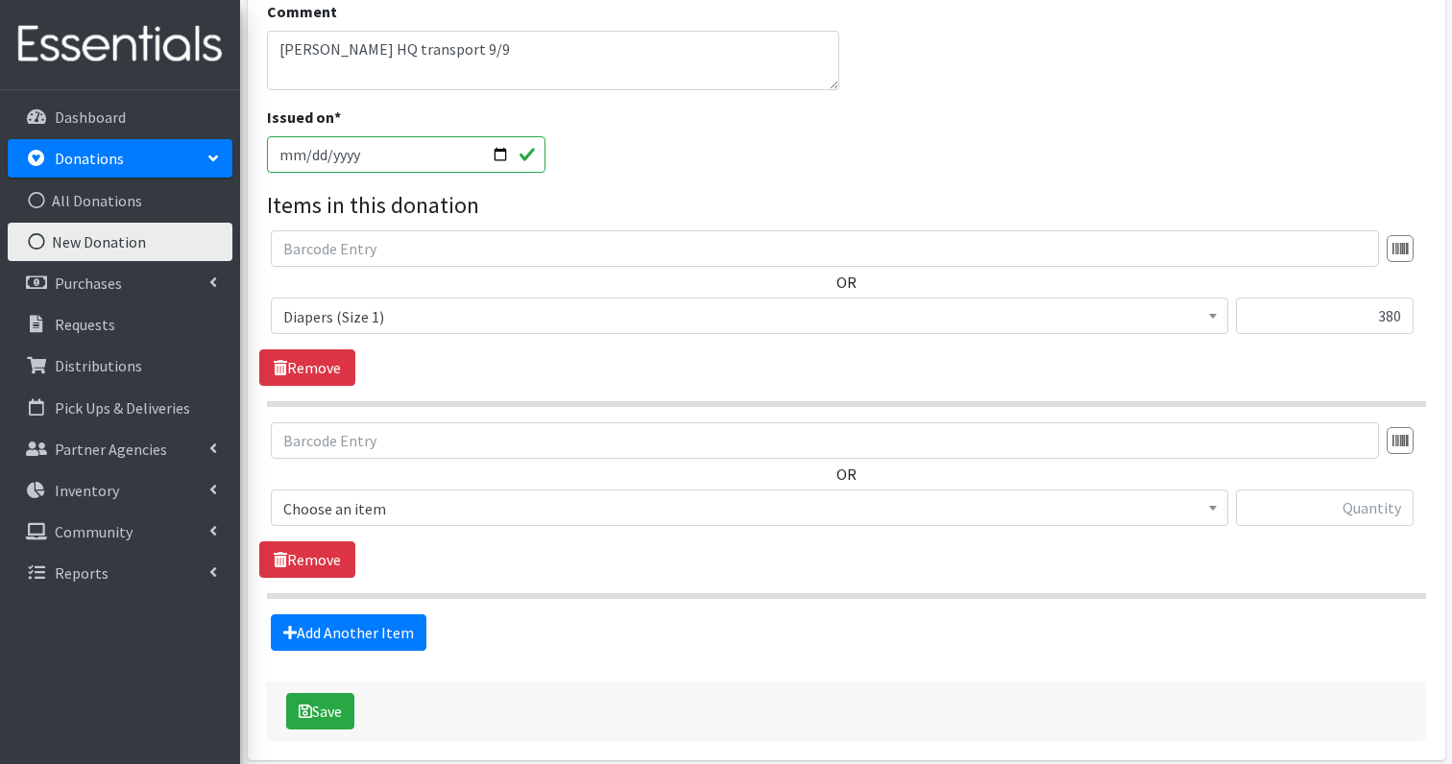
scroll to position [557, 0]
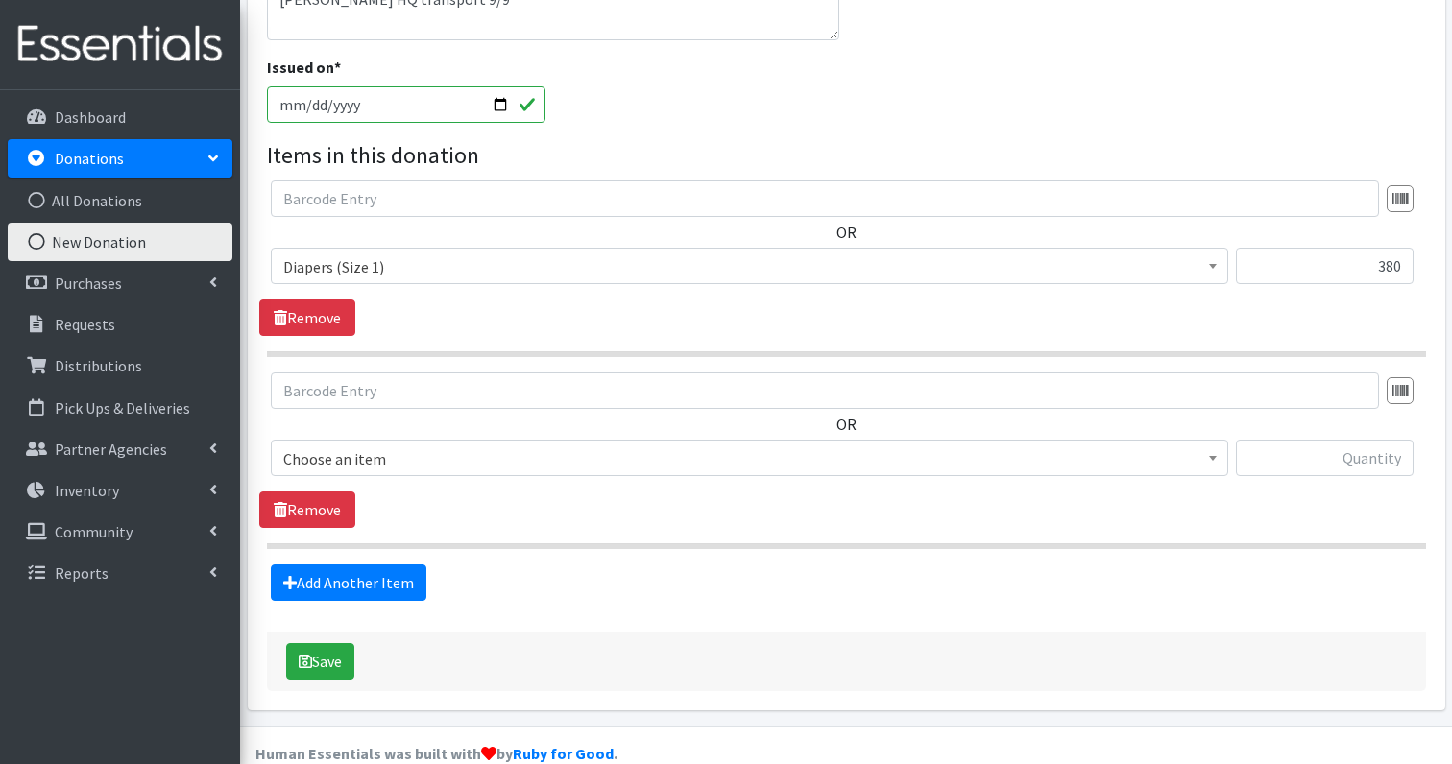
click at [423, 446] on span "Choose an item" at bounding box center [749, 459] width 932 height 27
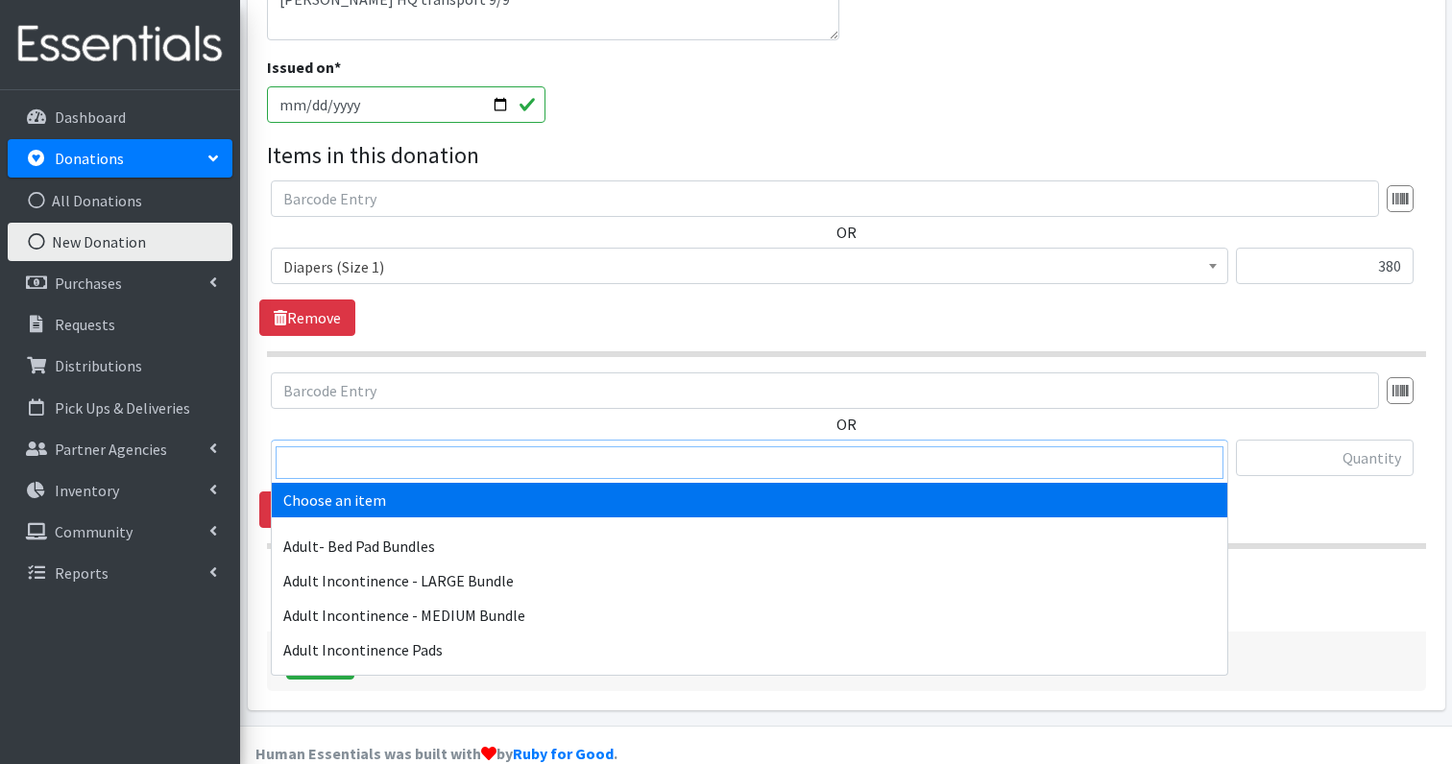
click at [416, 467] on input "search" at bounding box center [750, 463] width 948 height 33
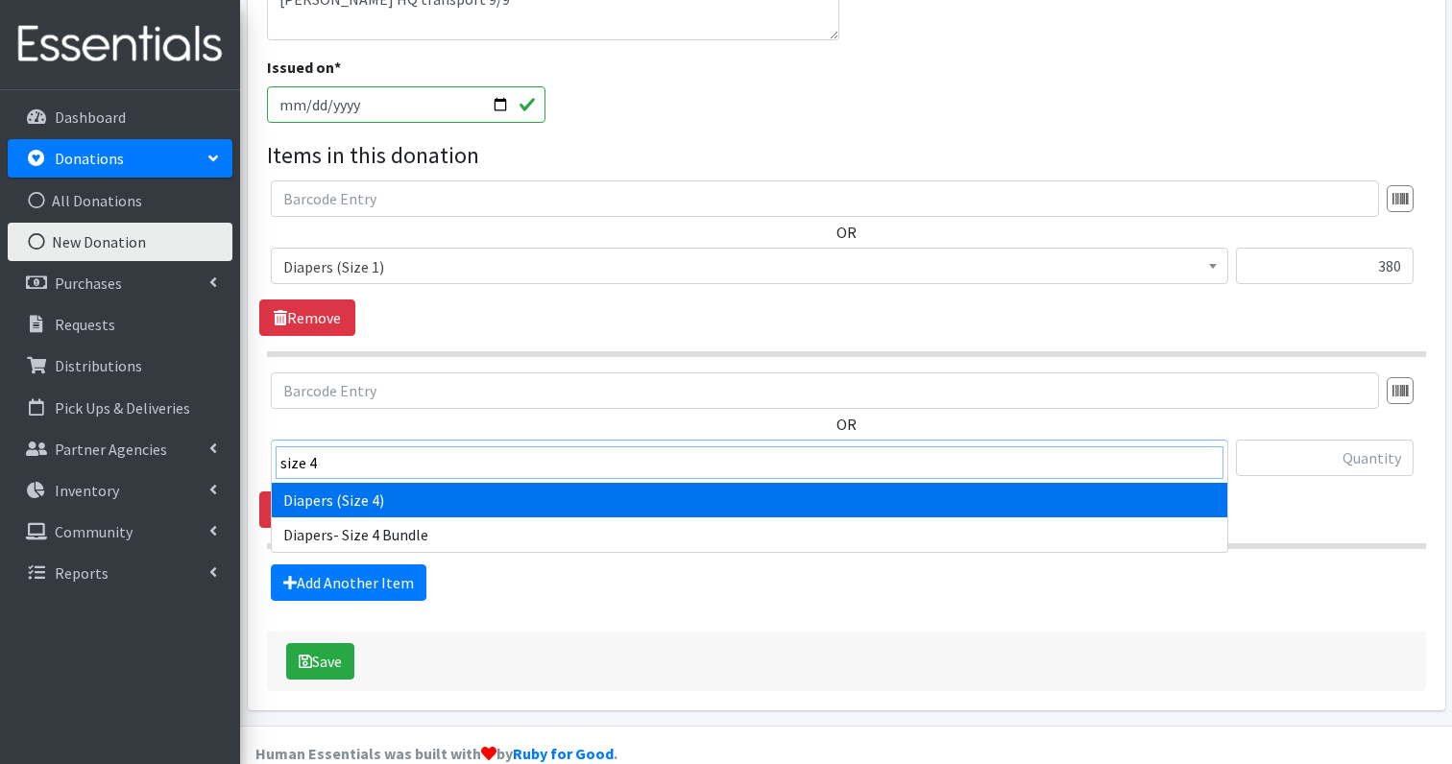
type input "size 4"
select select "1263"
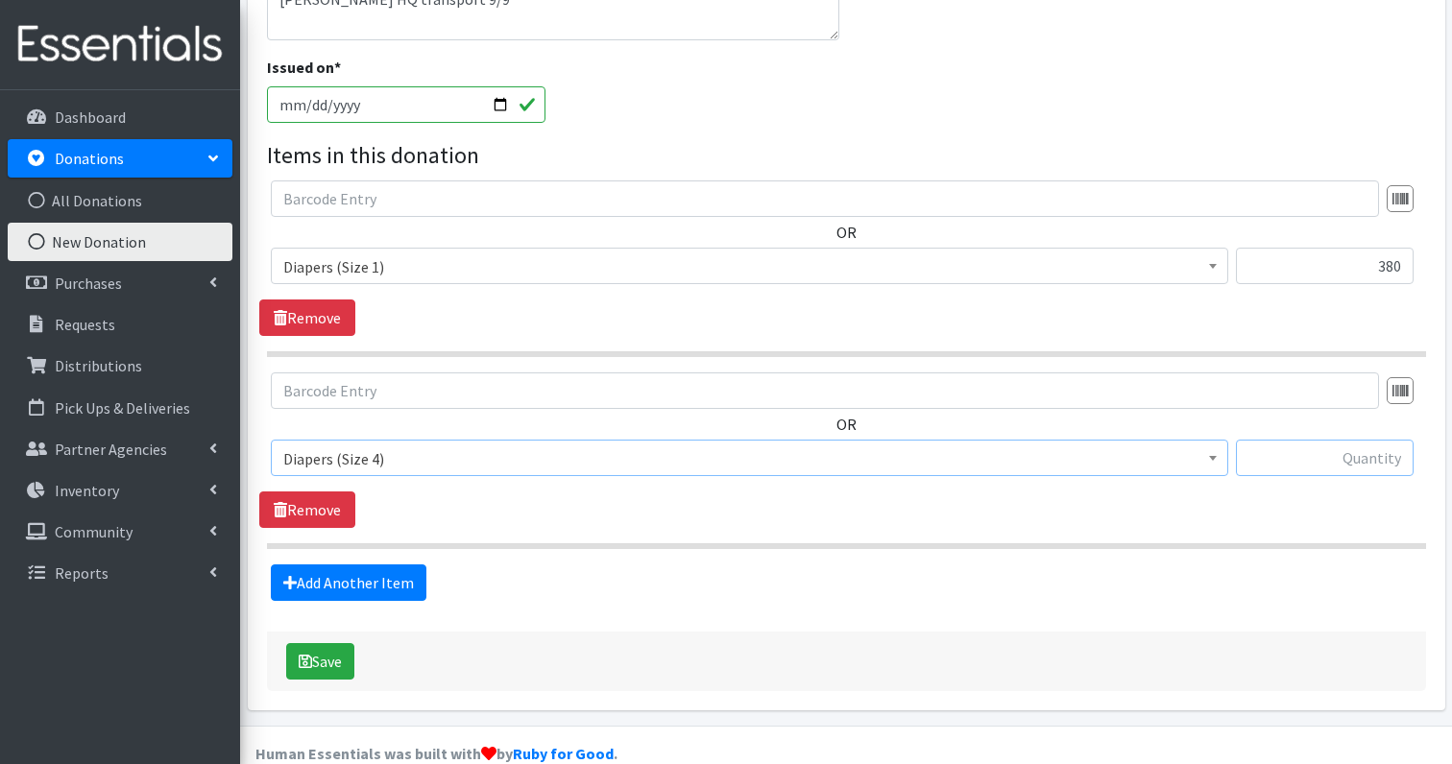
click at [1396, 440] on input "text" at bounding box center [1325, 458] width 178 height 36
type input "60"
click at [320, 565] on link "Add Another Item" at bounding box center [349, 583] width 156 height 36
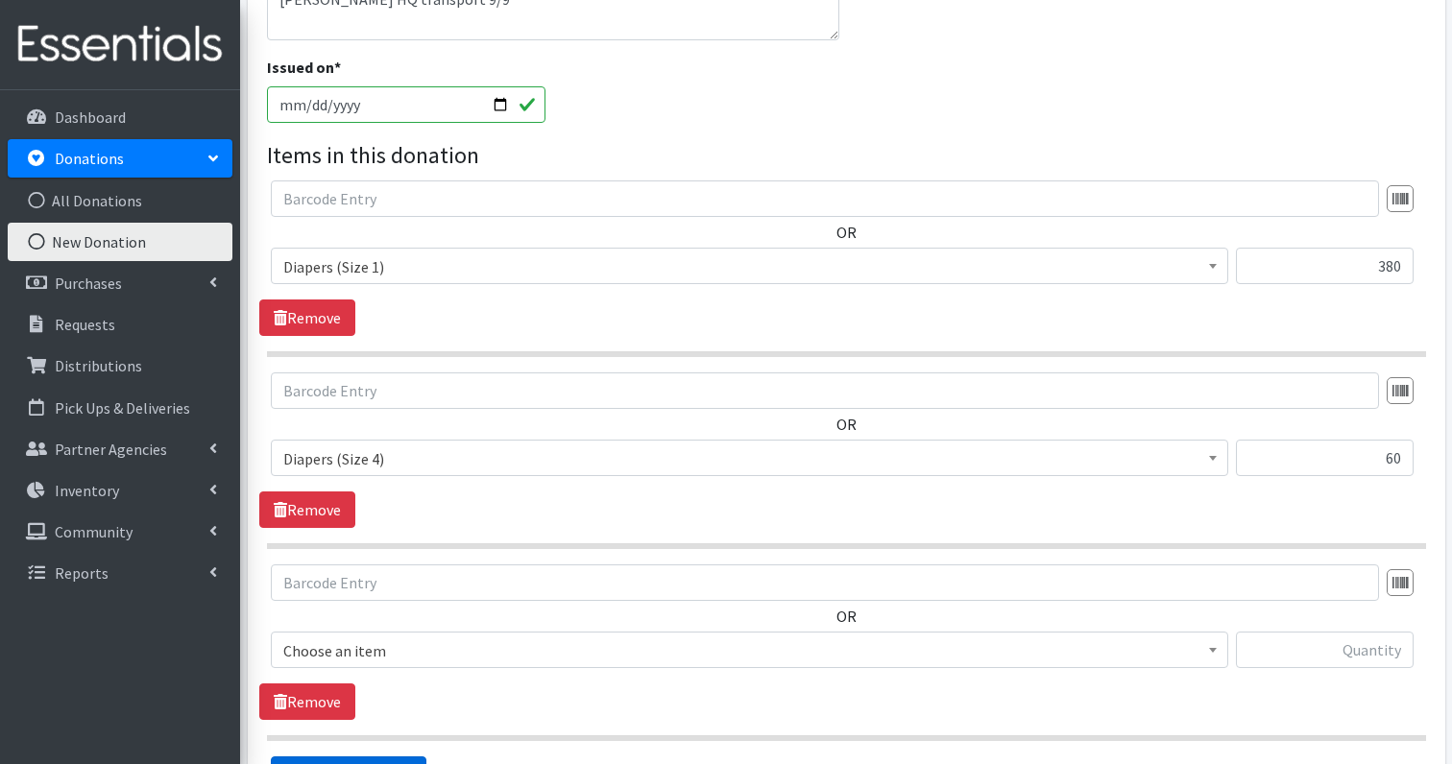
scroll to position [749, 0]
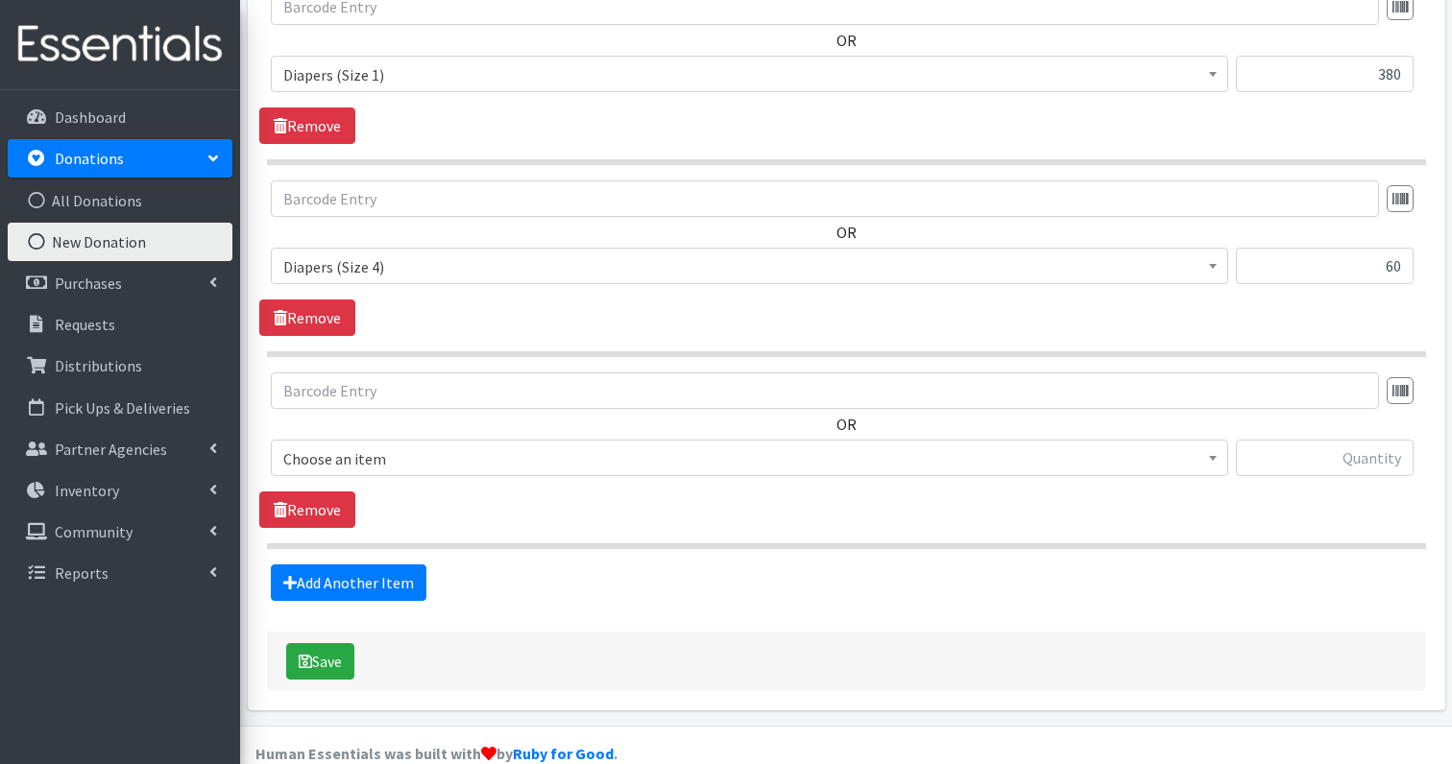
click at [368, 445] on span "Choose an item Adult- Bed Pad Bundles Adult Incontinence - LARGE Bundle Adult I…" at bounding box center [749, 466] width 957 height 52
click at [368, 446] on span "Choose an item" at bounding box center [749, 459] width 932 height 27
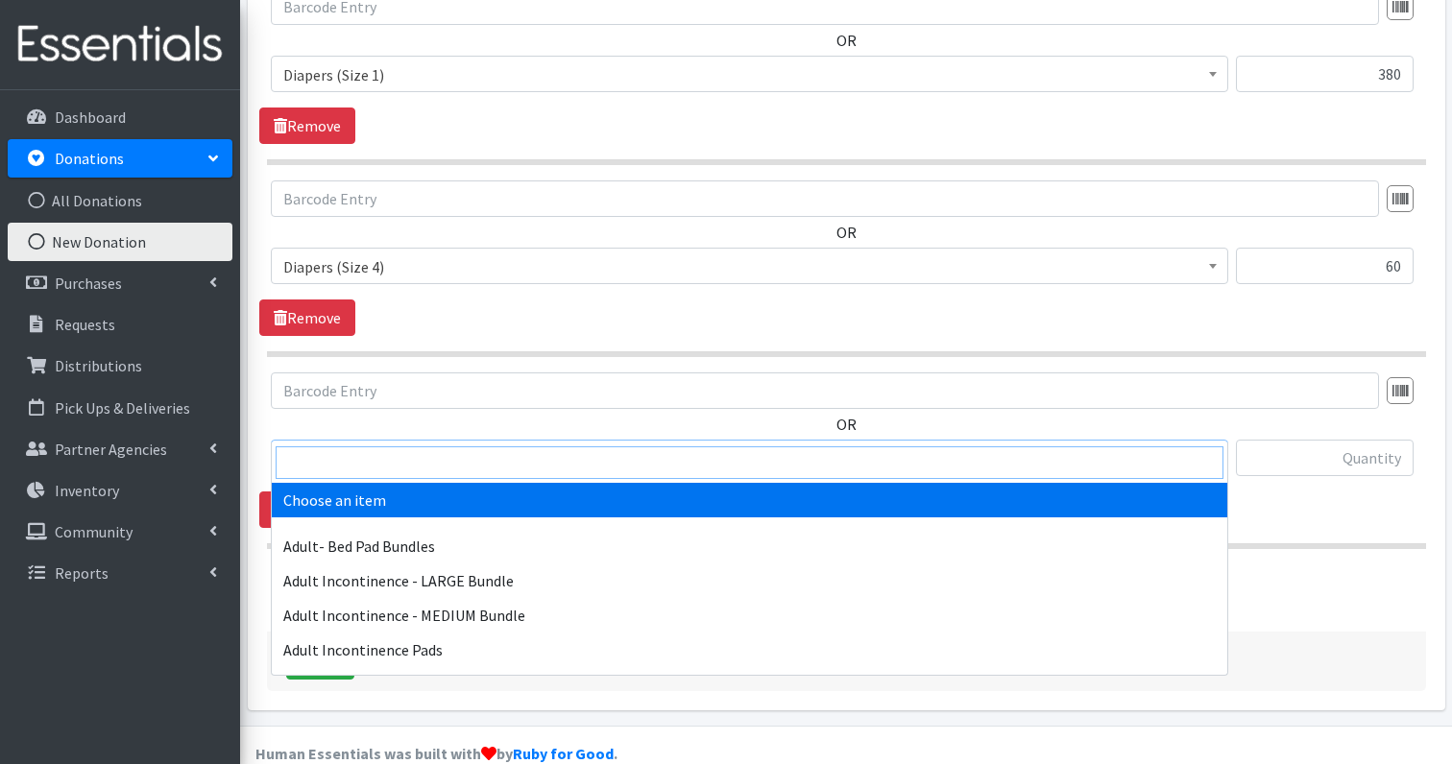
click at [368, 458] on input "search" at bounding box center [750, 463] width 948 height 33
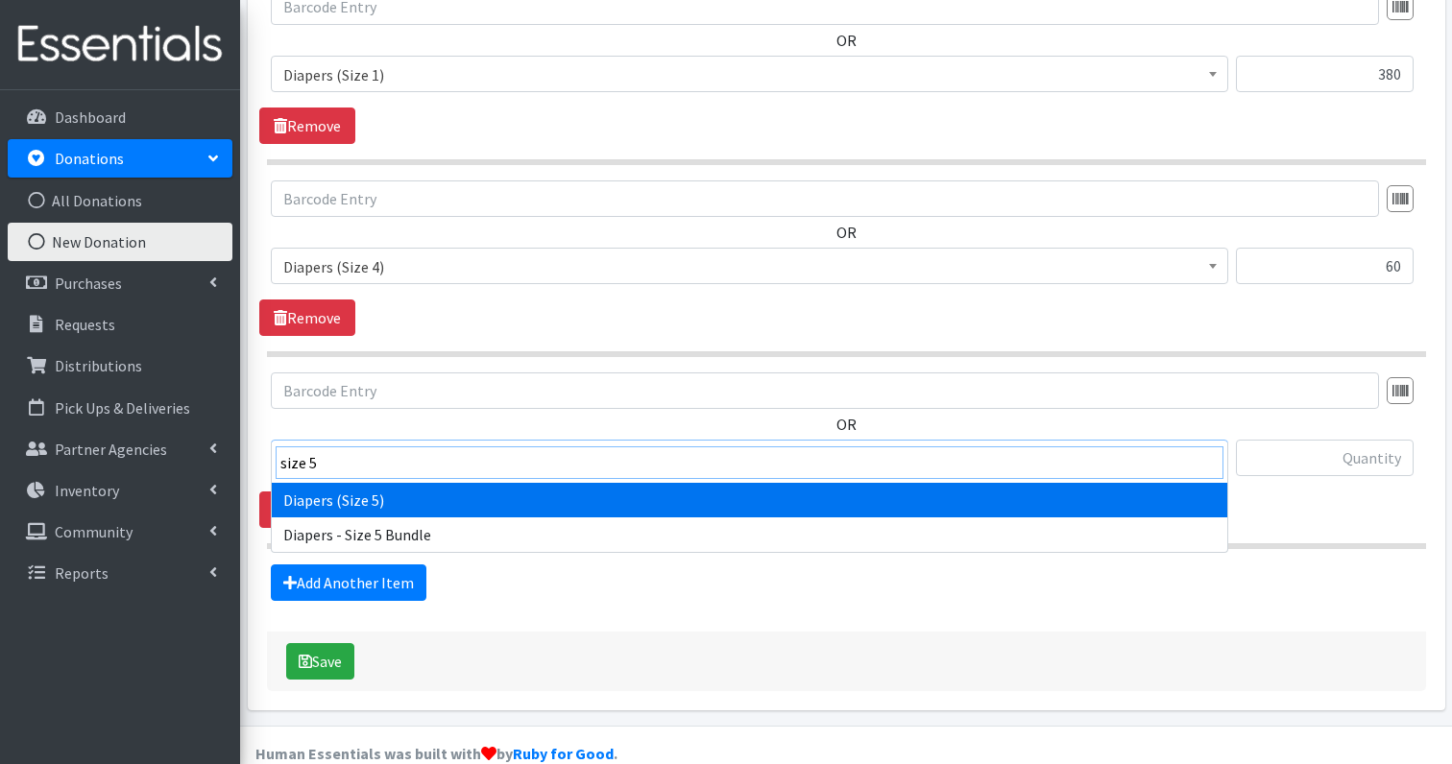
type input "size 5"
select select "1230"
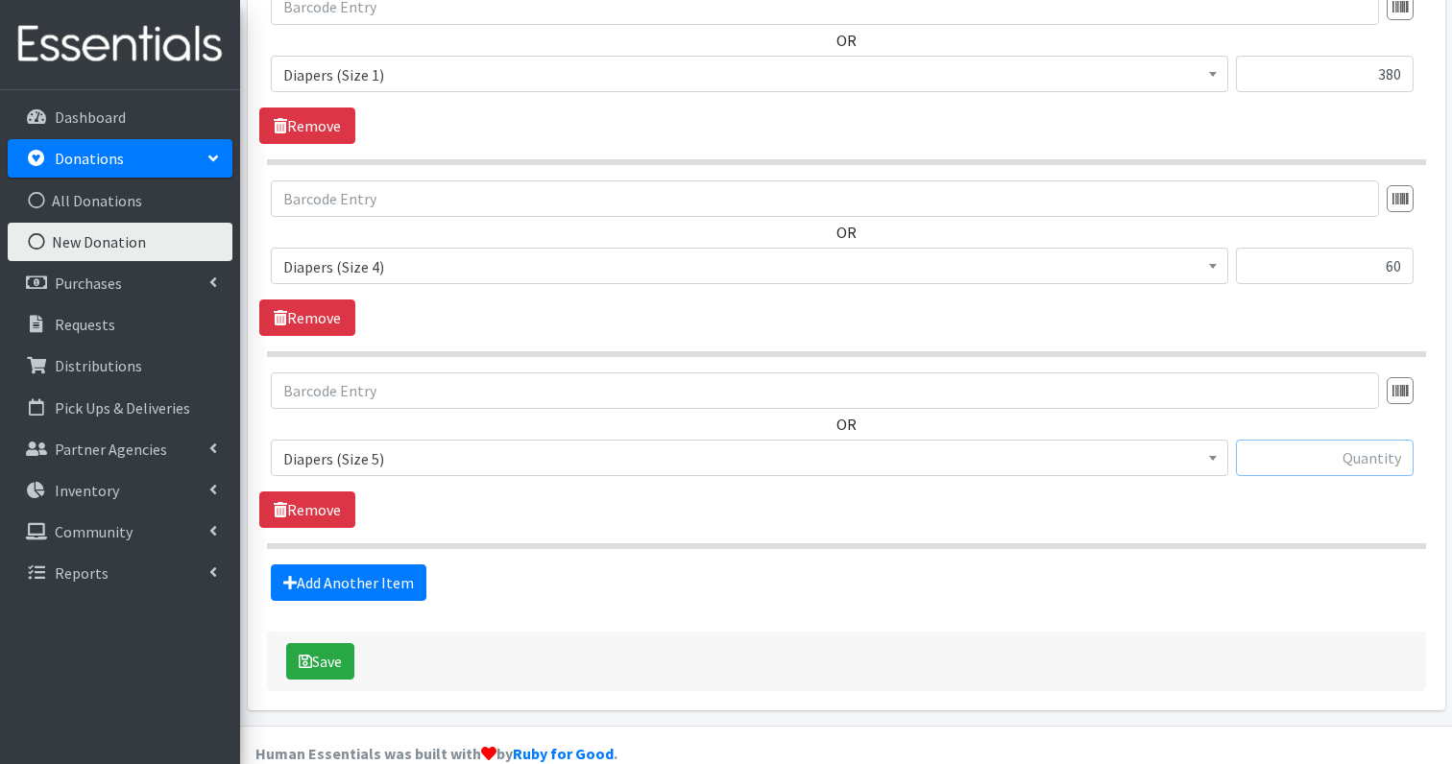
click at [1363, 440] on input "text" at bounding box center [1325, 458] width 178 height 36
type input "50"
click at [339, 565] on link "Add Another Item" at bounding box center [349, 583] width 156 height 36
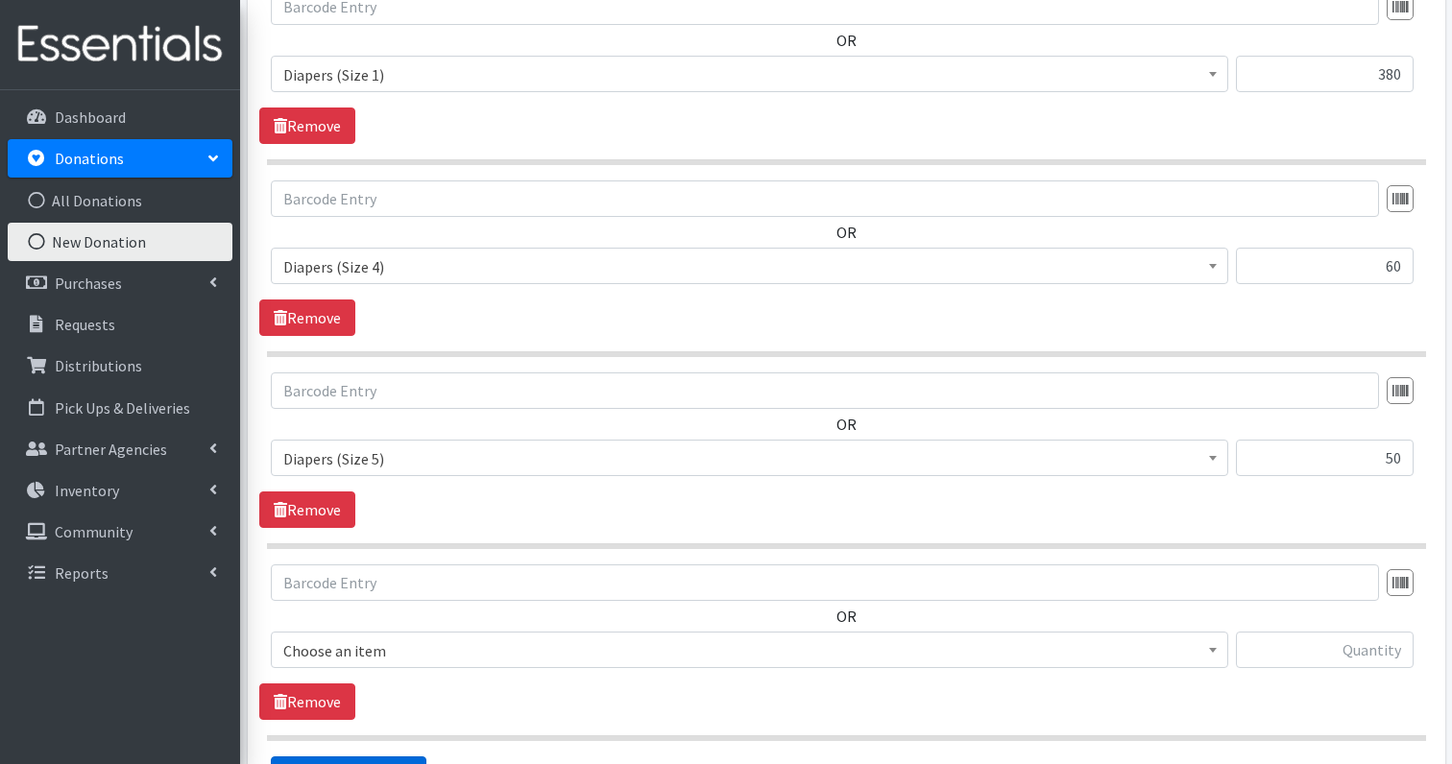
scroll to position [941, 0]
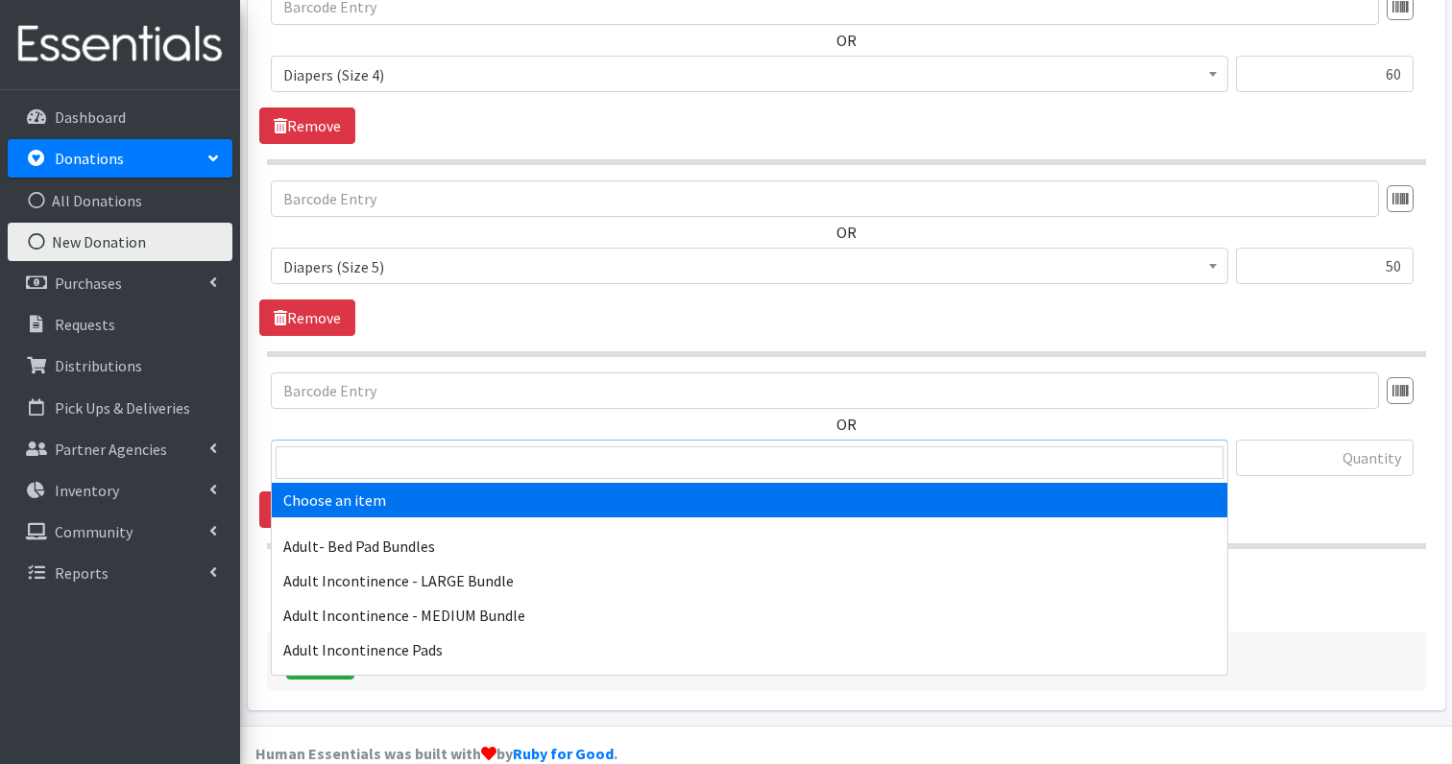
click at [391, 446] on span "Choose an item" at bounding box center [749, 459] width 932 height 27
click at [376, 462] on input "search" at bounding box center [750, 463] width 948 height 33
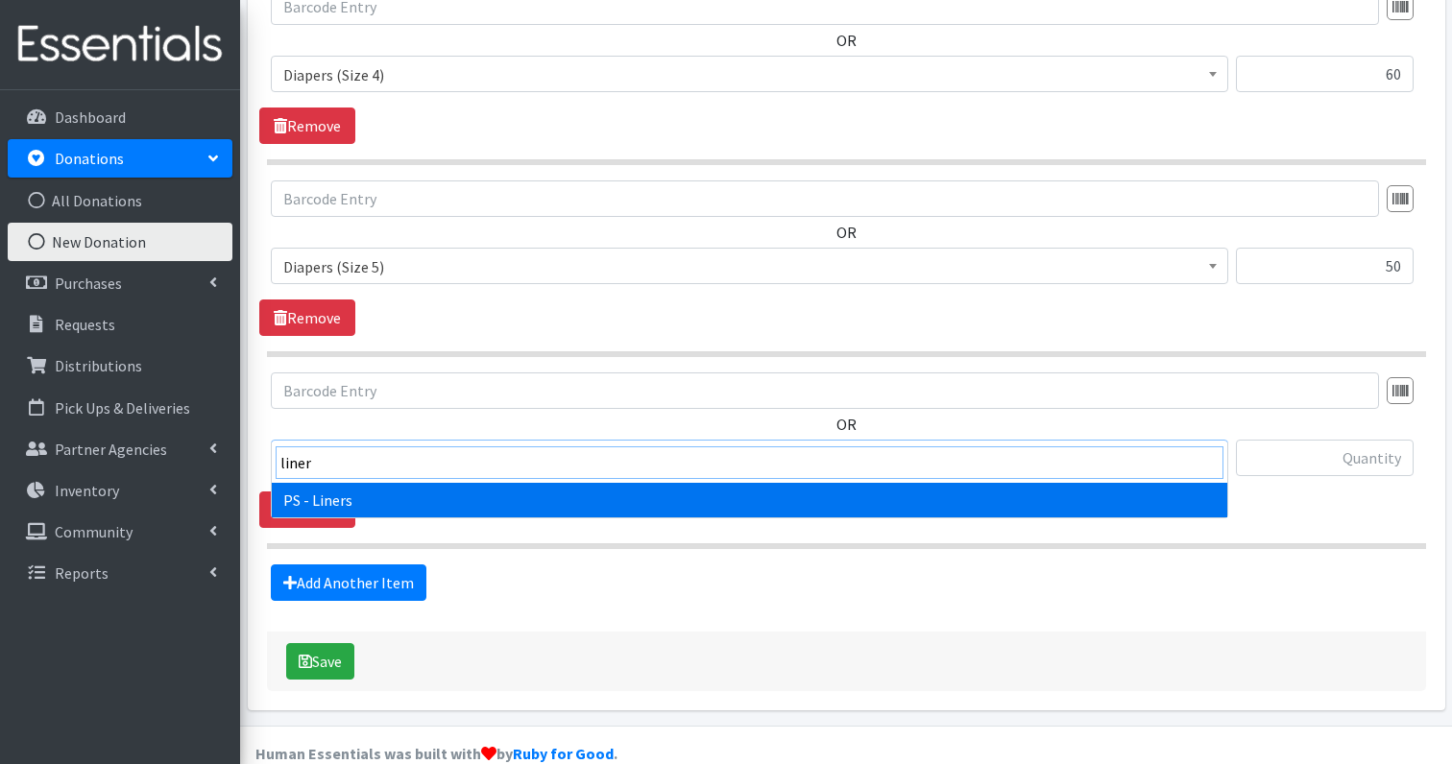
type input "liner"
select select "1634"
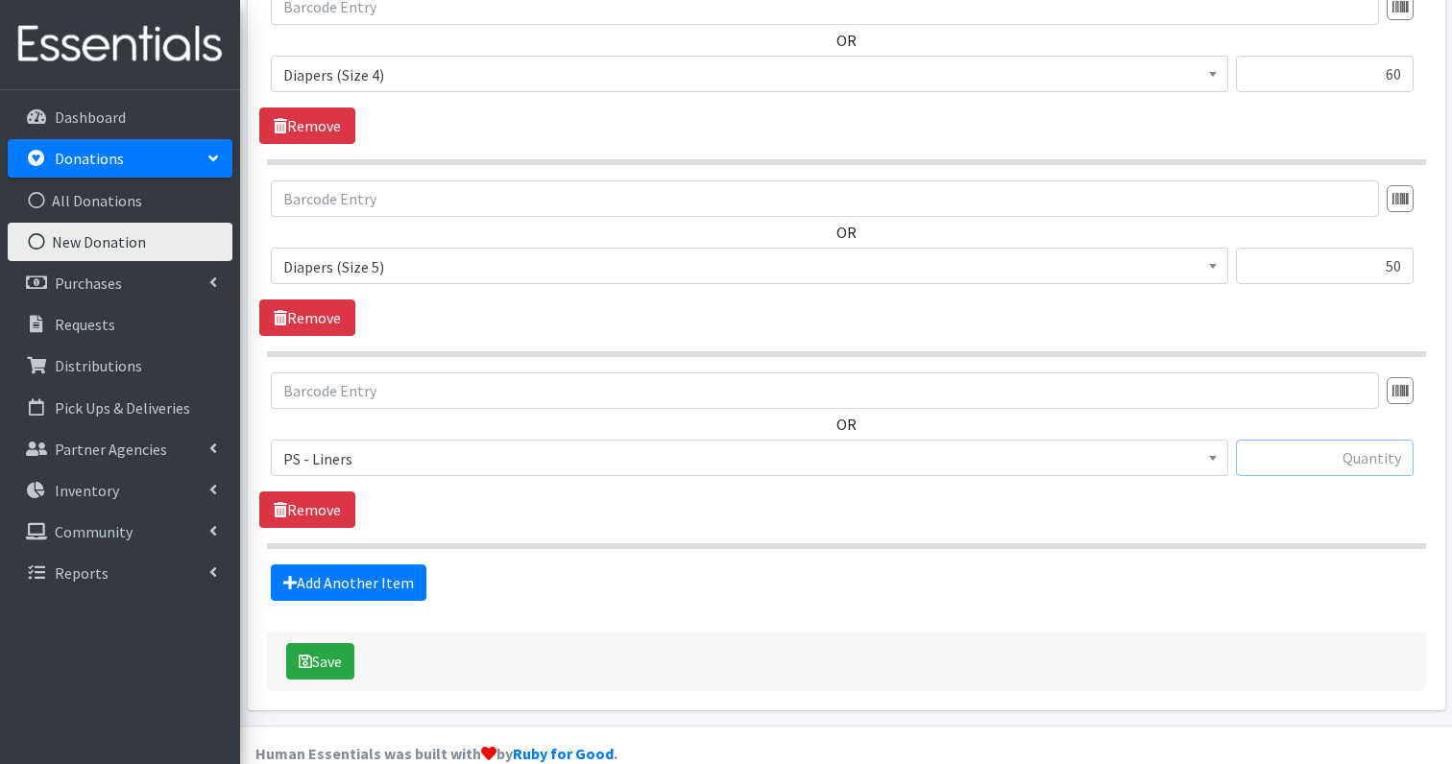
click at [1387, 440] on input "text" at bounding box center [1325, 458] width 178 height 36
type input "96"
click at [317, 565] on link "Add Another Item" at bounding box center [349, 583] width 156 height 36
click at [375, 446] on span "Choose an item" at bounding box center [749, 459] width 932 height 27
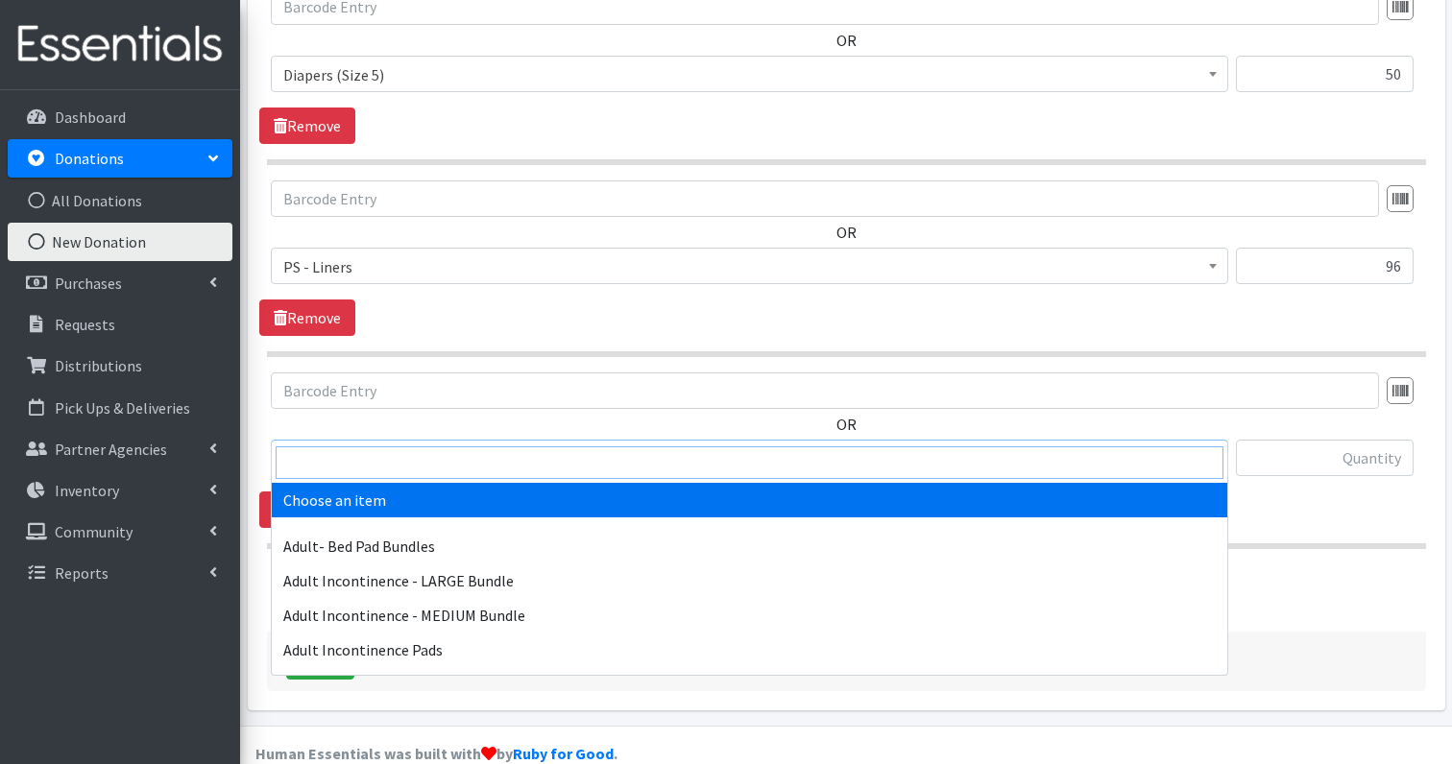
click at [375, 454] on input "search" at bounding box center [750, 463] width 948 height 33
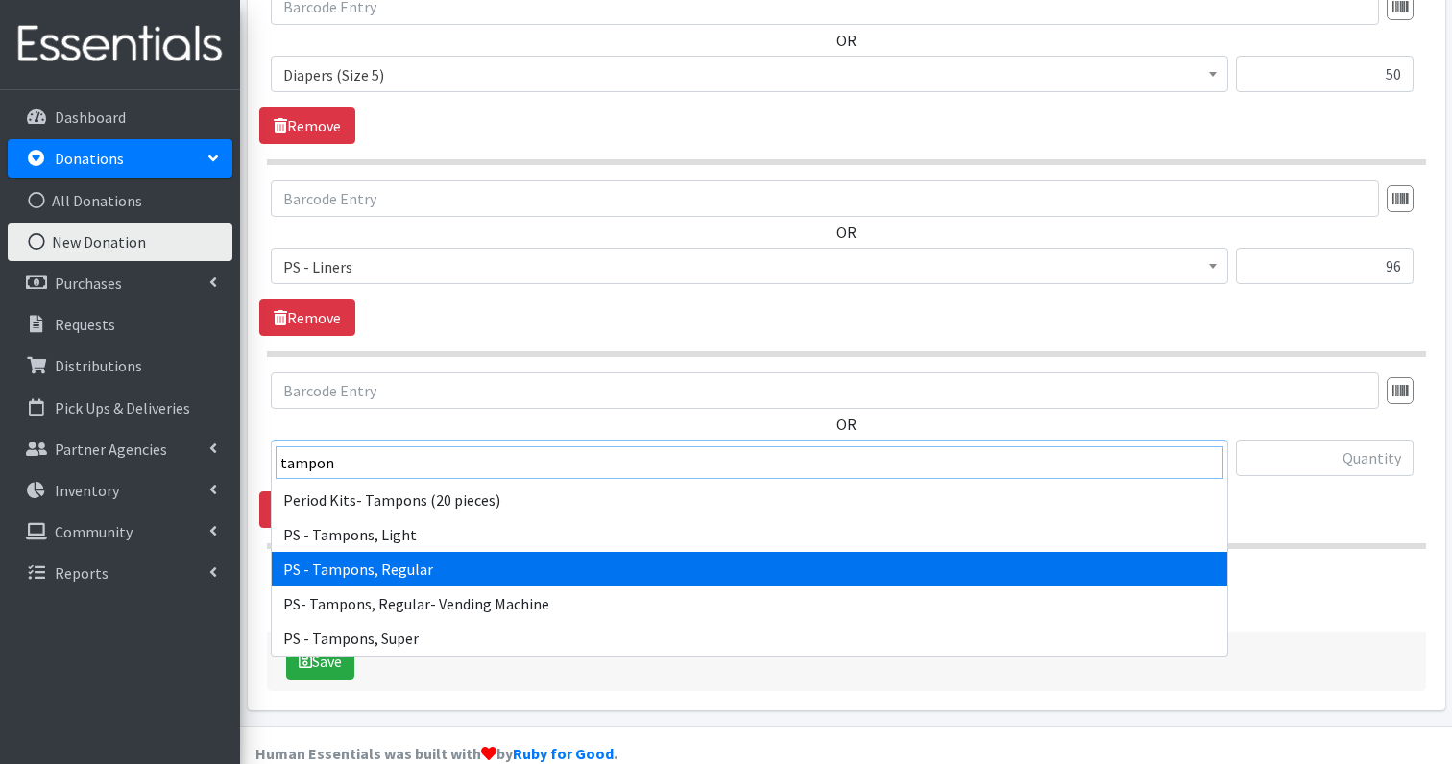
type input "tampon"
select select "2202"
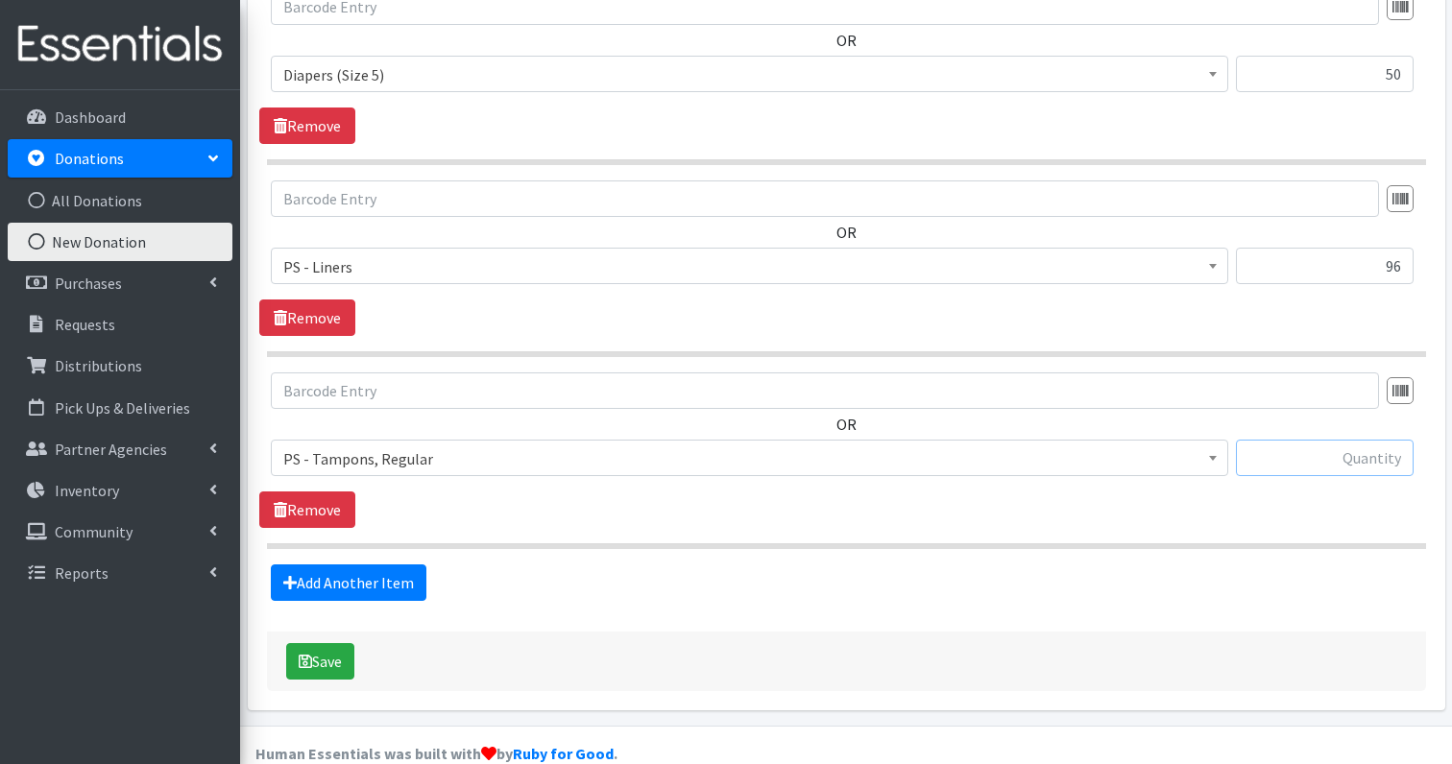
click at [1308, 440] on input "text" at bounding box center [1325, 458] width 178 height 36
type input "54"
click at [345, 643] on button "Save" at bounding box center [320, 661] width 68 height 36
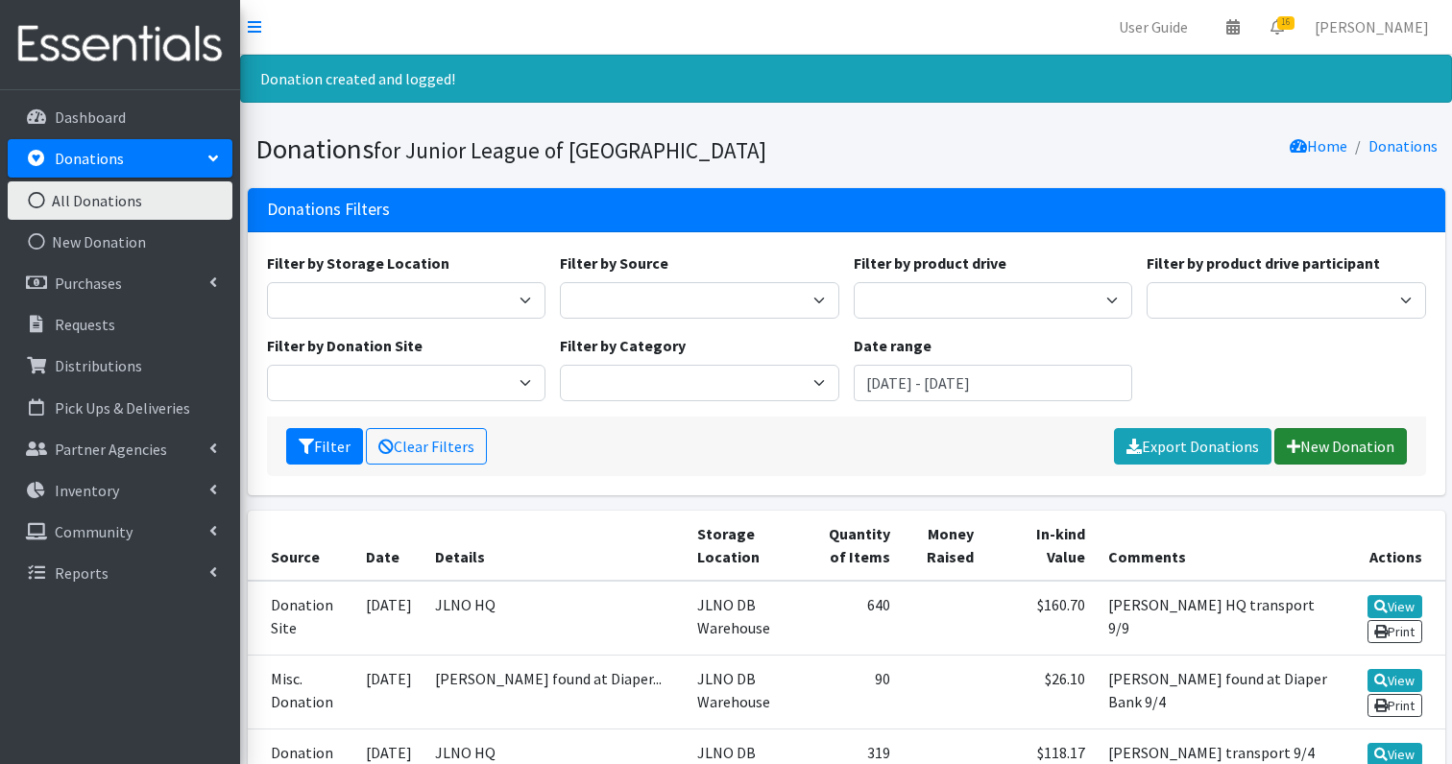
click at [1344, 452] on link "New Donation" at bounding box center [1340, 446] width 133 height 36
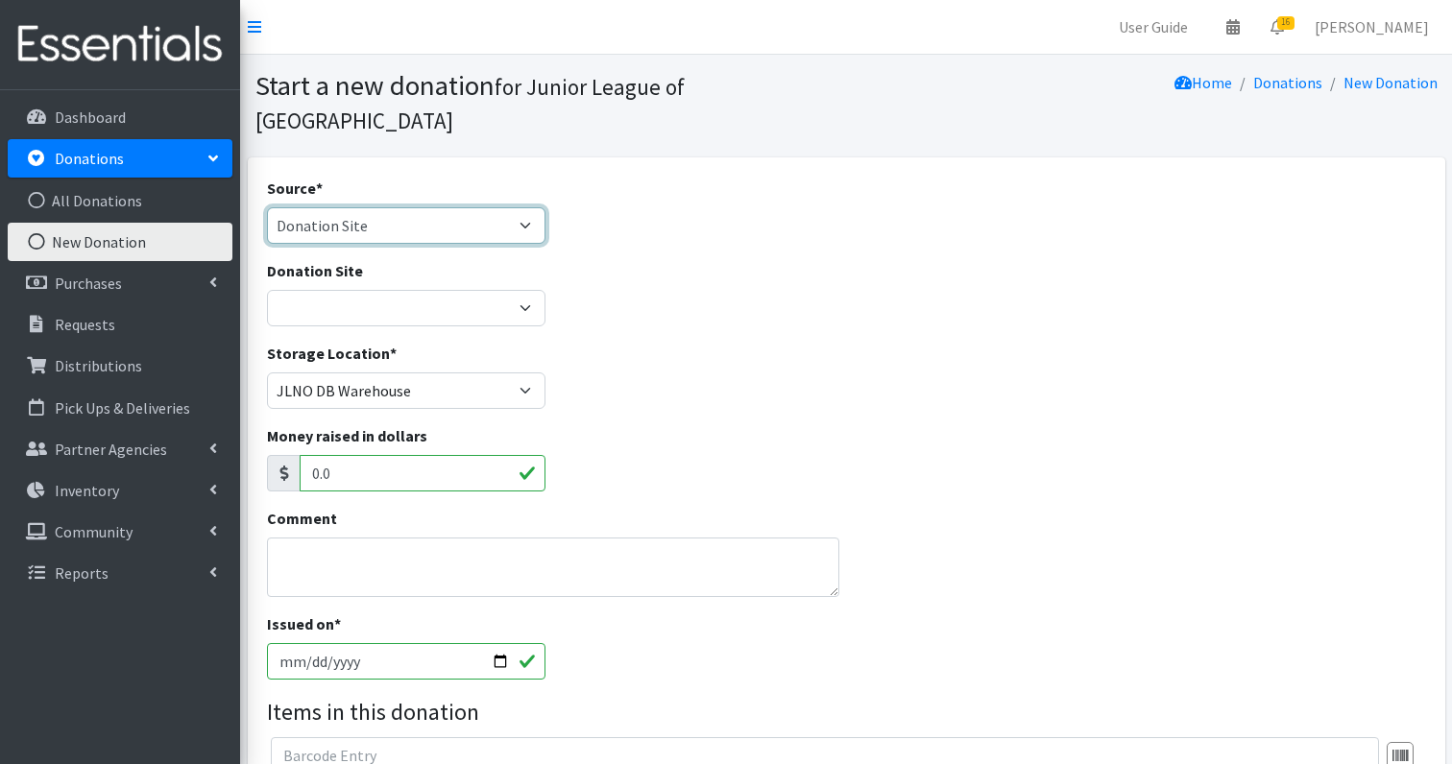
select select "Misc. Donation"
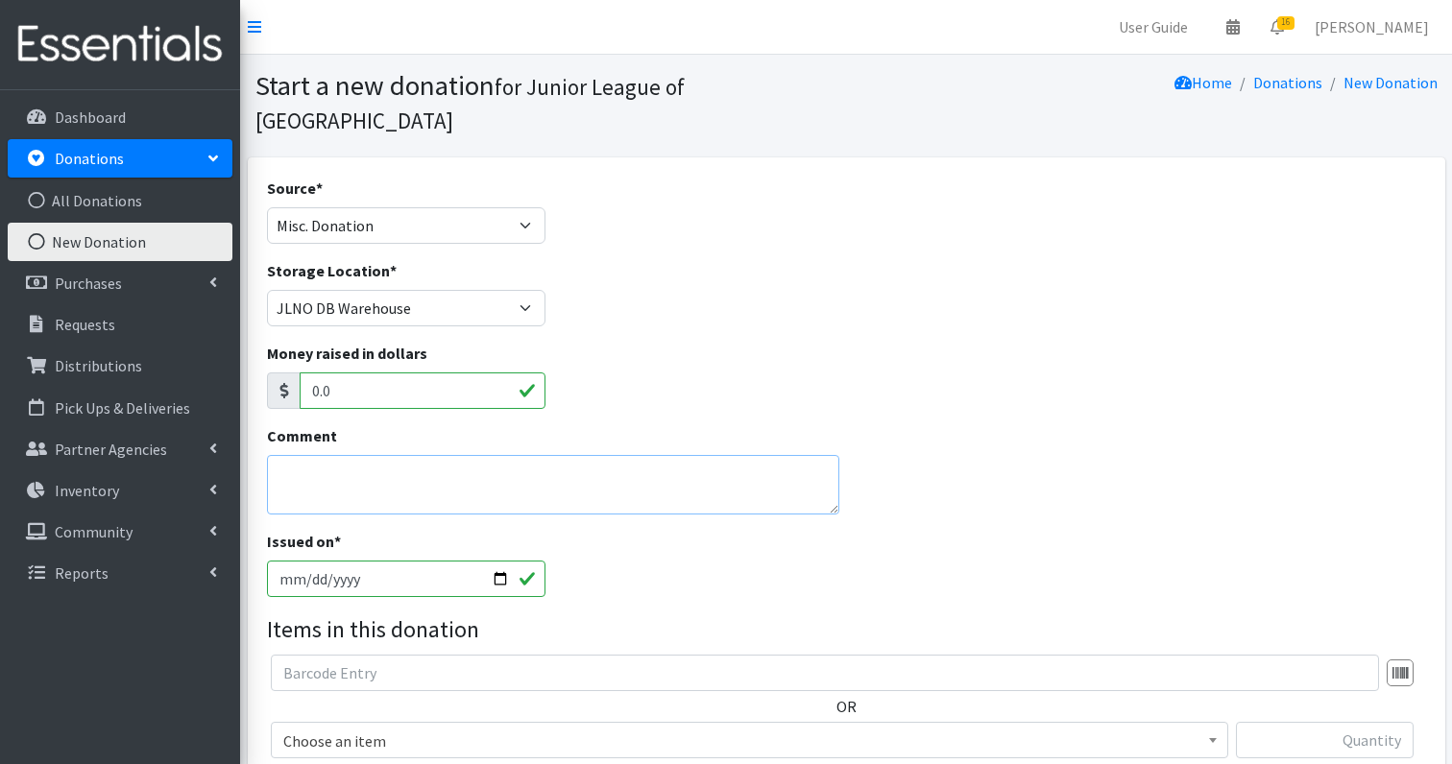
click at [344, 473] on textarea "Comment" at bounding box center [553, 485] width 572 height 60
type textarea "K"
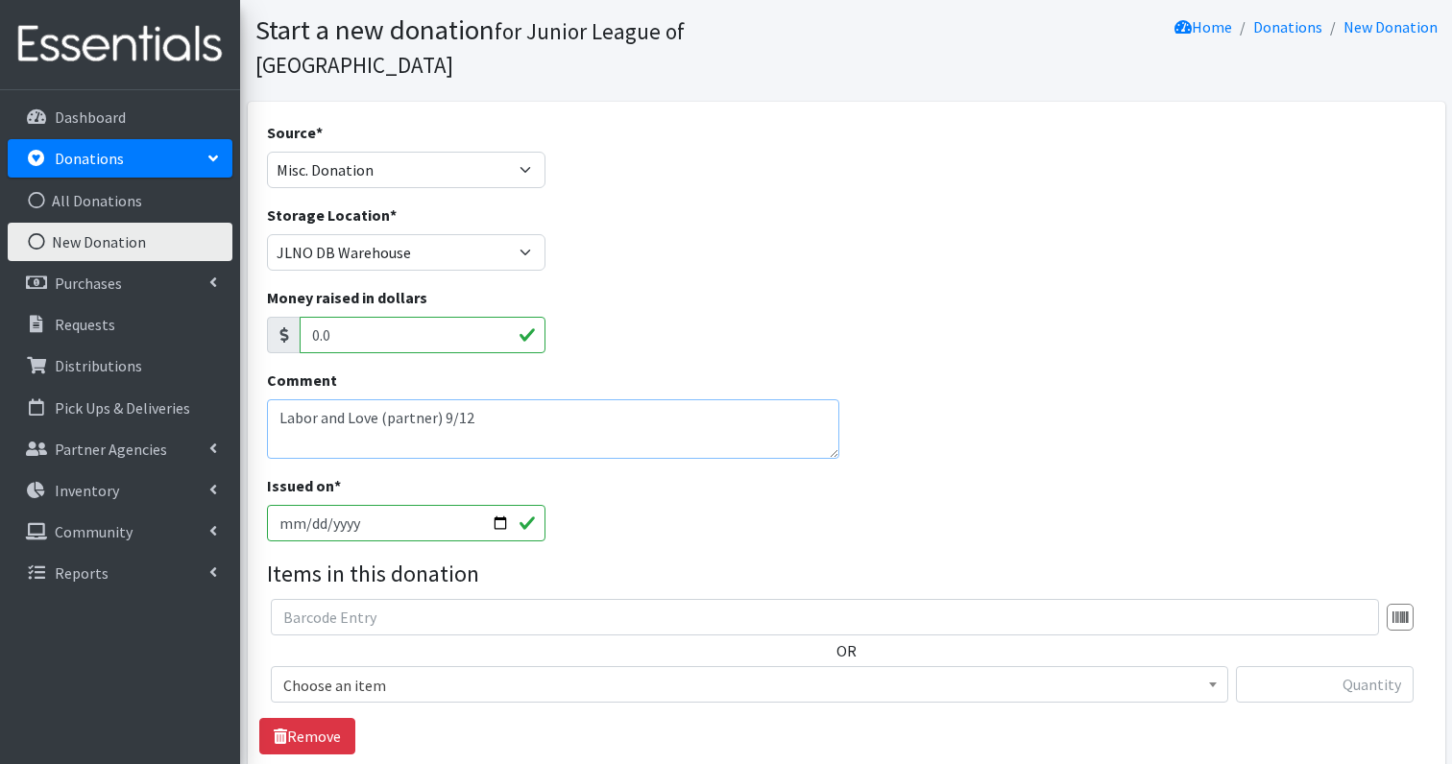
scroll to position [78, 0]
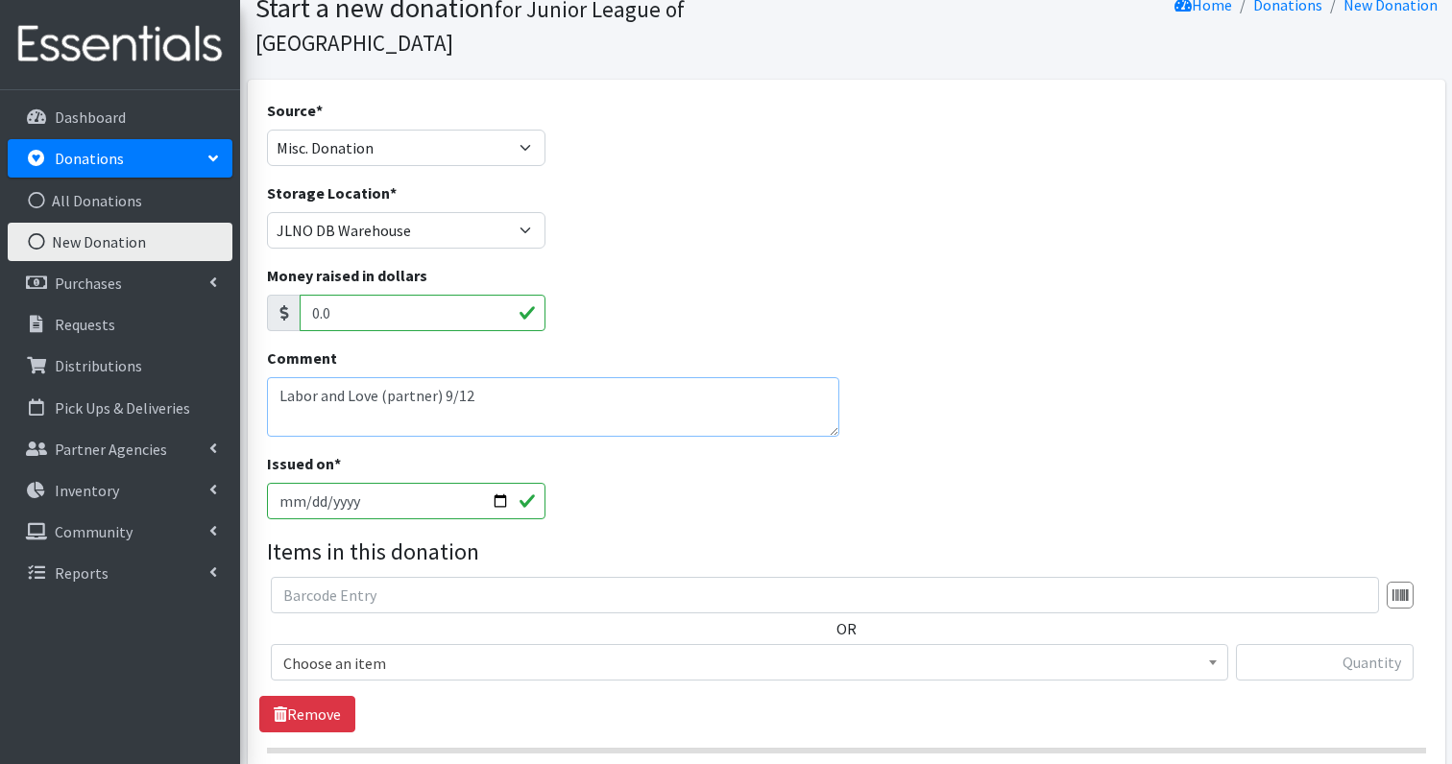
type textarea "Labor and Love (partner) 9/12"
click at [338, 650] on span "Choose an item" at bounding box center [749, 663] width 932 height 27
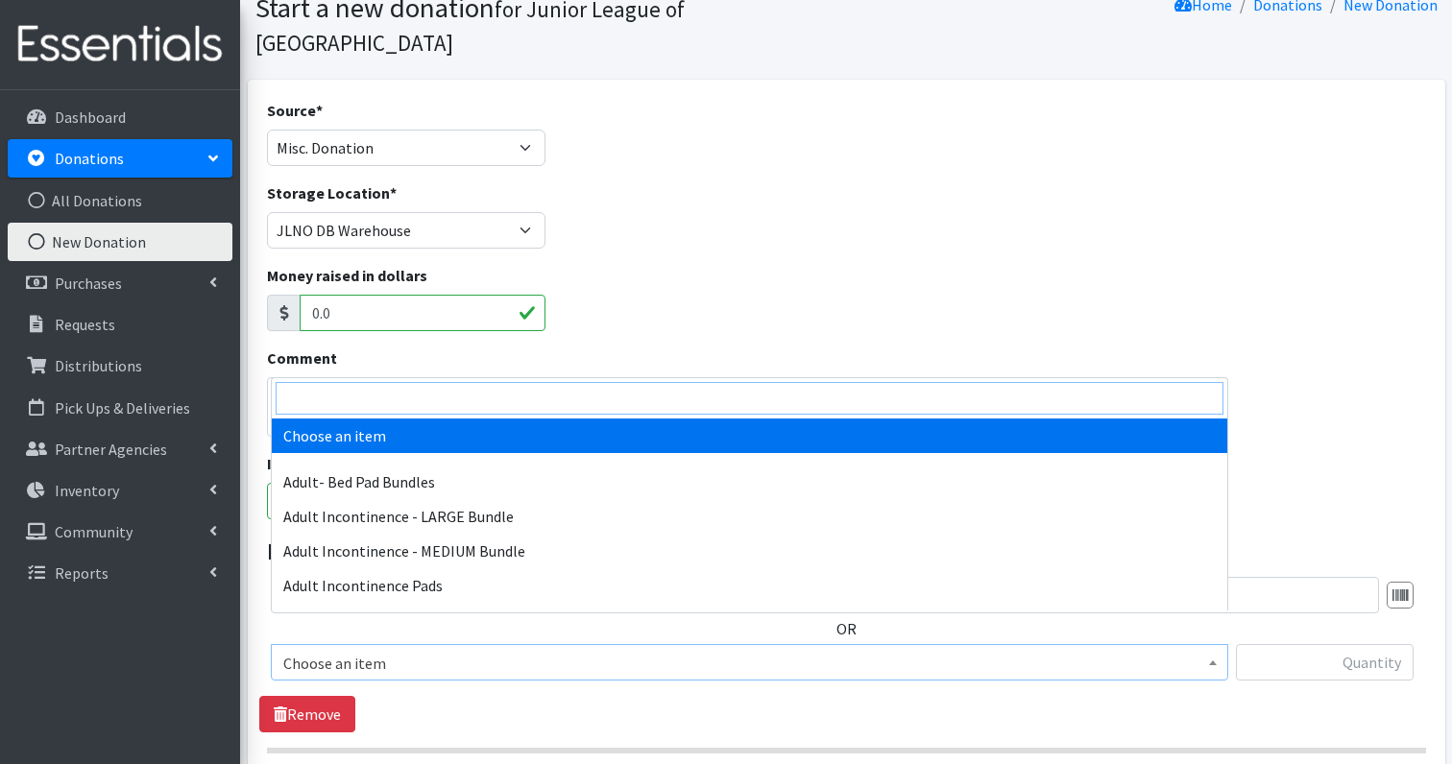
click at [406, 393] on input "search" at bounding box center [750, 398] width 948 height 33
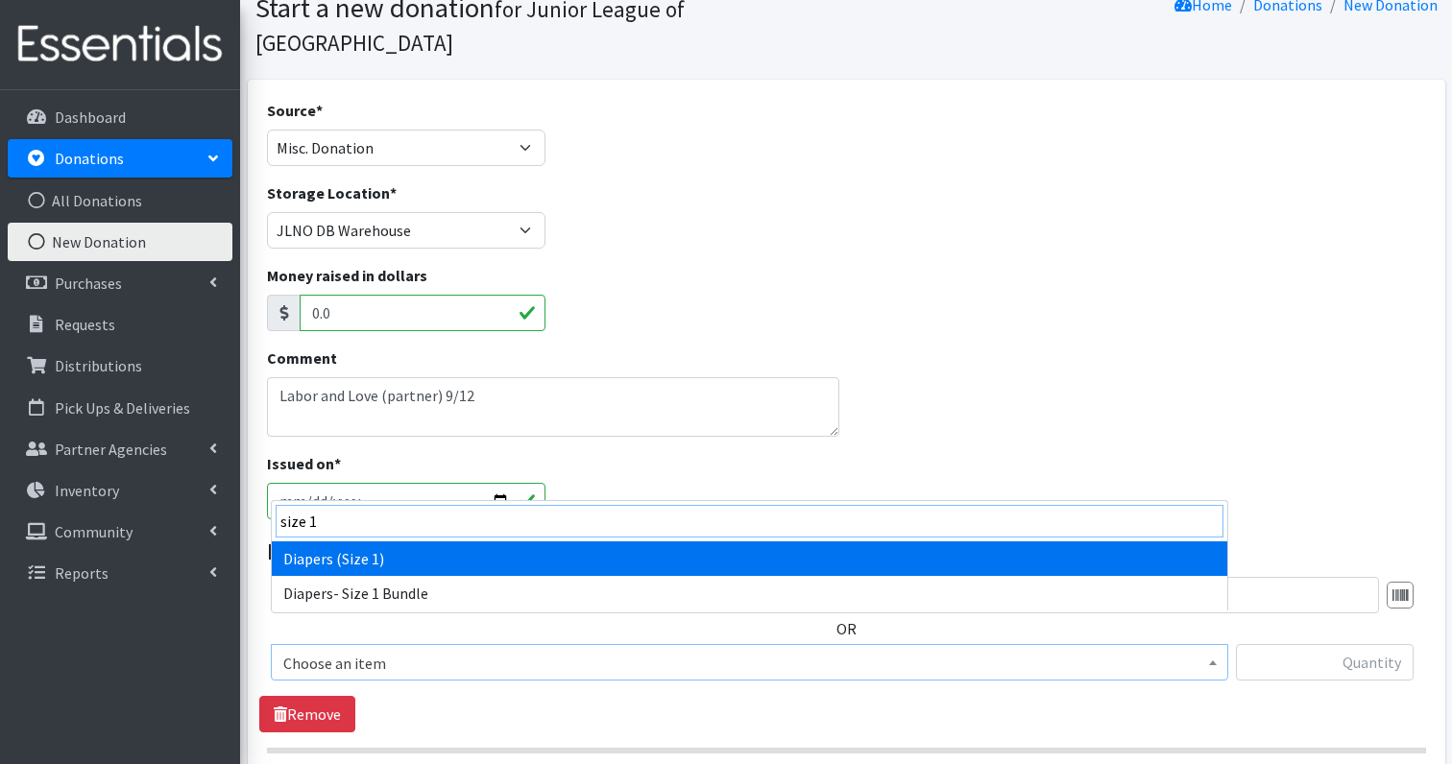
type input "size 1"
select select "1257"
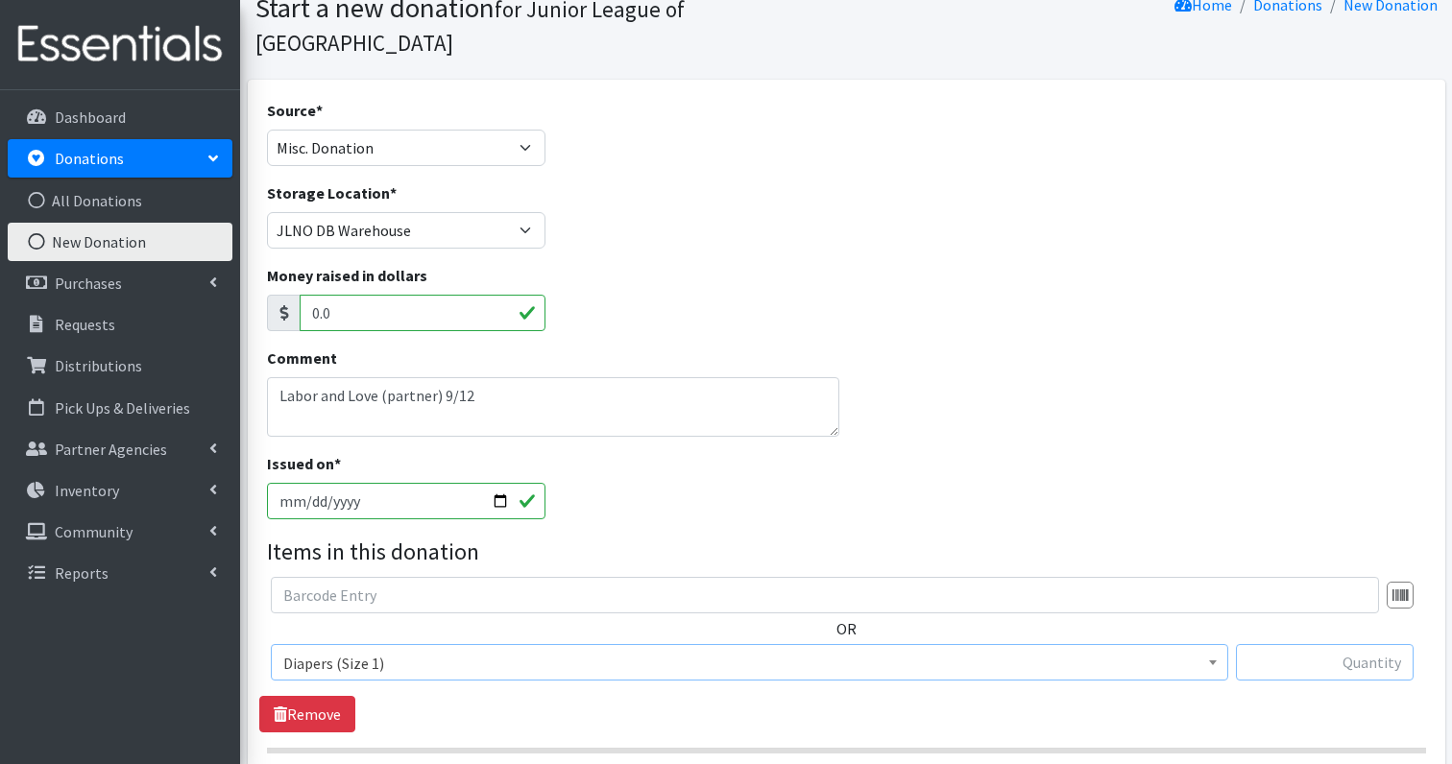
click at [1345, 644] on input "text" at bounding box center [1325, 662] width 178 height 36
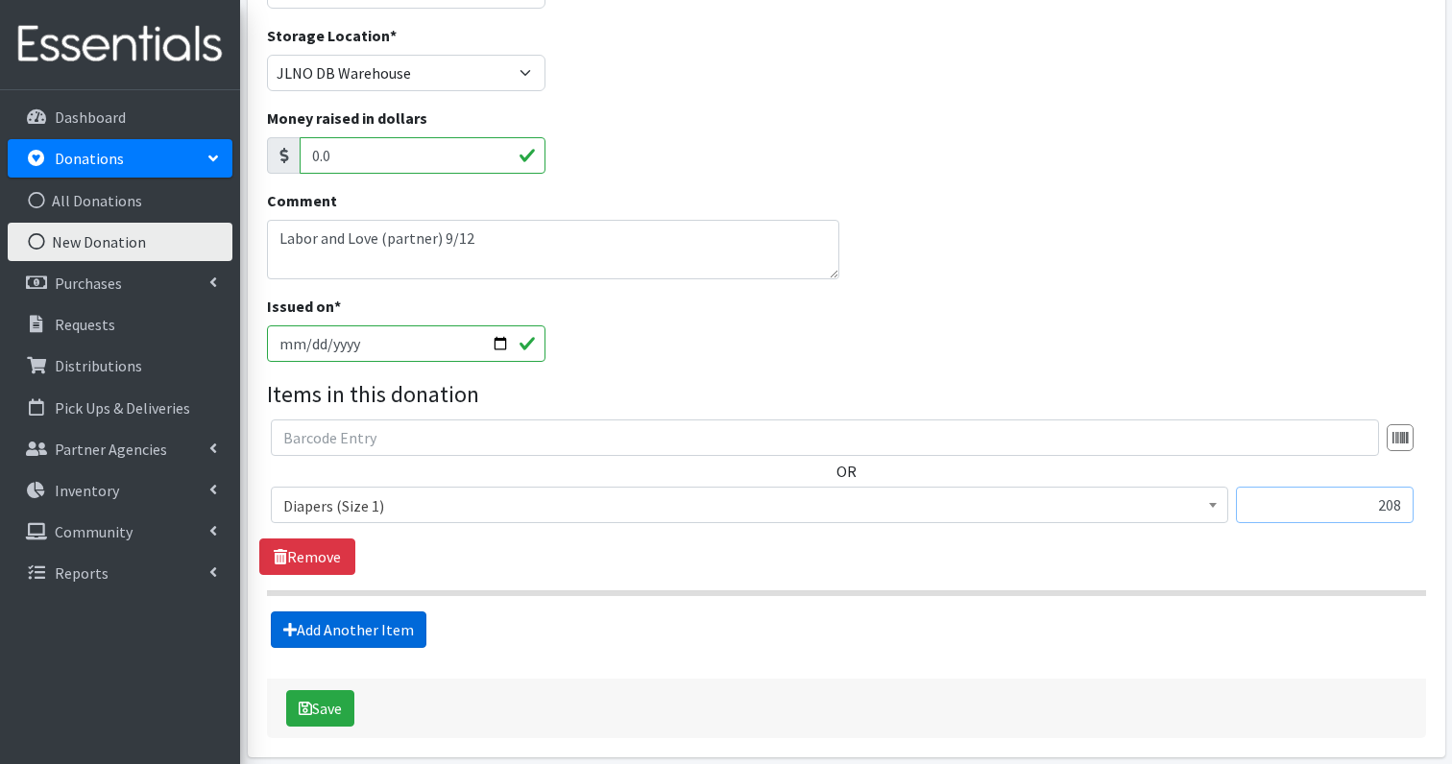
type input "208"
click at [377, 612] on link "Add Another Item" at bounding box center [349, 630] width 156 height 36
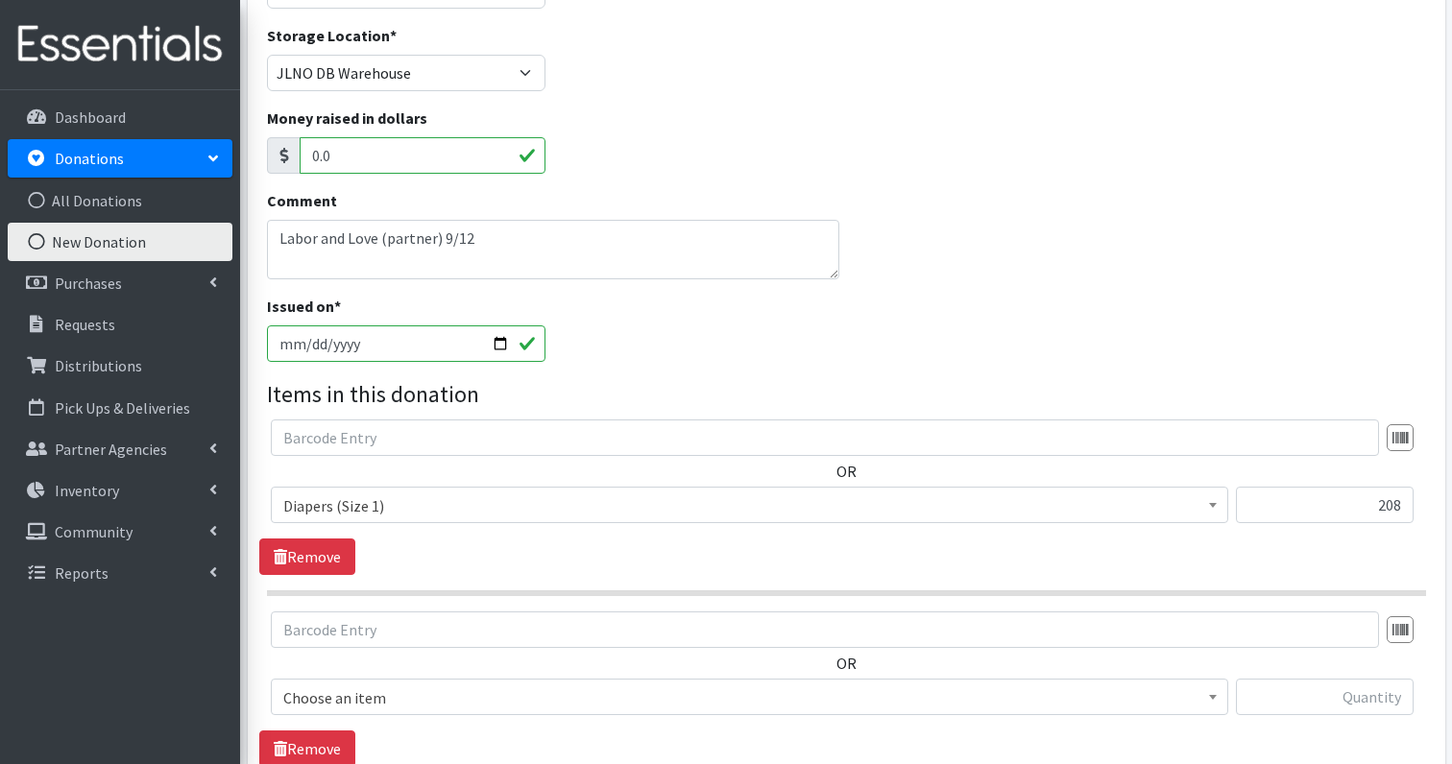
scroll to position [474, 0]
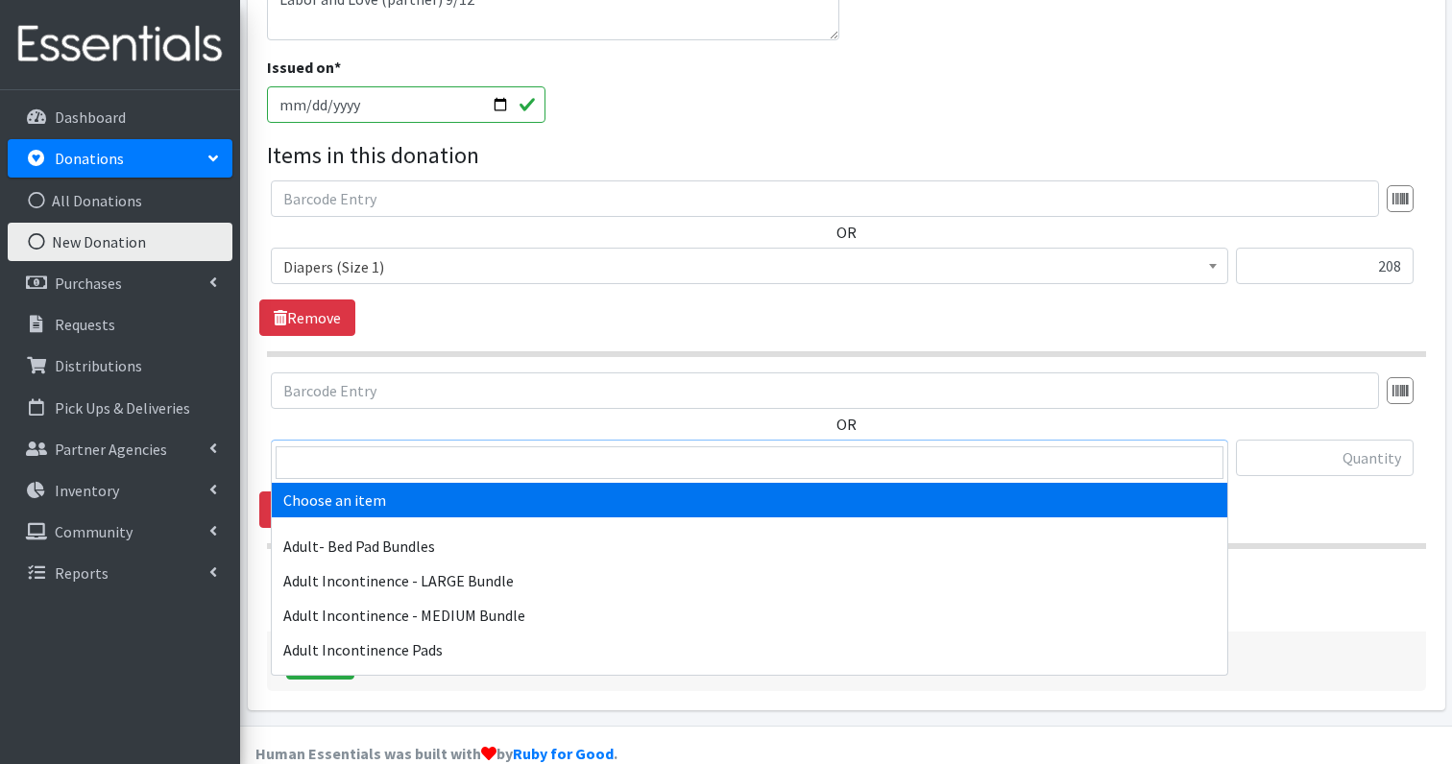
click at [420, 446] on span "Choose an item" at bounding box center [749, 459] width 932 height 27
click at [404, 456] on input "search" at bounding box center [750, 463] width 948 height 33
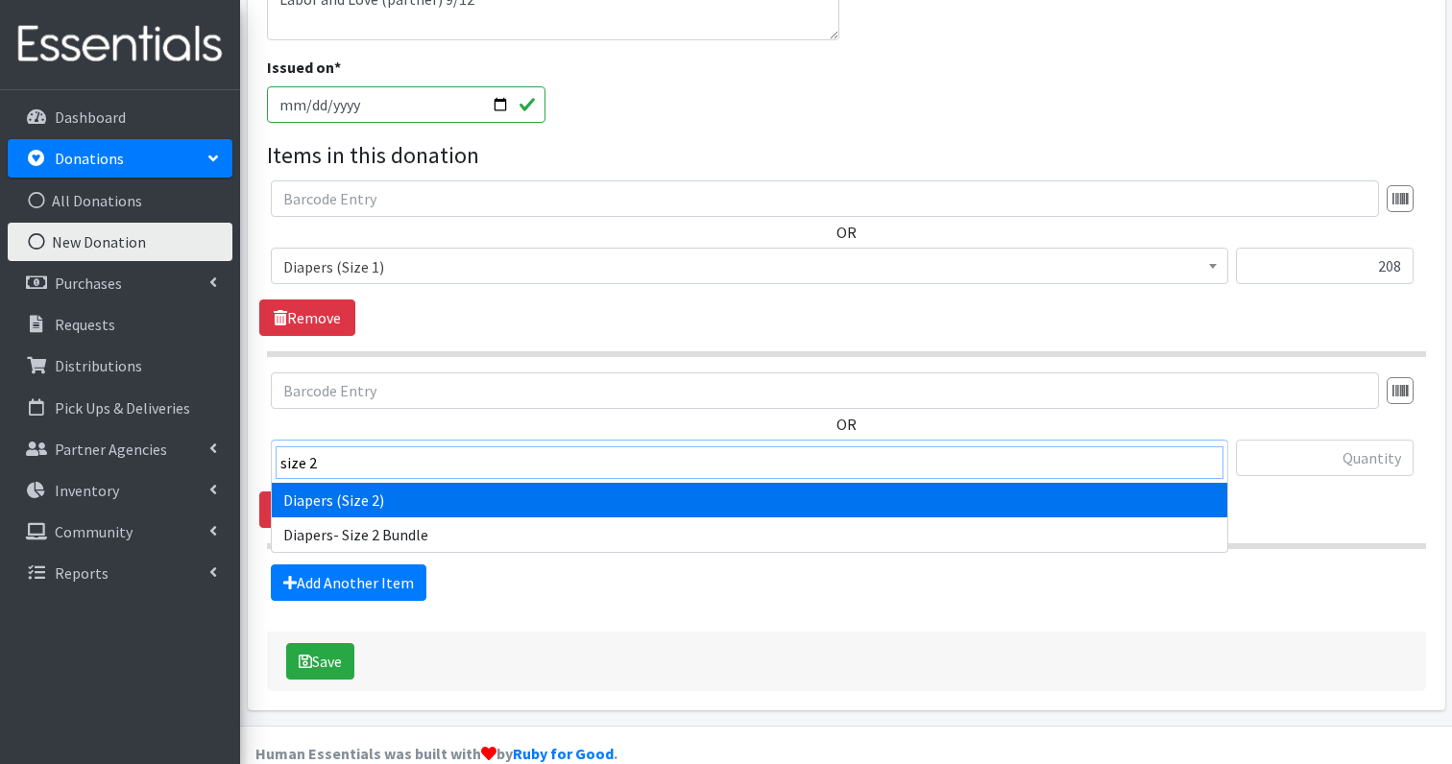
type input "size 2"
select select "1258"
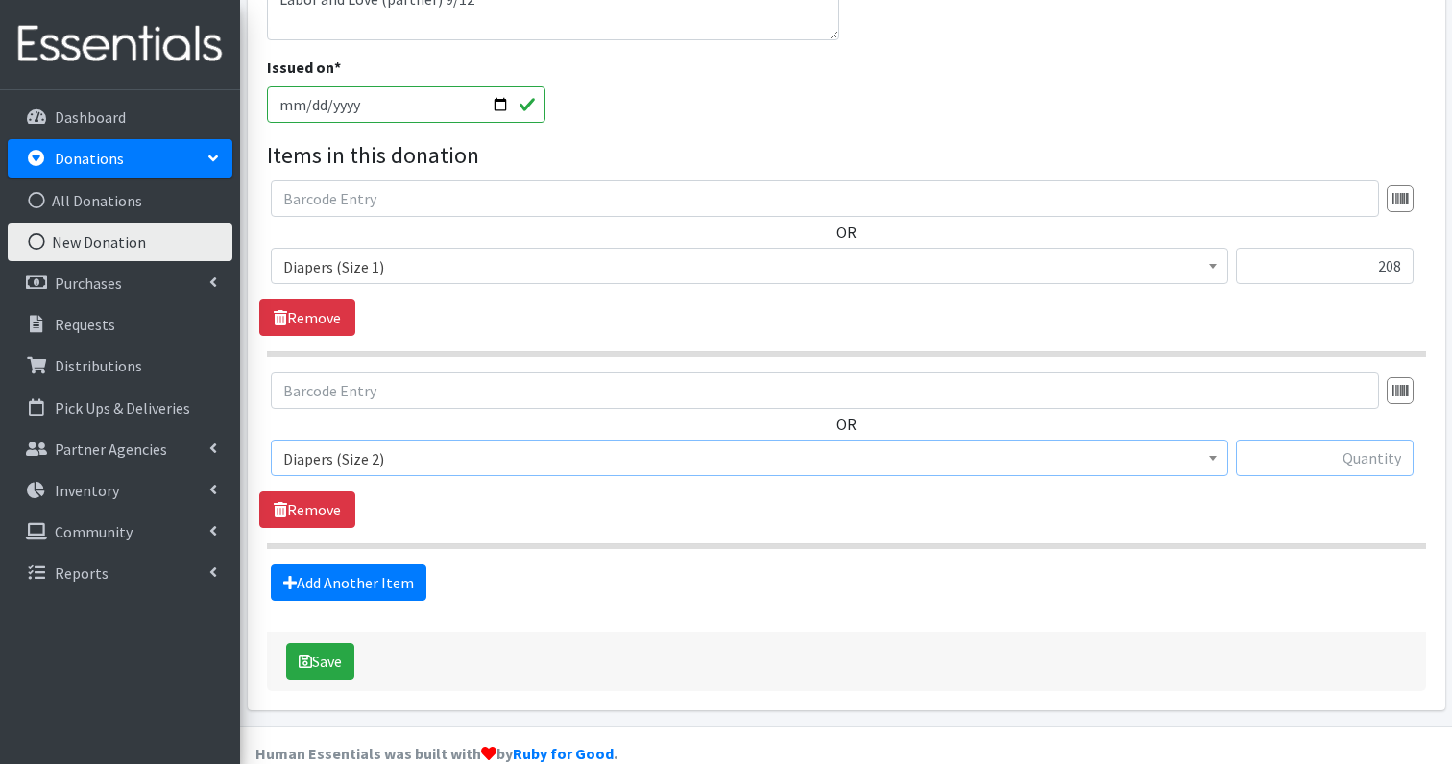
click at [1362, 440] on input "text" at bounding box center [1325, 458] width 178 height 36
type input "81"
click at [357, 565] on link "Add Another Item" at bounding box center [349, 583] width 156 height 36
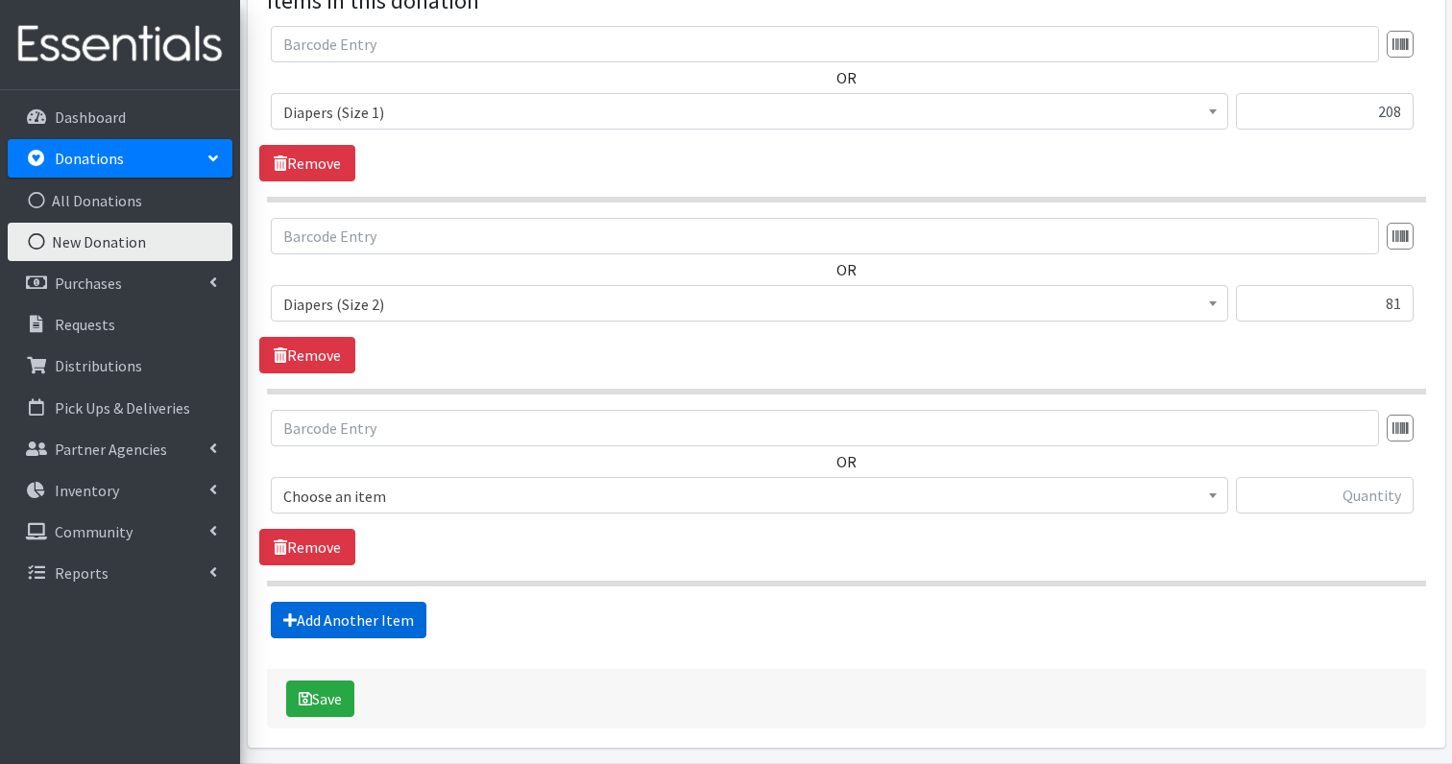
scroll to position [666, 0]
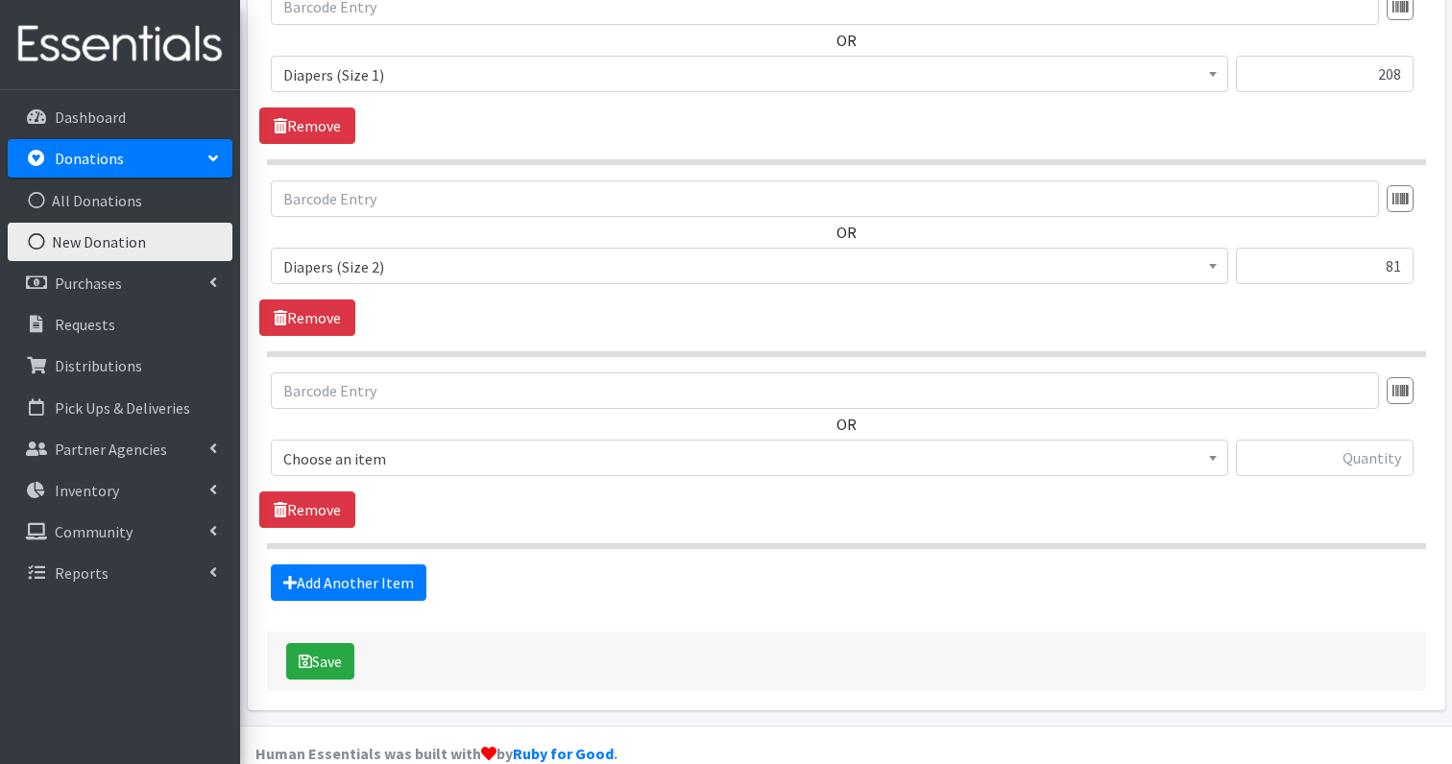
click at [428, 446] on span "Choose an item" at bounding box center [749, 459] width 932 height 27
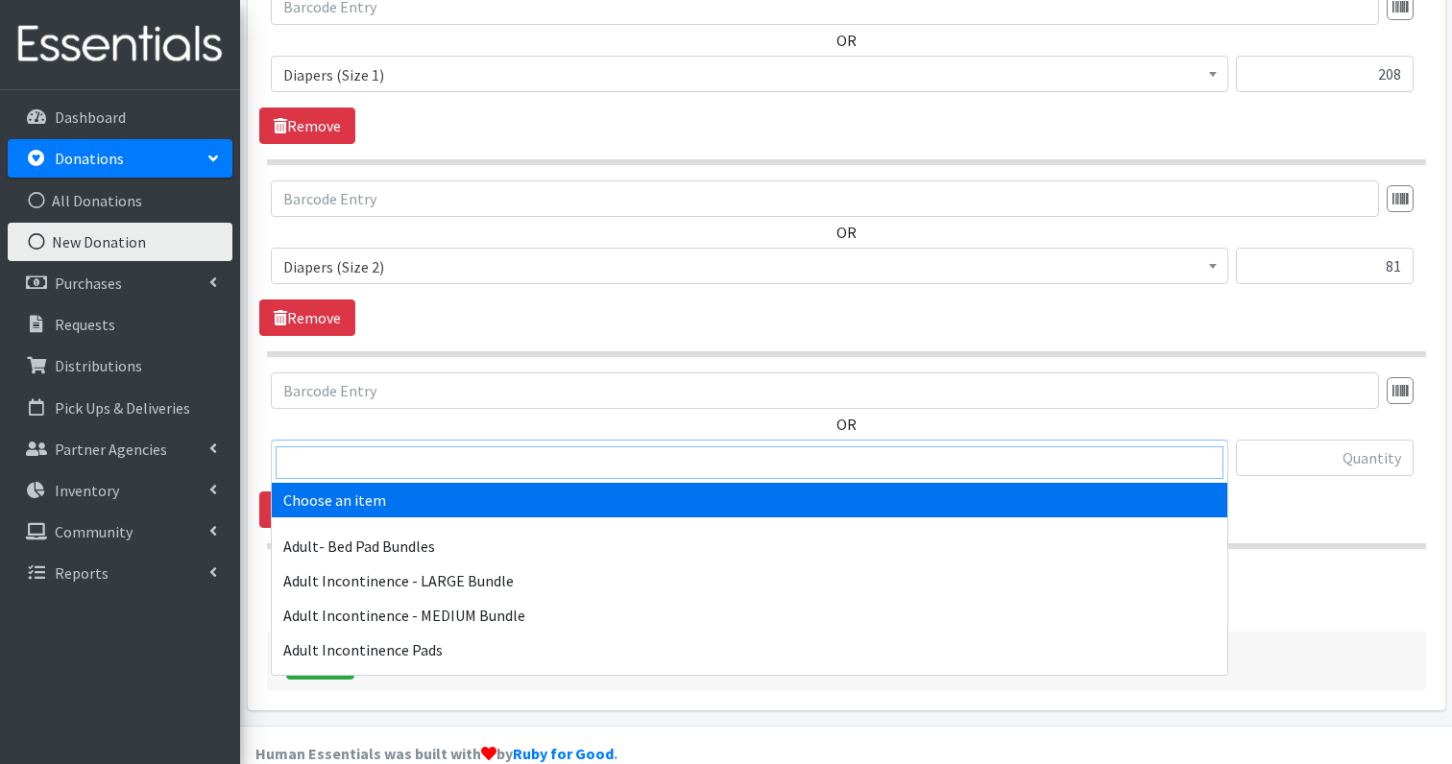
click at [409, 457] on input "search" at bounding box center [750, 463] width 948 height 33
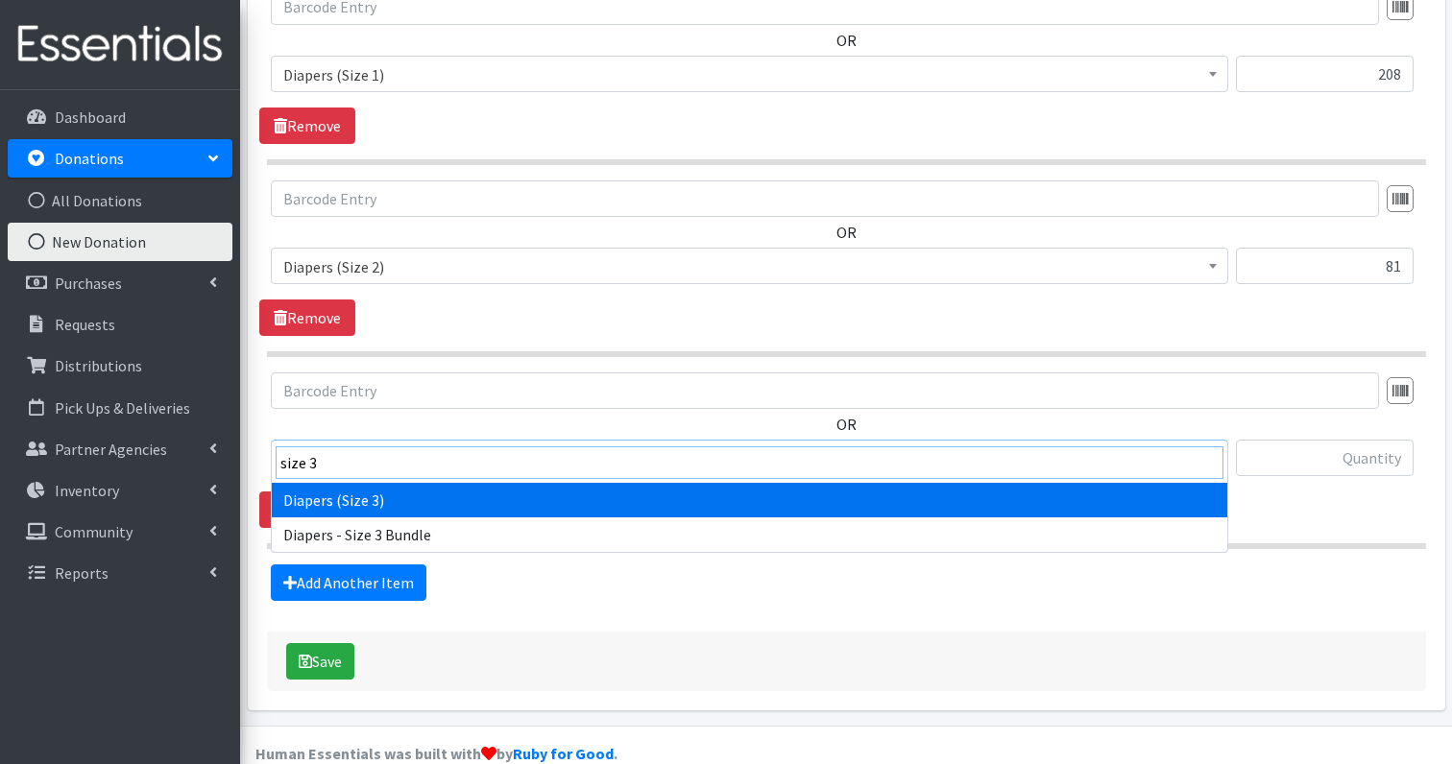
type input "size 3"
select select "1235"
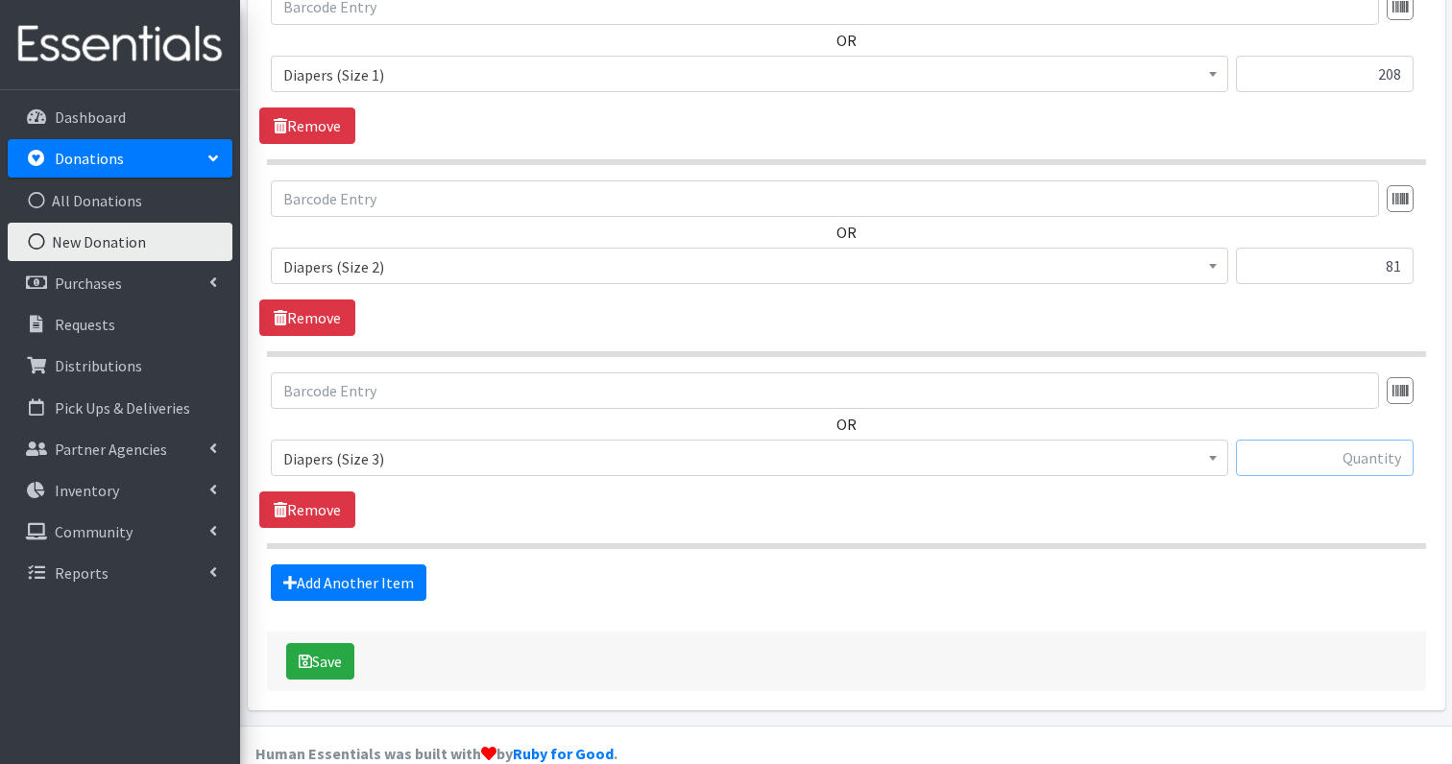
click at [1385, 440] on input "text" at bounding box center [1325, 458] width 178 height 36
type input "50"
click at [298, 565] on link "Add Another Item" at bounding box center [349, 583] width 156 height 36
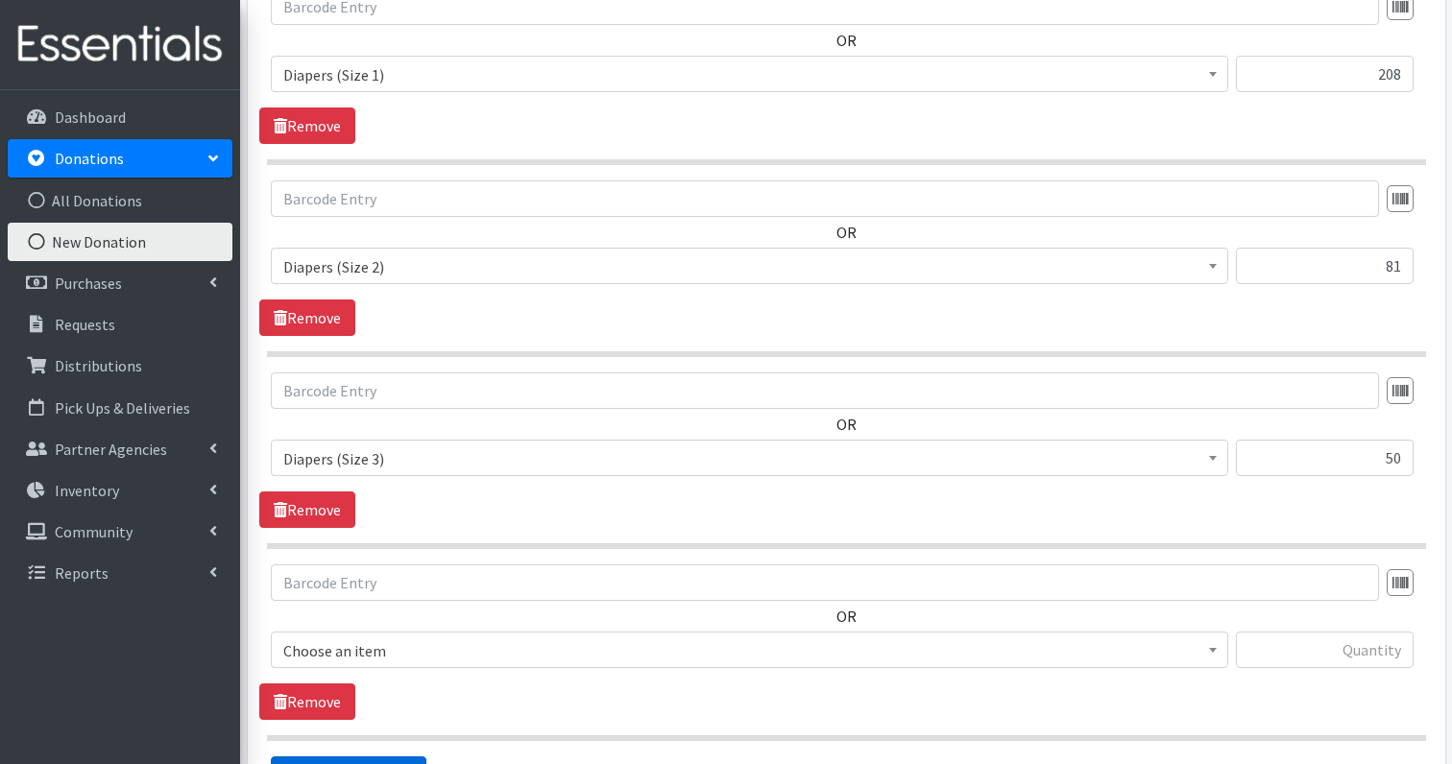
scroll to position [859, 0]
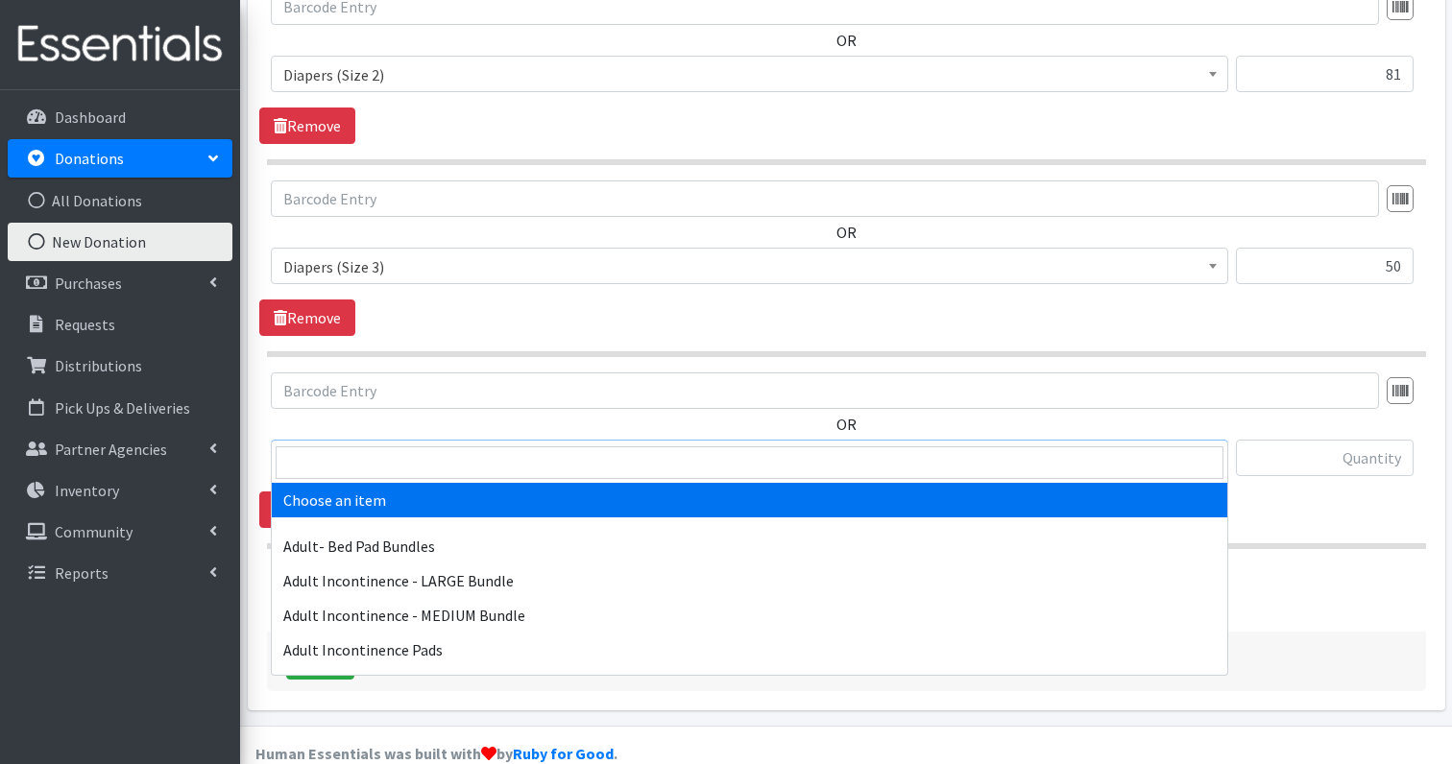
click at [409, 446] on span "Choose an item" at bounding box center [749, 459] width 932 height 27
click at [385, 452] on input "search" at bounding box center [750, 463] width 948 height 33
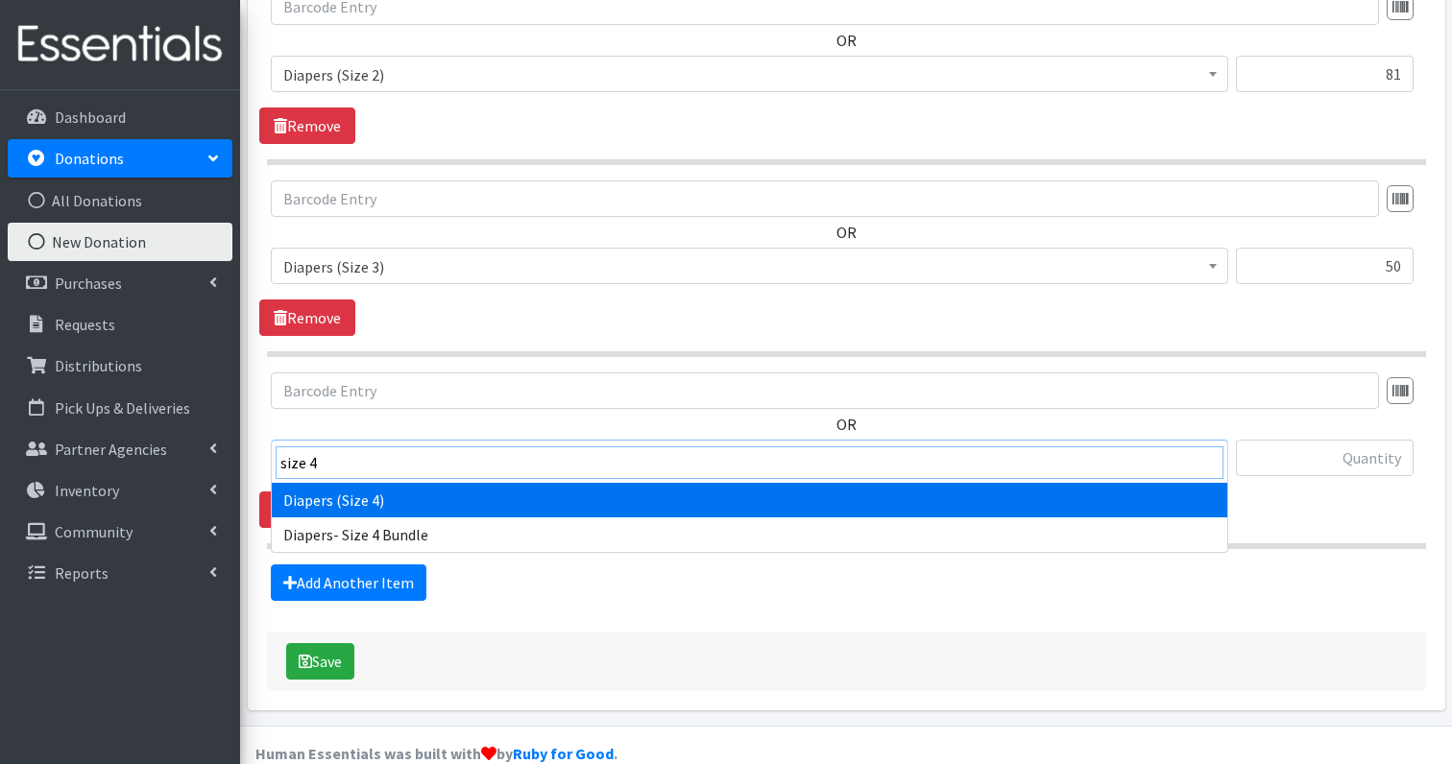
type input "size 4"
select select "1263"
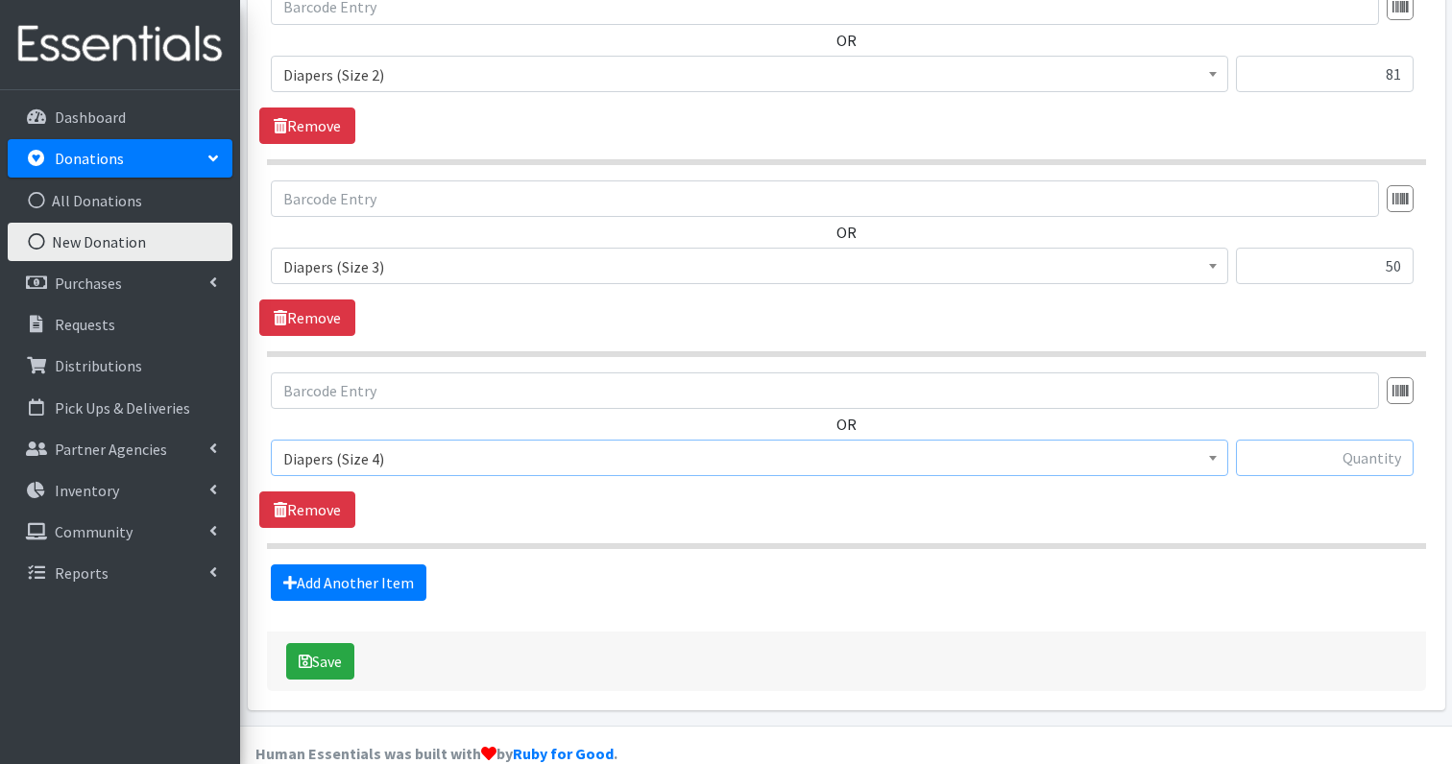
click at [1383, 440] on input "text" at bounding box center [1325, 458] width 178 height 36
type input "133"
click at [316, 565] on link "Add Another Item" at bounding box center [349, 583] width 156 height 36
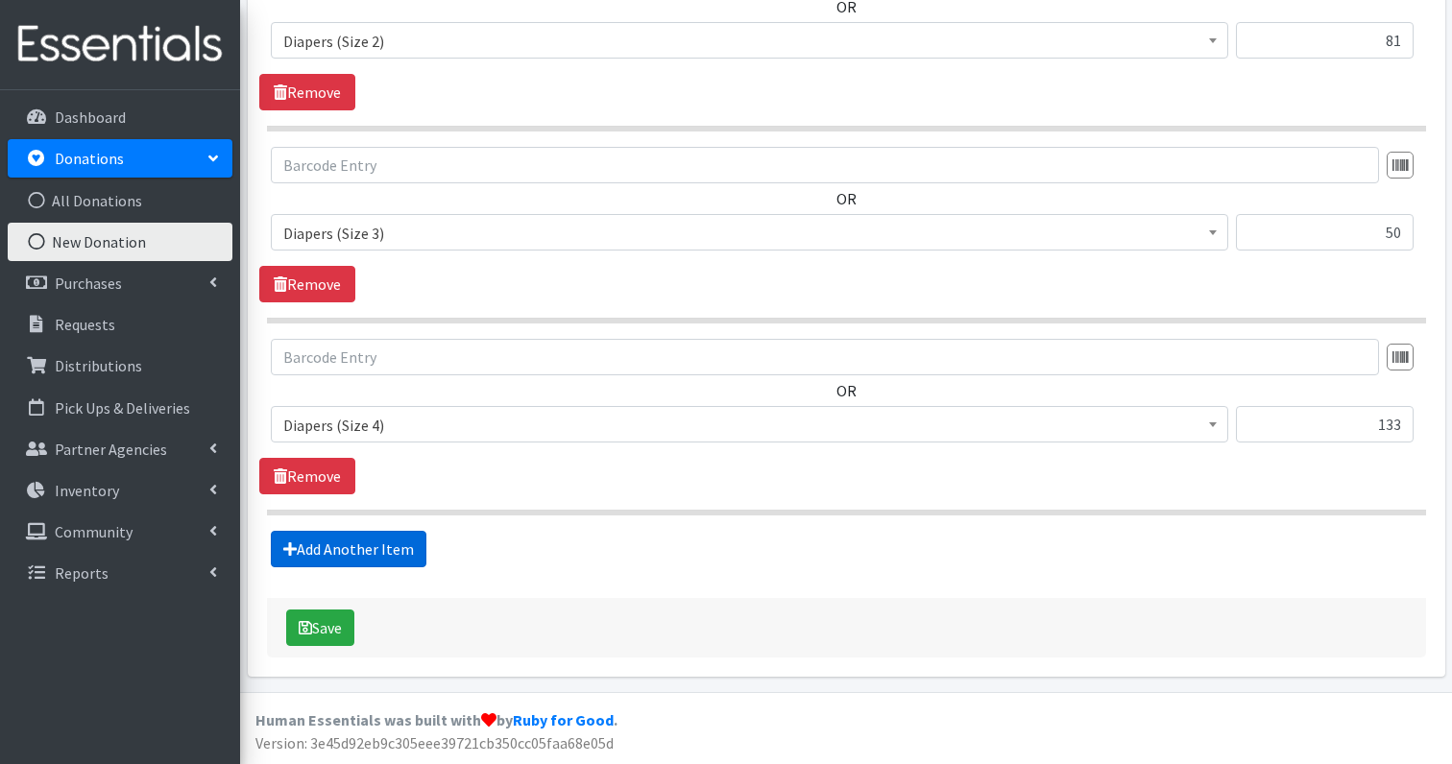
scroll to position [1051, 0]
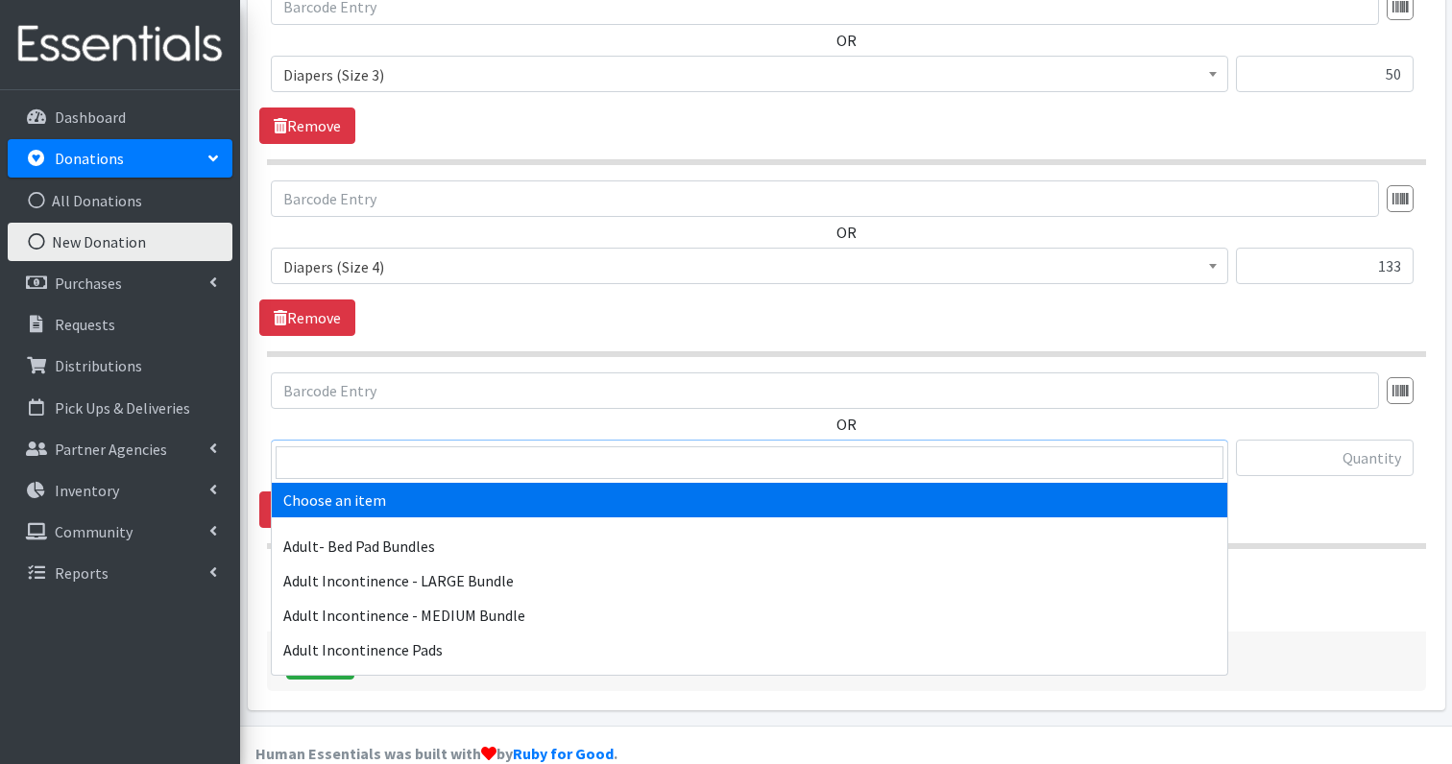
click at [439, 446] on span "Choose an item" at bounding box center [749, 459] width 932 height 27
click at [433, 465] on input "search" at bounding box center [750, 463] width 948 height 33
click at [392, 386] on div "OR Choose an item Adult- Bed Pad Bundles Adult Incontinence - LARGE Bundle Adul…" at bounding box center [846, 432] width 1174 height 119
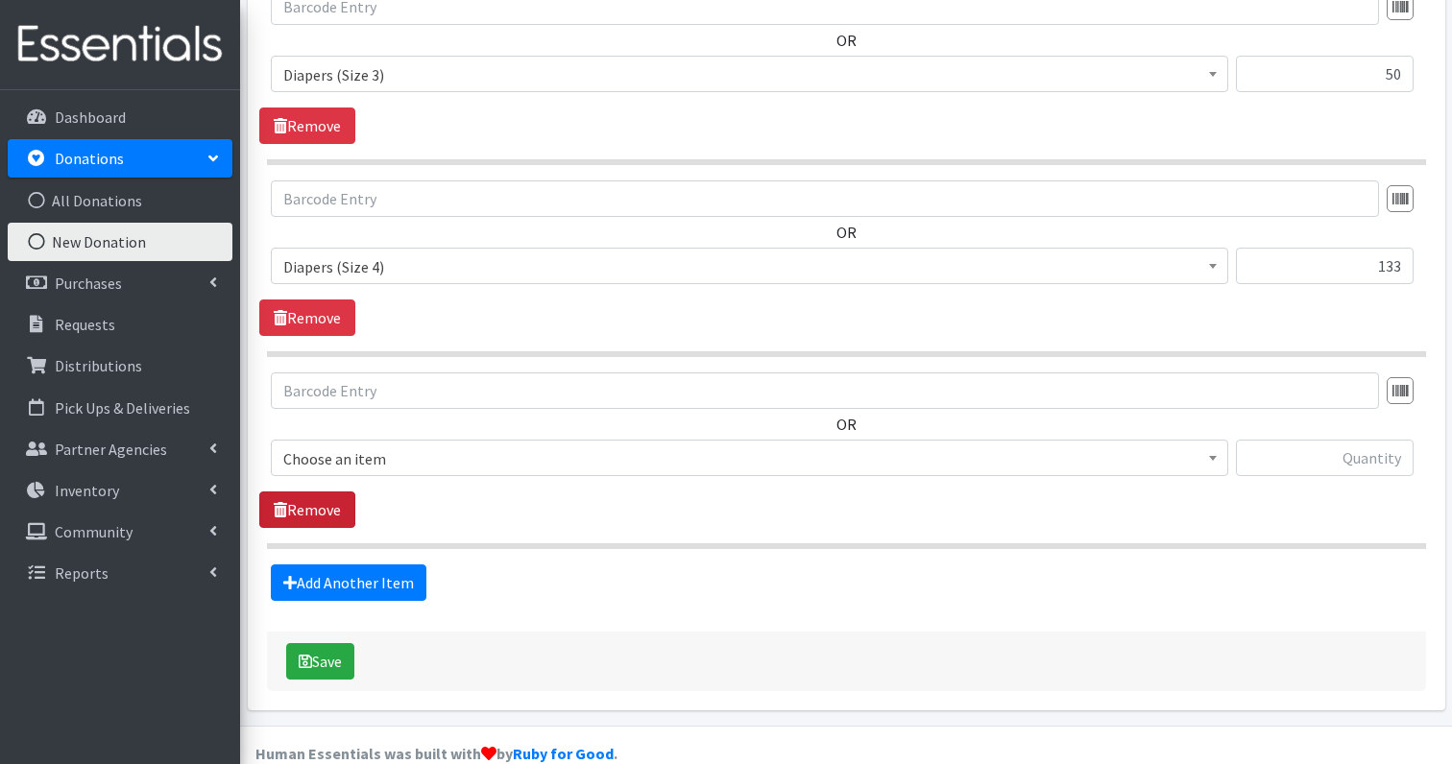
click at [325, 492] on link "Remove" at bounding box center [307, 510] width 96 height 36
click at [329, 643] on button "Save" at bounding box center [320, 661] width 68 height 36
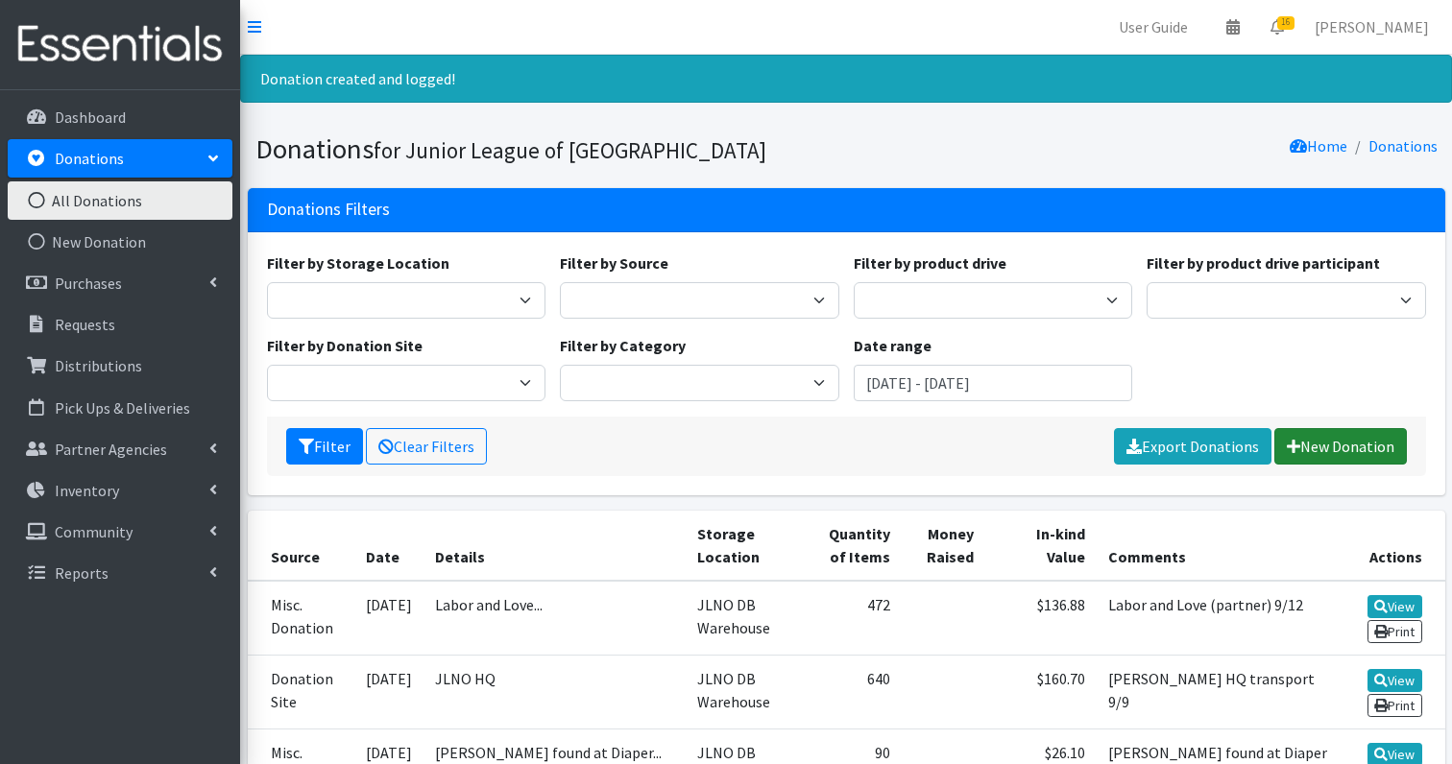
click at [1327, 445] on link "New Donation" at bounding box center [1340, 446] width 133 height 36
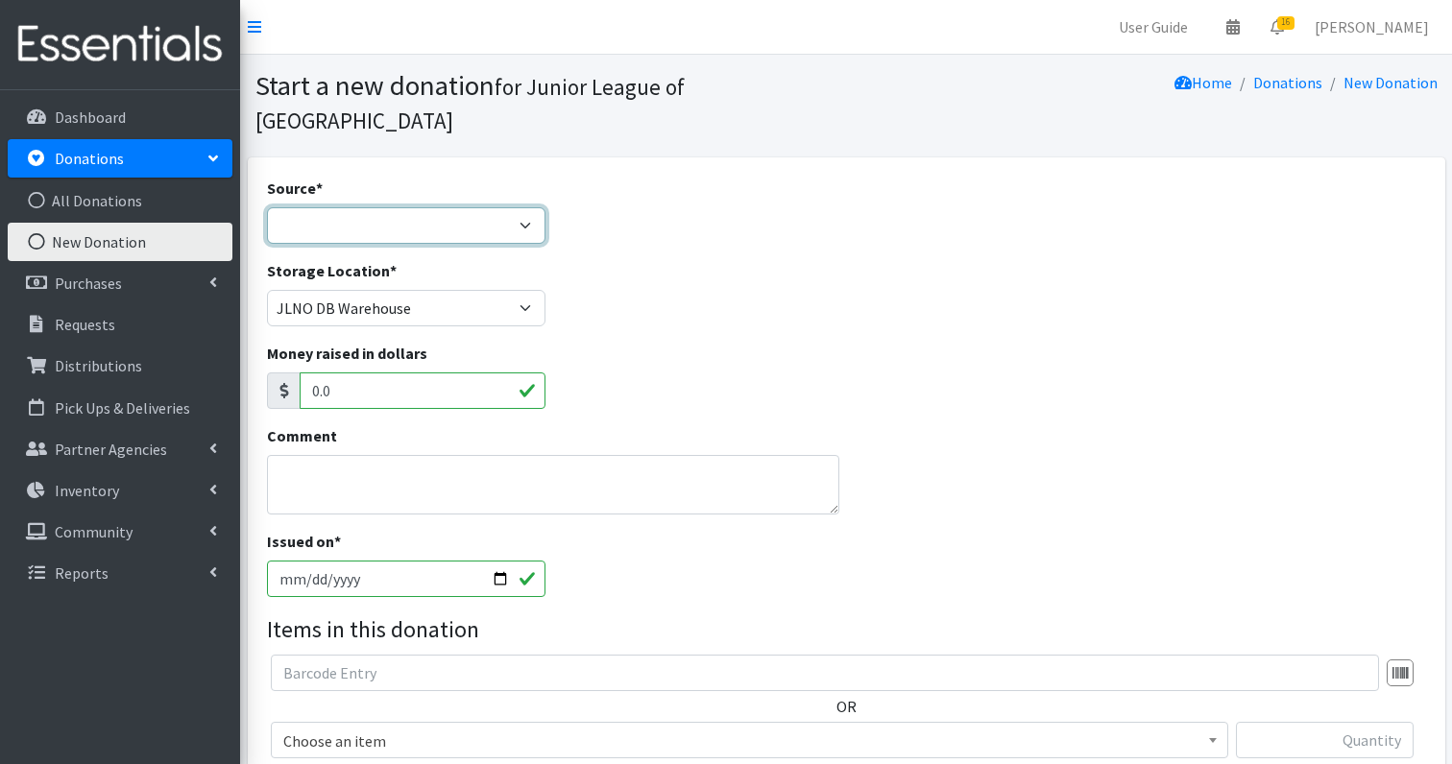
select select "Misc. Donation"
click at [318, 455] on textarea "Comment" at bounding box center [553, 485] width 572 height 60
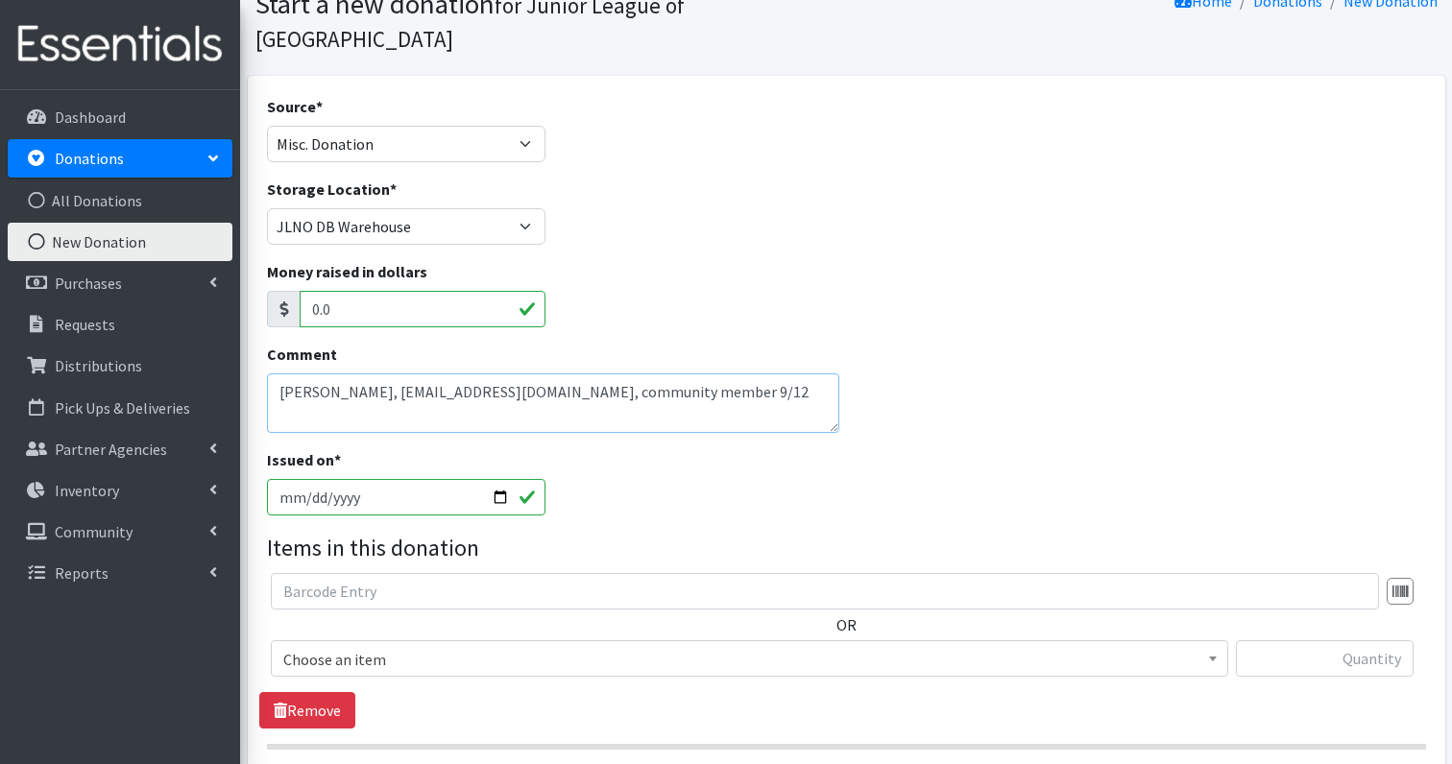
scroll to position [133, 0]
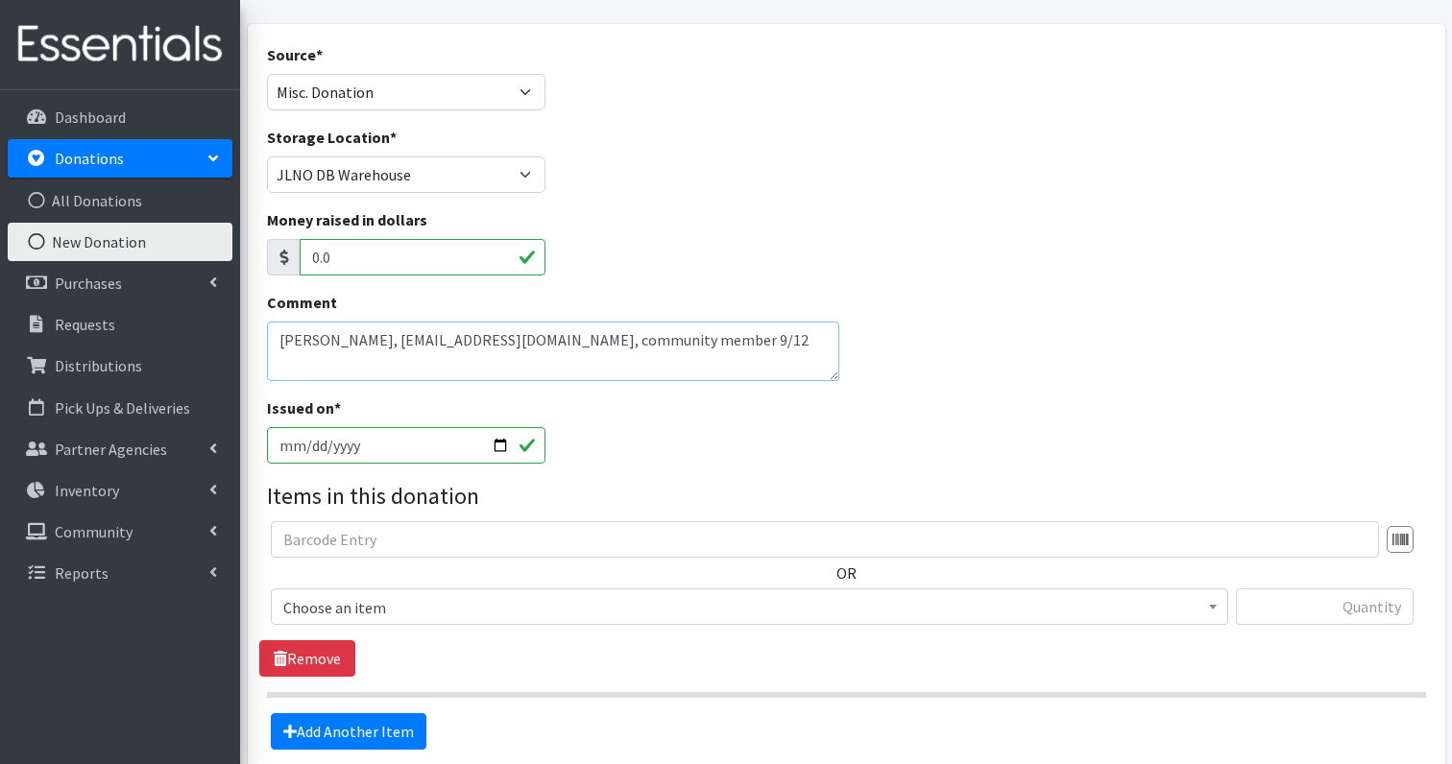
type textarea "Darnesha Harvey, darnishaharvey@yahoo.com, community member 9/12"
click at [330, 594] on span "Choose an item" at bounding box center [749, 607] width 932 height 27
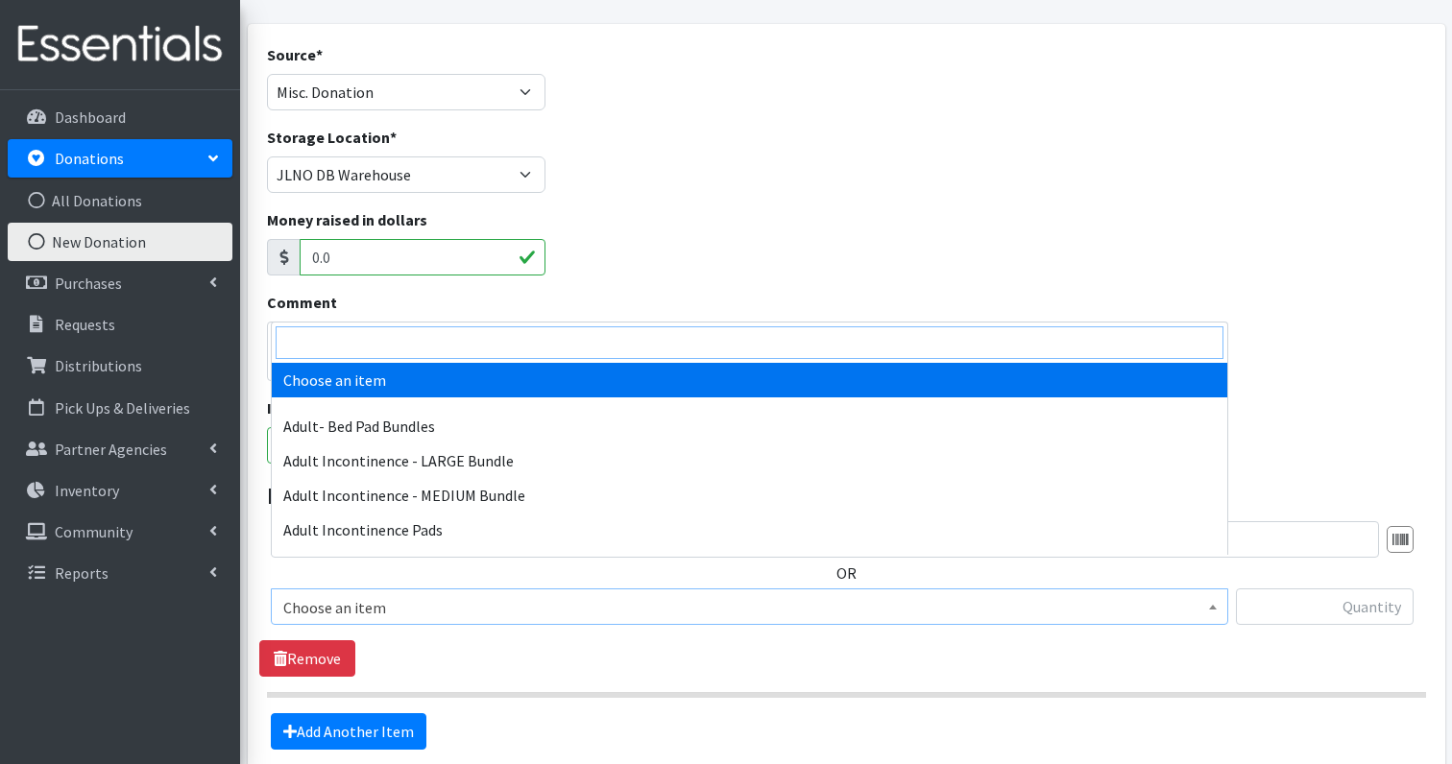
click at [389, 341] on input "search" at bounding box center [750, 343] width 948 height 33
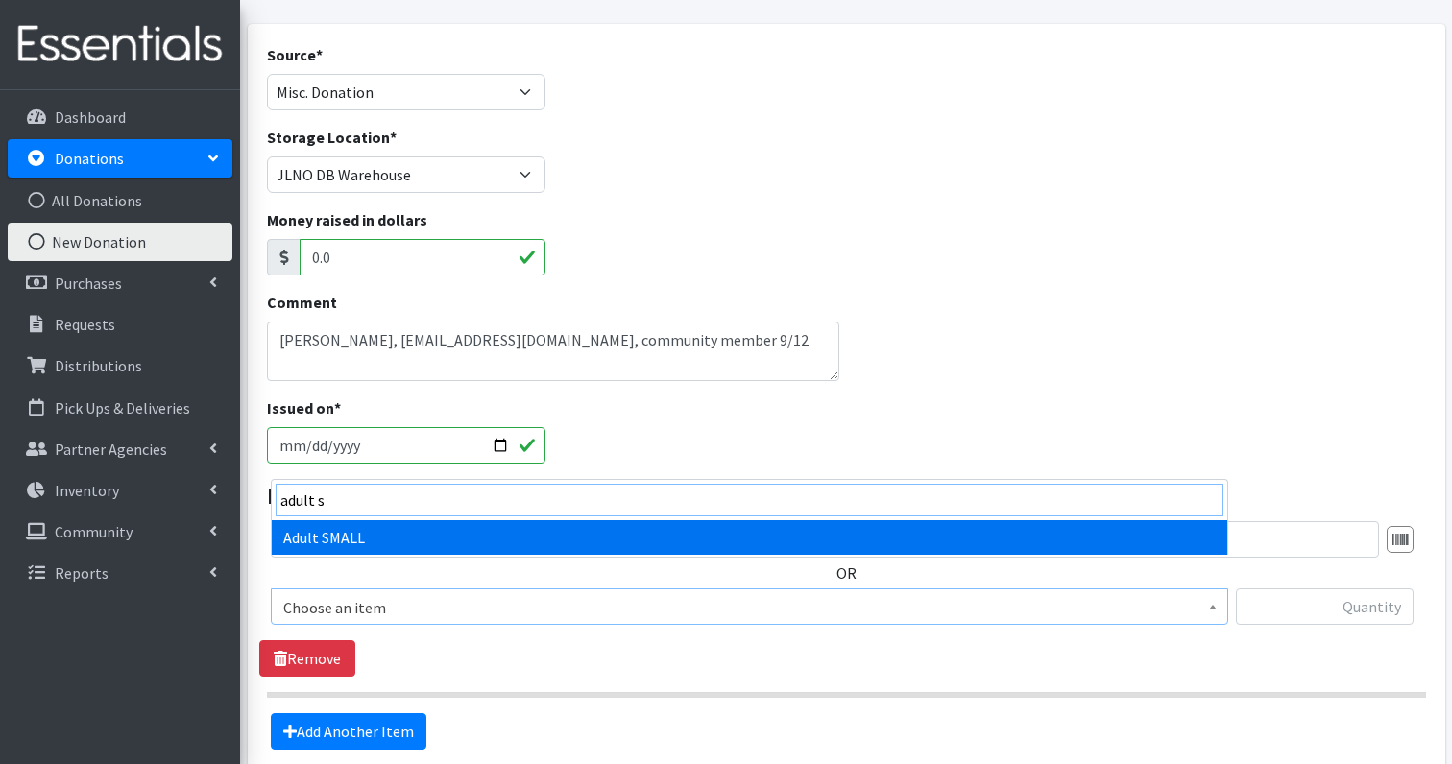
type input "adult s"
select select "4718"
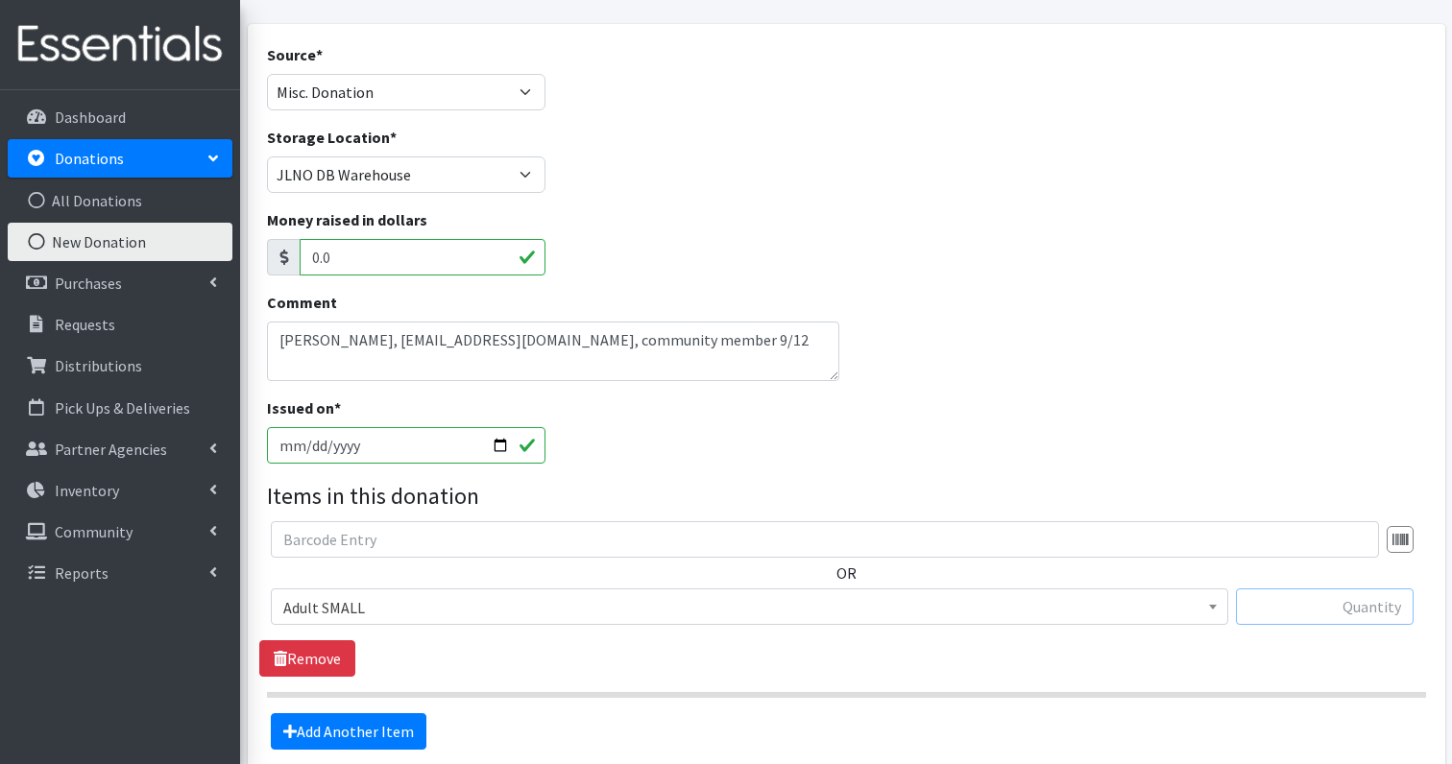
click at [1367, 589] on input "text" at bounding box center [1325, 607] width 178 height 36
click at [1225, 589] on span "Adult SMALL" at bounding box center [749, 607] width 957 height 36
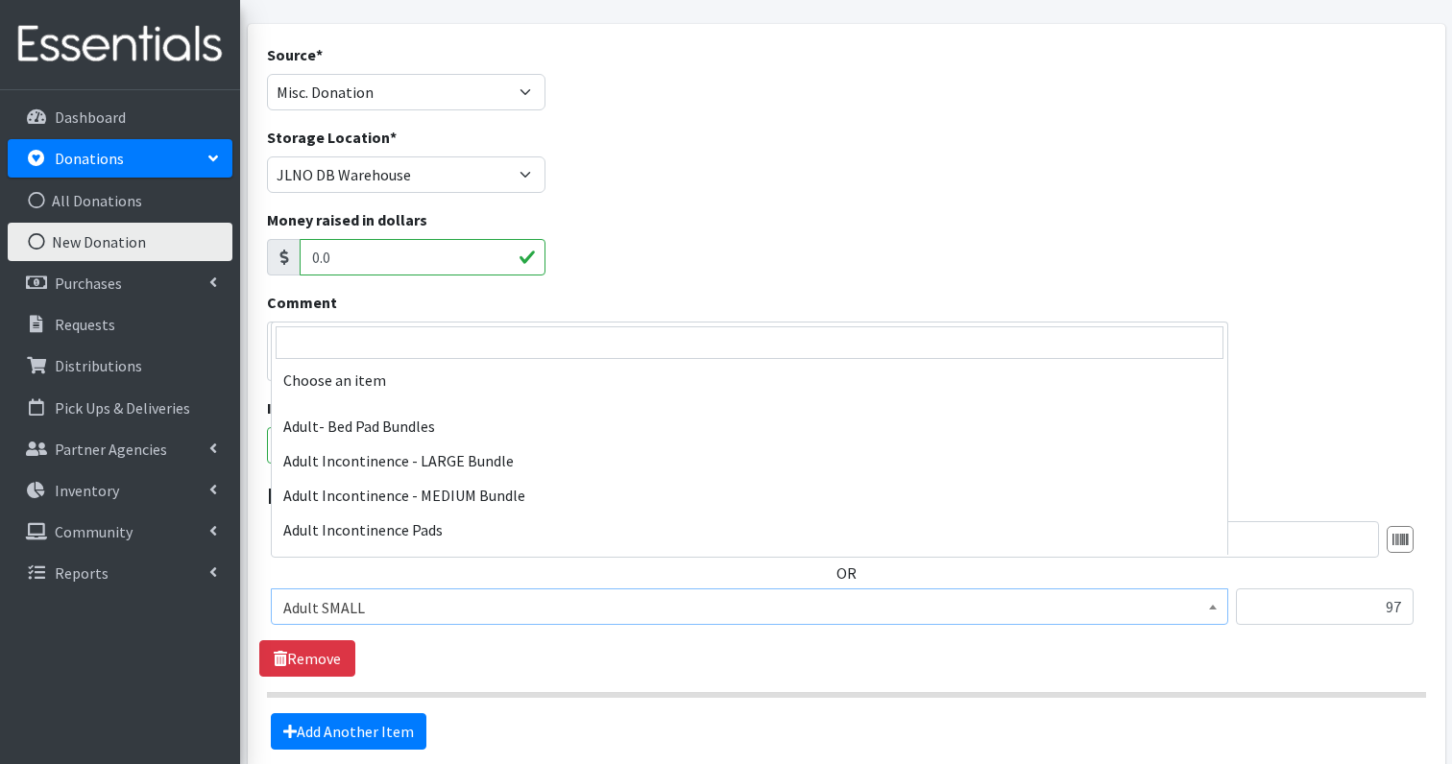
scroll to position [461, 0]
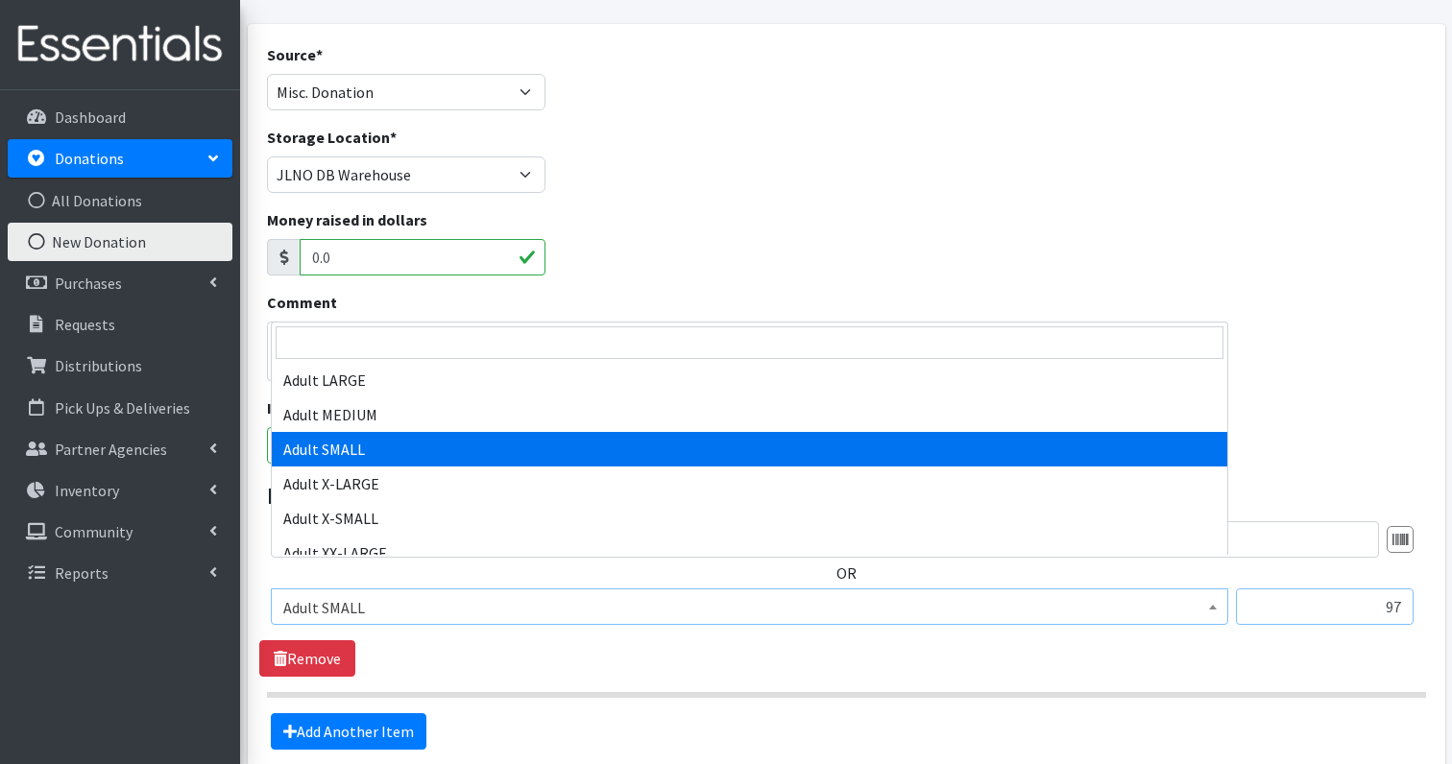
click at [1399, 589] on input "97" at bounding box center [1325, 607] width 178 height 36
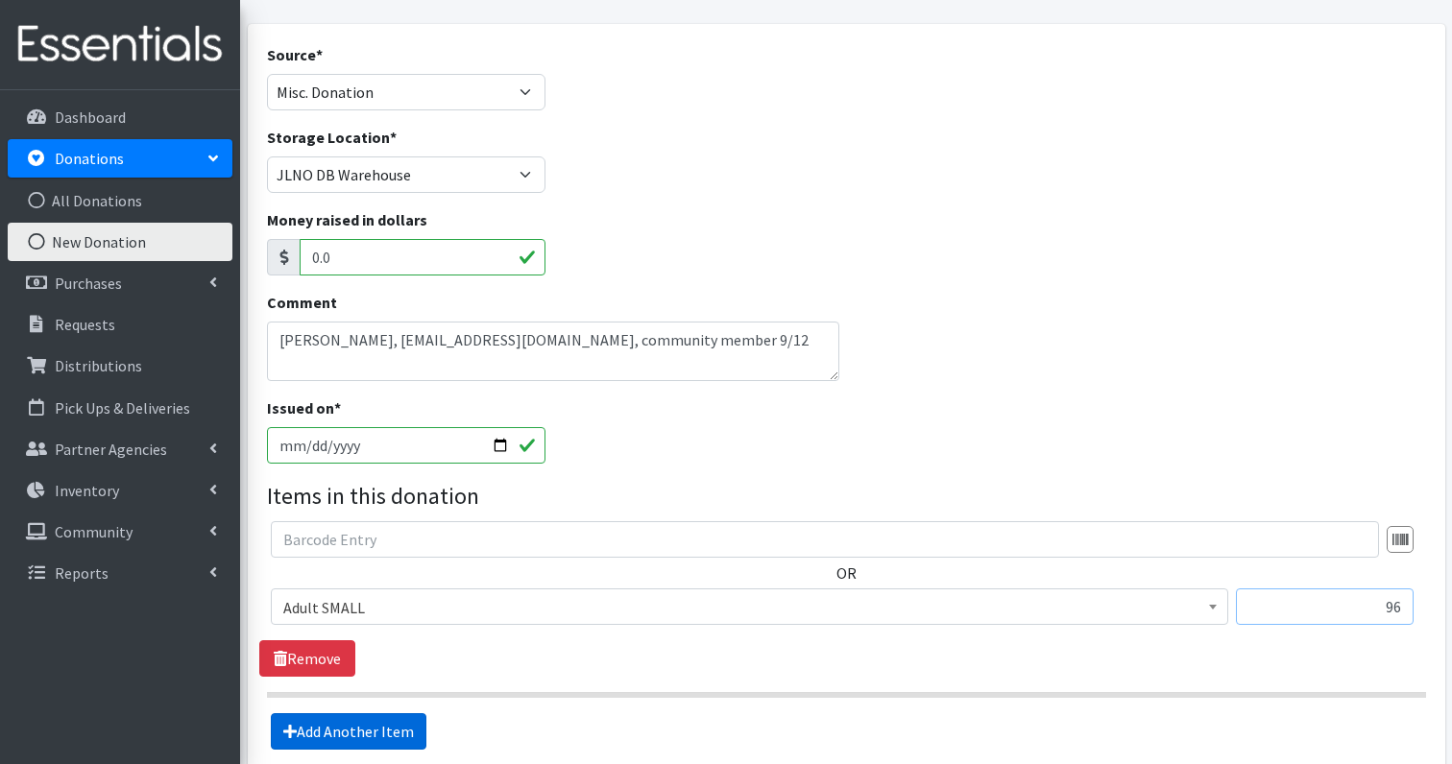
type input "96"
click at [362, 714] on link "Add Another Item" at bounding box center [349, 732] width 156 height 36
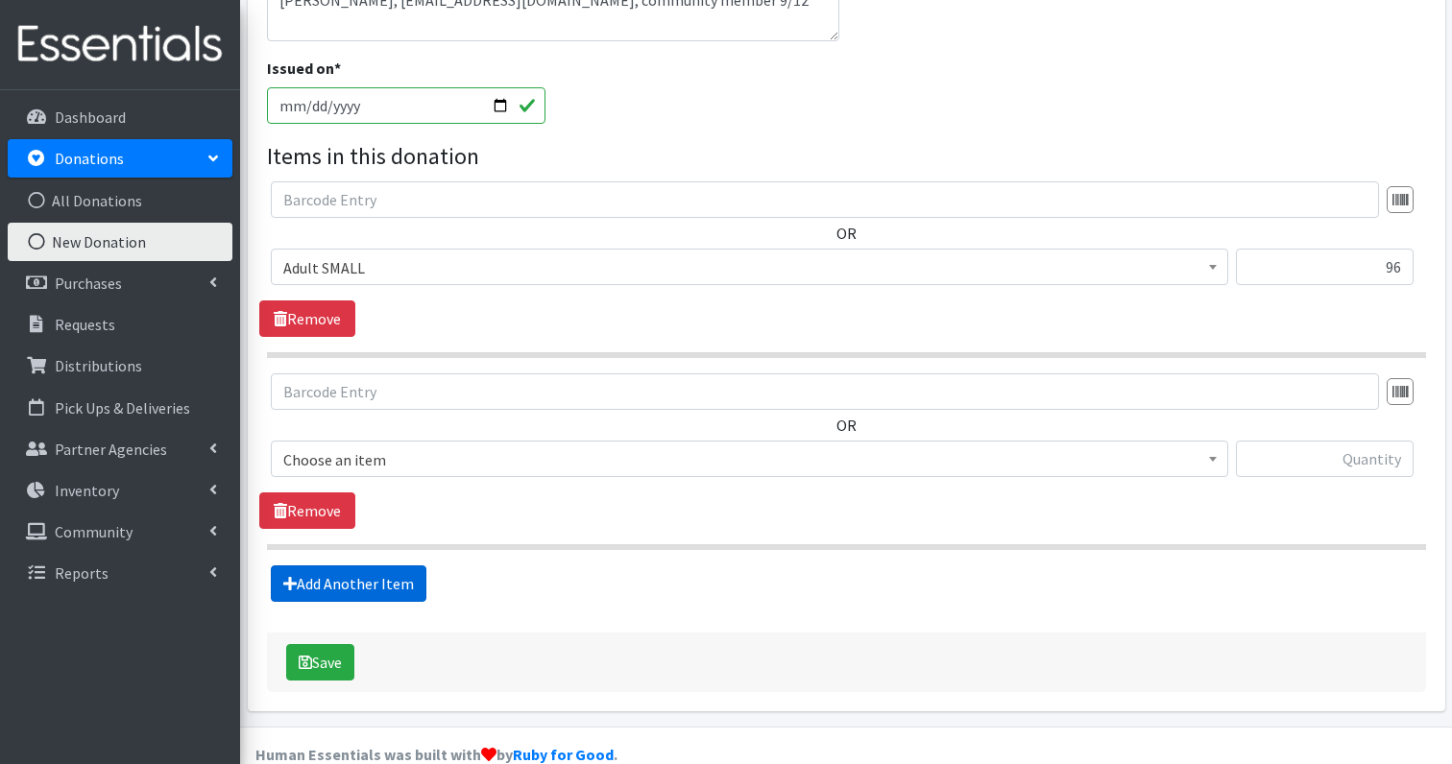
scroll to position [474, 0]
click at [313, 492] on link "Remove" at bounding box center [307, 510] width 96 height 36
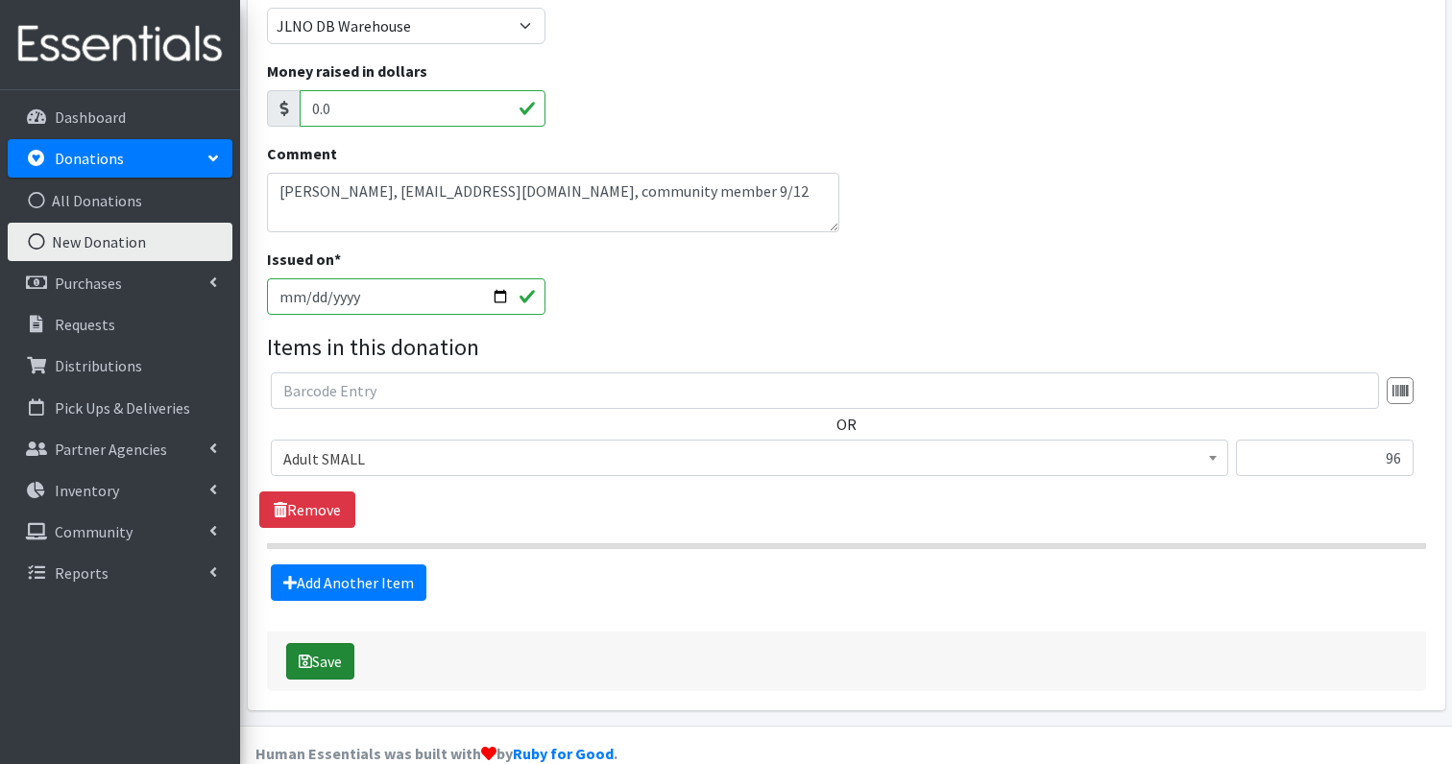
click at [330, 643] on button "Save" at bounding box center [320, 661] width 68 height 36
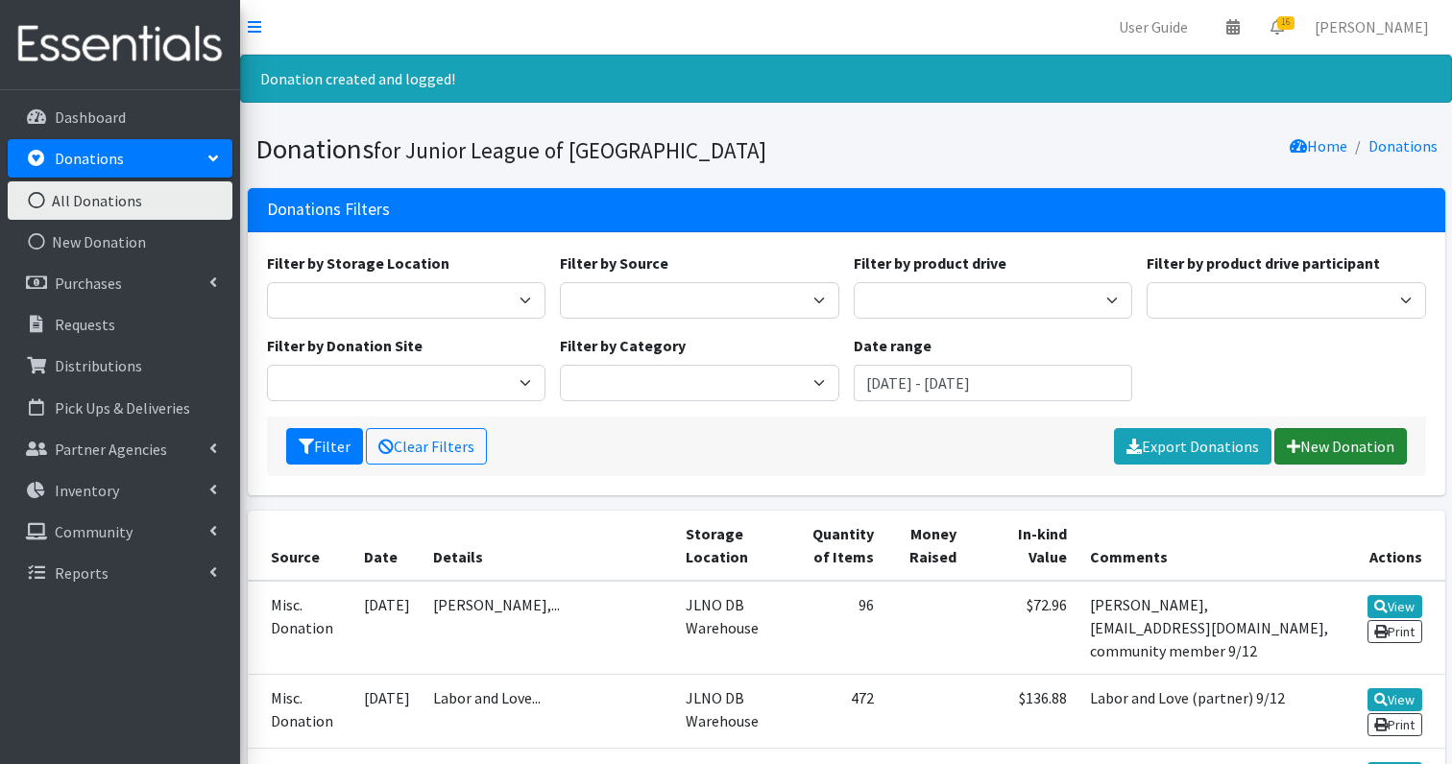
click at [1350, 440] on link "New Donation" at bounding box center [1340, 446] width 133 height 36
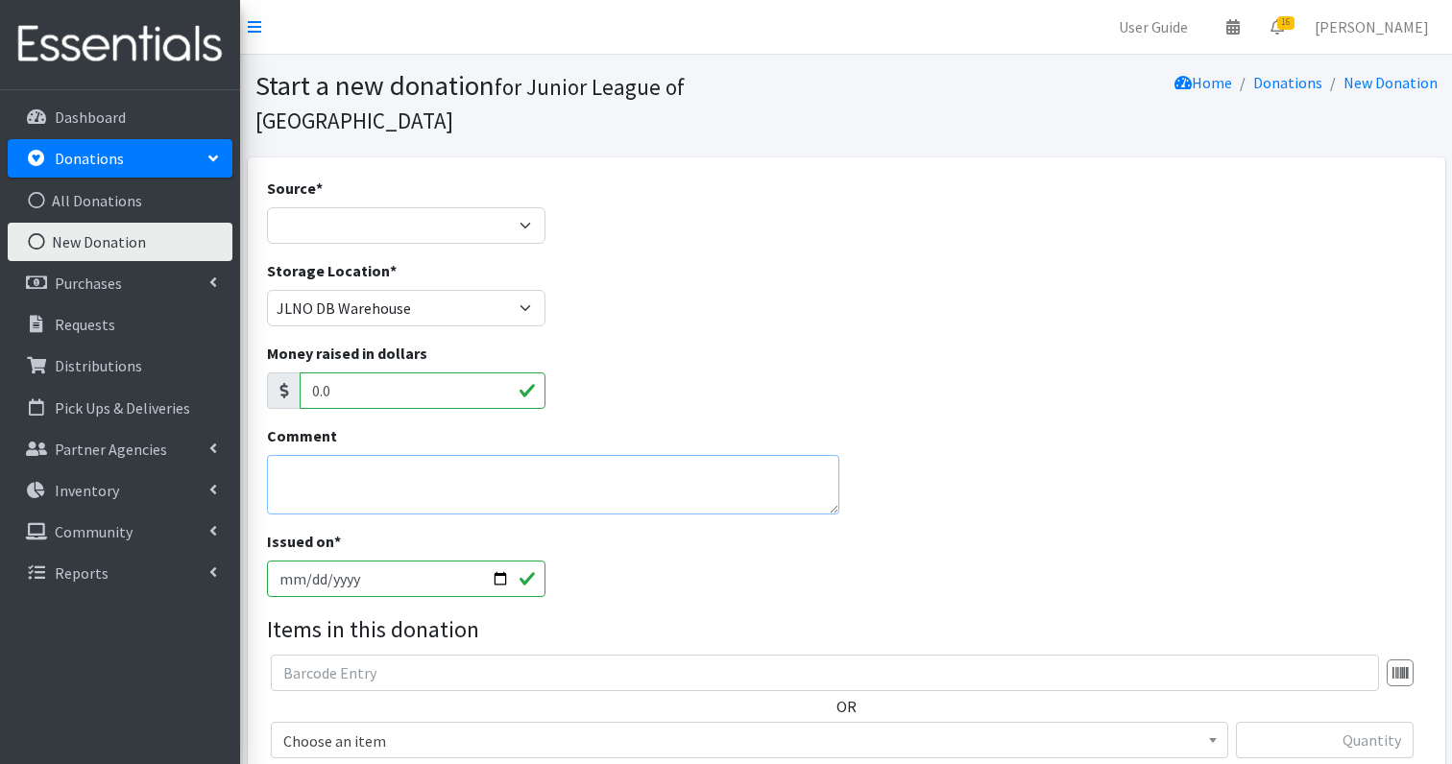
click at [420, 455] on textarea "Comment" at bounding box center [553, 485] width 572 height 60
click at [372, 455] on textarea "Second Harves Food Bank" at bounding box center [553, 485] width 572 height 60
click at [476, 455] on textarea "Second Harvest Food Bank" at bounding box center [553, 485] width 572 height 60
type textarea "Second Harvest Food Bank drive"
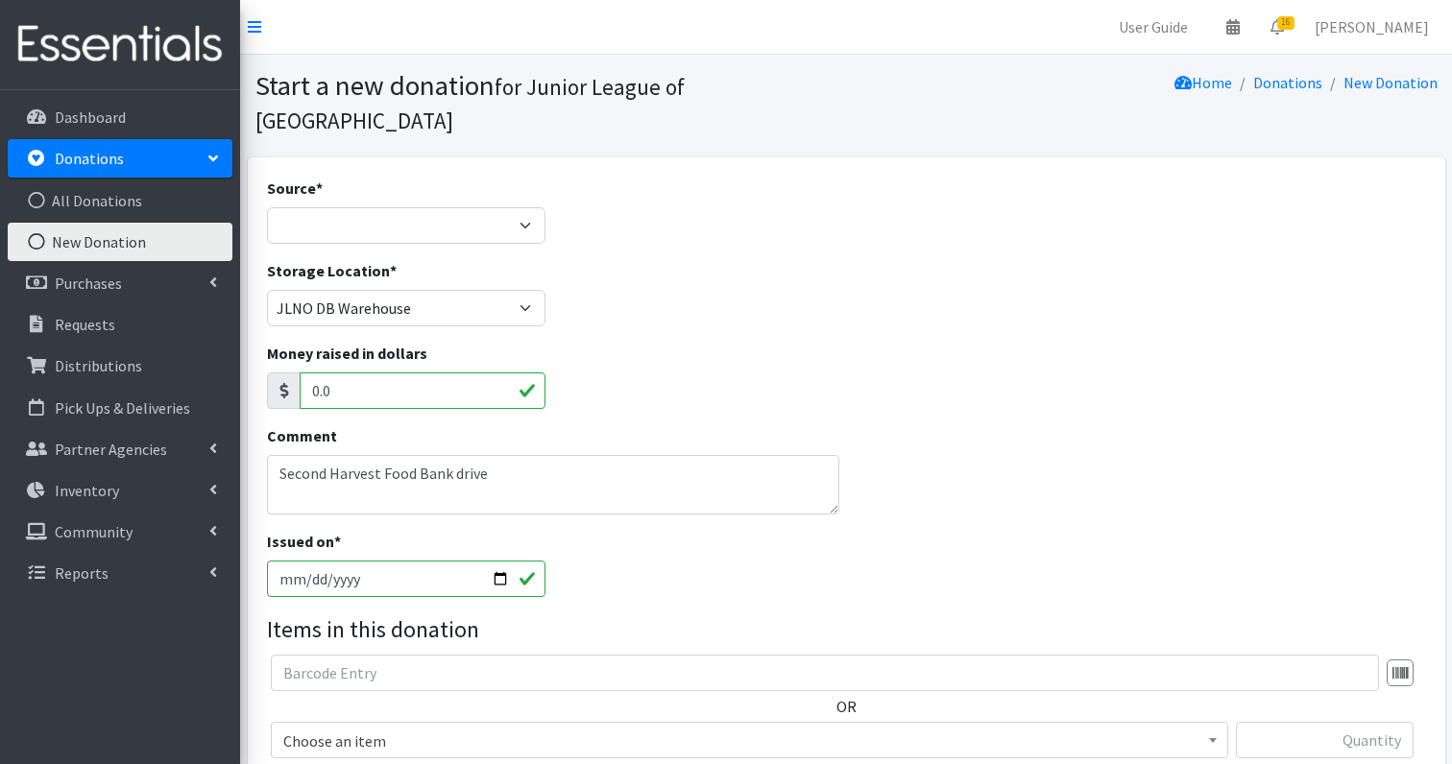
click at [394, 177] on div "Source * Product Drive Manufacturer Donation Site Misc. Donation" at bounding box center [406, 210] width 279 height 67
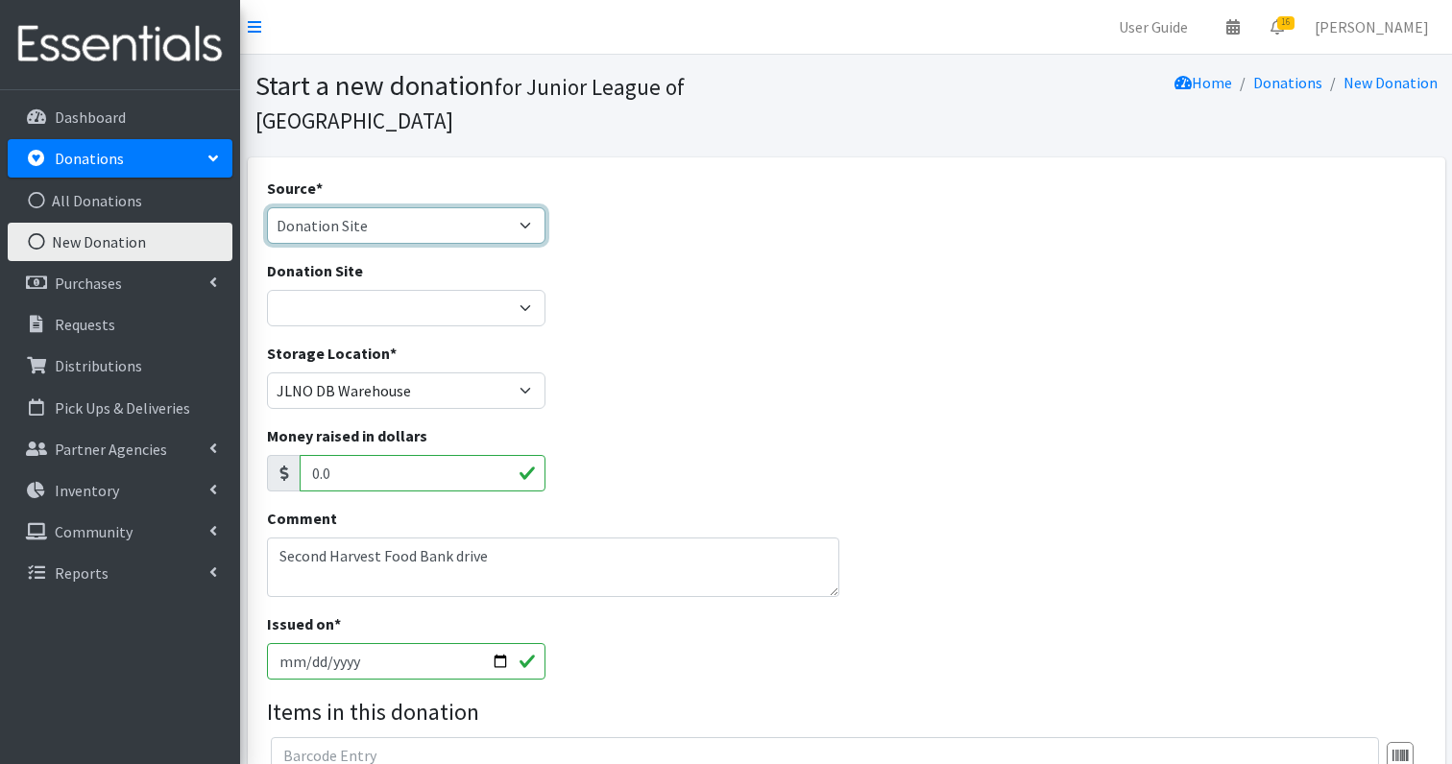
select select "Misc. Donation"
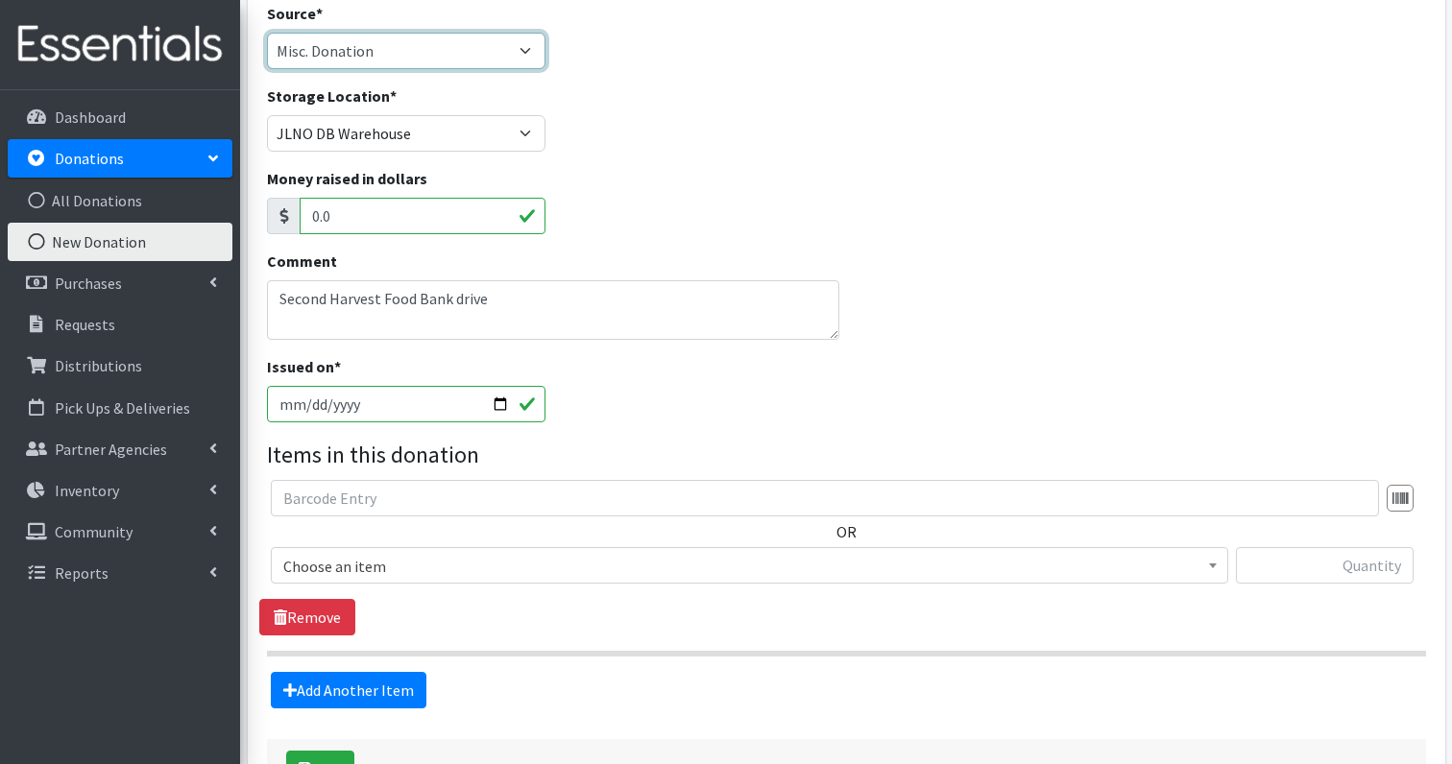
scroll to position [176, 0]
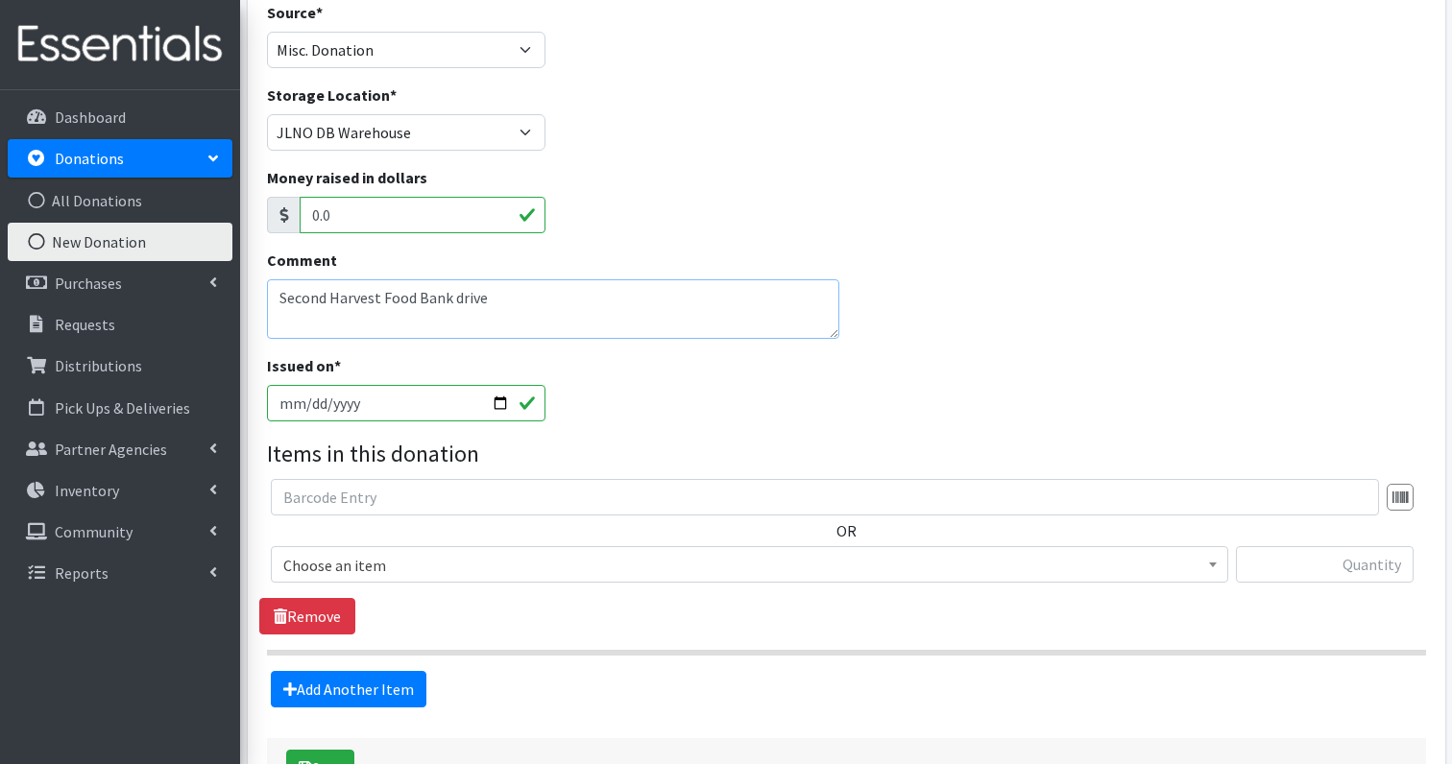
click at [554, 279] on textarea "Second Harvest Food Bank drive" at bounding box center [553, 309] width 572 height 60
type textarea "Second Harvest Food Bank drive 9/12"
click at [411, 552] on span "Choose an item" at bounding box center [749, 565] width 932 height 27
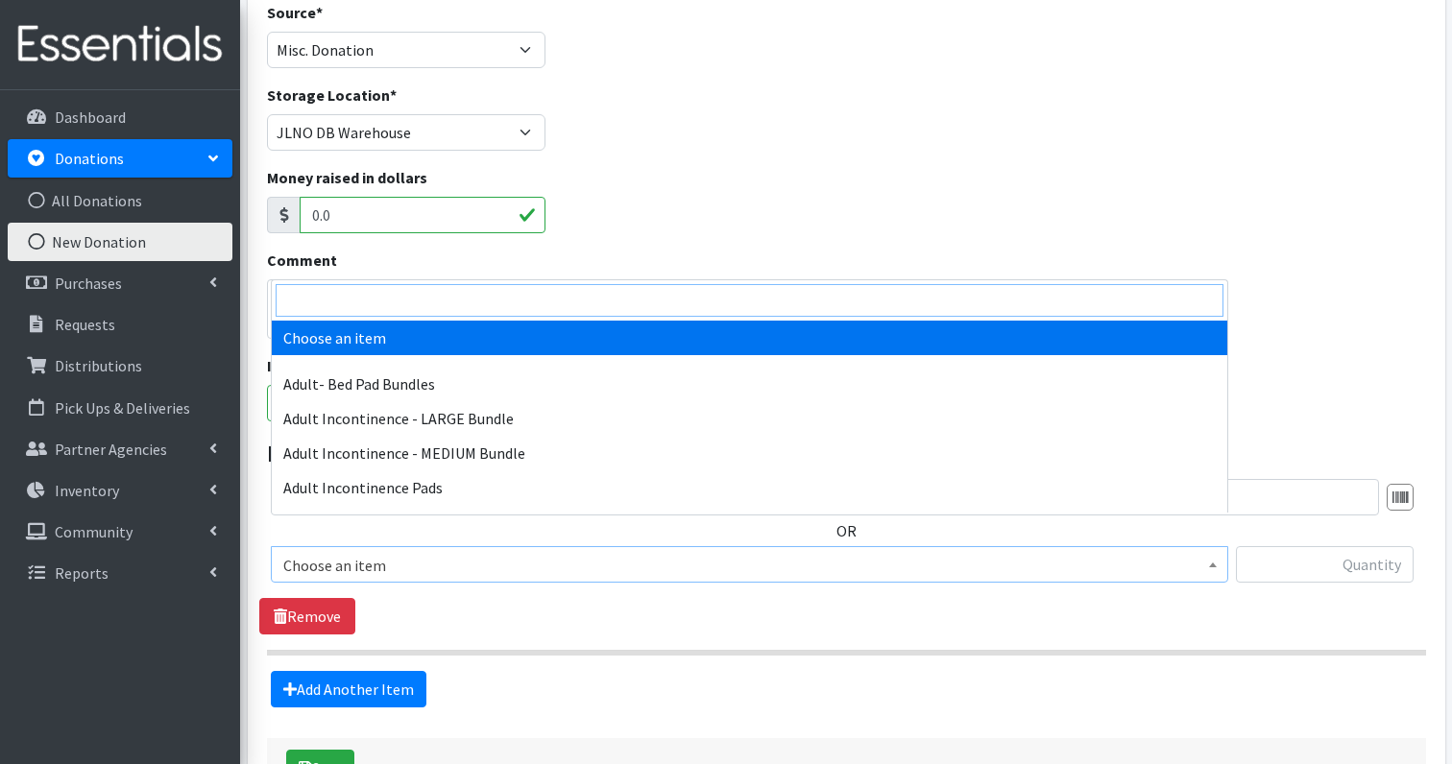
click at [396, 305] on input "search" at bounding box center [750, 300] width 948 height 33
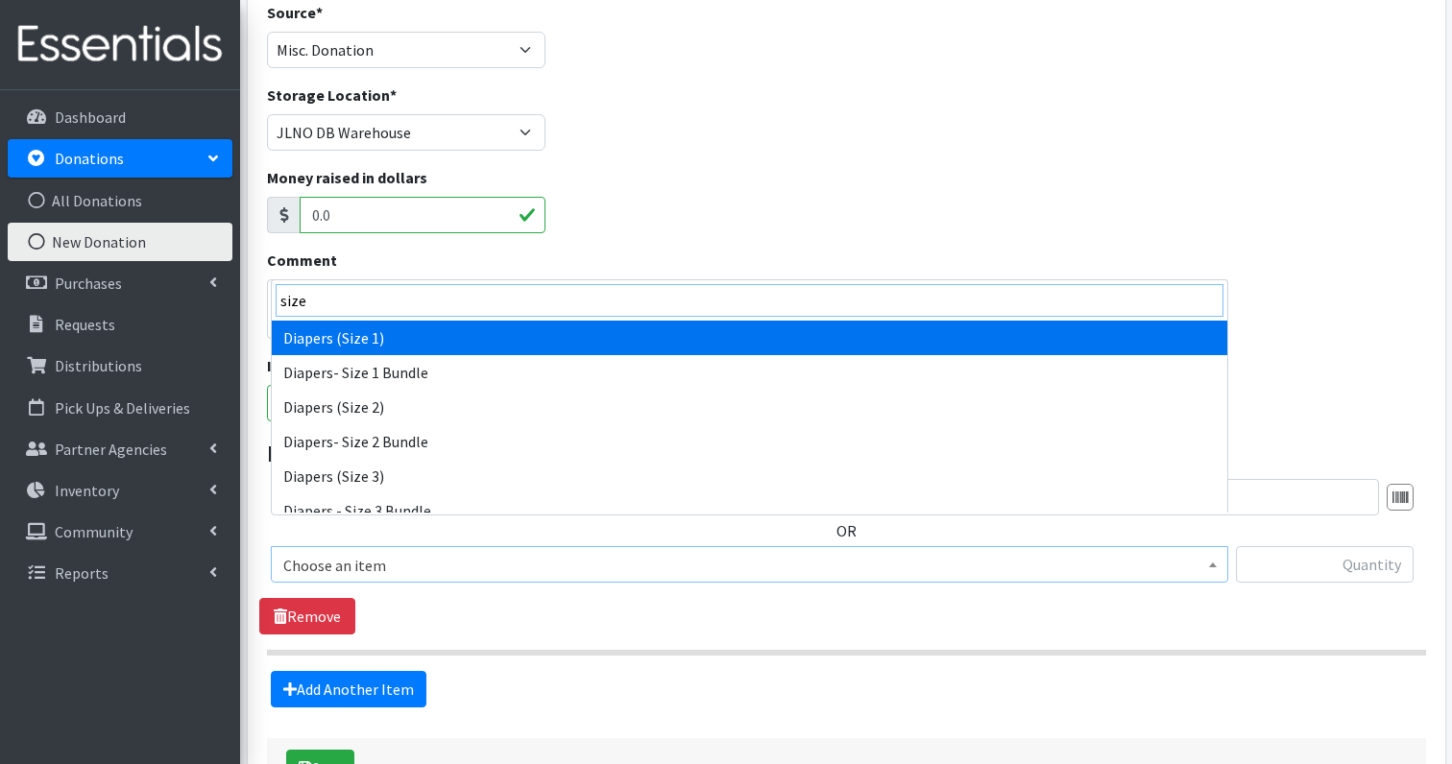
type input "size"
select select "1257"
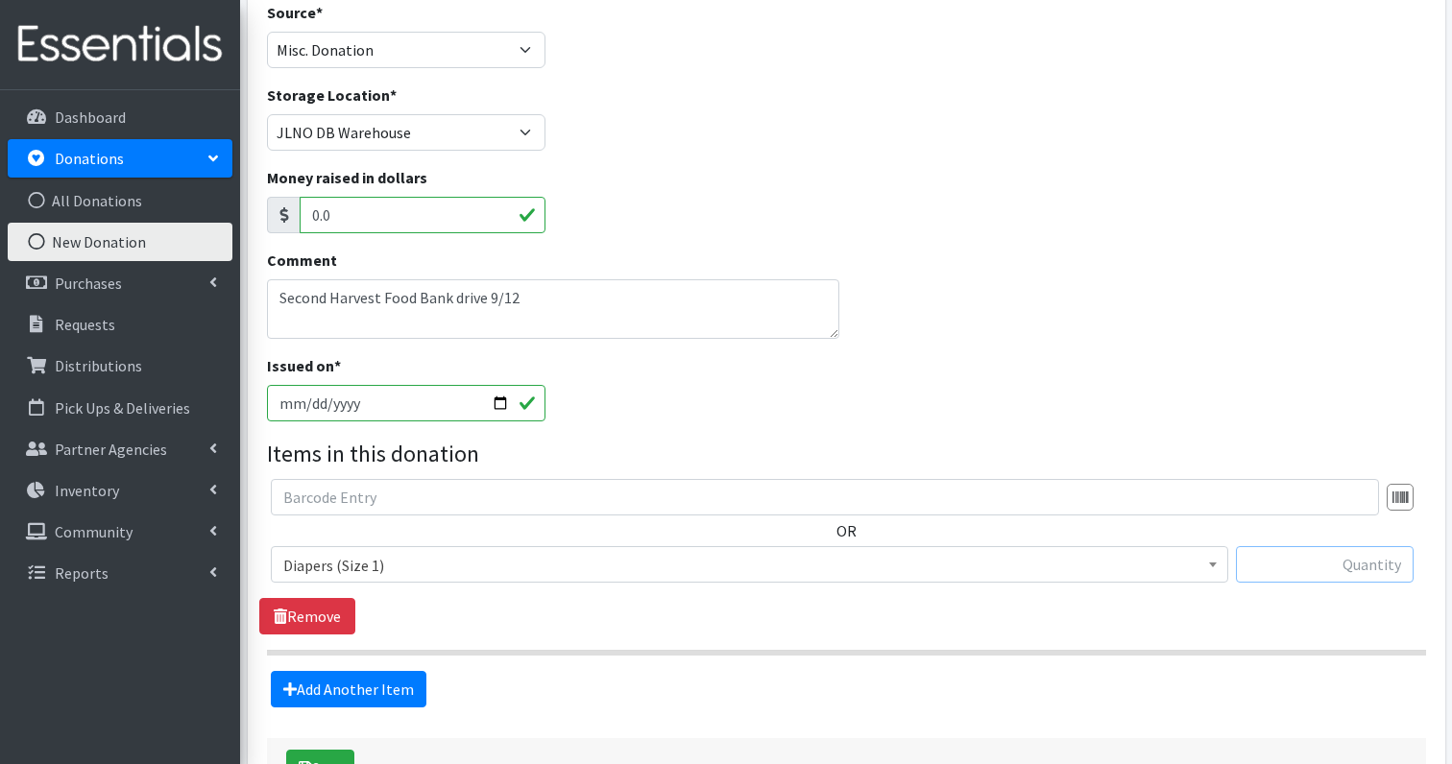
click at [1374, 546] on input "text" at bounding box center [1325, 564] width 178 height 36
type input "188"
click at [357, 671] on link "Add Another Item" at bounding box center [349, 689] width 156 height 36
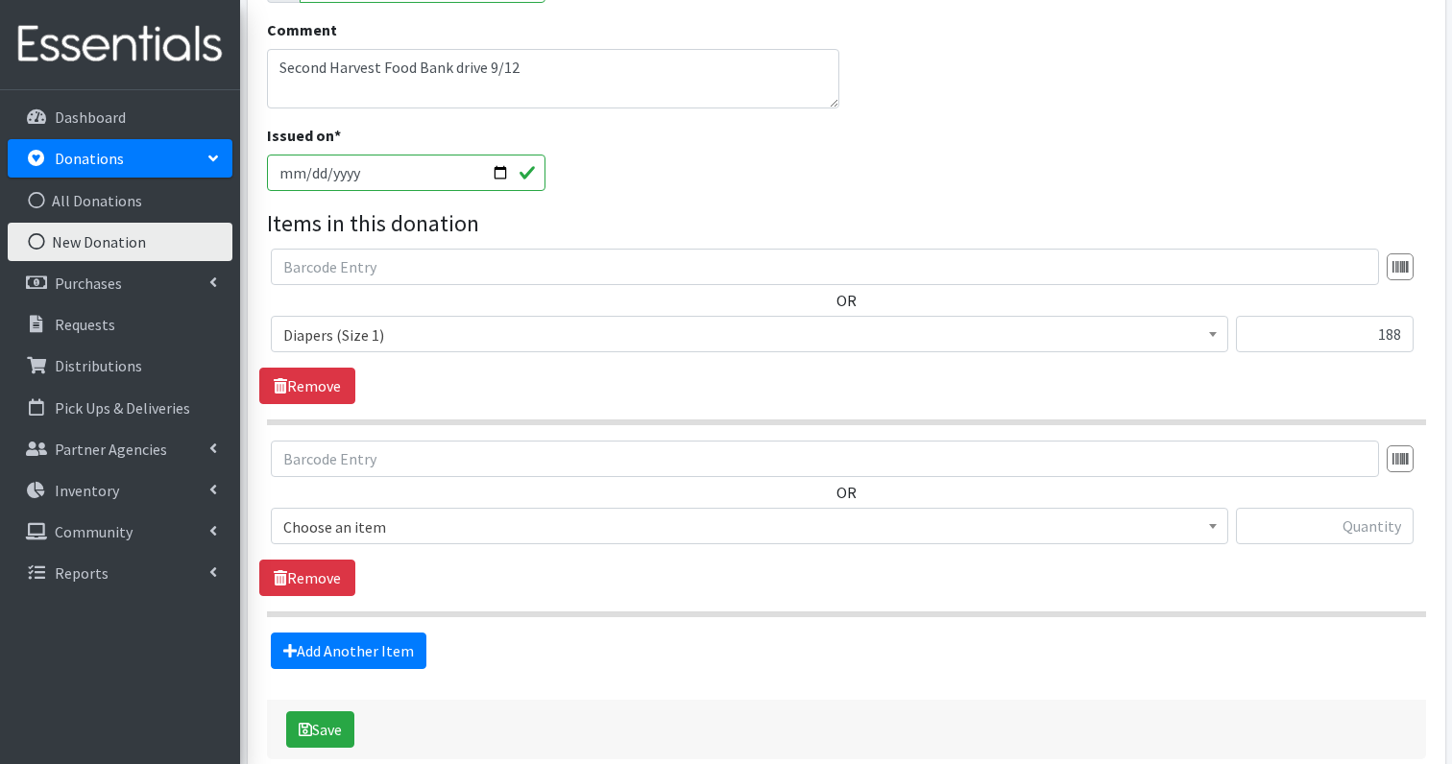
scroll to position [474, 0]
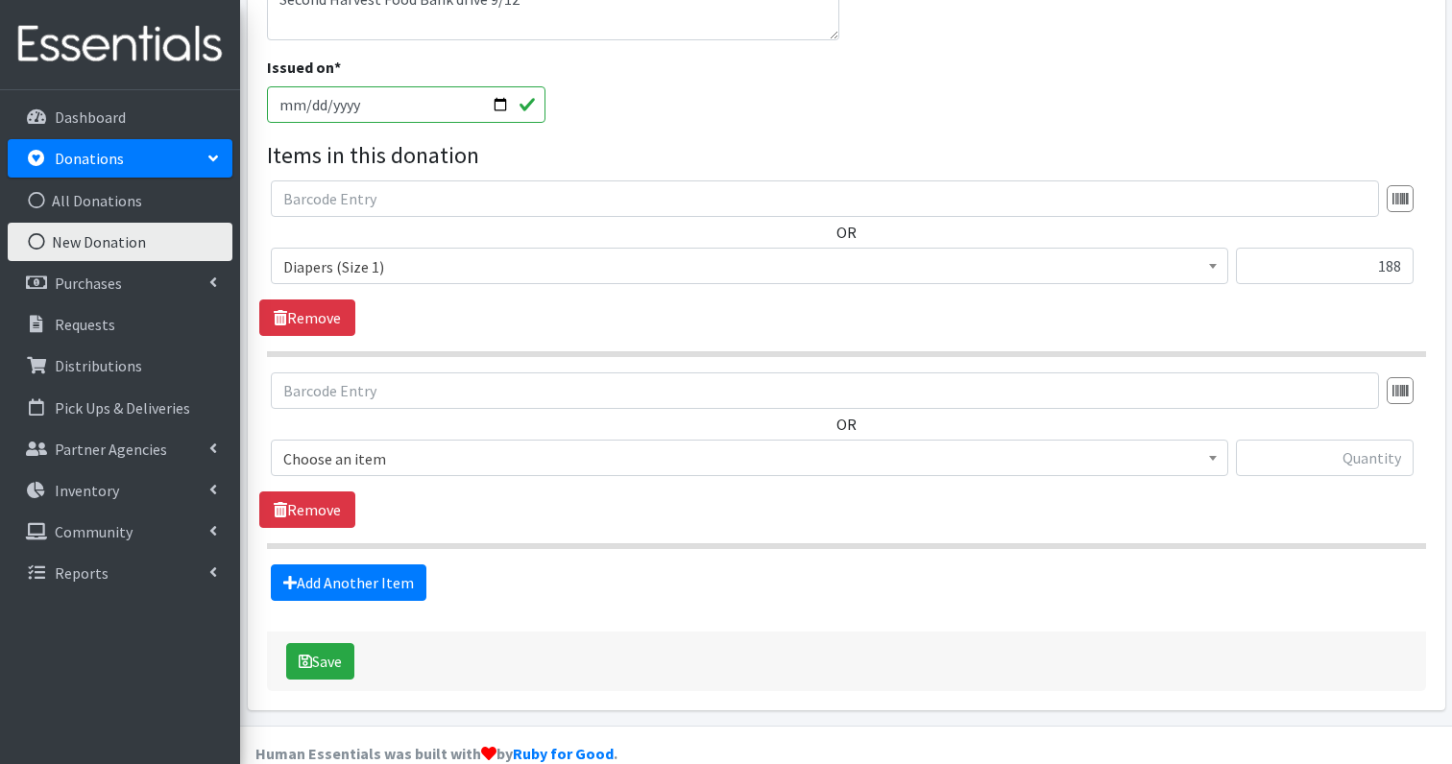
click at [402, 400] on div "OR Choose an item Adult- Bed Pad Bundles Adult Incontinence - LARGE Bundle Adul…" at bounding box center [846, 432] width 1174 height 119
click at [402, 440] on span "Choose an item" at bounding box center [749, 458] width 957 height 36
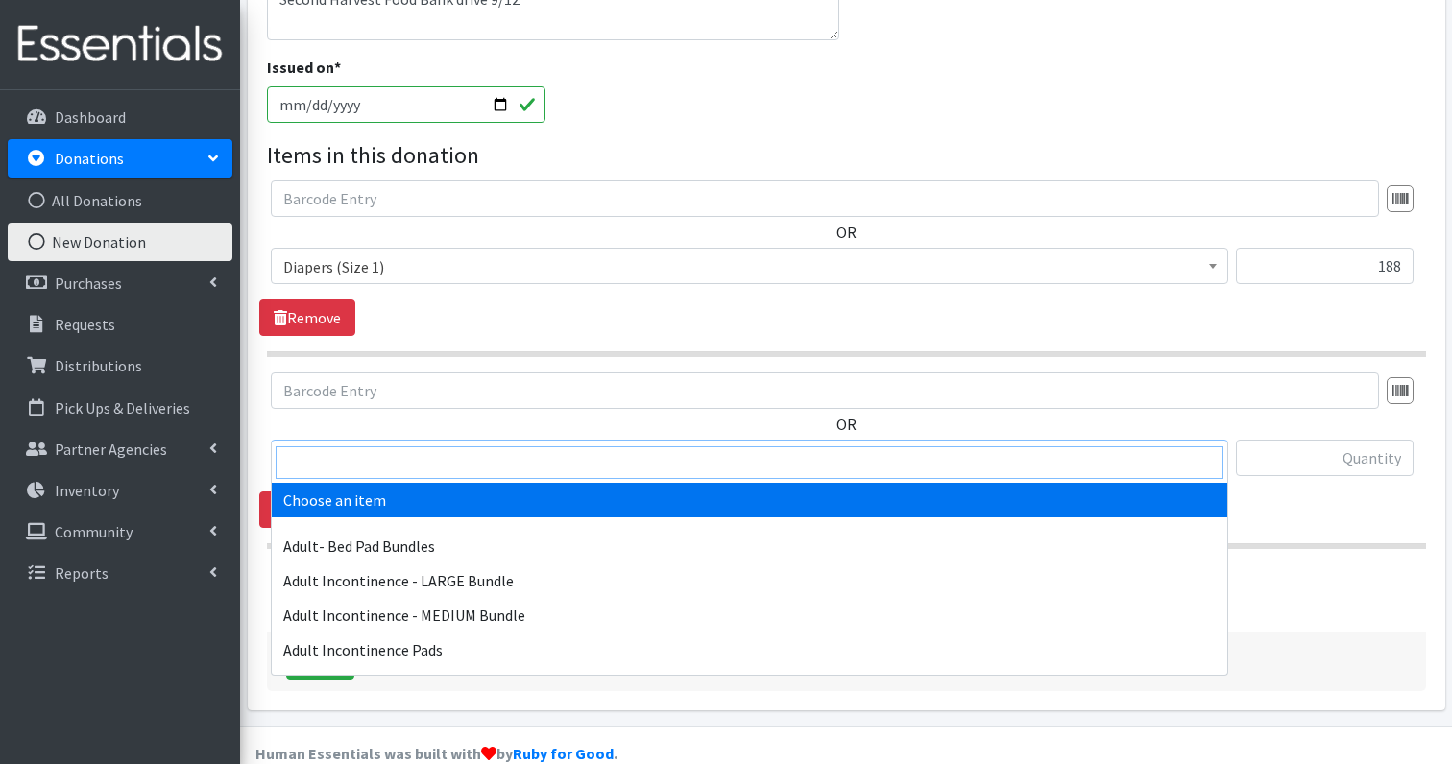
click at [393, 454] on input "search" at bounding box center [750, 463] width 948 height 33
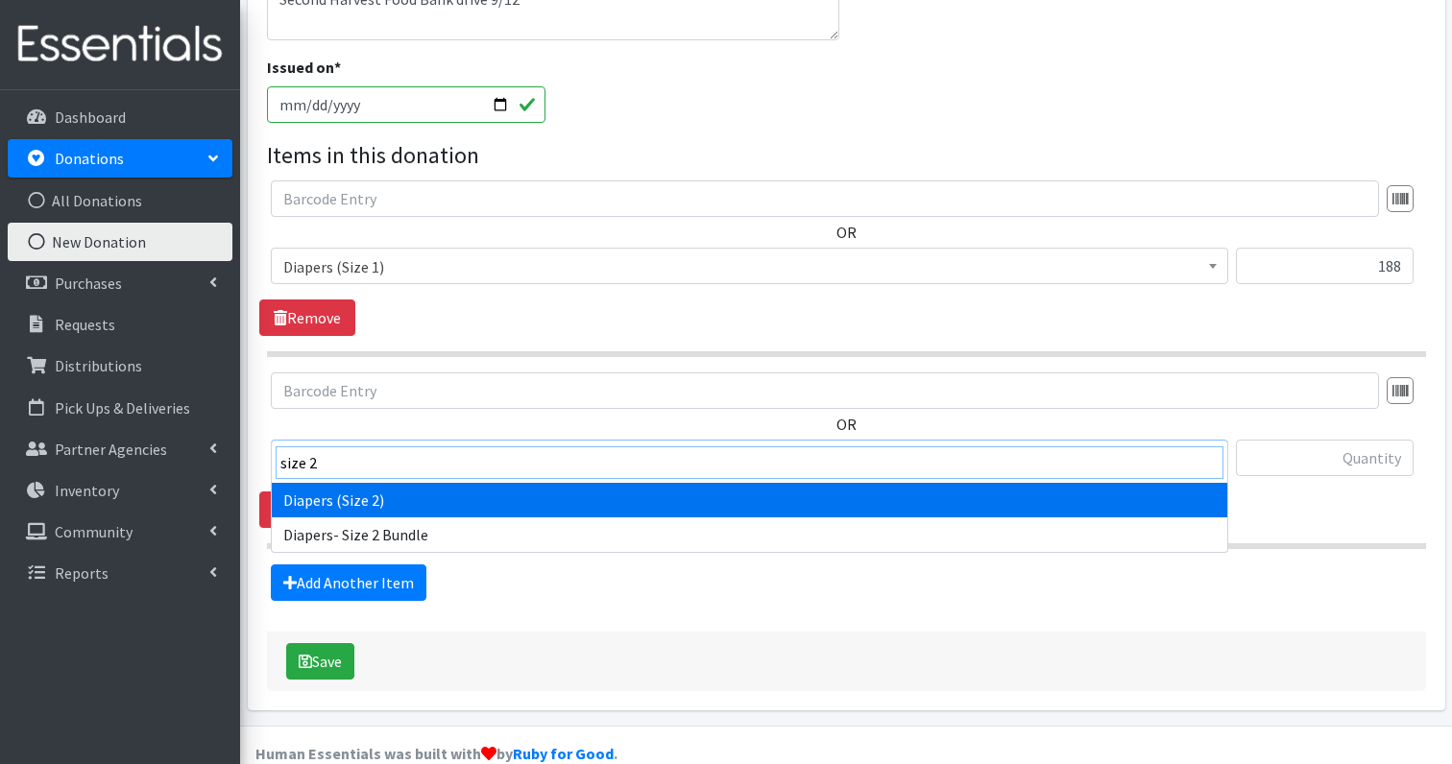
type input "size 2"
select select "1258"
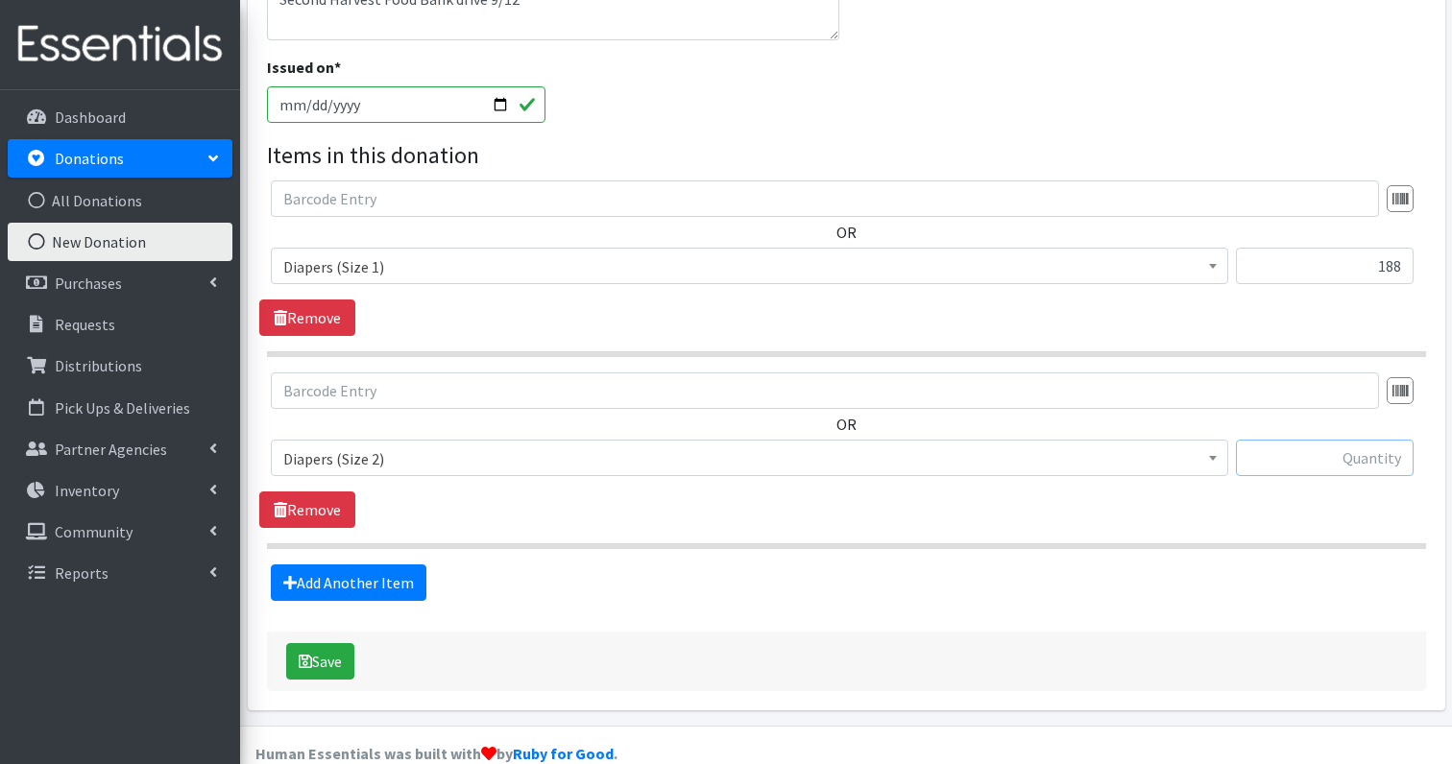
click at [1387, 440] on input "text" at bounding box center [1325, 458] width 178 height 36
type input "182"
click at [376, 565] on link "Add Another Item" at bounding box center [349, 583] width 156 height 36
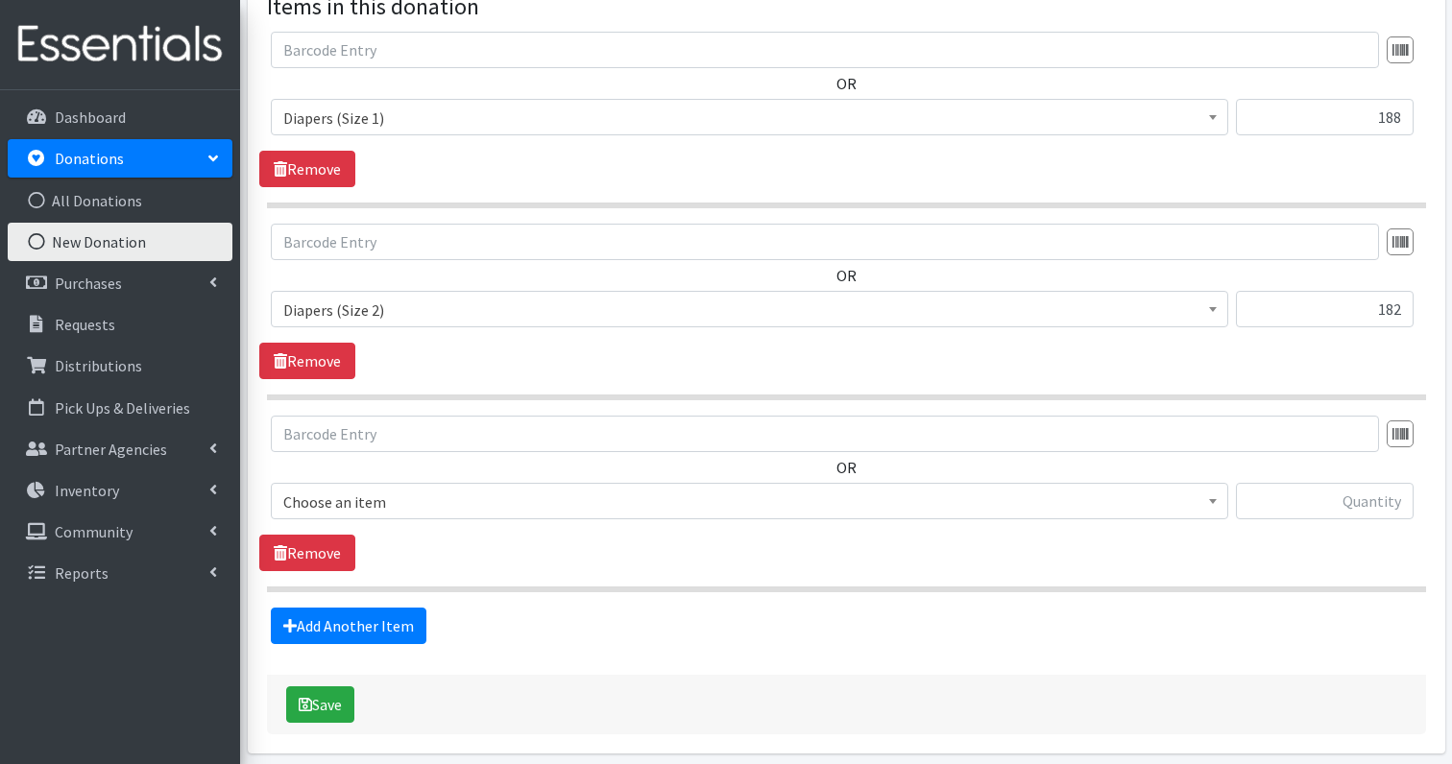
scroll to position [666, 0]
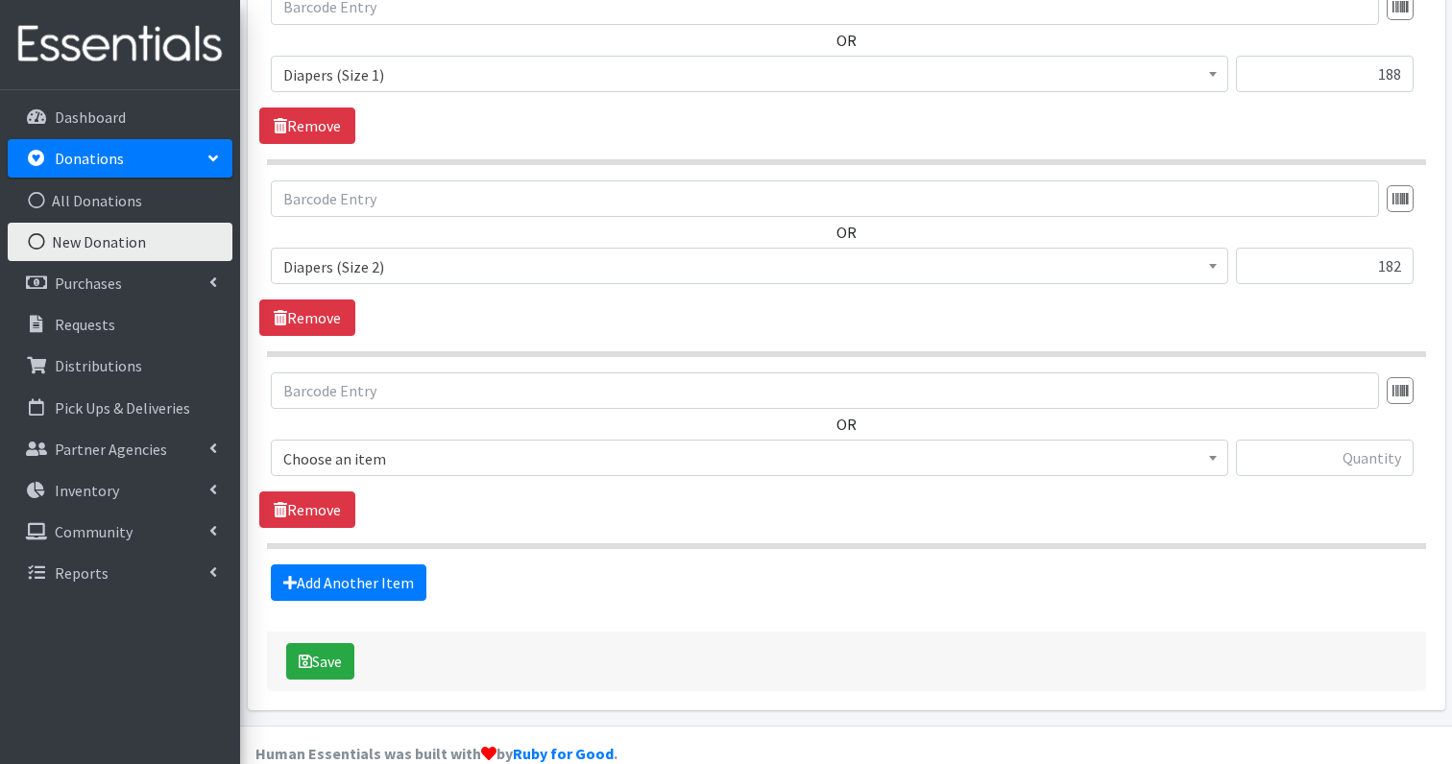
click at [421, 446] on span "Choose an item" at bounding box center [749, 459] width 932 height 27
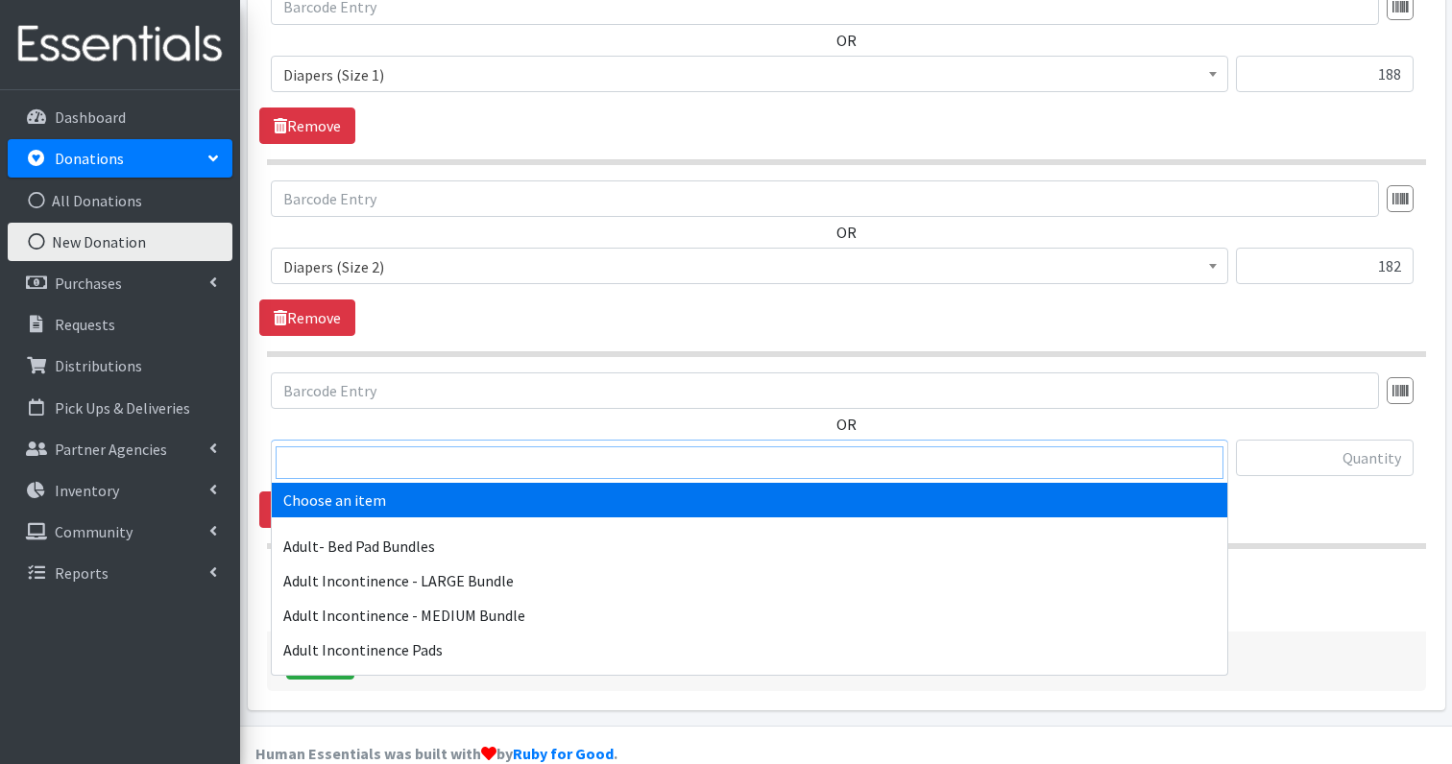
click at [405, 455] on input "search" at bounding box center [750, 463] width 948 height 33
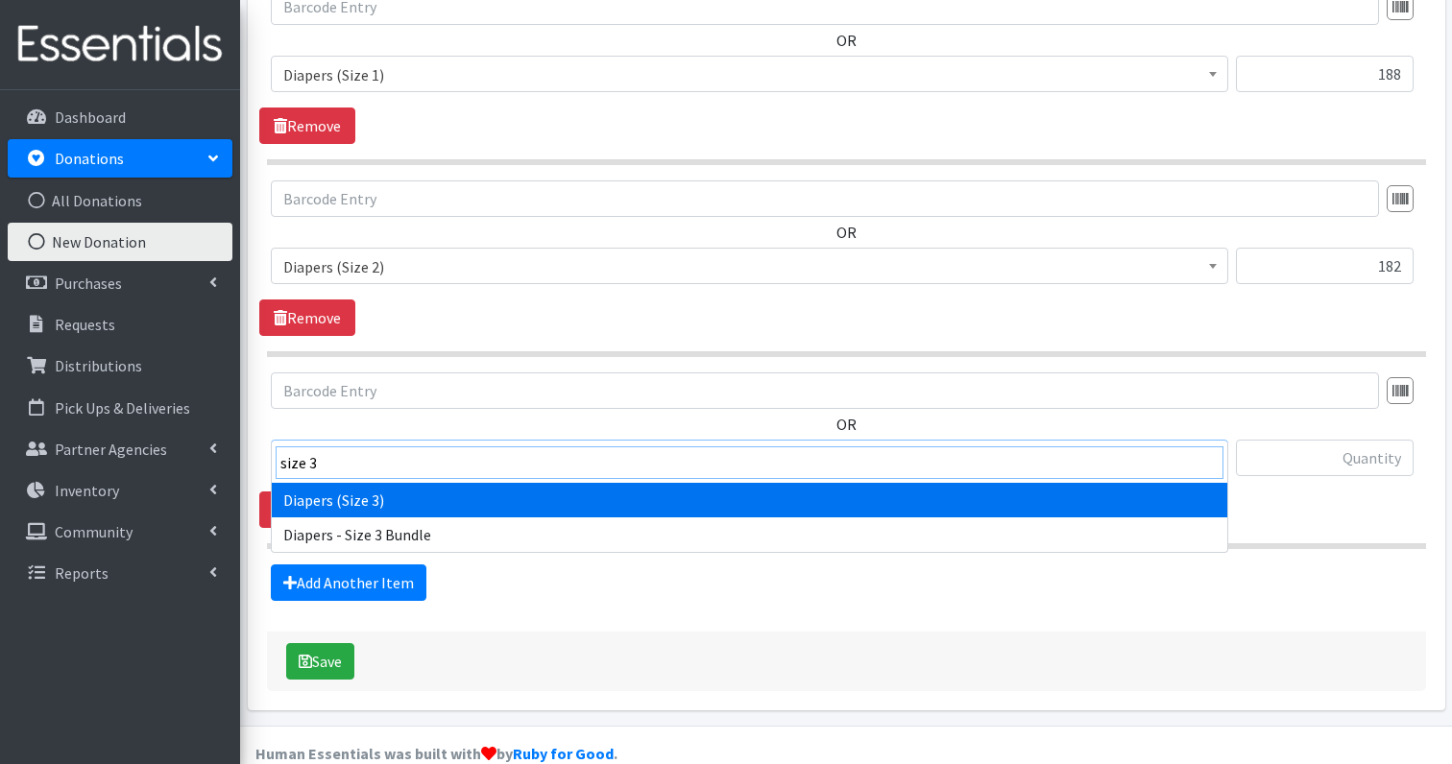
type input "size 3"
select select "1235"
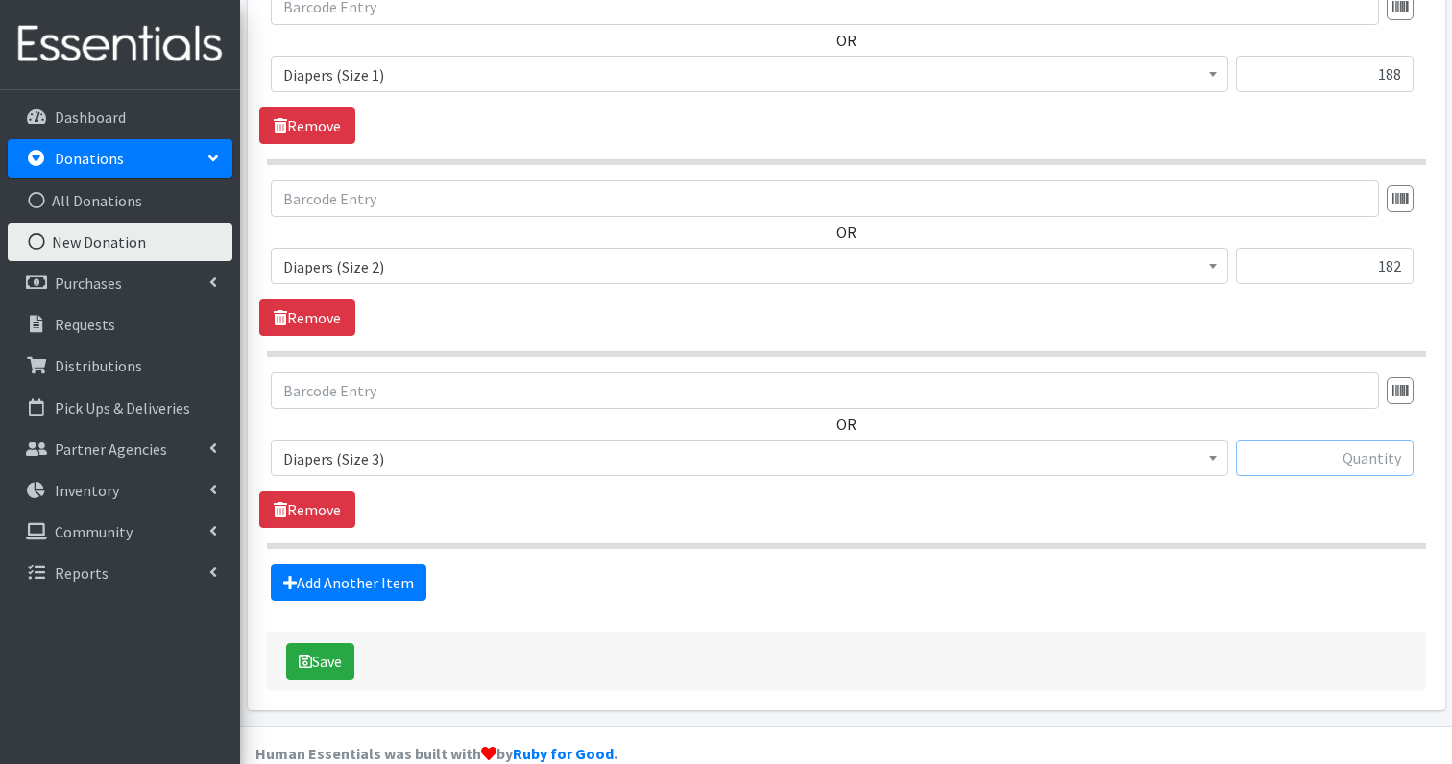
click at [1373, 440] on input "text" at bounding box center [1325, 458] width 178 height 36
type input "267"
click at [304, 565] on link "Add Another Item" at bounding box center [349, 583] width 156 height 36
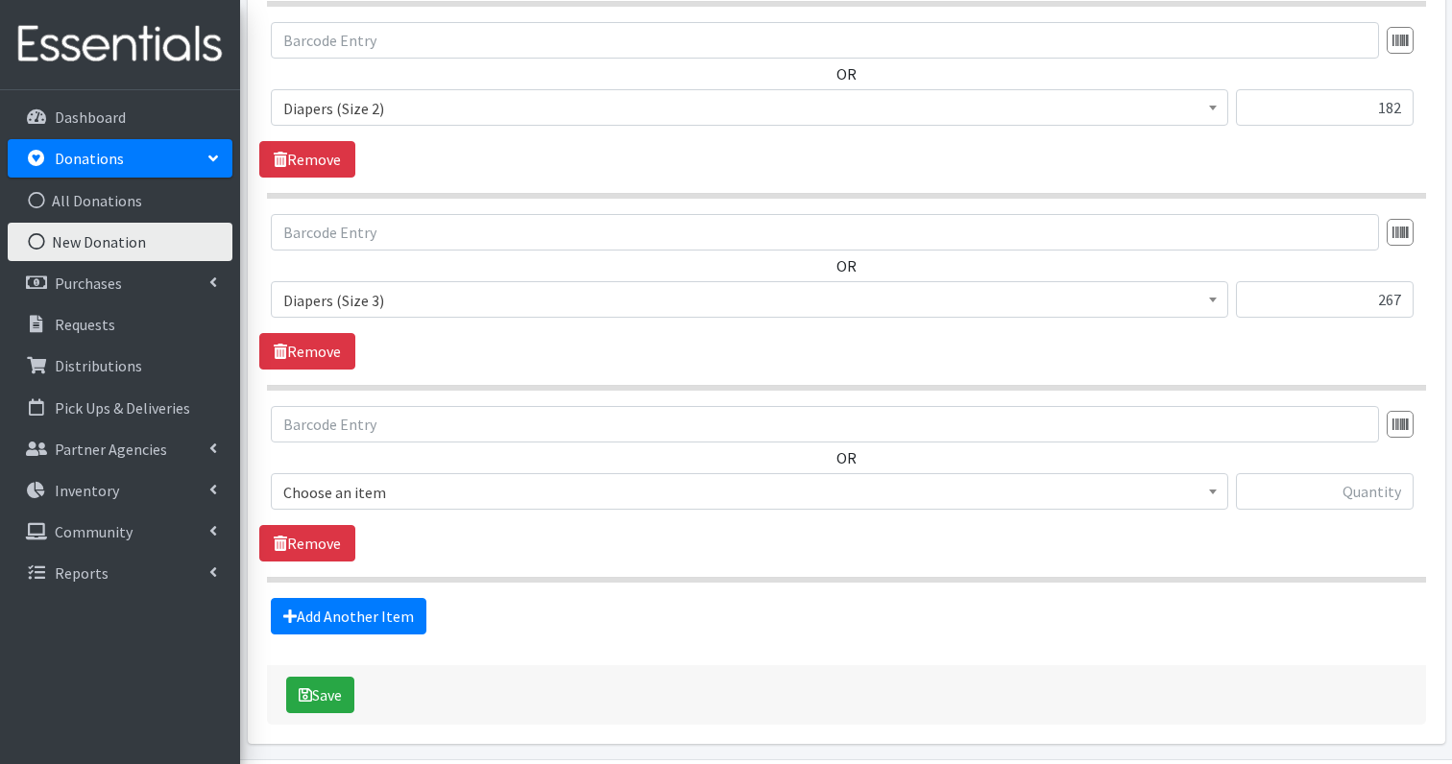
scroll to position [859, 0]
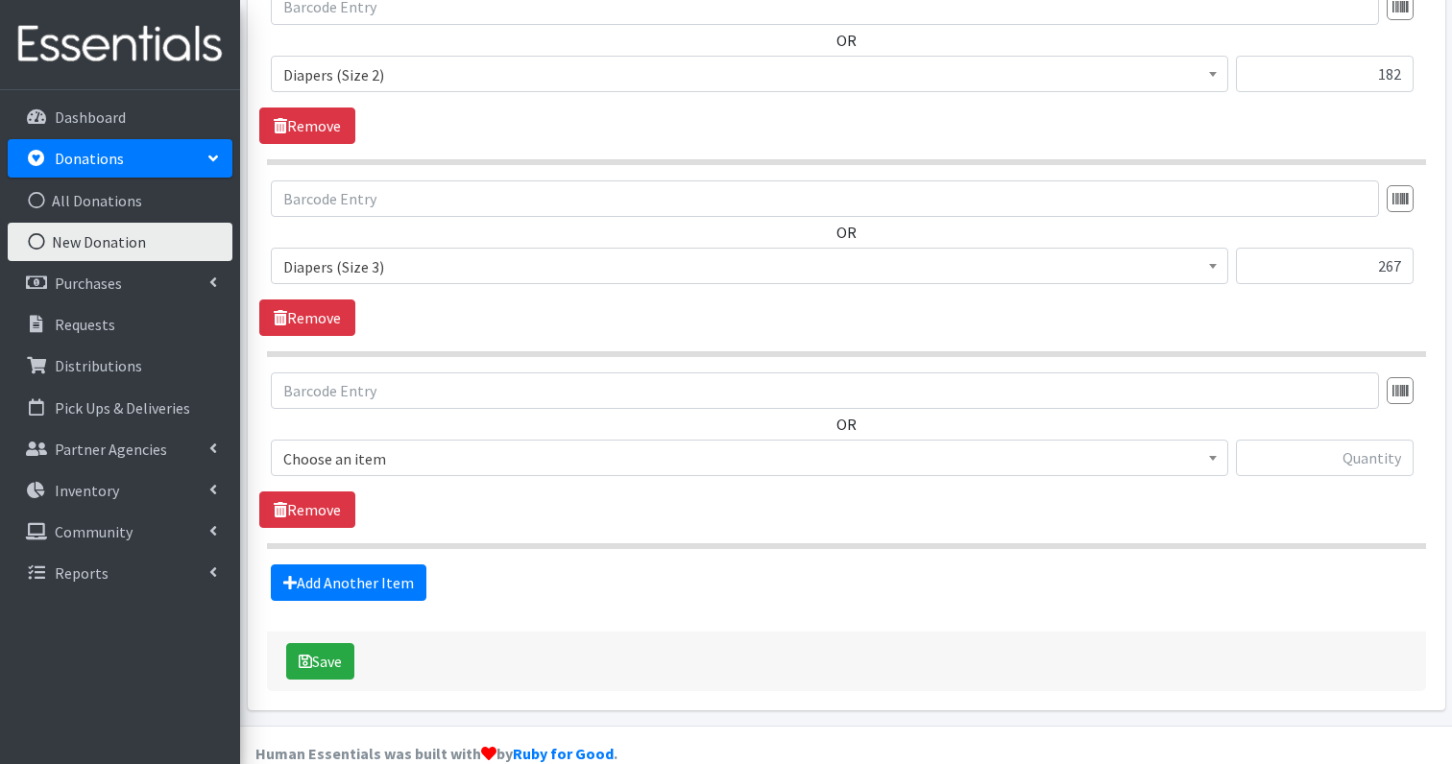
click at [393, 446] on span "Choose an item" at bounding box center [749, 459] width 932 height 27
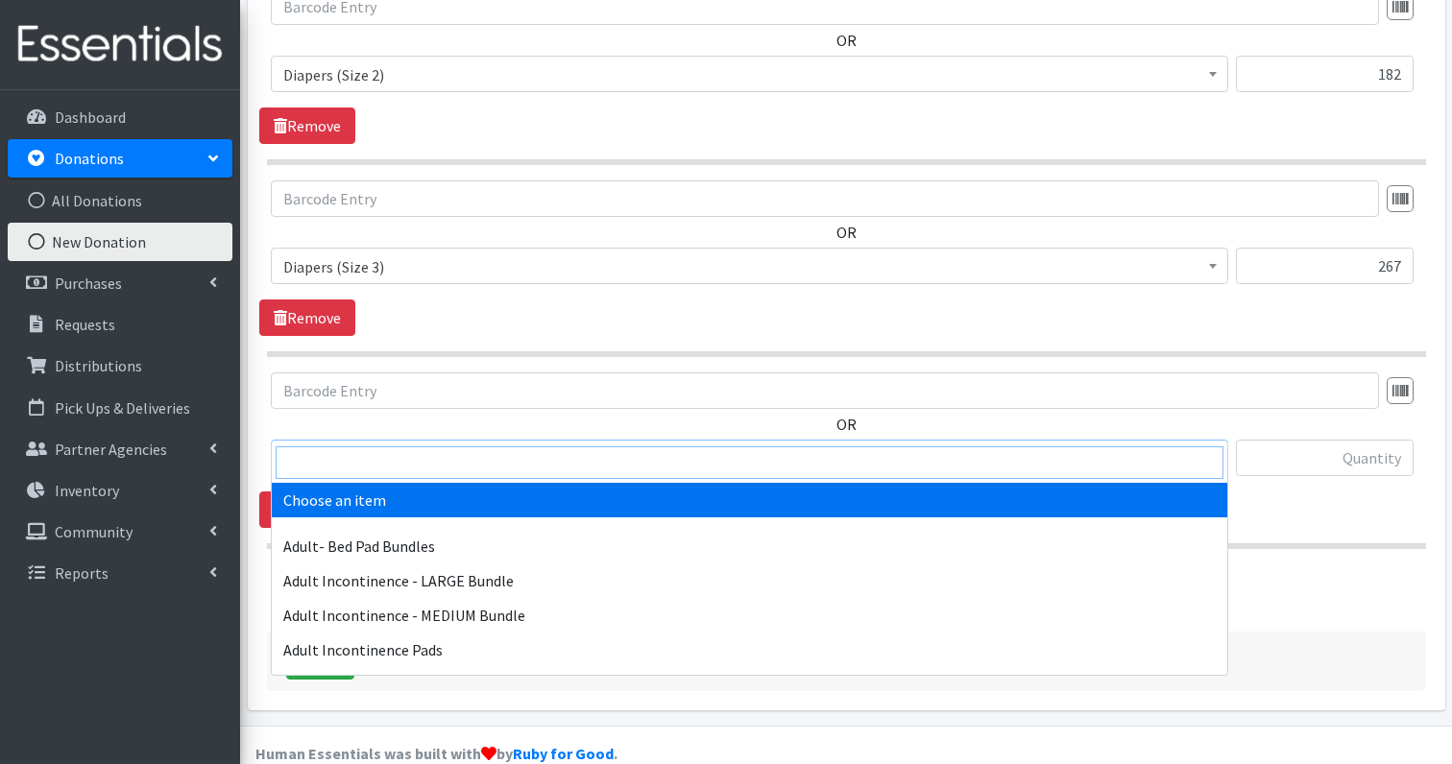
click at [387, 455] on input "search" at bounding box center [750, 463] width 948 height 33
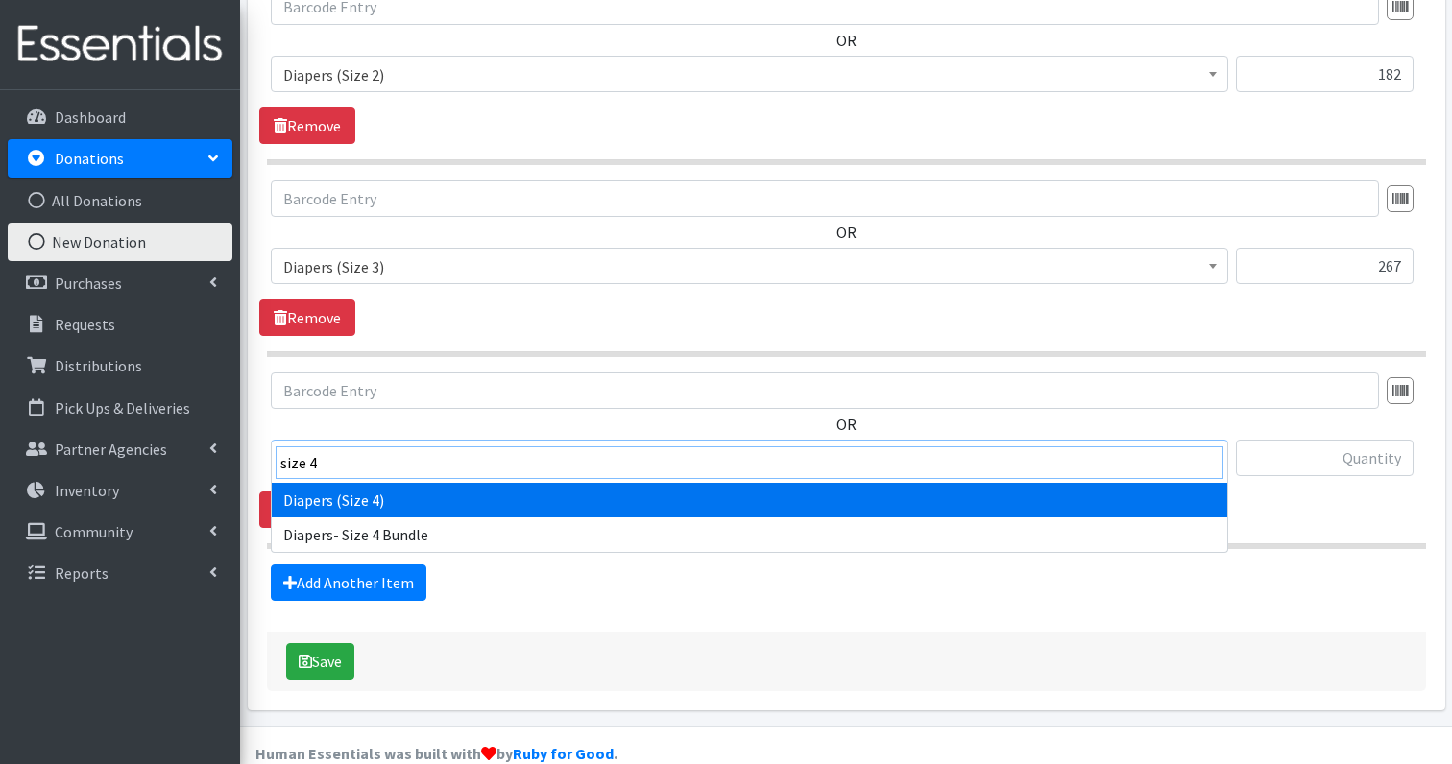
type input "size 4"
select select "1263"
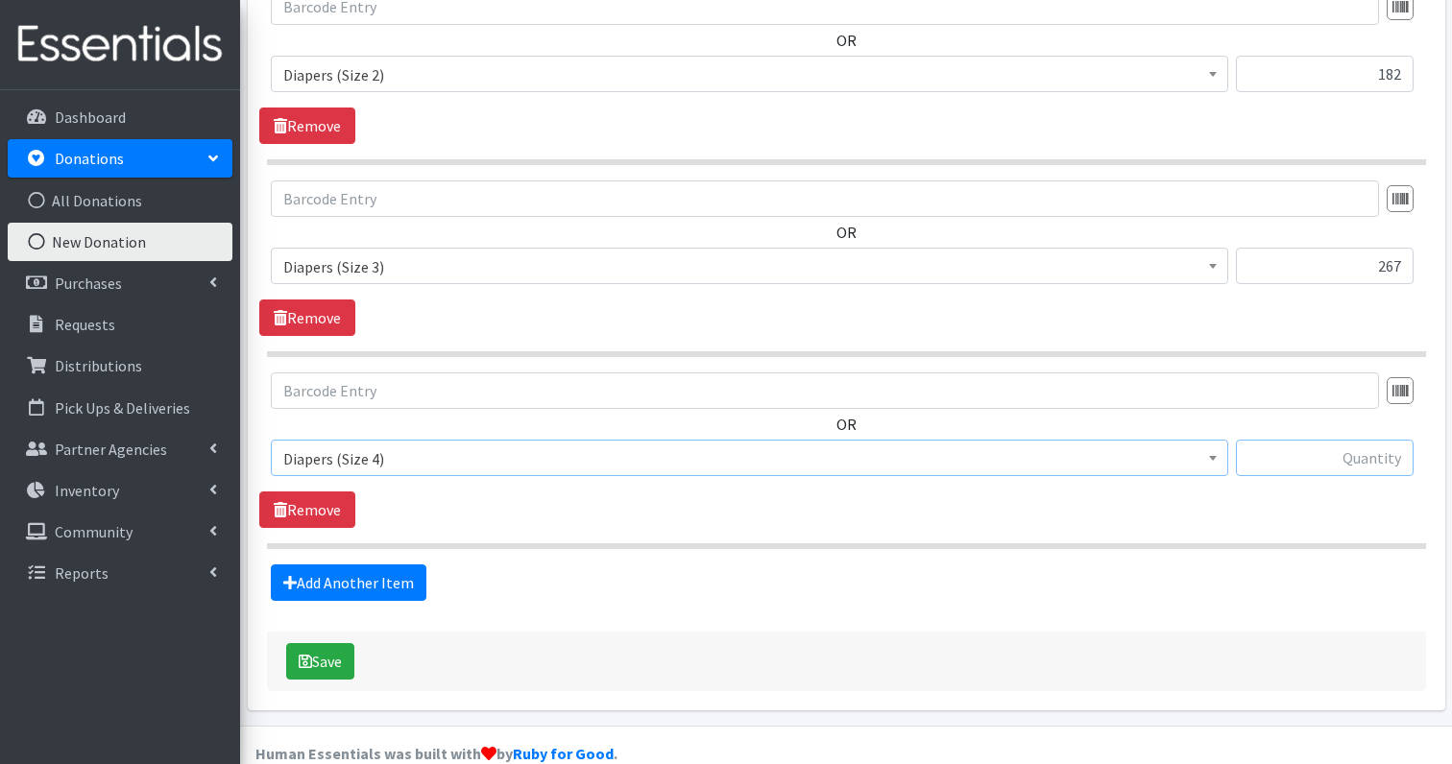
click at [1392, 440] on input "text" at bounding box center [1325, 458] width 178 height 36
type input "21"
click at [356, 565] on link "Add Another Item" at bounding box center [349, 583] width 156 height 36
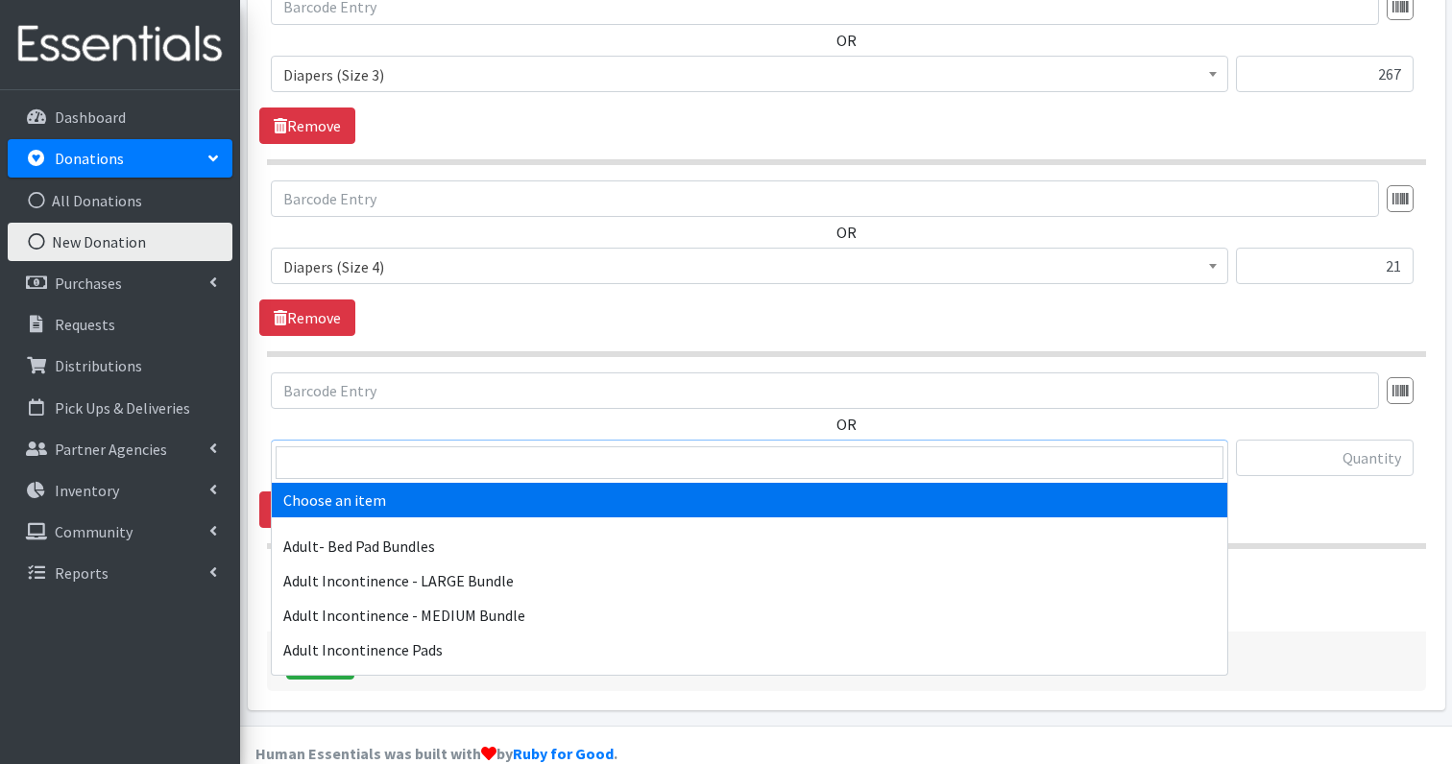
click at [374, 446] on span "Choose an item" at bounding box center [749, 459] width 932 height 27
click at [364, 466] on input "search" at bounding box center [750, 463] width 948 height 33
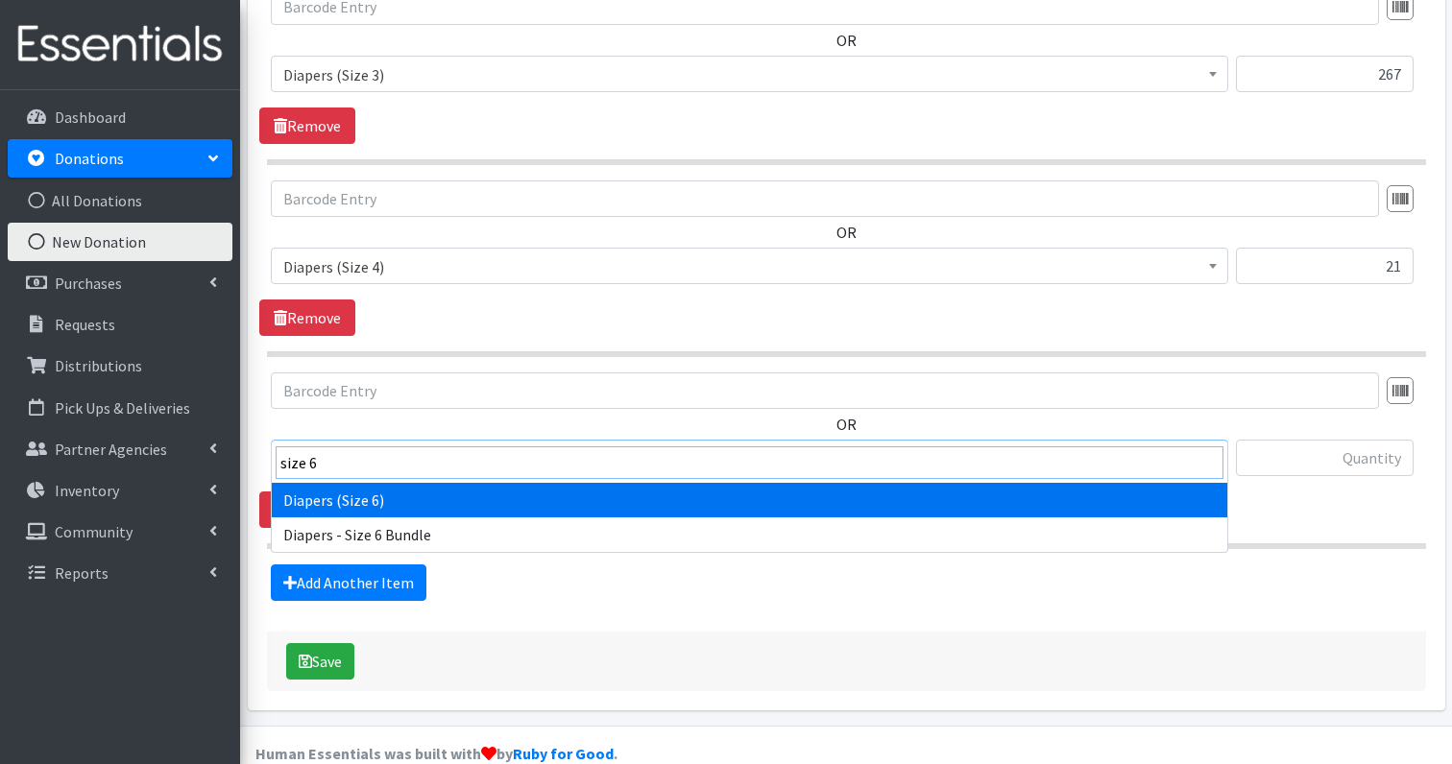
type input "size 6"
select select "1231"
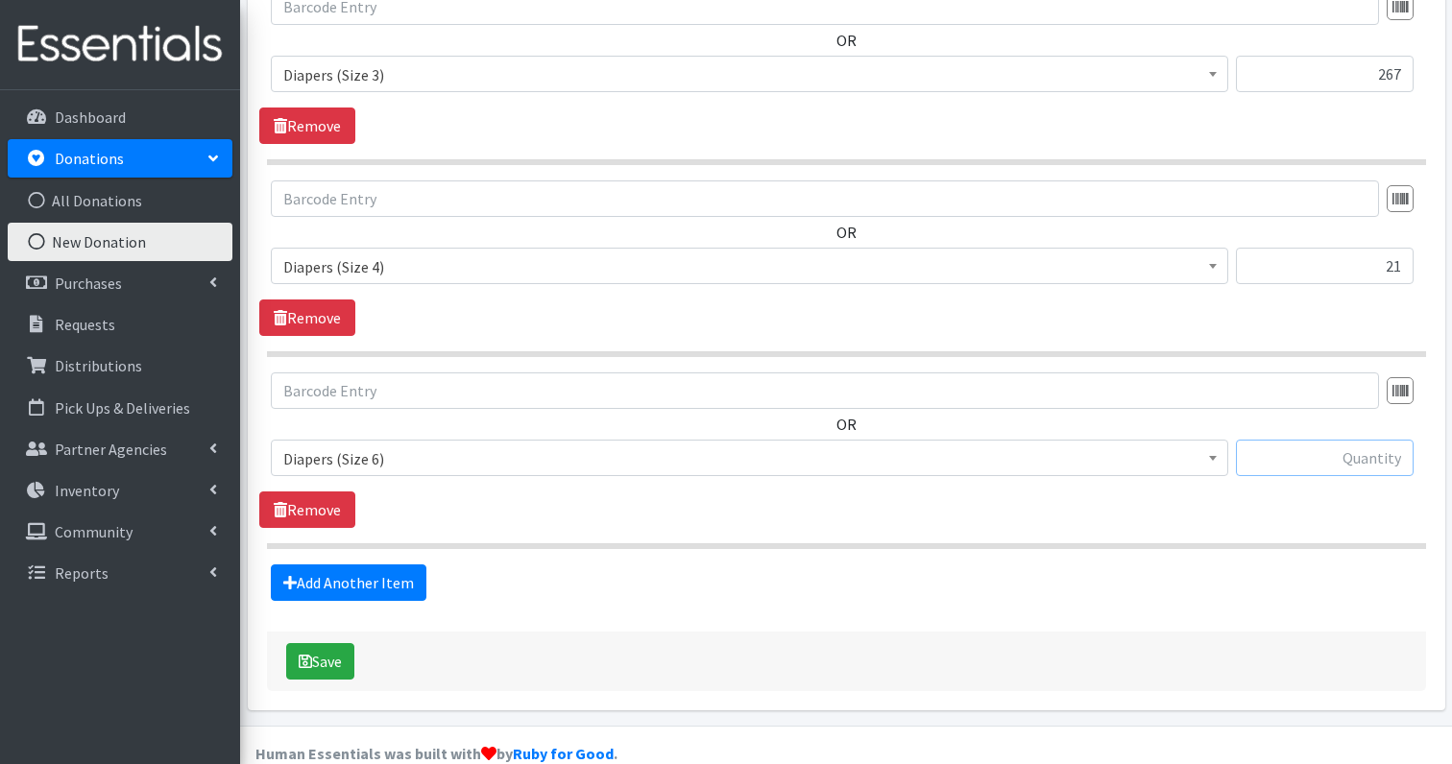
click at [1336, 440] on input "text" at bounding box center [1325, 458] width 178 height 36
type input "57"
click at [351, 565] on link "Add Another Item" at bounding box center [349, 583] width 156 height 36
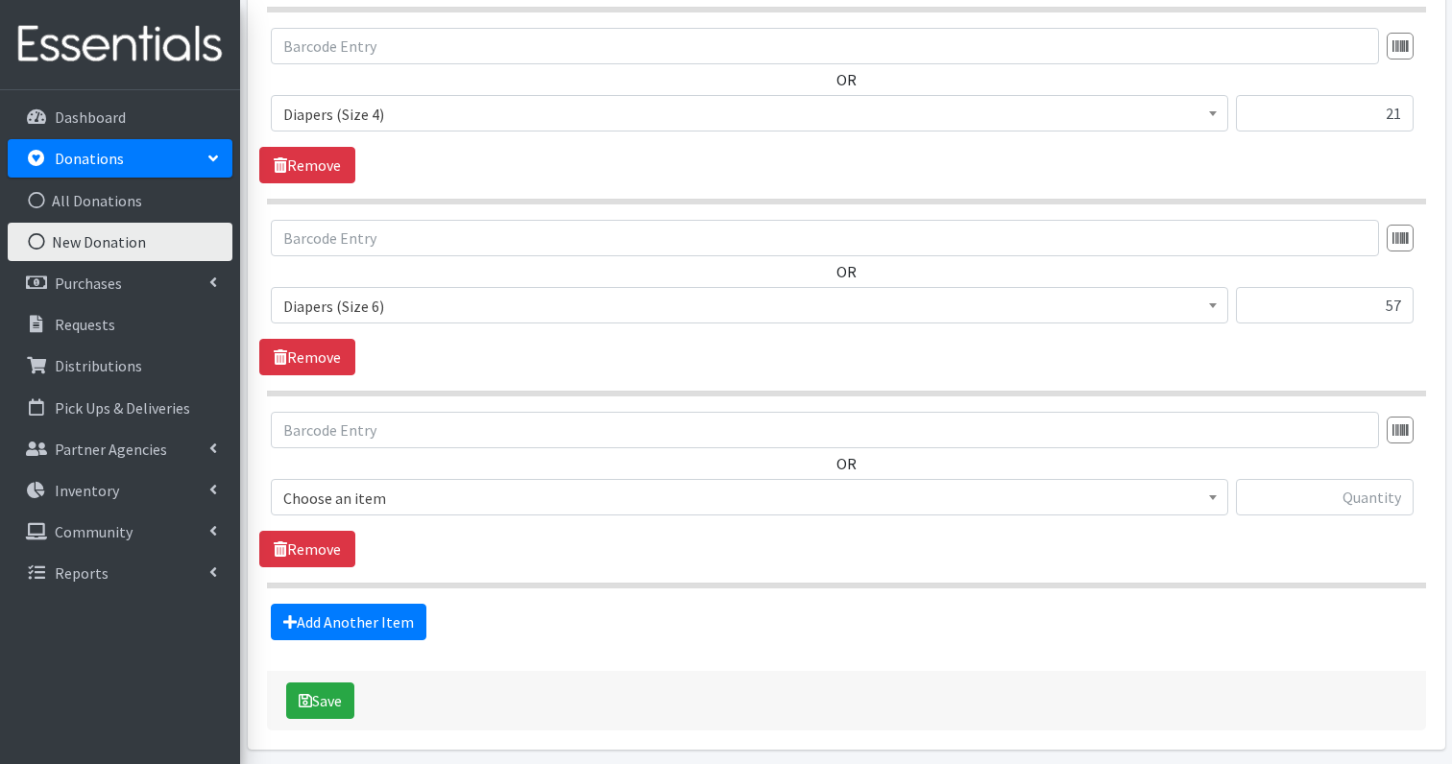
scroll to position [1243, 0]
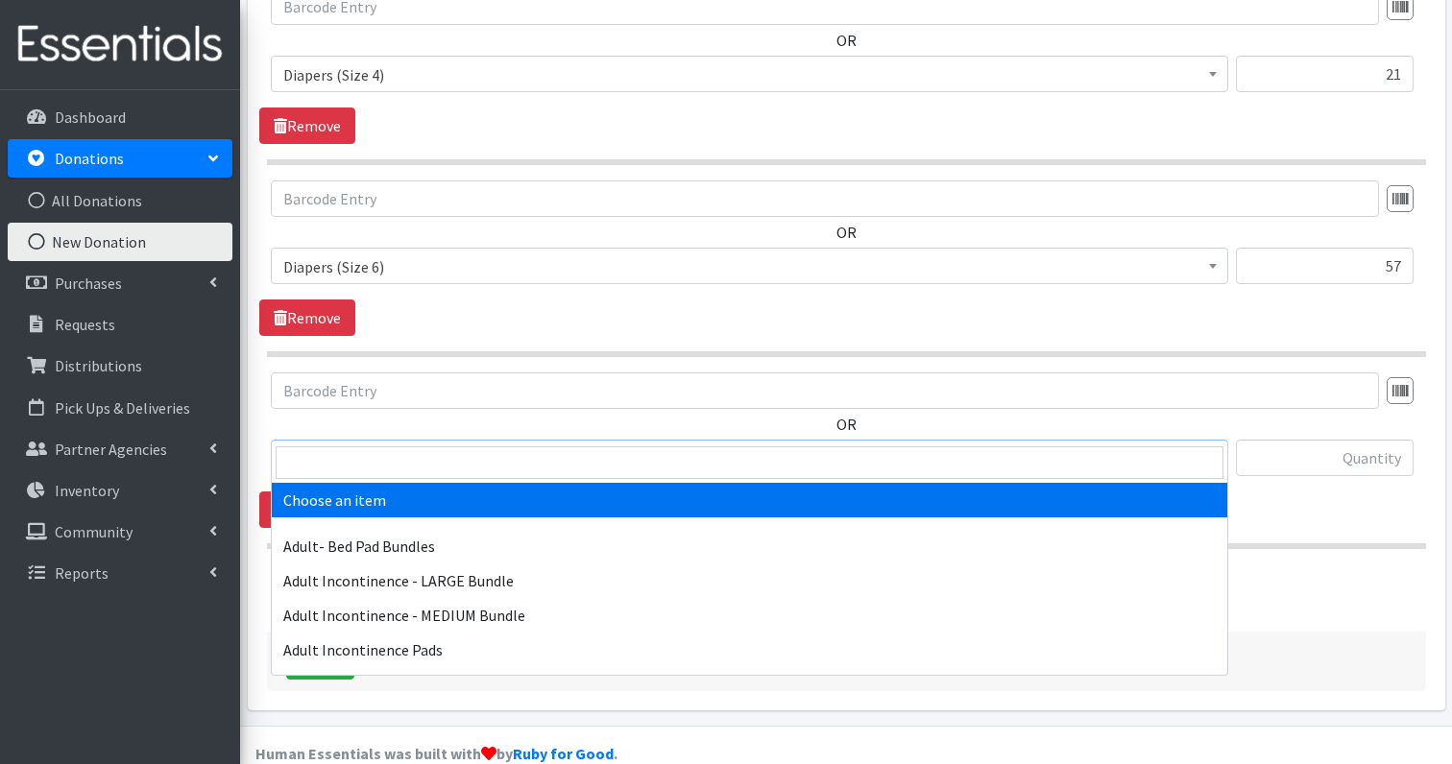
click at [390, 446] on span "Choose an item" at bounding box center [749, 459] width 932 height 27
click at [385, 463] on input "search" at bounding box center [750, 463] width 948 height 33
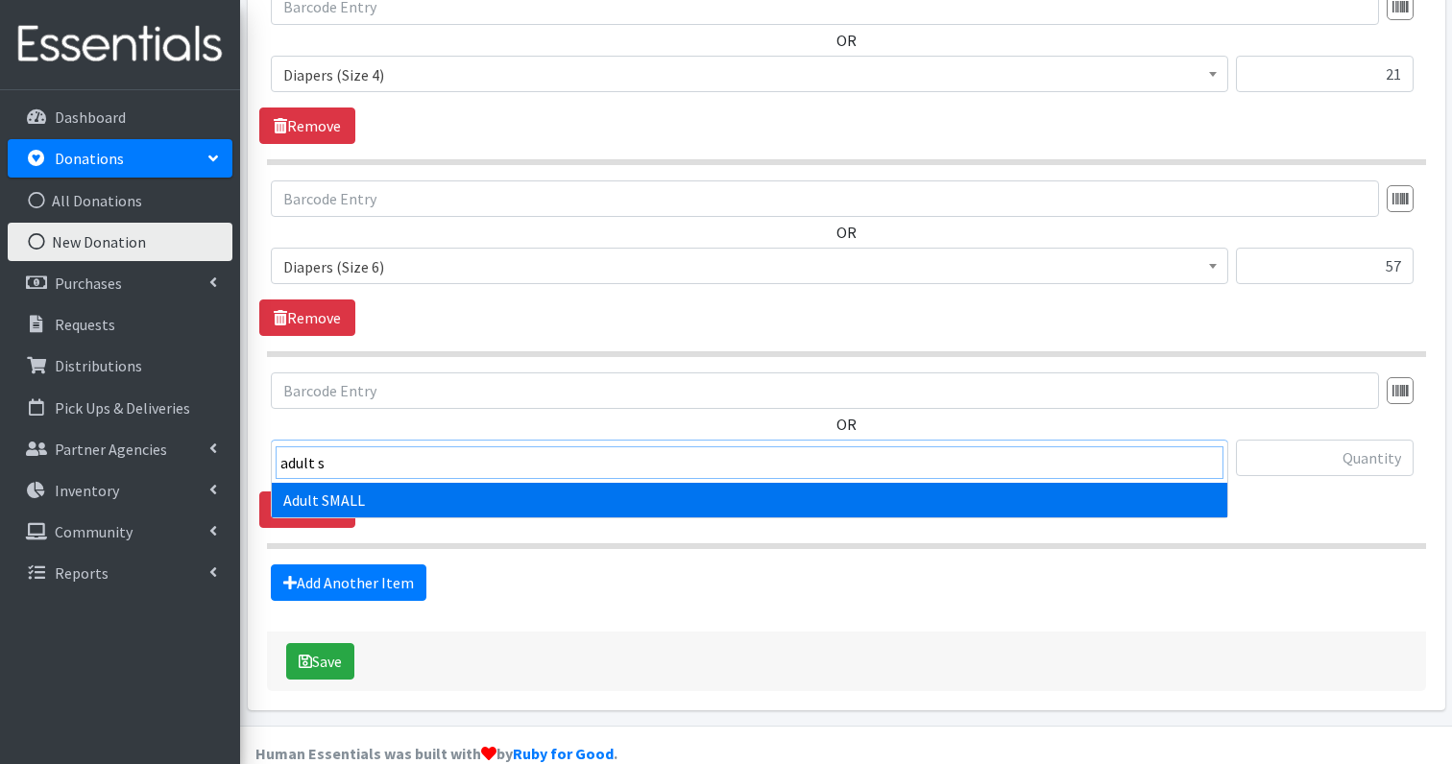
type input "adult s"
select select "4718"
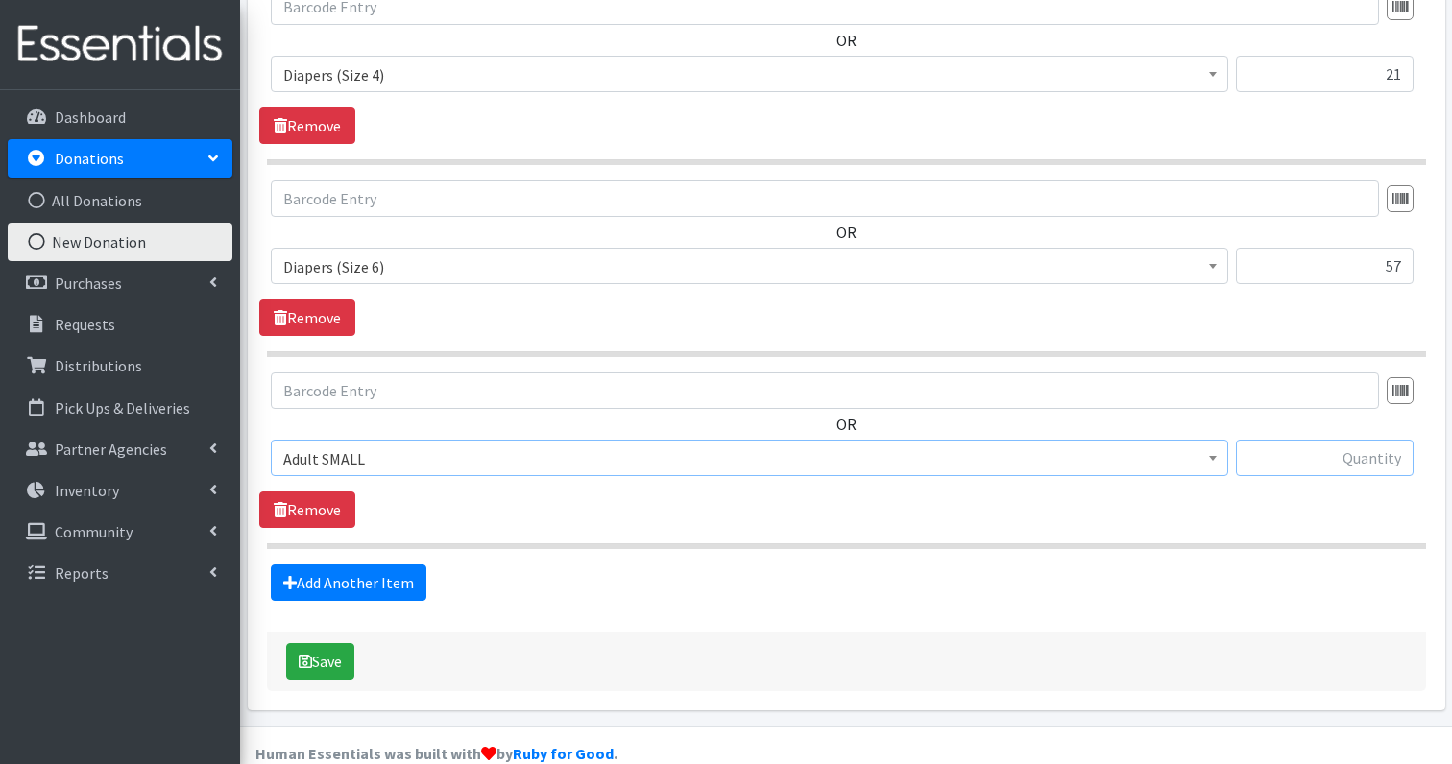
click at [1352, 440] on input "text" at bounding box center [1325, 458] width 178 height 36
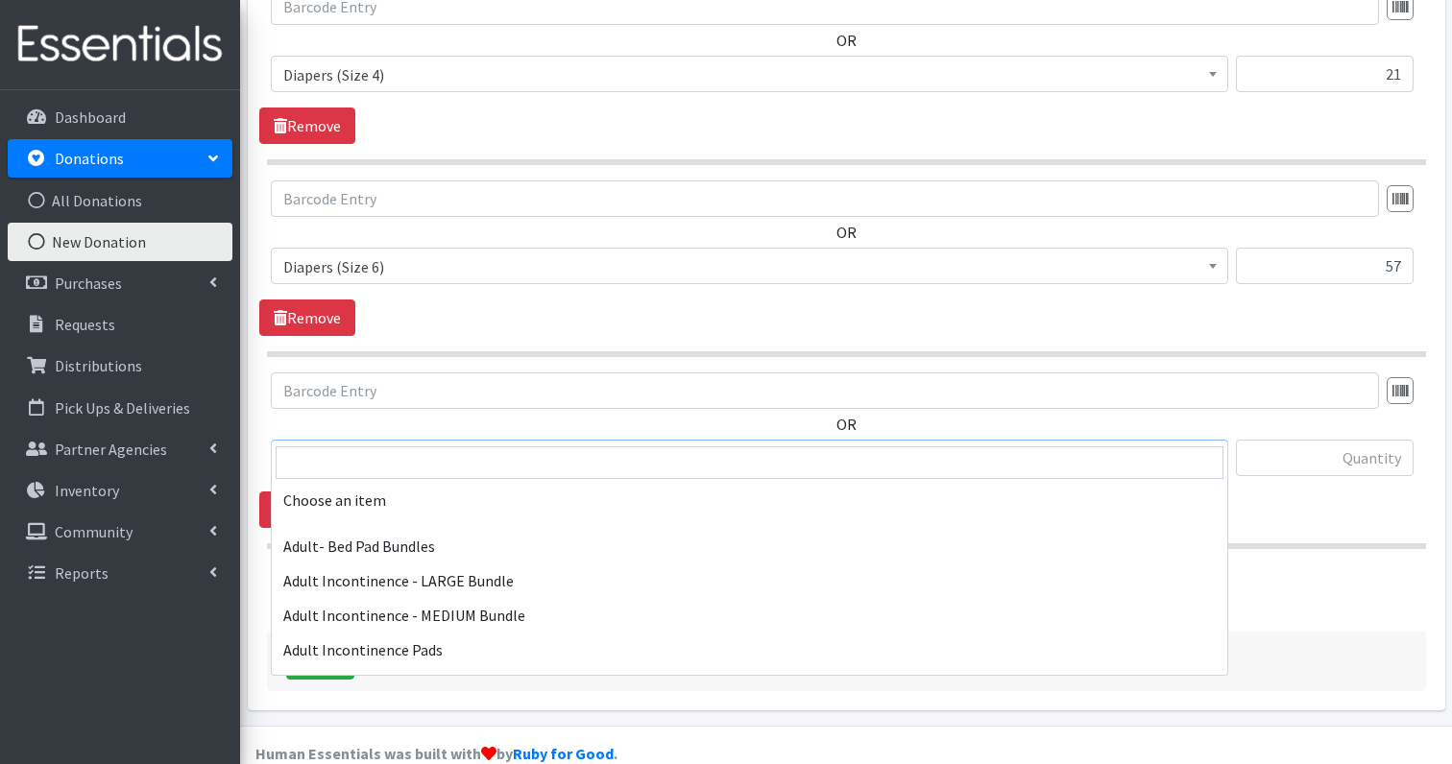
click at [345, 446] on span "Adult SMALL" at bounding box center [749, 459] width 932 height 27
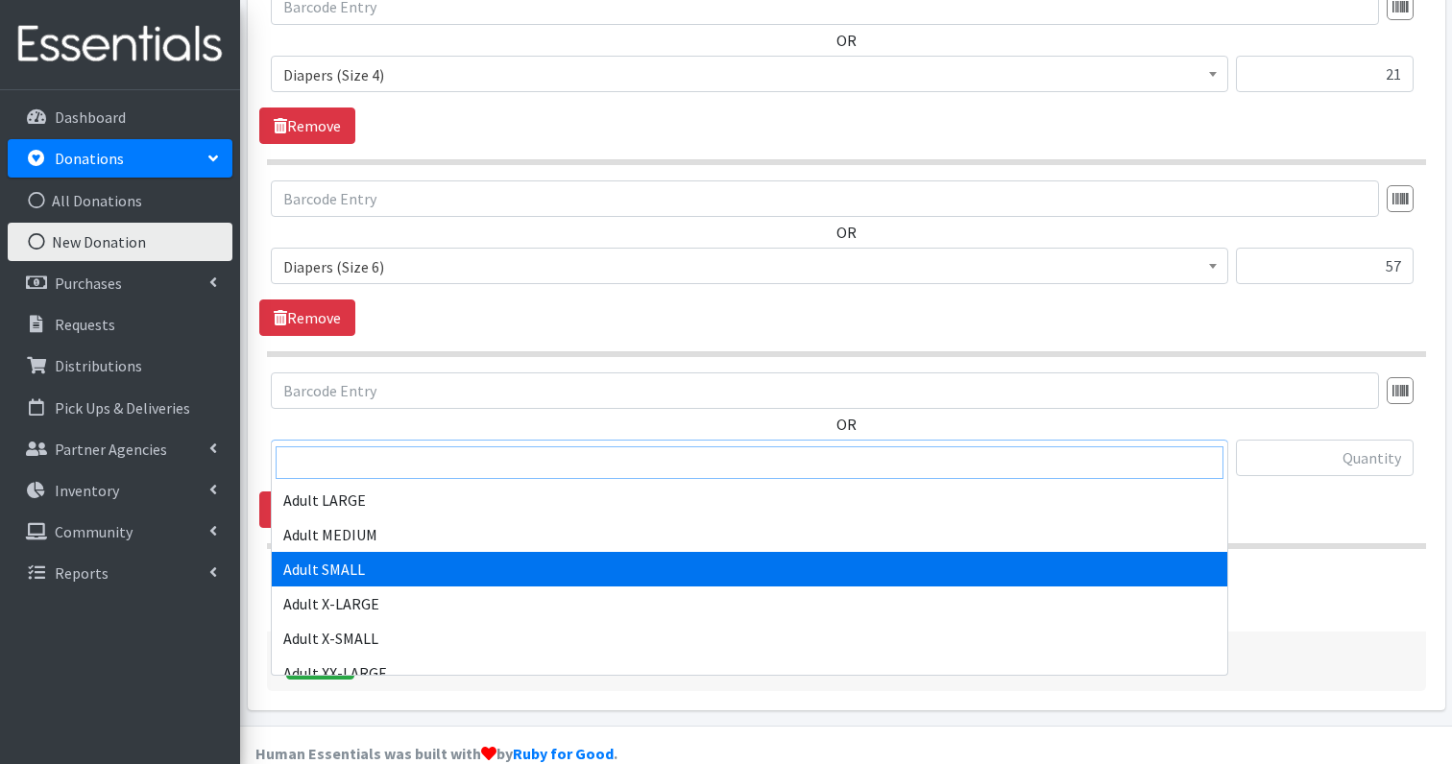
click at [343, 459] on input "search" at bounding box center [750, 463] width 948 height 33
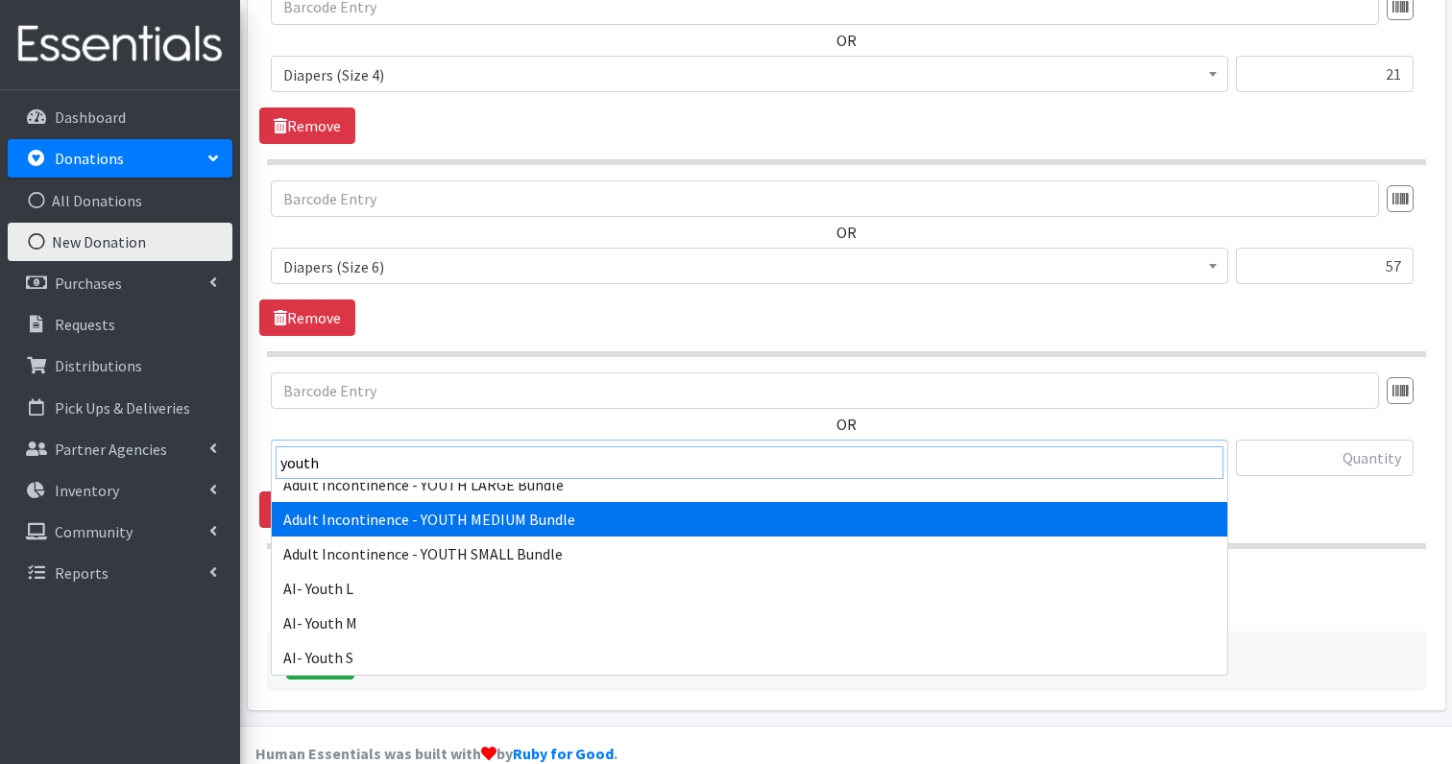
scroll to position [15, 0]
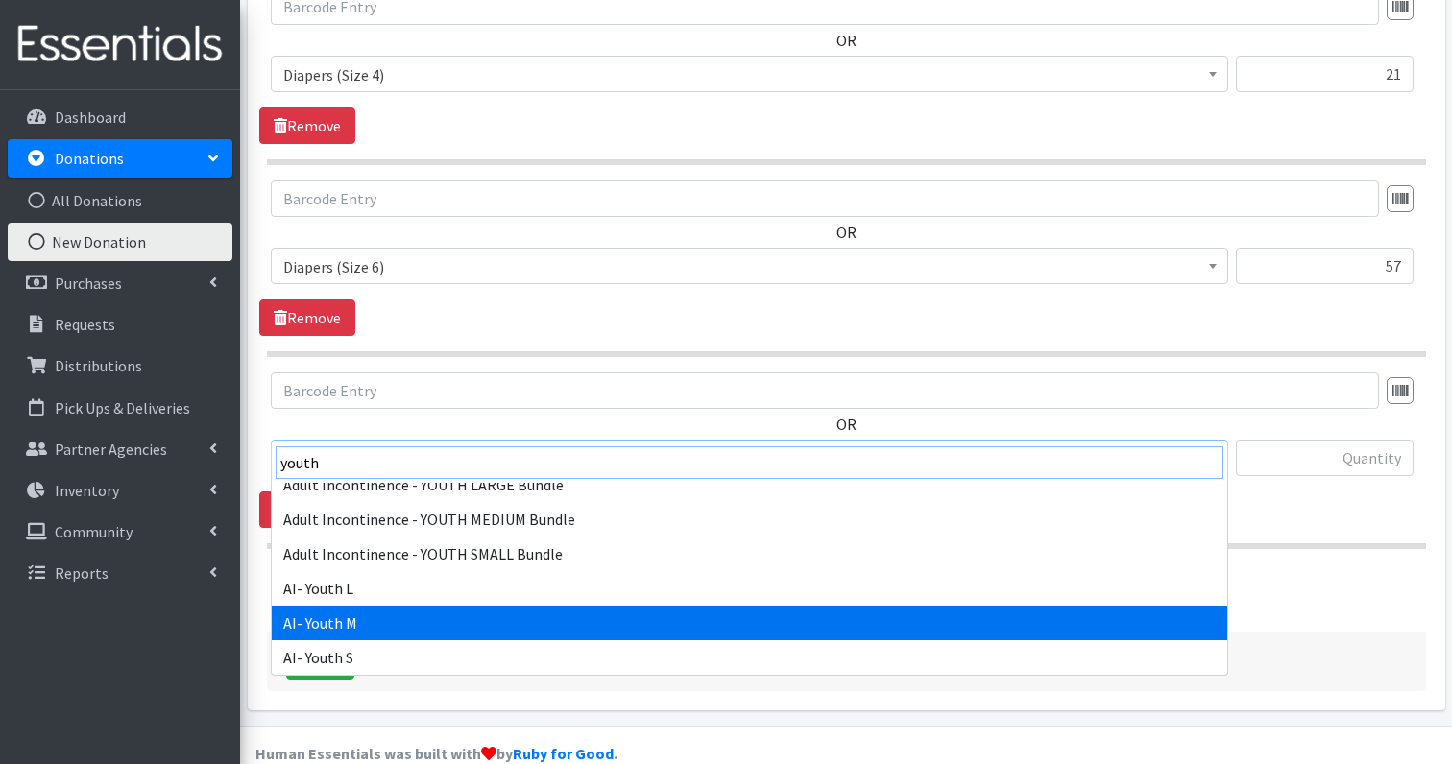
type input "youth"
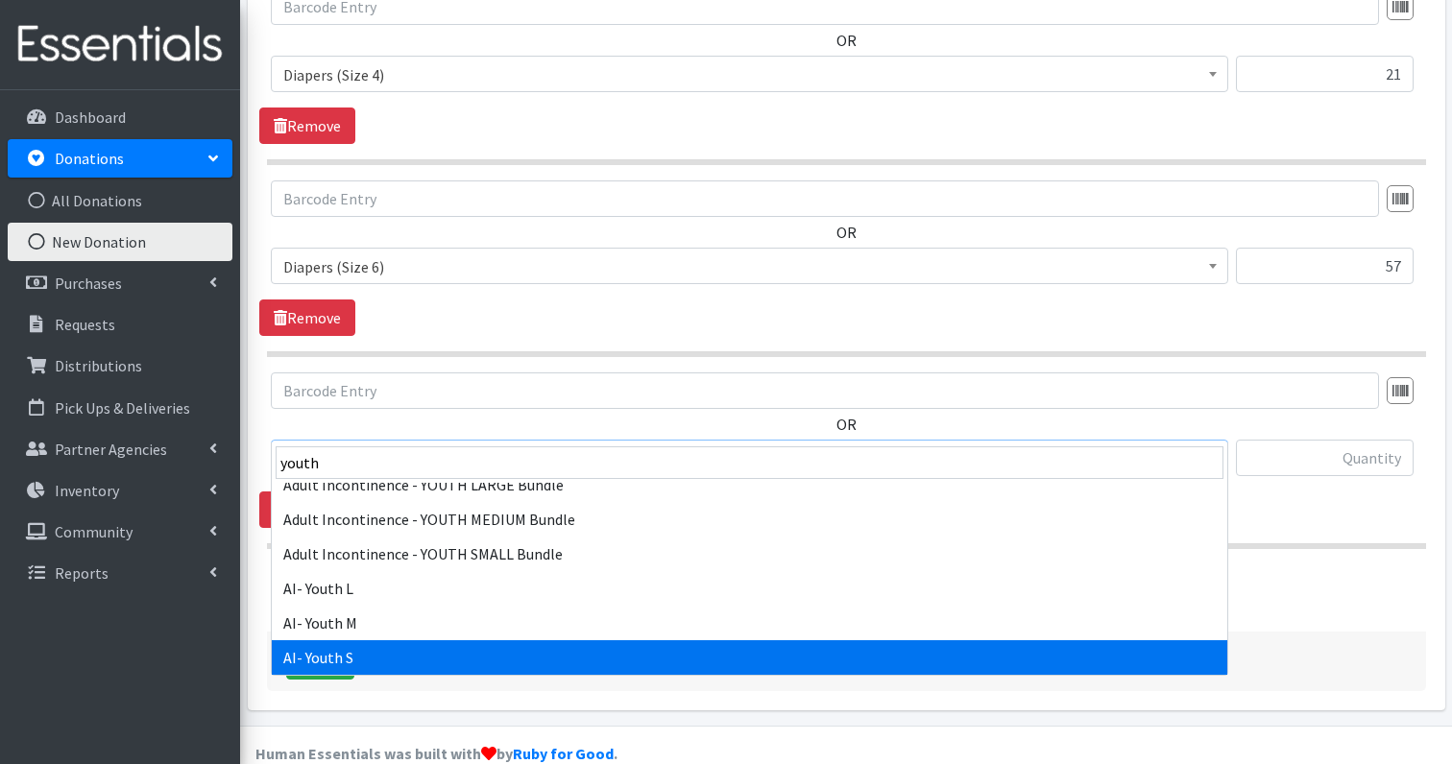
select select "1233"
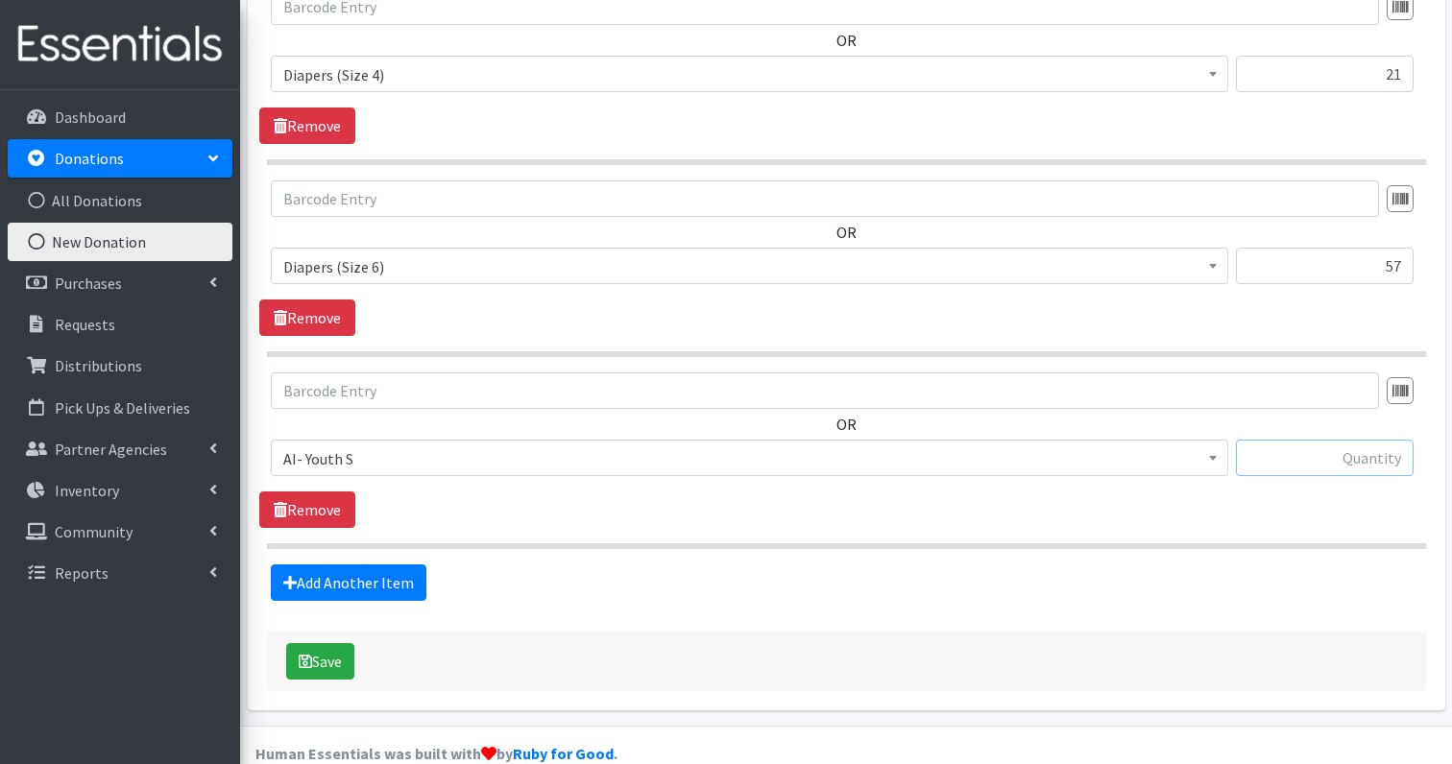
click at [1375, 440] on input "text" at bounding box center [1325, 458] width 178 height 36
type input "74"
click at [305, 565] on link "Add Another Item" at bounding box center [349, 583] width 156 height 36
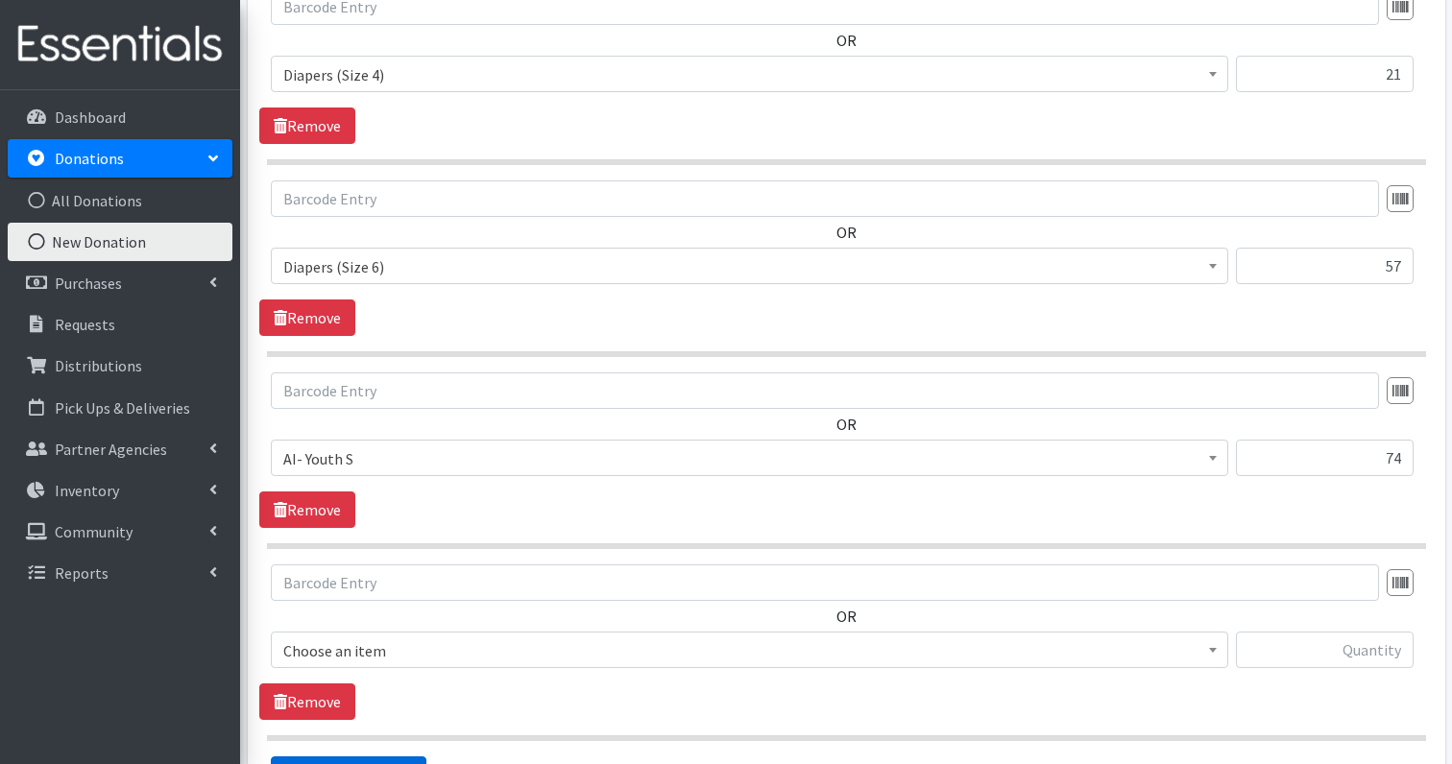
scroll to position [1435, 0]
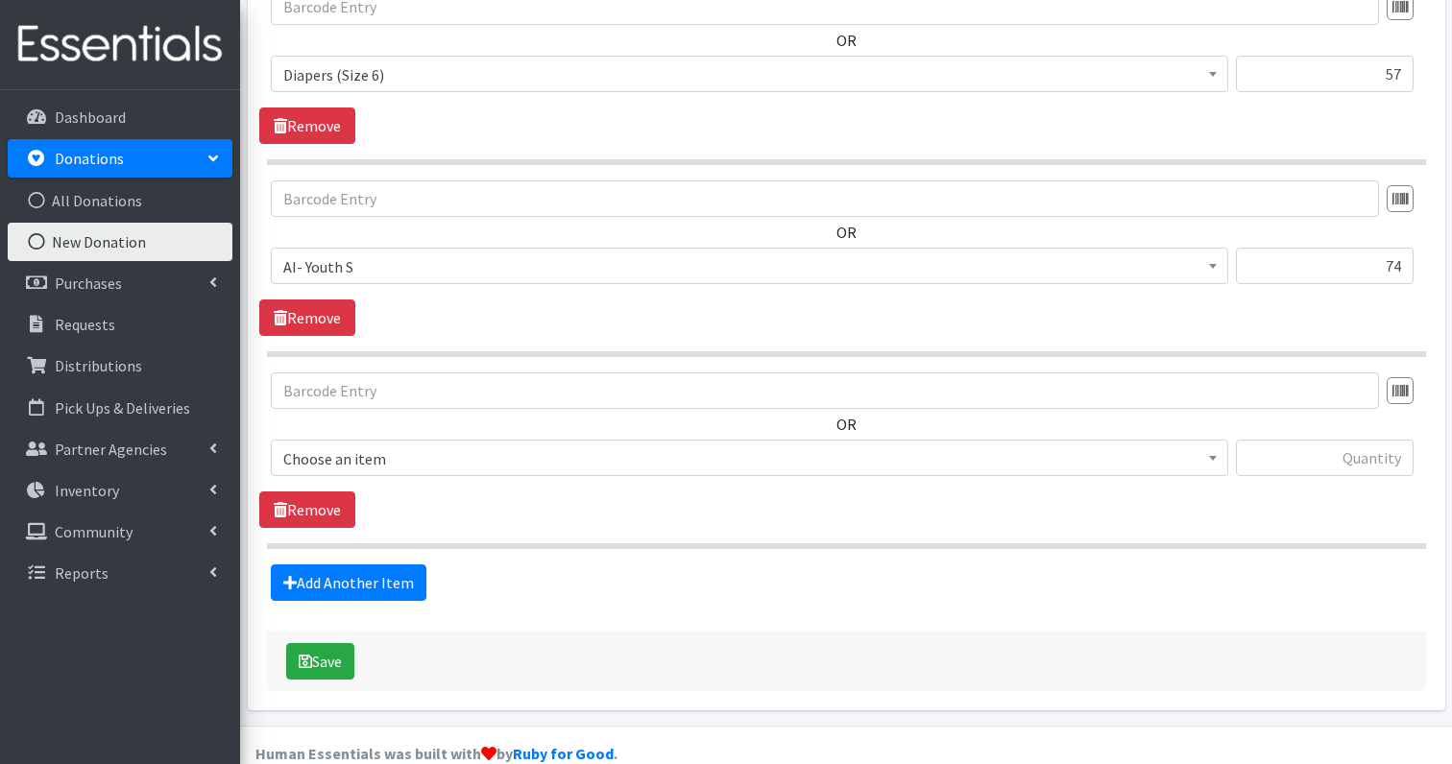
click at [389, 446] on span "Choose an item" at bounding box center [749, 459] width 932 height 27
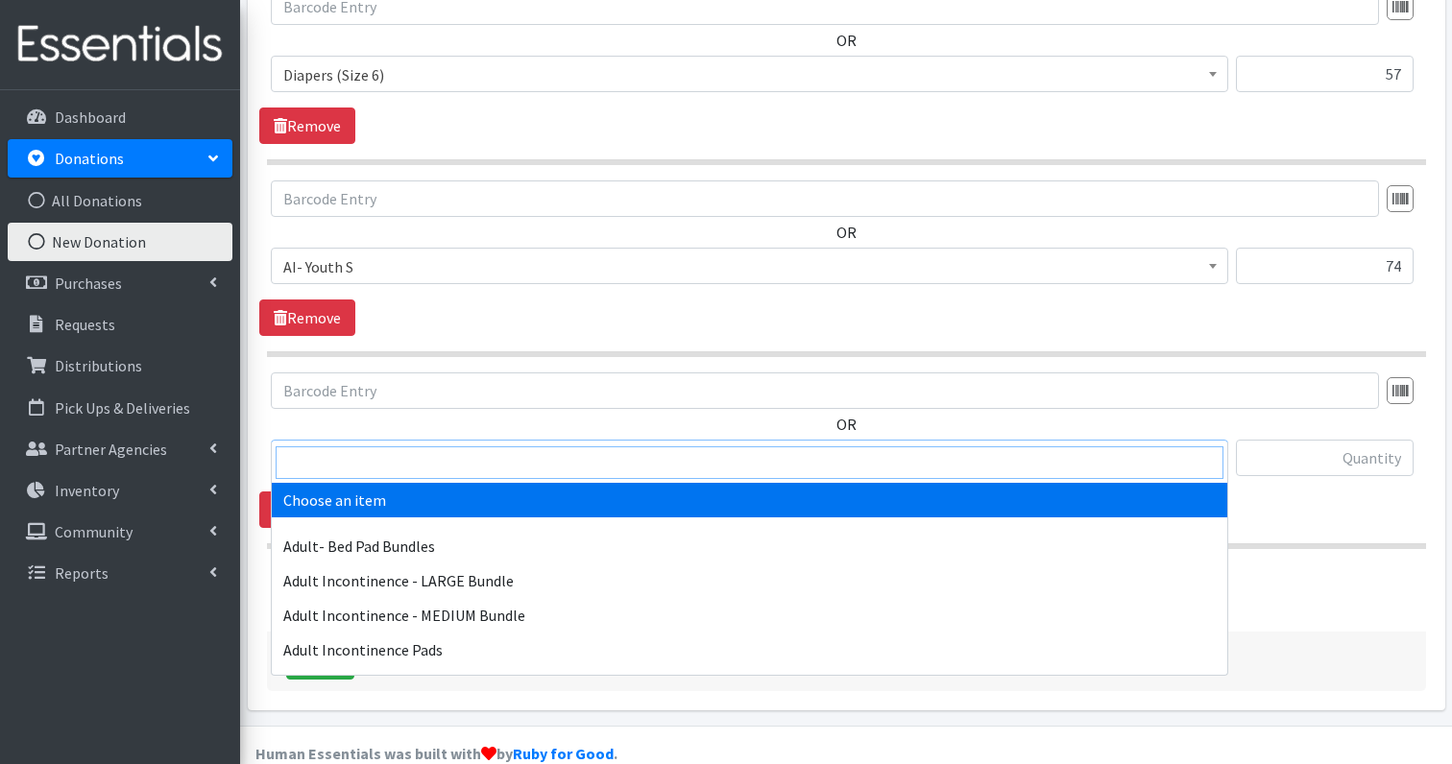
click at [379, 450] on input "search" at bounding box center [750, 463] width 948 height 33
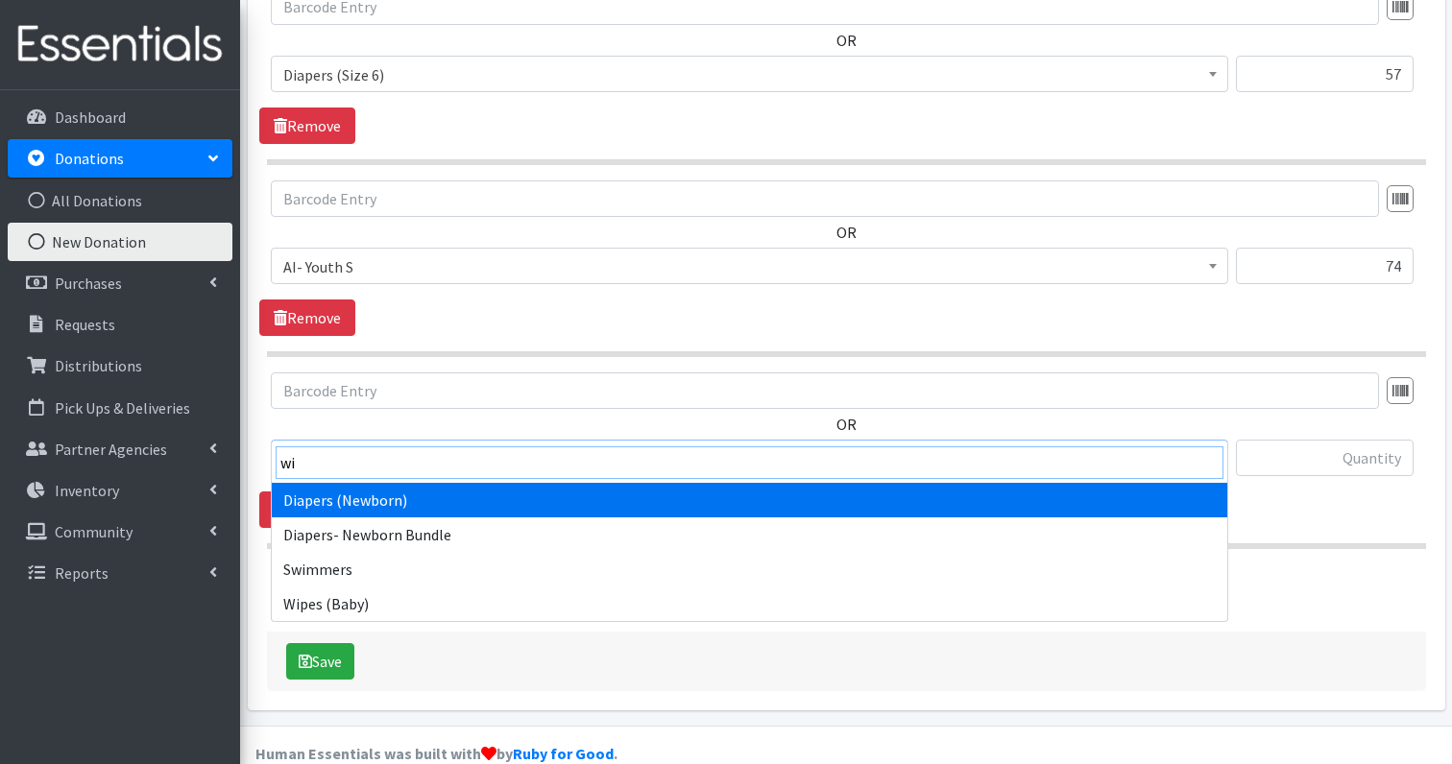
type input "wip"
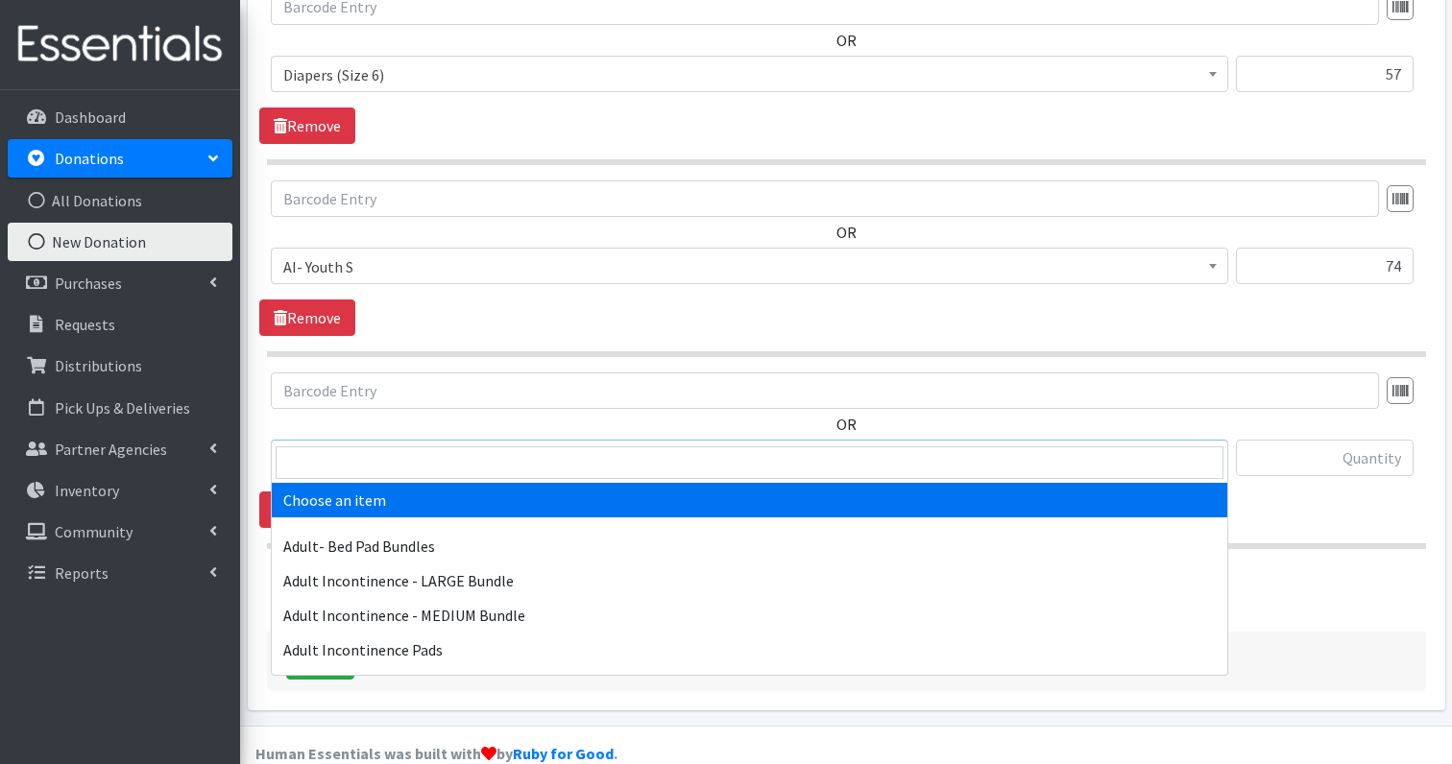
click at [419, 442] on span "Choose an item" at bounding box center [749, 458] width 957 height 36
click at [397, 470] on input "search" at bounding box center [750, 463] width 948 height 33
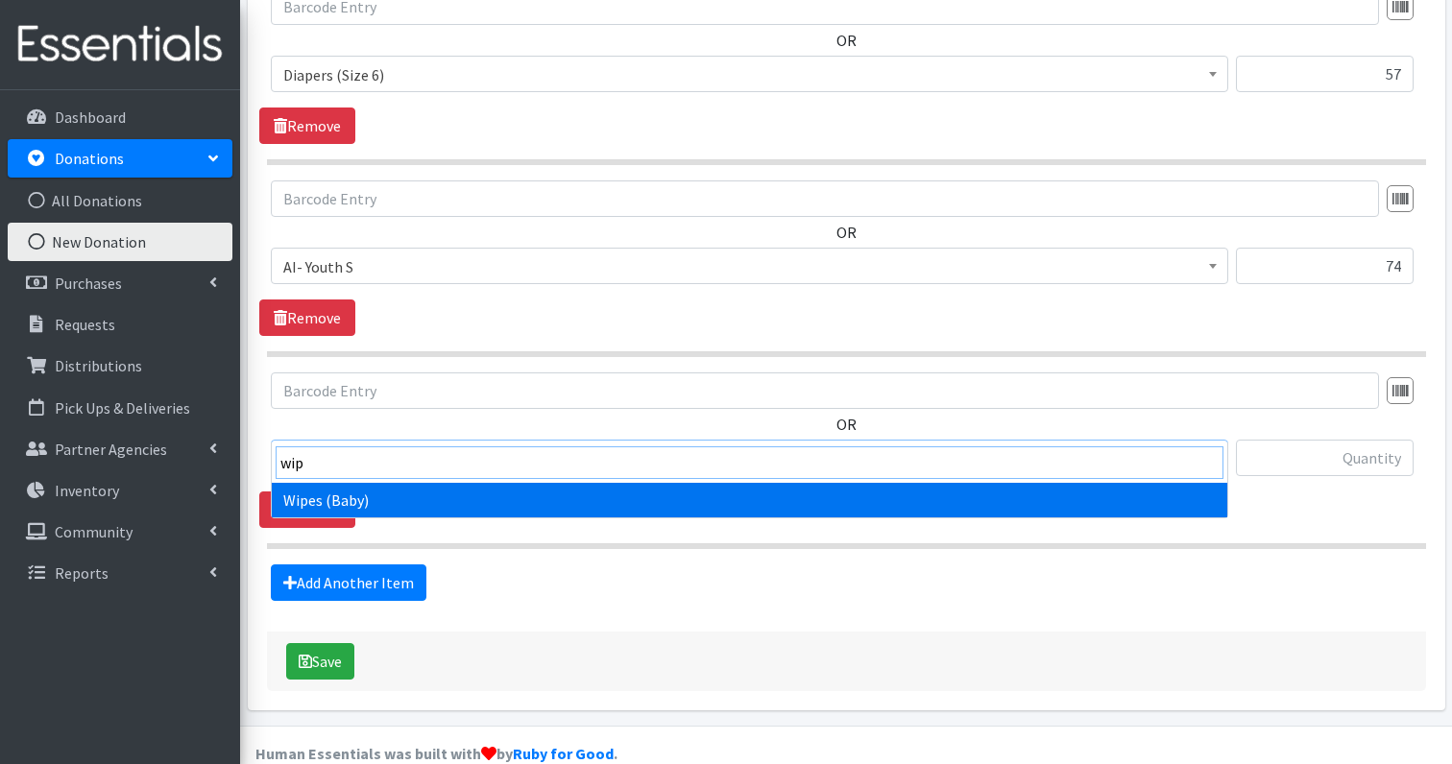
type input "wip"
select select "1260"
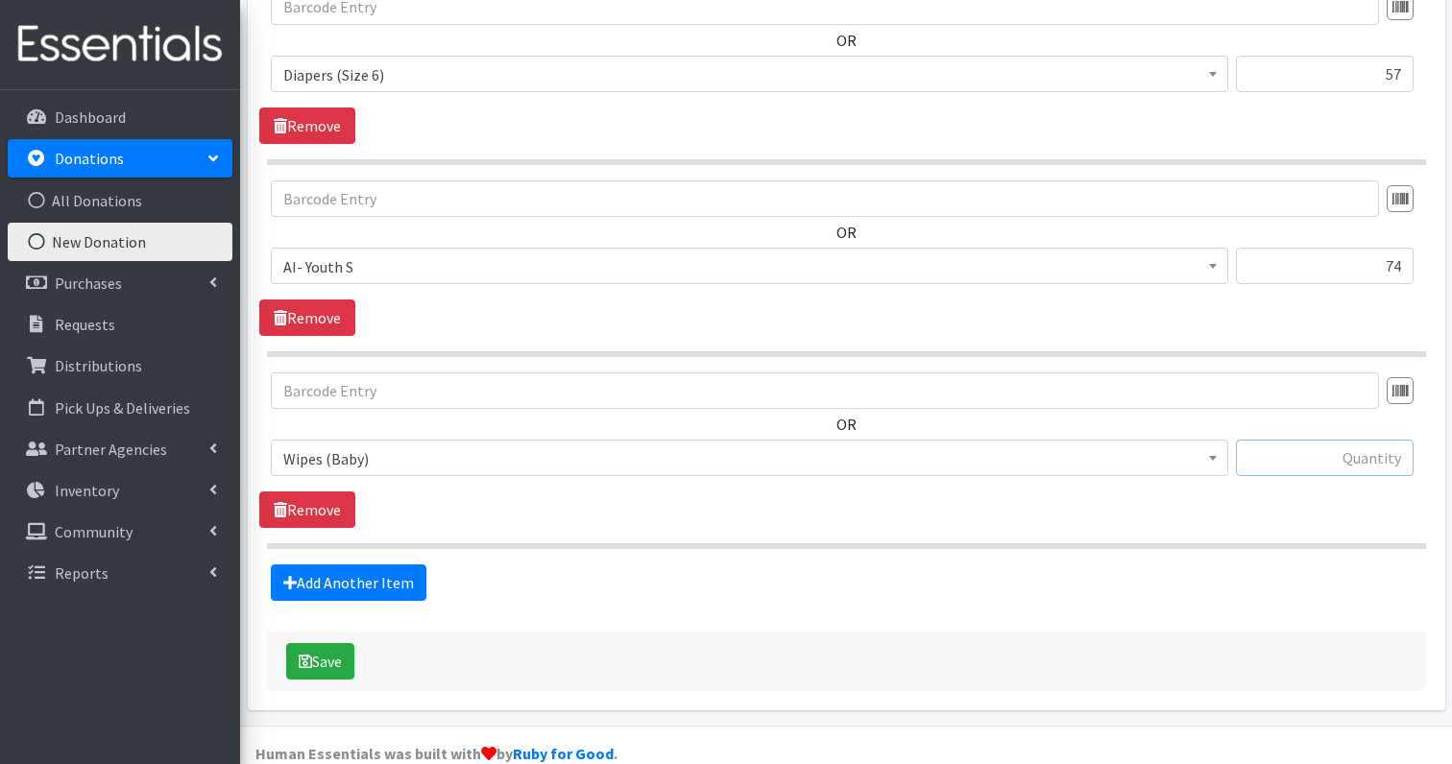
click at [1350, 440] on input "text" at bounding box center [1325, 458] width 178 height 36
type input "4"
click at [380, 565] on link "Add Another Item" at bounding box center [349, 583] width 156 height 36
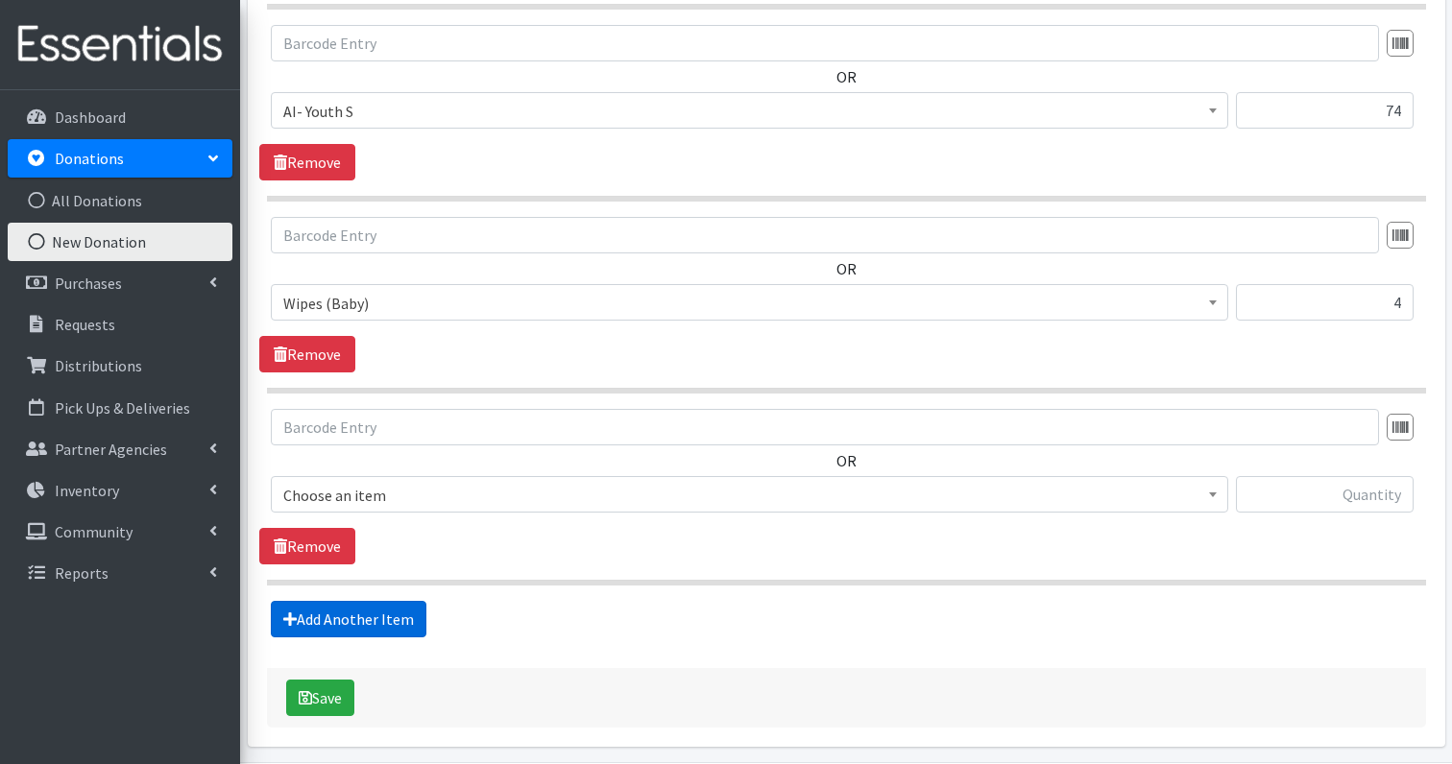
scroll to position [1627, 0]
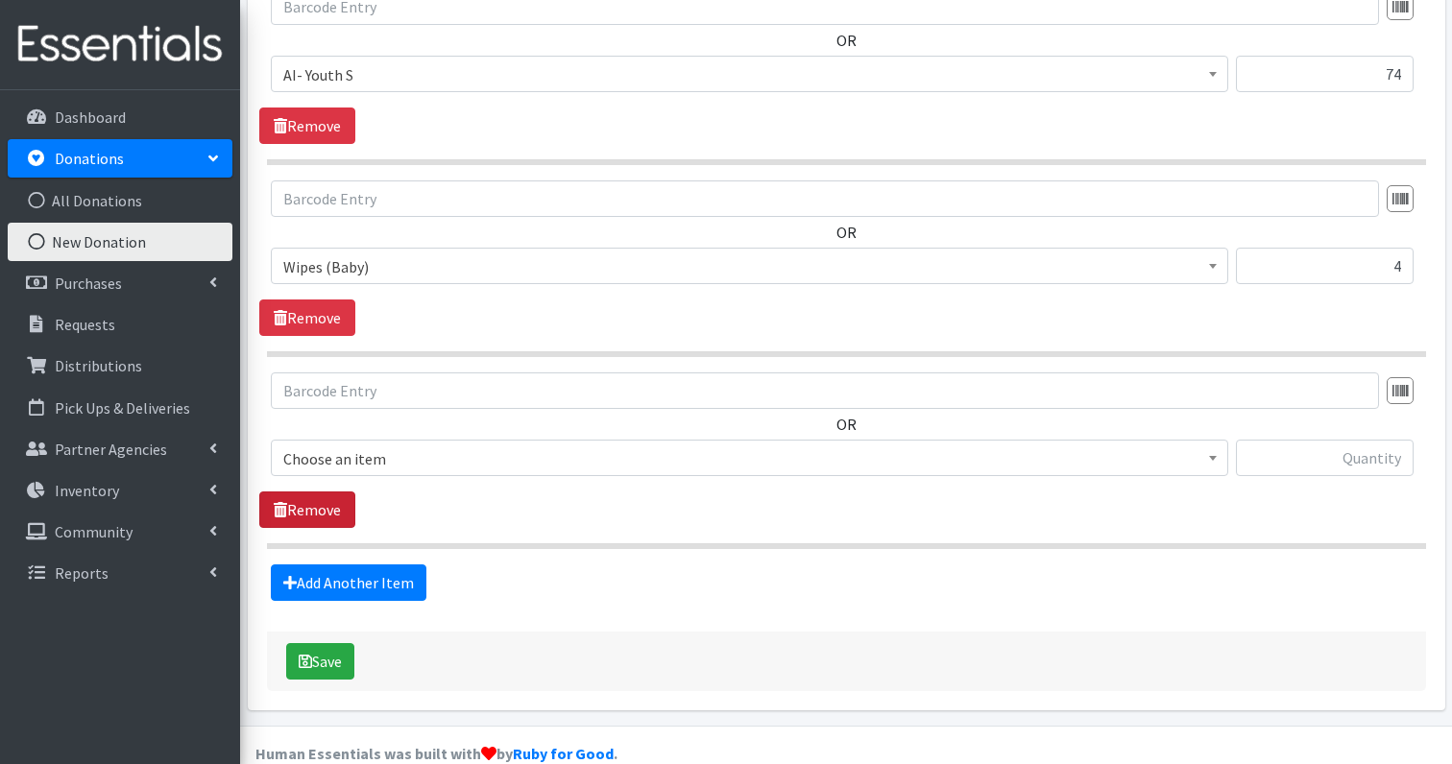
click at [309, 492] on link "Remove" at bounding box center [307, 510] width 96 height 36
click at [335, 643] on button "Save" at bounding box center [320, 661] width 68 height 36
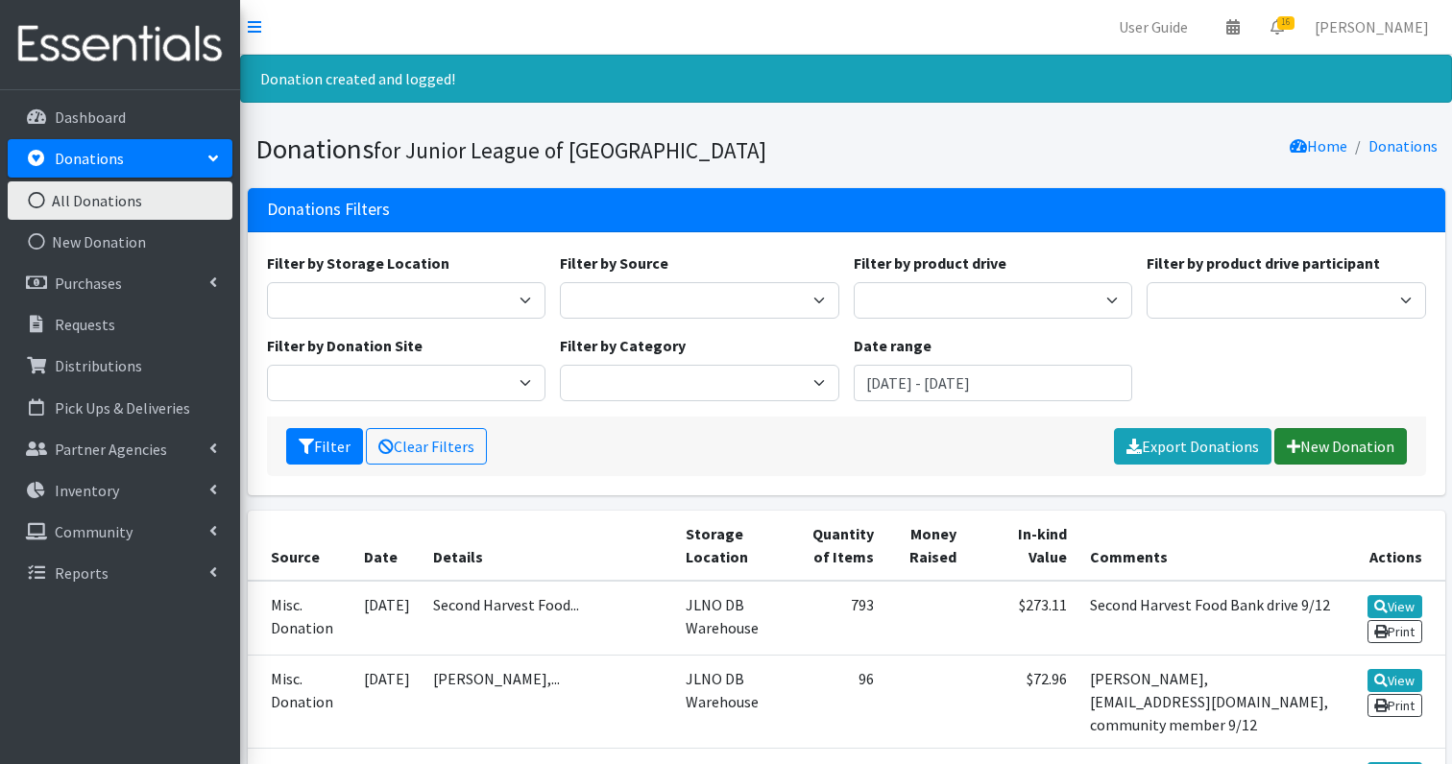
click at [1341, 445] on link "New Donation" at bounding box center [1340, 446] width 133 height 36
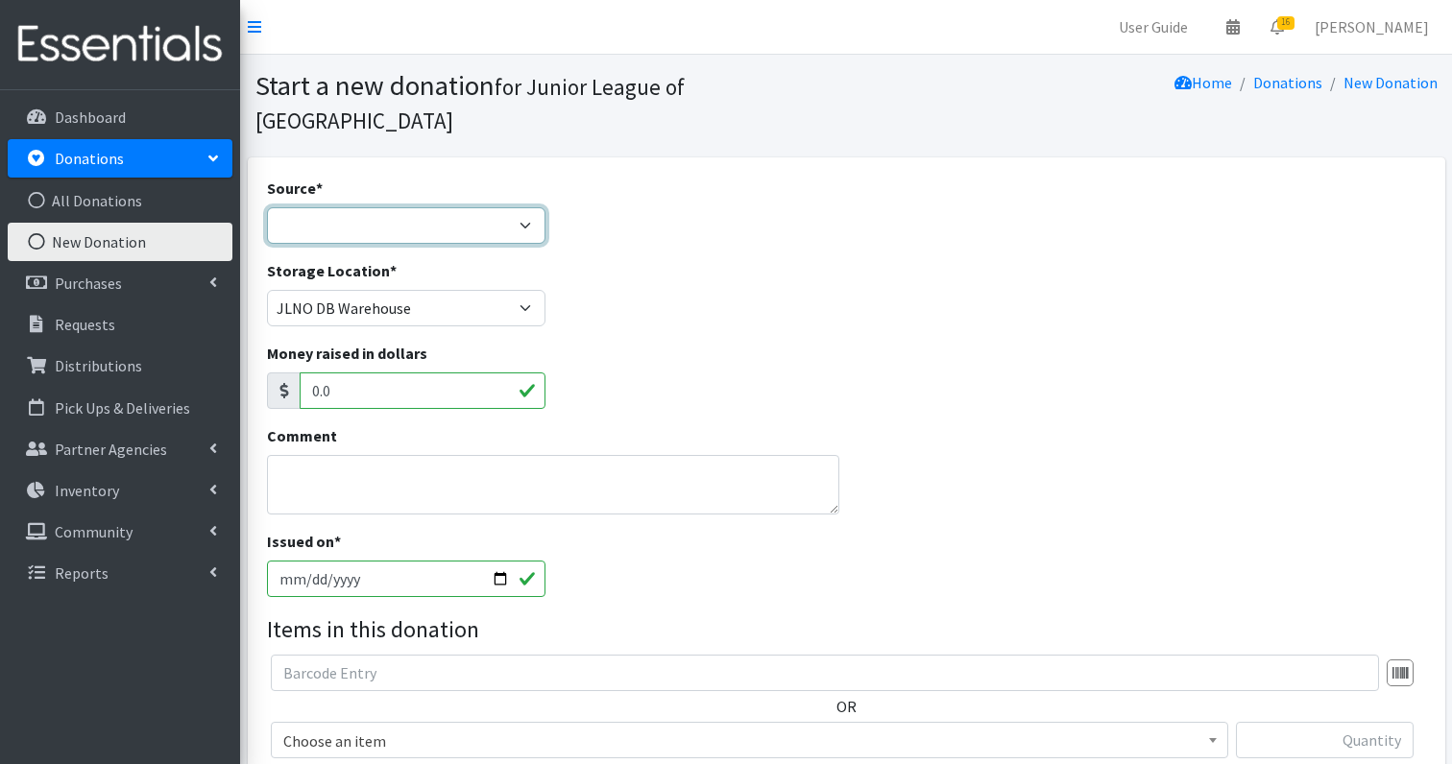
select select "Misc. Donation"
click at [322, 467] on textarea "Comment" at bounding box center [553, 485] width 572 height 60
click at [438, 465] on textarea "LCM 9/14" at bounding box center [553, 485] width 572 height 60
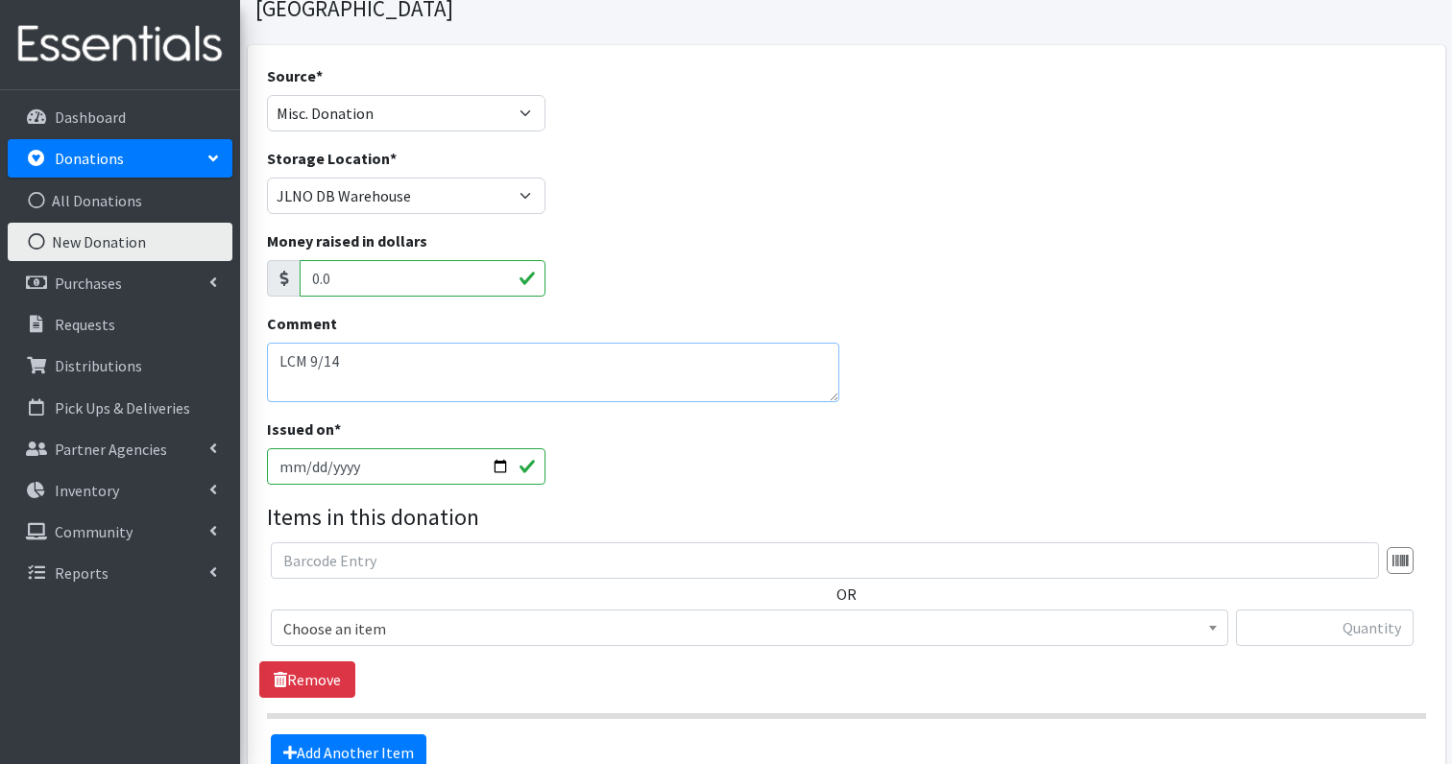
scroll to position [123, 0]
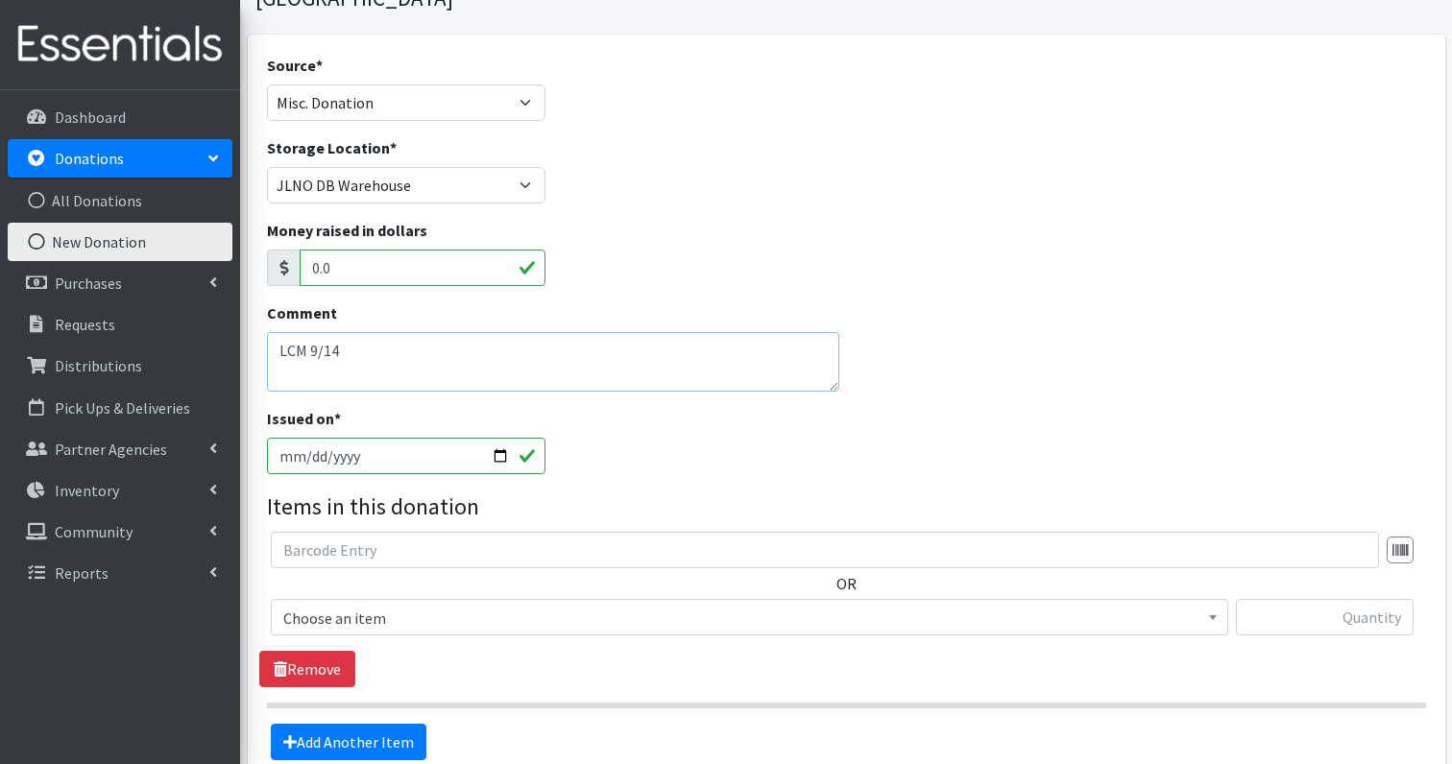
type textarea "LCM 9/14"
click at [364, 605] on span "Choose an item" at bounding box center [749, 618] width 932 height 27
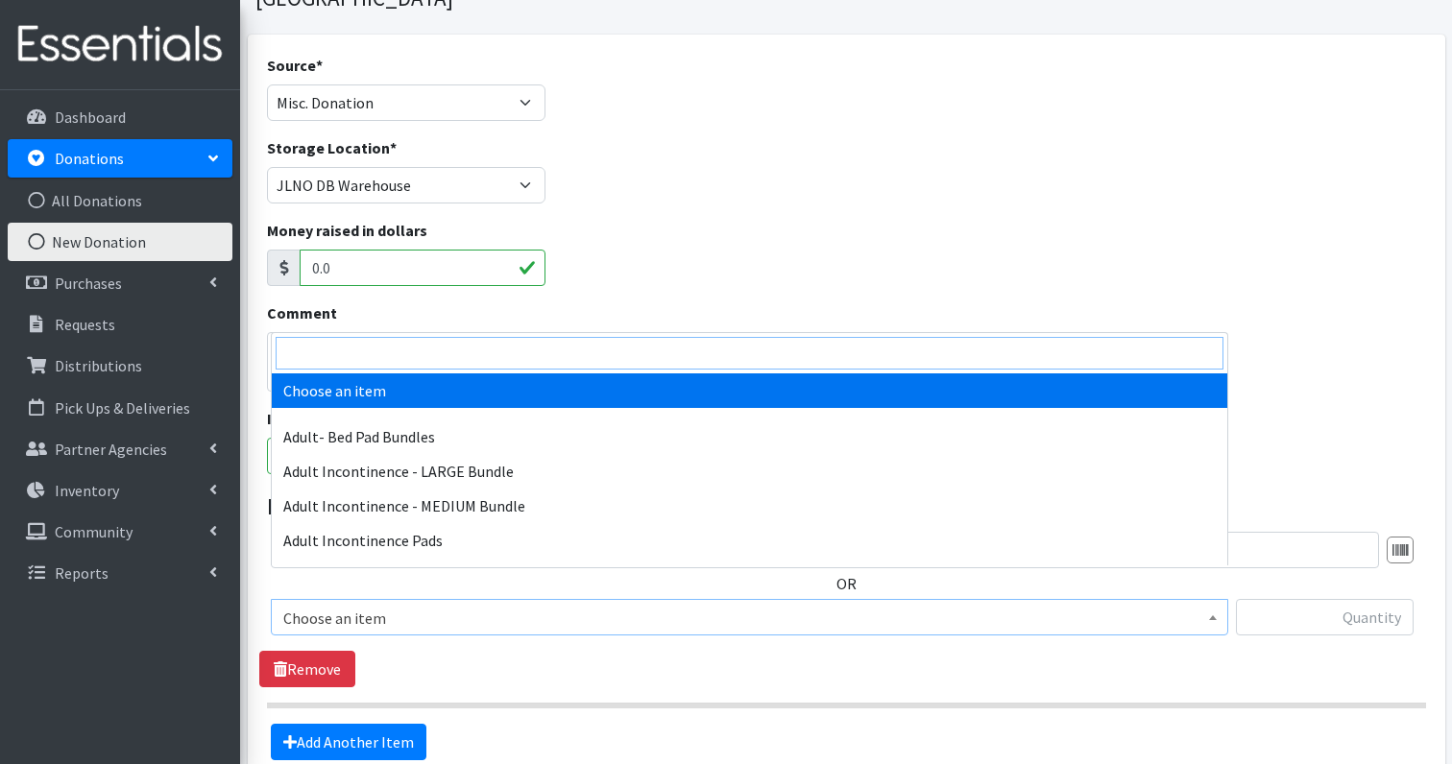
click at [393, 345] on input "search" at bounding box center [750, 353] width 948 height 33
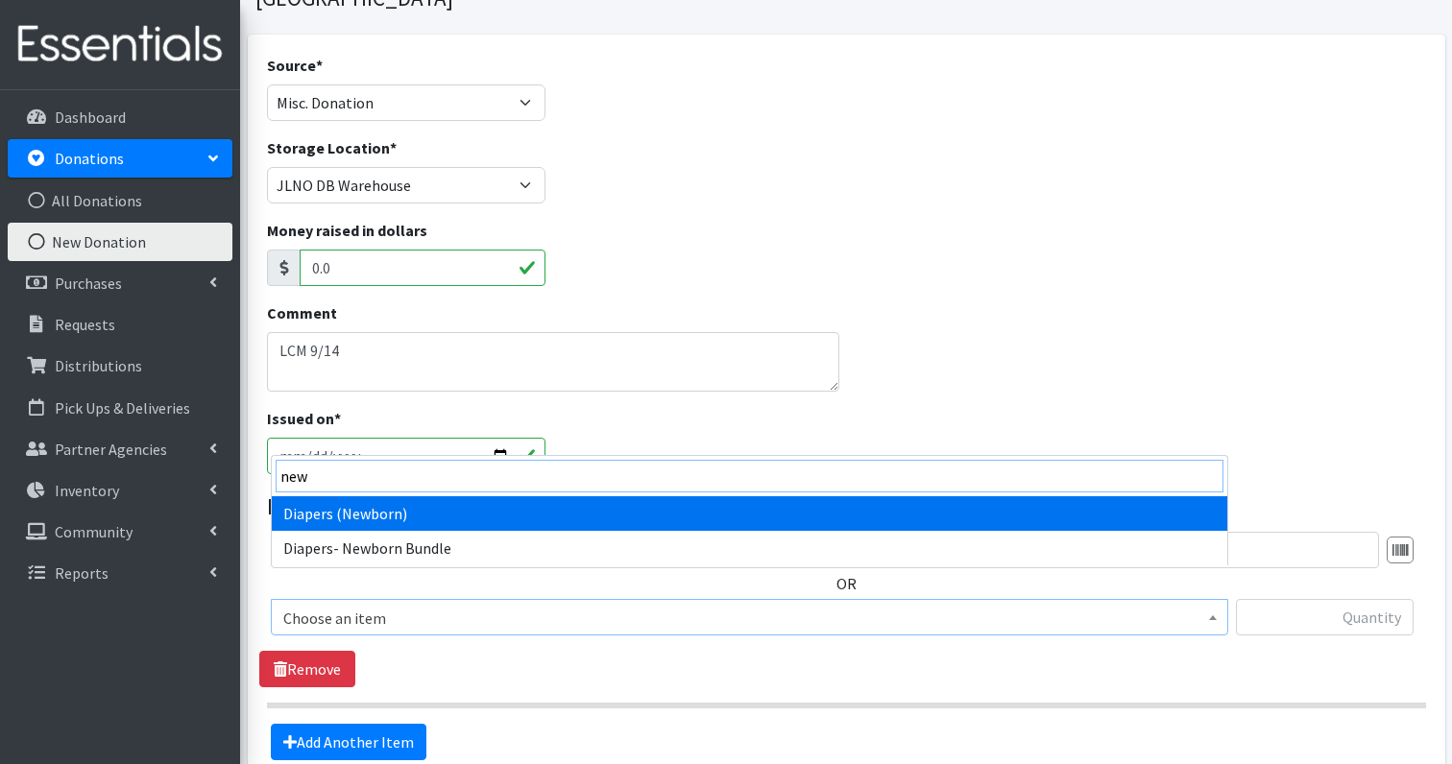
type input "new"
select select "1236"
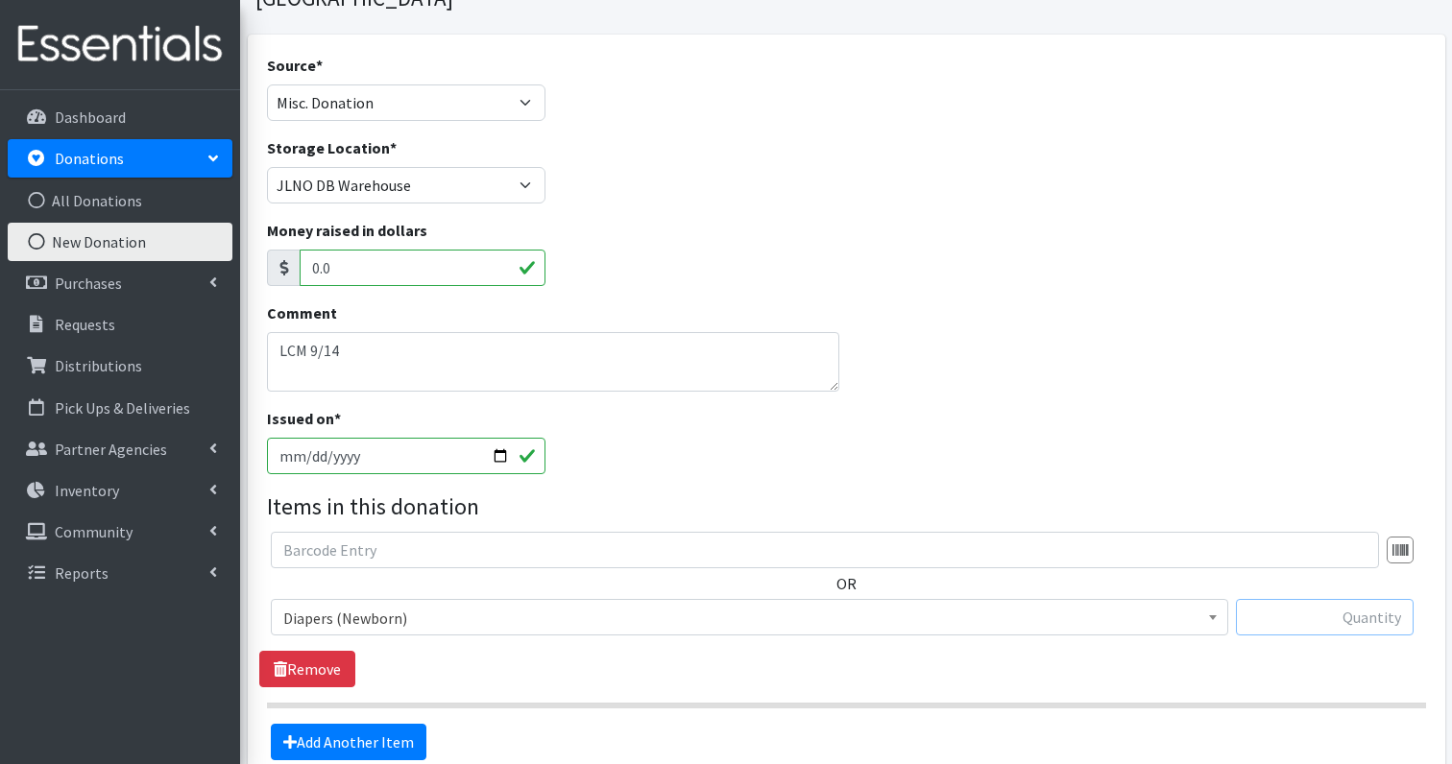
click at [1345, 599] on input "text" at bounding box center [1325, 617] width 178 height 36
type input "84"
click at [381, 724] on link "Add Another Item" at bounding box center [349, 742] width 156 height 36
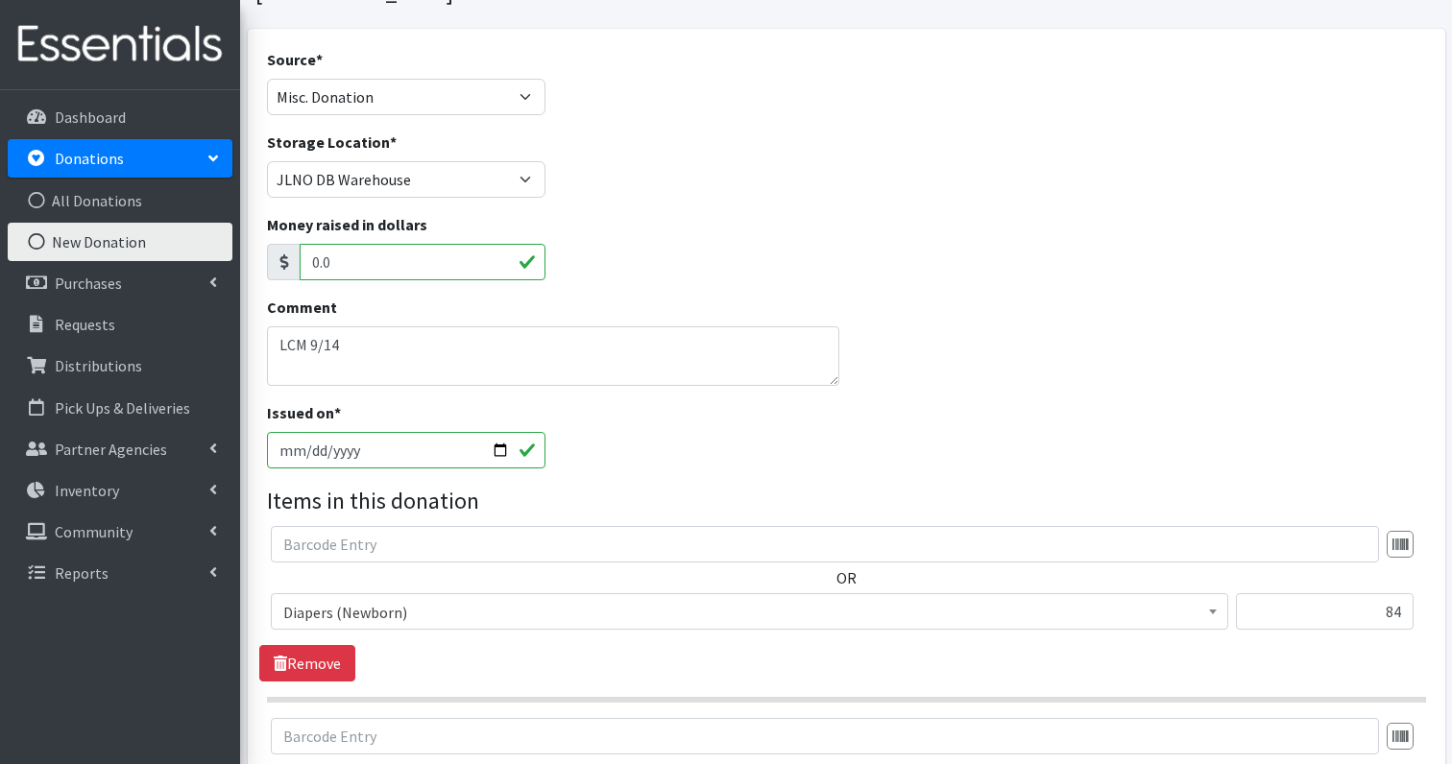
scroll to position [474, 0]
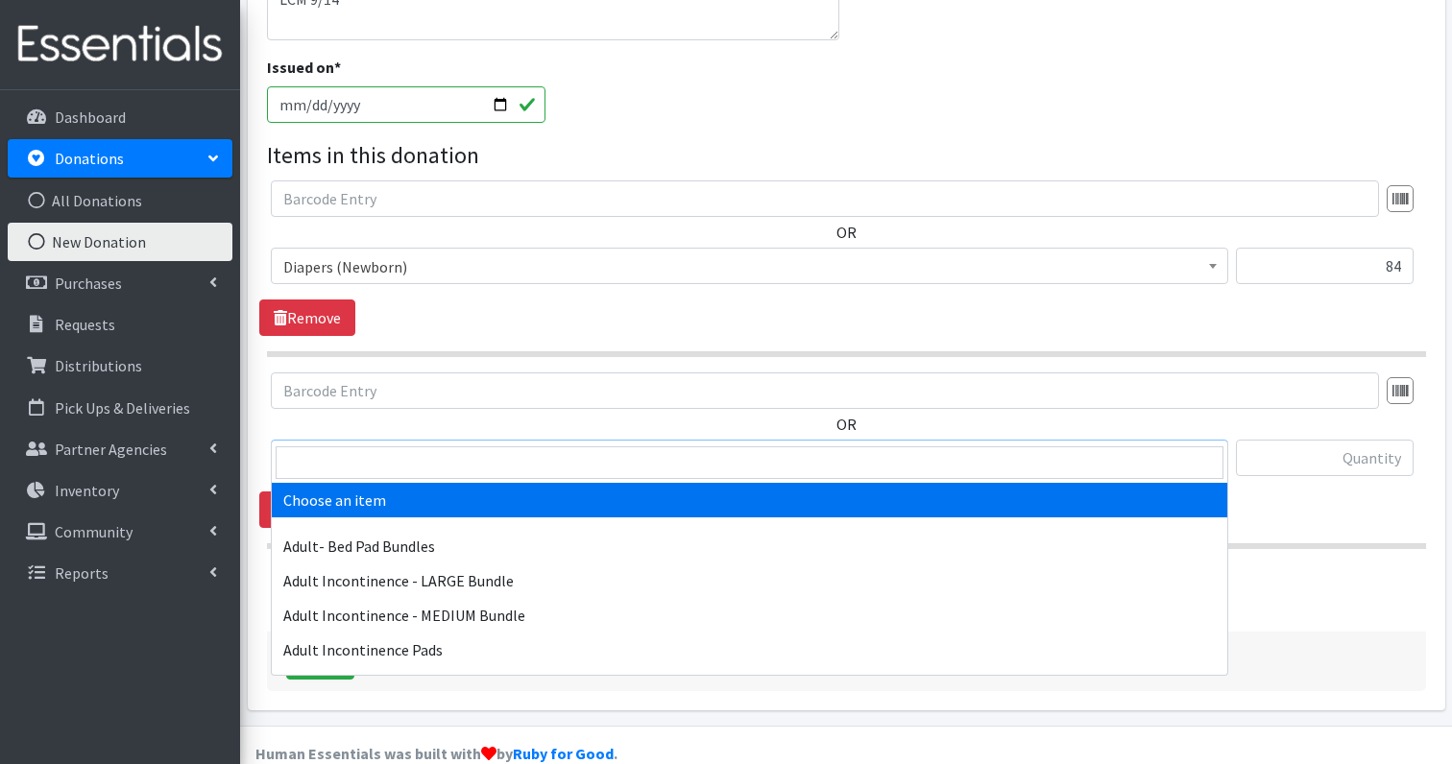
click at [396, 446] on span "Choose an item" at bounding box center [749, 459] width 932 height 27
click at [383, 461] on input "search" at bounding box center [750, 463] width 948 height 33
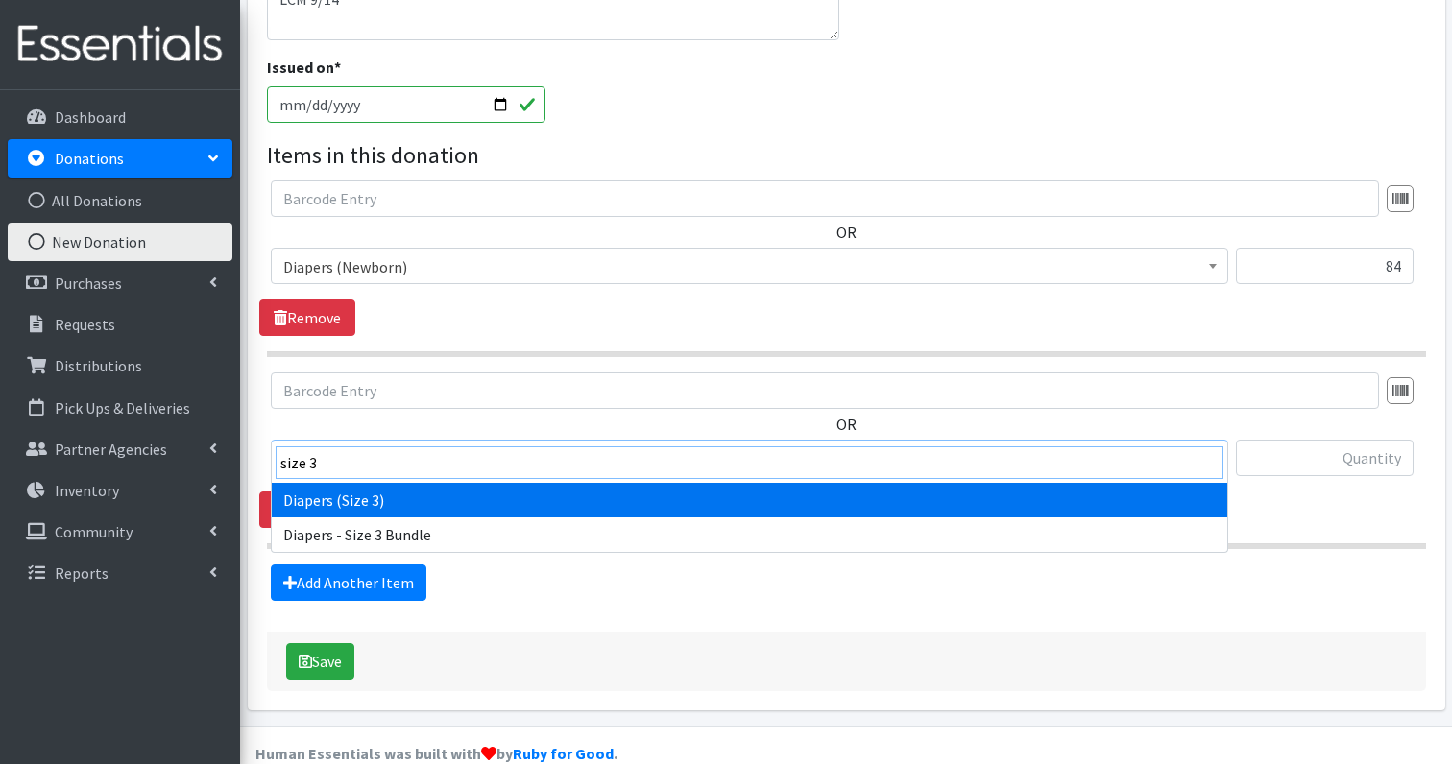
type input "size 3"
select select "1235"
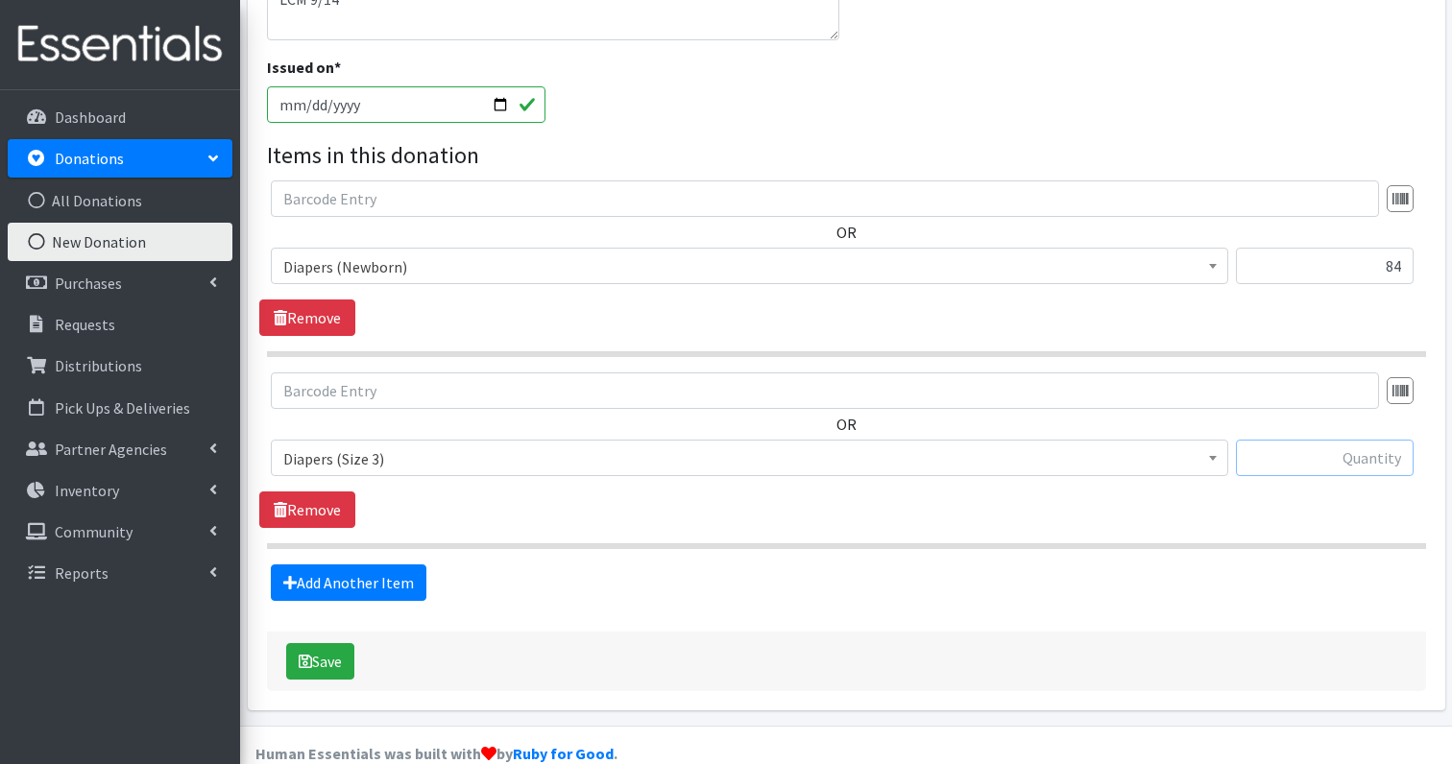
click at [1386, 440] on input "text" at bounding box center [1325, 458] width 178 height 36
type input "48"
click at [349, 565] on link "Add Another Item" at bounding box center [349, 583] width 156 height 36
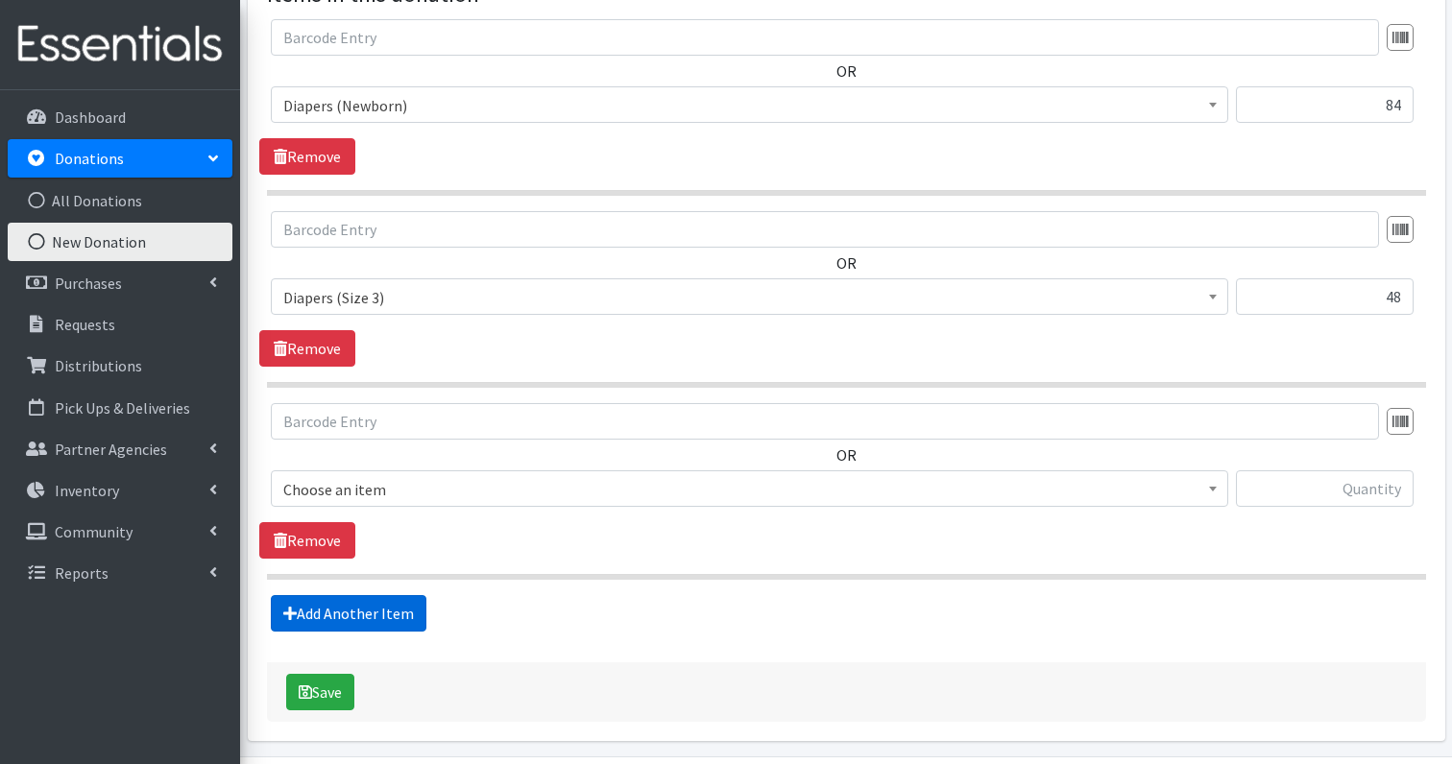
scroll to position [666, 0]
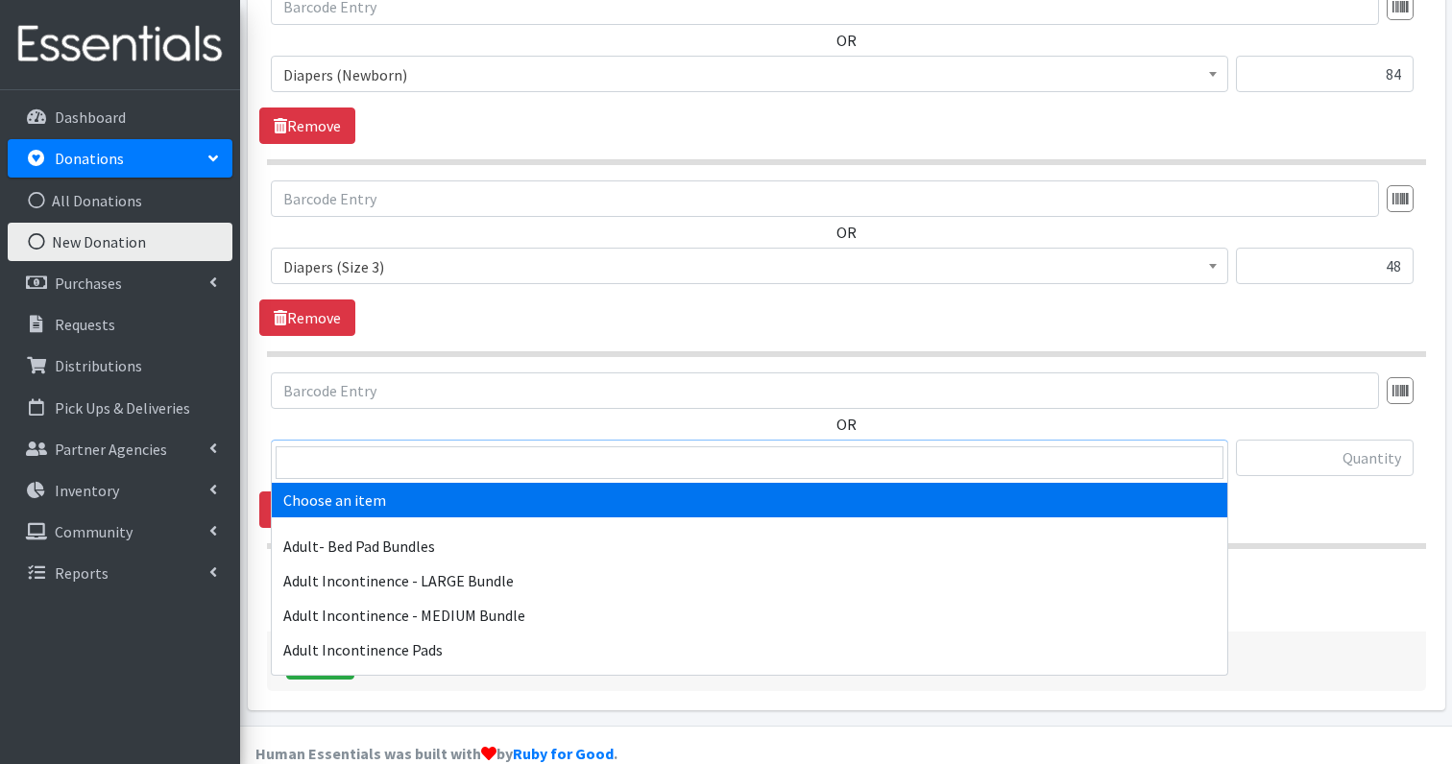
click at [441, 446] on span "Choose an item" at bounding box center [749, 459] width 932 height 27
click at [403, 454] on input "search" at bounding box center [750, 463] width 948 height 33
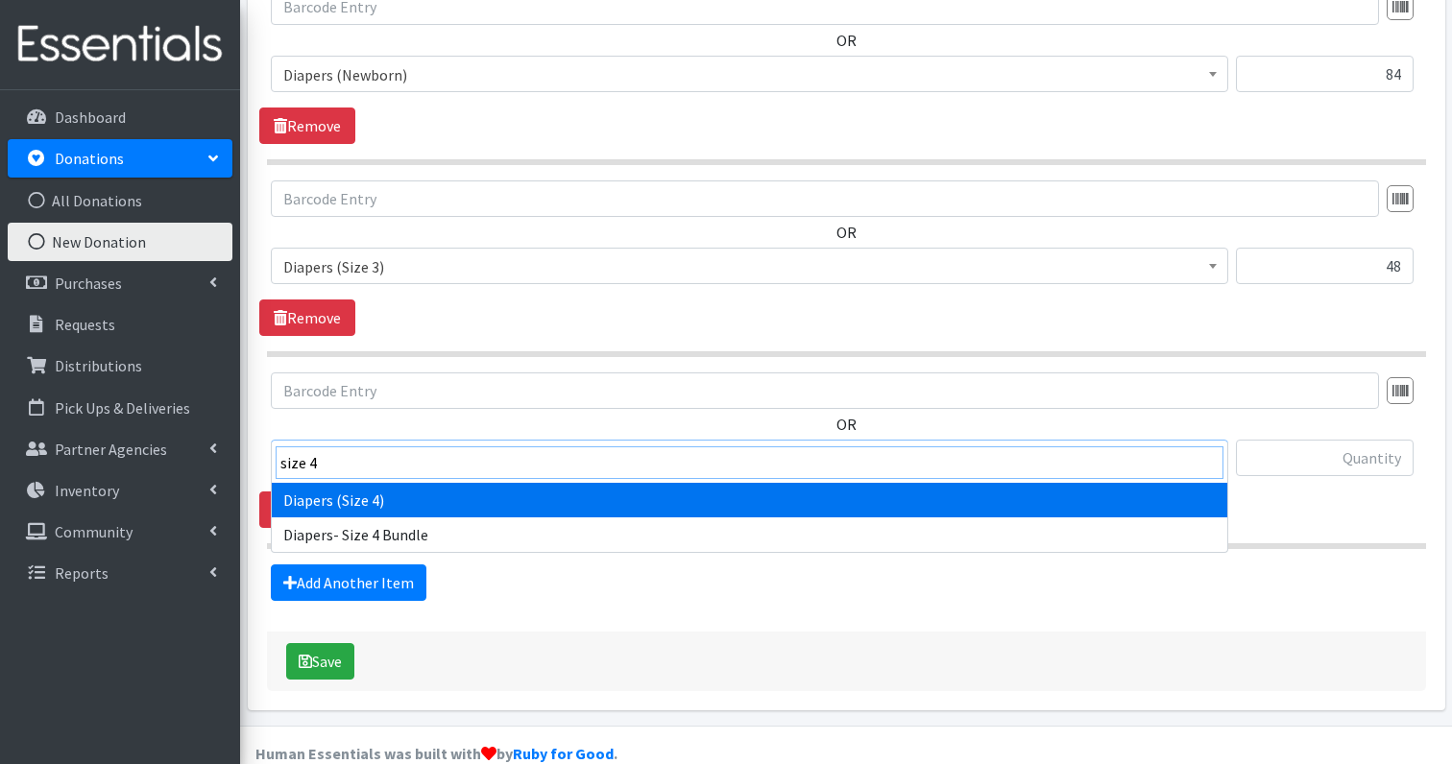
type input "size 4"
select select "1263"
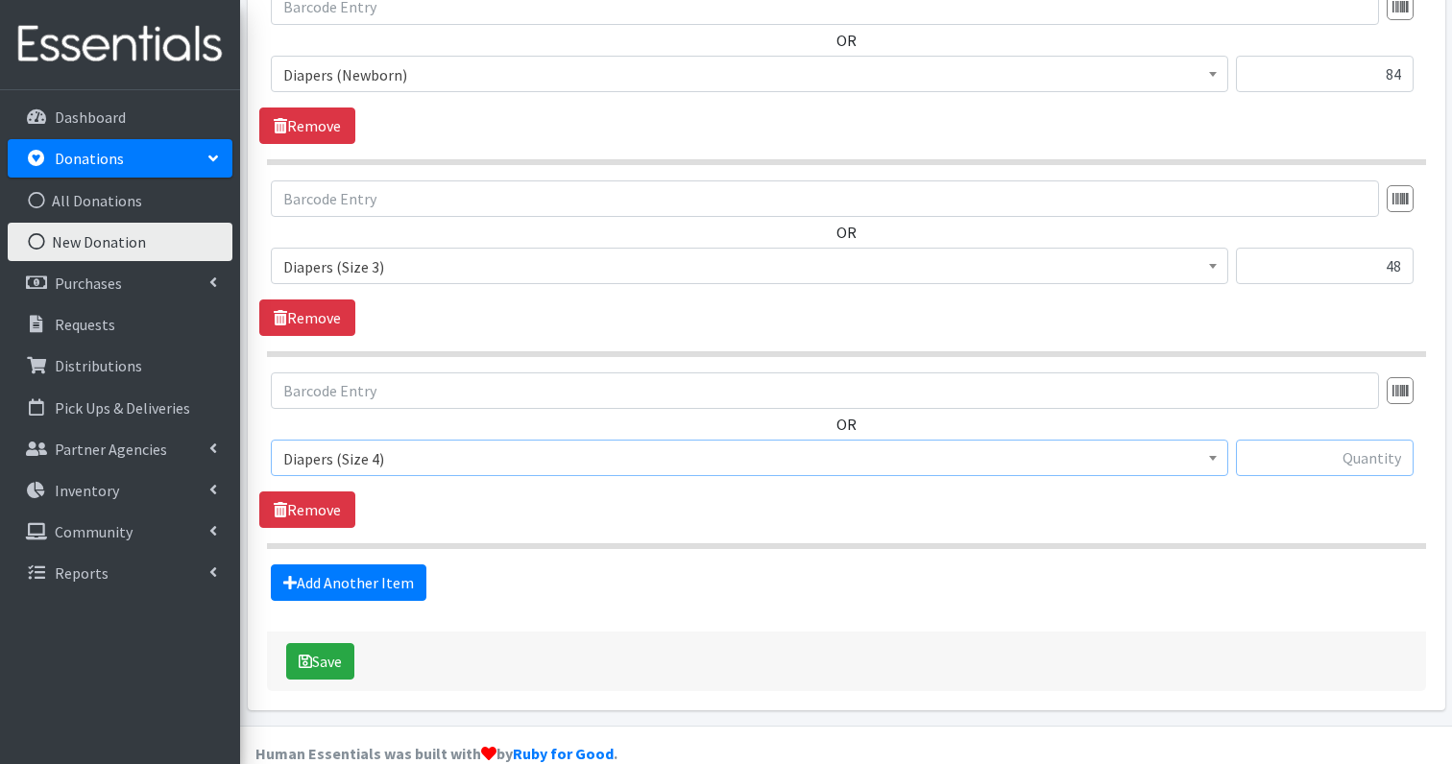
click at [1392, 440] on input "text" at bounding box center [1325, 458] width 178 height 36
type input "10"
click at [325, 565] on link "Add Another Item" at bounding box center [349, 583] width 156 height 36
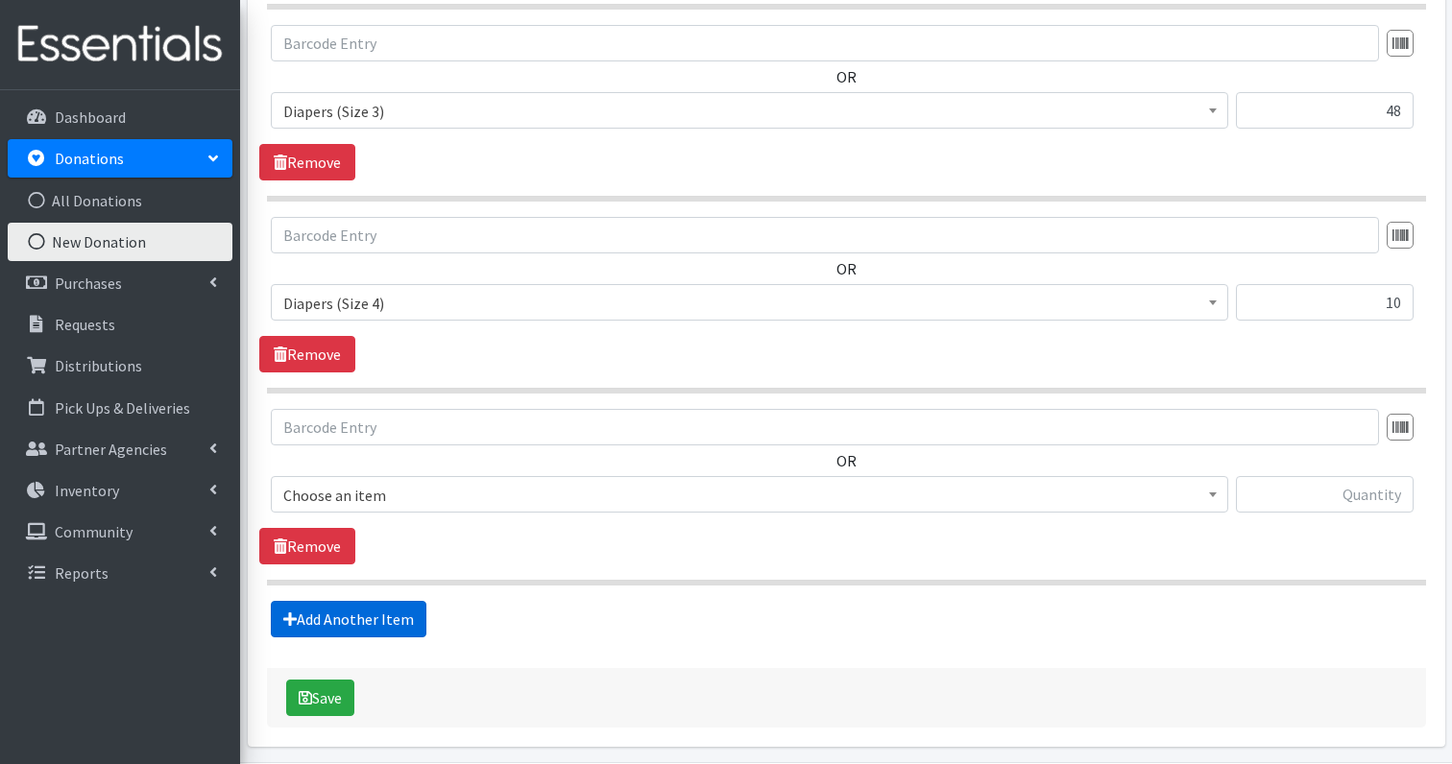
scroll to position [859, 0]
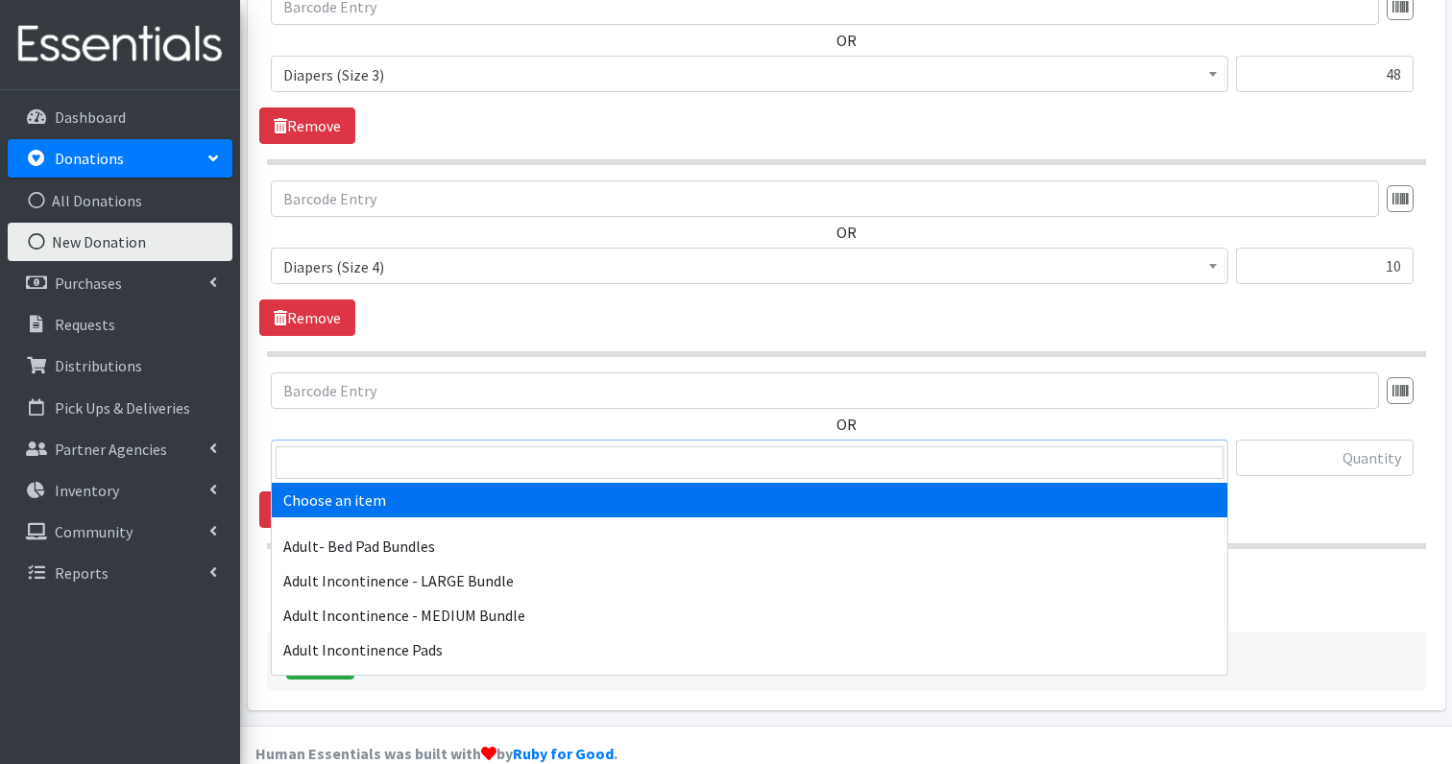
click at [384, 446] on span "Choose an item" at bounding box center [749, 459] width 932 height 27
click at [356, 463] on input "search" at bounding box center [750, 463] width 948 height 33
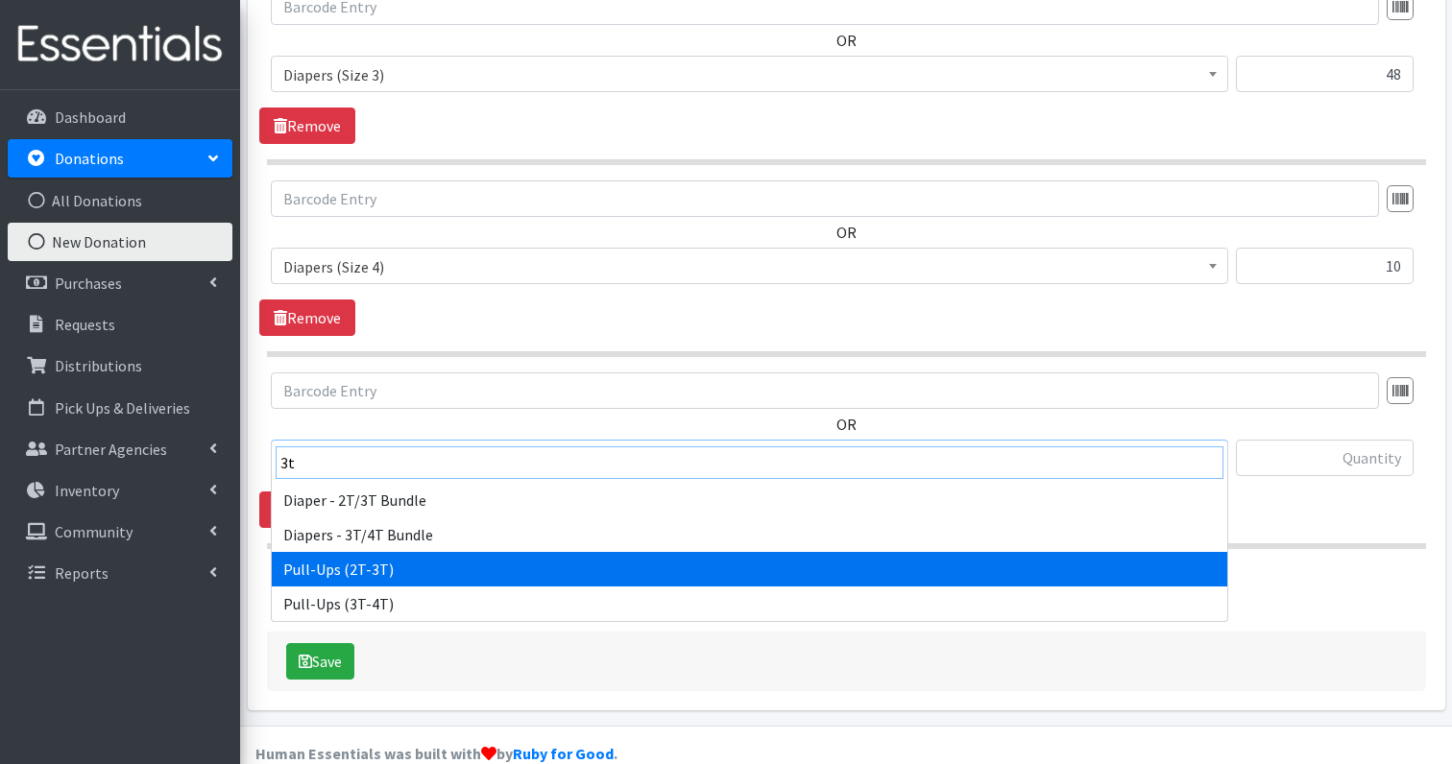
type input "3t"
select select "1252"
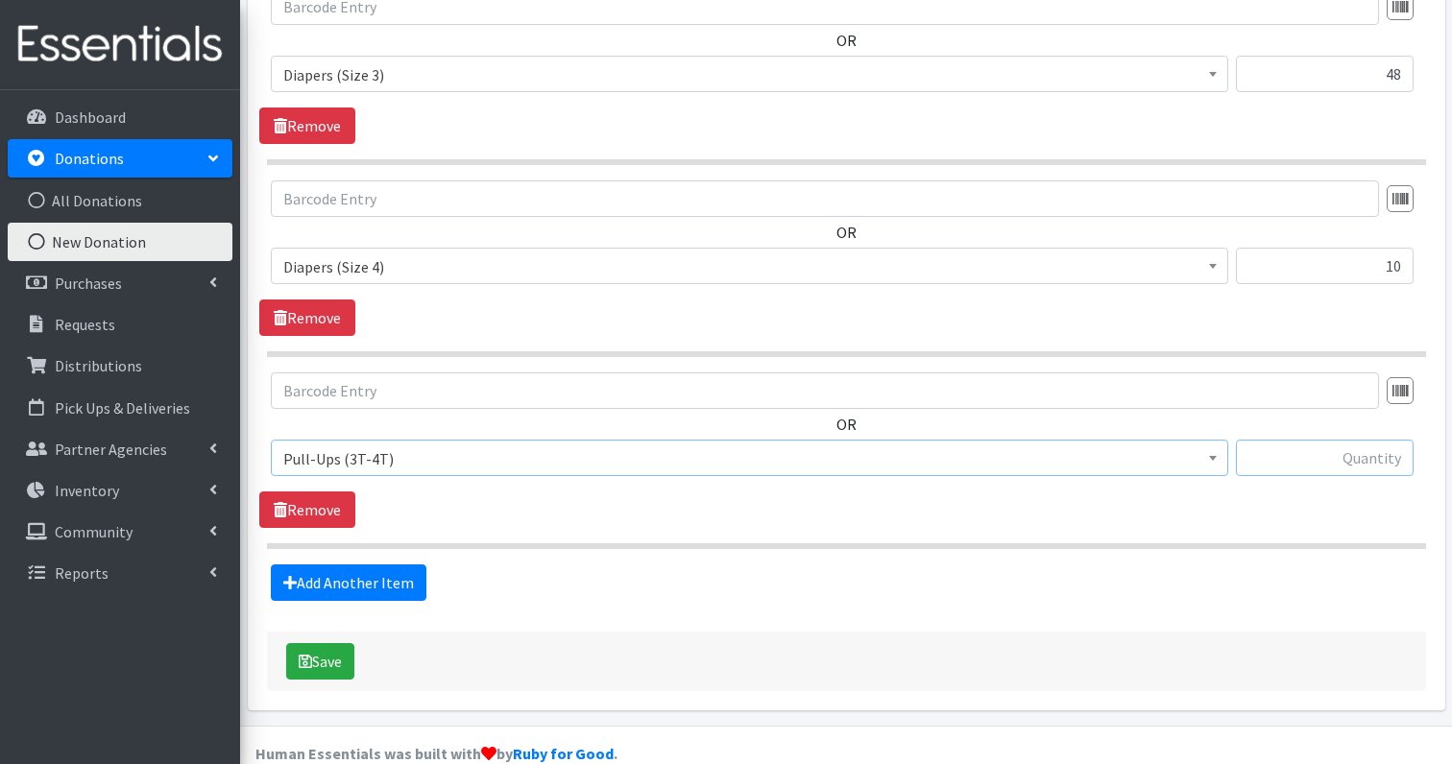
click at [1337, 440] on input "text" at bounding box center [1325, 458] width 178 height 36
type input "22"
click at [327, 643] on button "Save" at bounding box center [320, 661] width 68 height 36
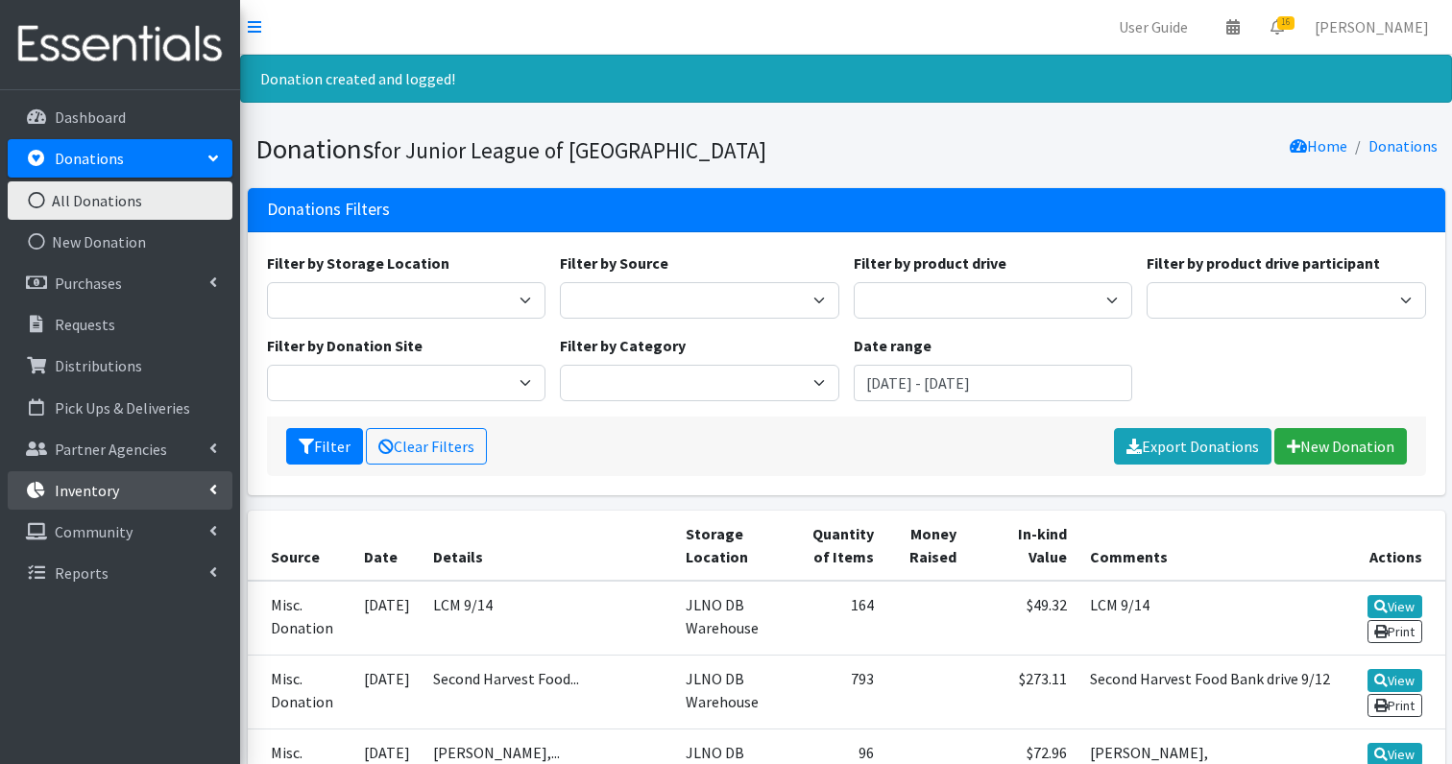
click at [85, 495] on p "Inventory" at bounding box center [87, 490] width 64 height 19
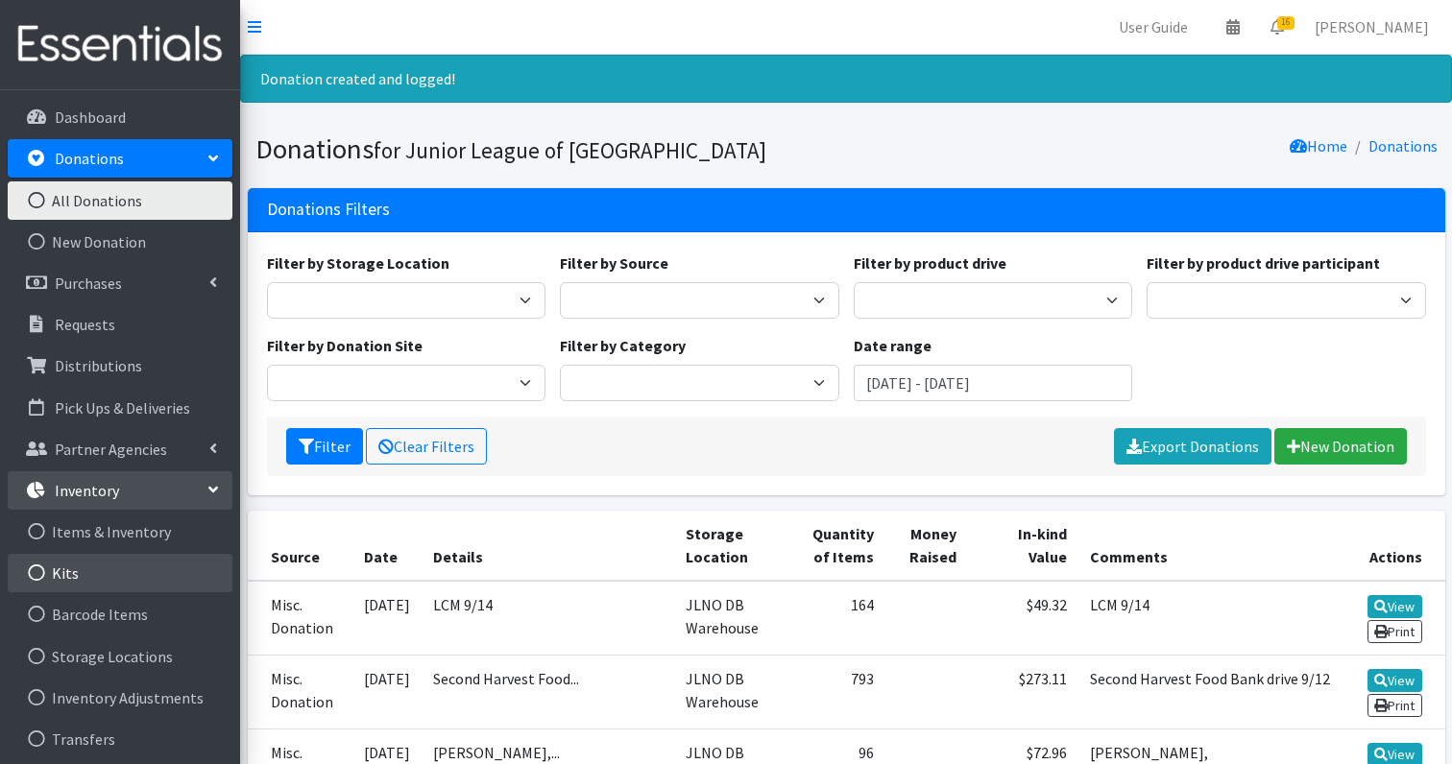
click at [84, 575] on link "Kits" at bounding box center [120, 573] width 225 height 38
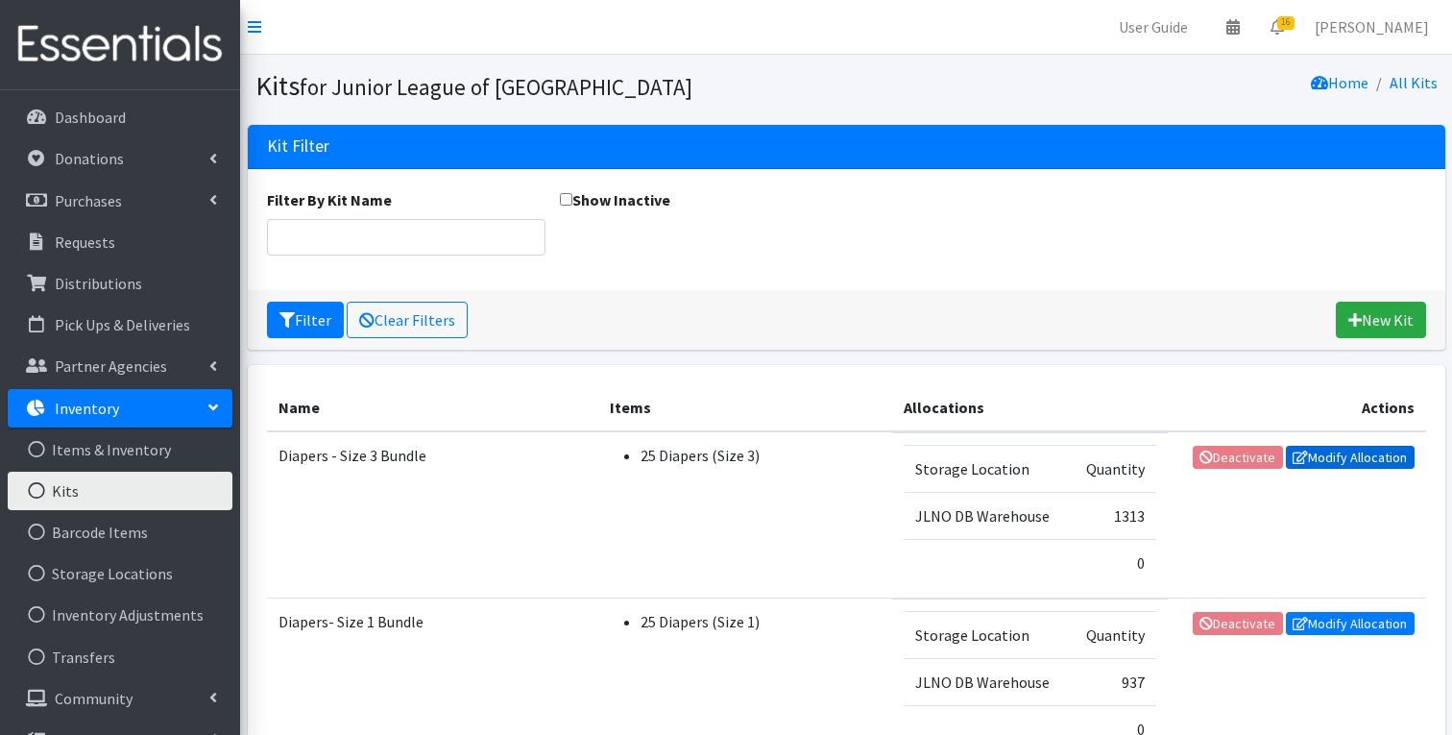
scroll to position [1181, 0]
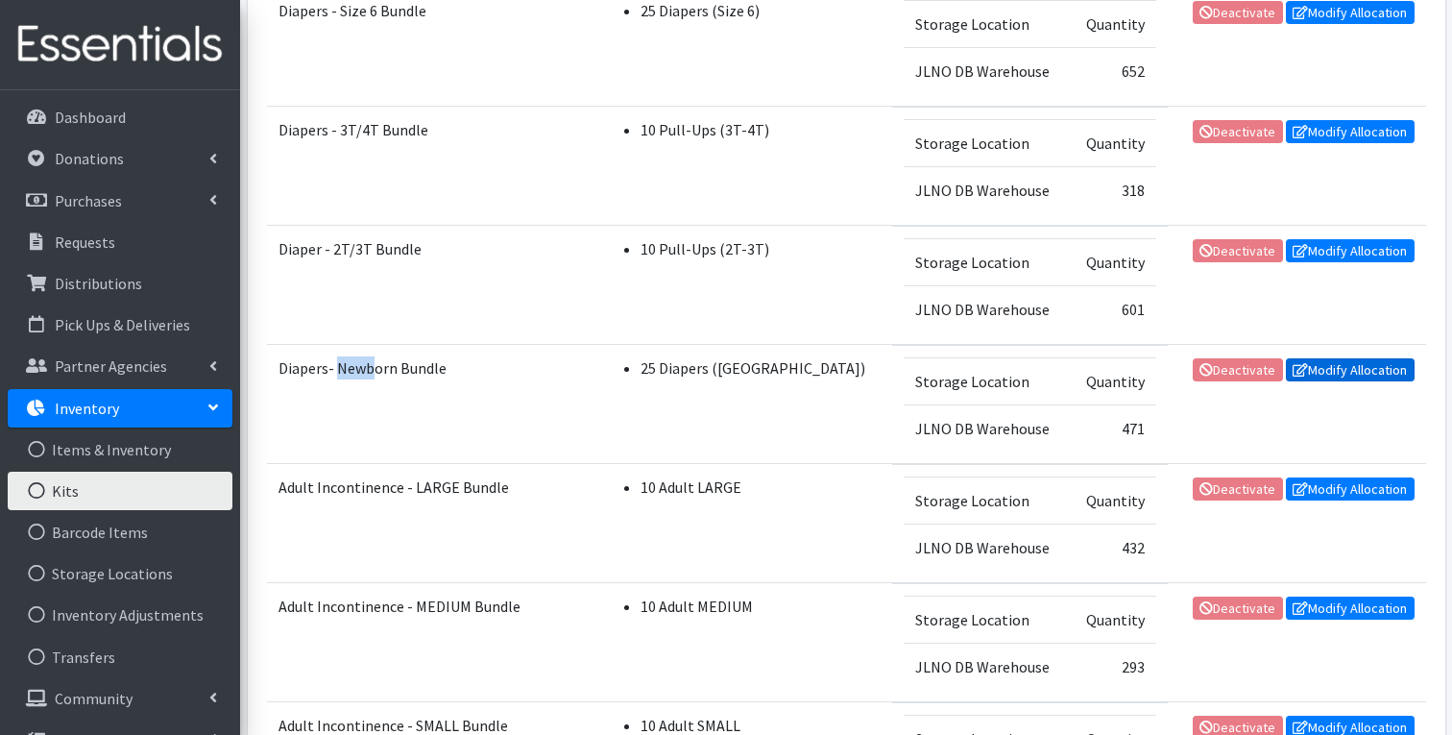
click at [1338, 371] on link "Modify Allocation" at bounding box center [1350, 369] width 129 height 23
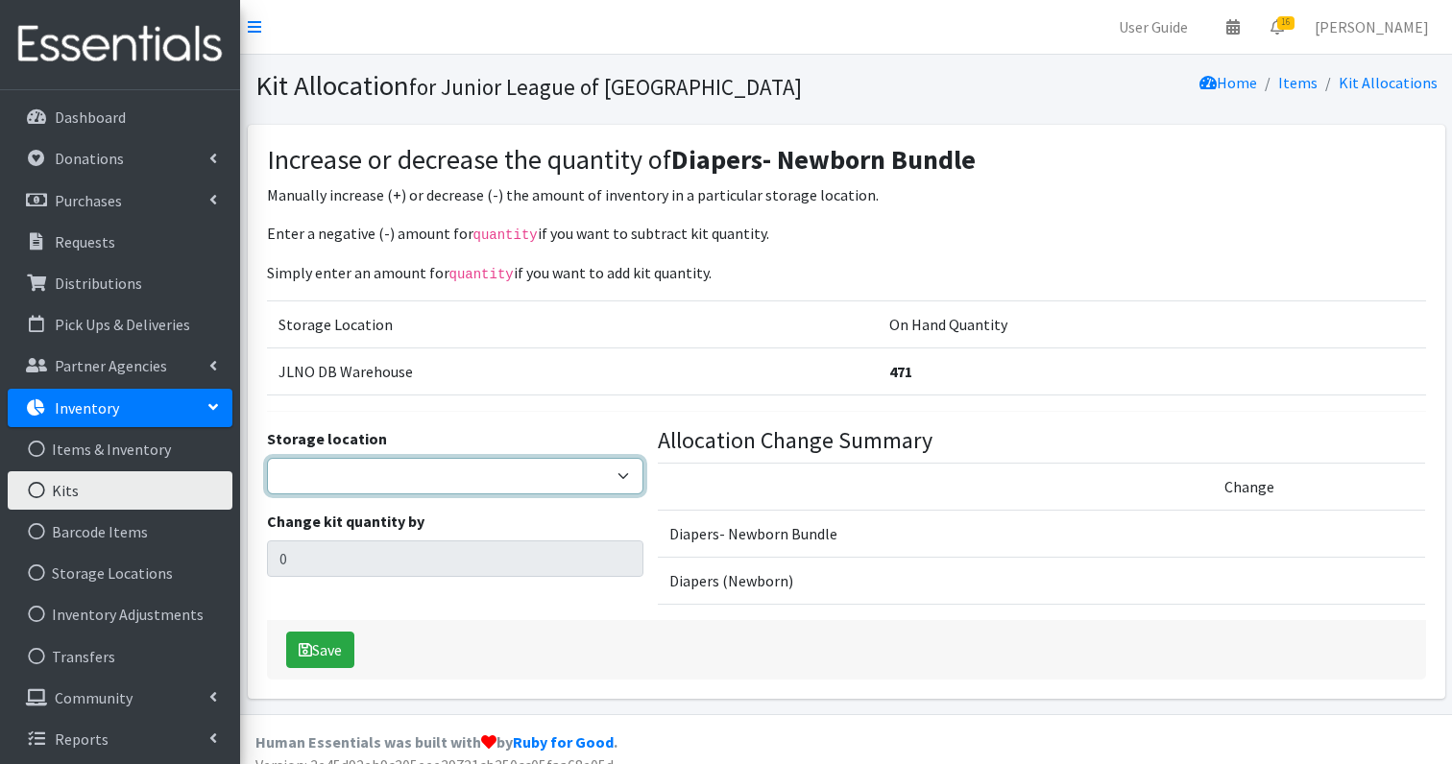
select select "24"
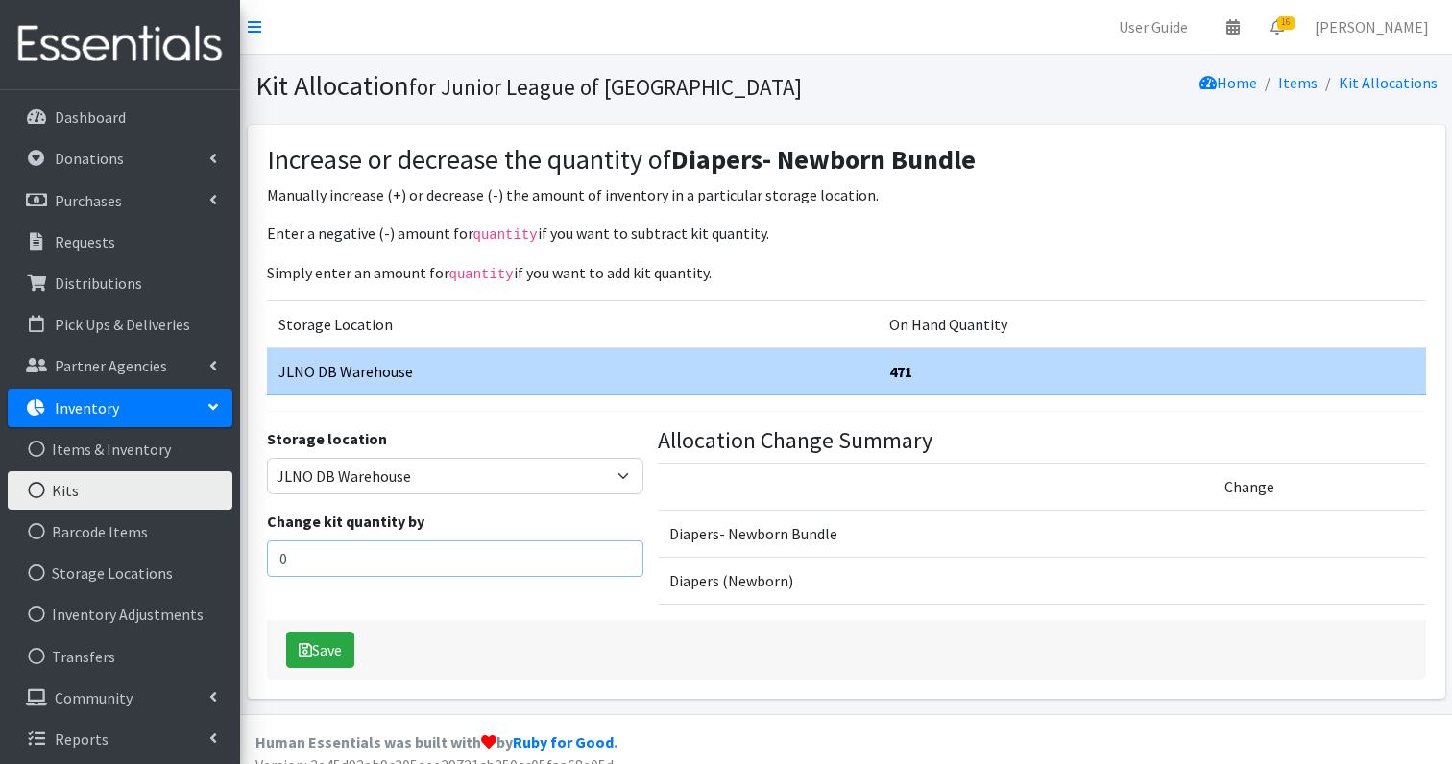
click at [315, 554] on input "0" at bounding box center [455, 559] width 376 height 36
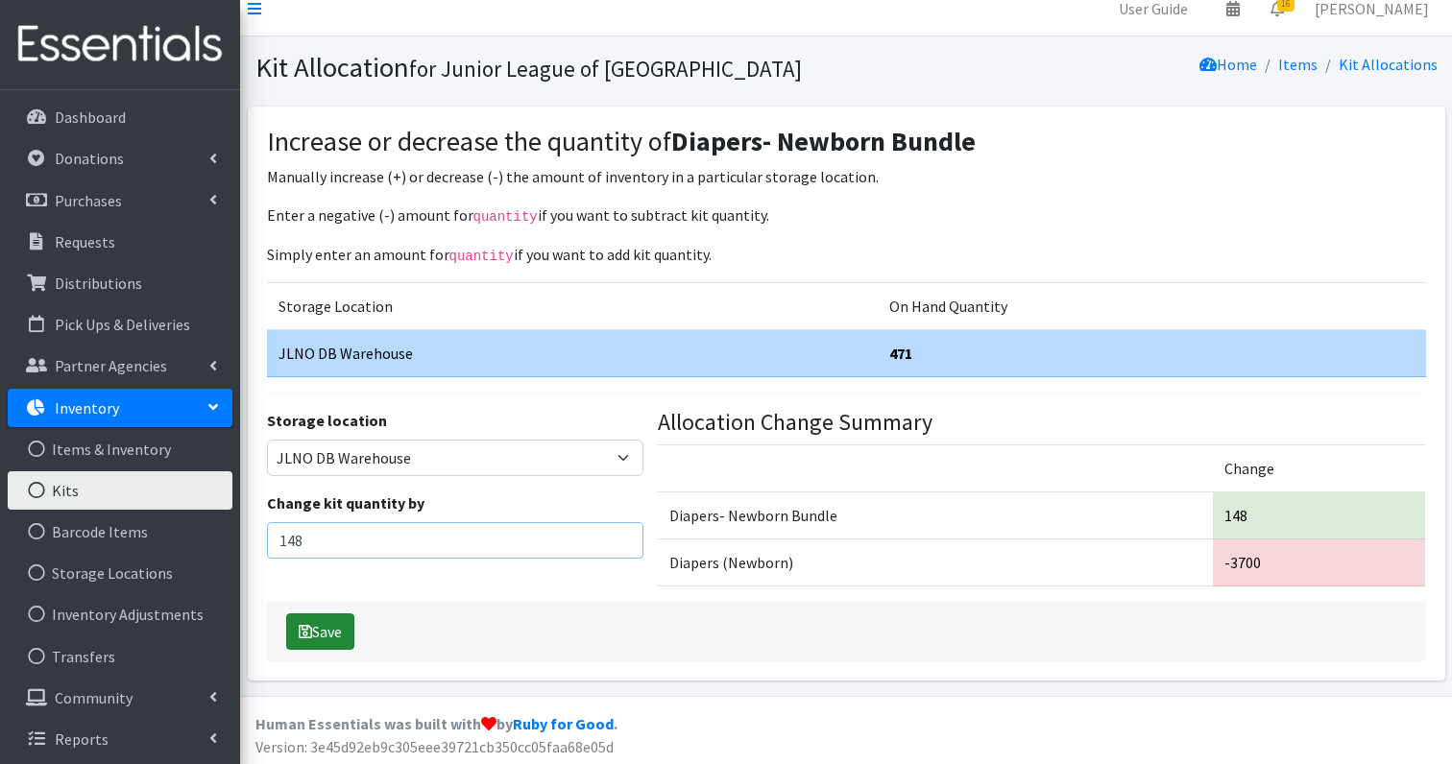
scroll to position [18, 0]
type input "148"
click at [341, 630] on button "Save" at bounding box center [320, 632] width 68 height 36
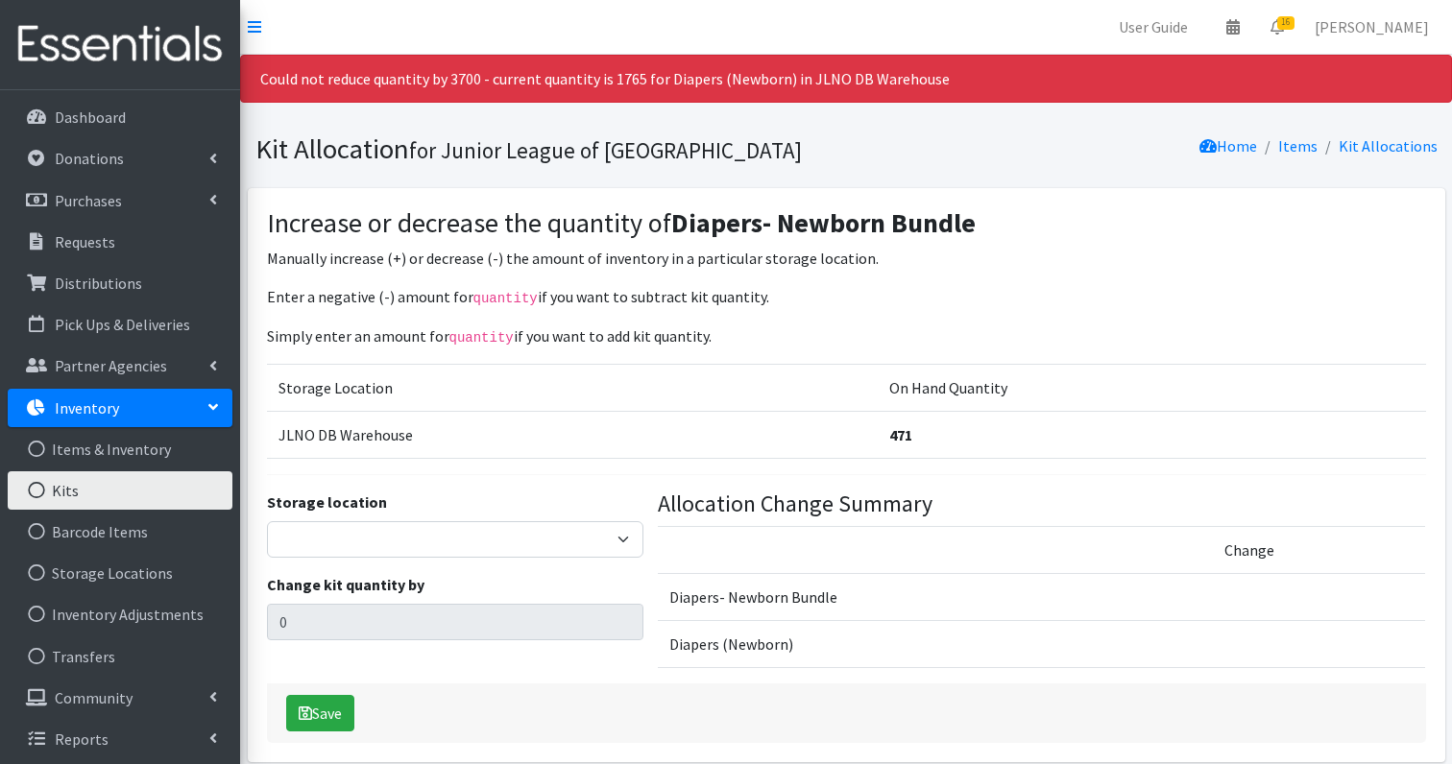
scroll to position [38, 0]
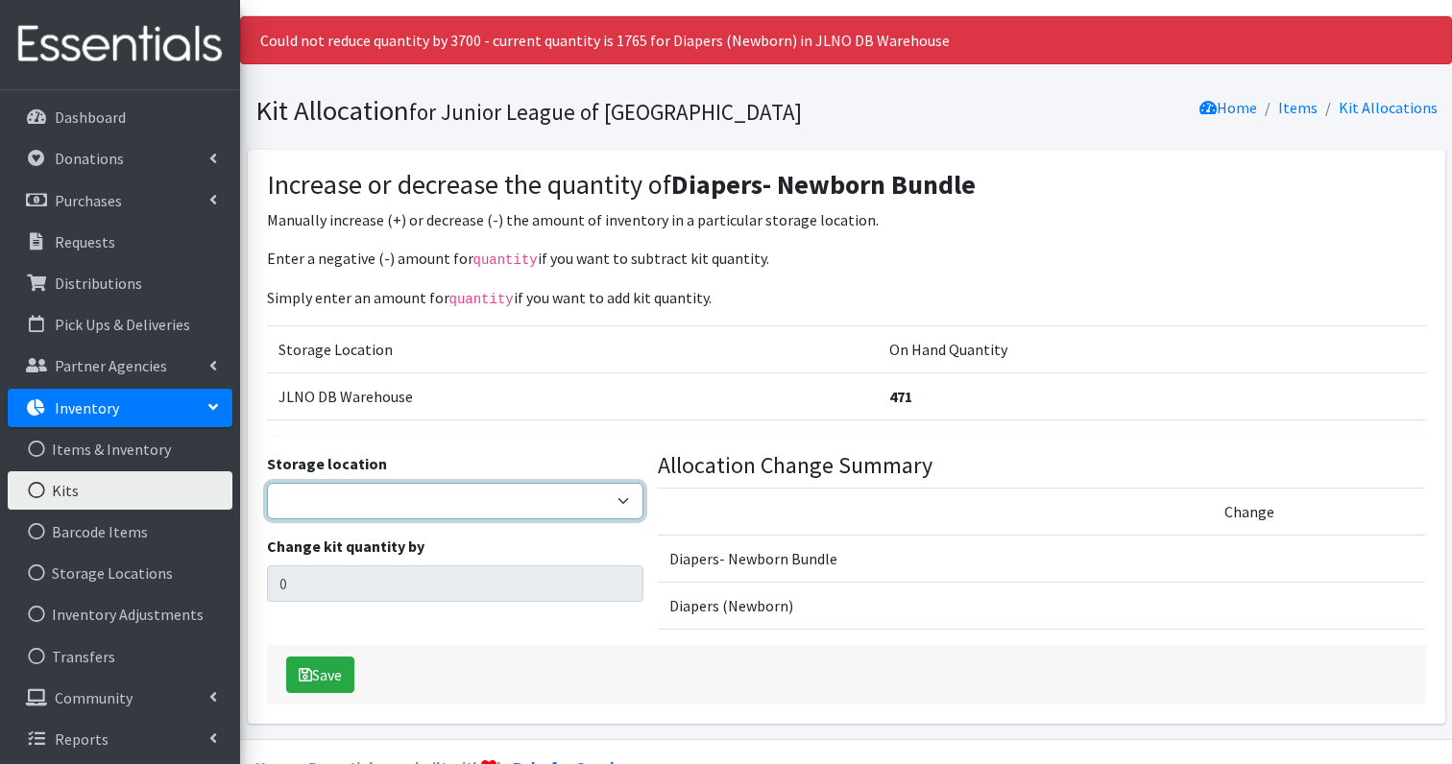
select select "24"
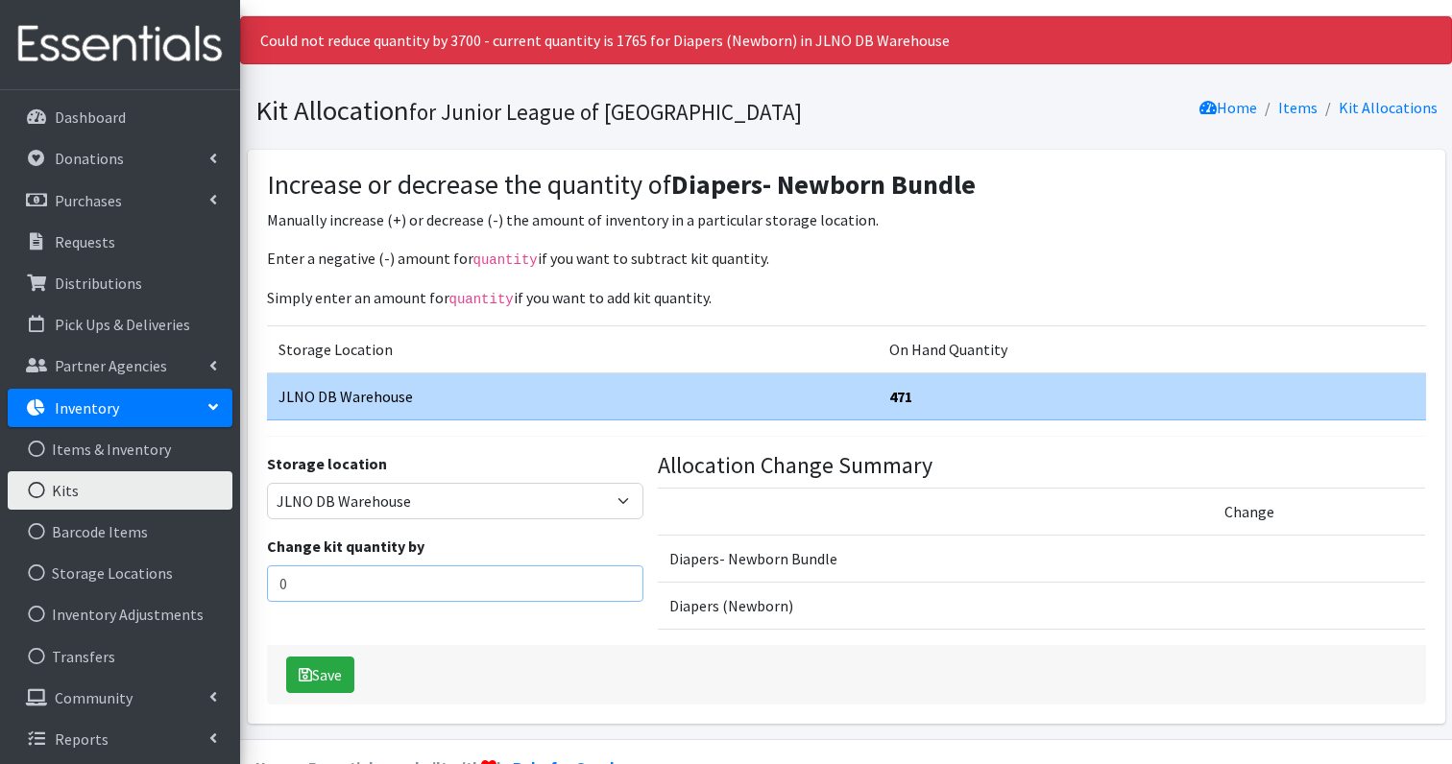
click at [387, 591] on input "0" at bounding box center [455, 584] width 376 height 36
click at [298, 577] on input "0" at bounding box center [455, 584] width 376 height 36
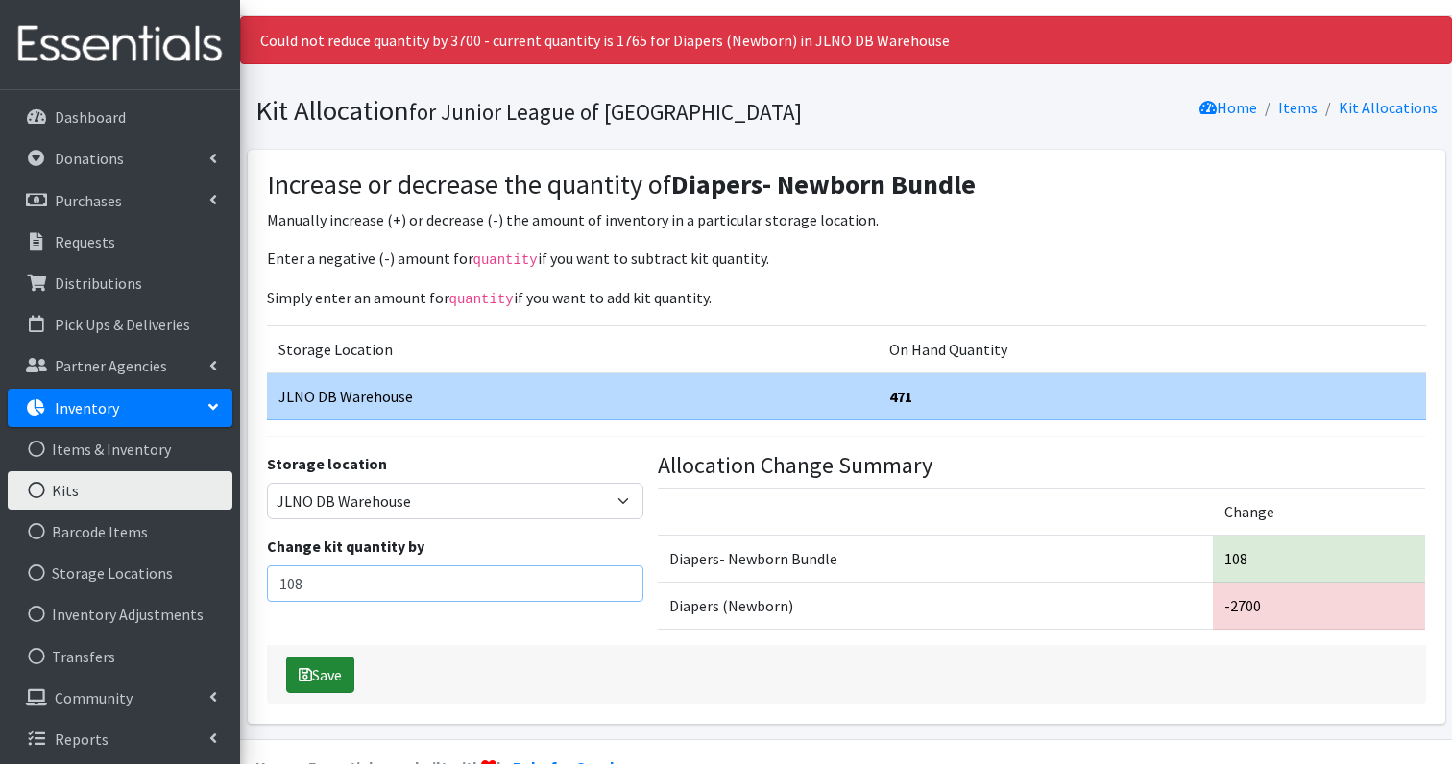
type input "108"
click at [309, 668] on icon "submit" at bounding box center [305, 674] width 13 height 15
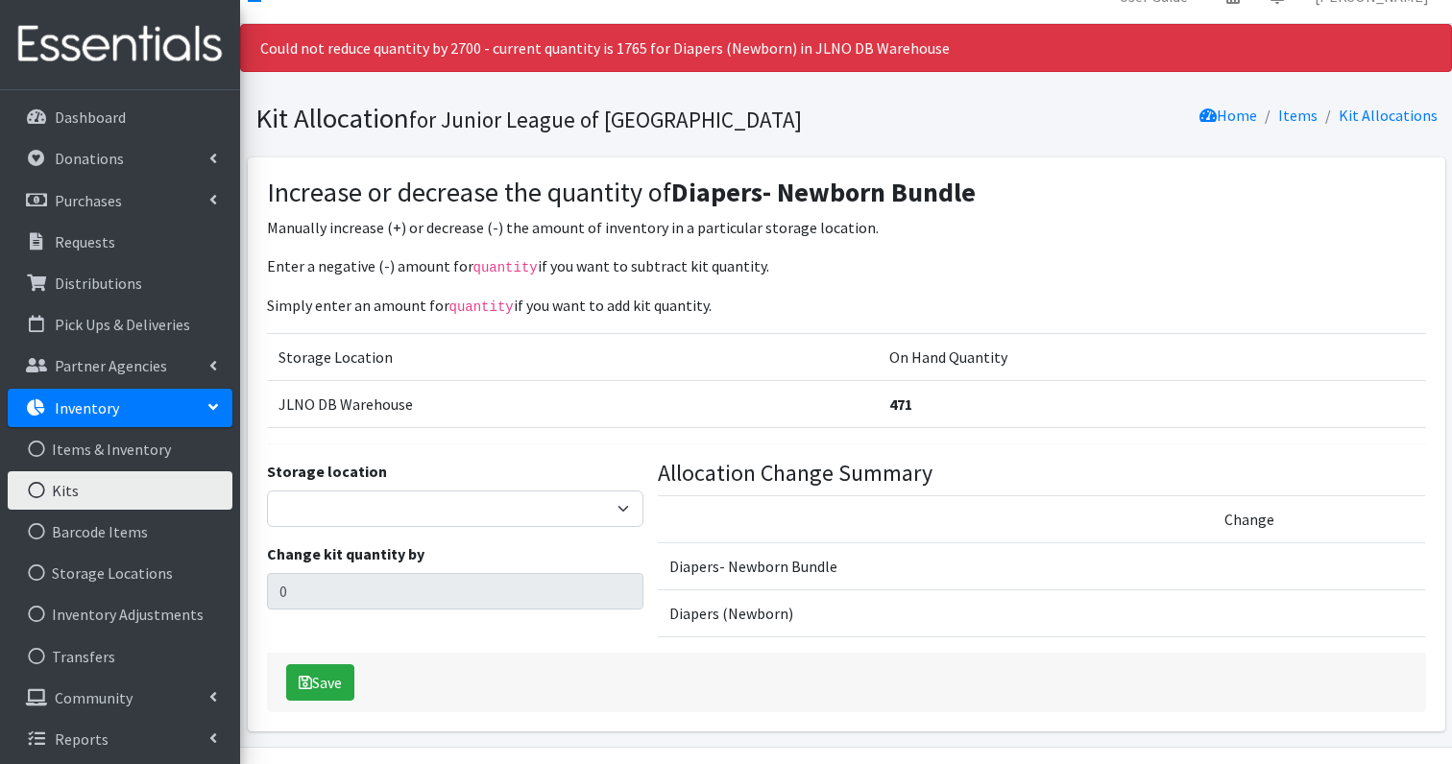
scroll to position [29, 0]
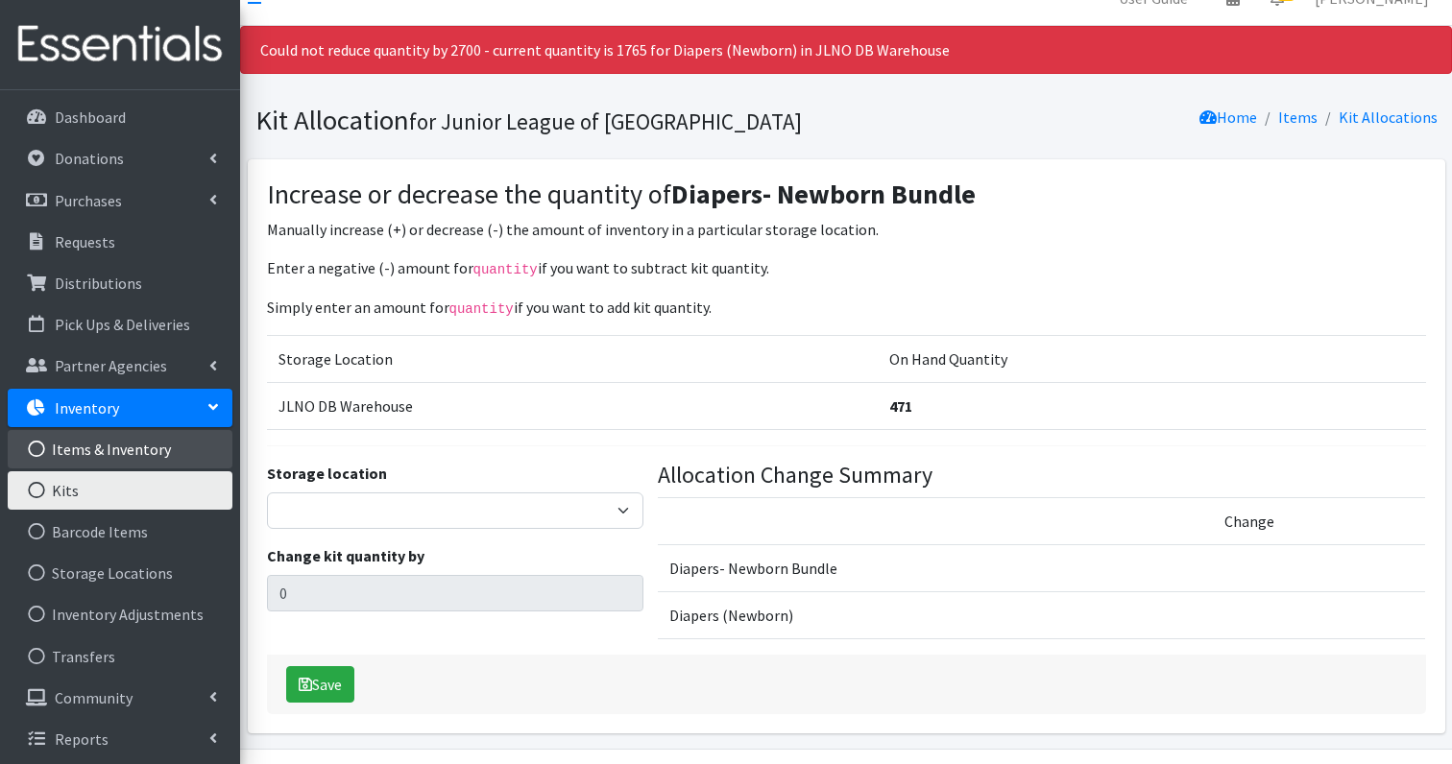
click at [101, 451] on link "Items & Inventory" at bounding box center [120, 449] width 225 height 38
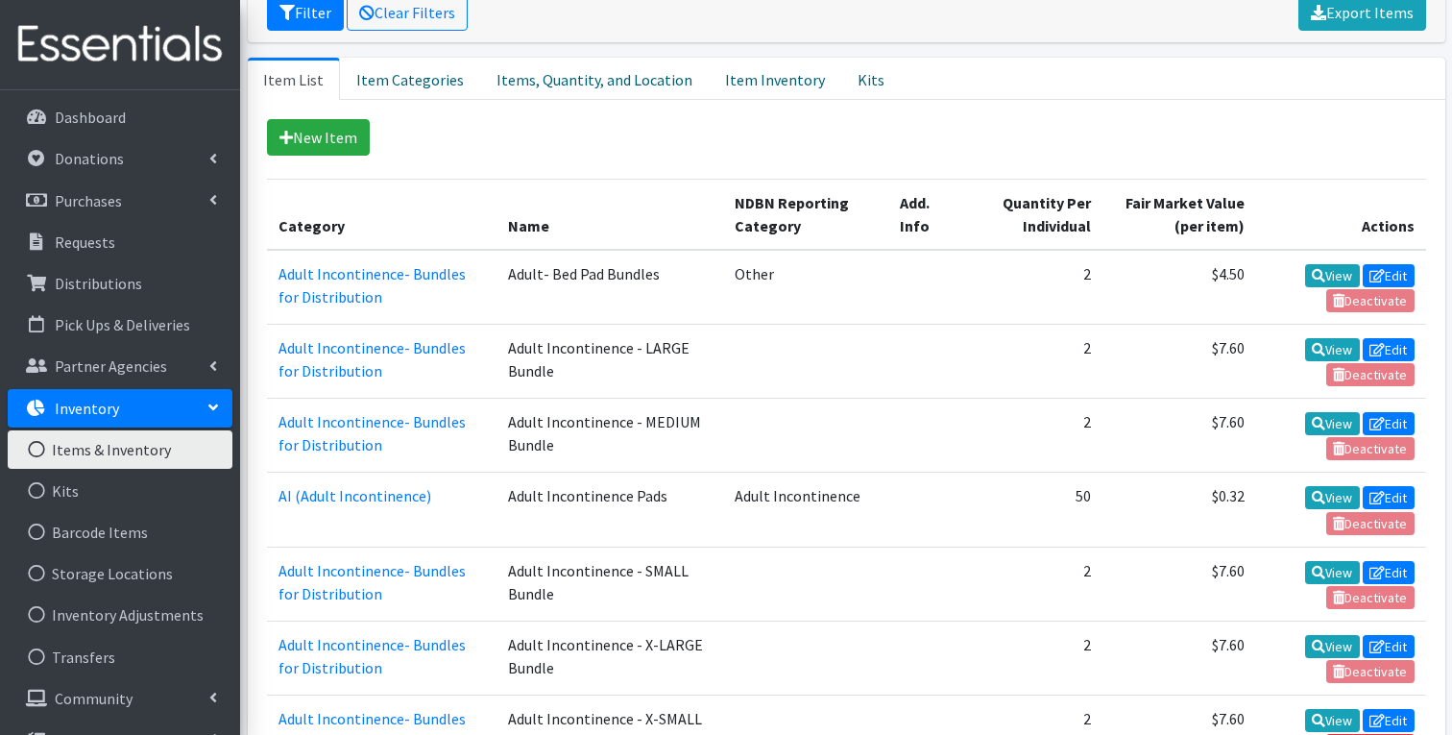
scroll to position [343, 0]
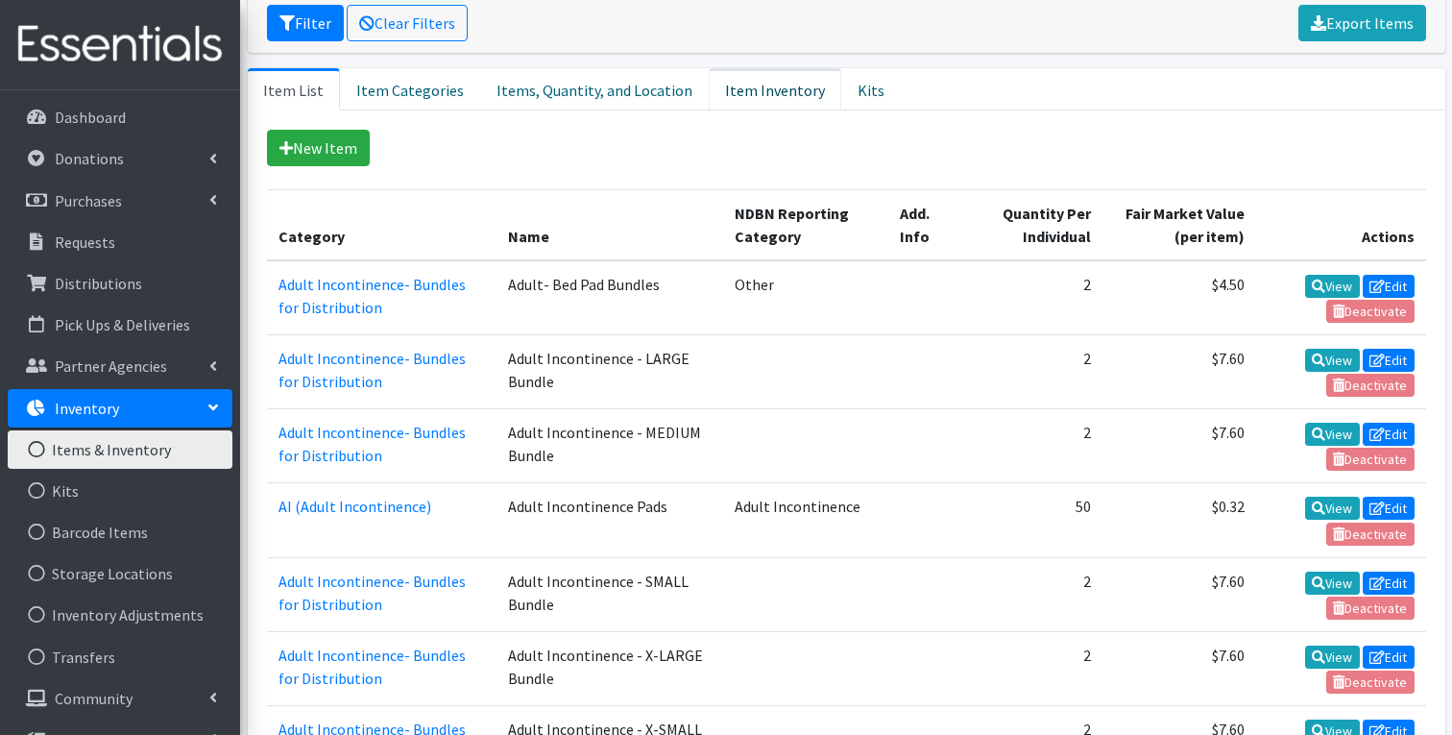
click at [769, 82] on link "Item Inventory" at bounding box center [775, 89] width 133 height 42
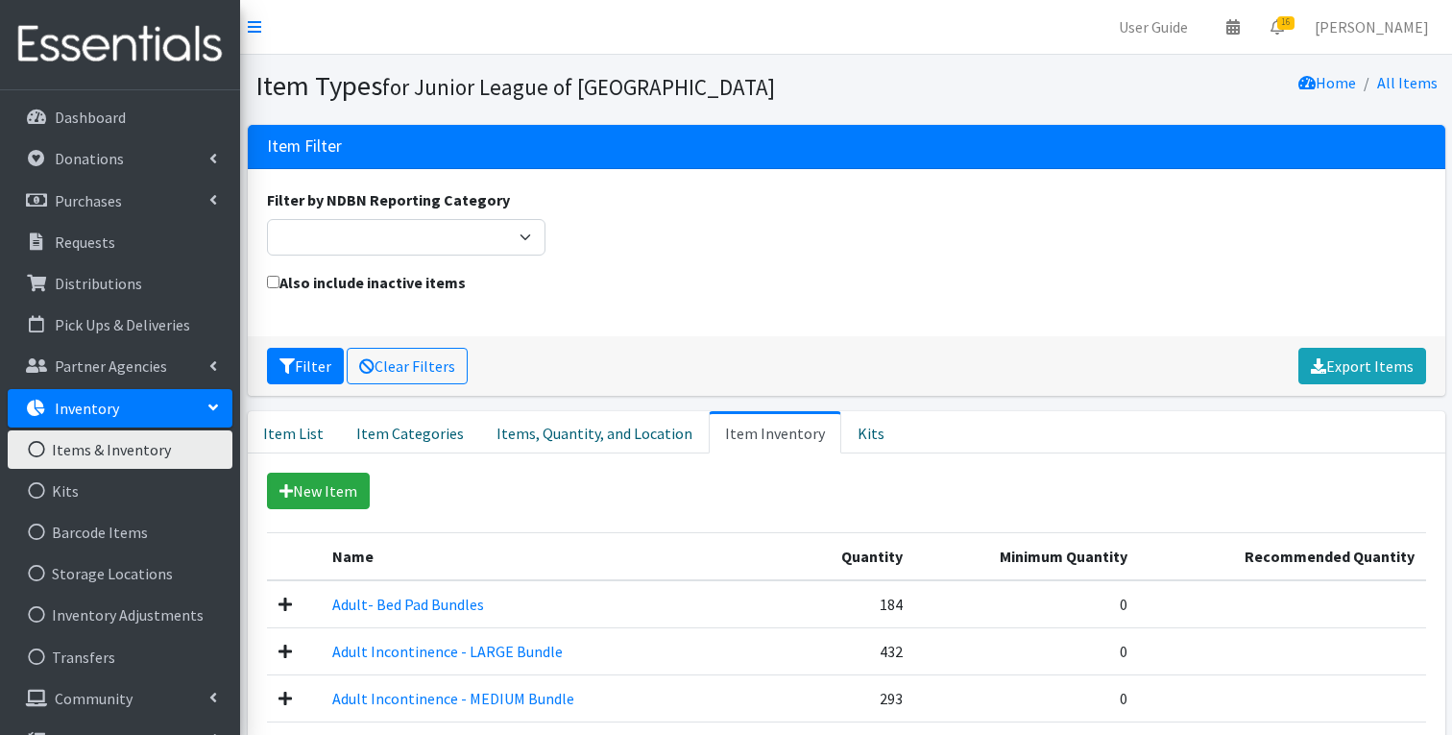
scroll to position [1507, 0]
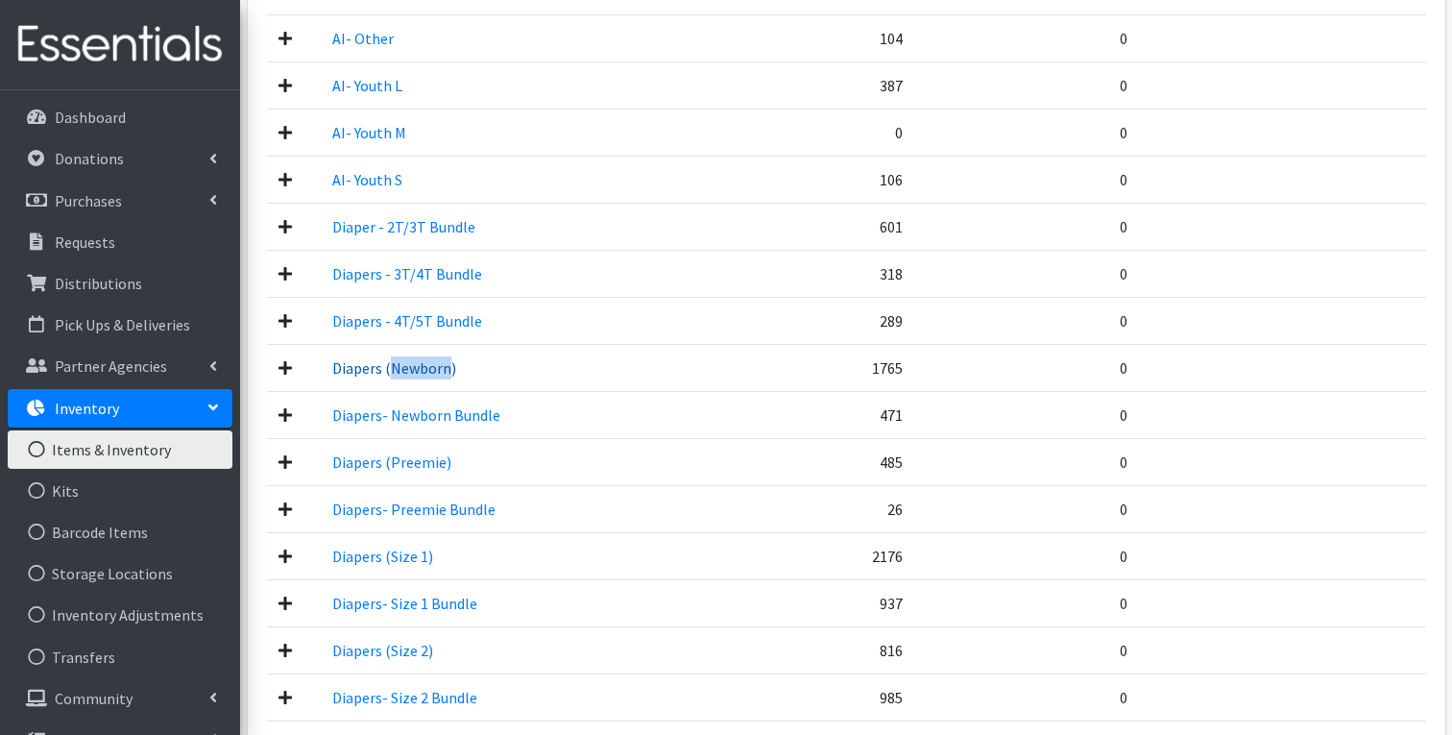
click at [400, 365] on link "Diapers (Newborn)" at bounding box center [394, 367] width 124 height 19
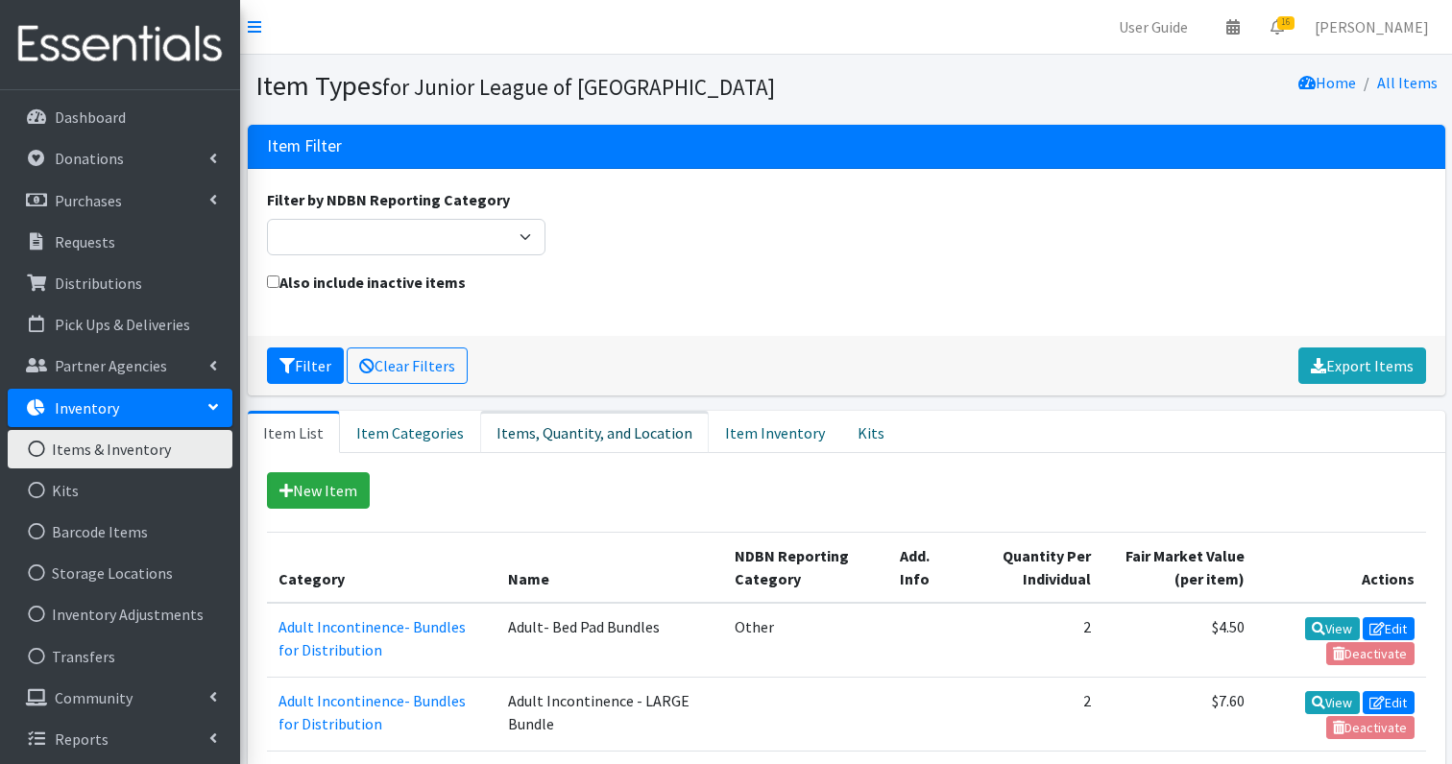
click at [545, 439] on link "Items, Quantity, and Location" at bounding box center [594, 432] width 229 height 42
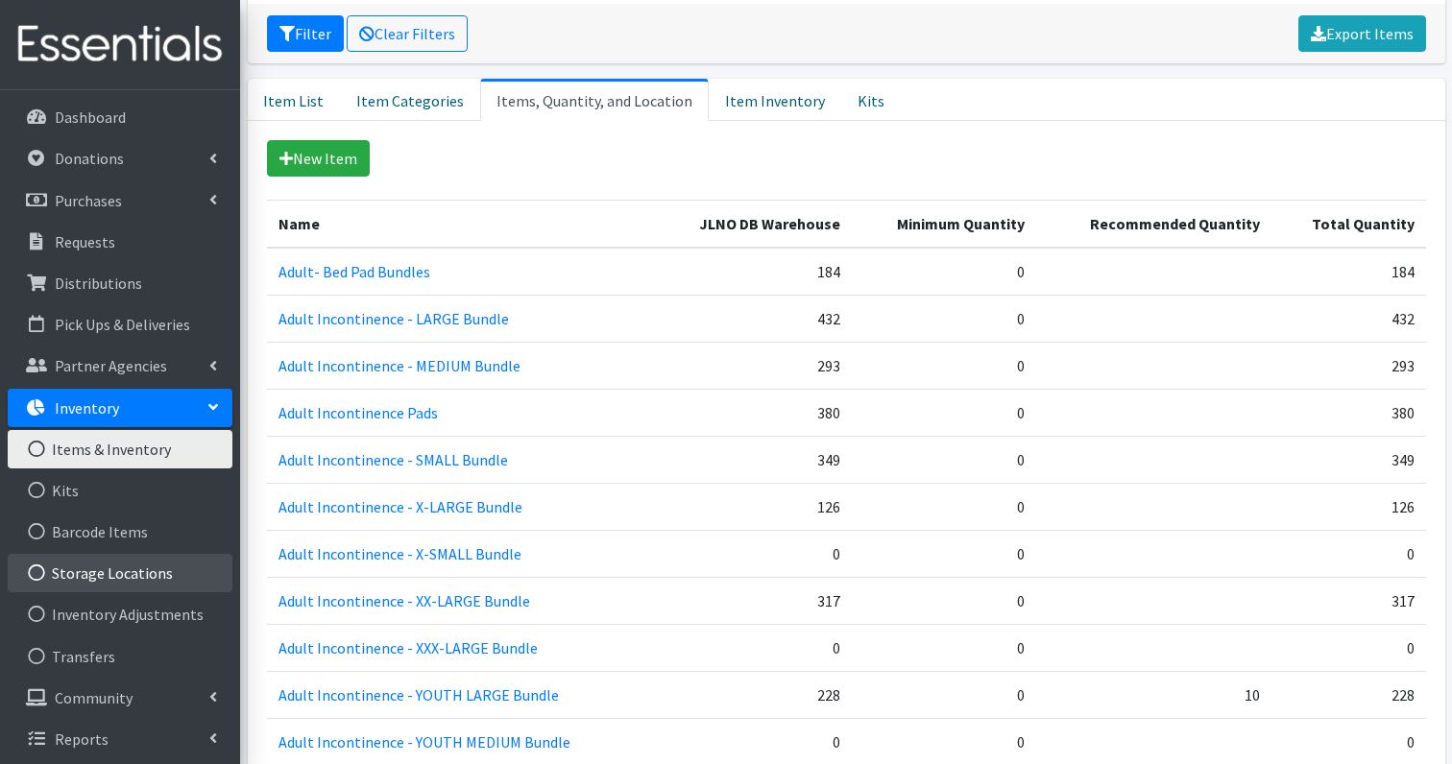
scroll to position [390, 0]
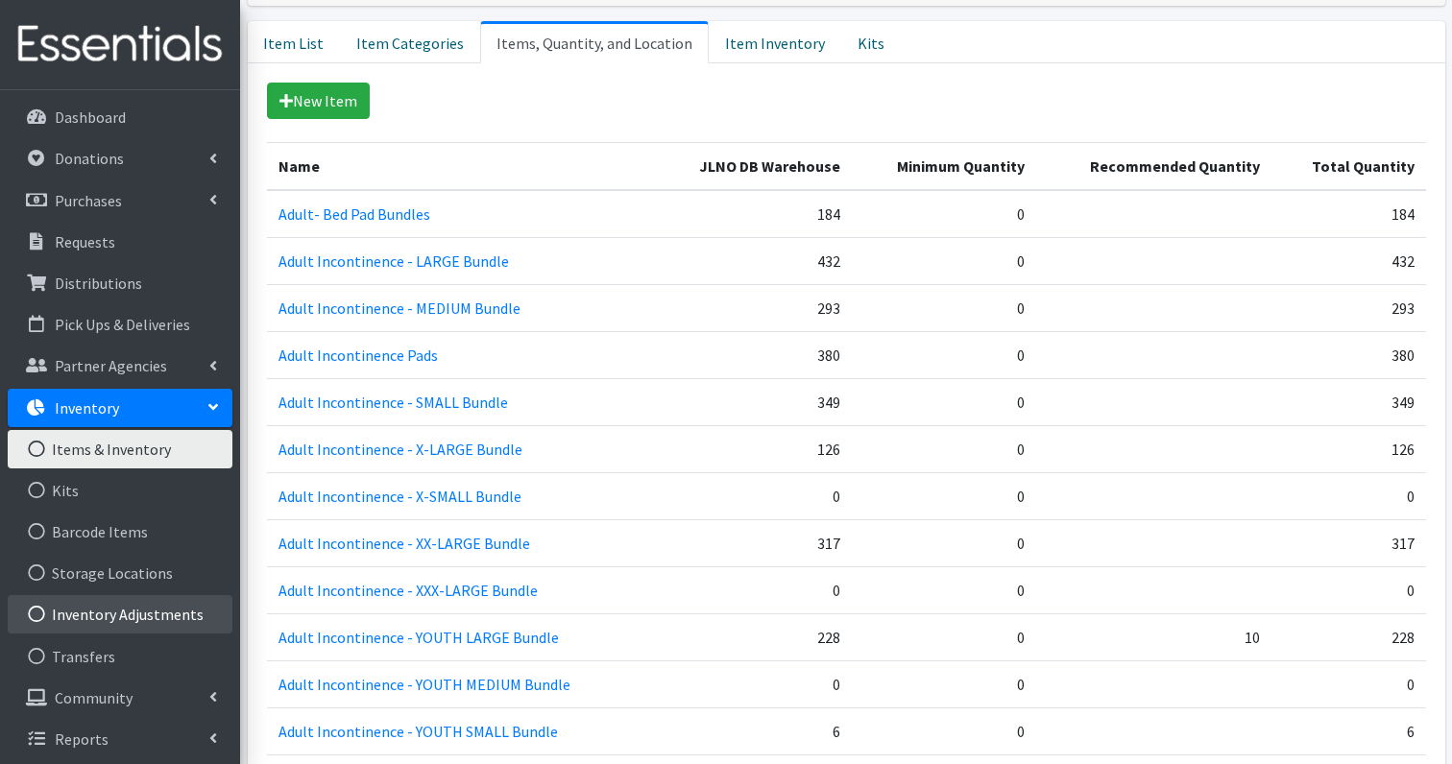
click at [133, 607] on link "Inventory Adjustments" at bounding box center [120, 614] width 225 height 38
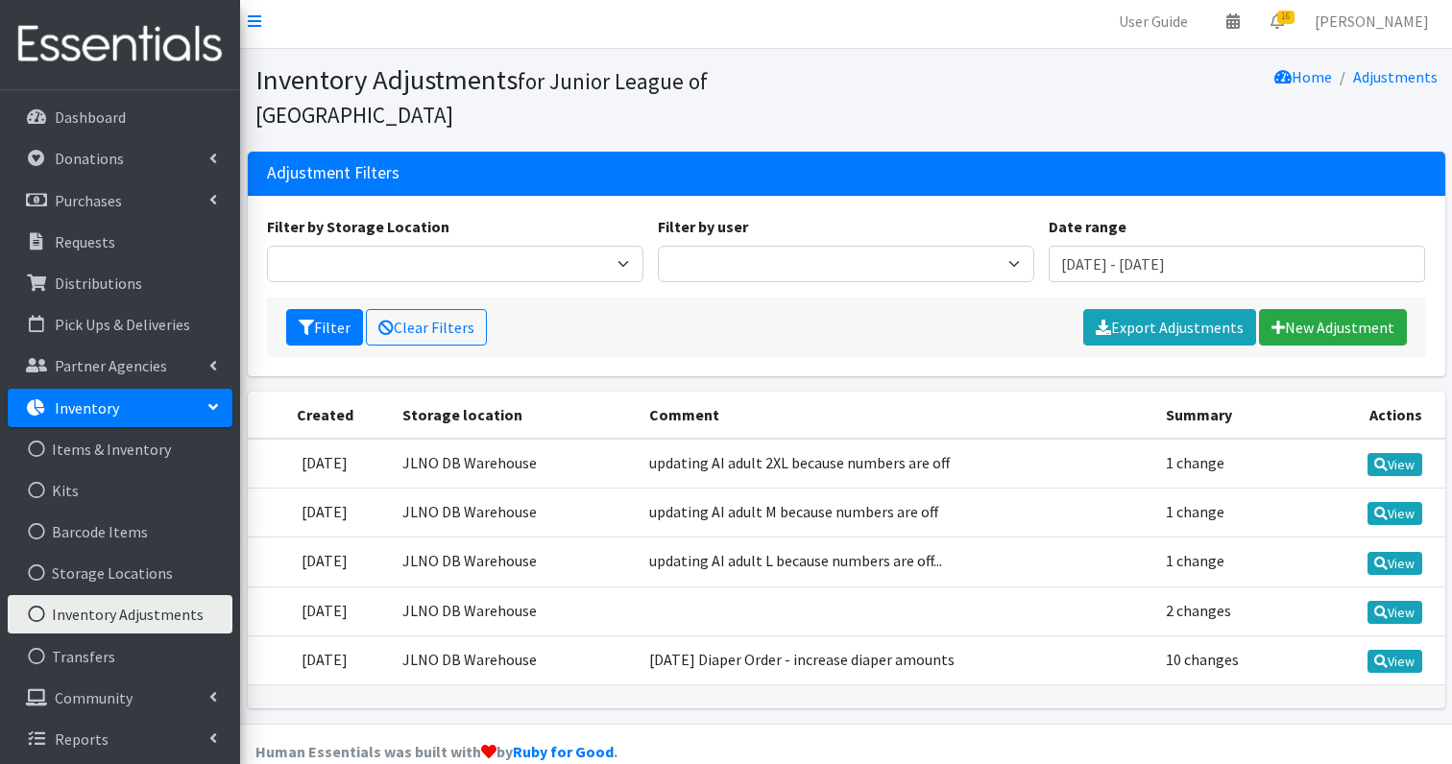
scroll to position [4, 0]
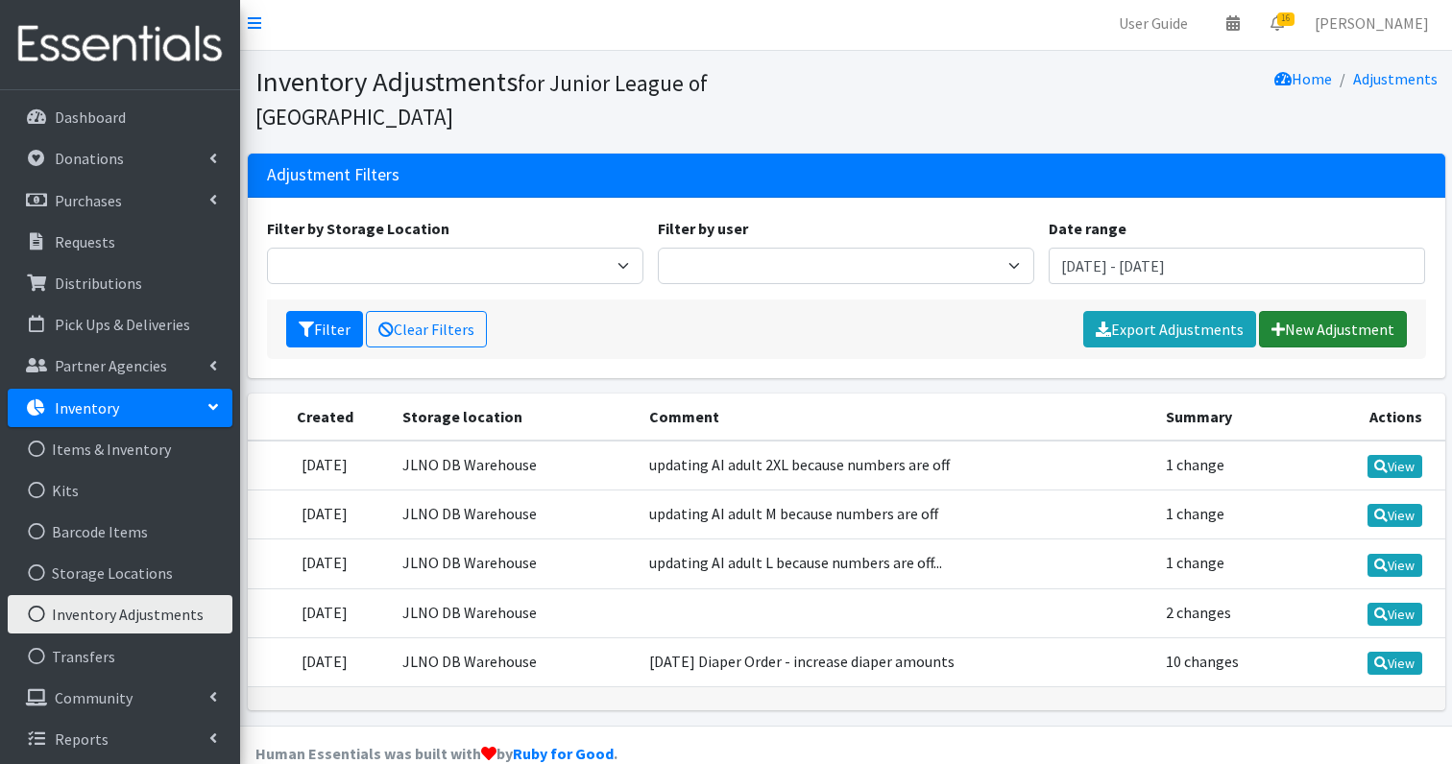
click at [1329, 311] on link "New Adjustment" at bounding box center [1333, 329] width 148 height 36
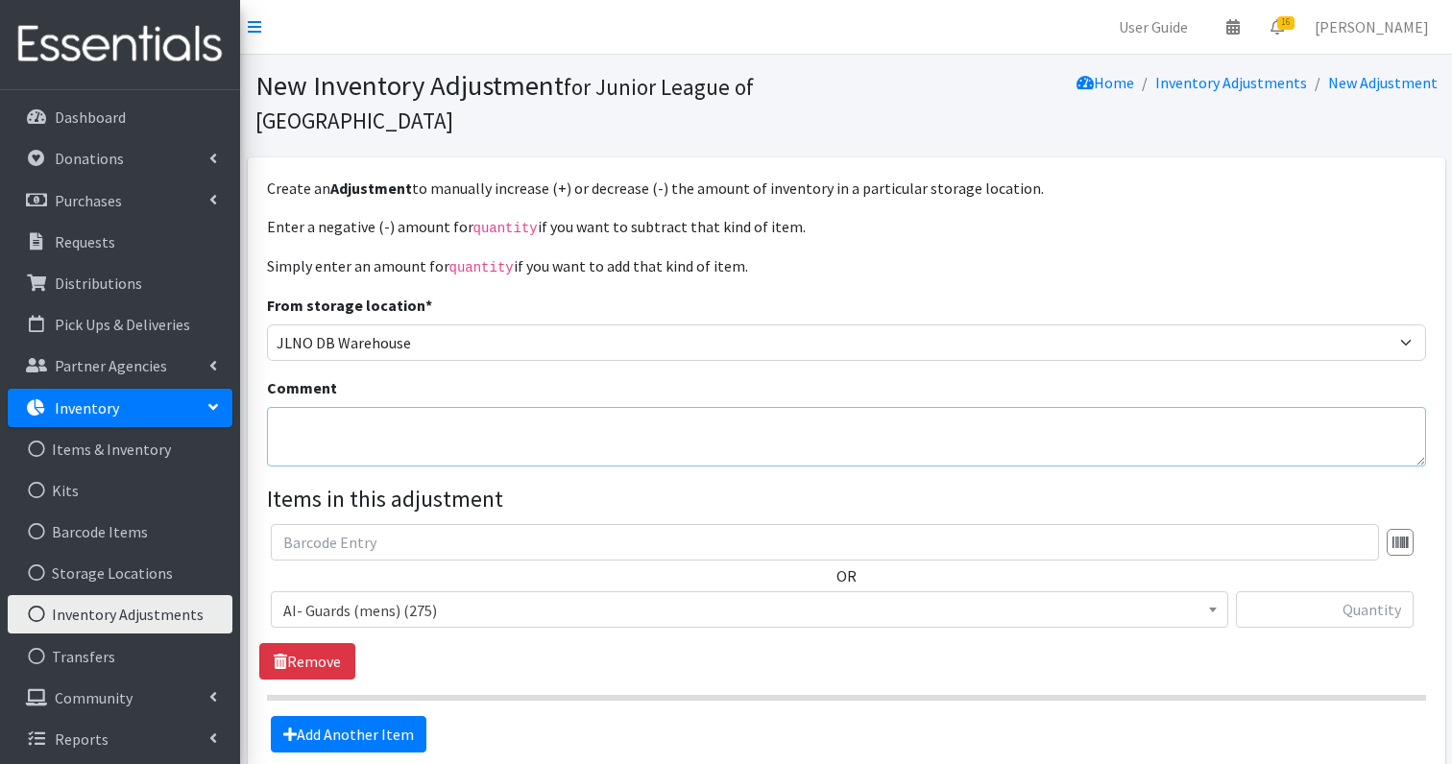
click at [360, 431] on textarea "Comment" at bounding box center [846, 437] width 1159 height 60
type textarea "updating newborn inventory to match # bundles"
click at [374, 597] on span "AI- Guards (mens) (275)" at bounding box center [749, 610] width 932 height 27
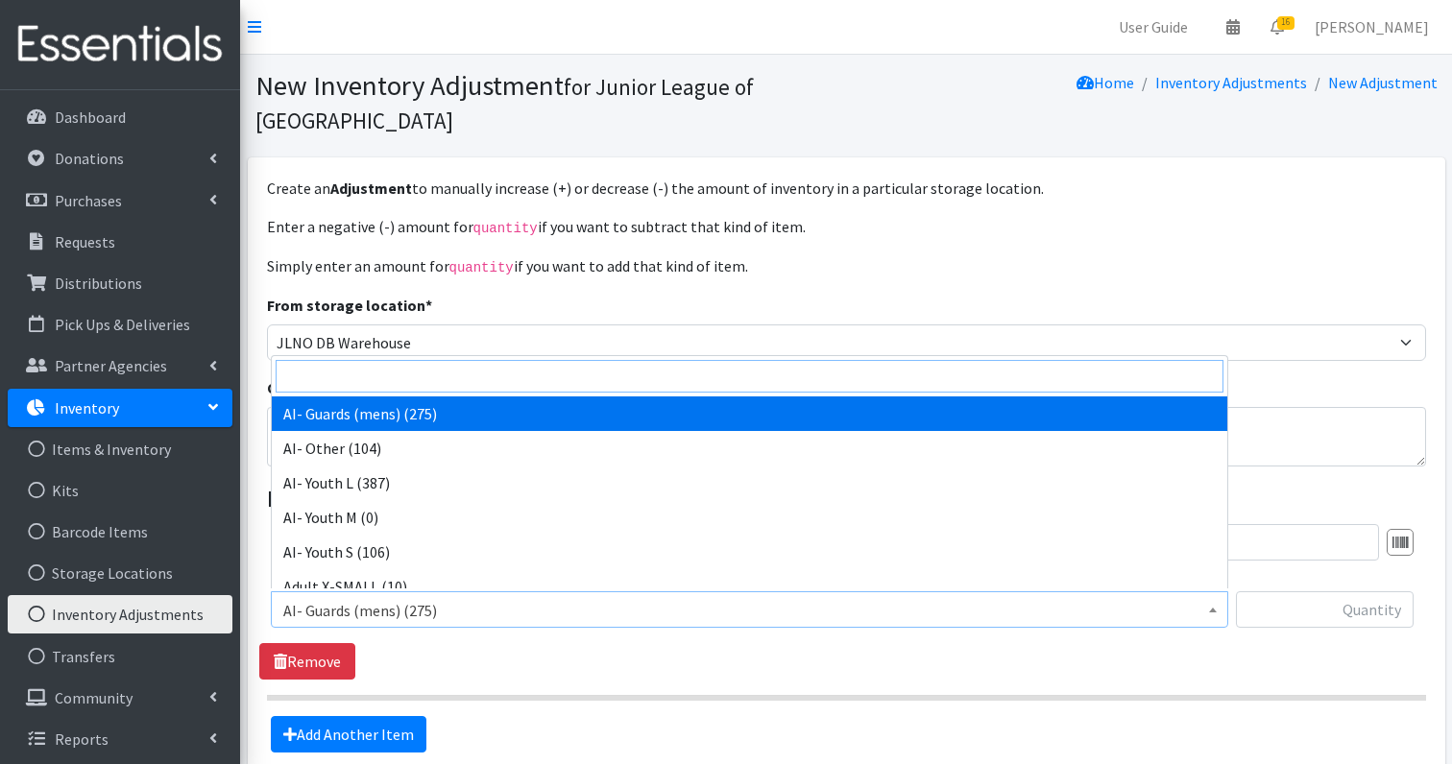
click at [419, 370] on input "search" at bounding box center [750, 376] width 948 height 33
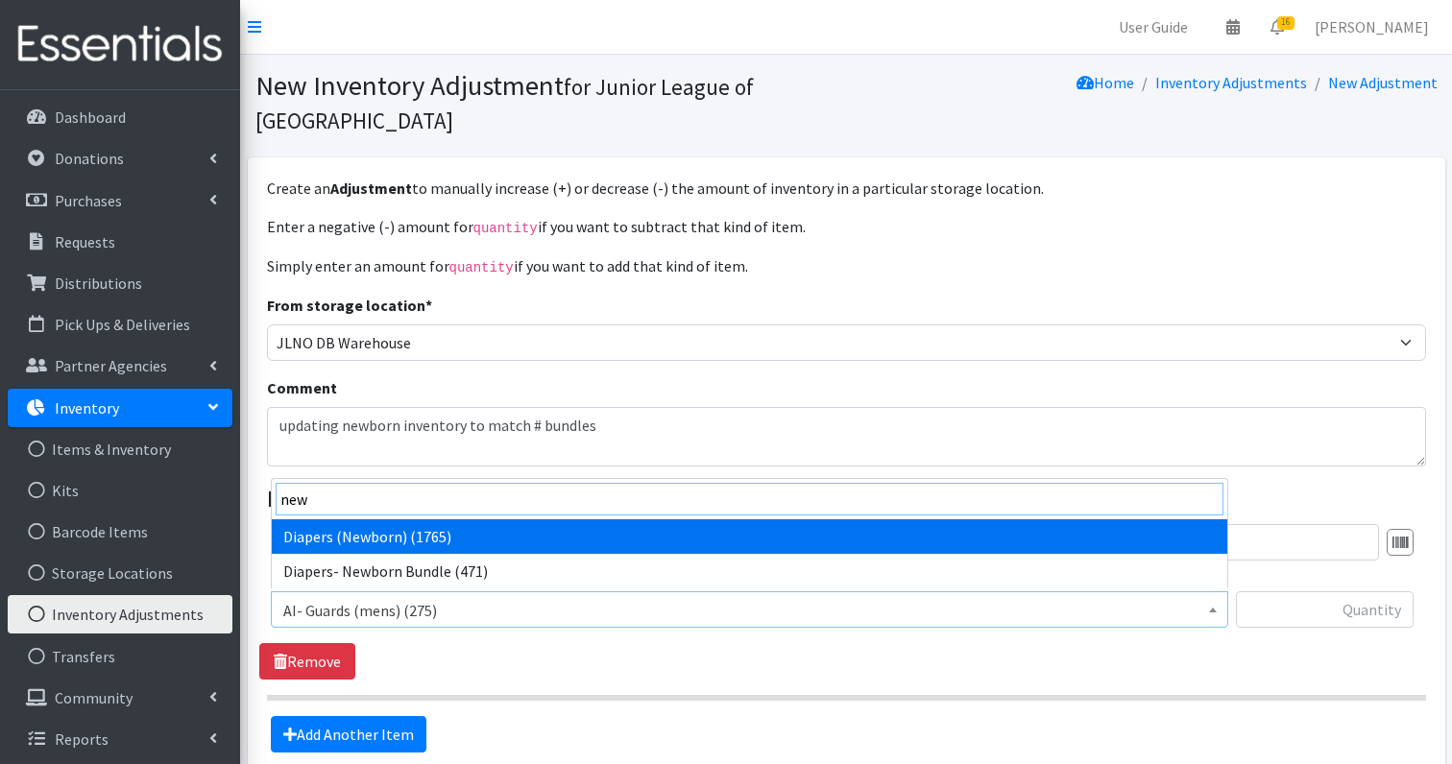
type input "new"
select select "1236"
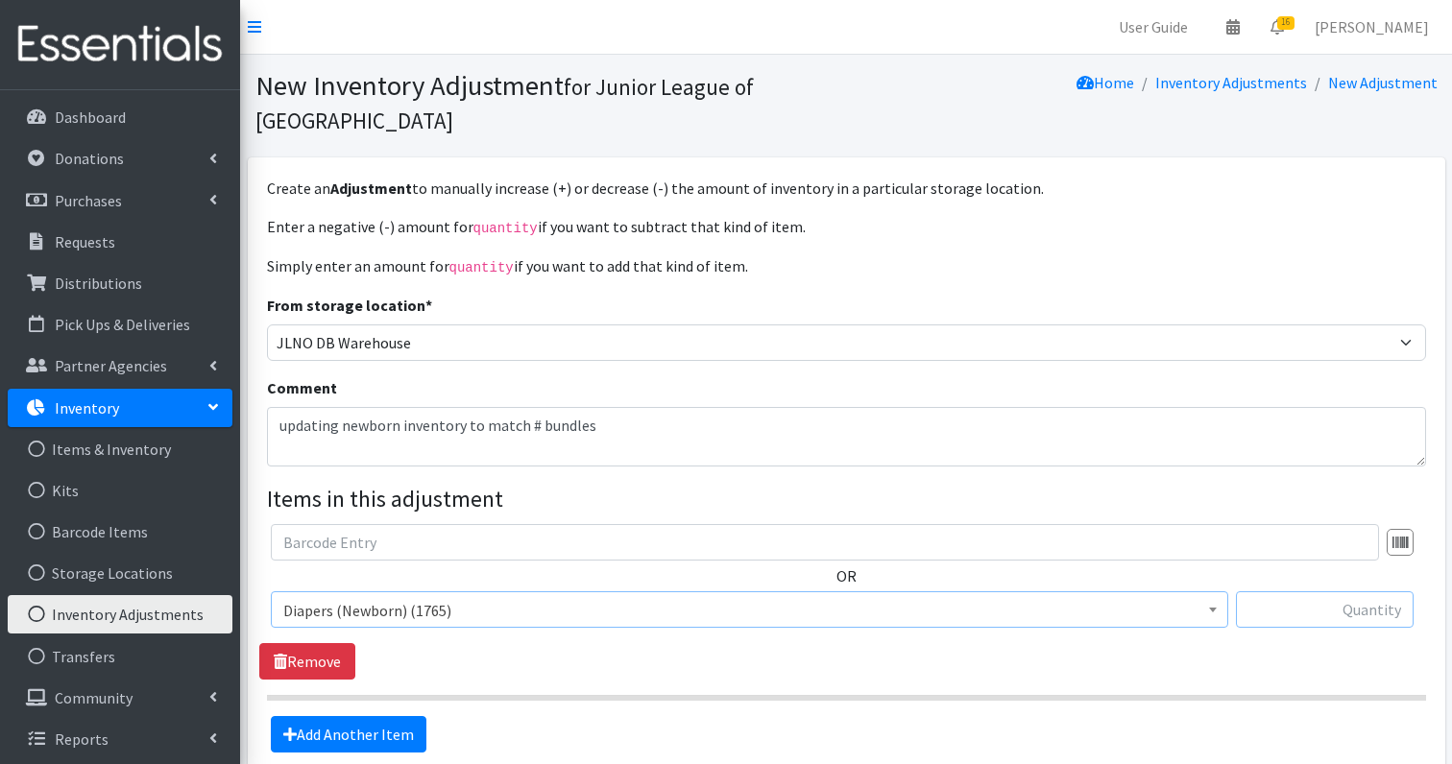
click at [1378, 604] on input "text" at bounding box center [1325, 610] width 178 height 36
click at [1368, 608] on input "text" at bounding box center [1325, 610] width 178 height 36
type input "3700"
click at [1376, 611] on input "3700" at bounding box center [1325, 610] width 178 height 36
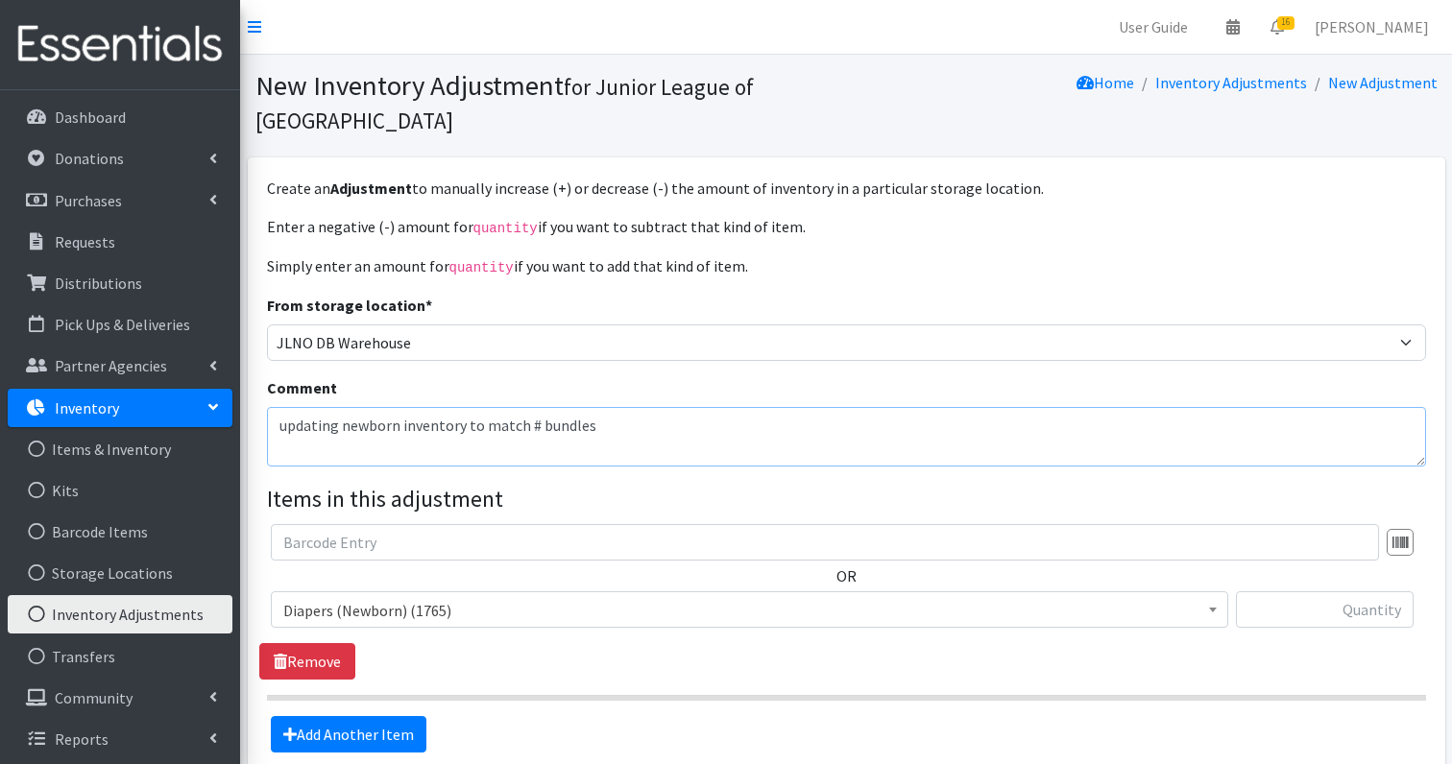
click at [971, 453] on textarea "updating newborn inventory to match # bundles" at bounding box center [846, 437] width 1159 height 60
click at [544, 621] on span "Diapers (Newborn) (1765)" at bounding box center [749, 610] width 957 height 36
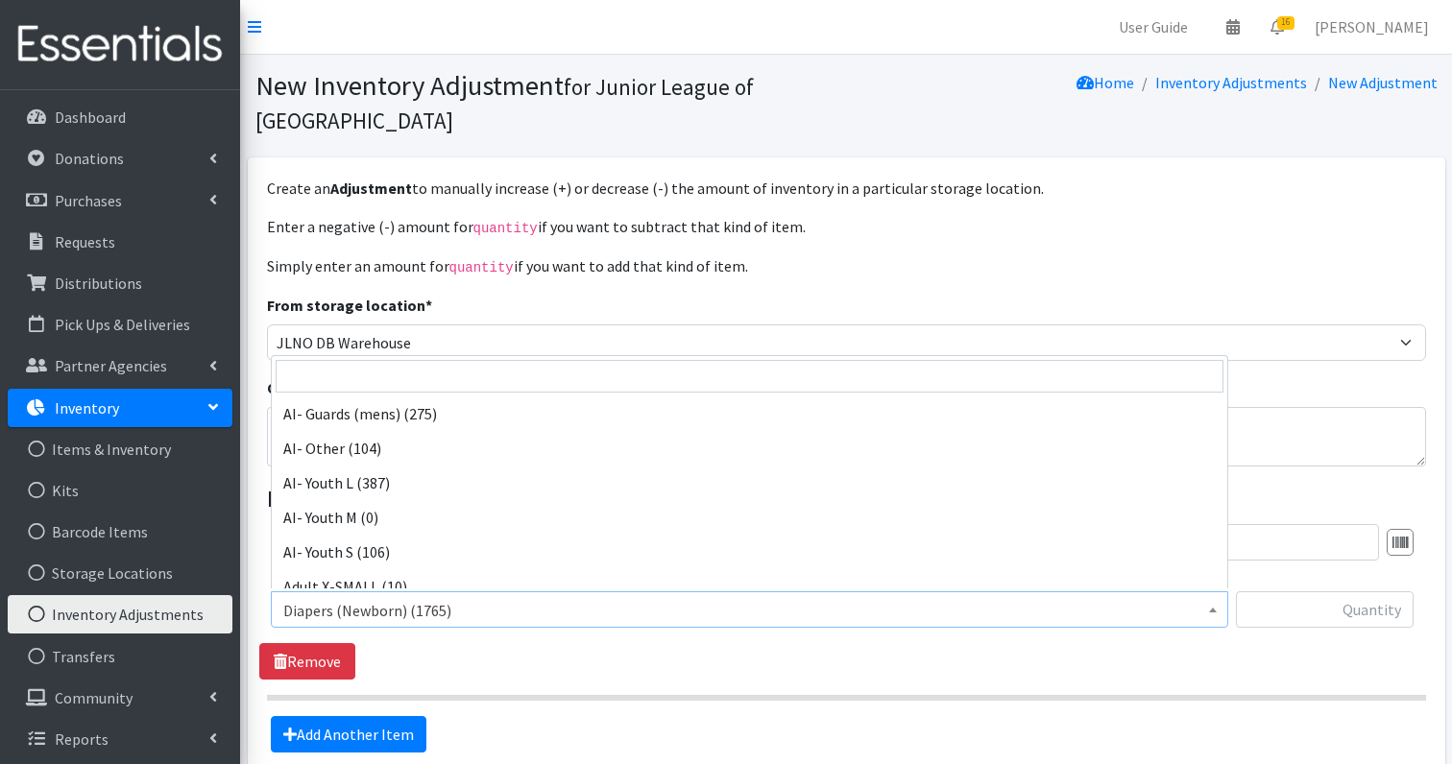
scroll to position [795, 0]
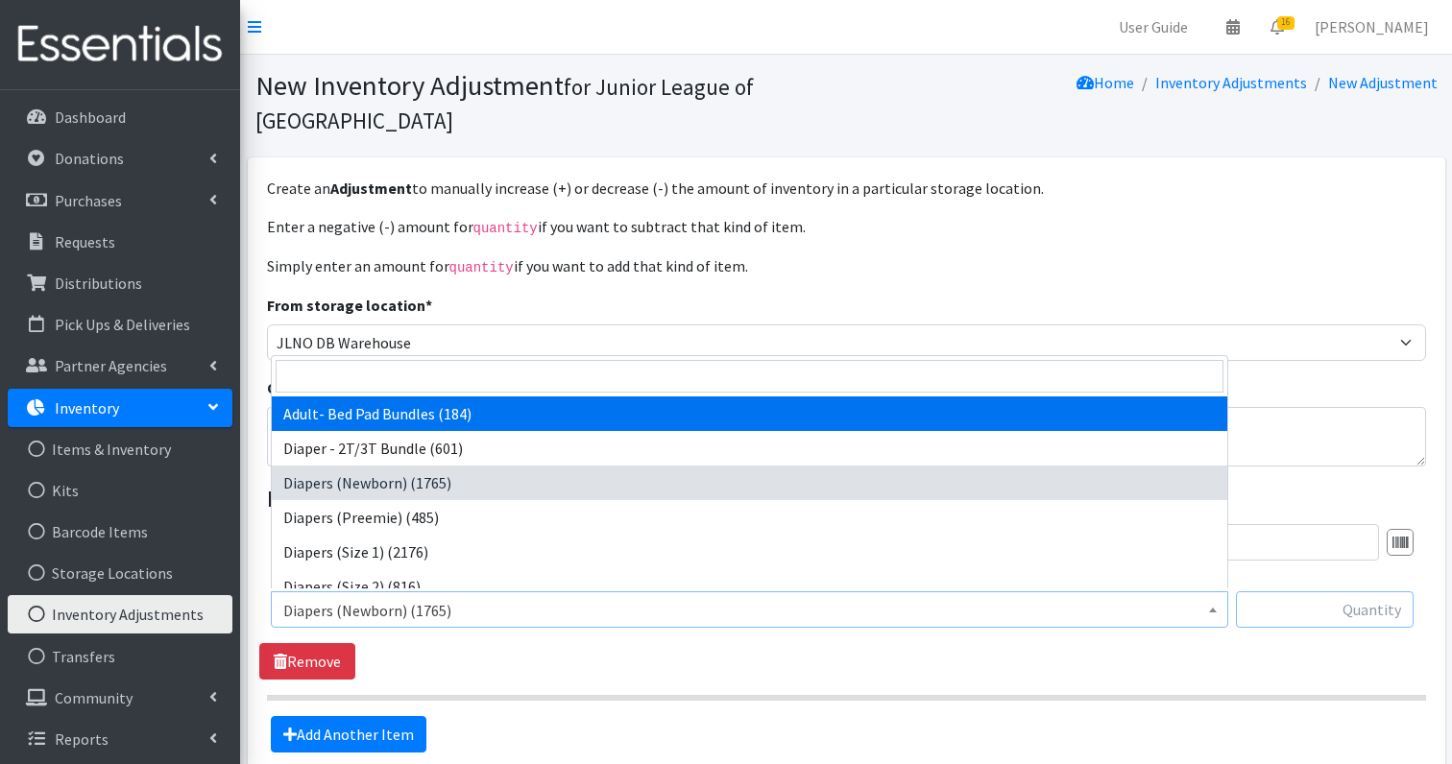
click at [1382, 612] on input "text" at bounding box center [1325, 610] width 178 height 36
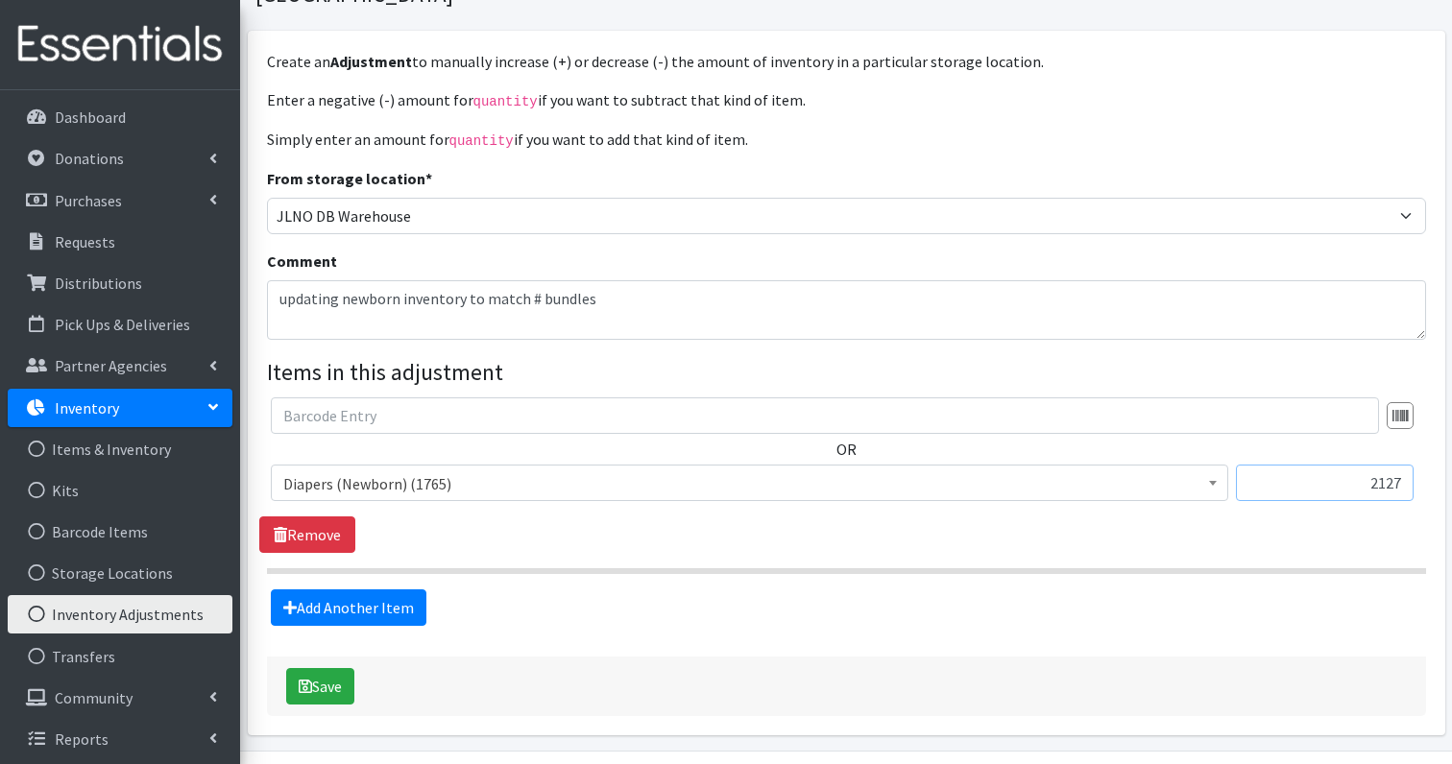
scroll to position [135, 0]
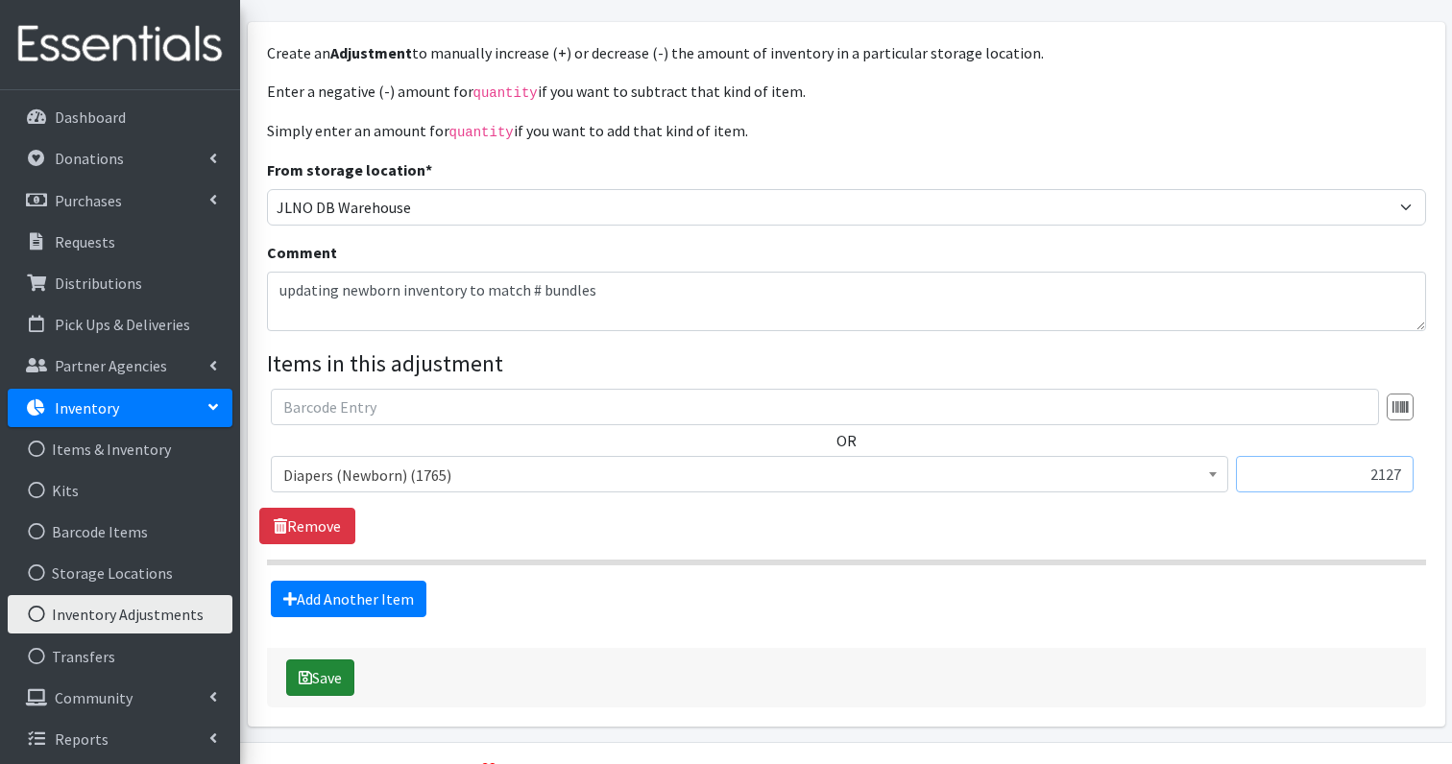
type input "2127"
click at [307, 678] on icon "submit" at bounding box center [305, 677] width 13 height 15
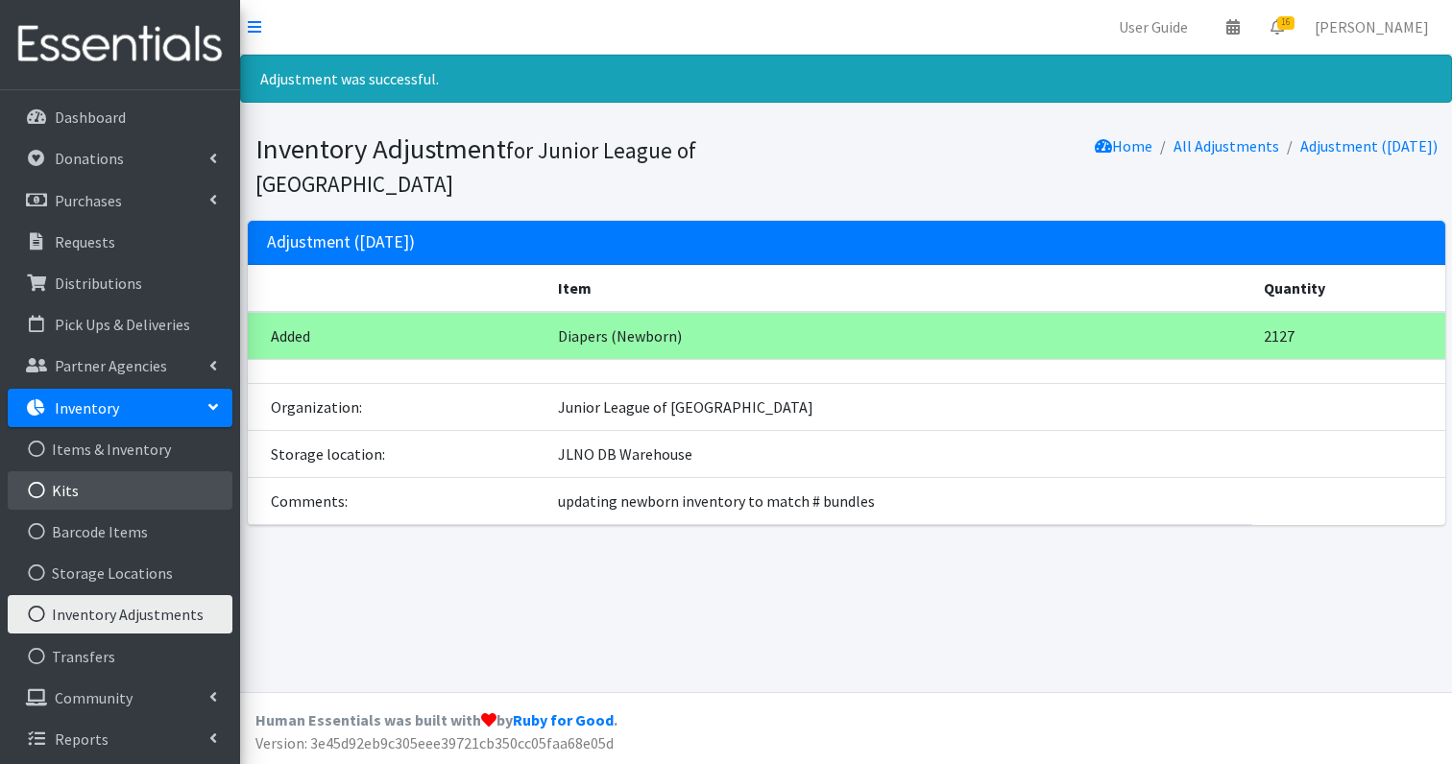
click at [92, 503] on link "Kits" at bounding box center [120, 491] width 225 height 38
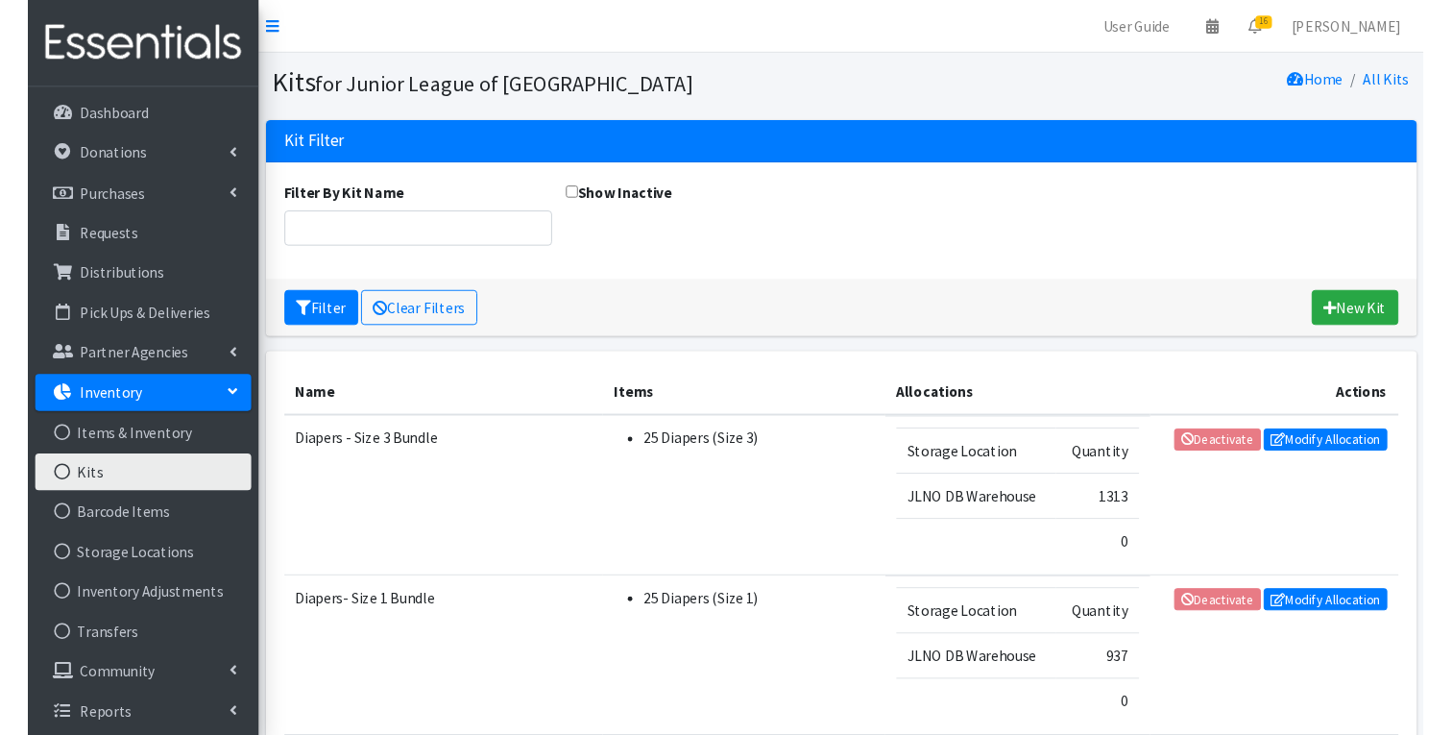
scroll to position [1167, 0]
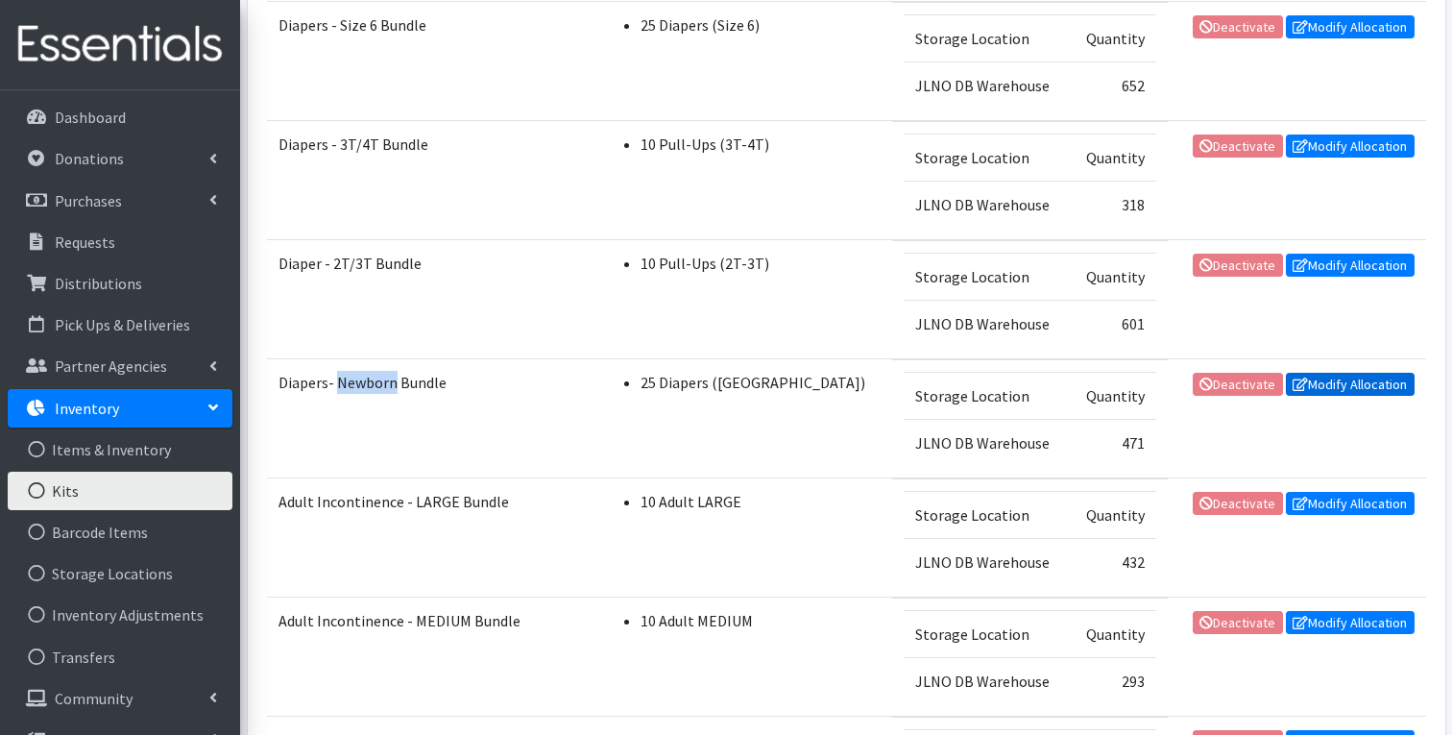
click at [1371, 379] on link "Modify Allocation" at bounding box center [1350, 384] width 129 height 23
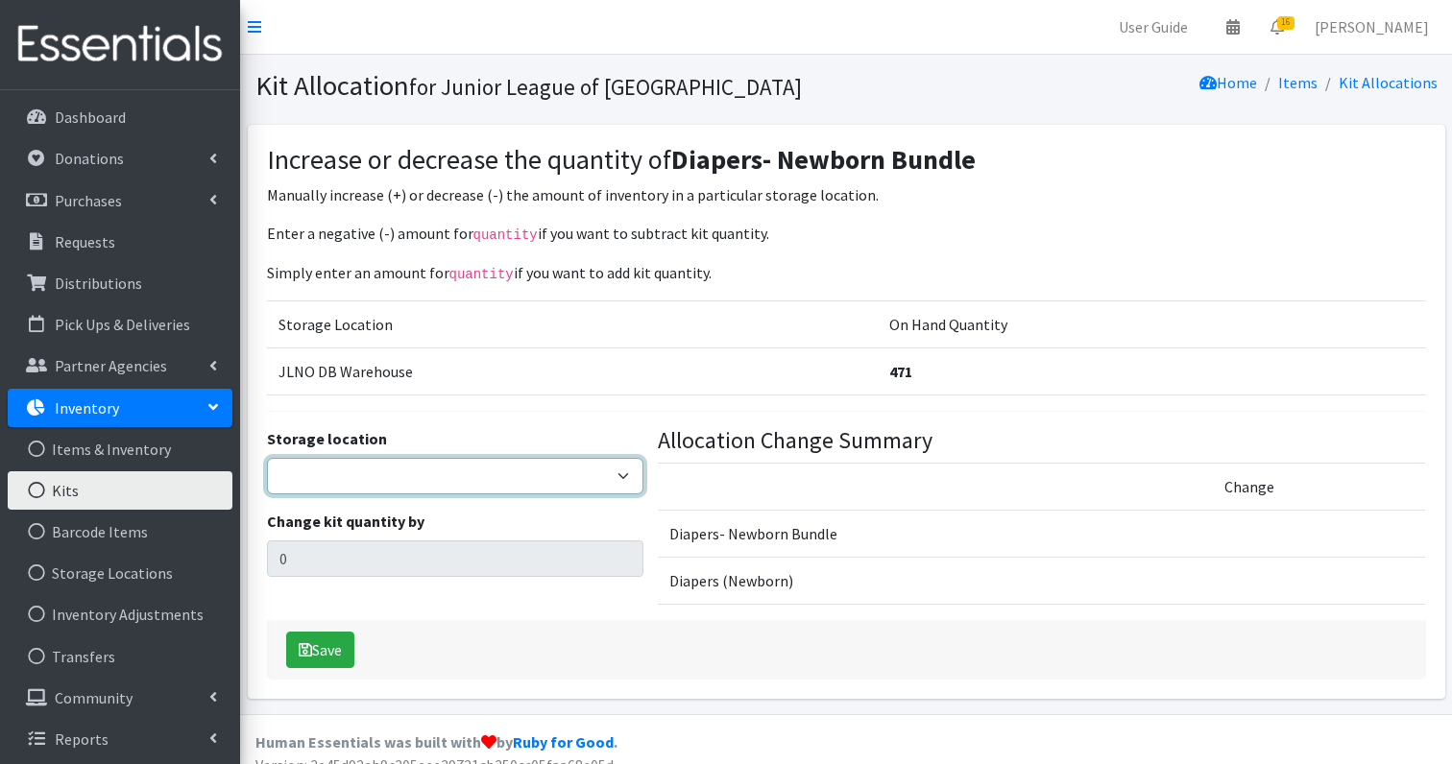
click at [311, 476] on select "JLNO DB Warehouse" at bounding box center [455, 476] width 376 height 36
select select "24"
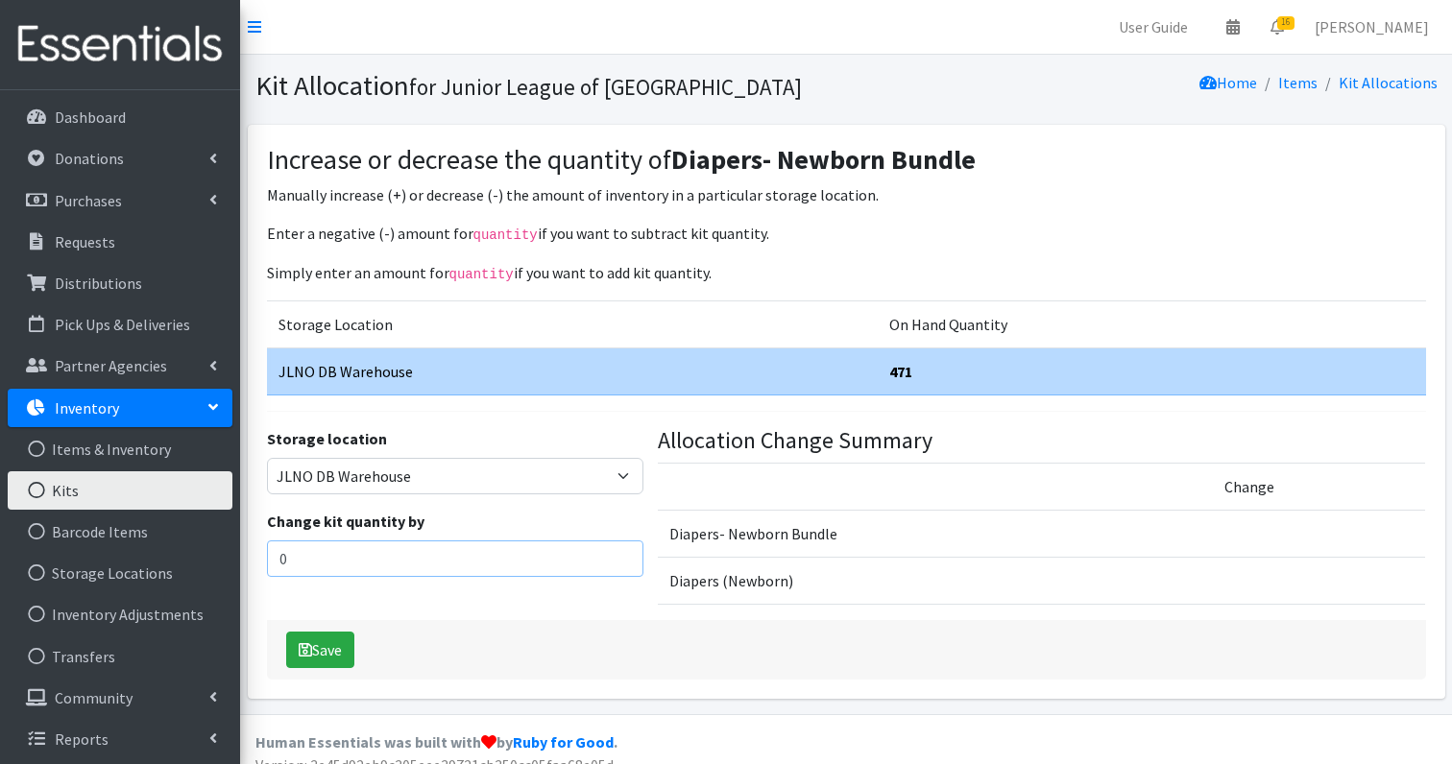
click at [311, 551] on input "0" at bounding box center [455, 559] width 376 height 36
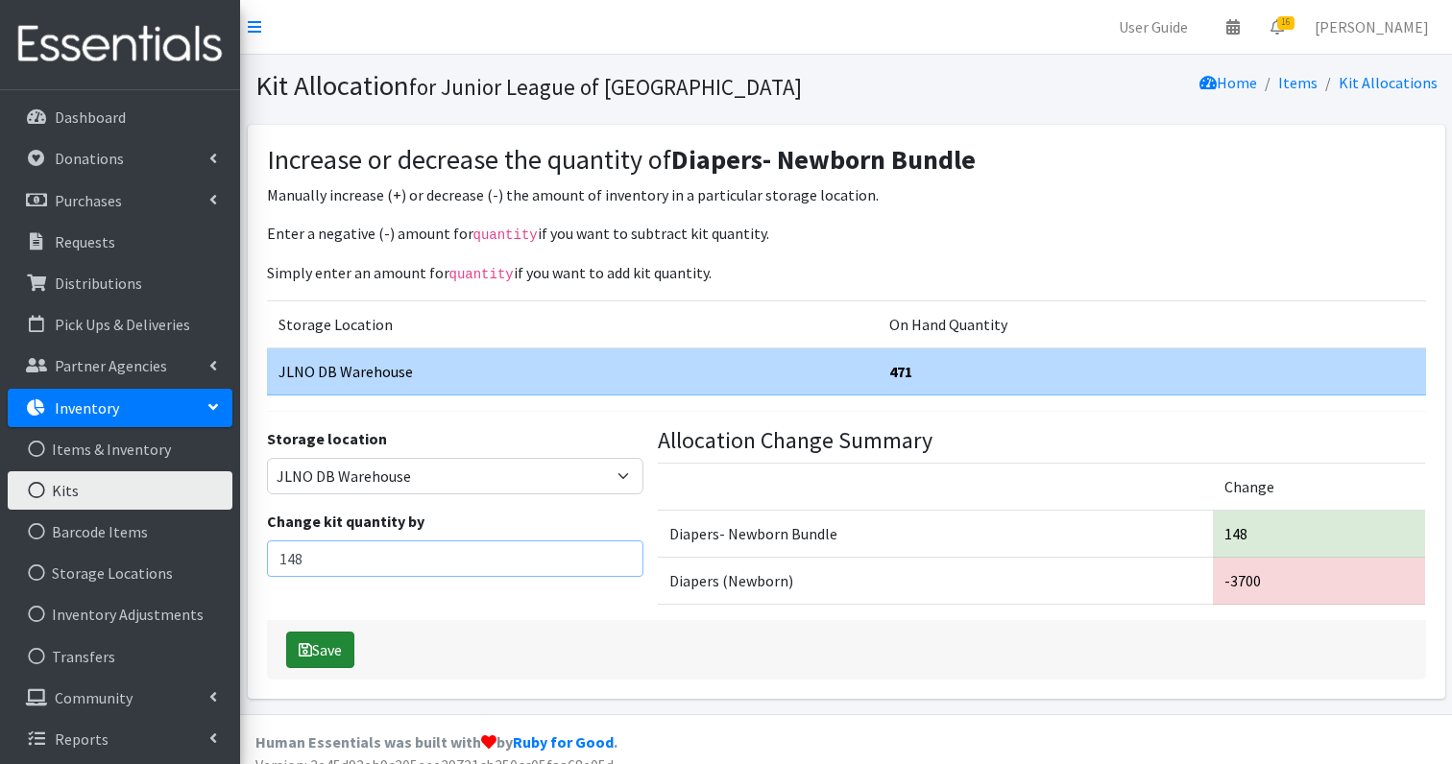
type input "148"
click at [318, 648] on button "Save" at bounding box center [320, 650] width 68 height 36
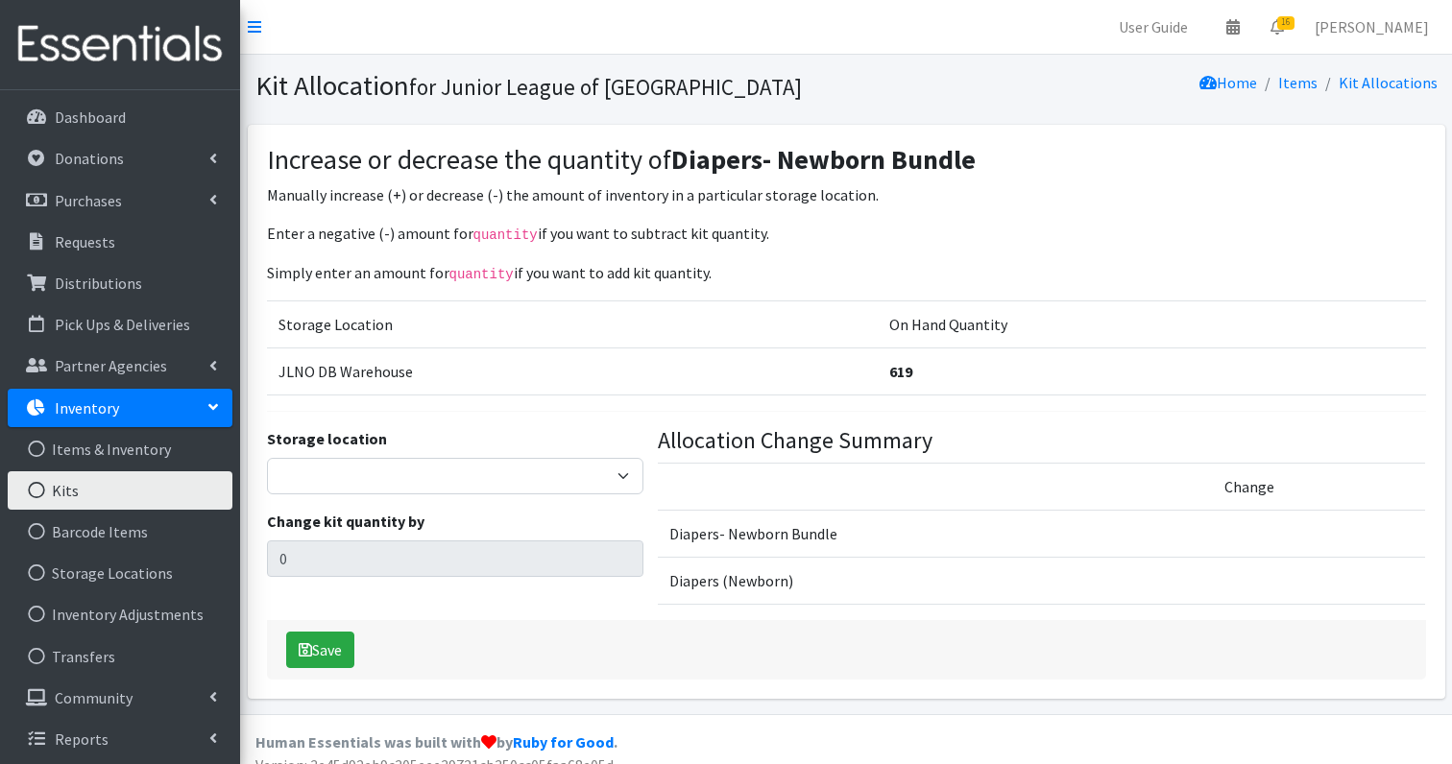
click at [78, 479] on link "Kits" at bounding box center [120, 491] width 225 height 38
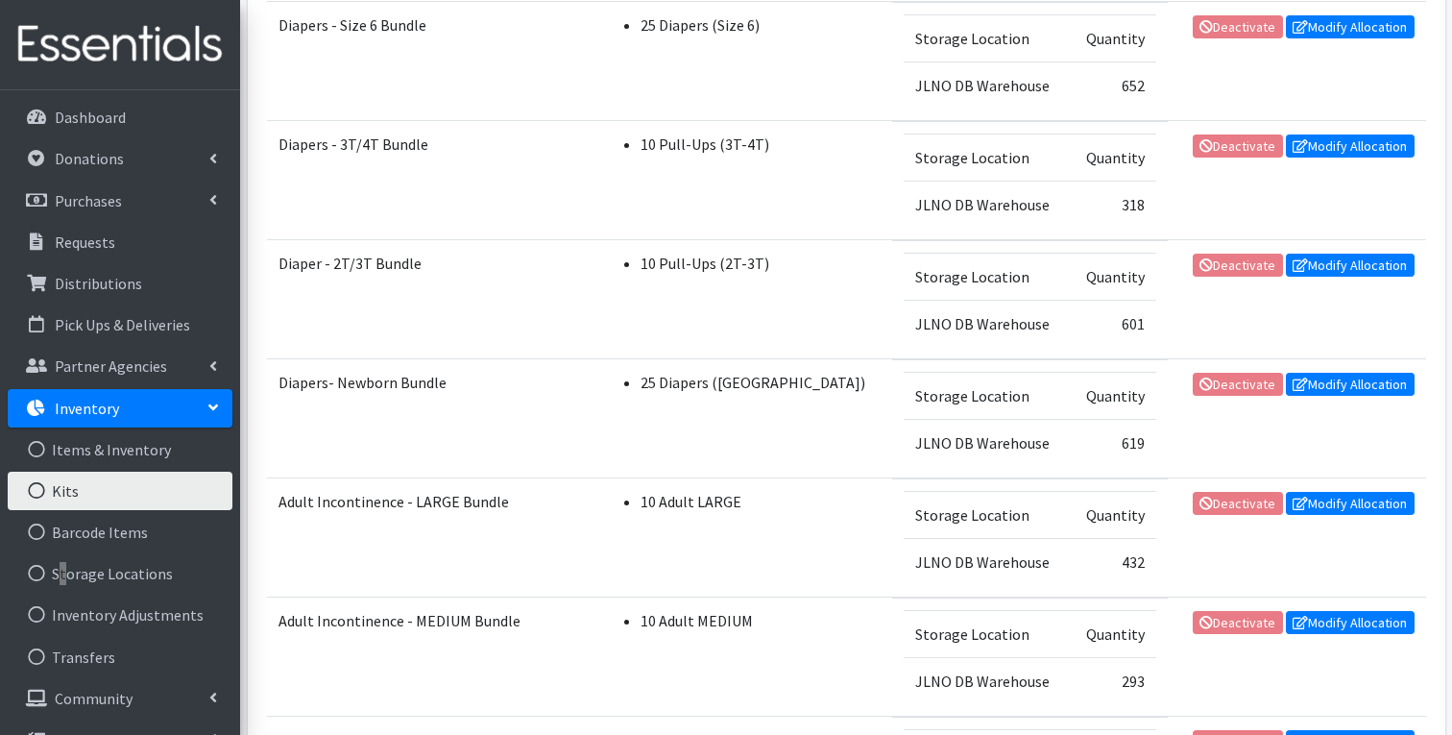
scroll to position [254, 0]
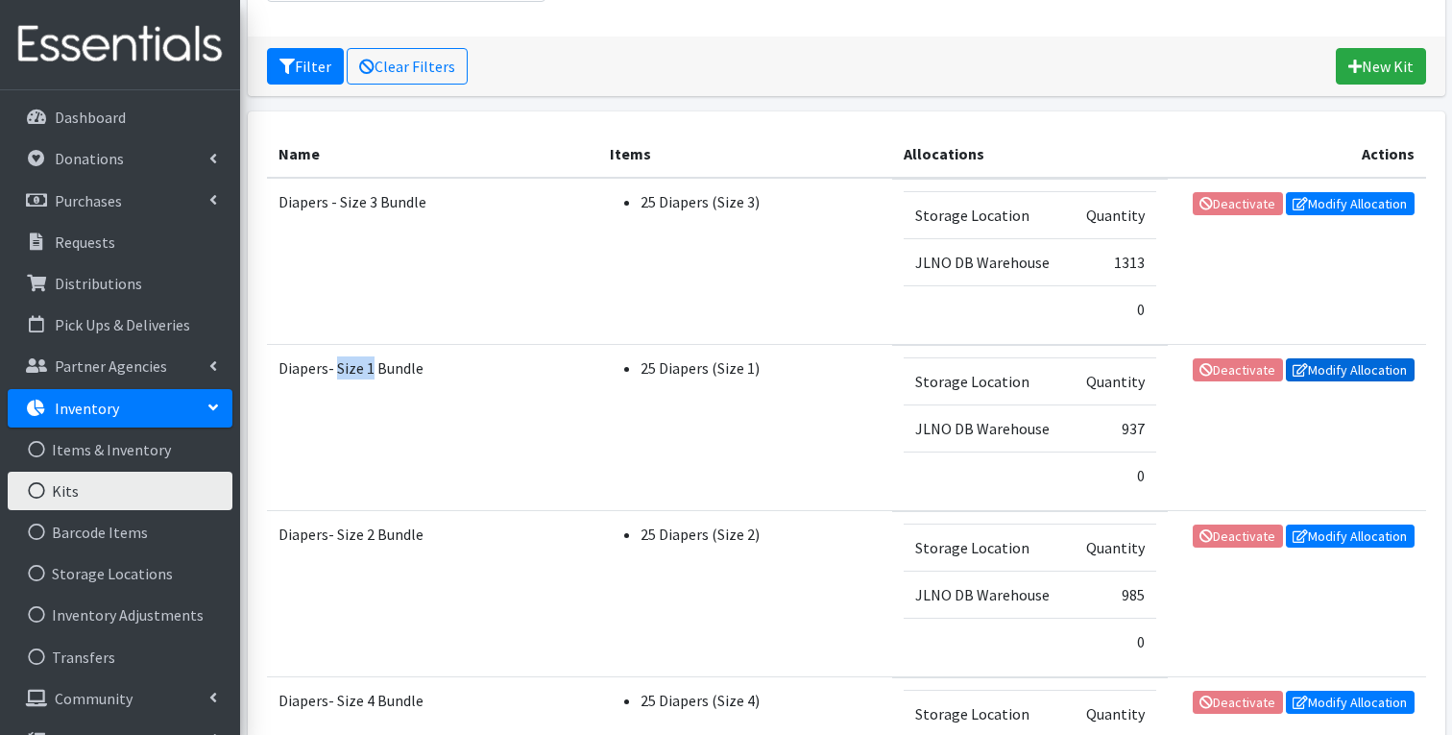
click at [1351, 370] on link "Modify Allocation" at bounding box center [1350, 369] width 129 height 23
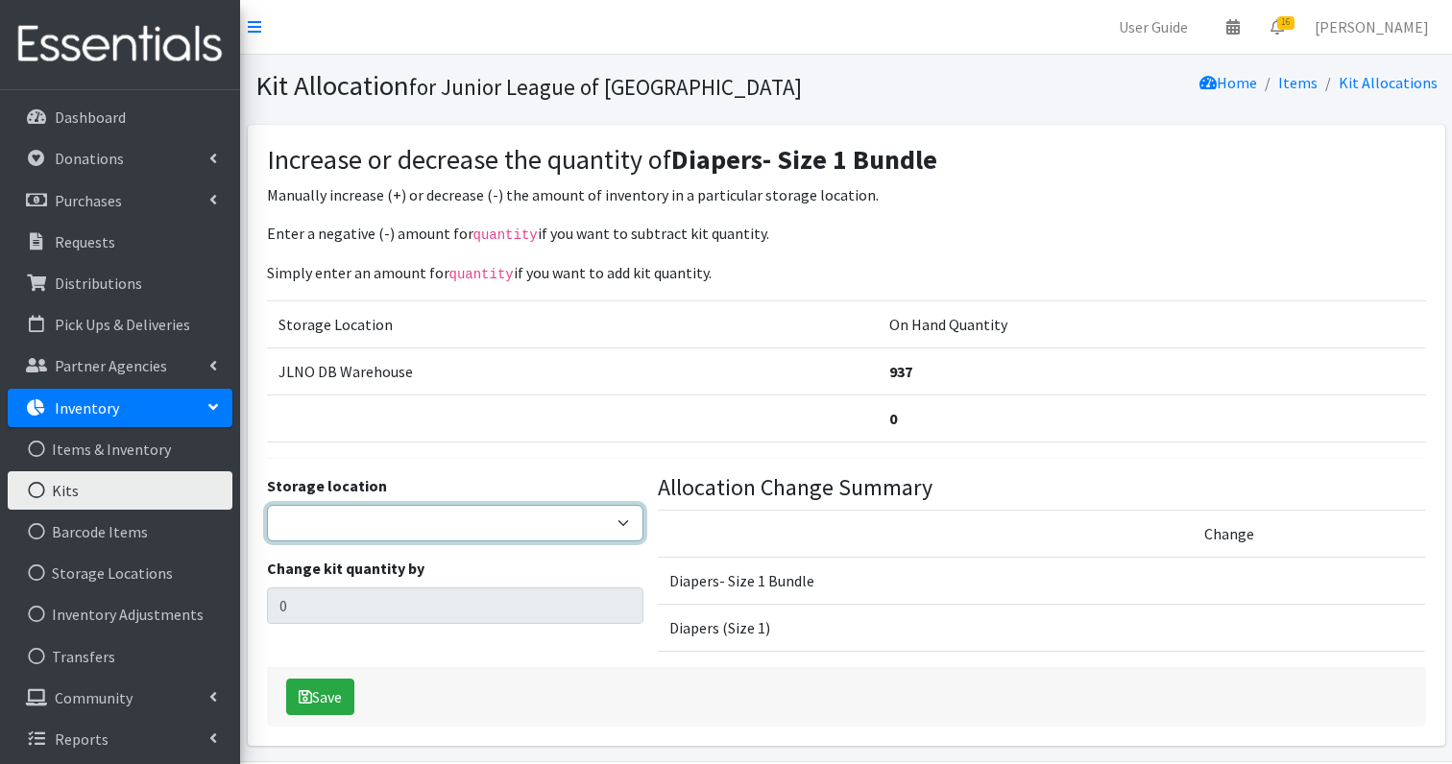
select select "24"
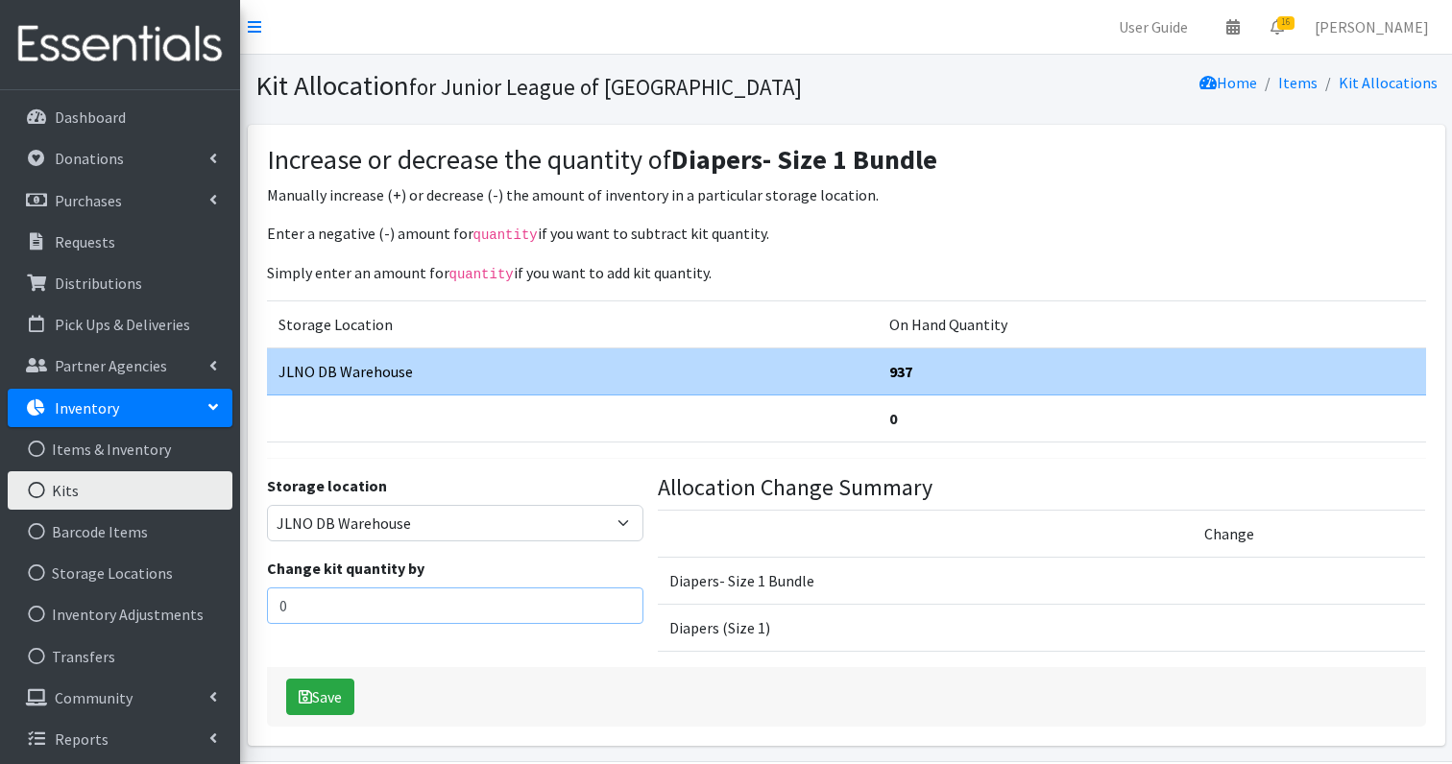
click at [364, 606] on input "0" at bounding box center [455, 606] width 376 height 36
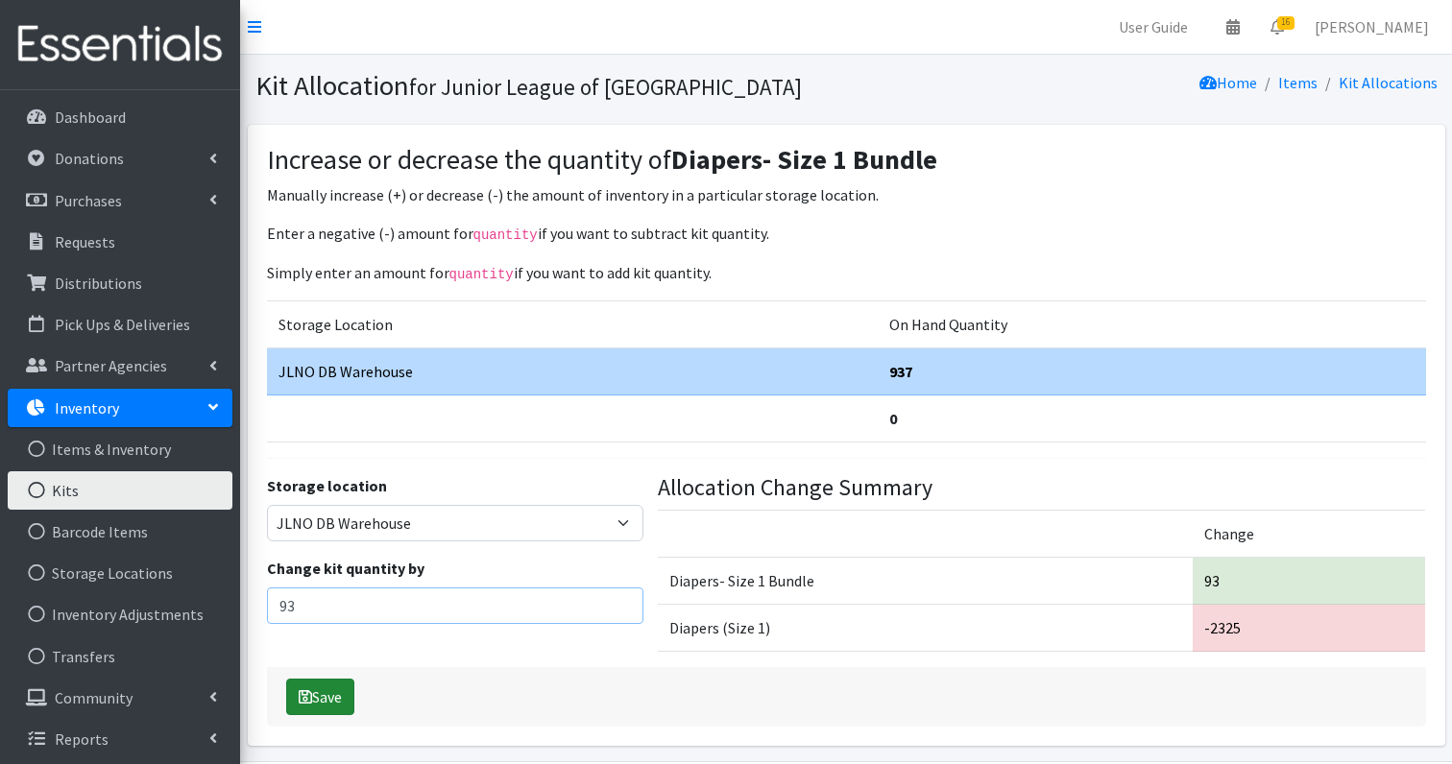
type input "93"
click at [319, 701] on button "Save" at bounding box center [320, 697] width 68 height 36
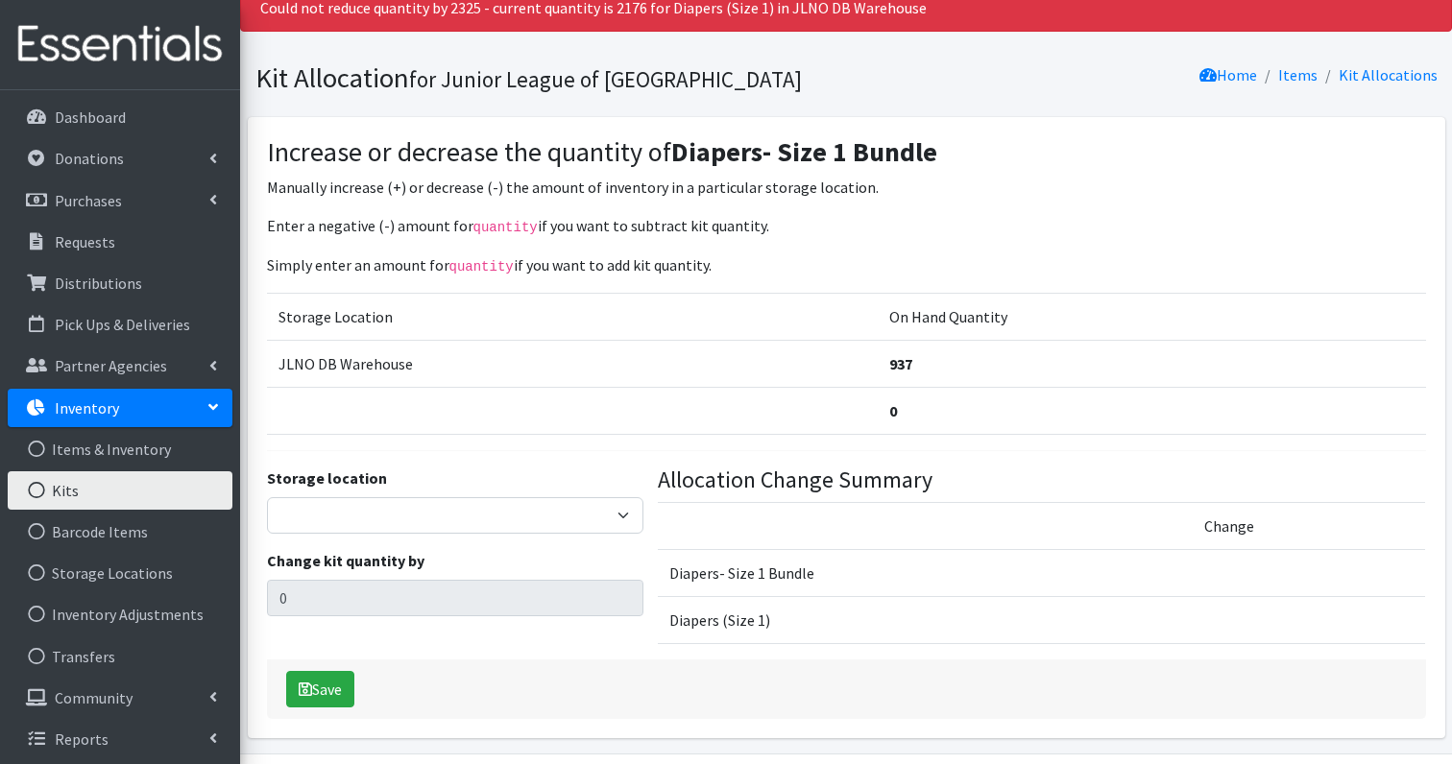
scroll to position [77, 0]
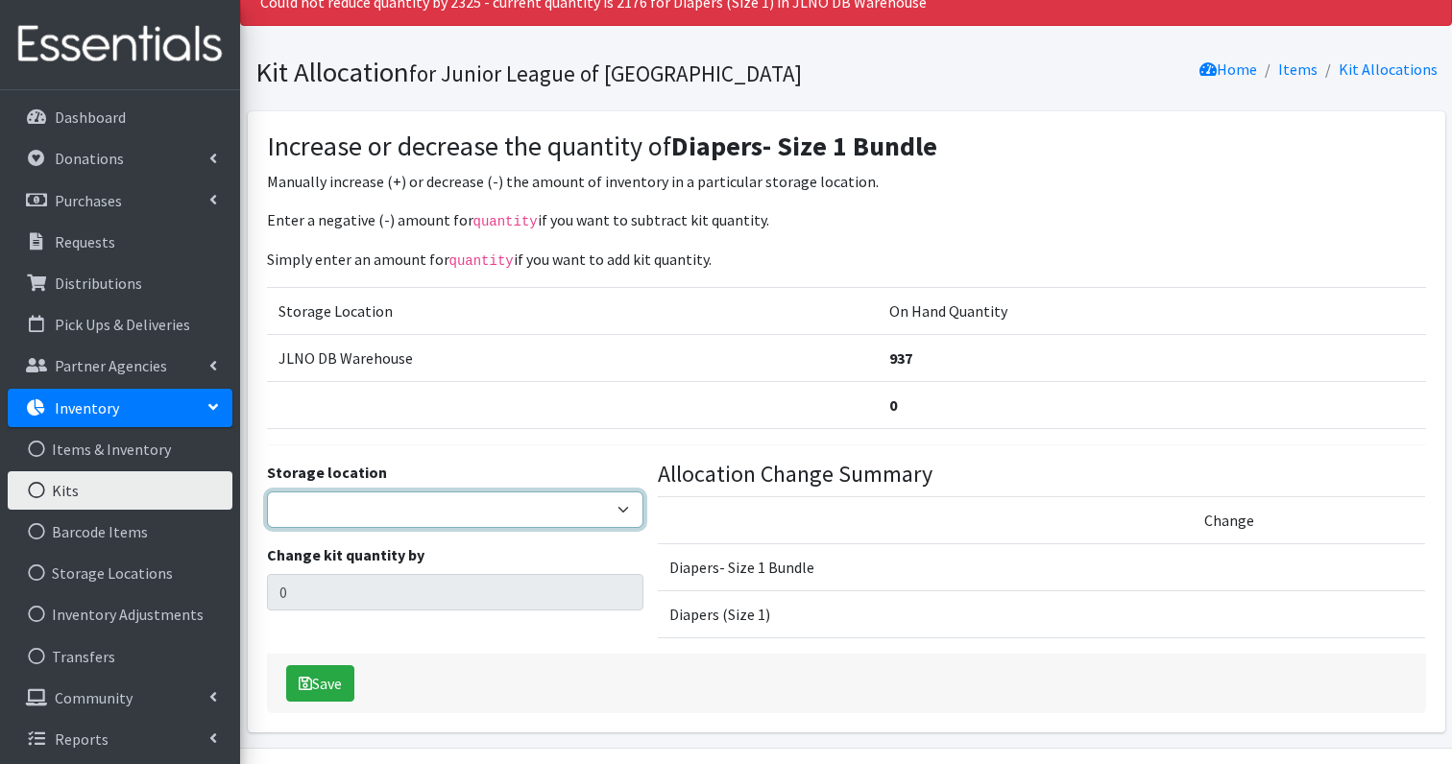
select select "24"
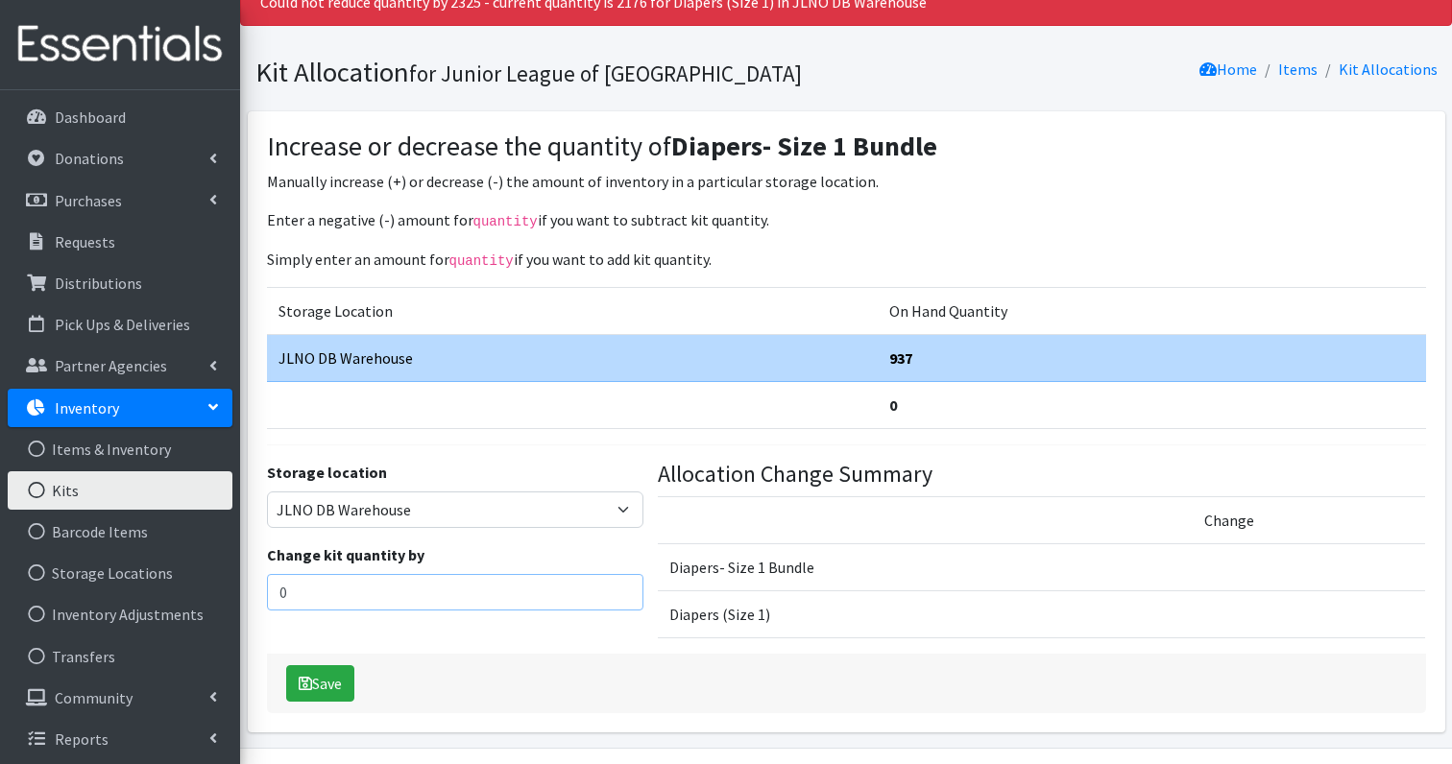
click at [356, 590] on input "0" at bounding box center [455, 592] width 376 height 36
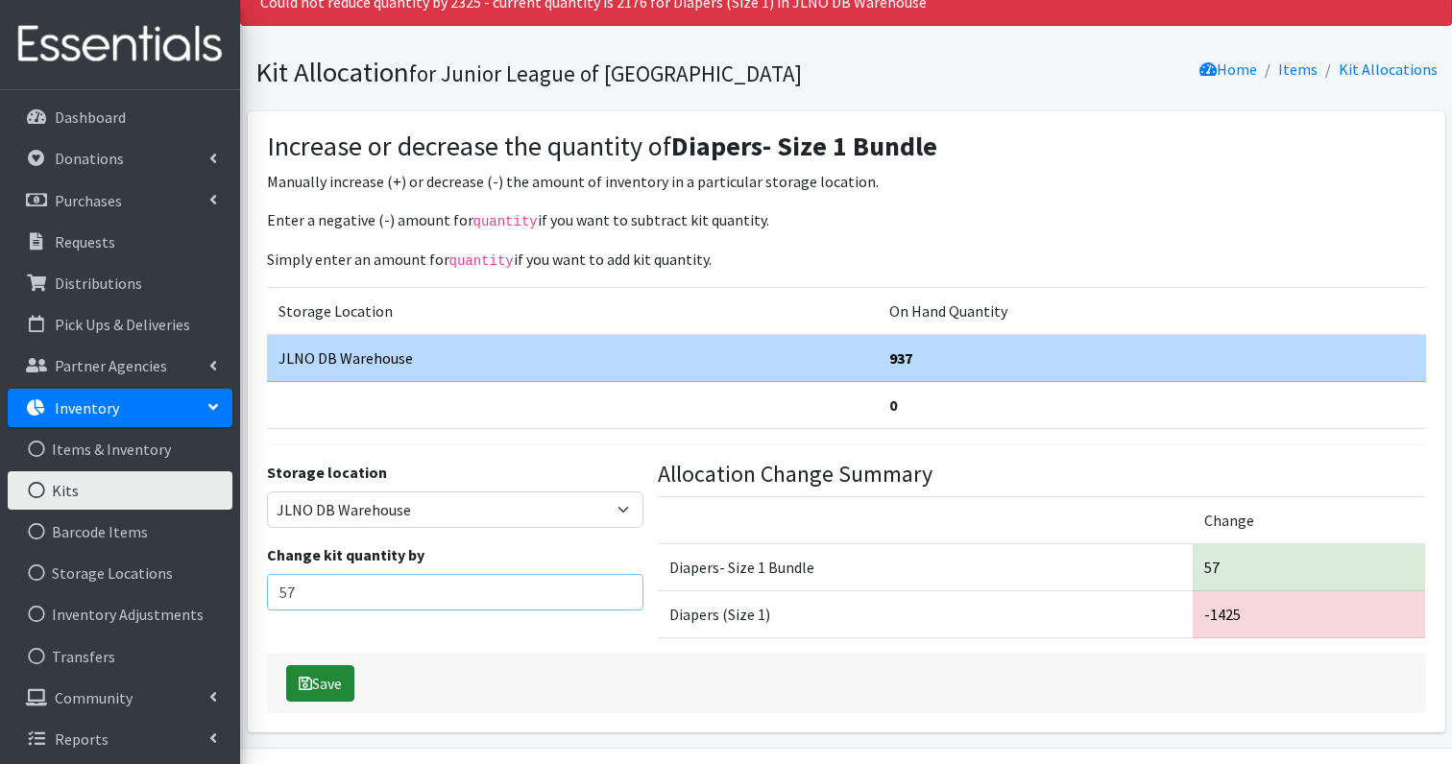
type input "57"
click at [310, 676] on icon "submit" at bounding box center [305, 683] width 13 height 15
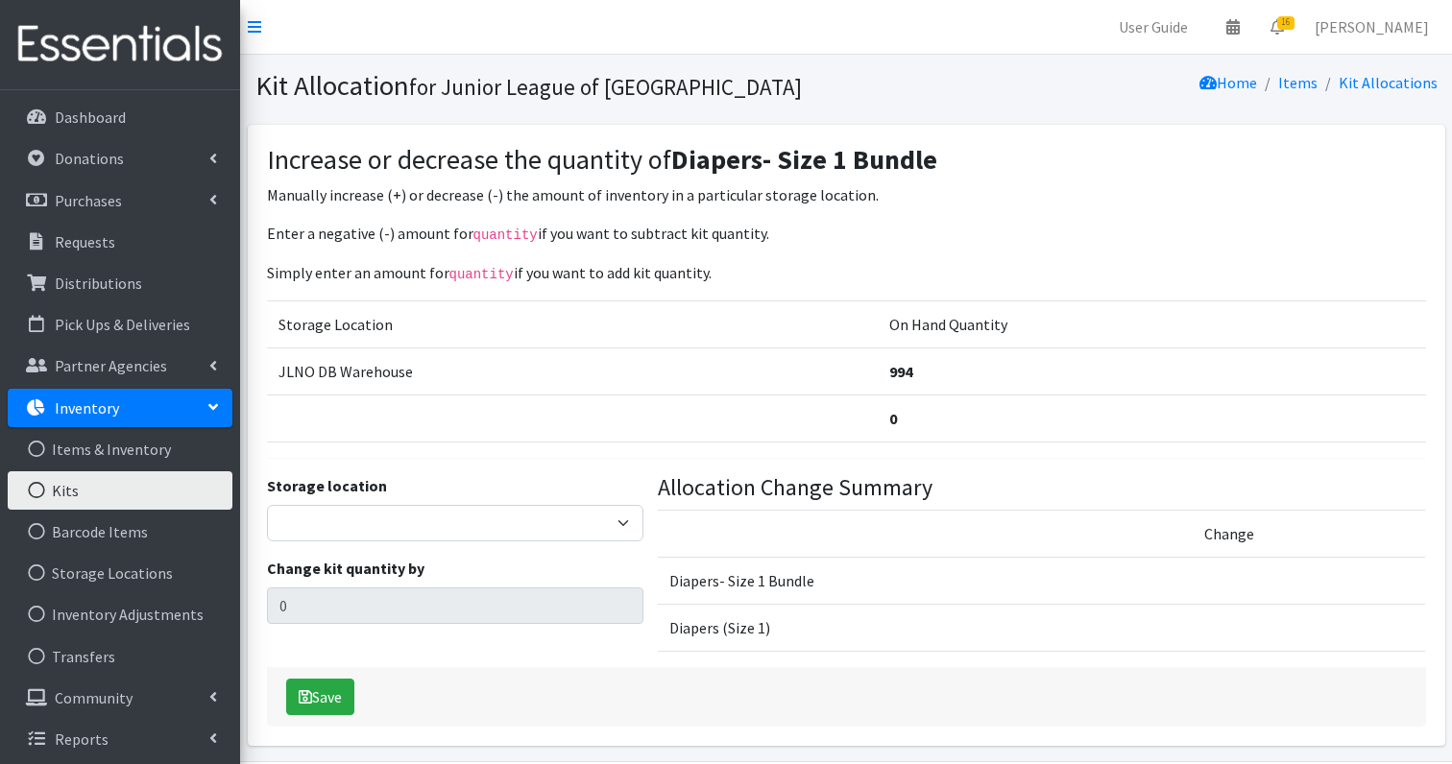
click at [68, 484] on link "Kits" at bounding box center [120, 491] width 225 height 38
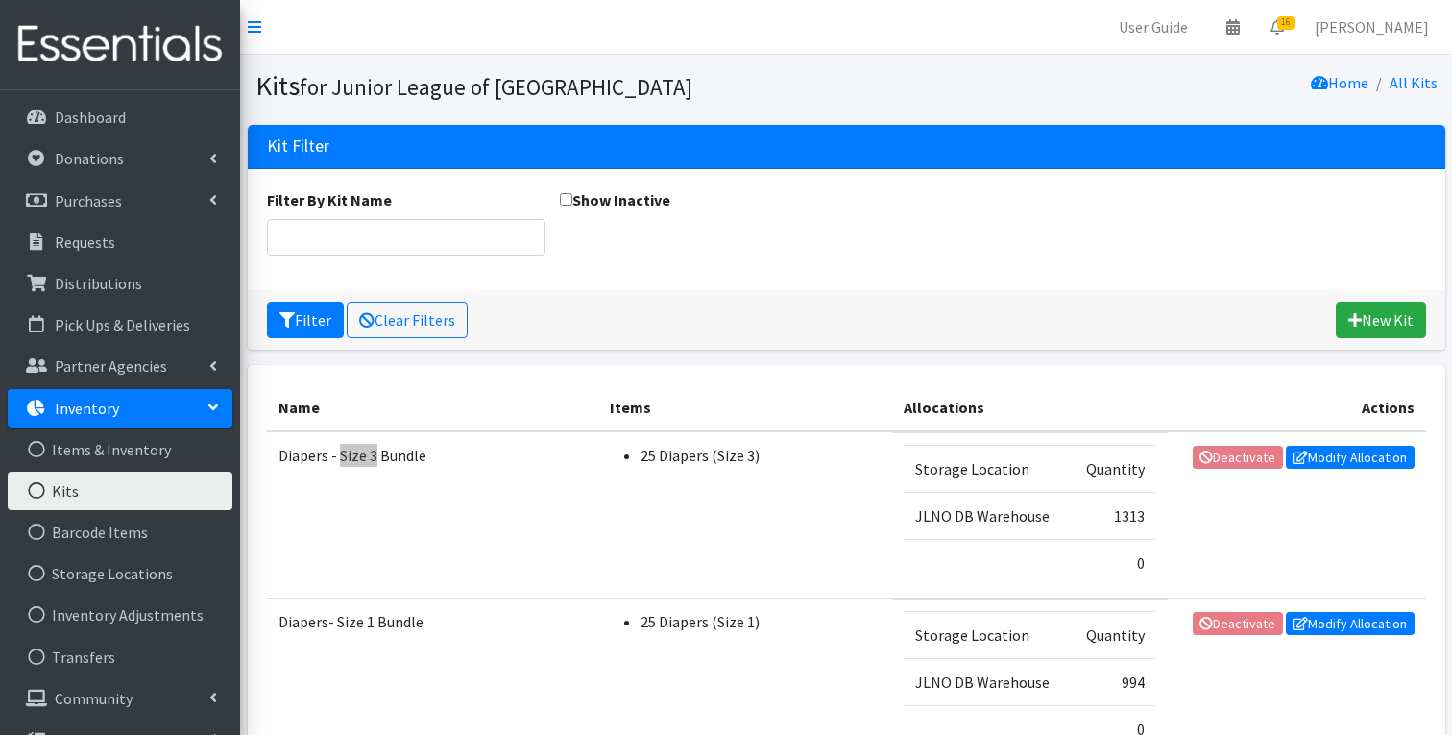
scroll to position [420, 0]
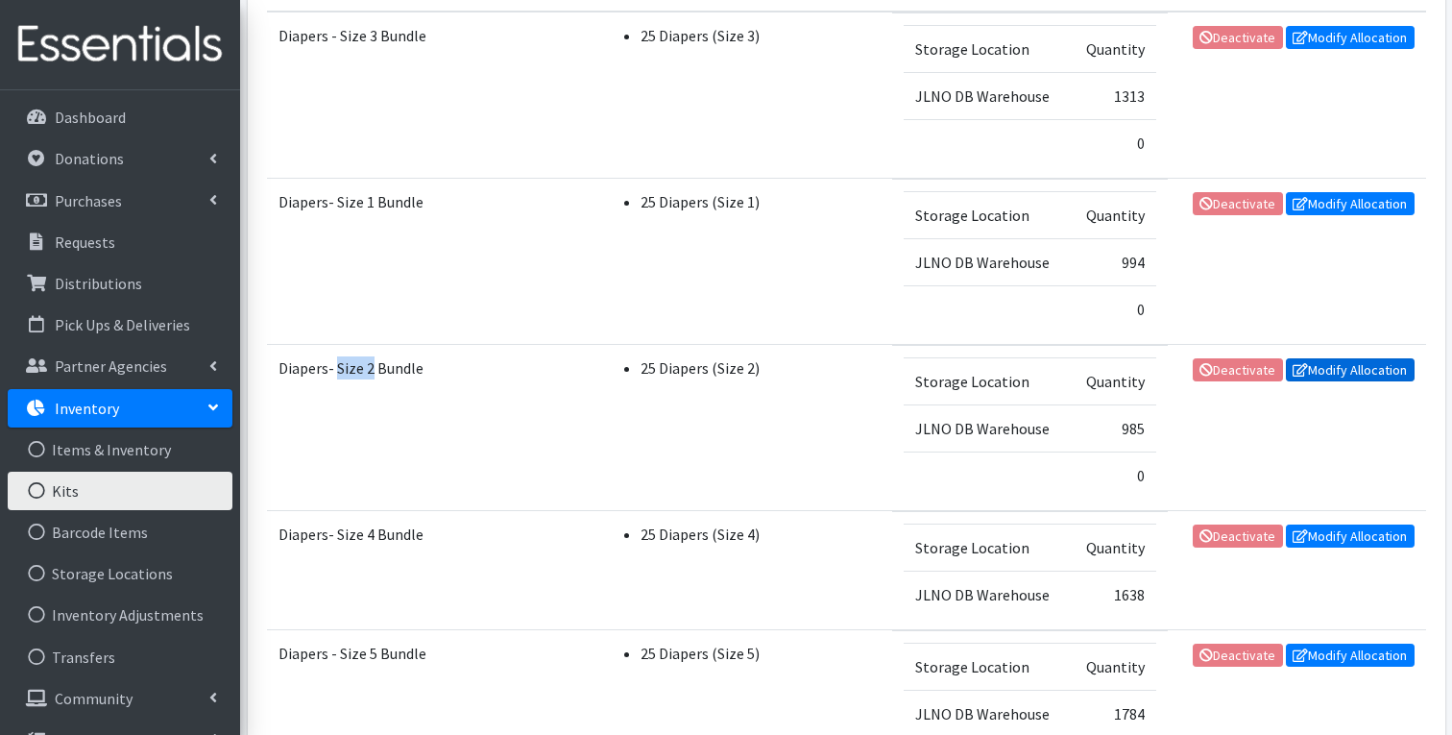
click at [1360, 360] on link "Modify Allocation" at bounding box center [1350, 369] width 129 height 23
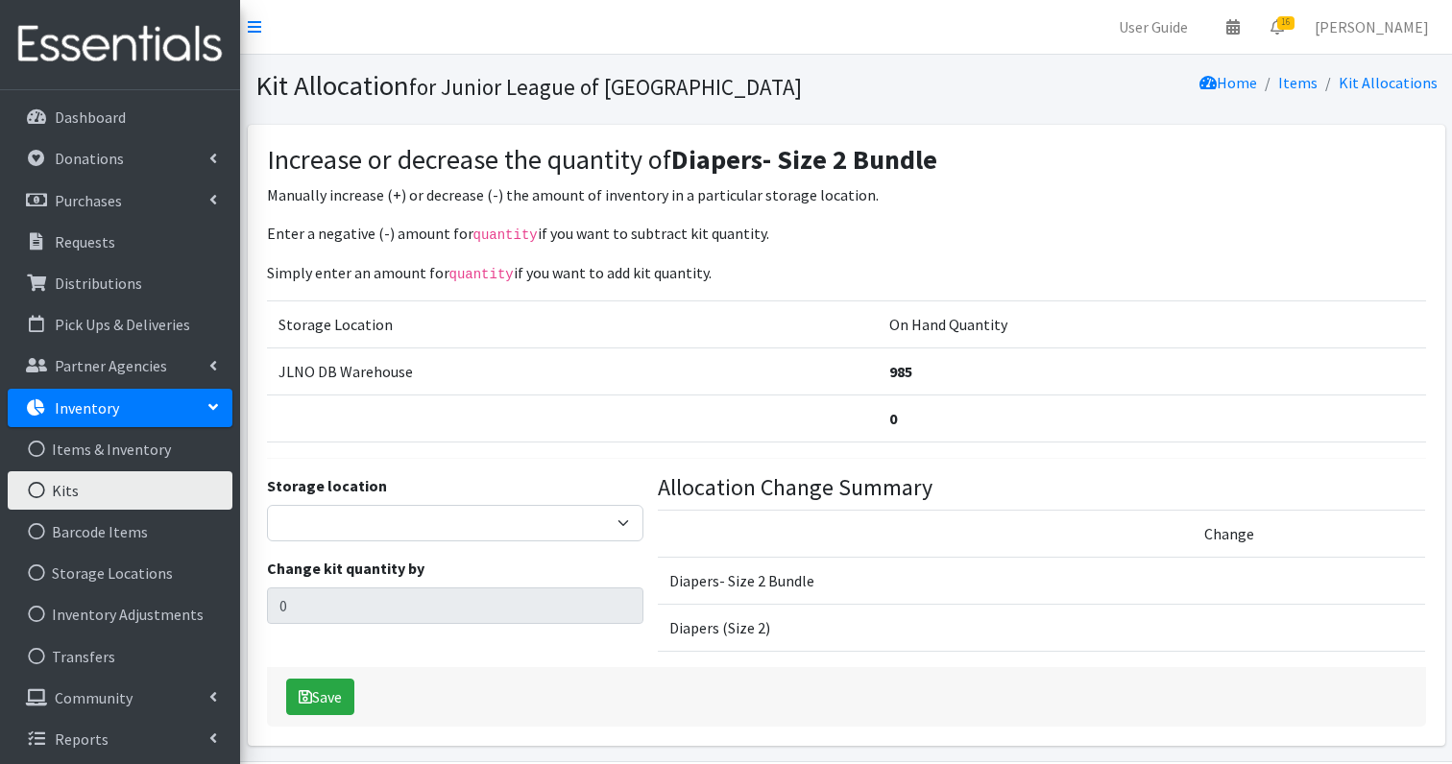
click at [381, 538] on div "Storage location [GEOGRAPHIC_DATA] Change kit quantity by 0" at bounding box center [454, 570] width 391 height 193
select select "24"
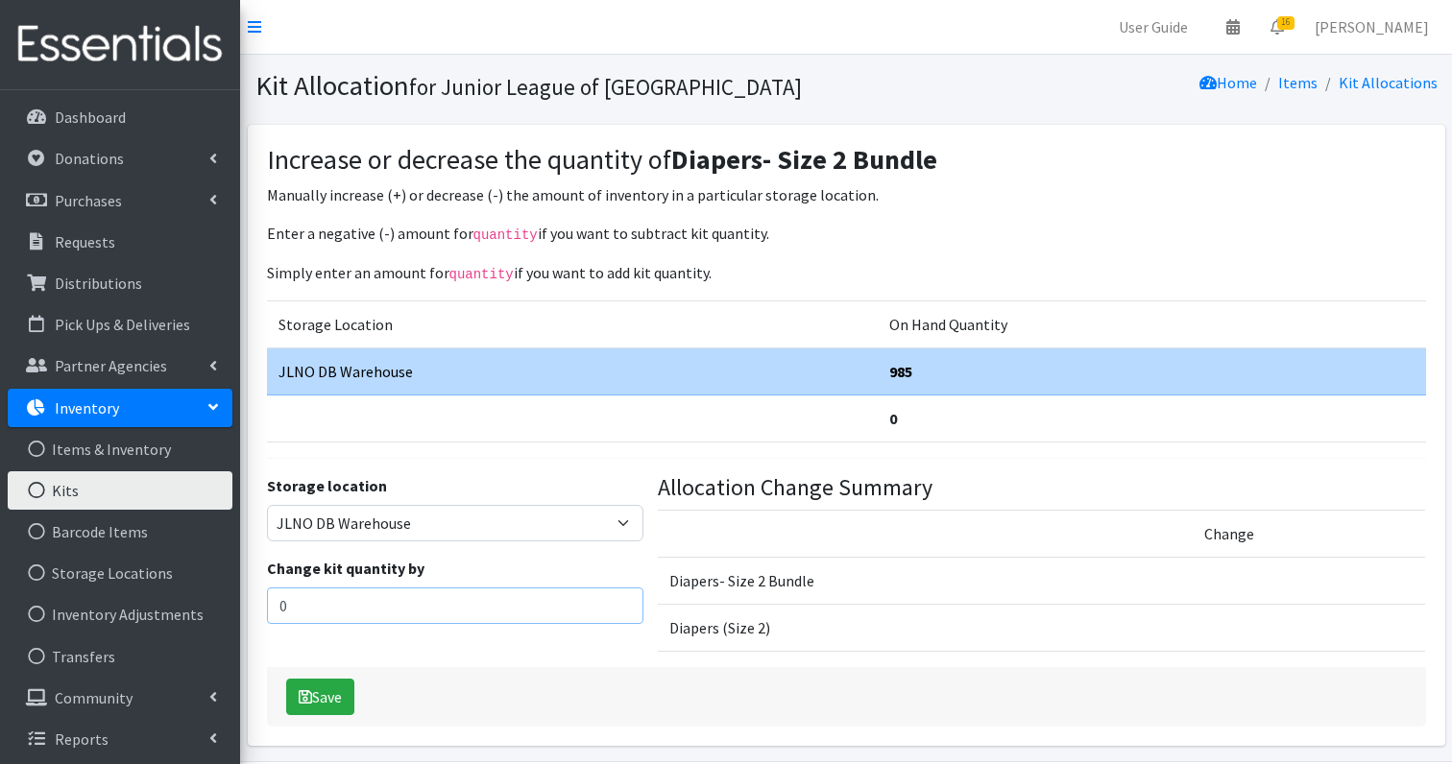
click at [348, 596] on input "0" at bounding box center [455, 606] width 376 height 36
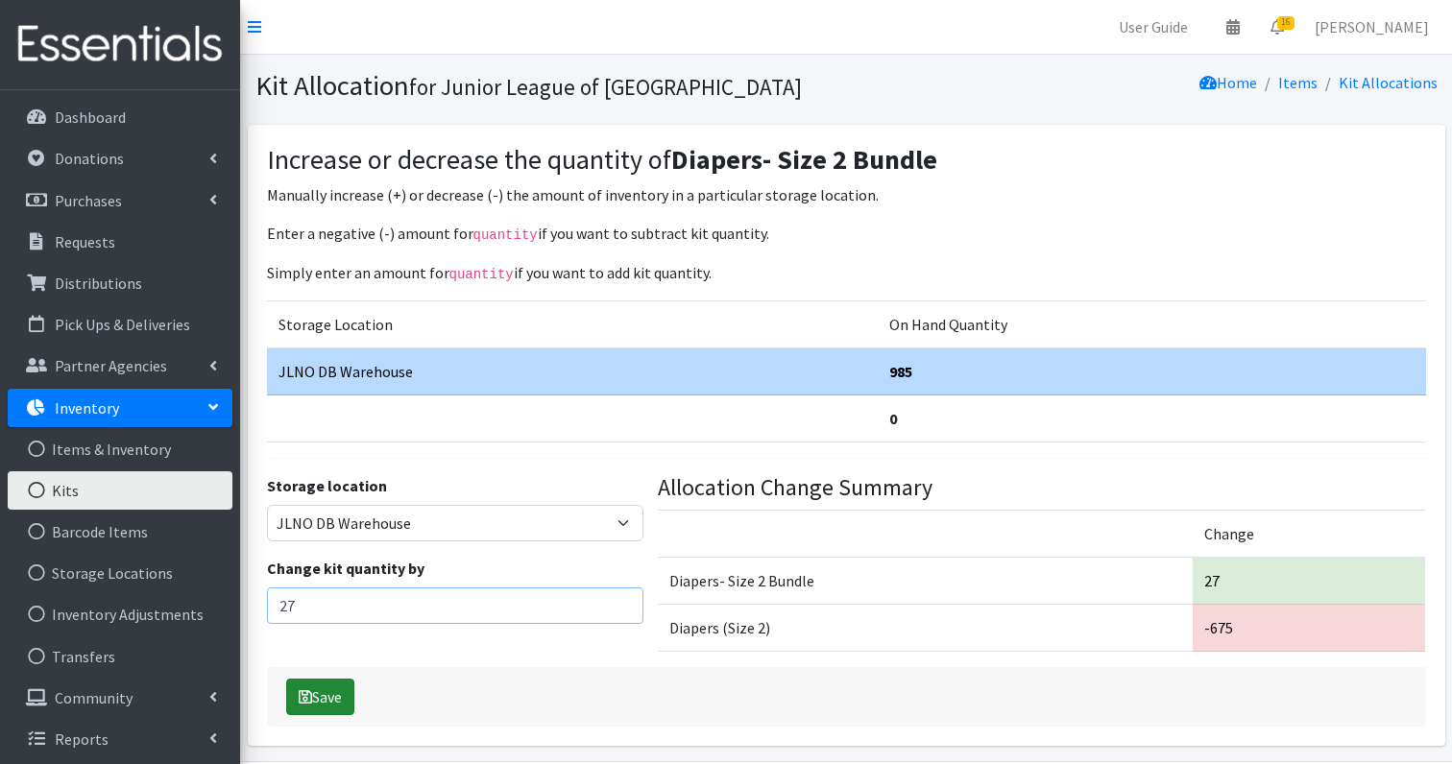
type input "27"
click at [315, 693] on button "Save" at bounding box center [320, 697] width 68 height 36
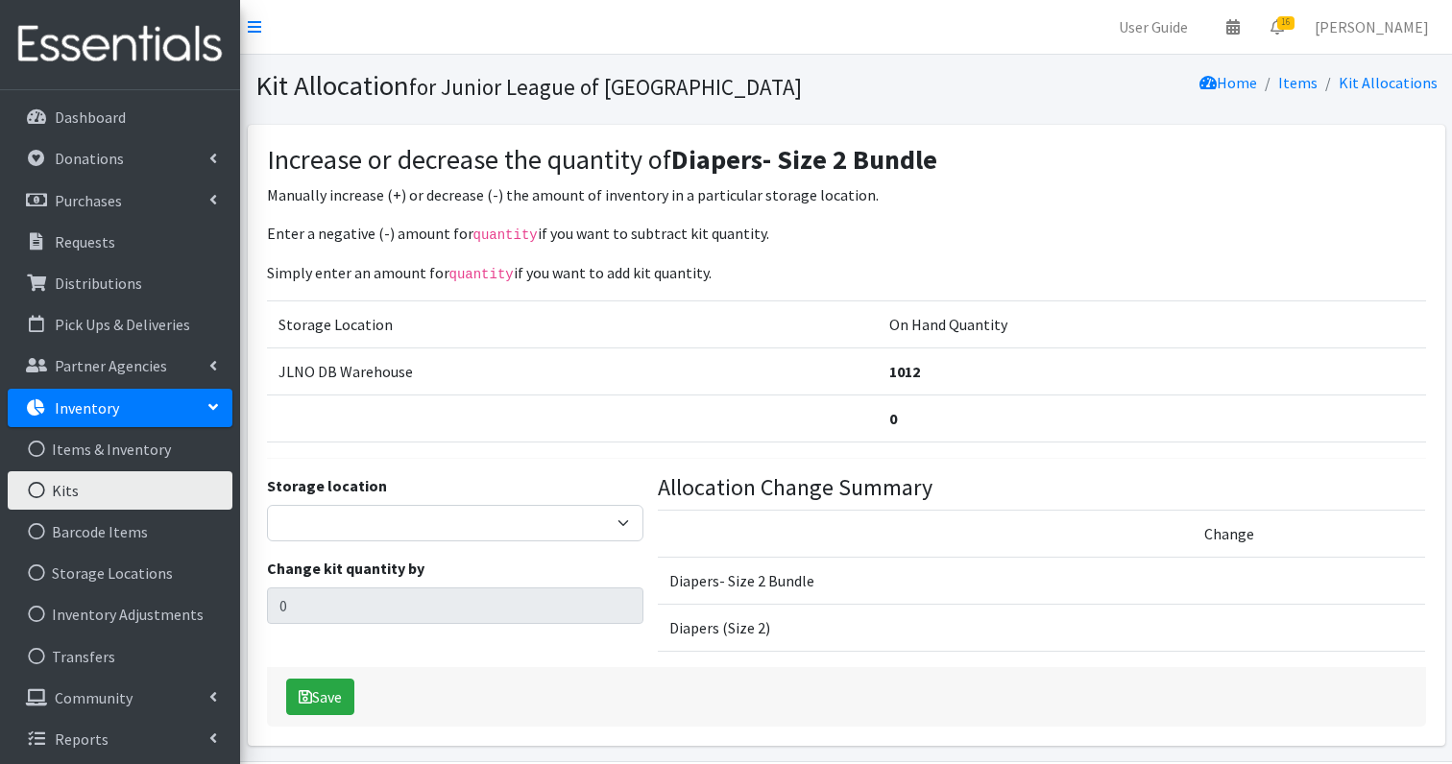
click at [78, 495] on link "Kits" at bounding box center [120, 491] width 225 height 38
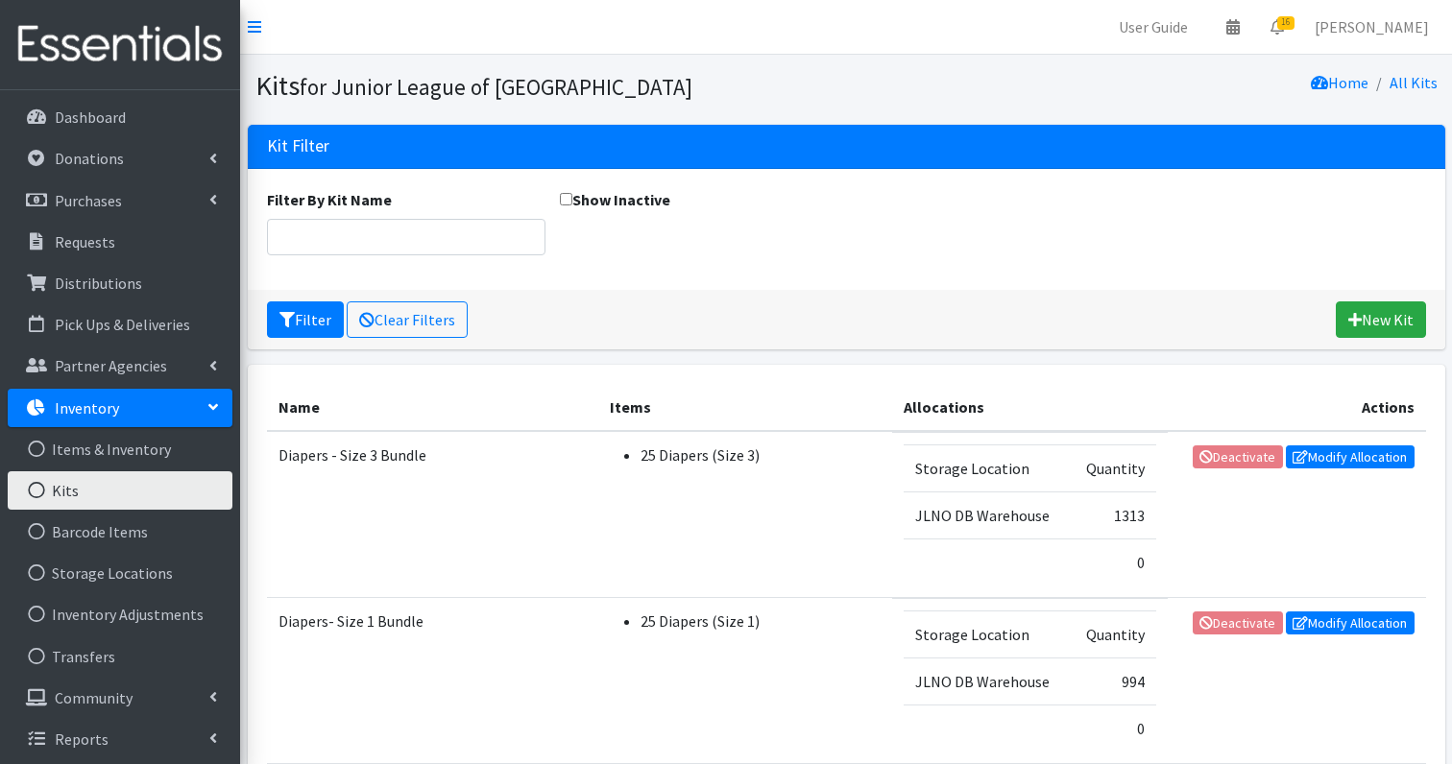
click at [943, 496] on td "JLNO DB Warehouse" at bounding box center [987, 515] width 167 height 47
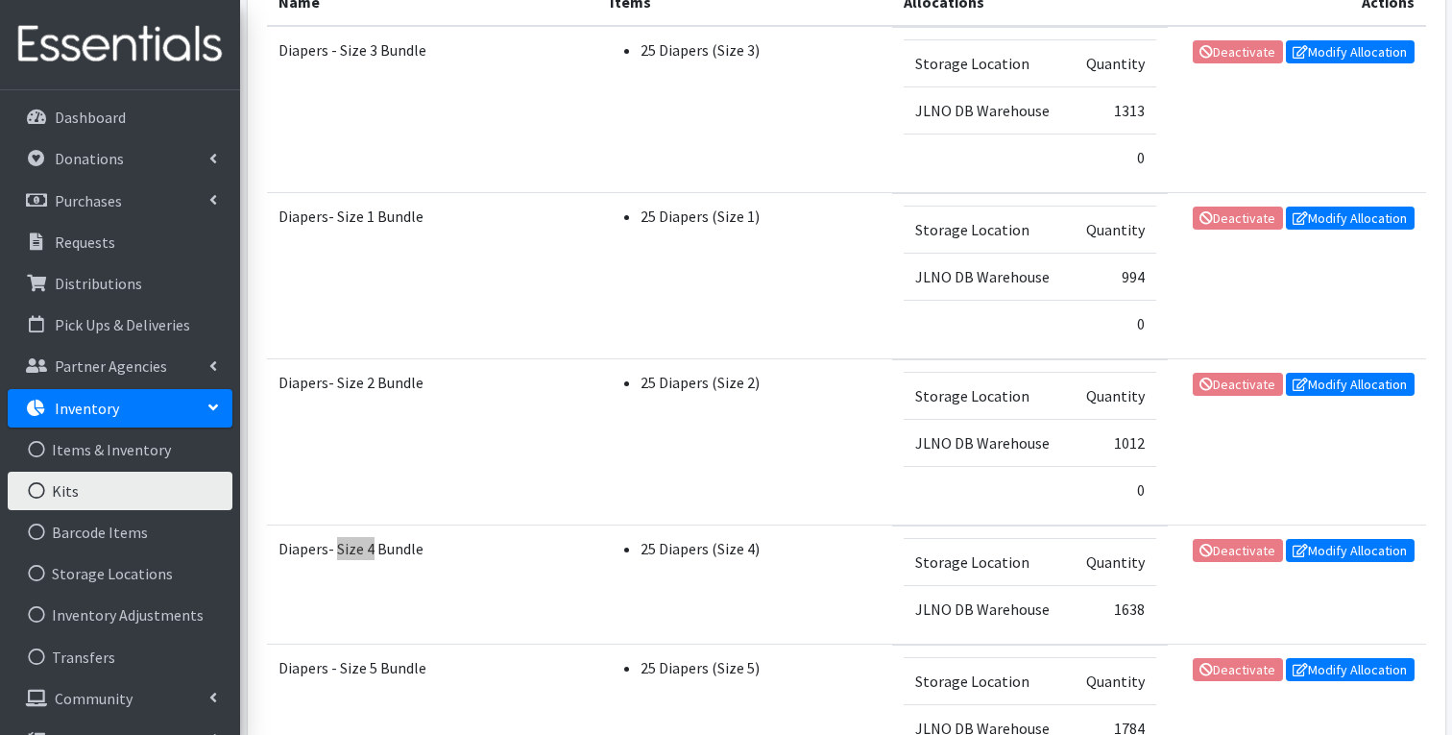
scroll to position [432, 0]
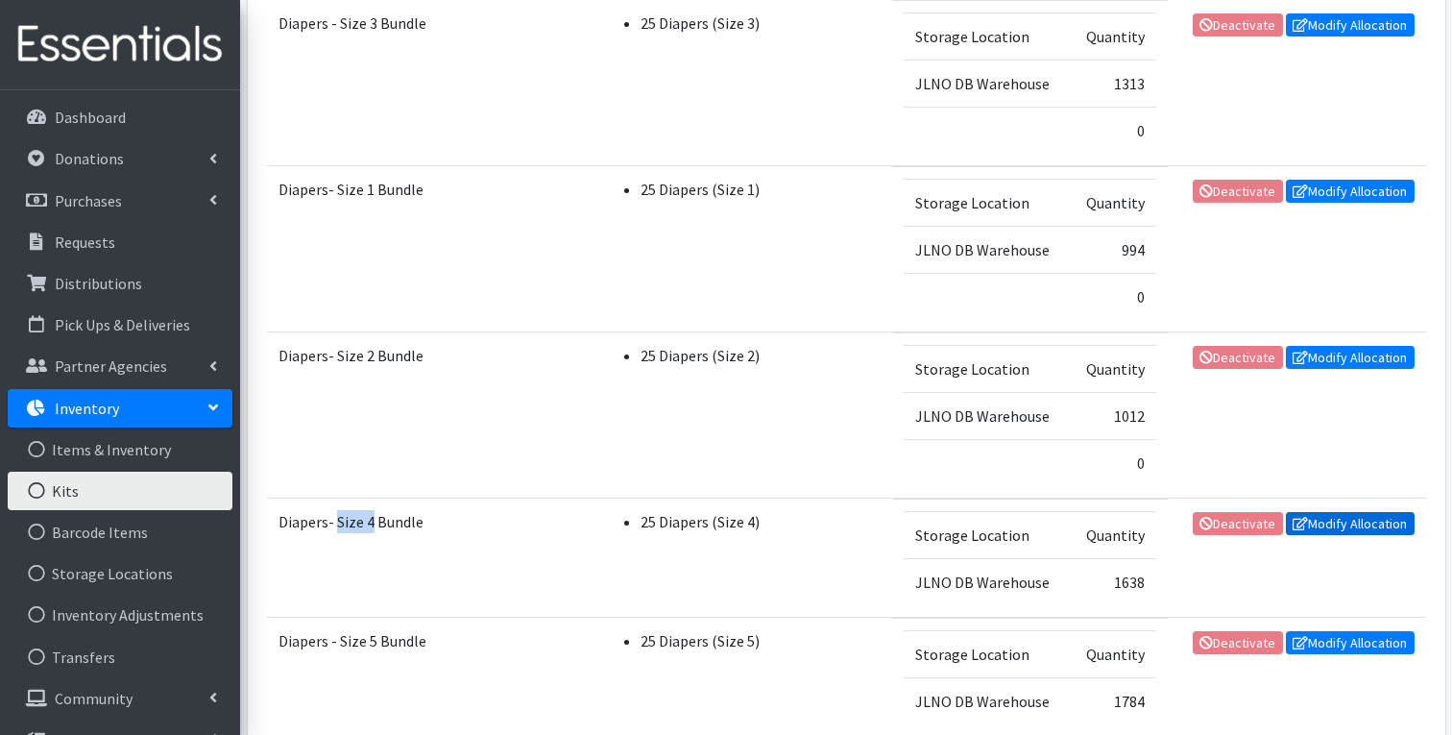
click at [1324, 516] on link "Modify Allocation" at bounding box center [1350, 523] width 129 height 23
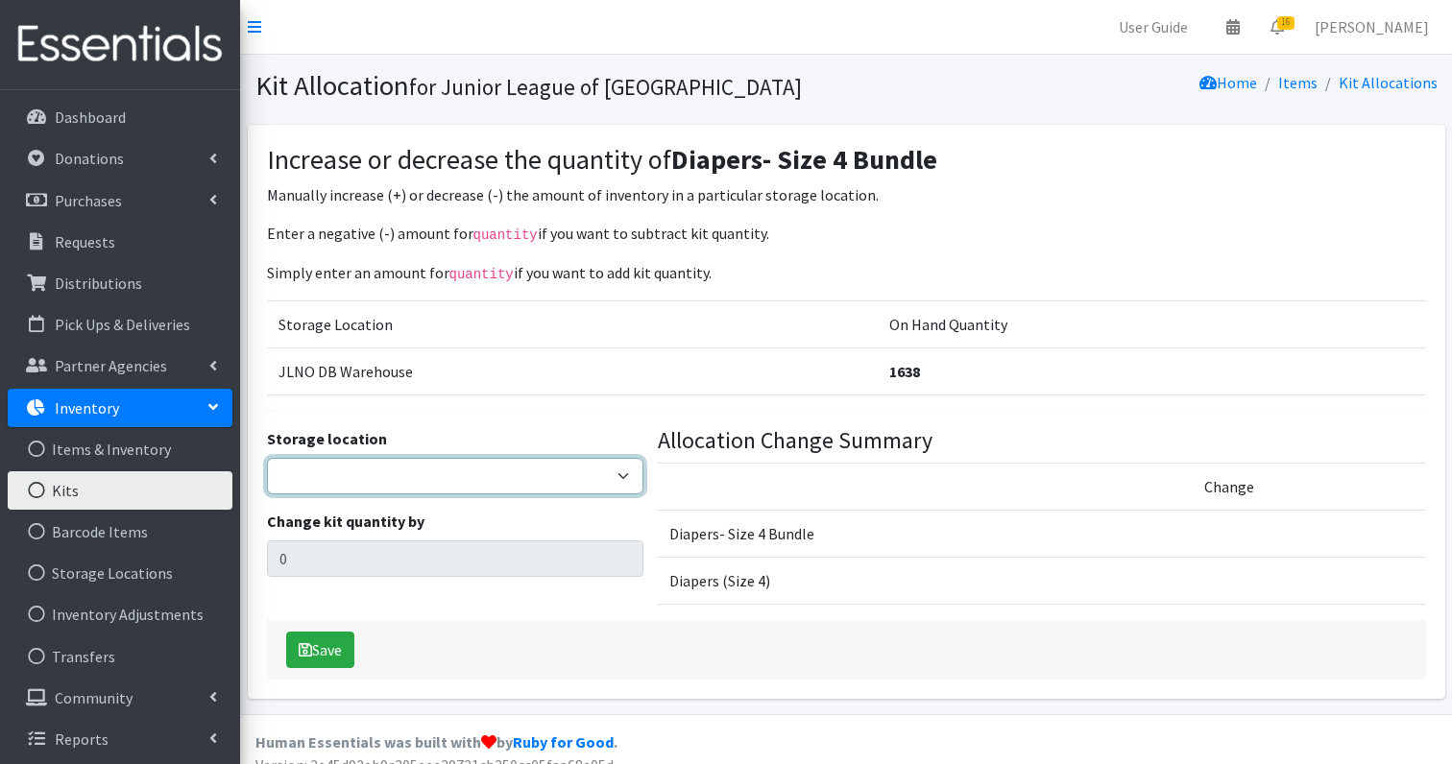
select select "24"
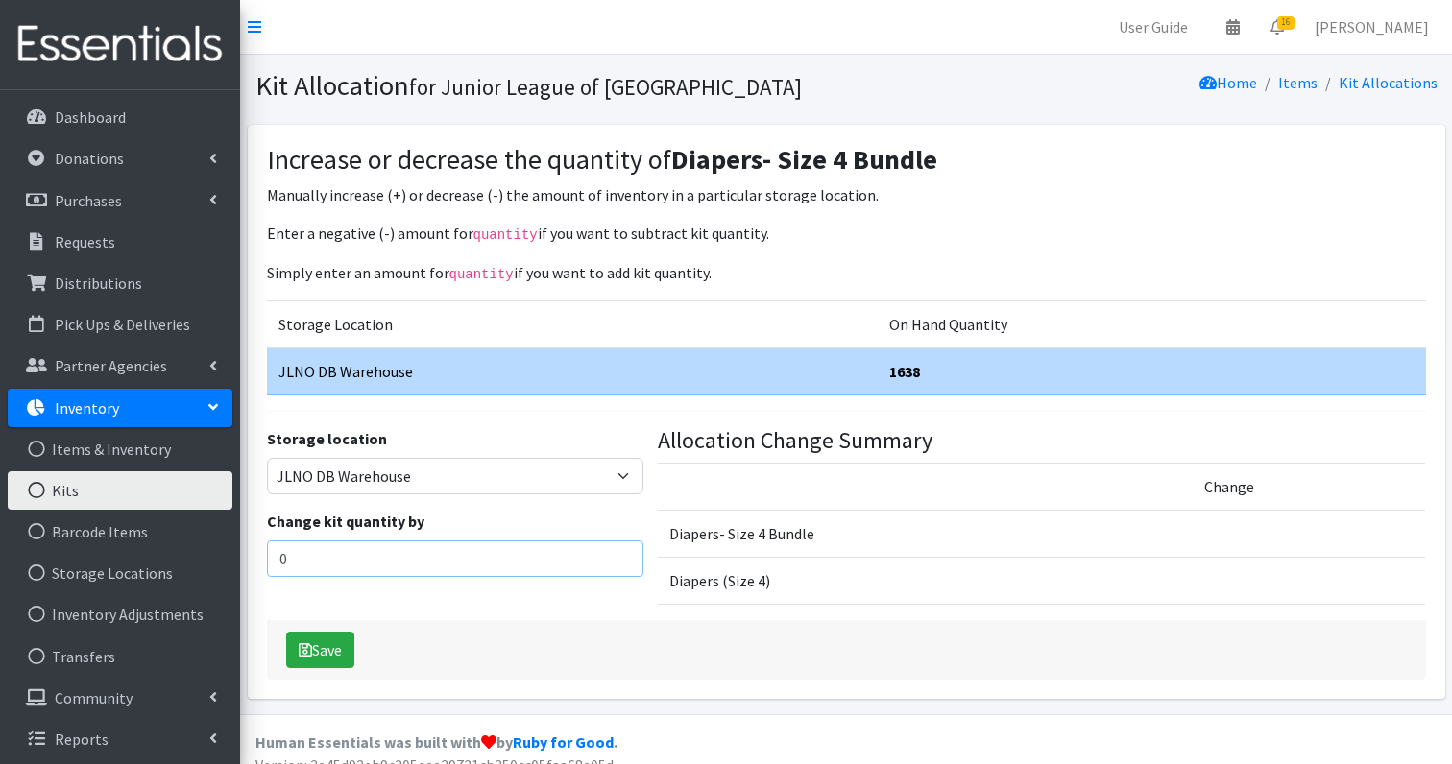
click at [337, 556] on input "0" at bounding box center [455, 559] width 376 height 36
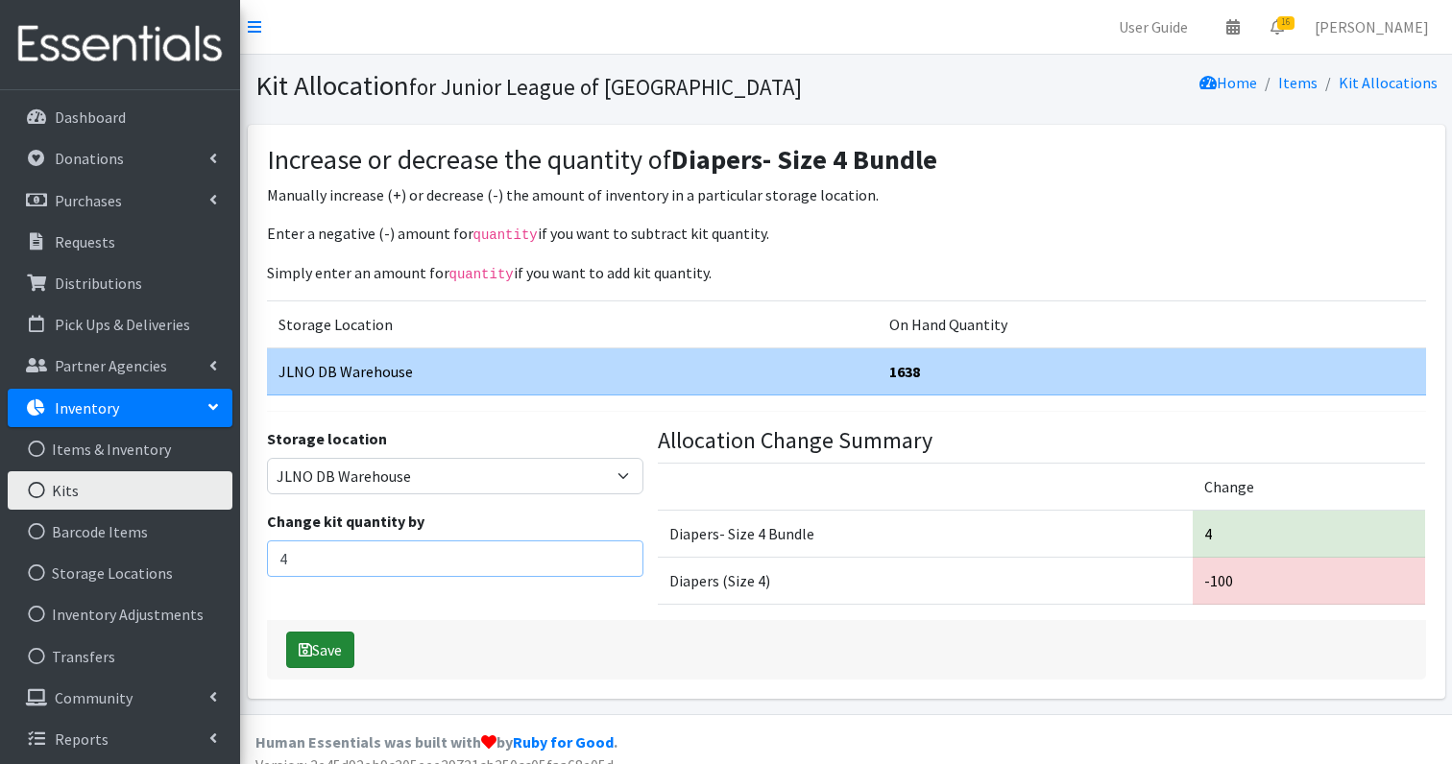
type input "4"
click at [324, 641] on button "Save" at bounding box center [320, 650] width 68 height 36
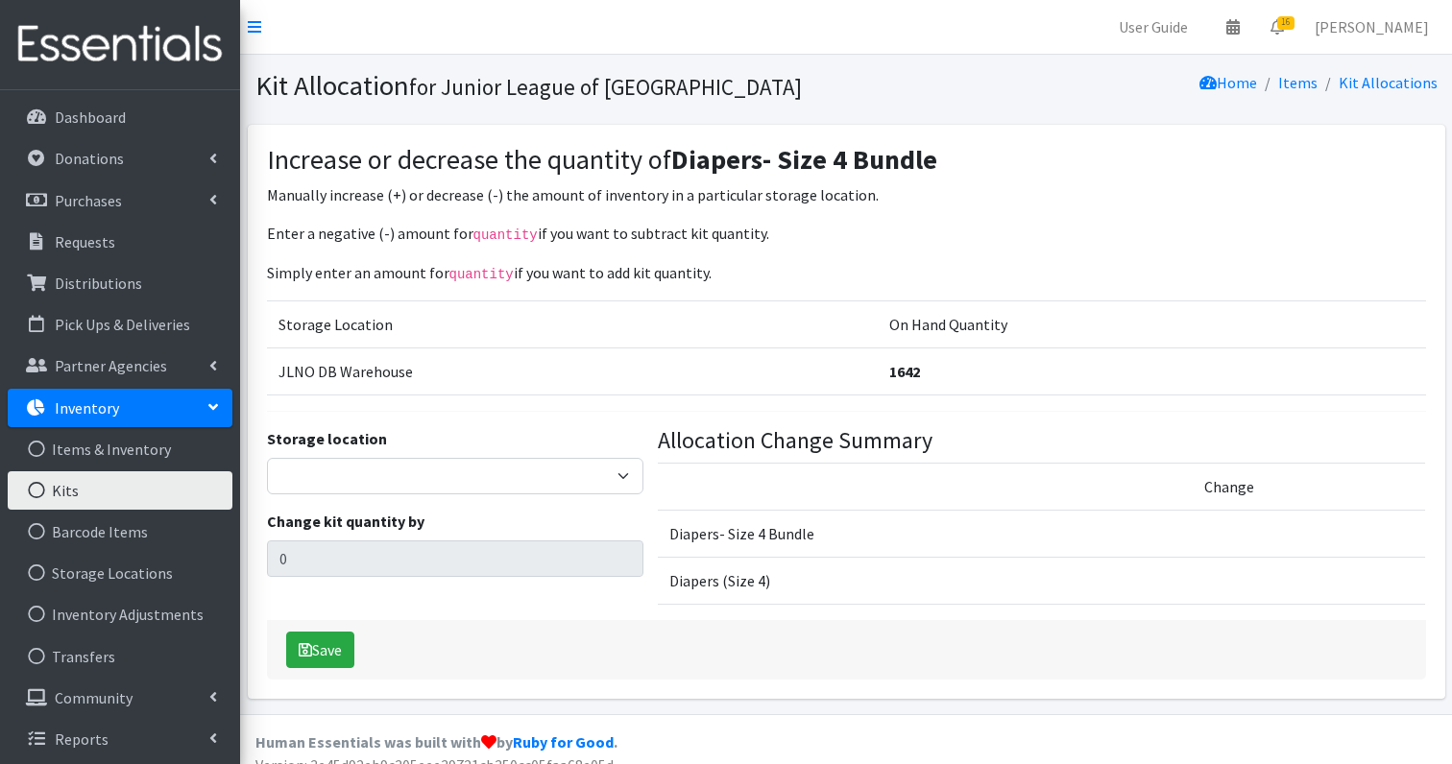
click at [78, 481] on link "Kits" at bounding box center [120, 491] width 225 height 38
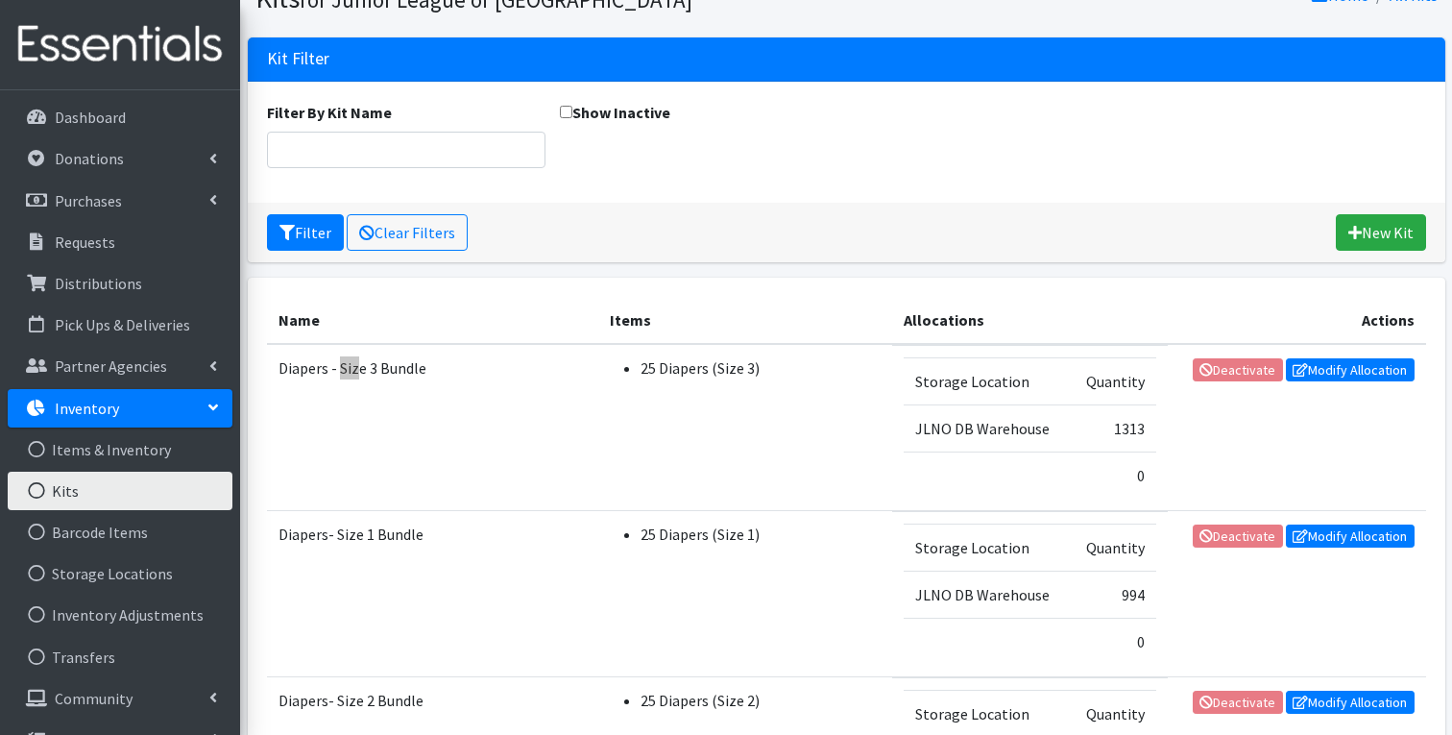
scroll to position [705, 0]
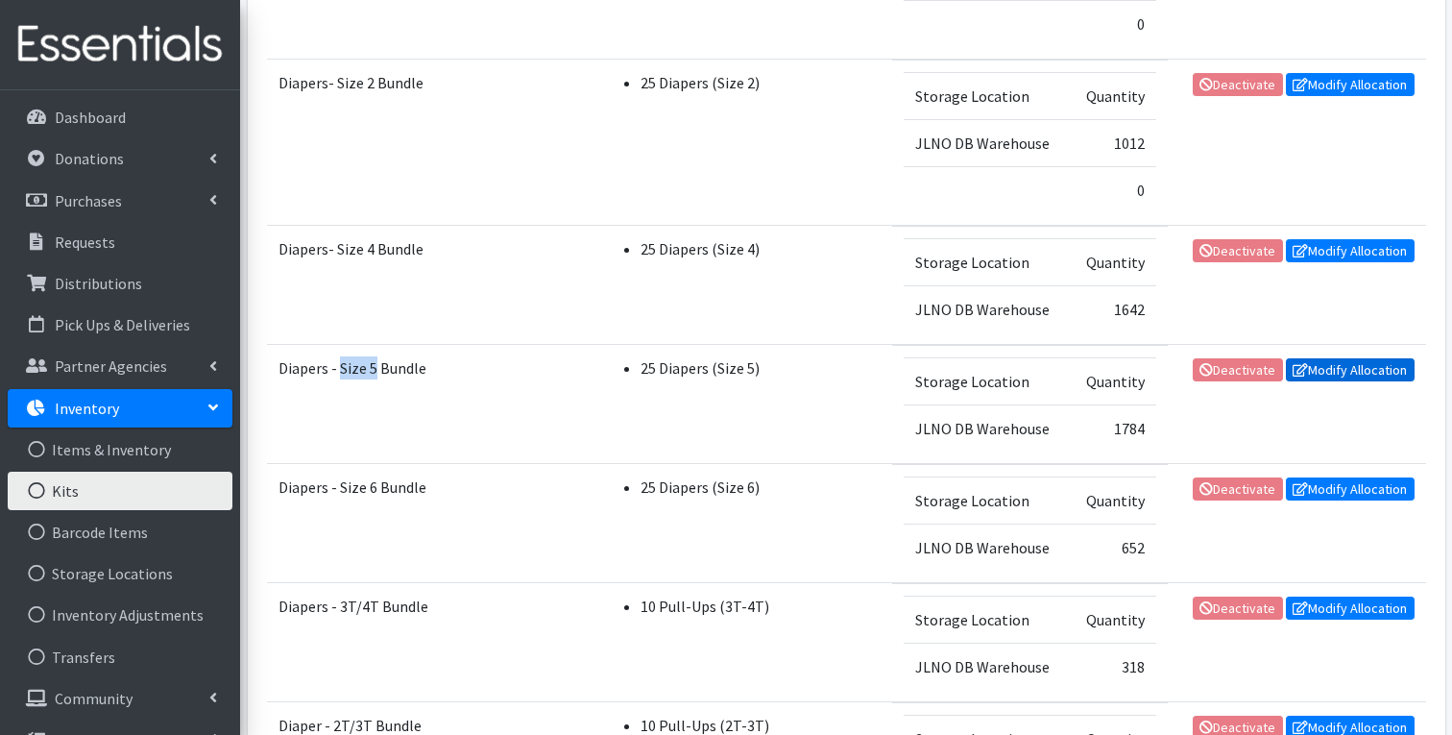
click at [1366, 372] on link "Modify Allocation" at bounding box center [1350, 369] width 129 height 23
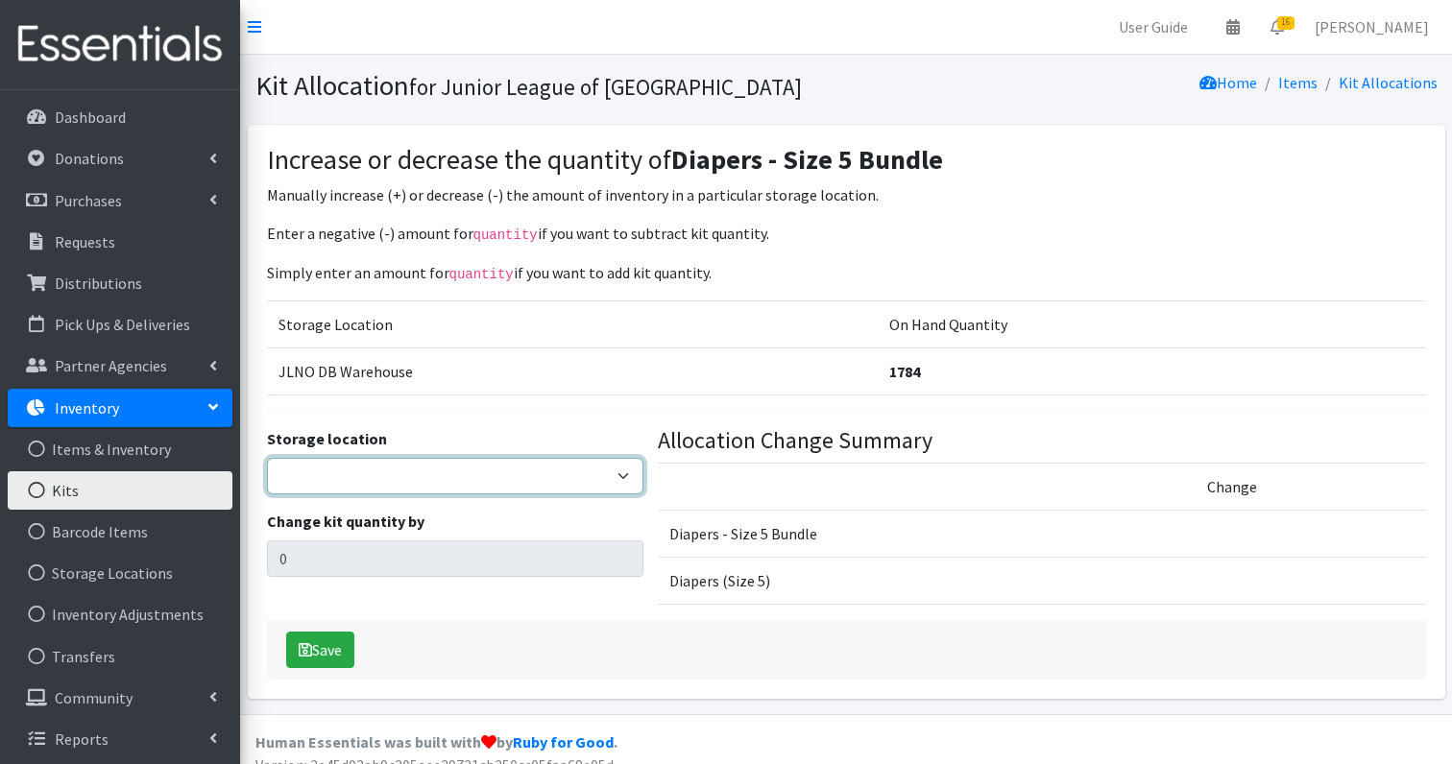
click at [457, 466] on select "JLNO DB Warehouse" at bounding box center [455, 476] width 376 height 36
select select "24"
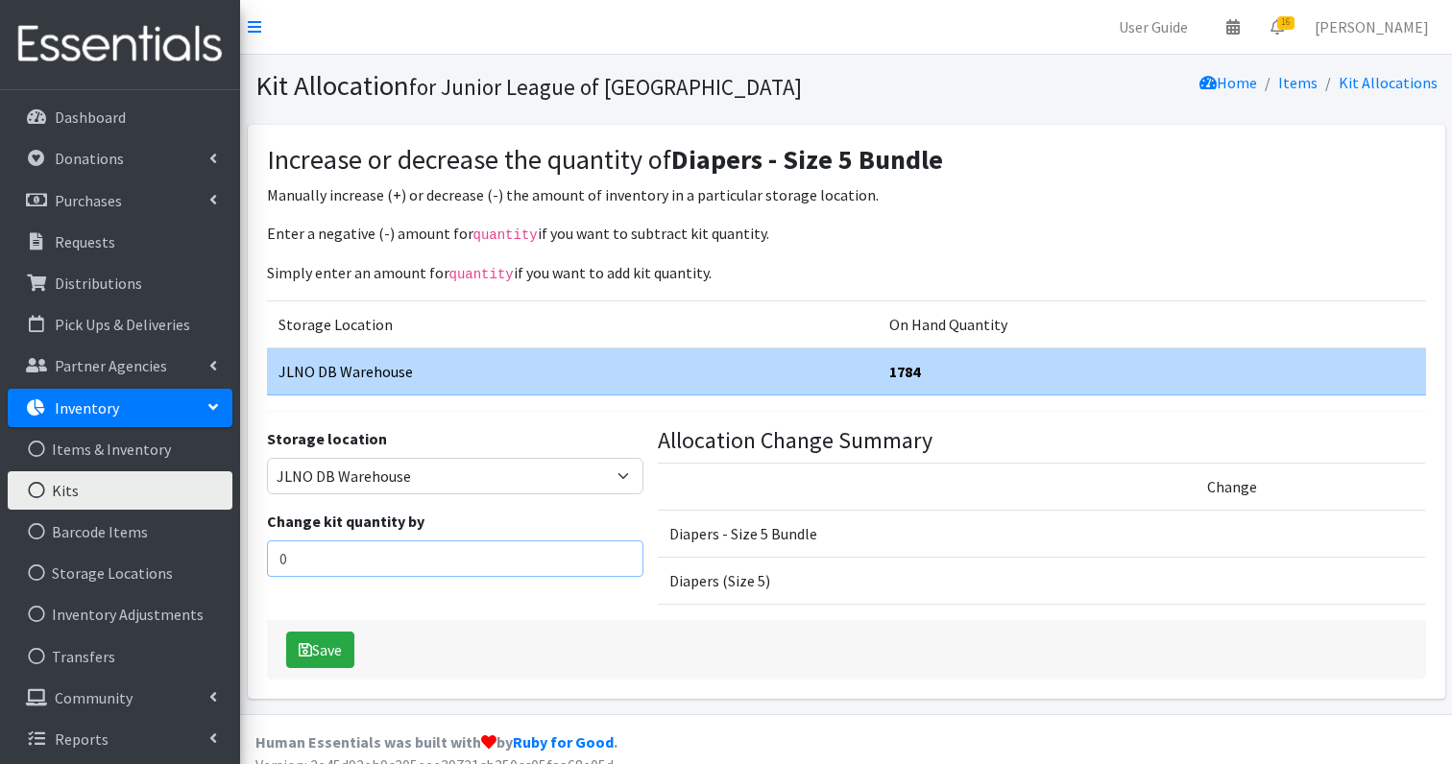
click at [480, 552] on input "0" at bounding box center [455, 559] width 376 height 36
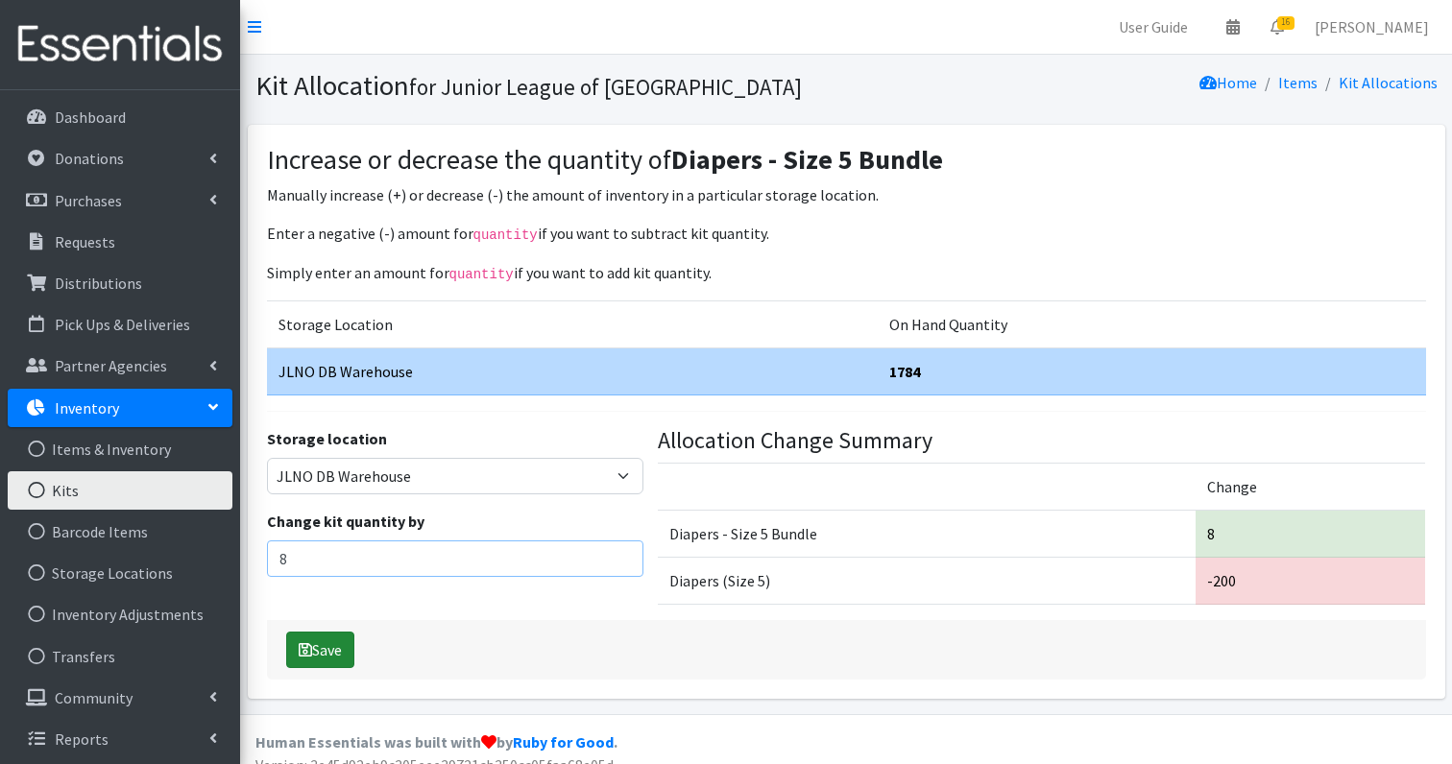
type input "8"
click at [327, 643] on button "Save" at bounding box center [320, 650] width 68 height 36
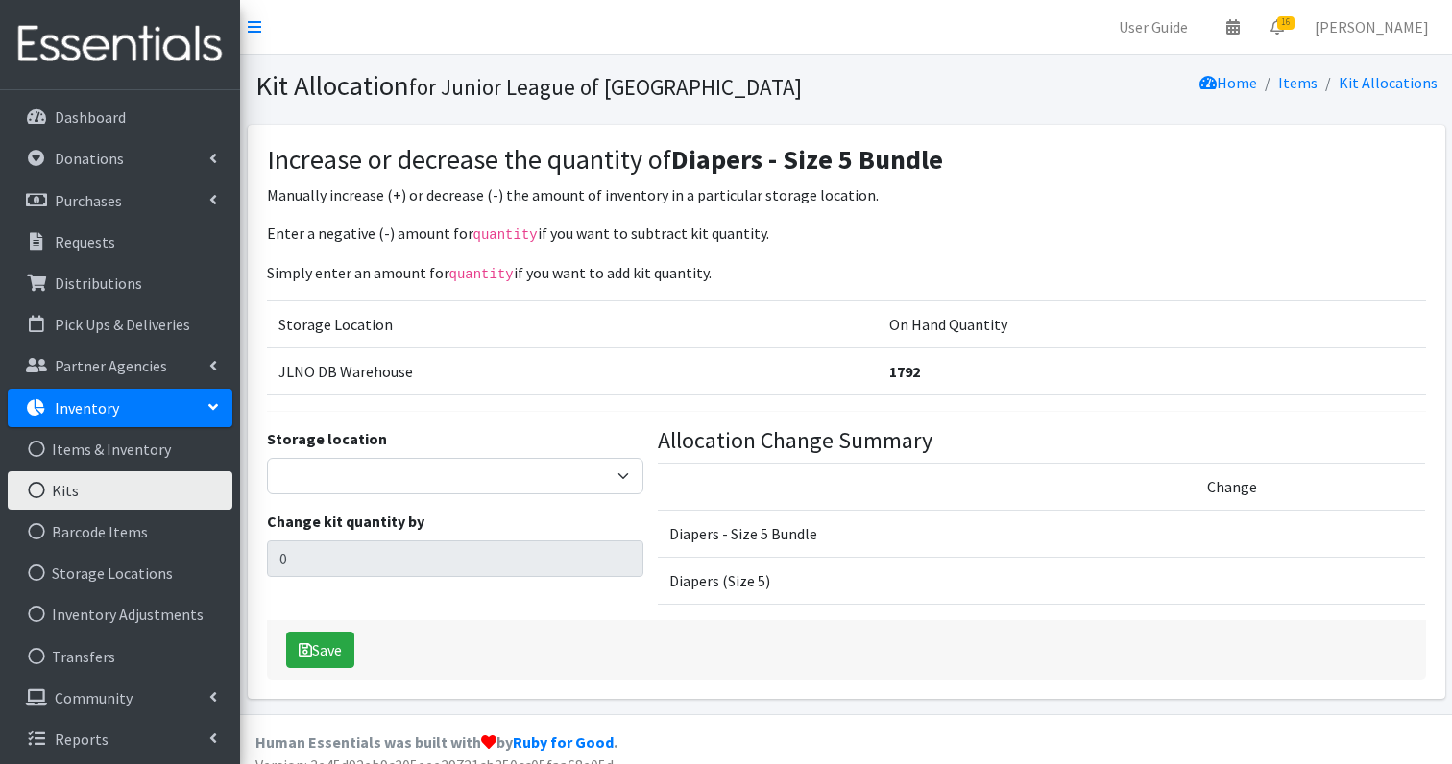
click at [64, 496] on link "Kits" at bounding box center [120, 491] width 225 height 38
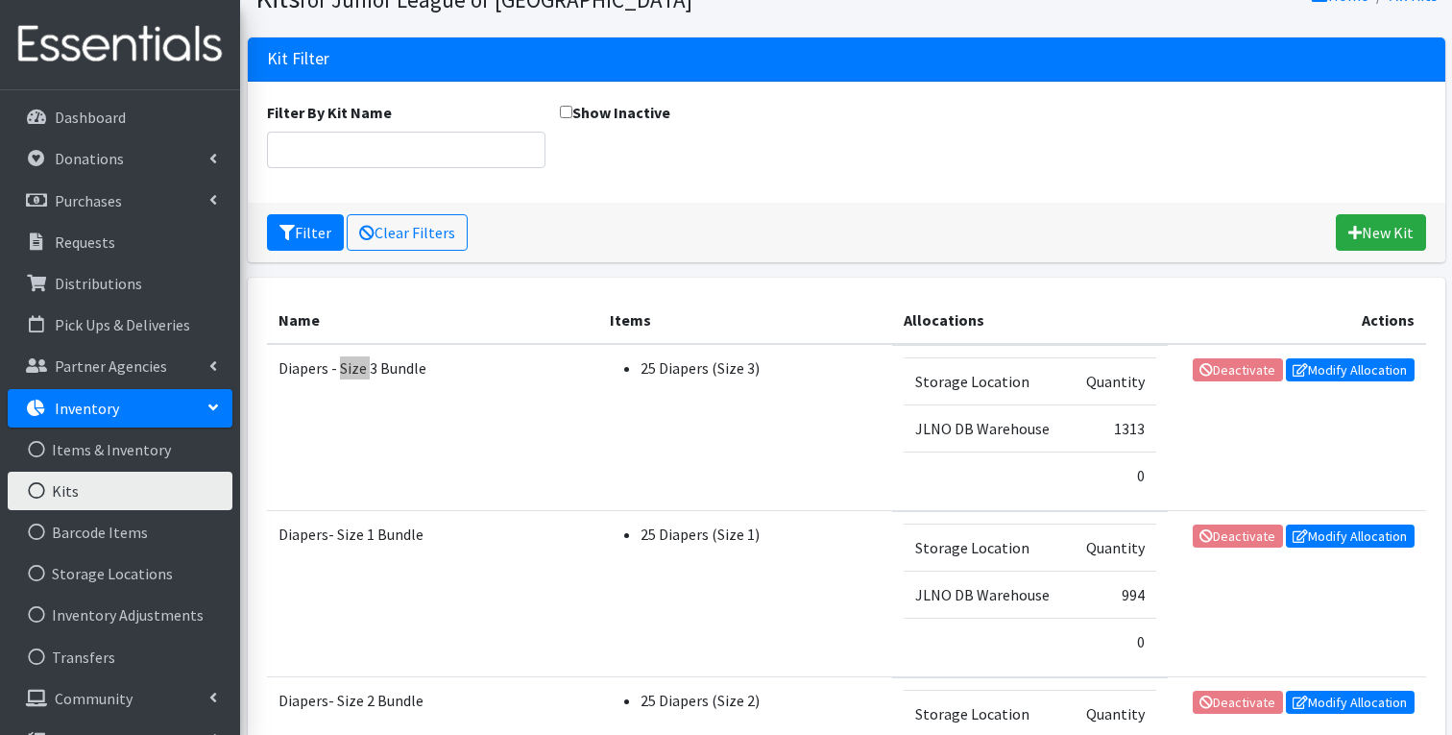
scroll to position [705, 0]
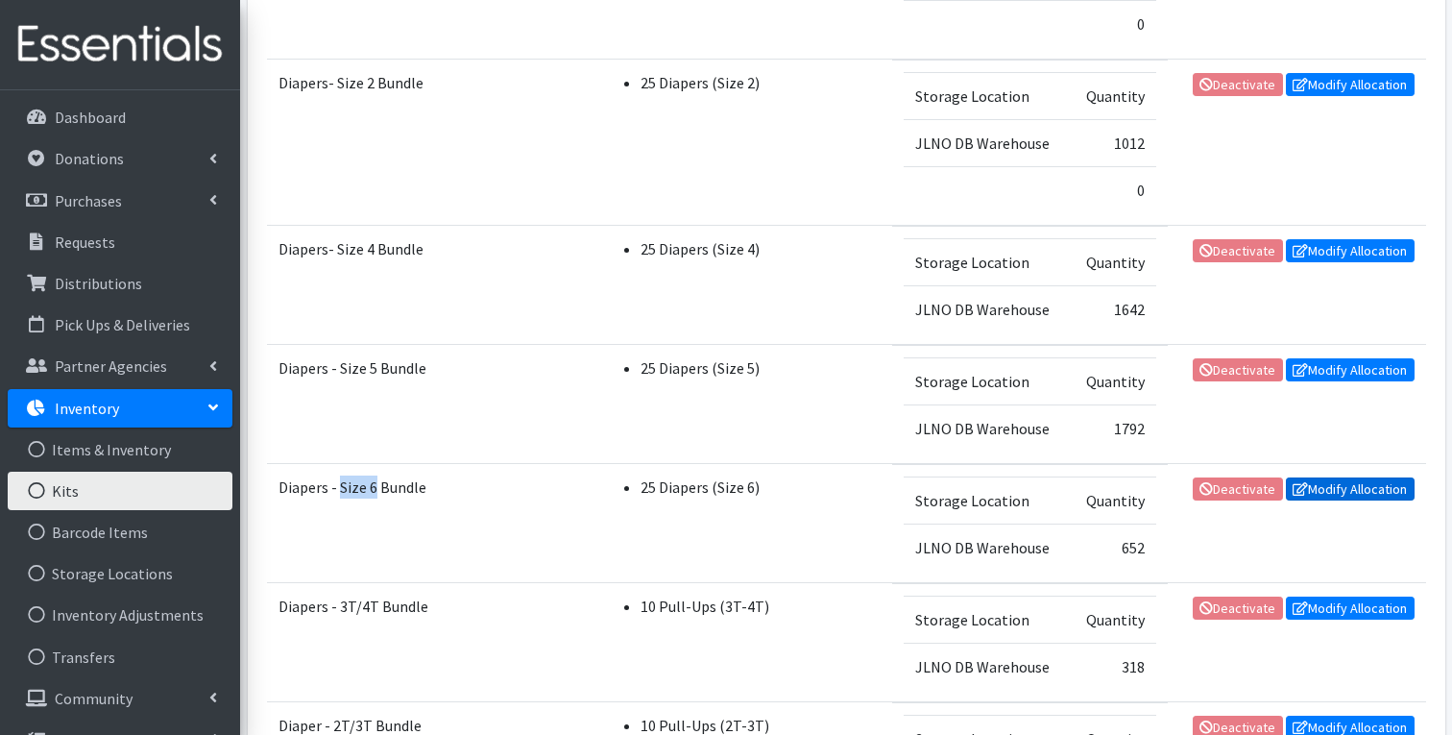
click at [1340, 487] on link "Modify Allocation" at bounding box center [1350, 488] width 129 height 23
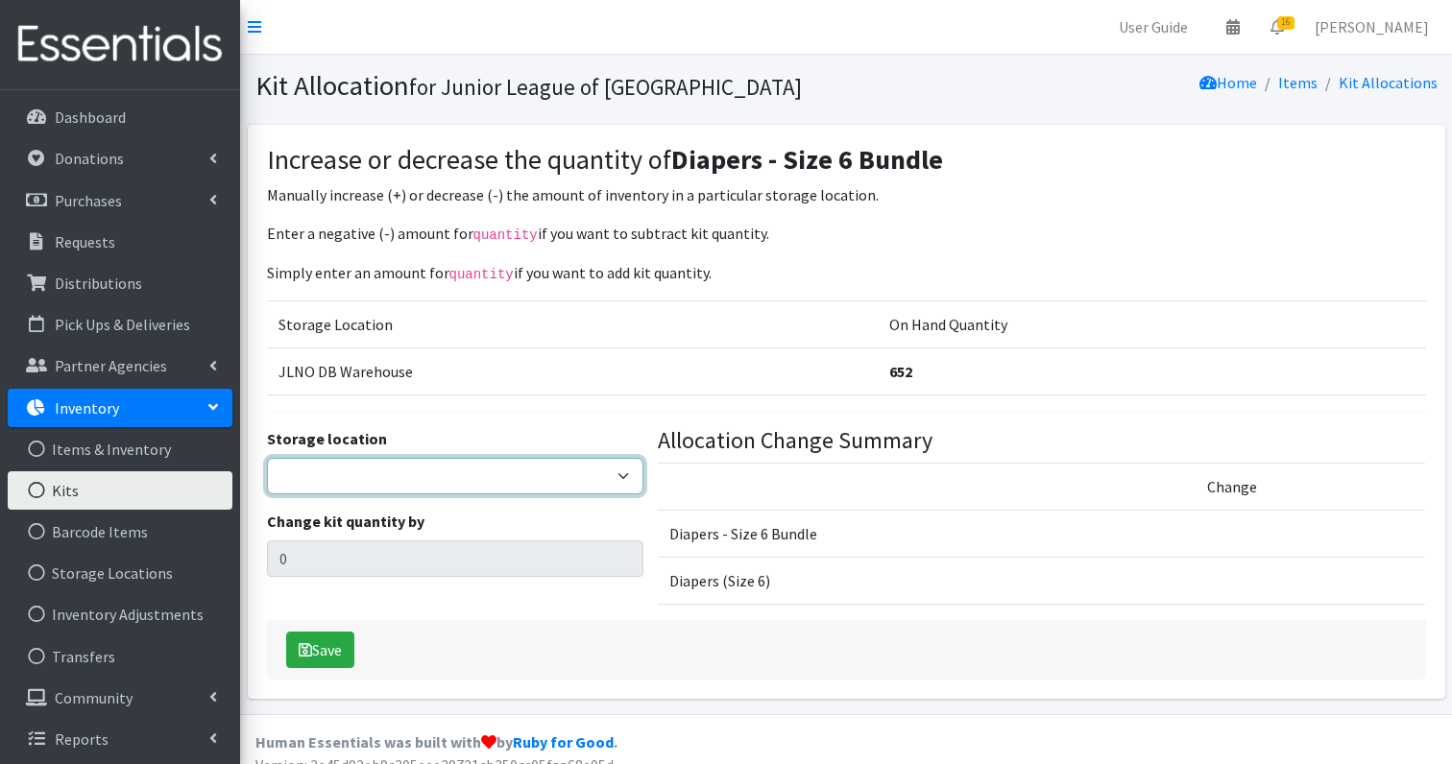
select select "24"
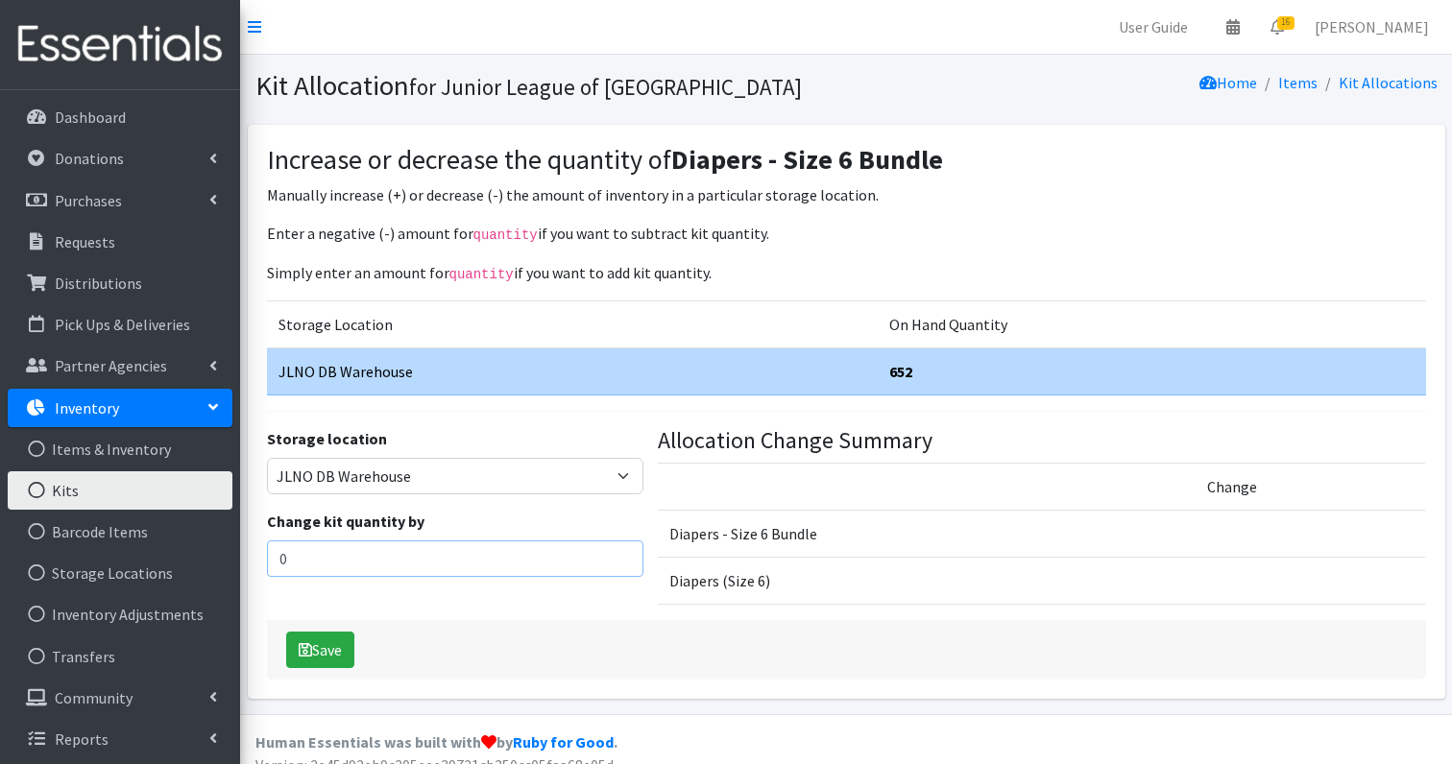
click at [444, 557] on input "0" at bounding box center [455, 559] width 376 height 36
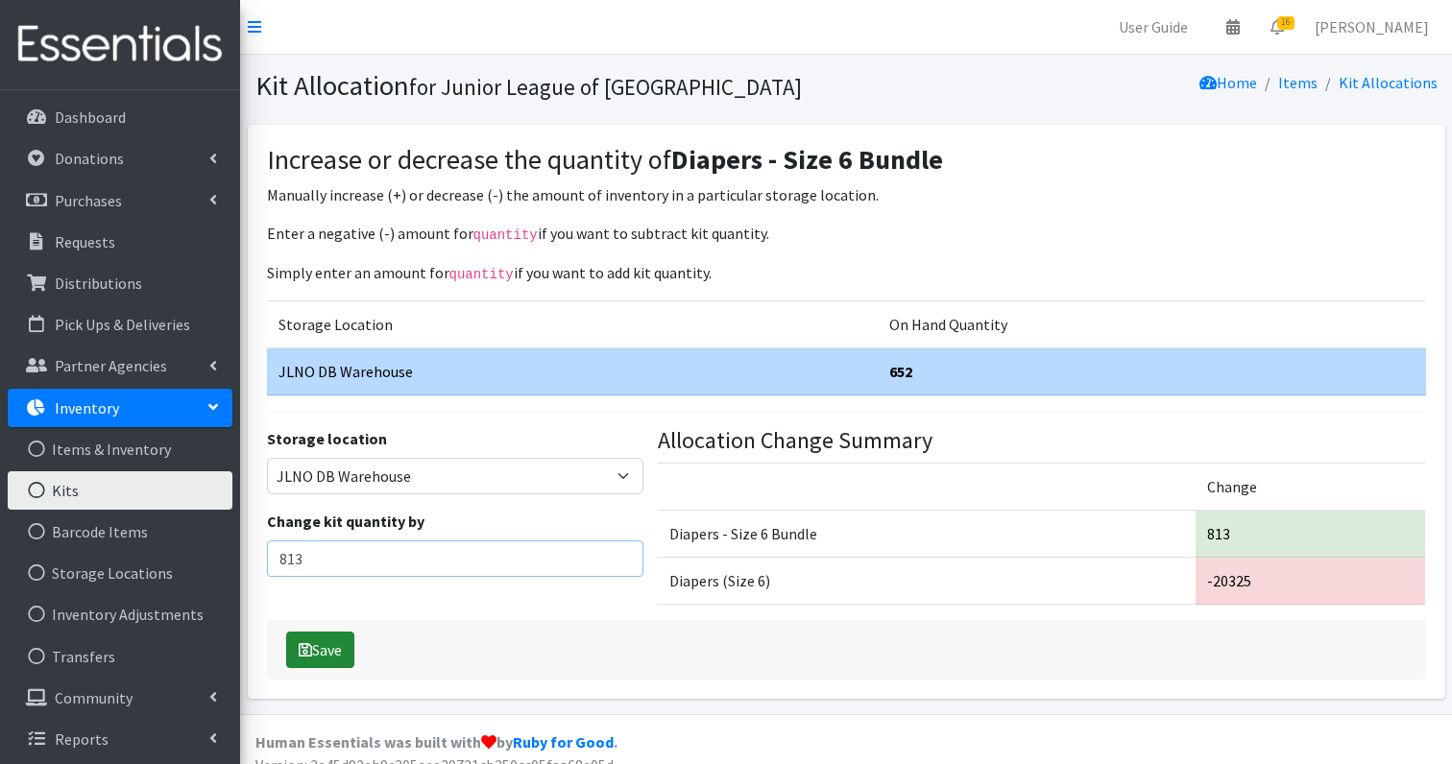
type input "813"
click at [295, 650] on button "Save" at bounding box center [320, 650] width 68 height 36
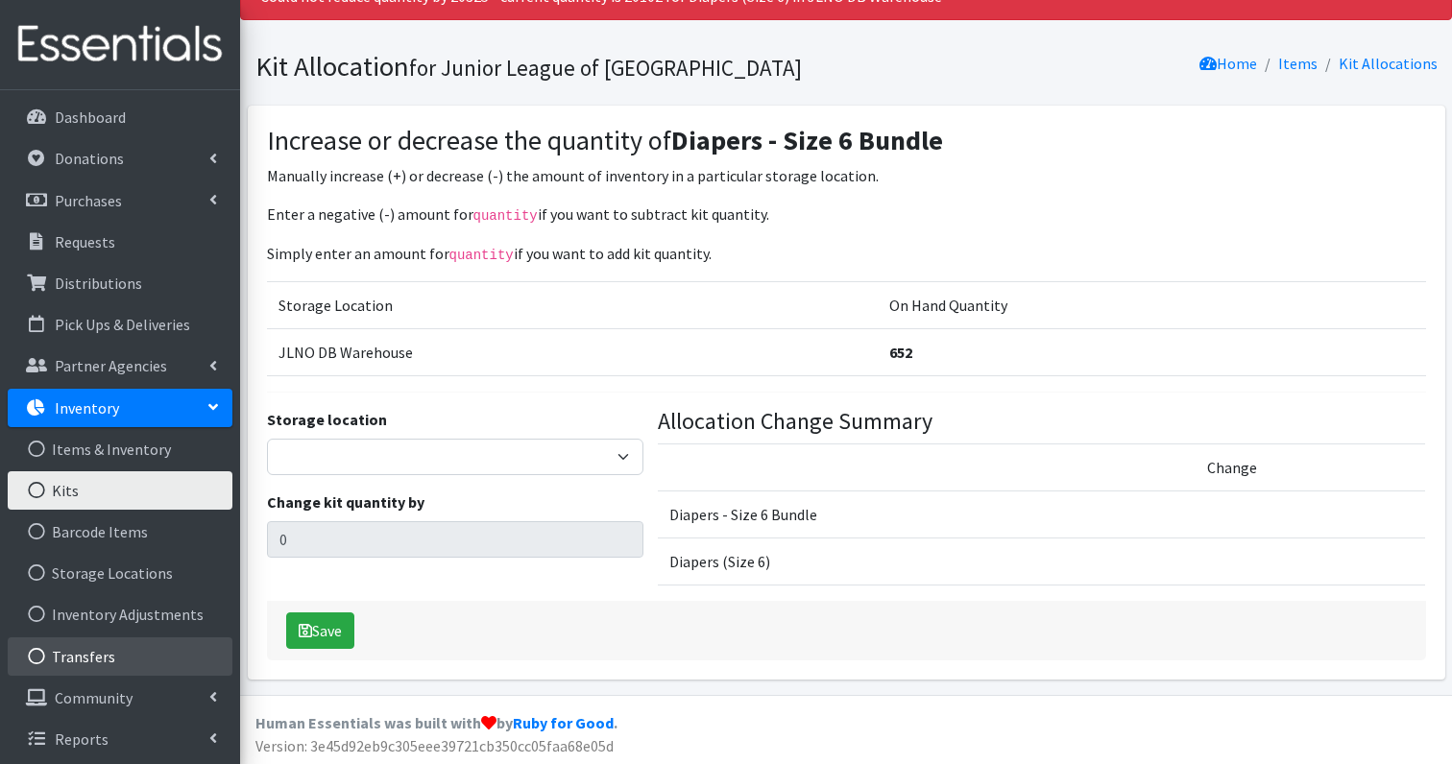
scroll to position [82, 0]
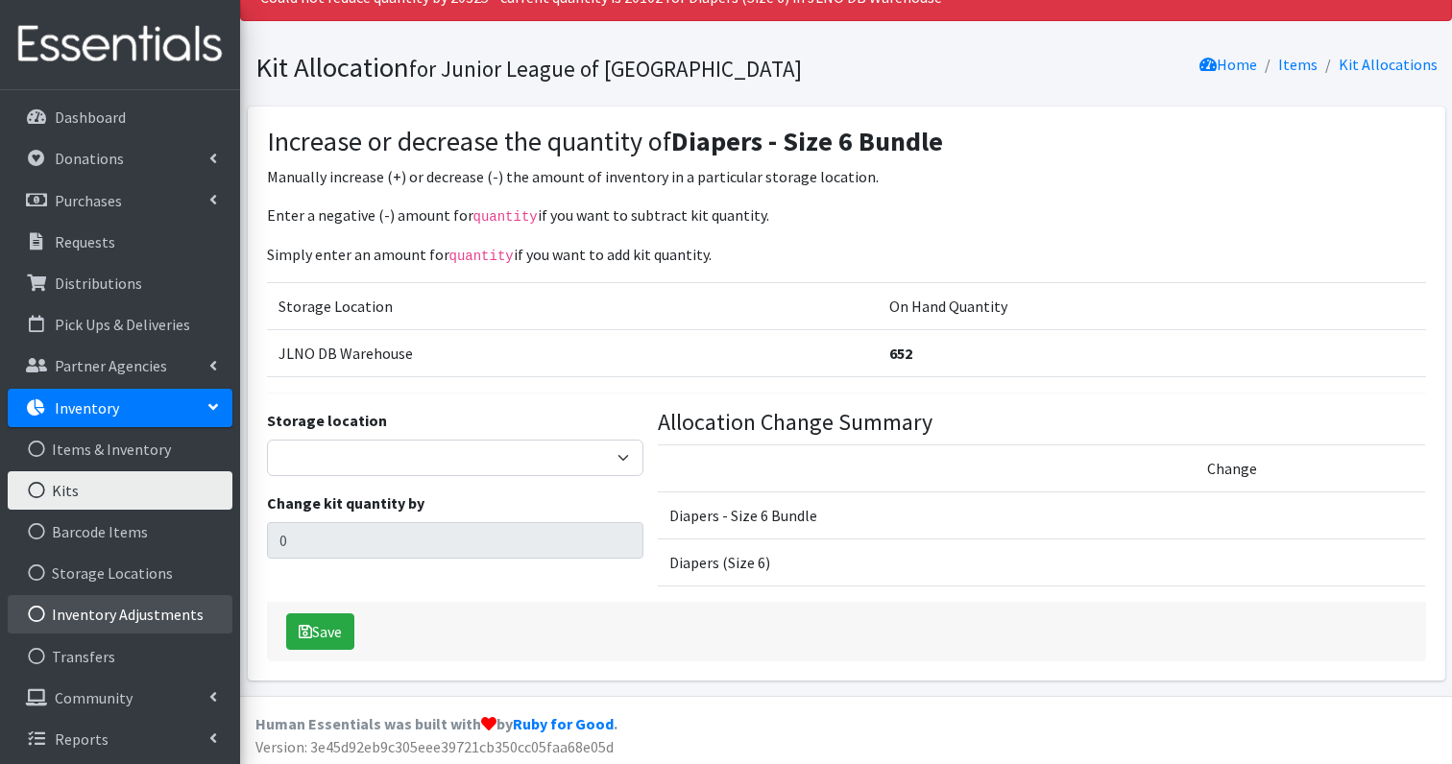
click at [137, 614] on link "Inventory Adjustments" at bounding box center [120, 614] width 225 height 38
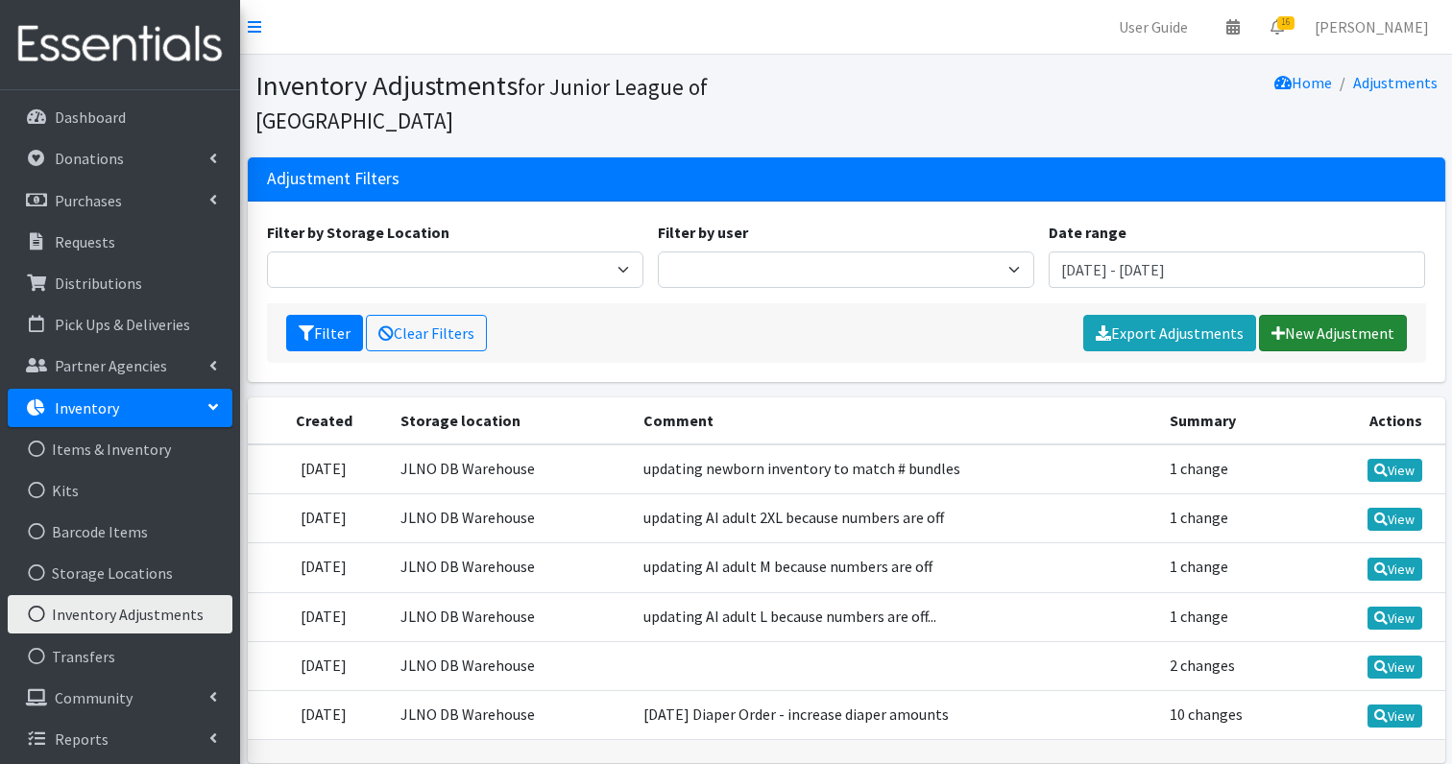
click at [1344, 315] on link "New Adjustment" at bounding box center [1333, 333] width 148 height 36
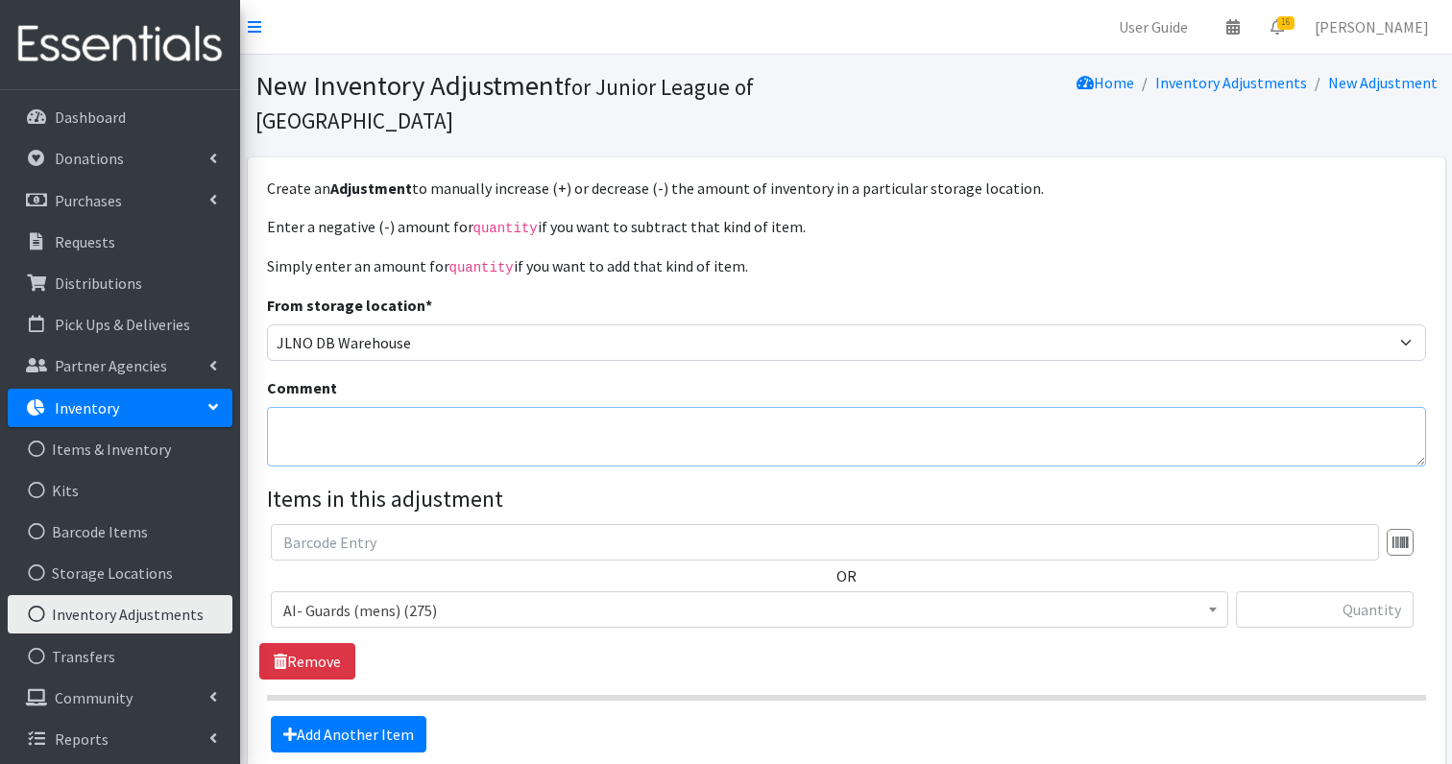
click at [419, 429] on textarea "Comment" at bounding box center [846, 437] width 1159 height 60
click at [413, 424] on textarea "Comment" at bounding box center [846, 437] width 1159 height 60
type textarea "increasing size 6 to match number of bundles"
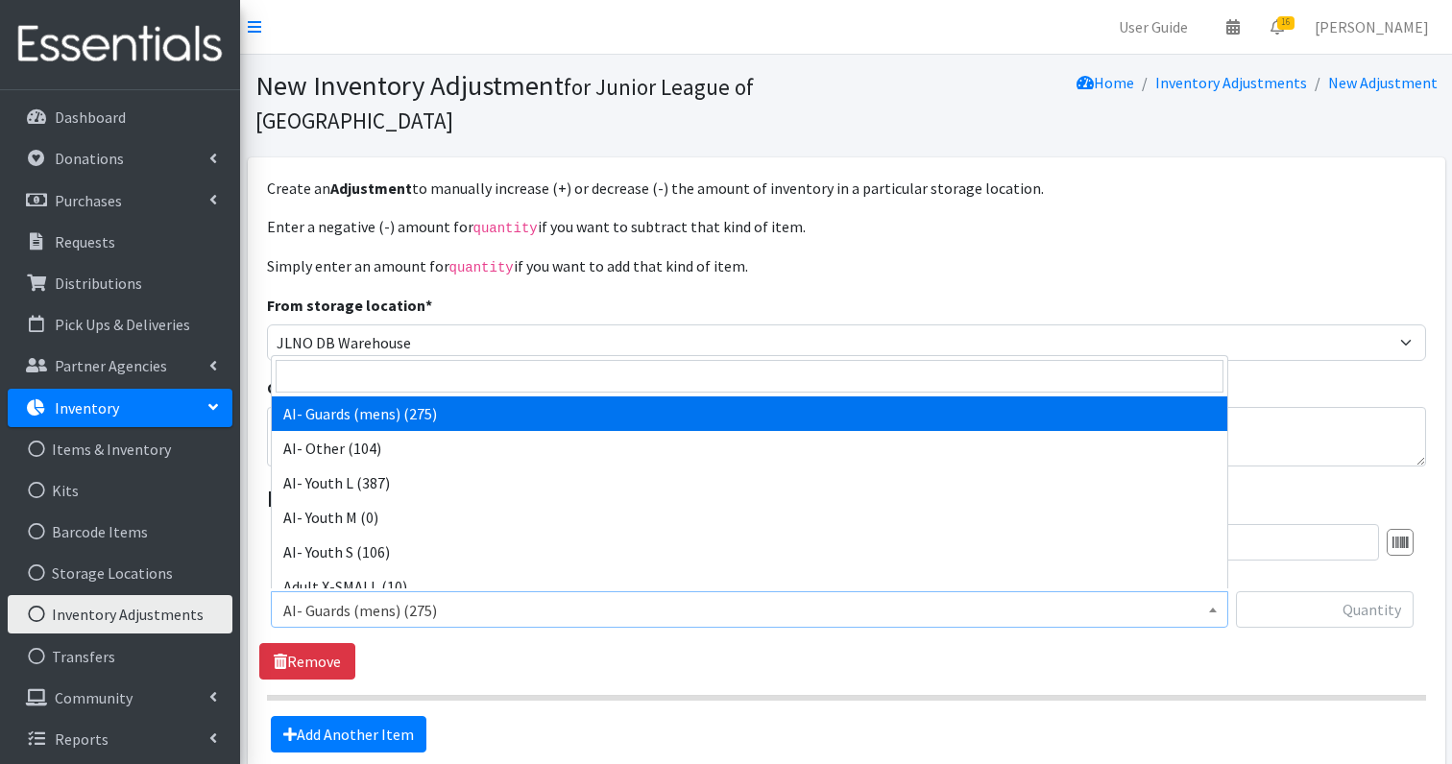
click at [438, 602] on span "AI- Guards (mens) (275)" at bounding box center [749, 610] width 932 height 27
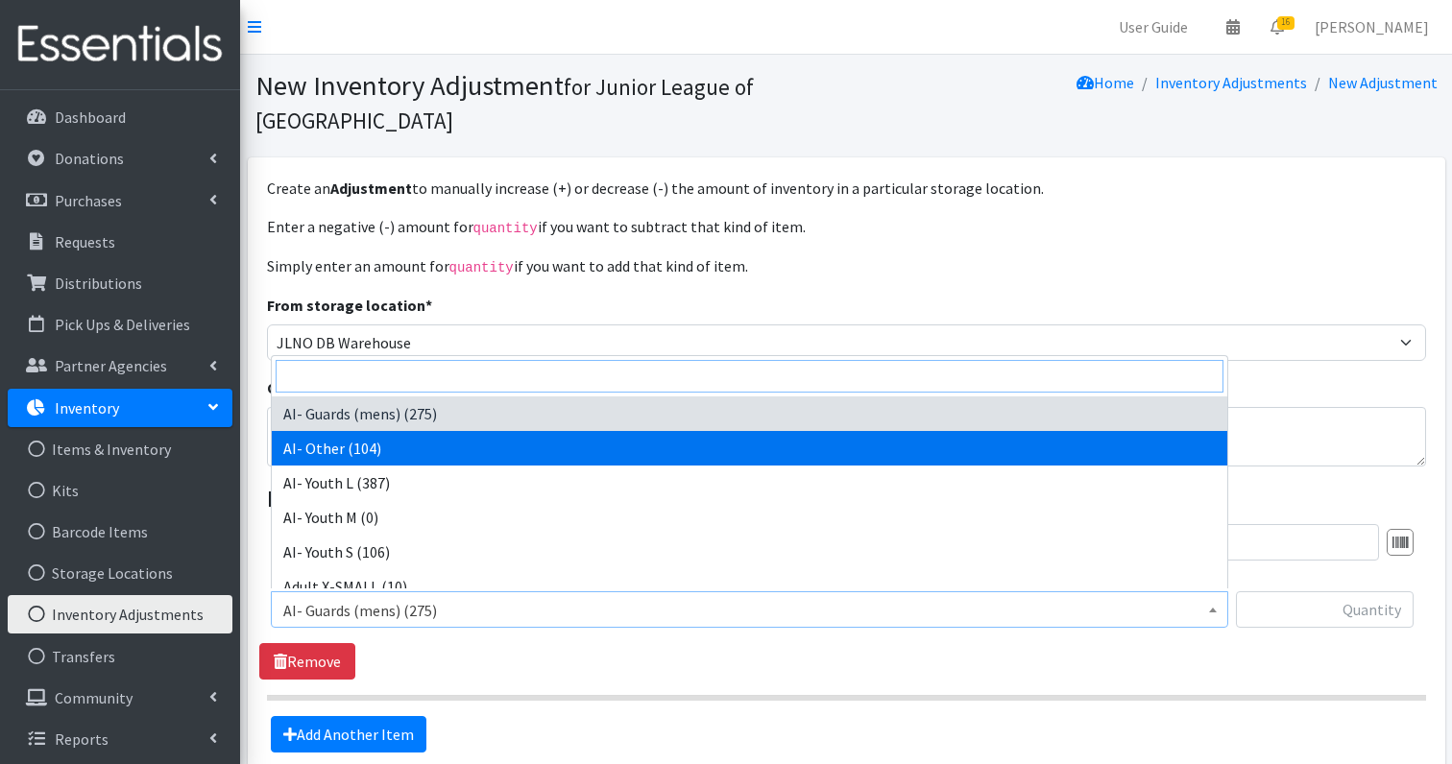
click at [428, 377] on input "search" at bounding box center [750, 376] width 948 height 33
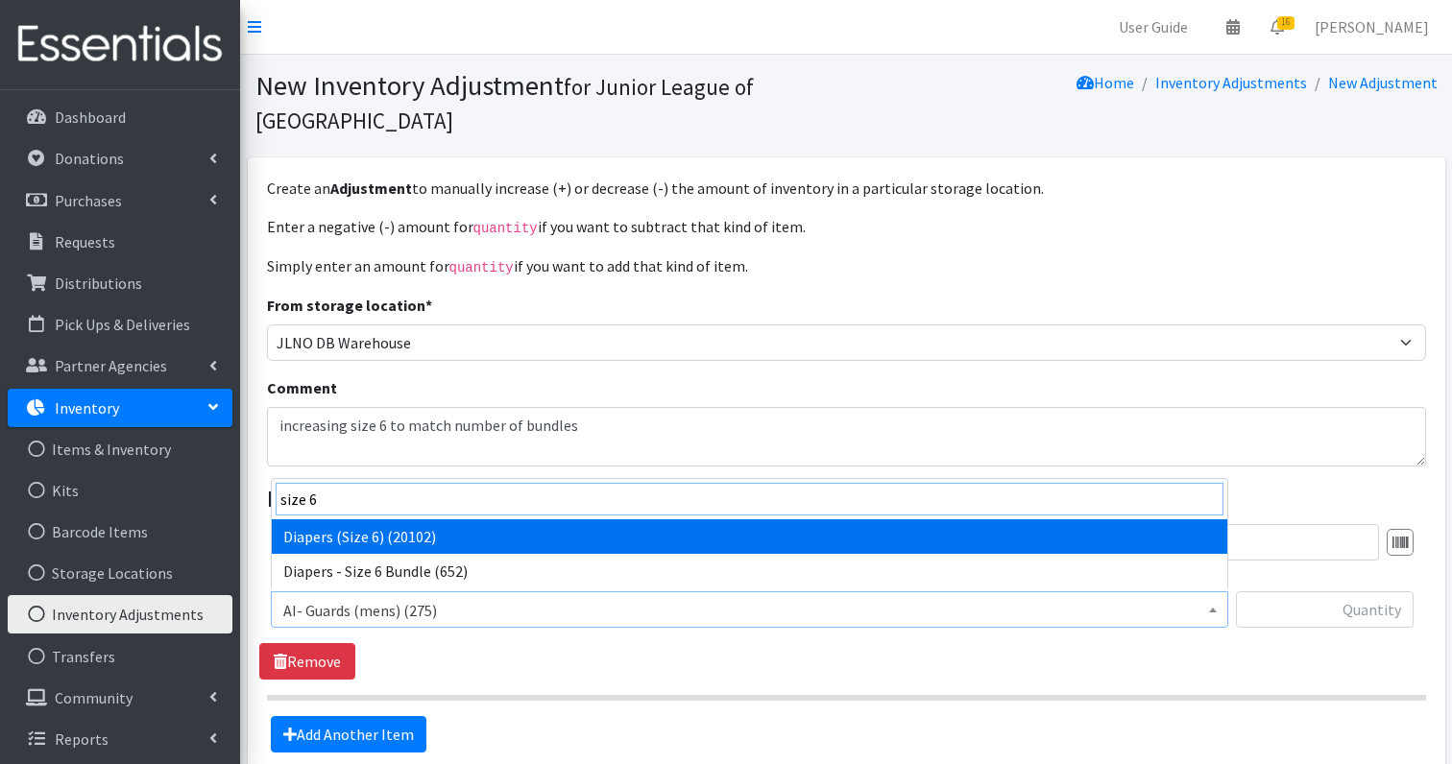
type input "size 6"
select select "1231"
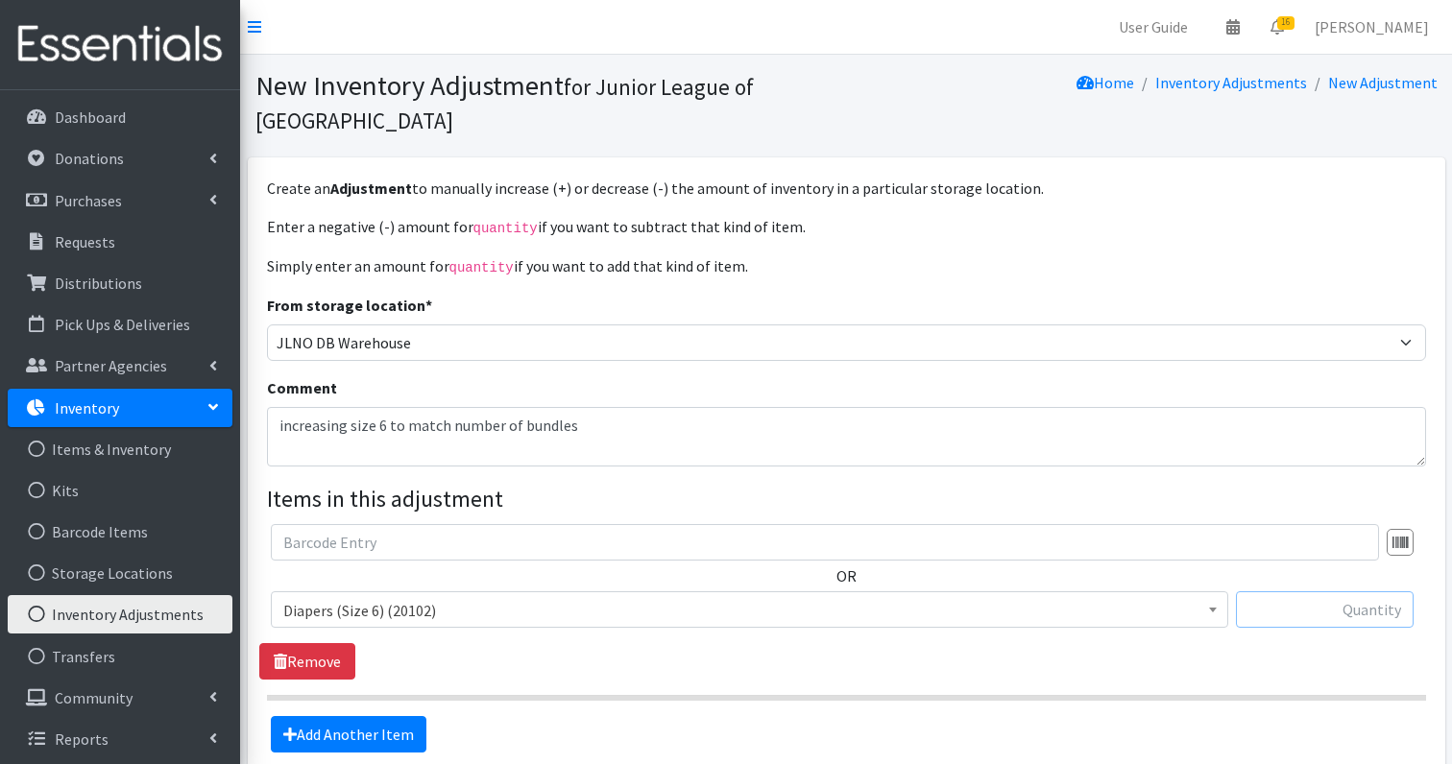
click at [1340, 603] on input "text" at bounding box center [1325, 610] width 178 height 36
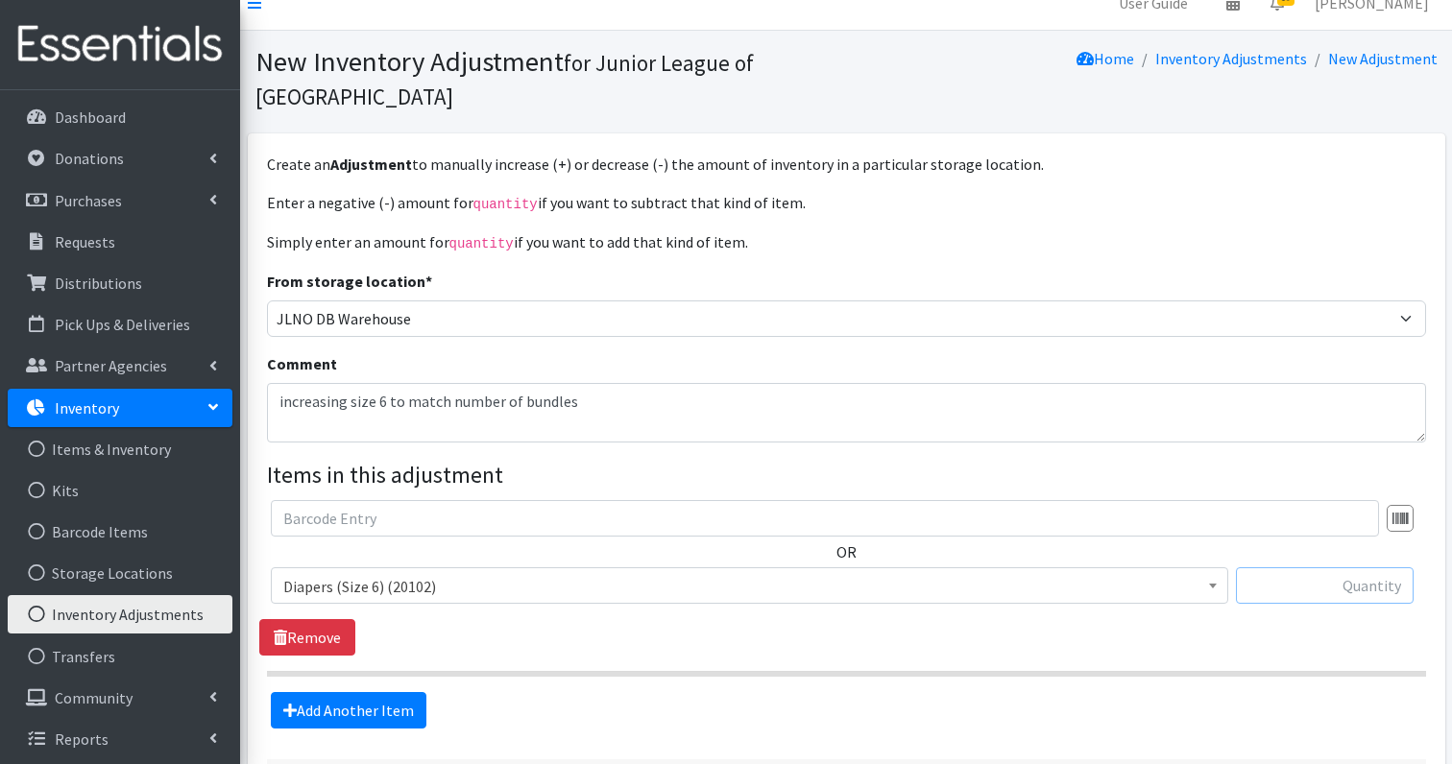
scroll to position [27, 0]
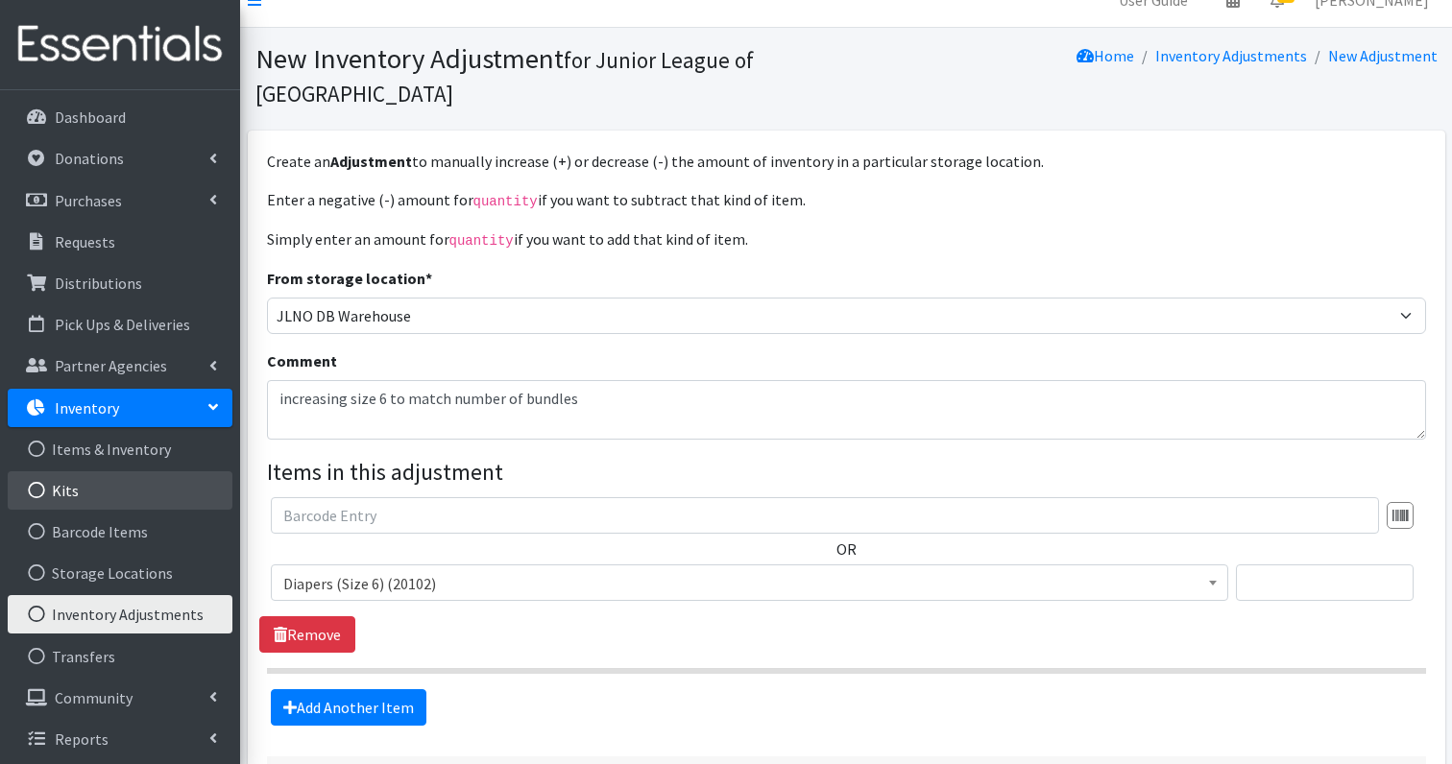
click at [85, 486] on link "Kits" at bounding box center [120, 491] width 225 height 38
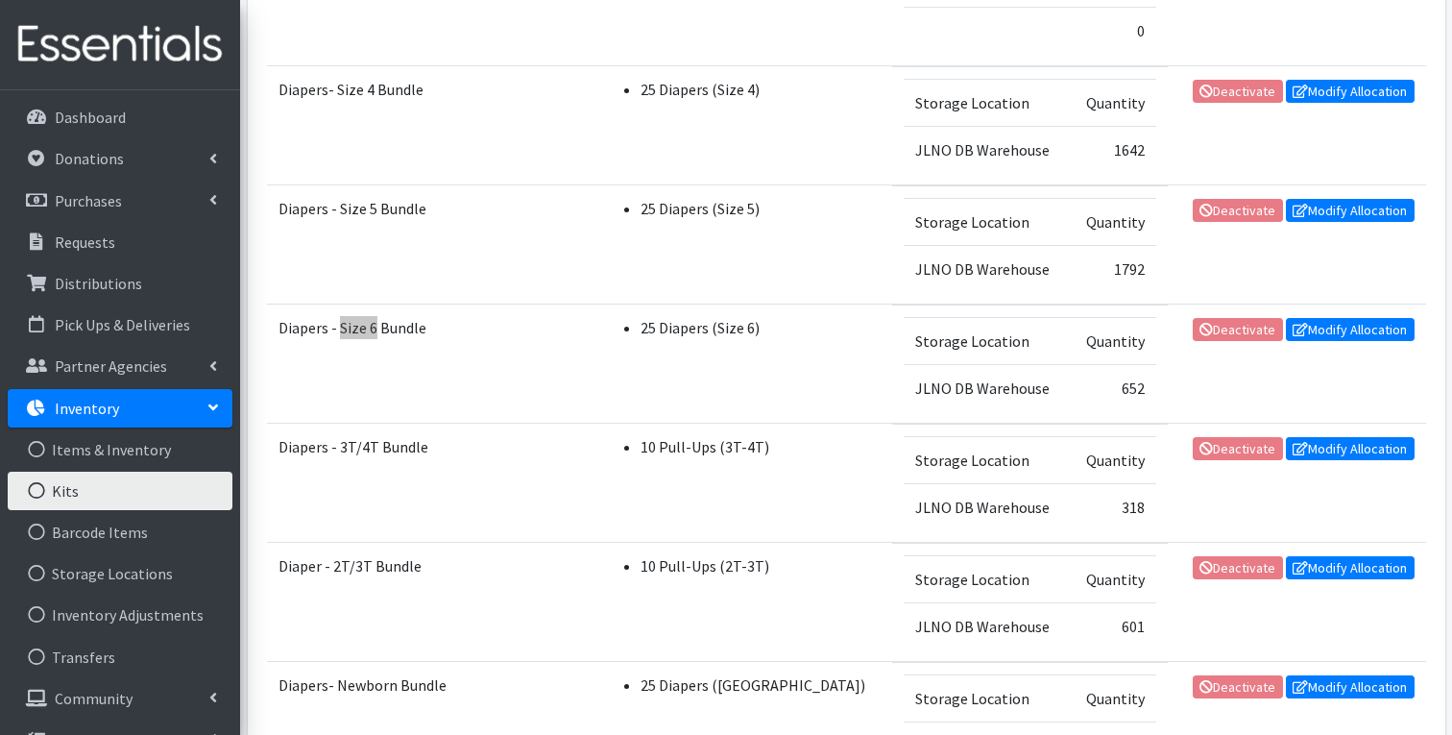
scroll to position [873, 0]
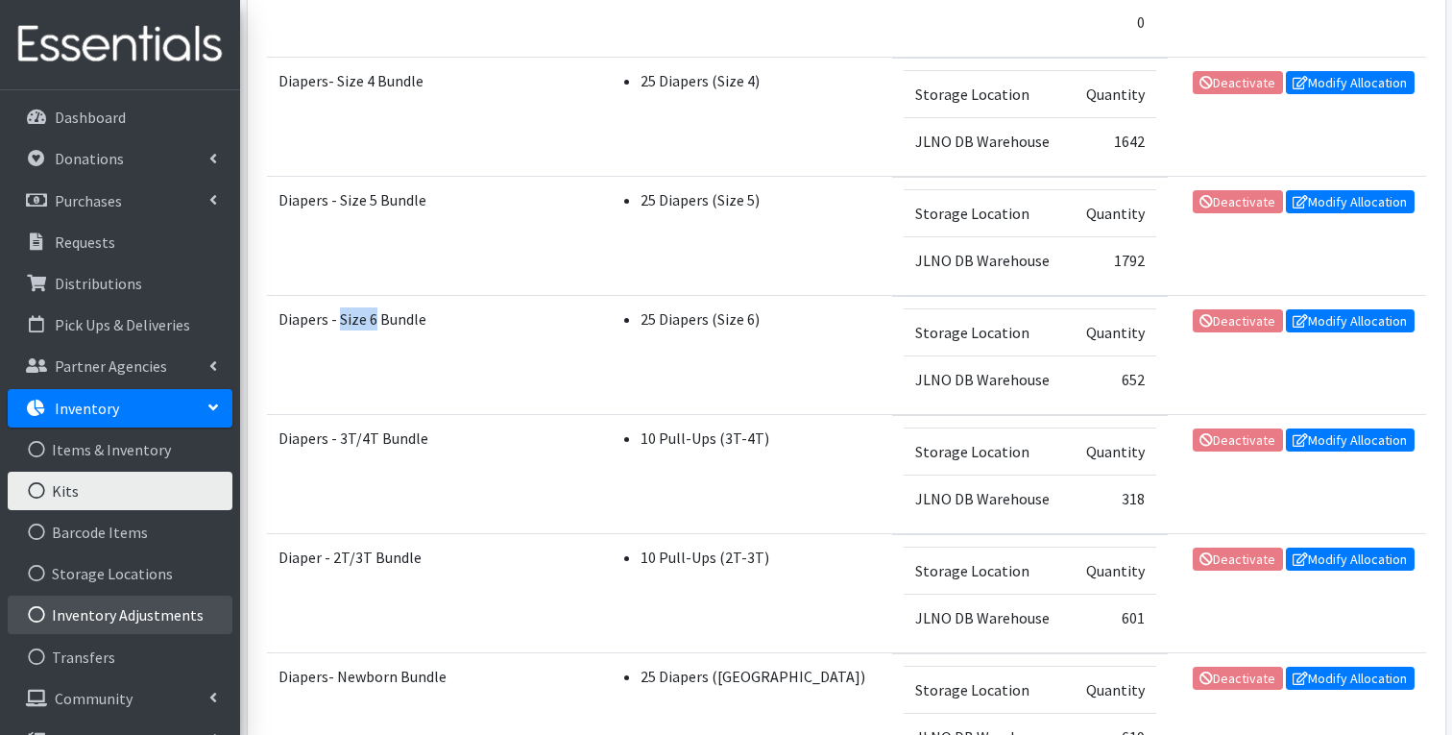
click at [87, 619] on link "Inventory Adjustments" at bounding box center [120, 614] width 225 height 38
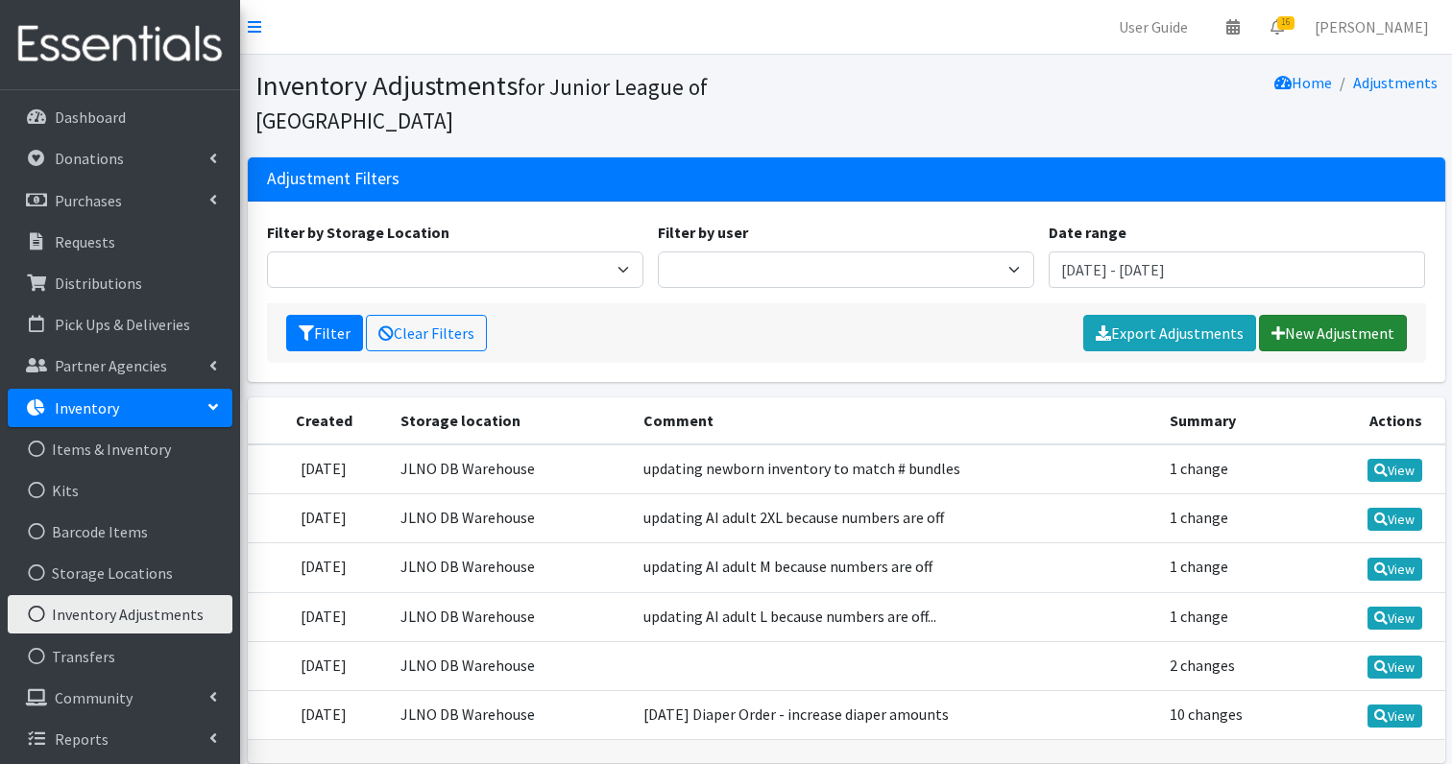
click at [1325, 315] on link "New Adjustment" at bounding box center [1333, 333] width 148 height 36
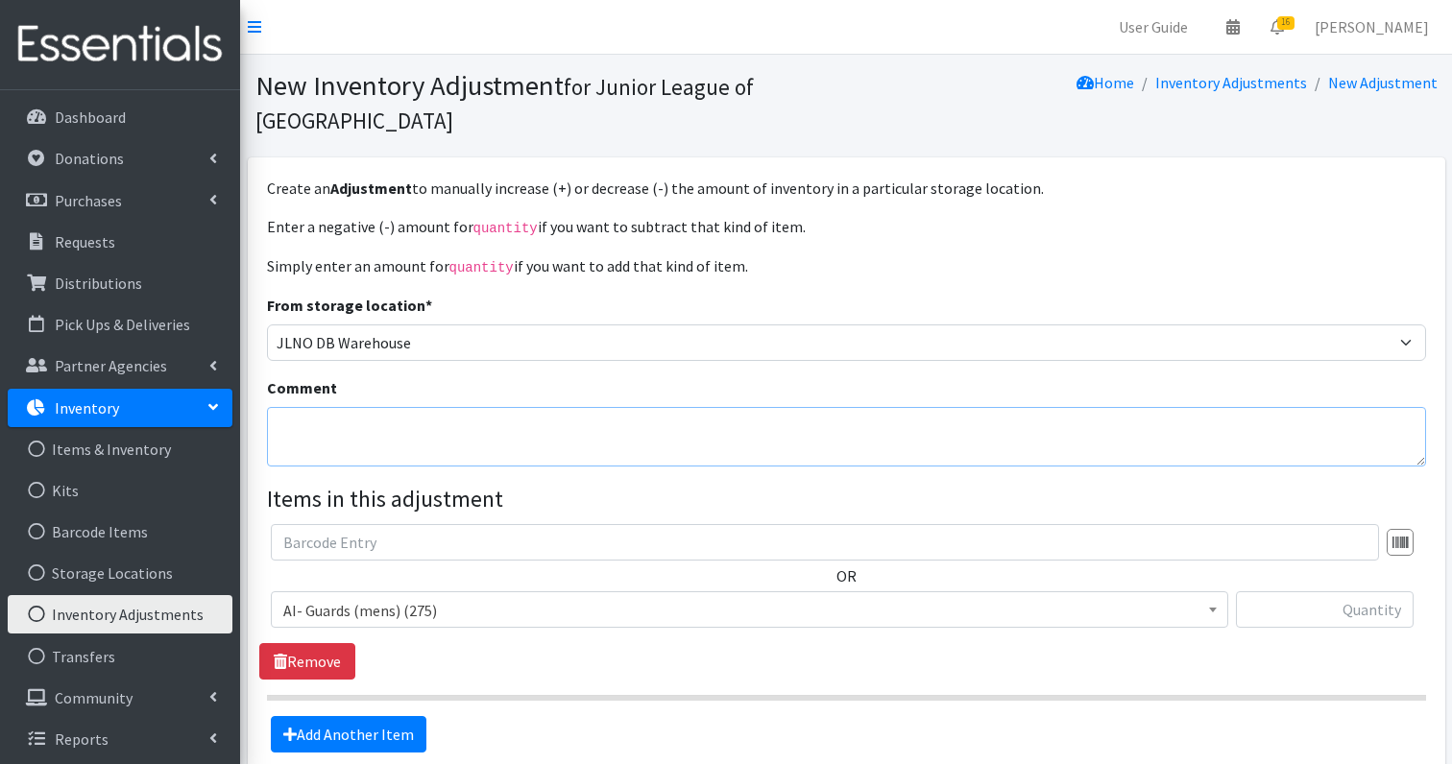
click at [445, 441] on textarea "Comment" at bounding box center [846, 437] width 1159 height 60
type textarea "updating size 6 to matching number of bundles 20325"
click at [1299, 608] on input "text" at bounding box center [1325, 610] width 178 height 36
type input "20331"
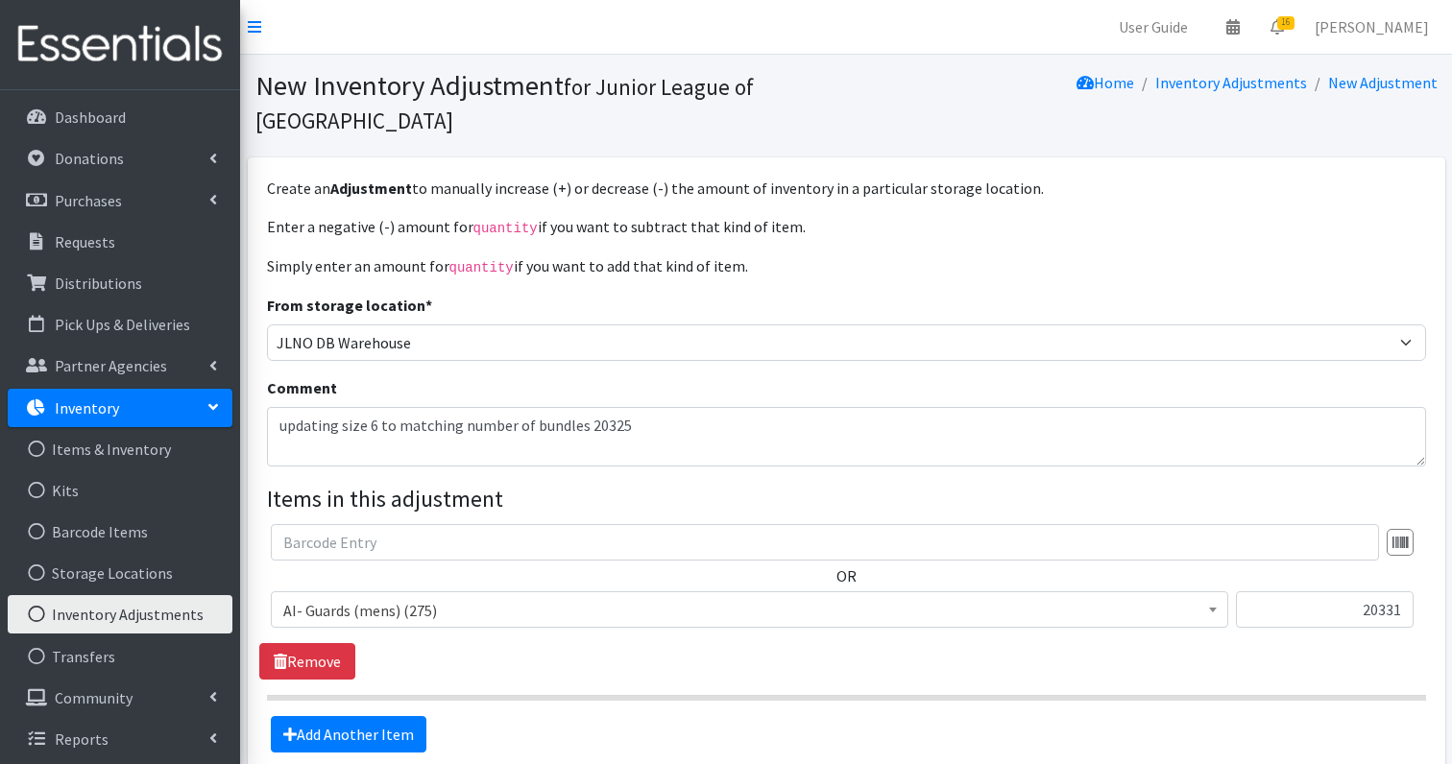
click at [670, 597] on span "AI- Guards (mens) (275)" at bounding box center [749, 610] width 932 height 27
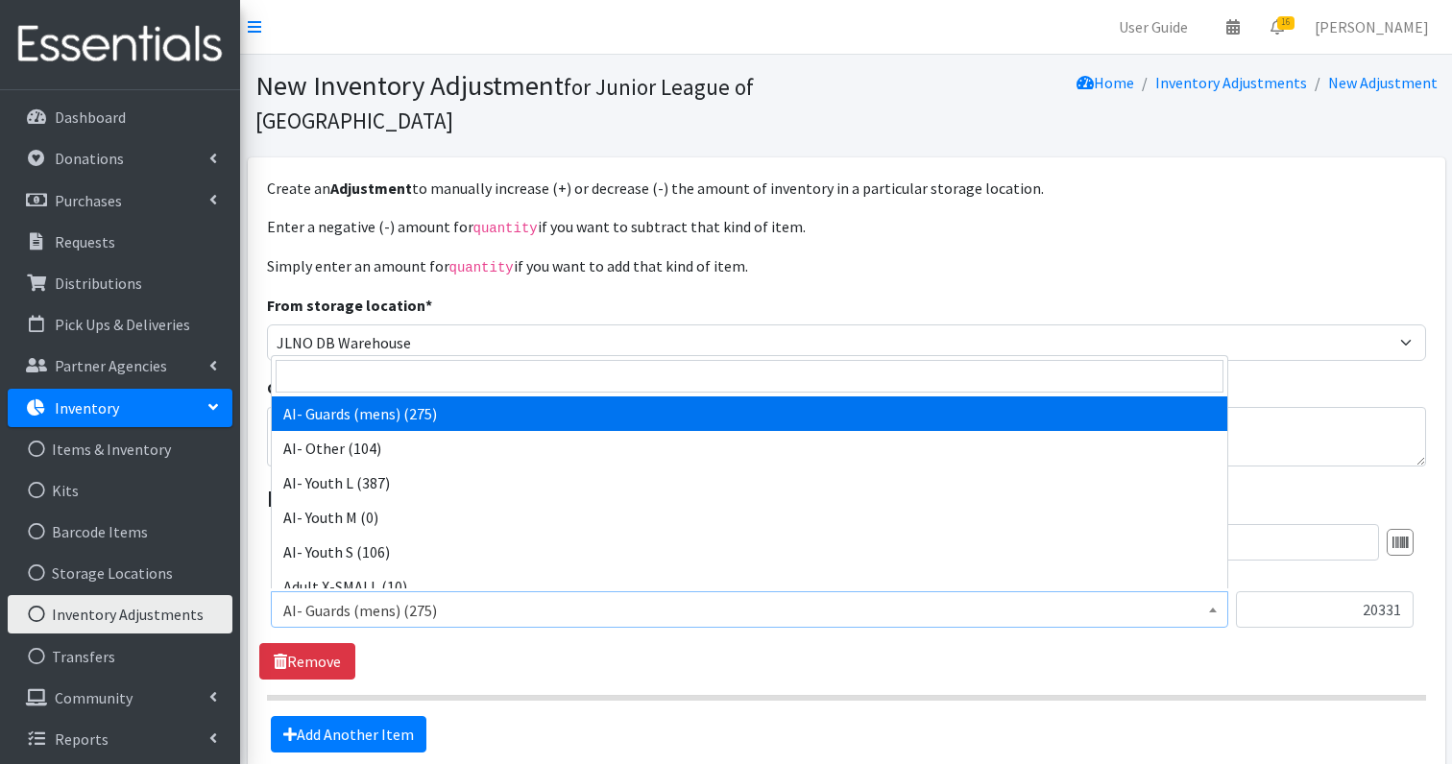
click at [645, 597] on span "AI- Guards (mens) (275)" at bounding box center [749, 610] width 932 height 27
click at [412, 375] on input "search" at bounding box center [750, 376] width 948 height 33
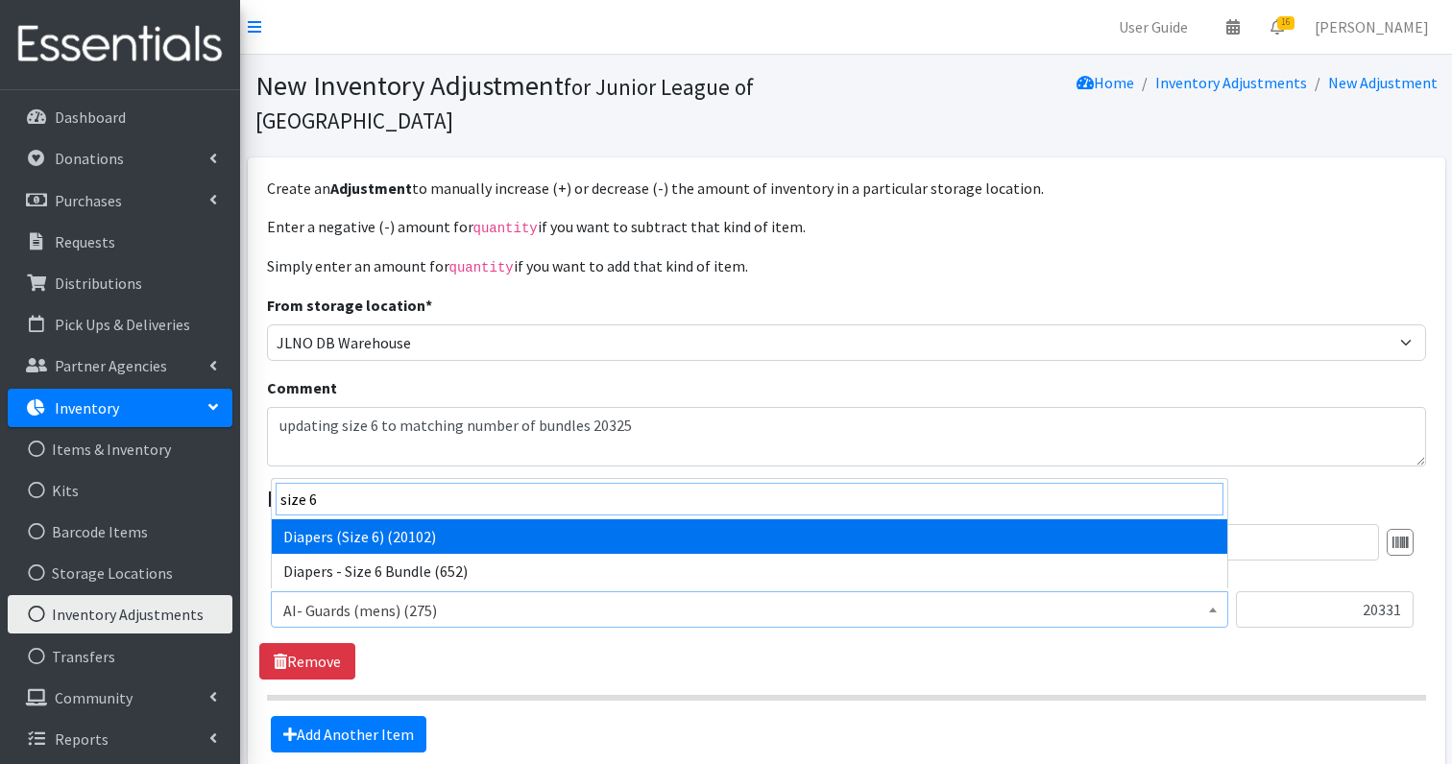
type input "size 6"
select select "1231"
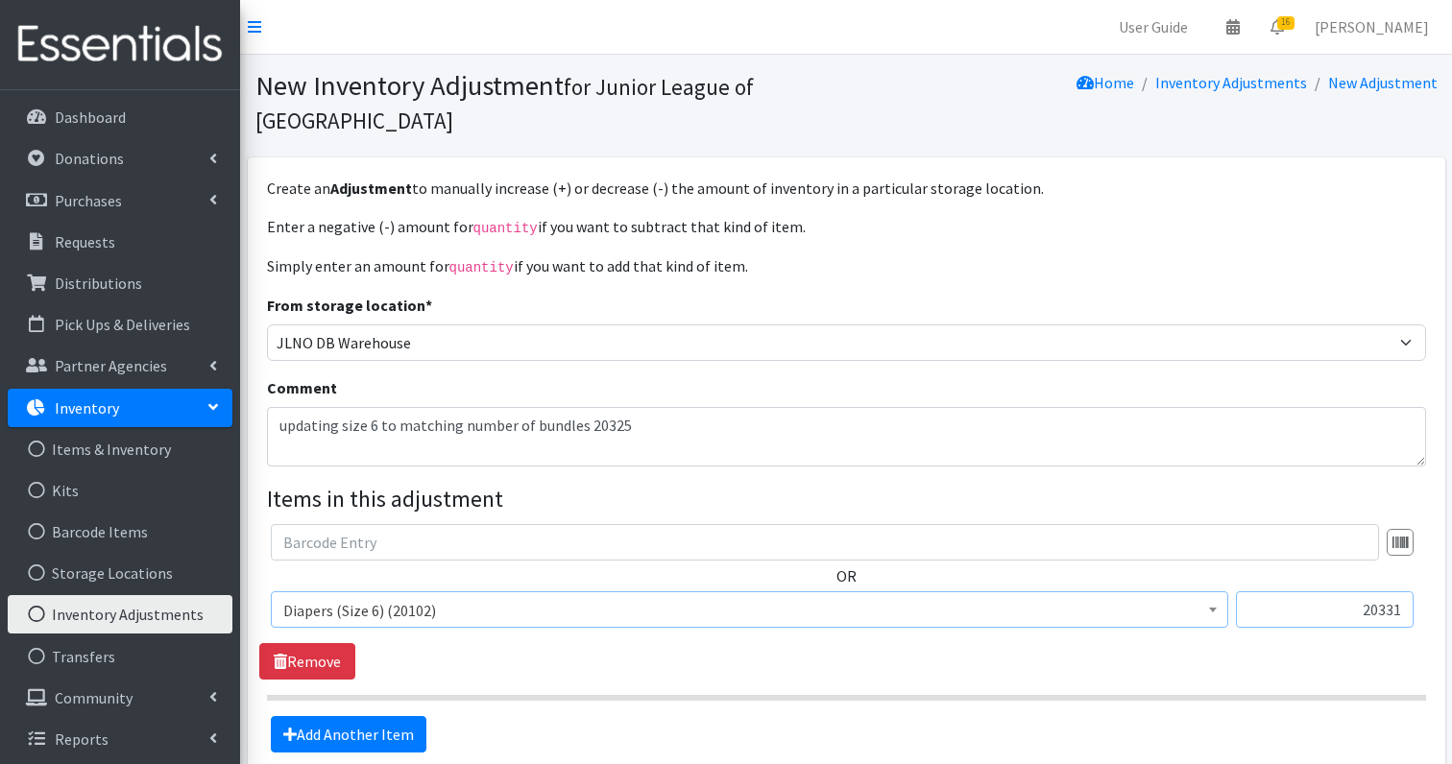
click at [1333, 599] on input "20331" at bounding box center [1325, 610] width 178 height 36
click at [600, 413] on textarea "updating size 6 to matching number of bundles 20325" at bounding box center [846, 437] width 1159 height 60
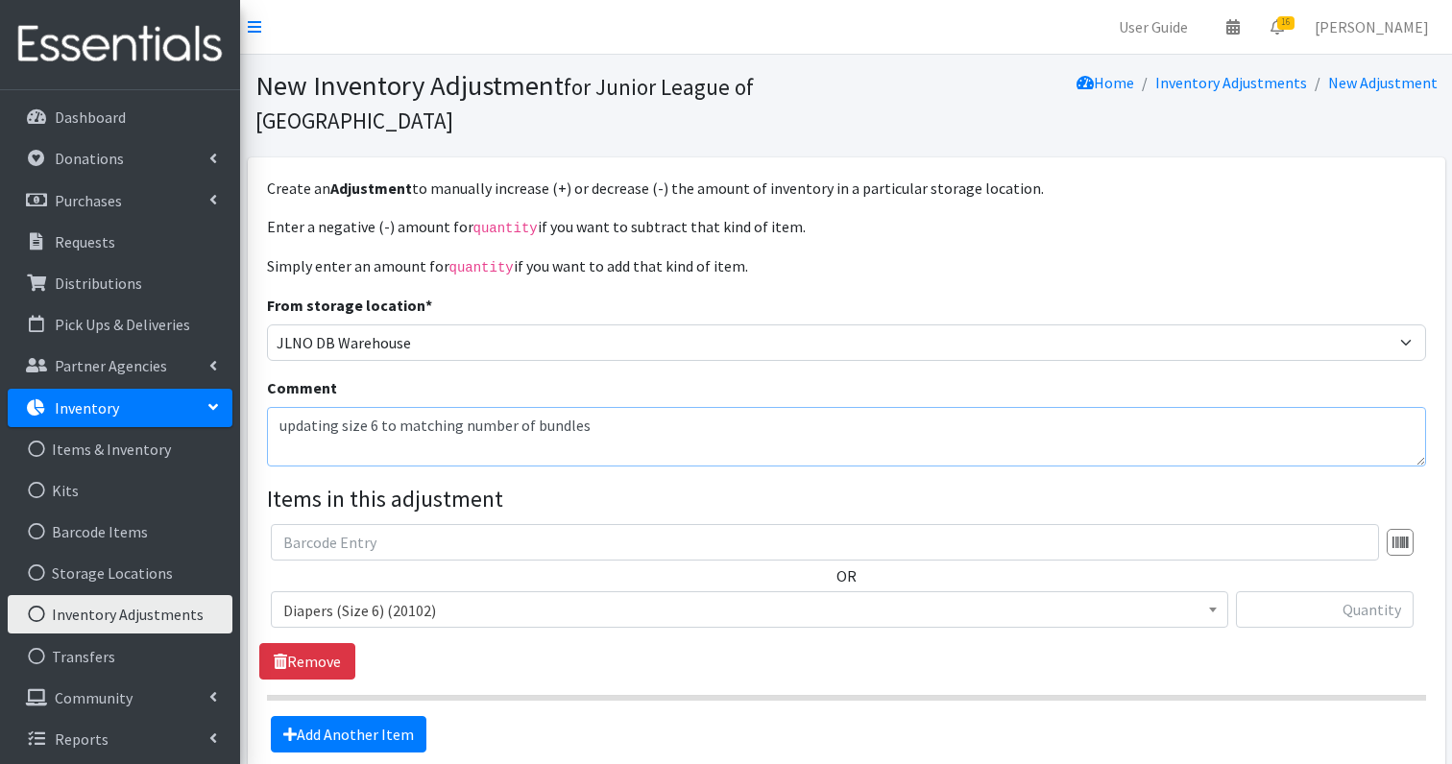
click at [800, 429] on textarea "updating size 6 to matching number of bundles" at bounding box center [846, 437] width 1159 height 60
type textarea "updating size 6 to matching number of bundles 652"
click at [1355, 617] on input "text" at bounding box center [1325, 610] width 178 height 36
click at [1377, 608] on input "20325" at bounding box center [1325, 610] width 178 height 36
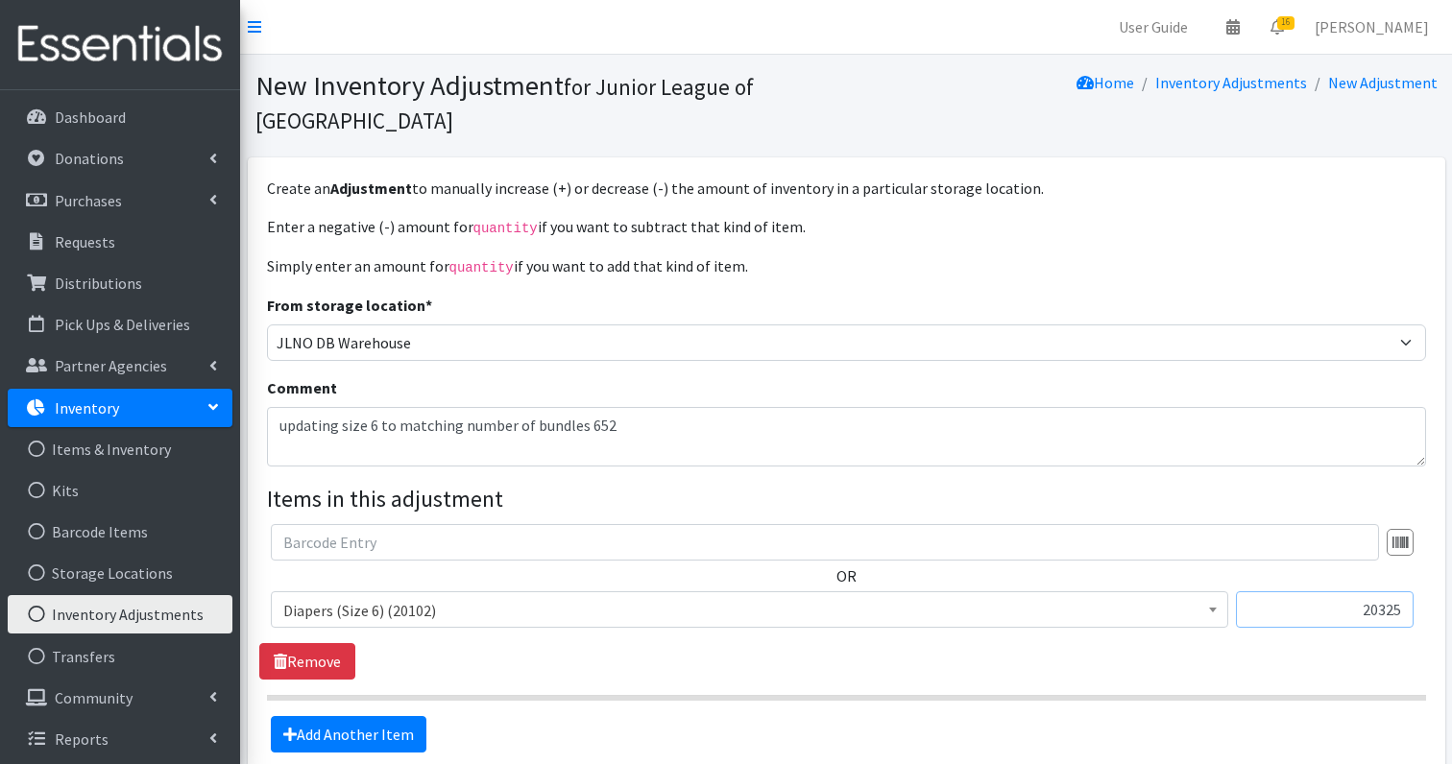
click at [1377, 608] on input "20325" at bounding box center [1325, 610] width 178 height 36
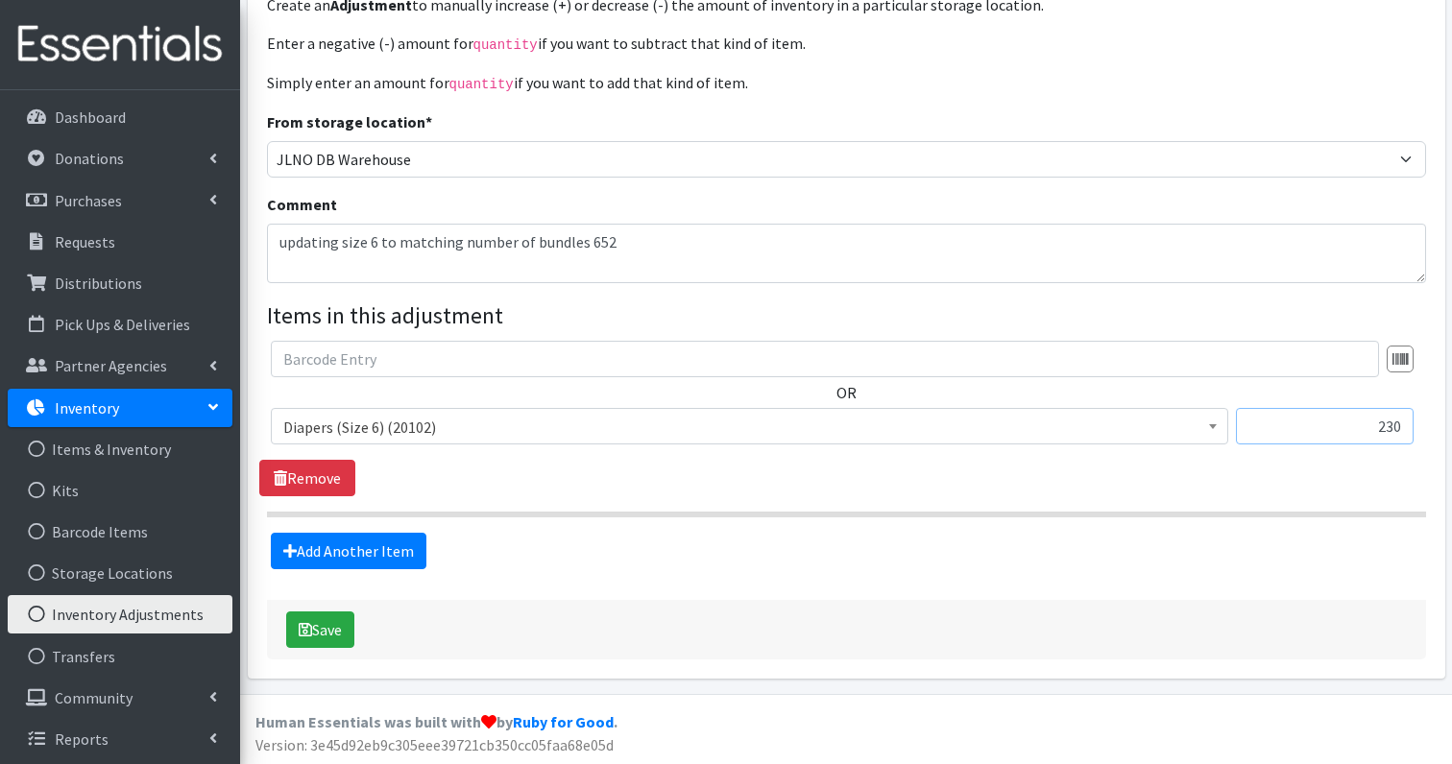
scroll to position [182, 0]
type input "230"
click at [326, 621] on button "Save" at bounding box center [320, 631] width 68 height 36
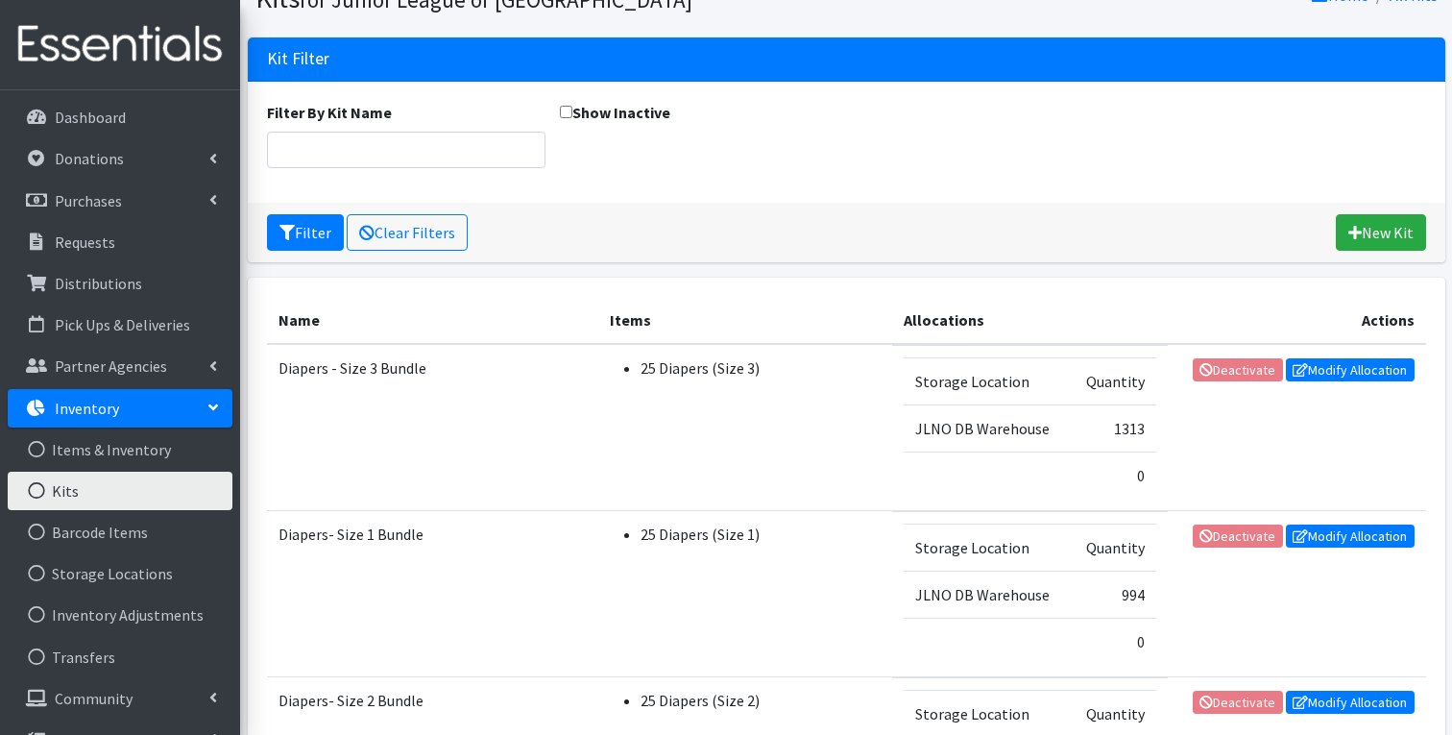
scroll to position [824, 0]
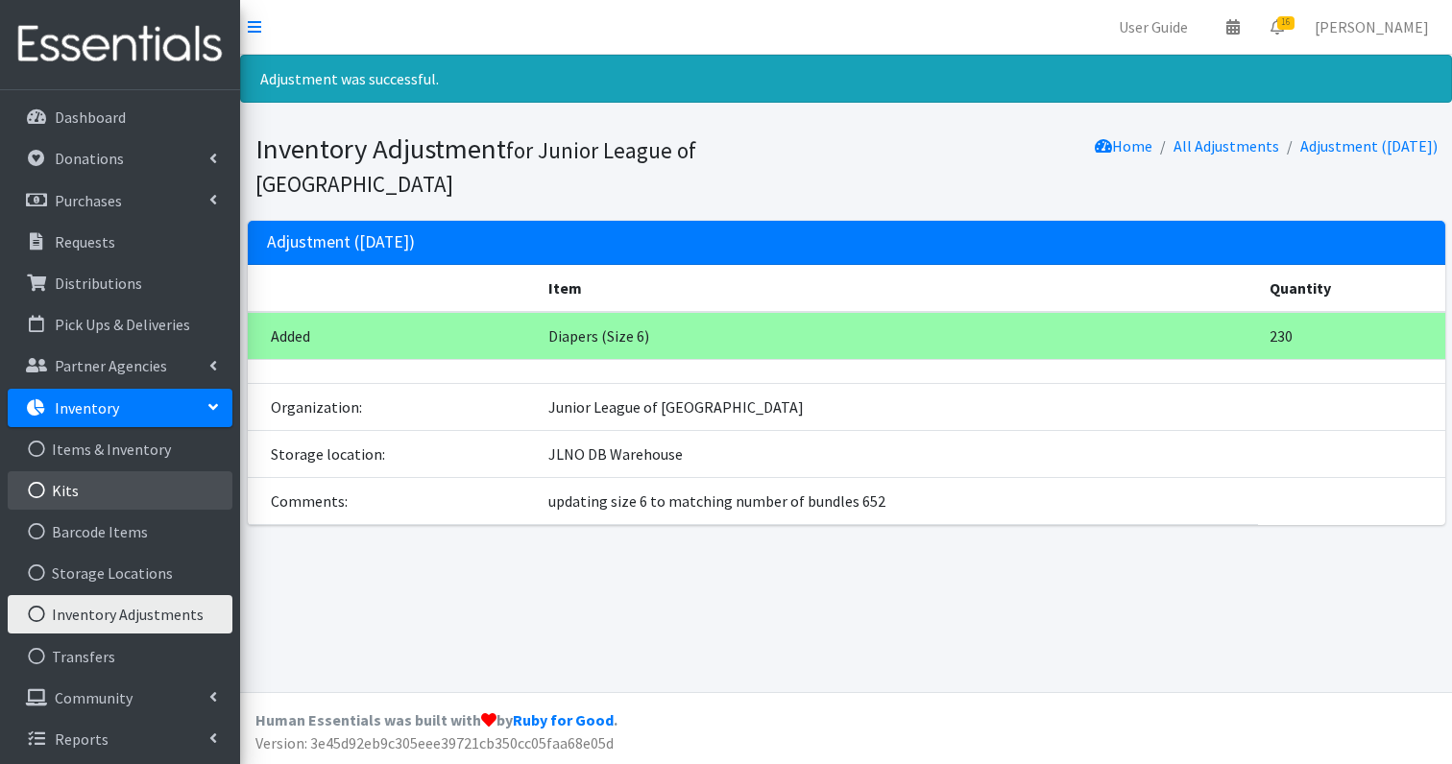
click at [59, 499] on link "Kits" at bounding box center [120, 491] width 225 height 38
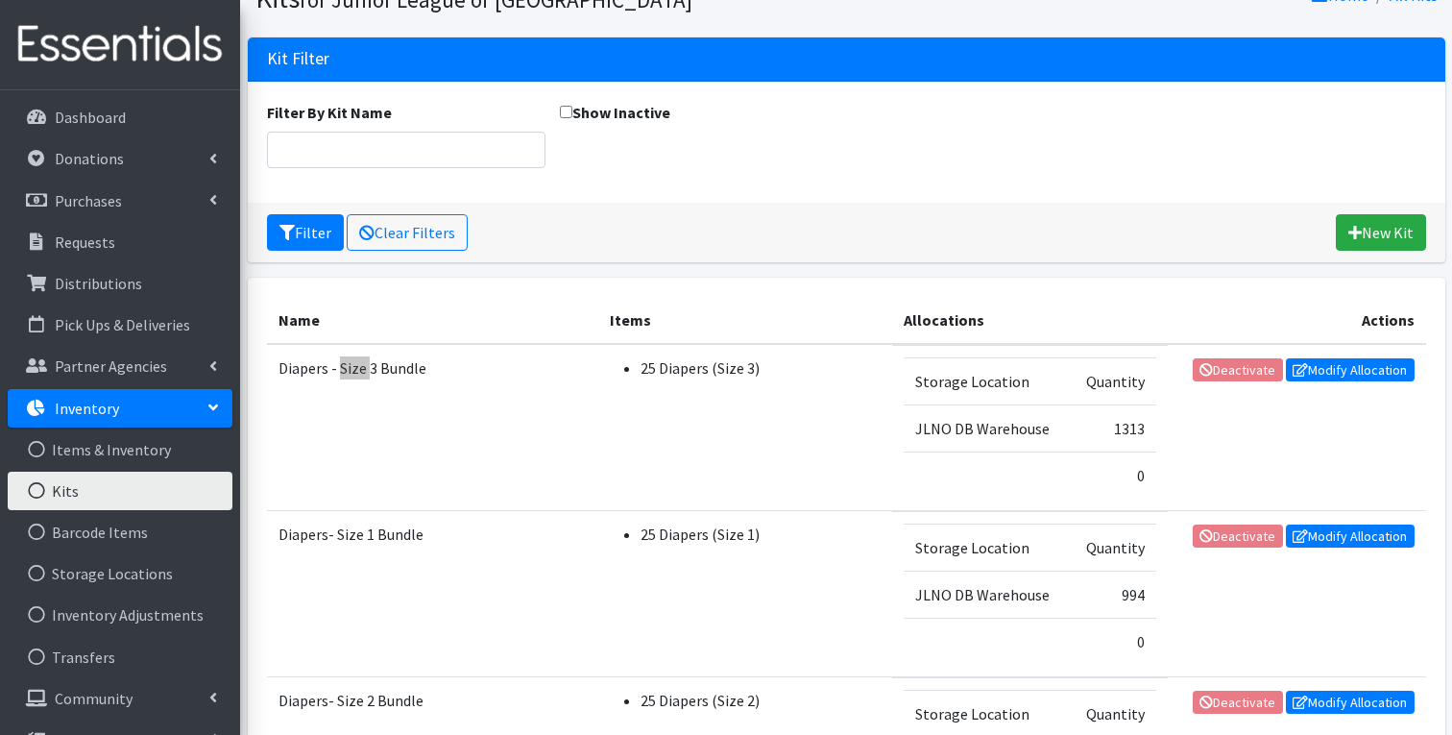
scroll to position [824, 0]
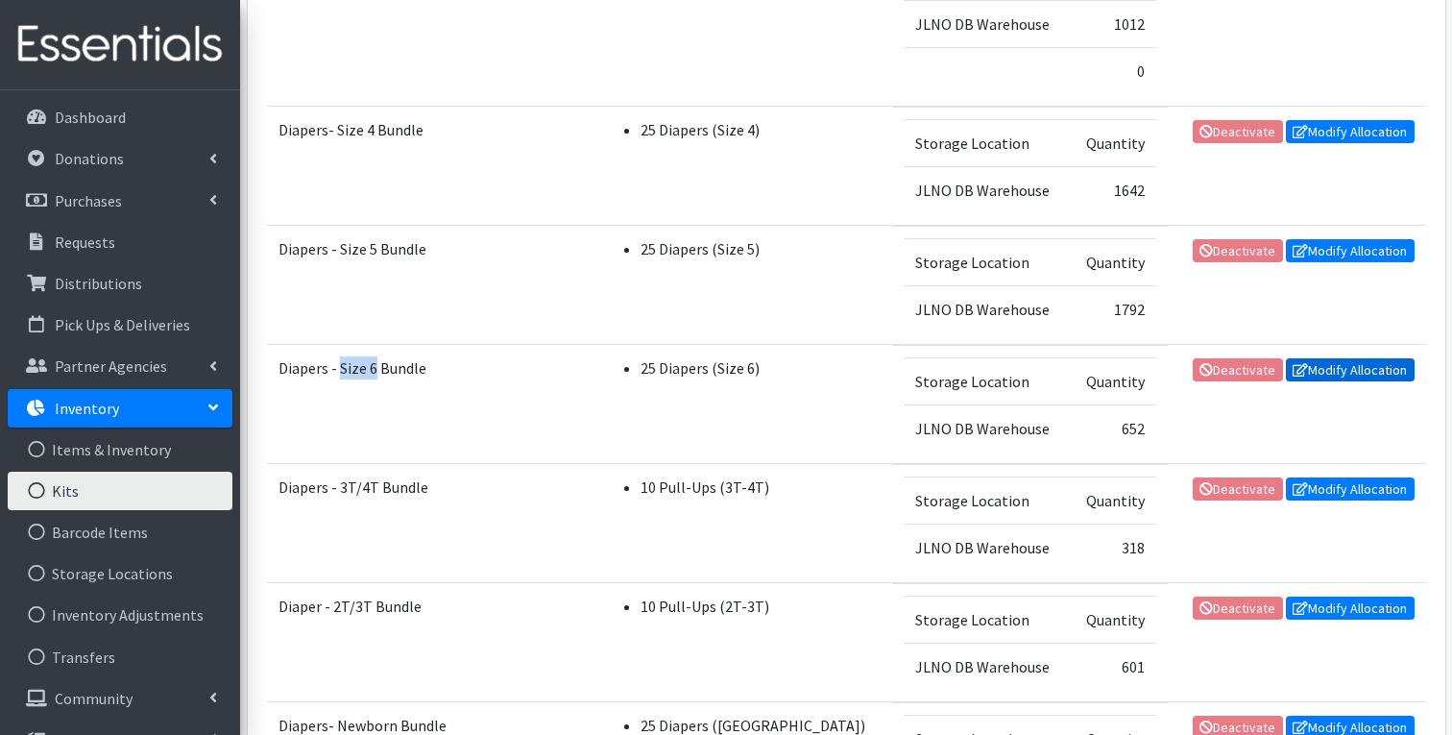
click at [1380, 372] on link "Modify Allocation" at bounding box center [1350, 369] width 129 height 23
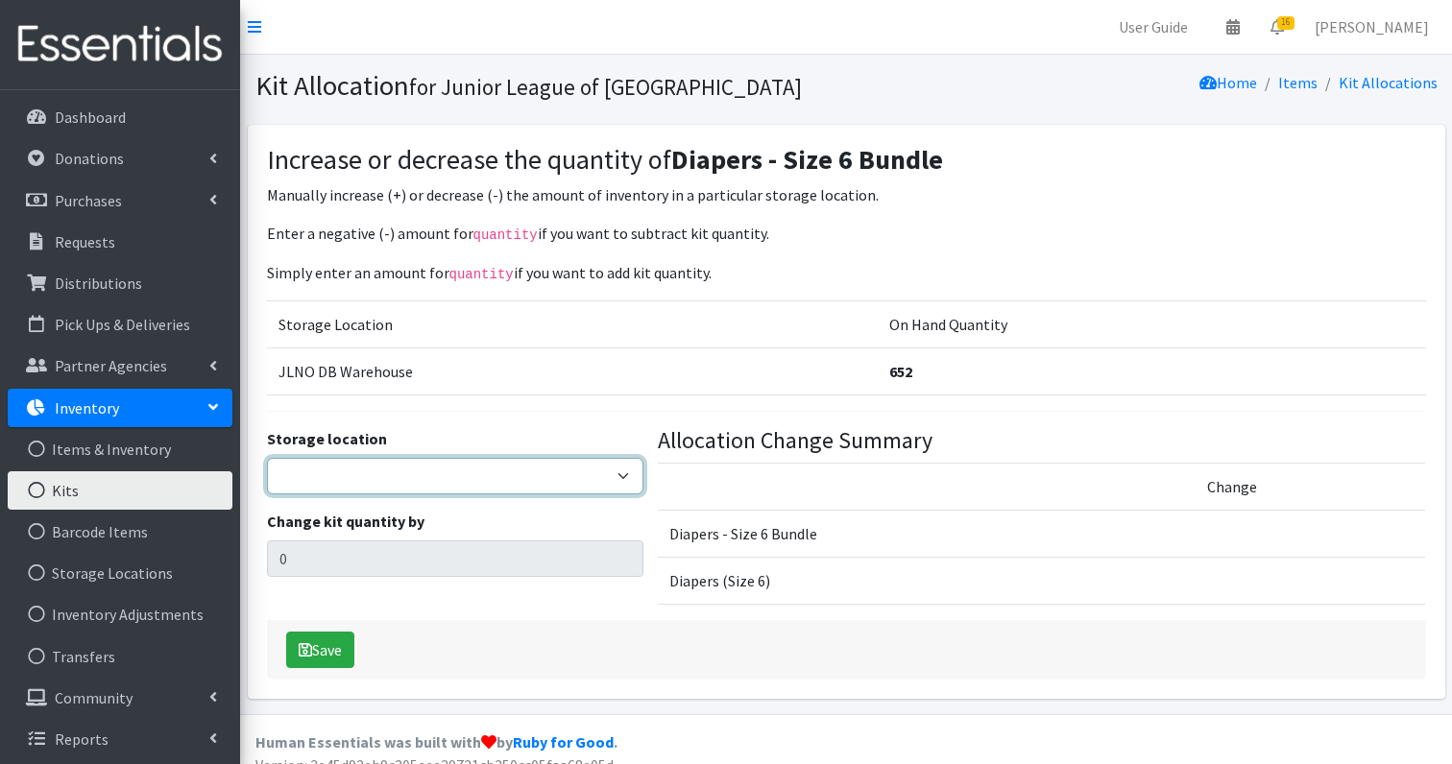
click at [383, 461] on select "JLNO DB Warehouse" at bounding box center [455, 476] width 376 height 36
select select "24"
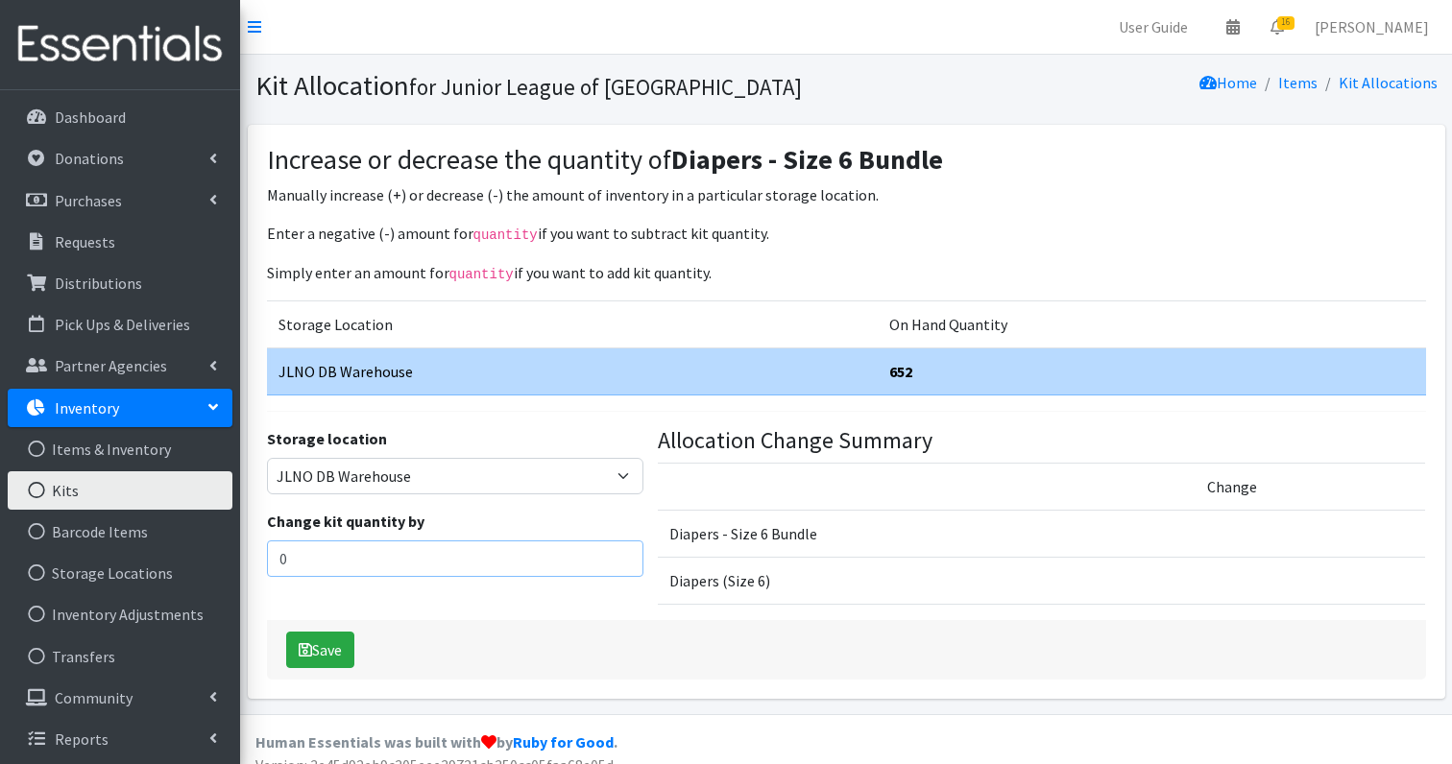
click at [356, 561] on input "0" at bounding box center [455, 559] width 376 height 36
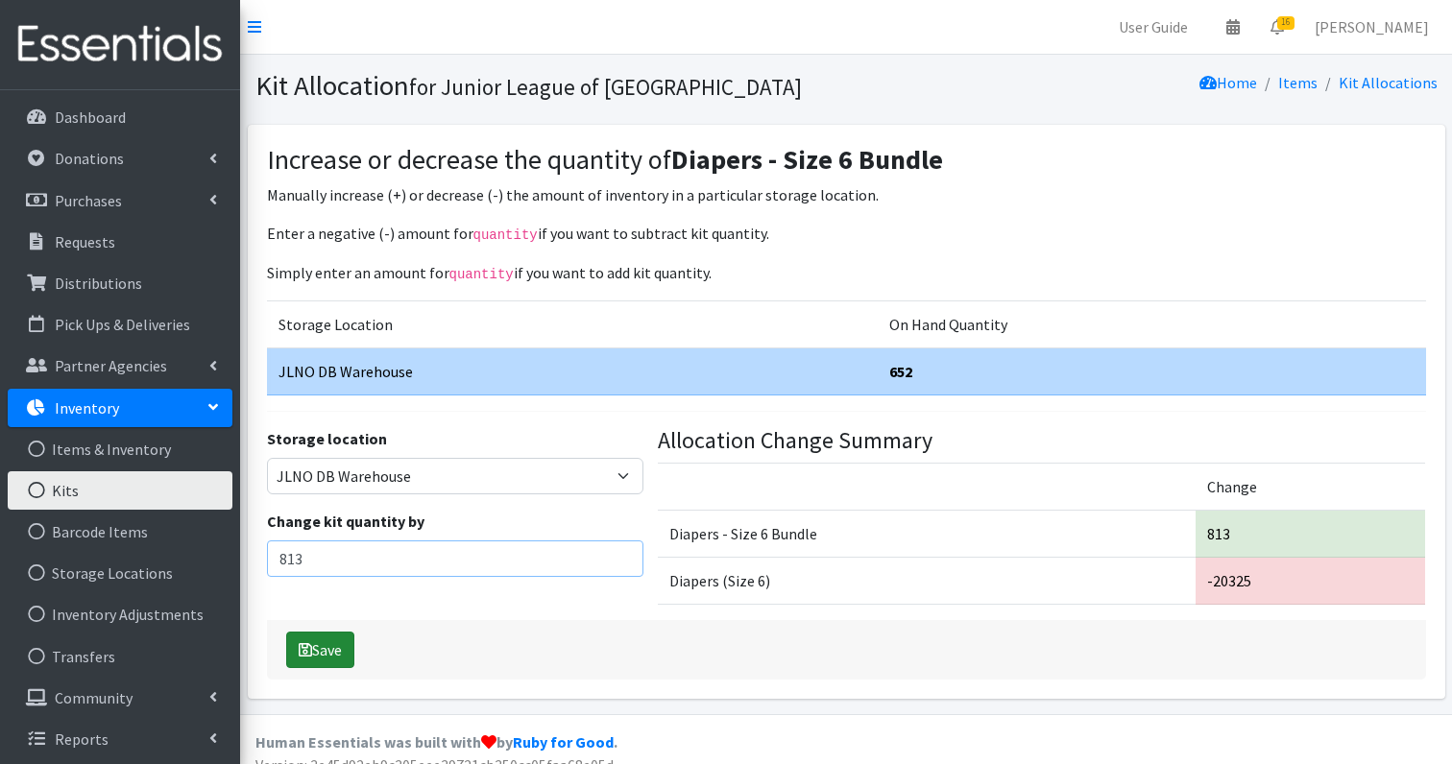
type input "813"
click at [325, 651] on button "Save" at bounding box center [320, 650] width 68 height 36
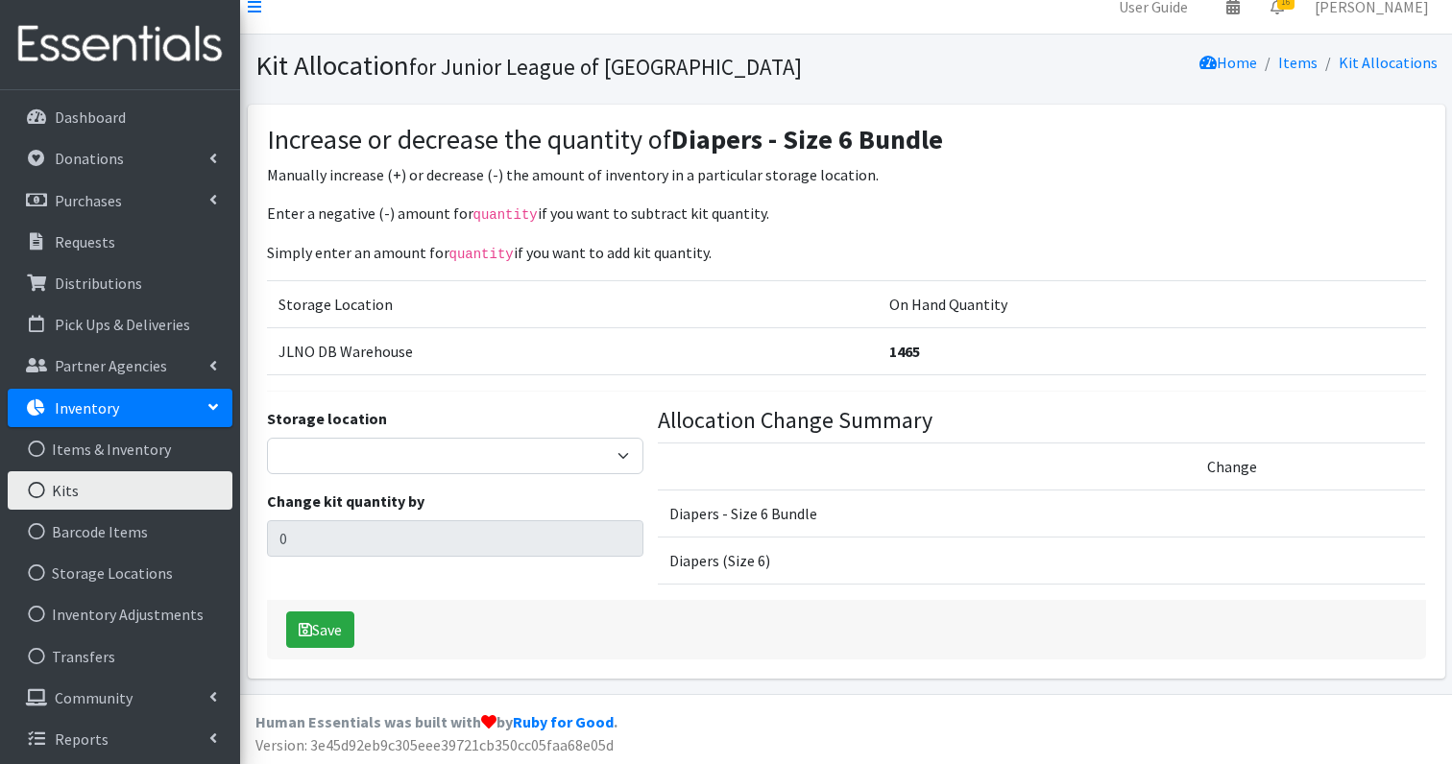
scroll to position [18, 0]
click at [87, 489] on link "Kits" at bounding box center [120, 491] width 225 height 38
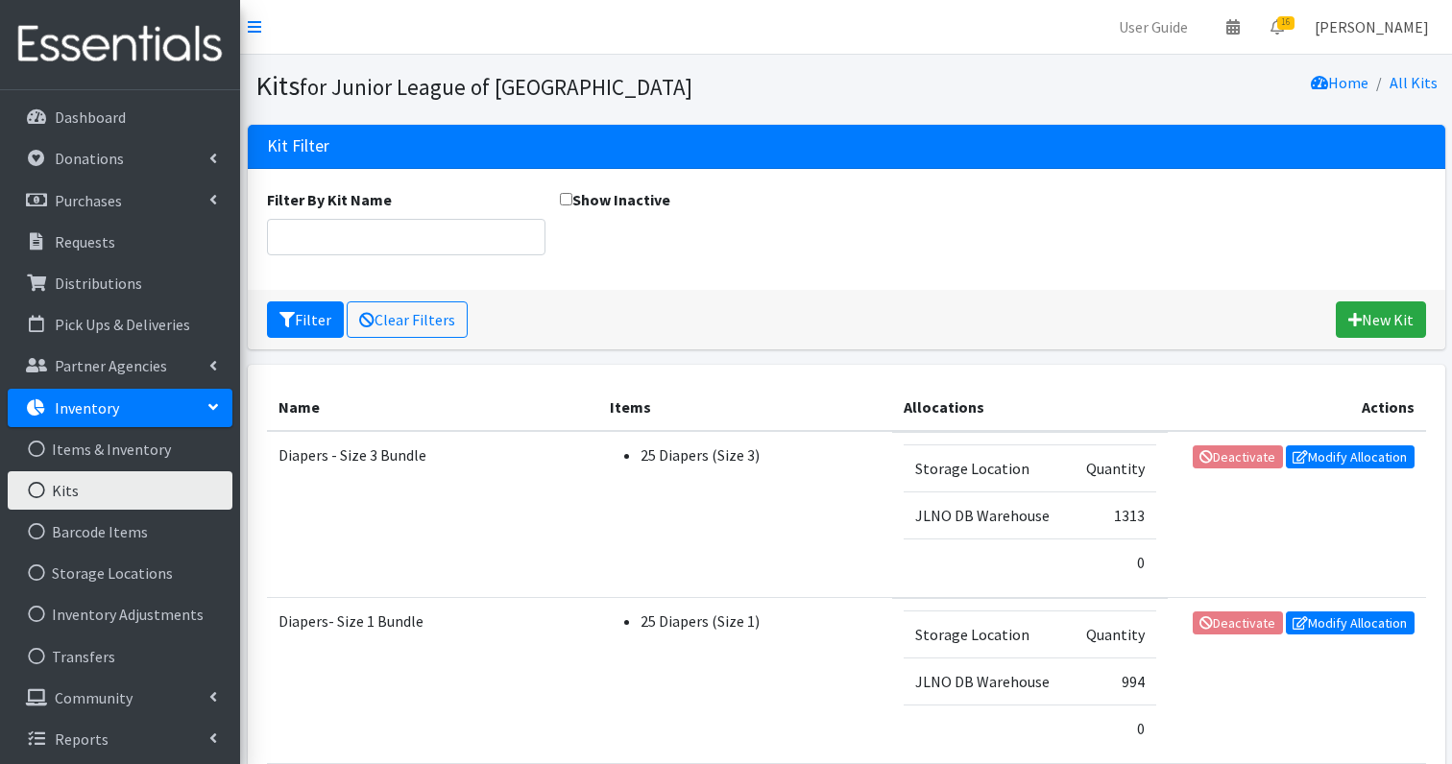
click at [1408, 27] on link "[PERSON_NAME]" at bounding box center [1371, 27] width 145 height 38
click at [1303, 107] on link "Log Out" at bounding box center [1309, 106] width 267 height 36
